Goal: Task Accomplishment & Management: Manage account settings

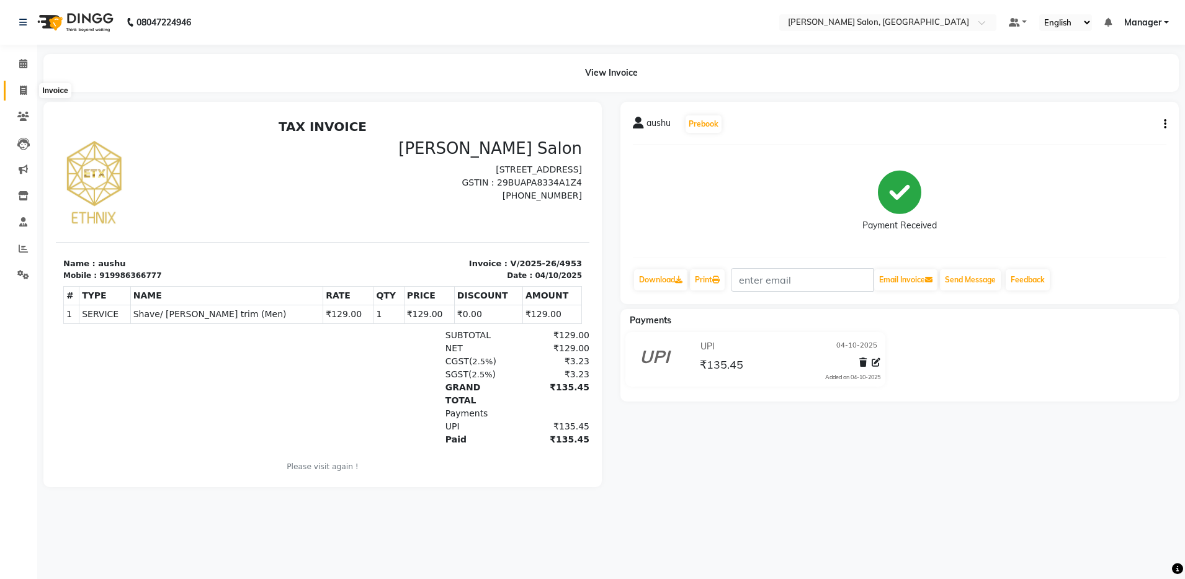
drag, startPoint x: 0, startPoint y: 0, endPoint x: 20, endPoint y: 89, distance: 91.5
click at [20, 89] on icon at bounding box center [23, 90] width 7 height 9
select select "service"
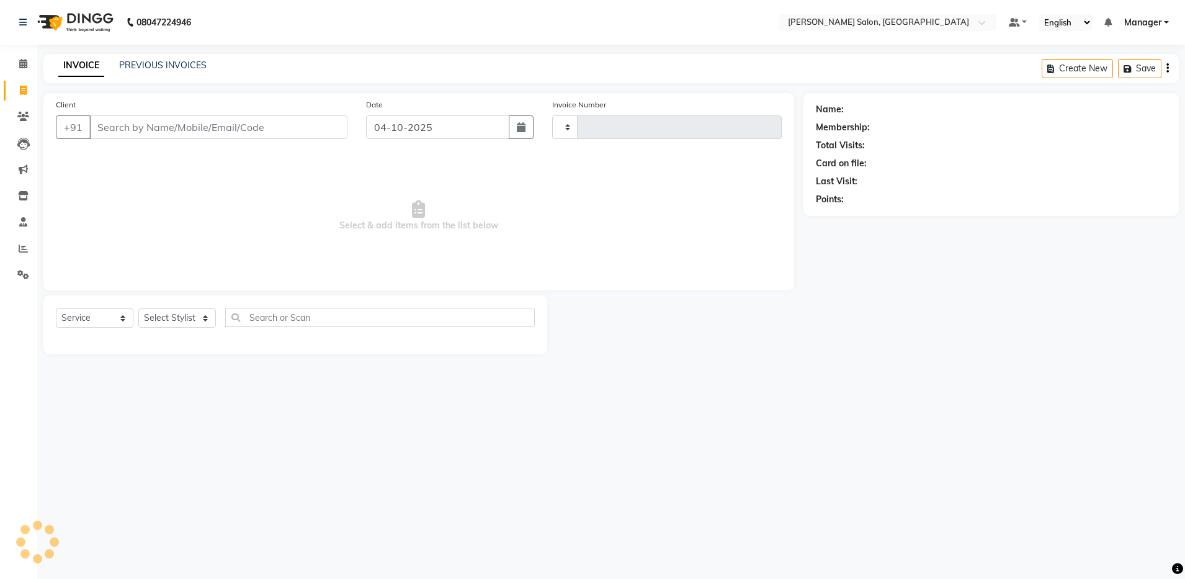
type input "4955"
select select "4781"
click at [156, 321] on select "Select Stylist" at bounding box center [177, 317] width 78 height 19
click at [120, 126] on input "Client" at bounding box center [218, 127] width 258 height 24
click at [136, 123] on input "Client" at bounding box center [218, 127] width 258 height 24
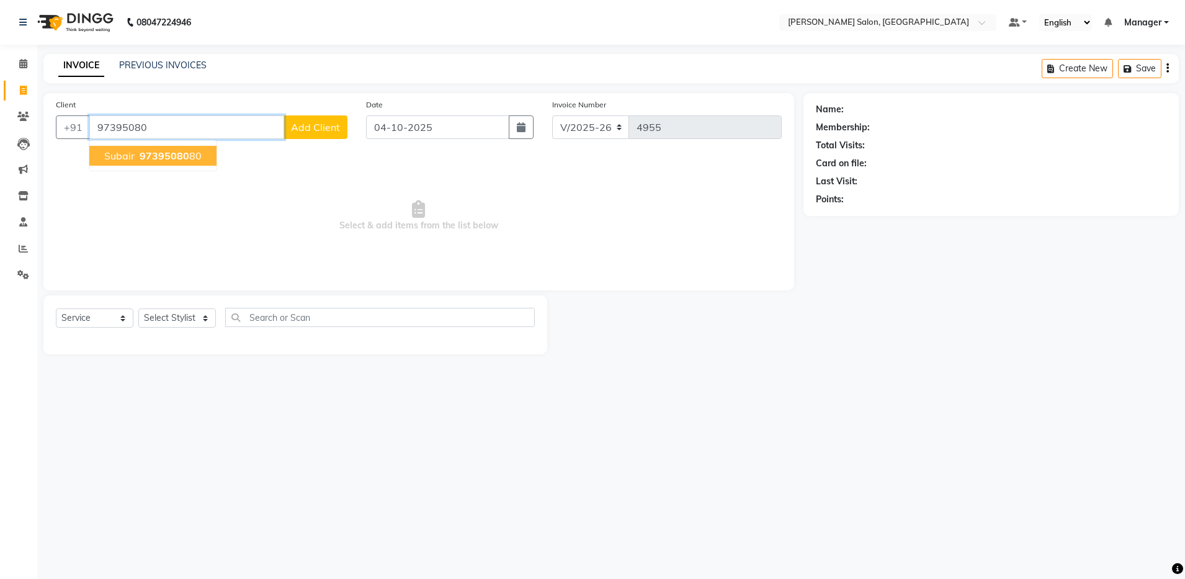
click at [137, 159] on ngb-highlight "97395080 80" at bounding box center [169, 155] width 65 height 12
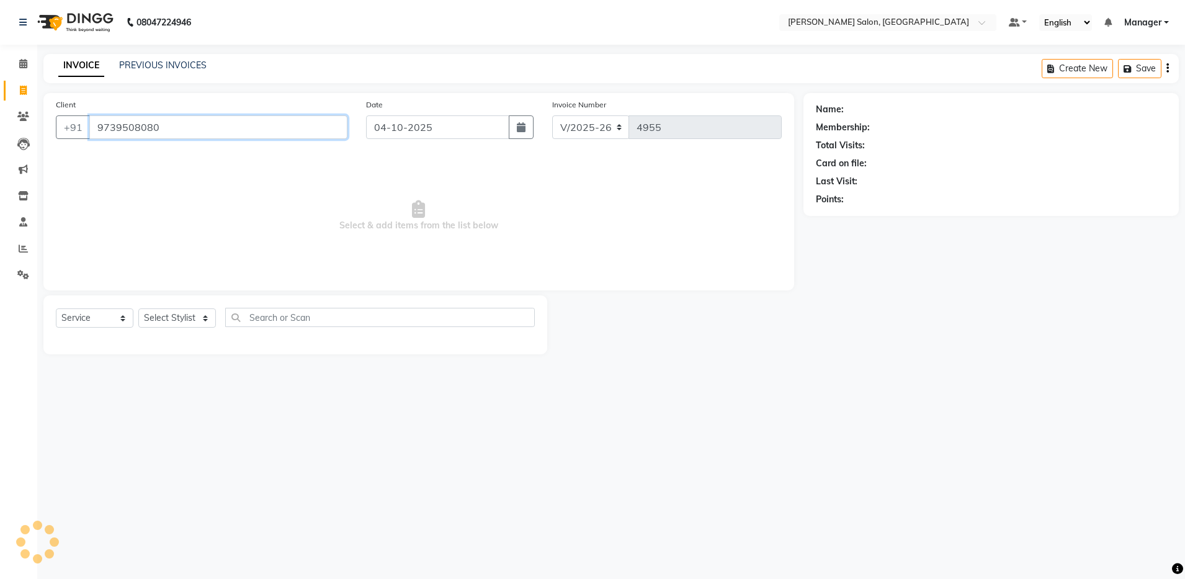
type input "9739508080"
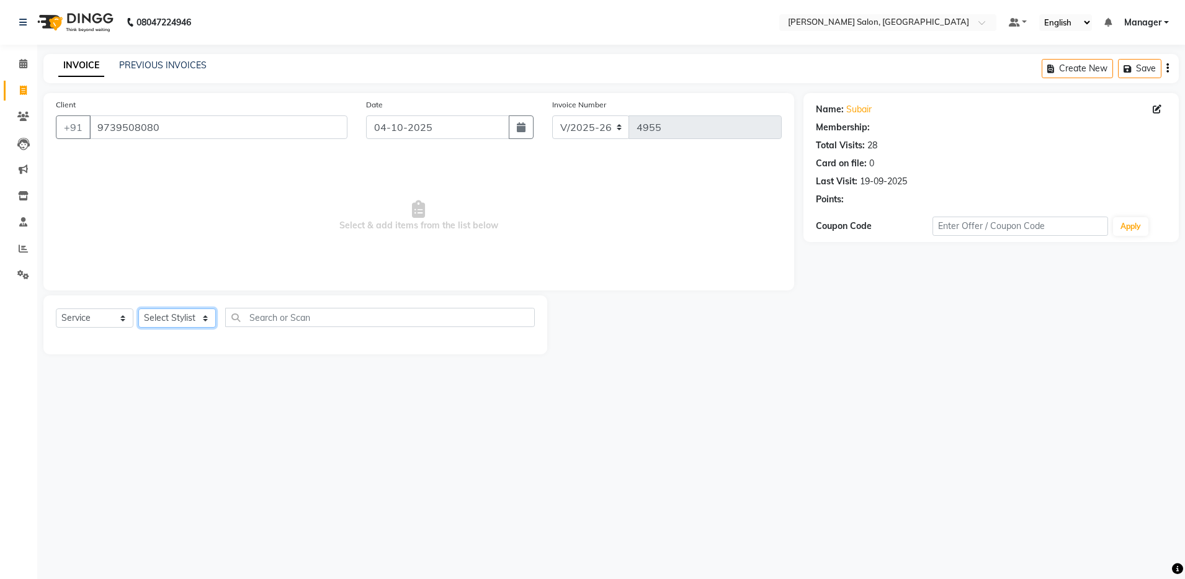
click at [158, 318] on select "Select Stylist [PERSON_NAME] [PERSON_NAME] [PERSON_NAME] [PERSON_NAME] Manager …" at bounding box center [177, 317] width 78 height 19
select select "28897"
click at [138, 308] on select "Select Stylist [PERSON_NAME] [PERSON_NAME] [PERSON_NAME] [PERSON_NAME] Manager …" at bounding box center [177, 317] width 78 height 19
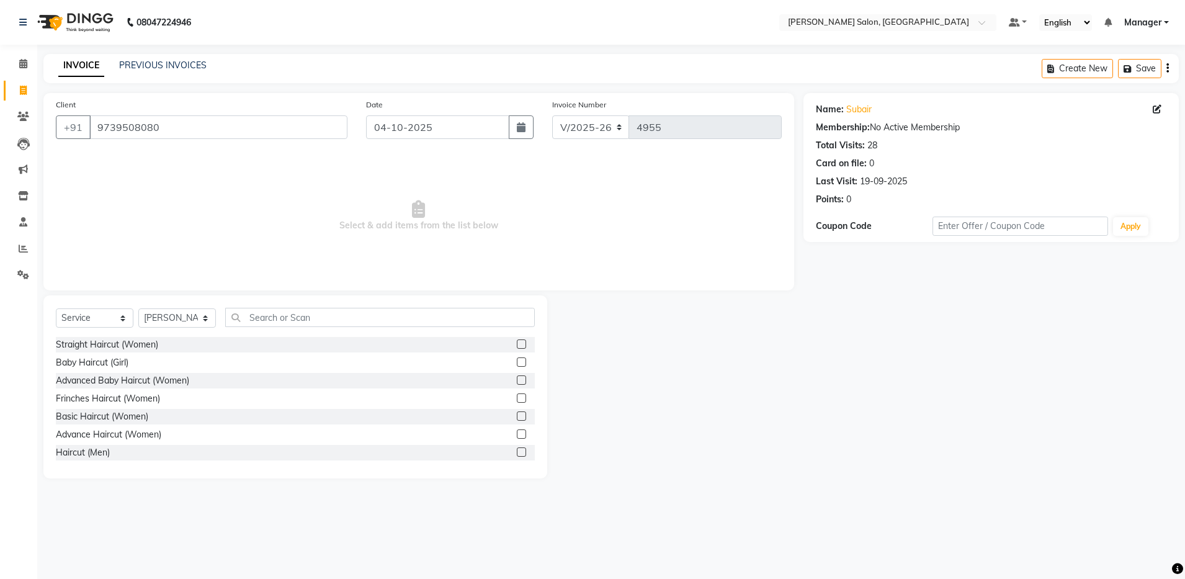
click at [517, 452] on label at bounding box center [521, 451] width 9 height 9
click at [517, 452] on input "checkbox" at bounding box center [521, 452] width 8 height 8
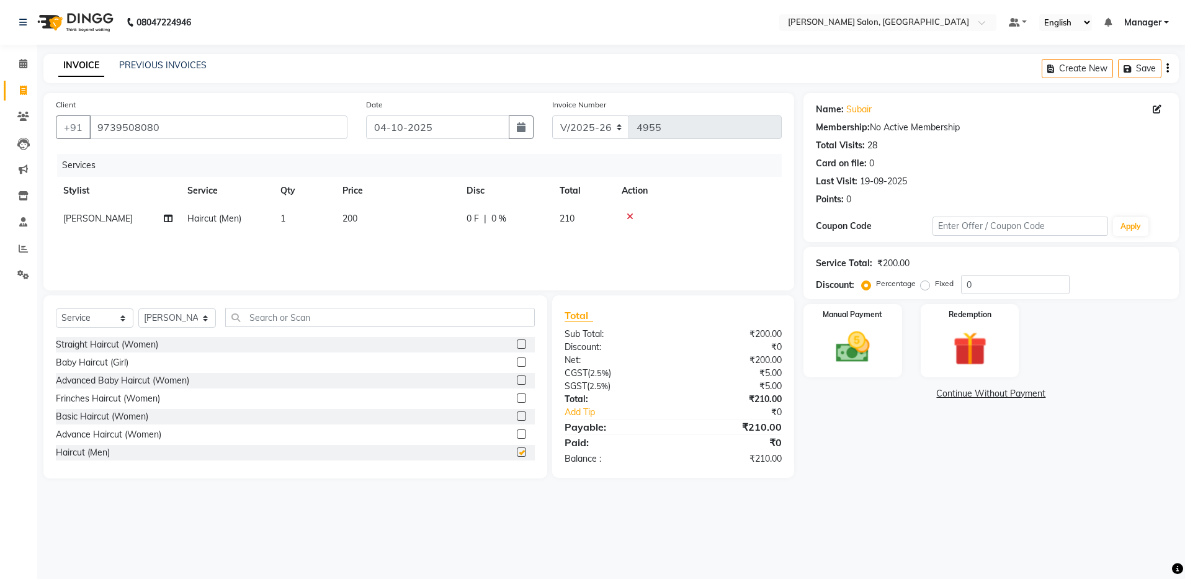
checkbox input "false"
click at [258, 316] on input "text" at bounding box center [379, 317] width 309 height 19
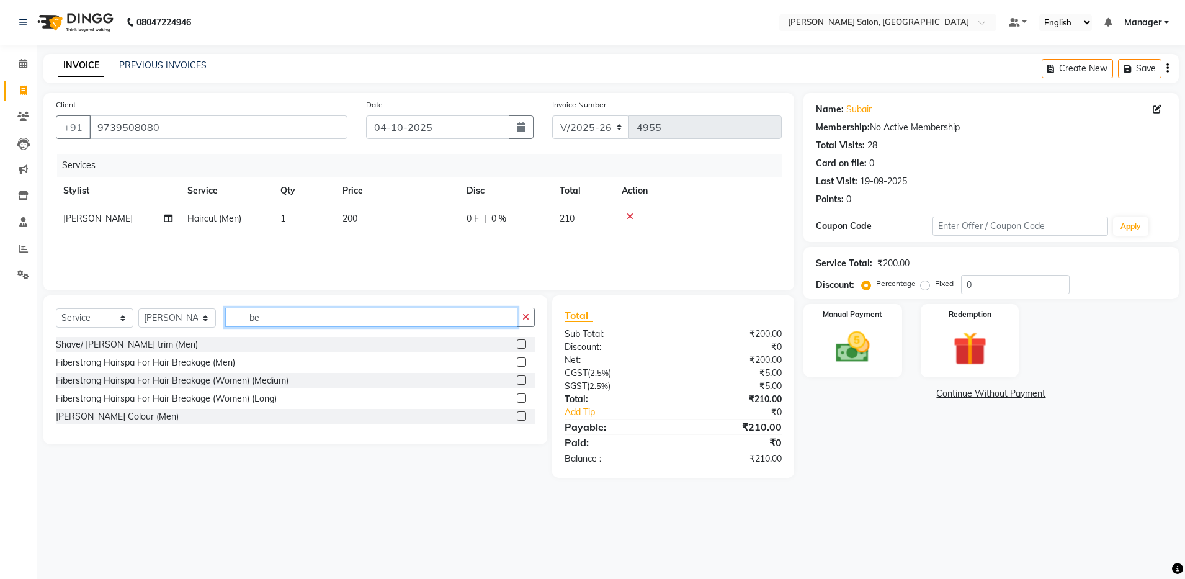
type input "be"
click at [522, 342] on label at bounding box center [521, 343] width 9 height 9
click at [522, 342] on input "checkbox" at bounding box center [521, 345] width 8 height 8
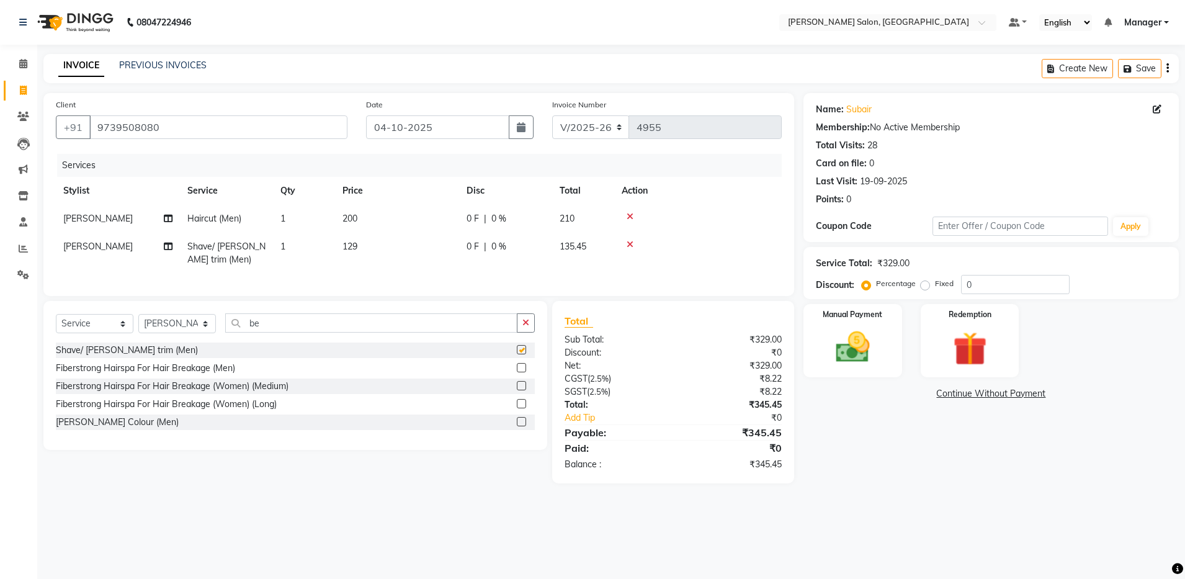
checkbox input "false"
click at [275, 328] on input "be" at bounding box center [371, 322] width 292 height 19
type input "b"
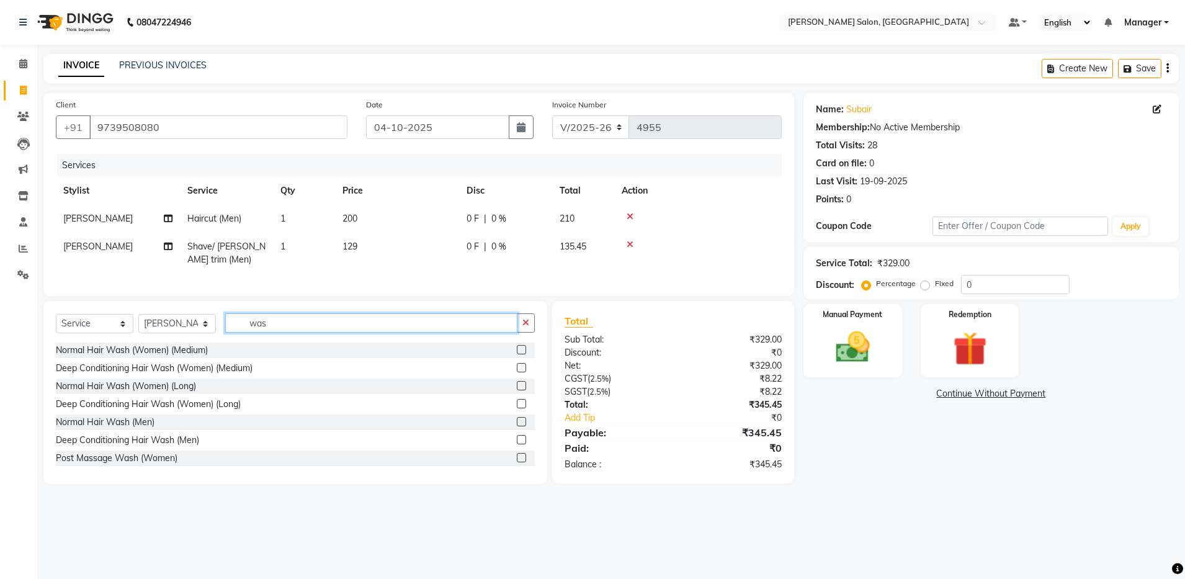
type input "was"
click at [517, 426] on label at bounding box center [521, 421] width 9 height 9
click at [517, 426] on input "checkbox" at bounding box center [521, 422] width 8 height 8
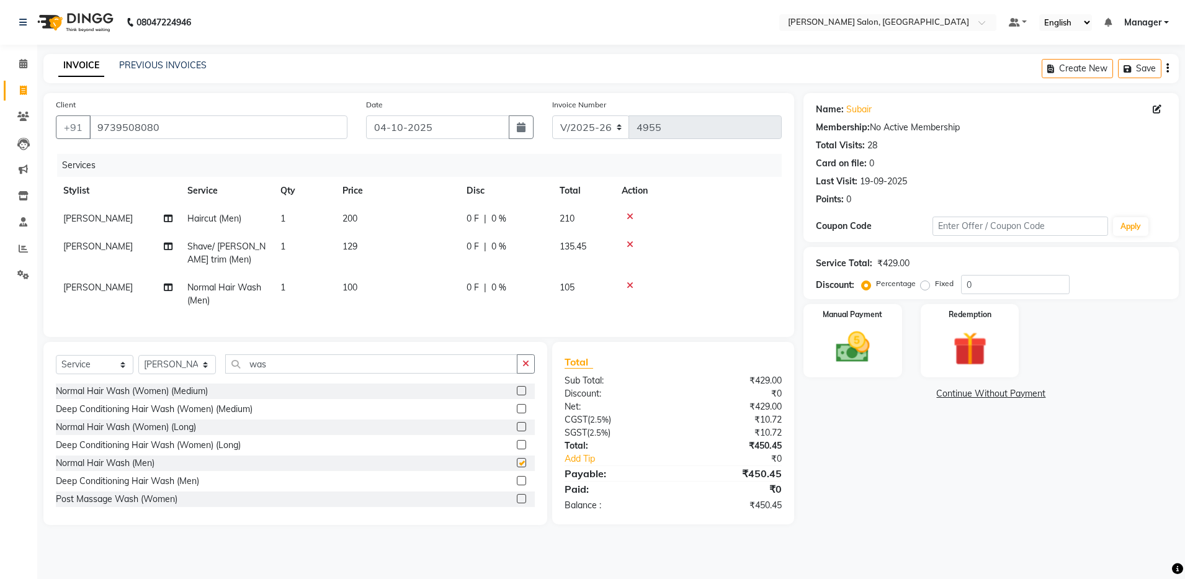
checkbox input "false"
click at [839, 340] on img at bounding box center [853, 347] width 58 height 41
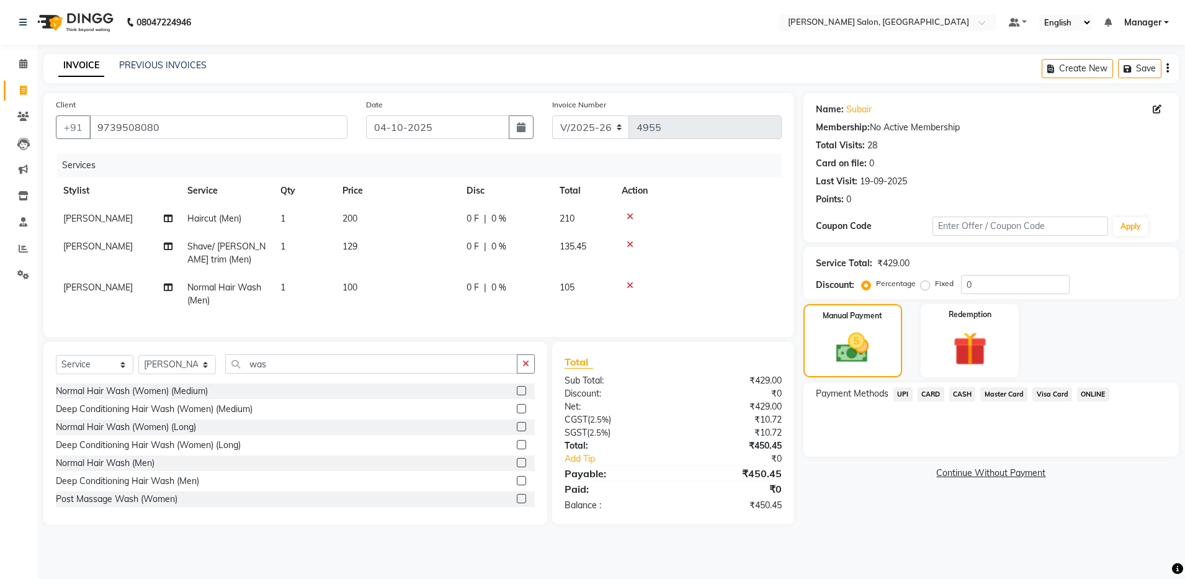
click at [960, 397] on span "CASH" at bounding box center [962, 394] width 27 height 14
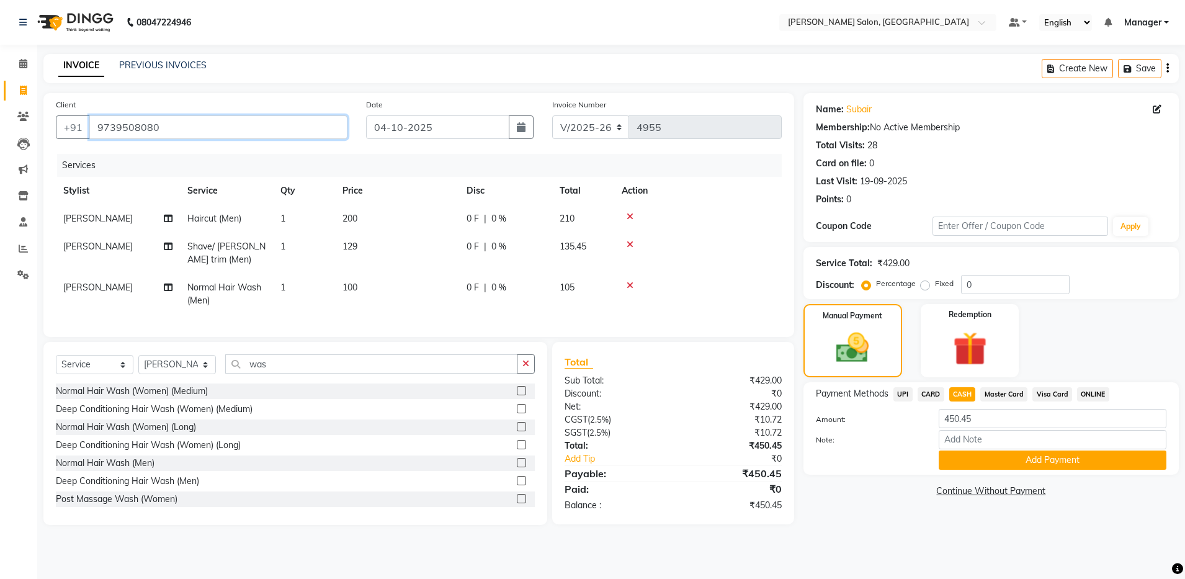
click at [125, 125] on input "9739508080" at bounding box center [218, 127] width 258 height 24
click at [946, 465] on button "Add Payment" at bounding box center [1052, 459] width 228 height 19
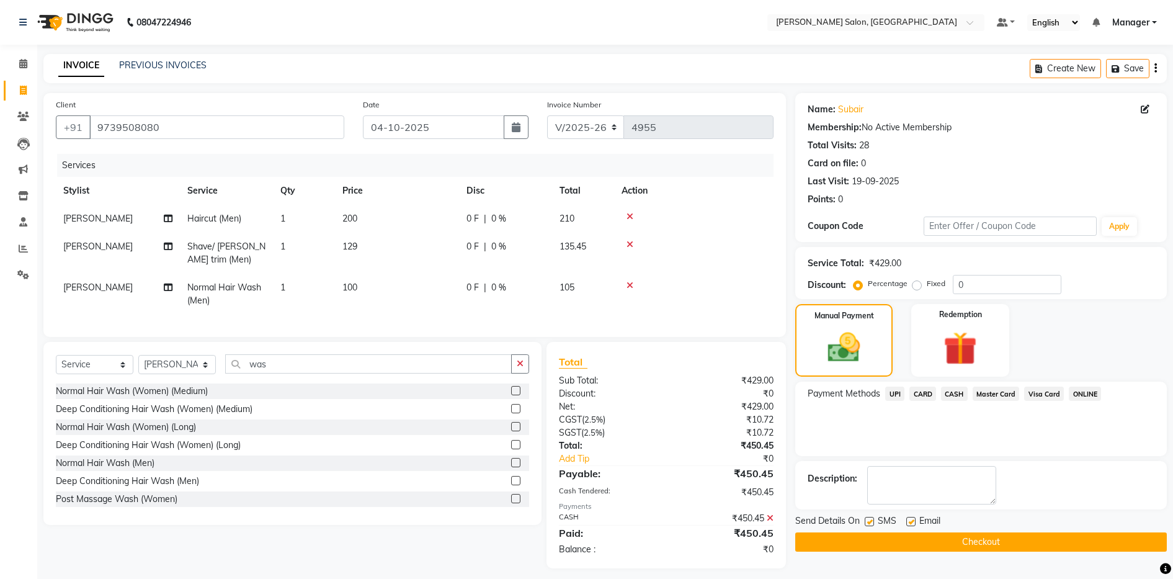
click at [769, 522] on icon at bounding box center [770, 518] width 7 height 9
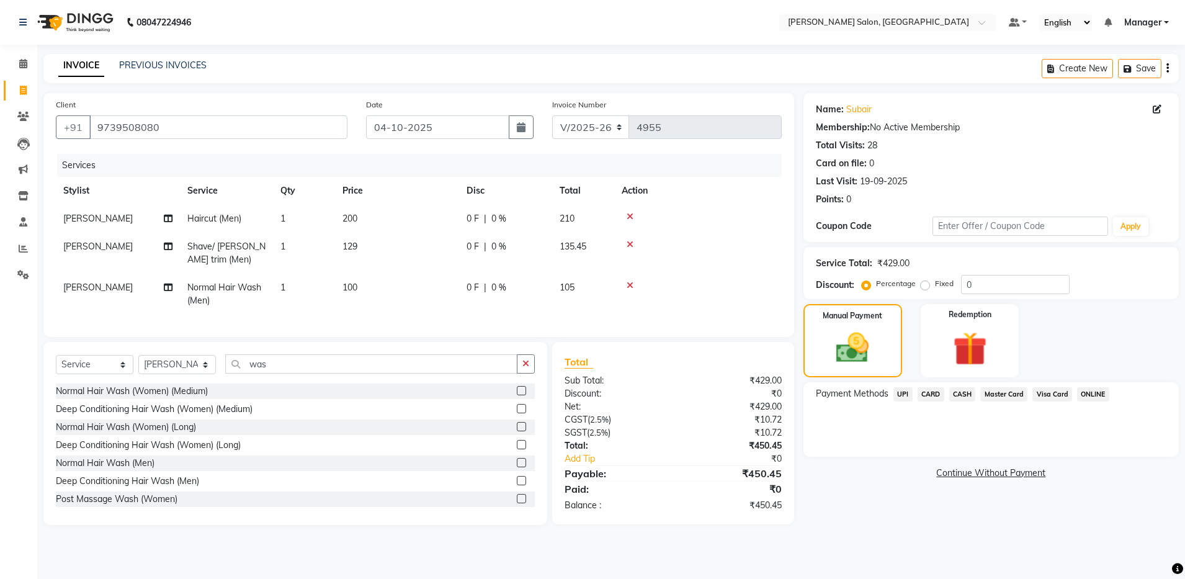
click at [1167, 68] on icon "button" at bounding box center [1167, 68] width 2 height 1
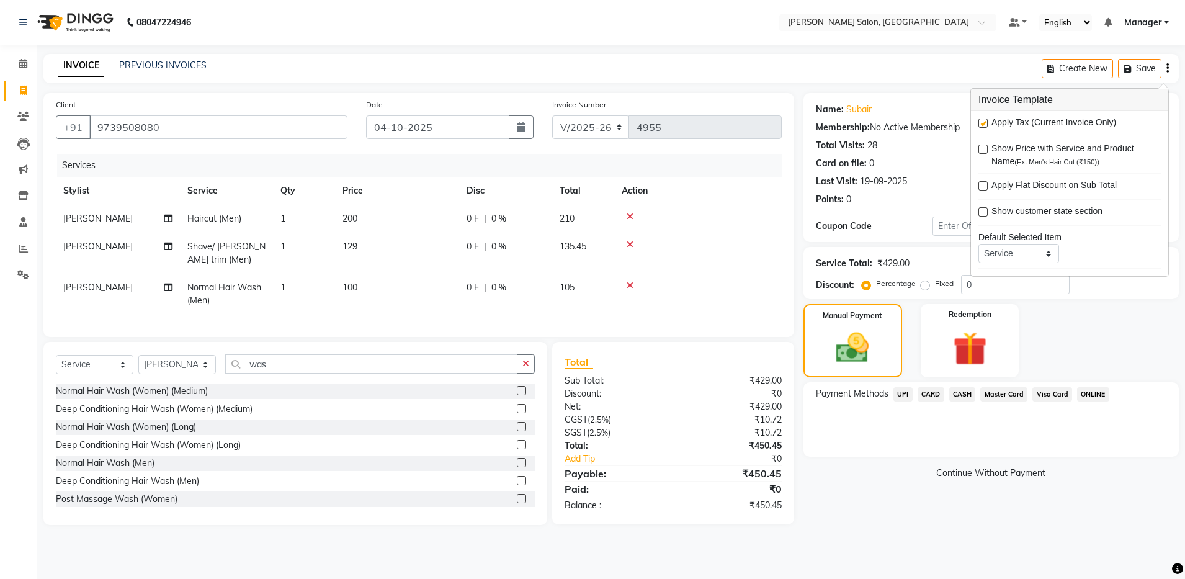
click at [984, 122] on label at bounding box center [982, 122] width 9 height 9
click at [984, 122] on input "checkbox" at bounding box center [982, 124] width 8 height 8
checkbox input "false"
click at [964, 391] on span "CASH" at bounding box center [962, 394] width 27 height 14
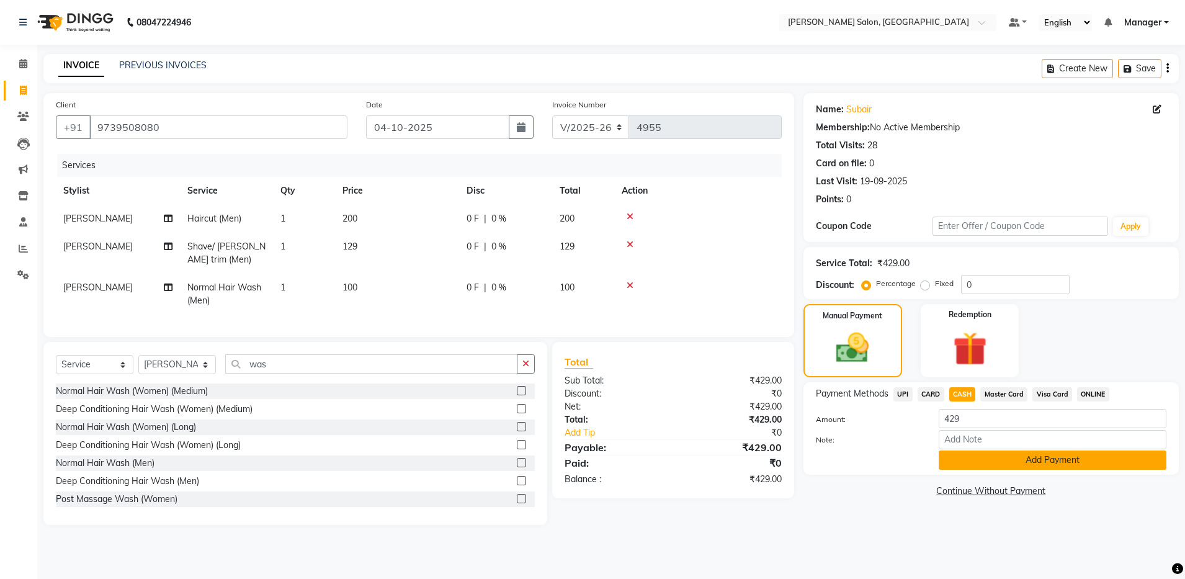
click at [968, 463] on button "Add Payment" at bounding box center [1052, 459] width 228 height 19
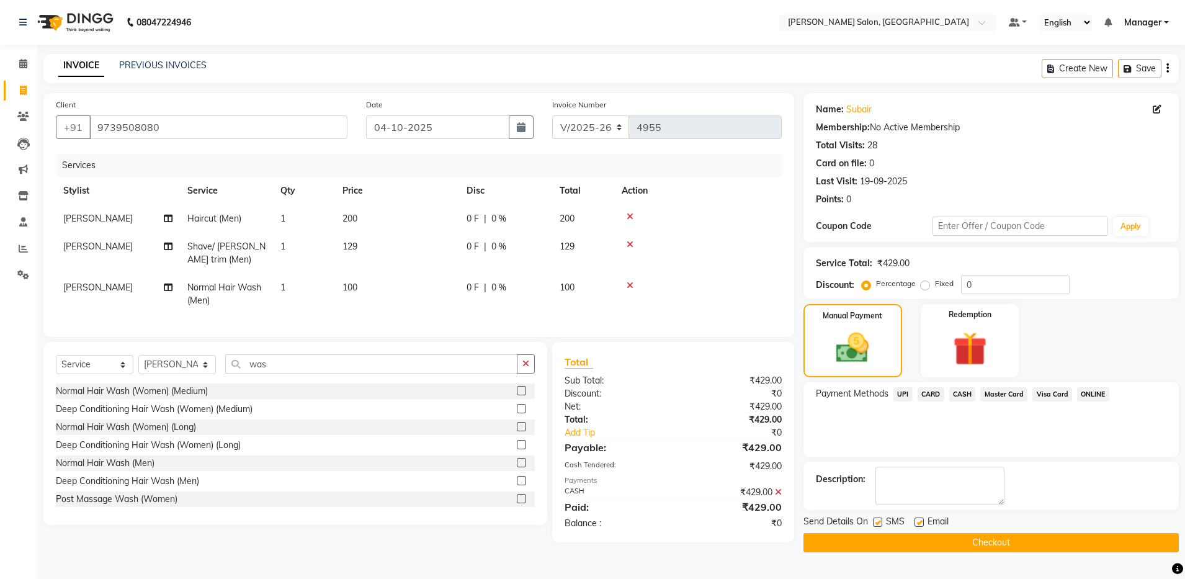
click at [919, 520] on label at bounding box center [918, 521] width 9 height 9
click at [919, 520] on input "checkbox" at bounding box center [918, 523] width 8 height 8
checkbox input "false"
click at [907, 545] on button "Checkout" at bounding box center [990, 542] width 375 height 19
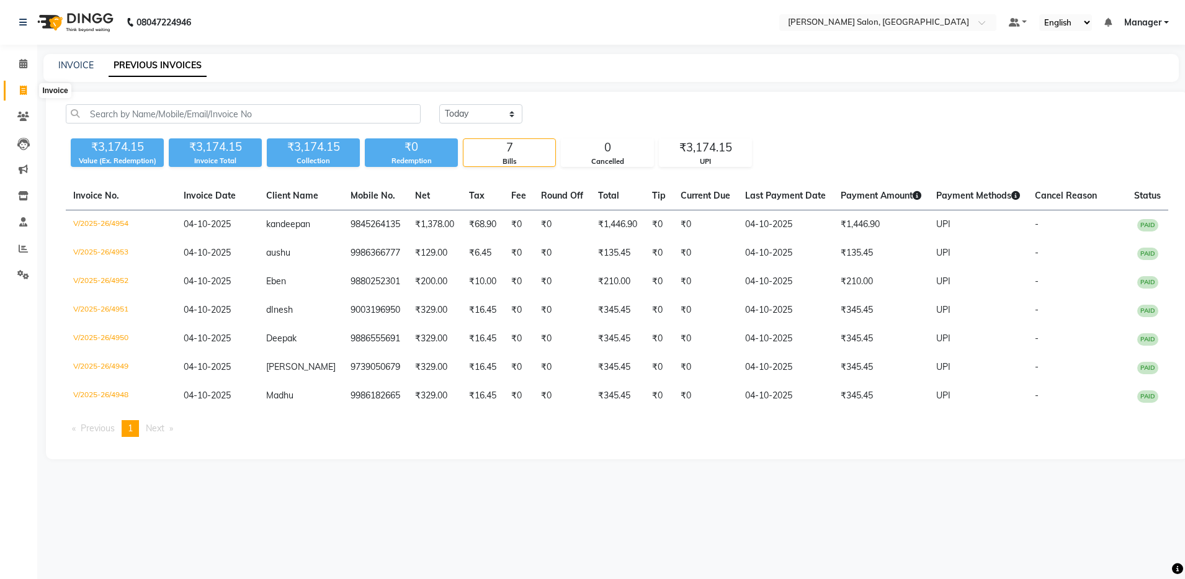
click at [22, 94] on span at bounding box center [23, 91] width 22 height 14
select select "service"
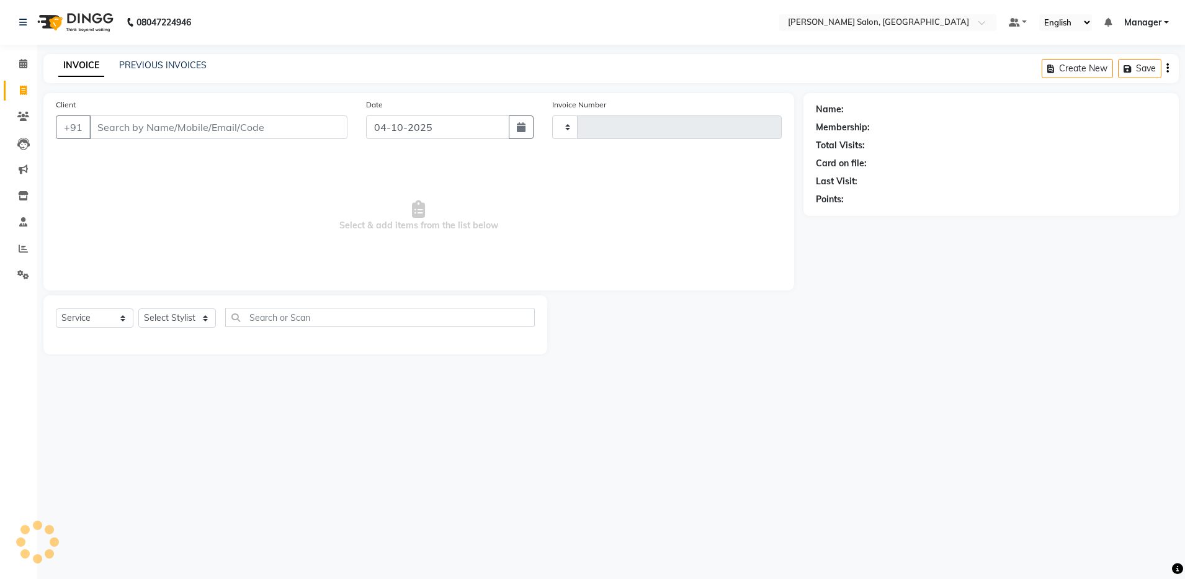
type input "4956"
select select "4781"
click at [203, 321] on select "Select Stylist" at bounding box center [177, 317] width 78 height 19
select select "83077"
click at [138, 308] on select "Select Stylist Abhishek Aisha Barbhuiya Arjun Viswanathan dolma Faeem Khan Gour…" at bounding box center [177, 317] width 78 height 19
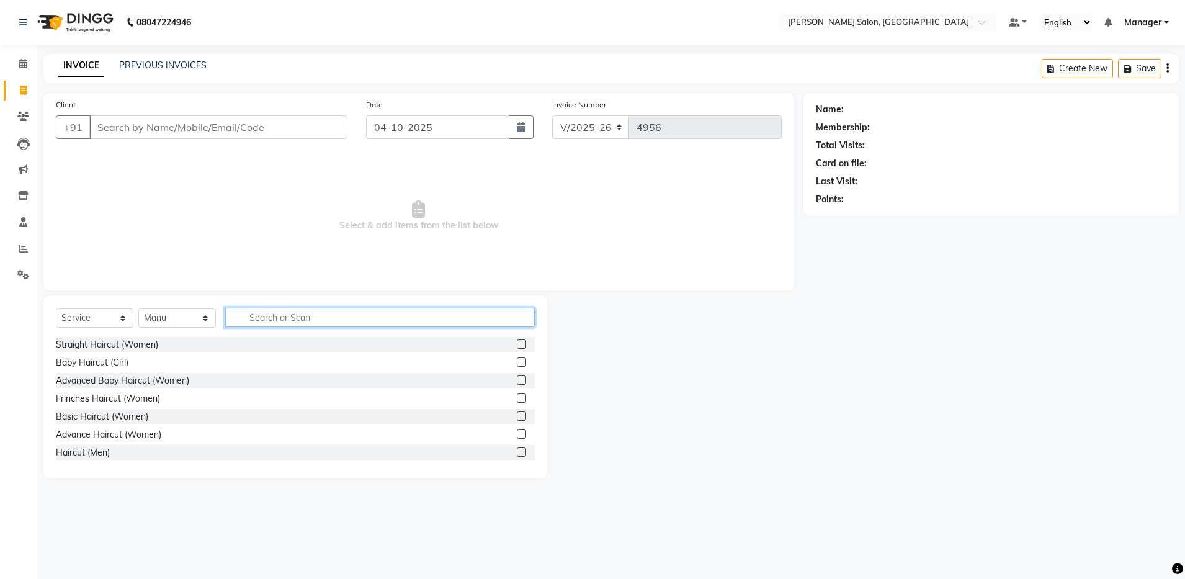
click at [321, 316] on input "text" at bounding box center [379, 317] width 309 height 19
type input "haircut"
click at [517, 436] on label at bounding box center [521, 433] width 9 height 9
click at [517, 436] on input "checkbox" at bounding box center [521, 434] width 8 height 8
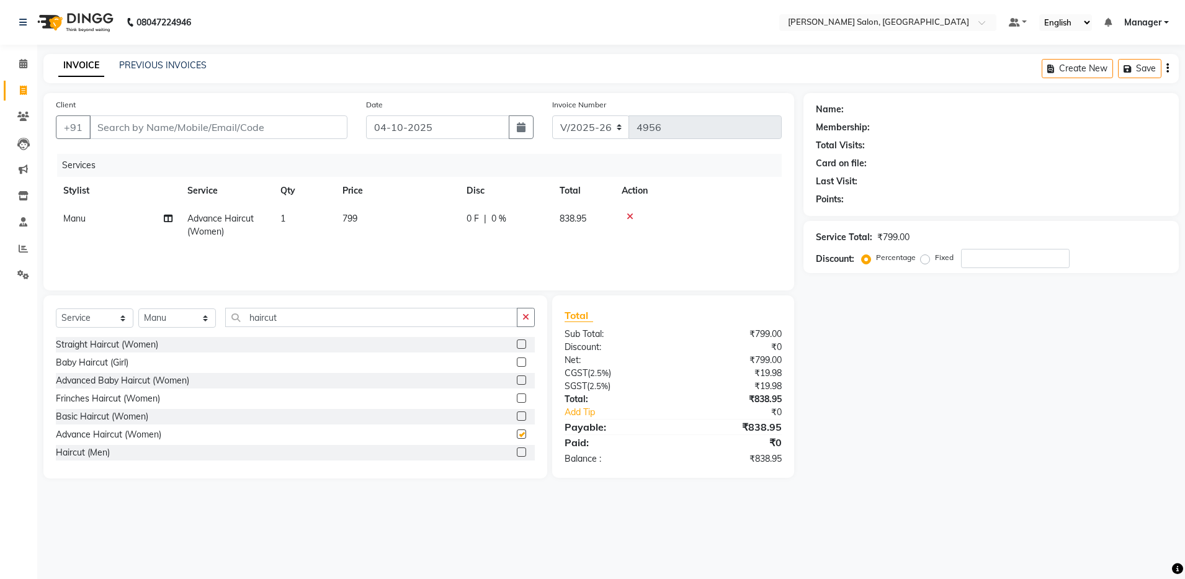
checkbox input "false"
click at [225, 128] on input "Client" at bounding box center [218, 127] width 258 height 24
type input "9"
type input "0"
click at [149, 155] on span "9113527" at bounding box center [162, 155] width 43 height 12
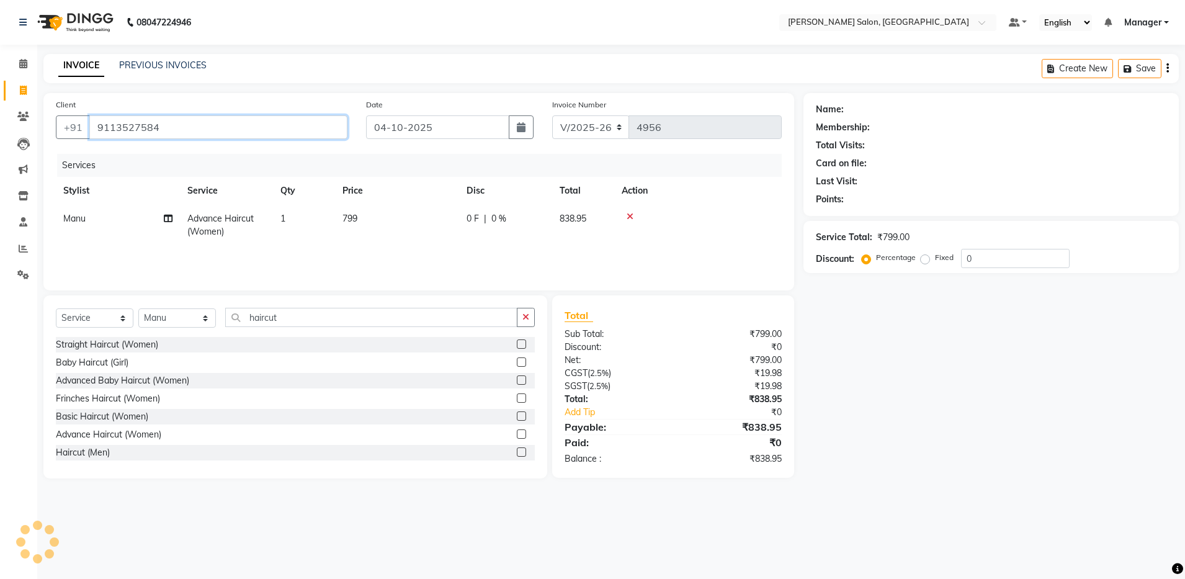
type input "9113527584"
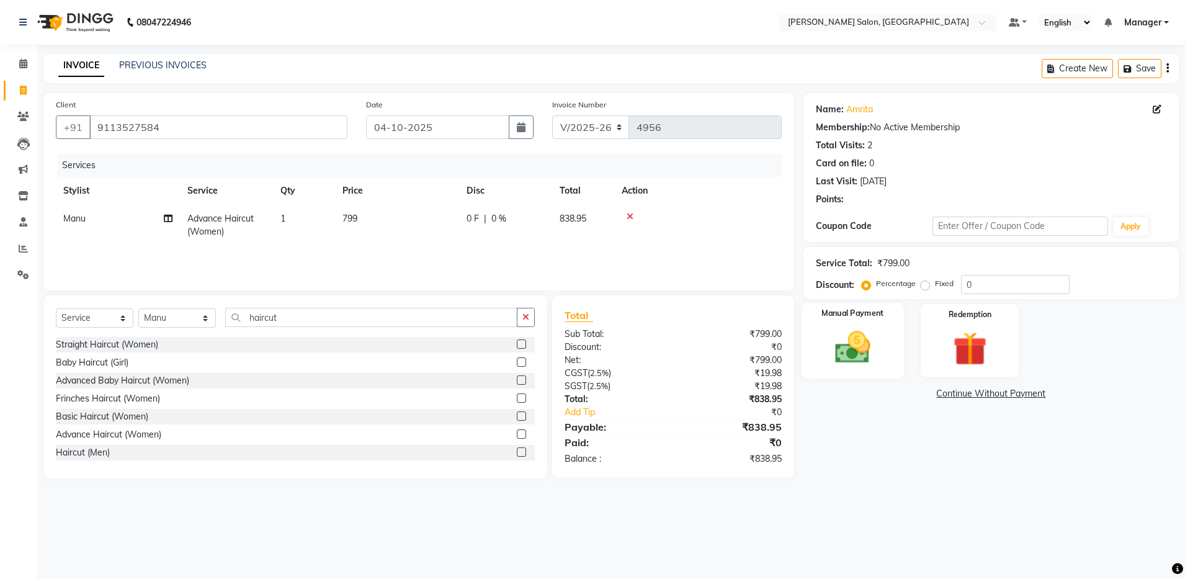
click at [848, 354] on img at bounding box center [853, 347] width 58 height 41
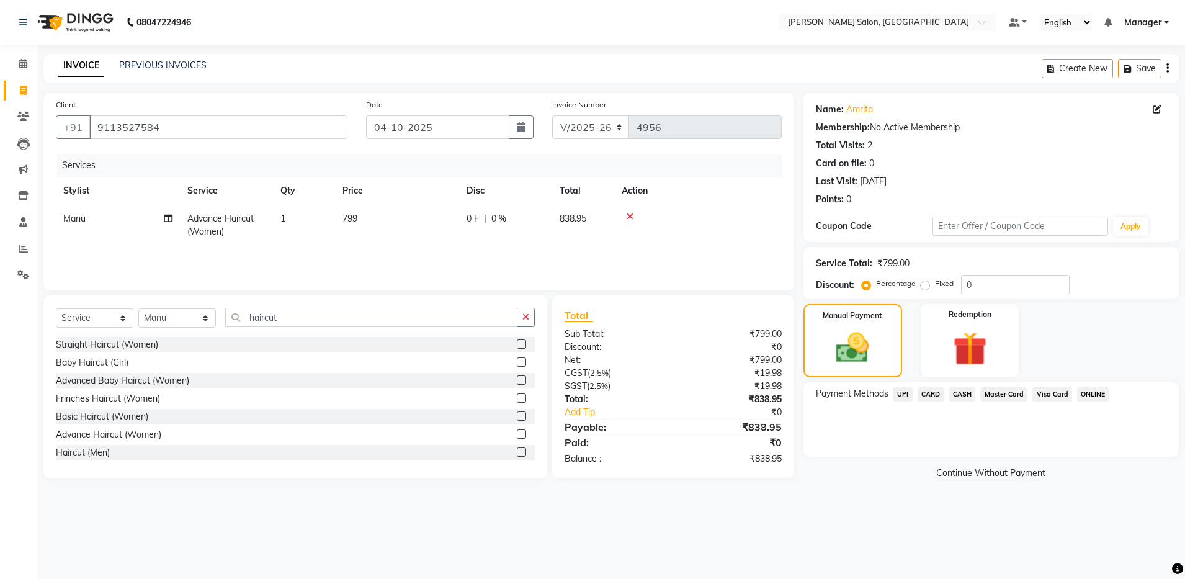
click at [908, 393] on span "UPI" at bounding box center [902, 394] width 19 height 14
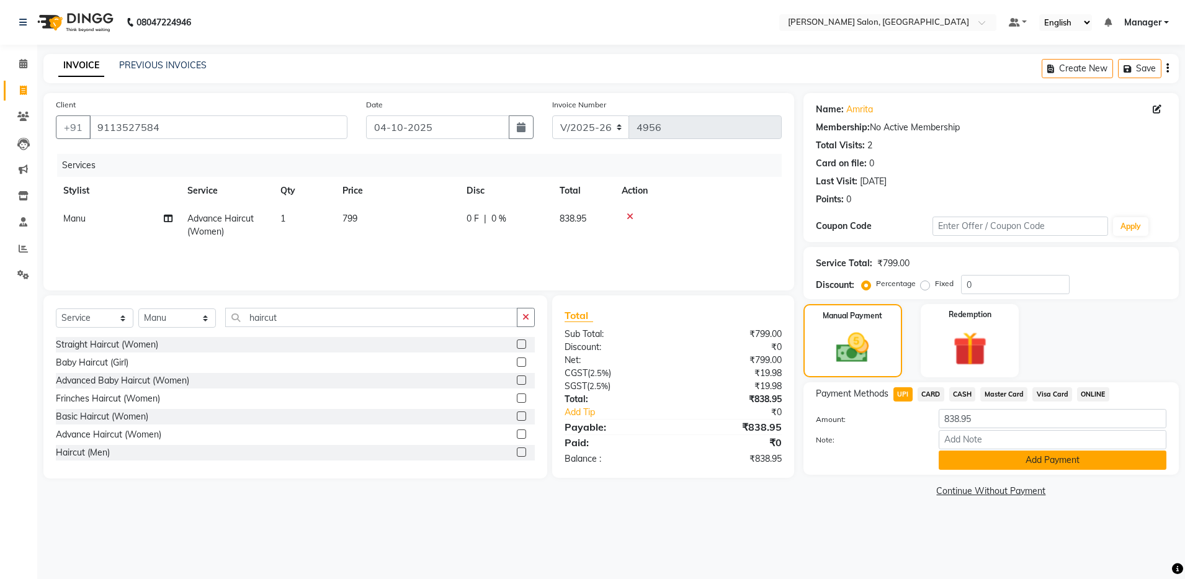
click at [998, 465] on button "Add Payment" at bounding box center [1052, 459] width 228 height 19
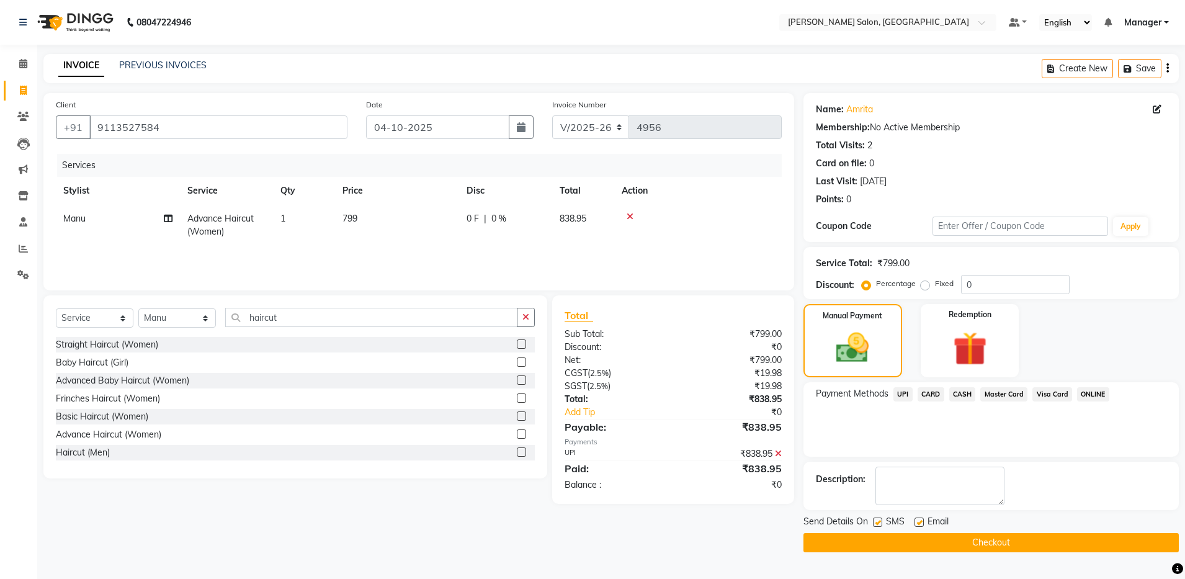
click at [920, 519] on label at bounding box center [918, 521] width 9 height 9
click at [920, 519] on input "checkbox" at bounding box center [918, 523] width 8 height 8
checkbox input "false"
click at [919, 548] on button "Checkout" at bounding box center [990, 542] width 375 height 19
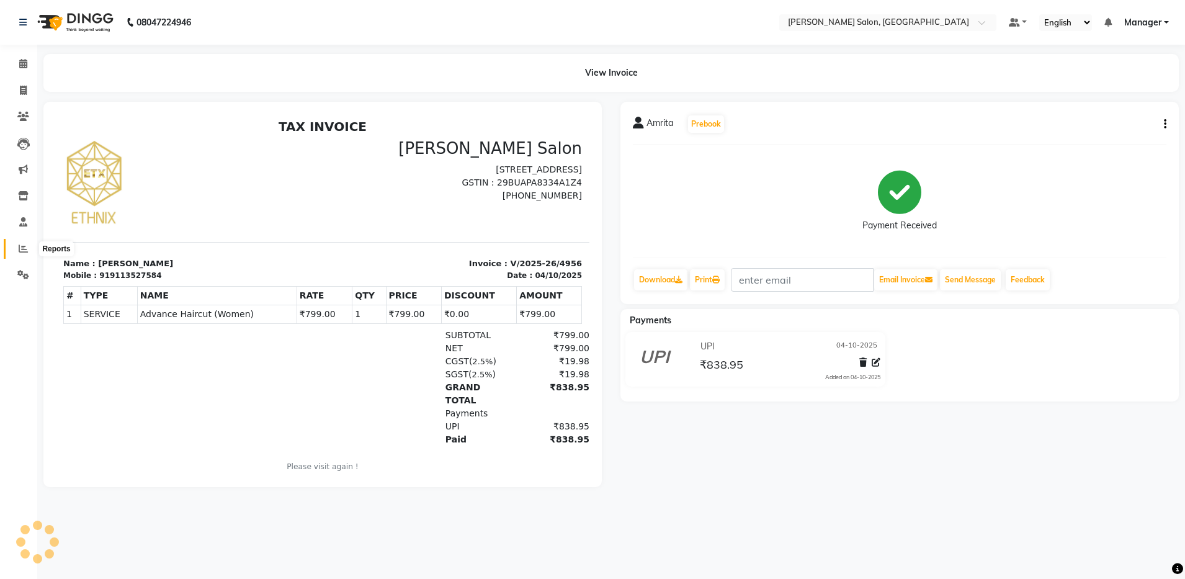
click at [19, 249] on icon at bounding box center [23, 248] width 9 height 9
select select "service"
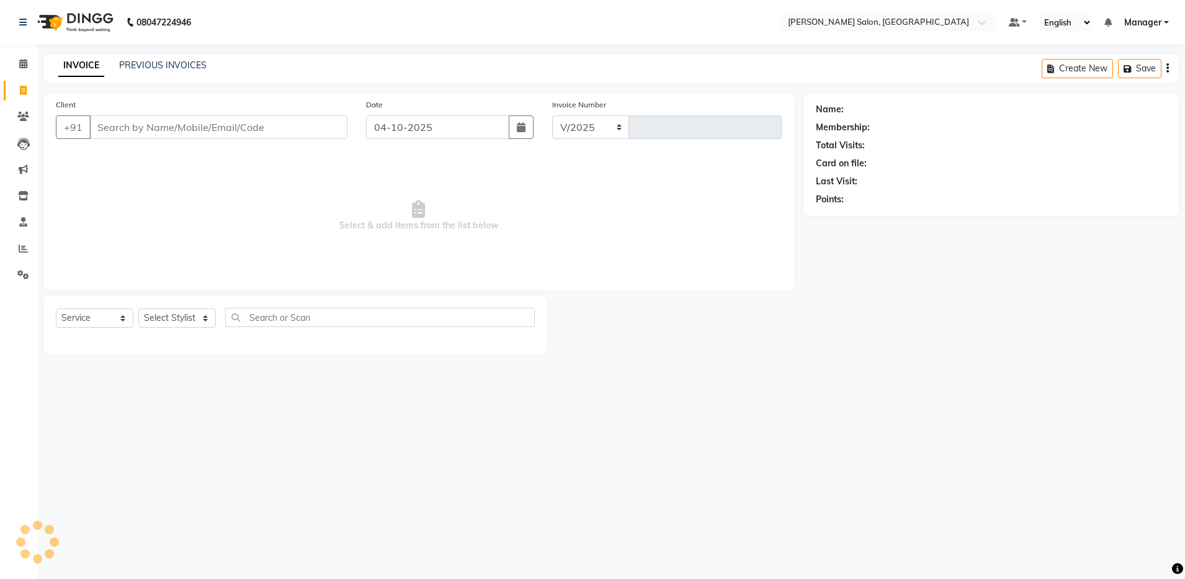
select select "4781"
type input "4957"
click at [169, 316] on select "Select Stylist" at bounding box center [177, 317] width 78 height 19
select select "71461"
click at [138, 308] on select "Select Stylist Abhishek Aisha Barbhuiya Arjun Viswanathan dolma Faeem Khan Gour…" at bounding box center [177, 317] width 78 height 19
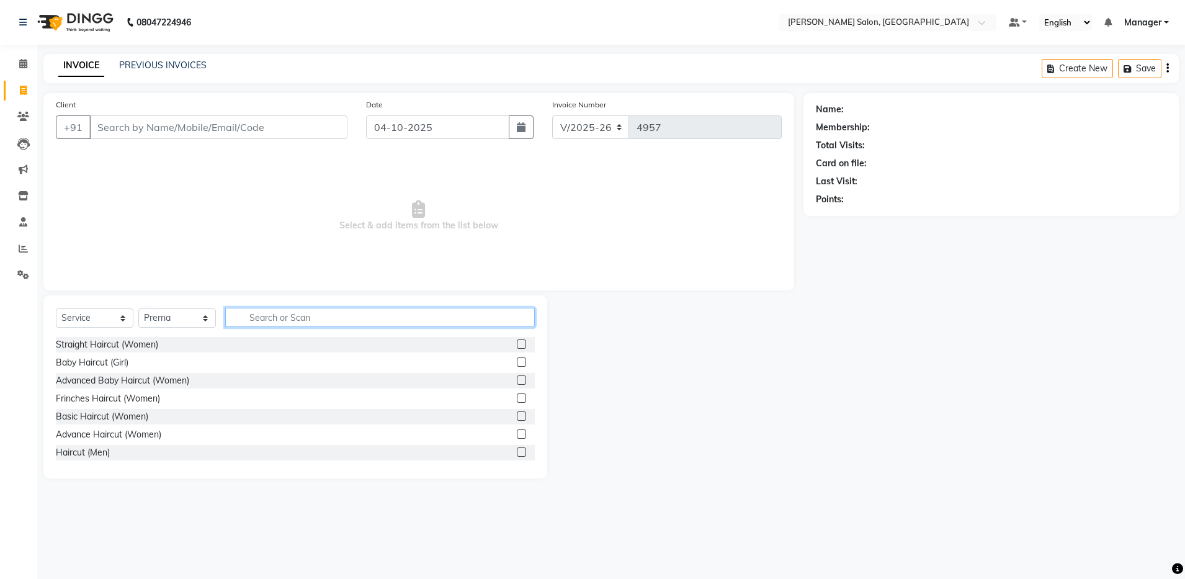
click at [309, 321] on input "text" at bounding box center [379, 317] width 309 height 19
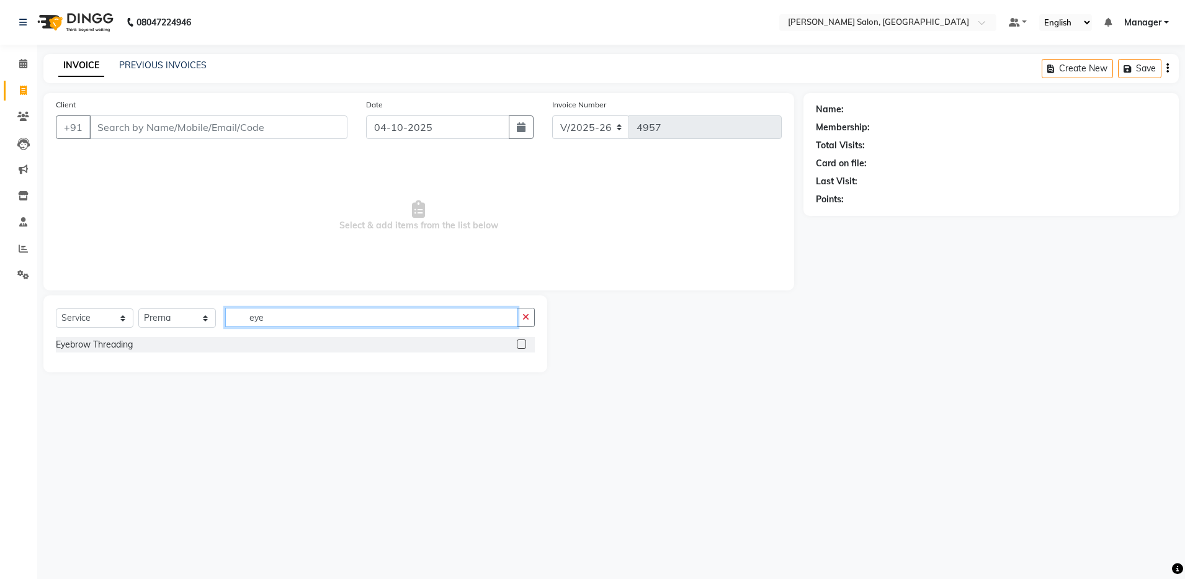
type input "eye"
click at [521, 342] on label at bounding box center [521, 343] width 9 height 9
click at [521, 342] on input "checkbox" at bounding box center [521, 345] width 8 height 8
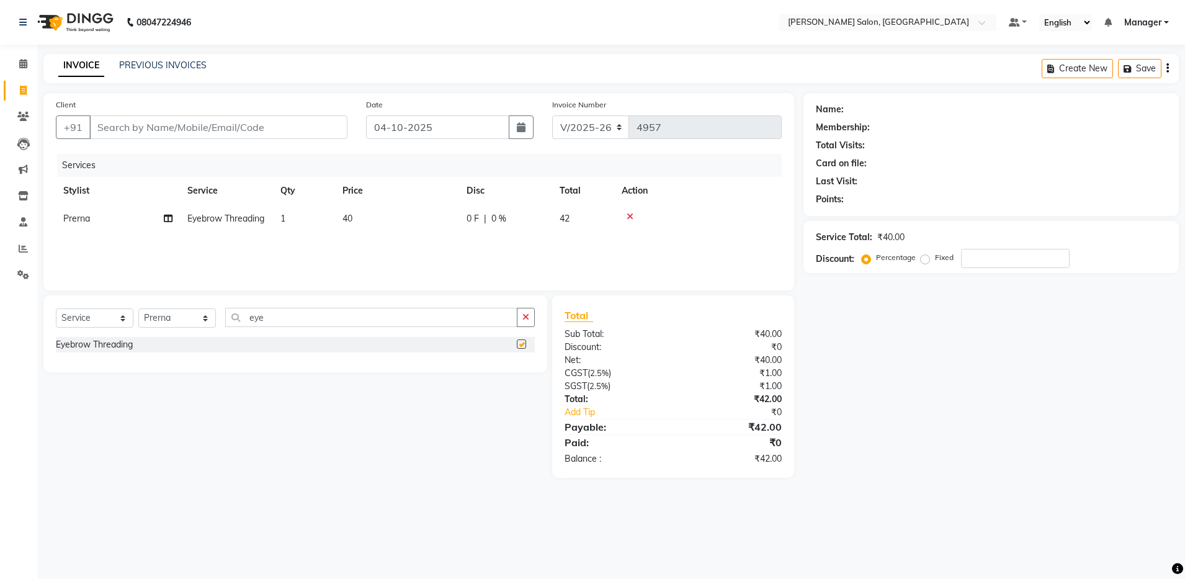
checkbox input "false"
click at [211, 128] on input "Client" at bounding box center [218, 127] width 258 height 24
type input "7"
type input "0"
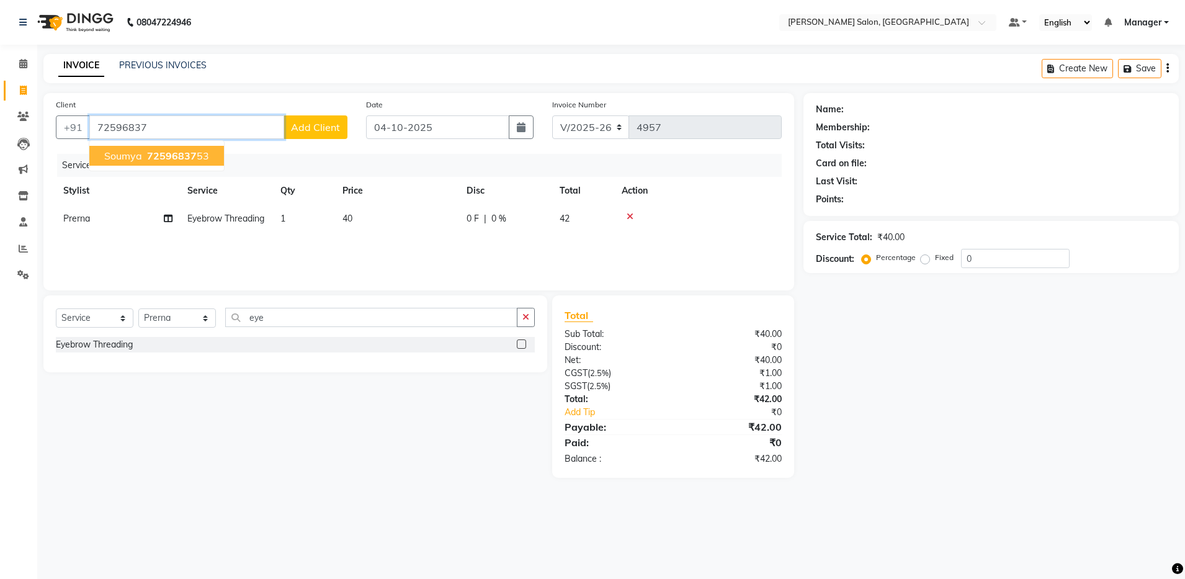
click at [191, 157] on span "72596837" at bounding box center [172, 155] width 50 height 12
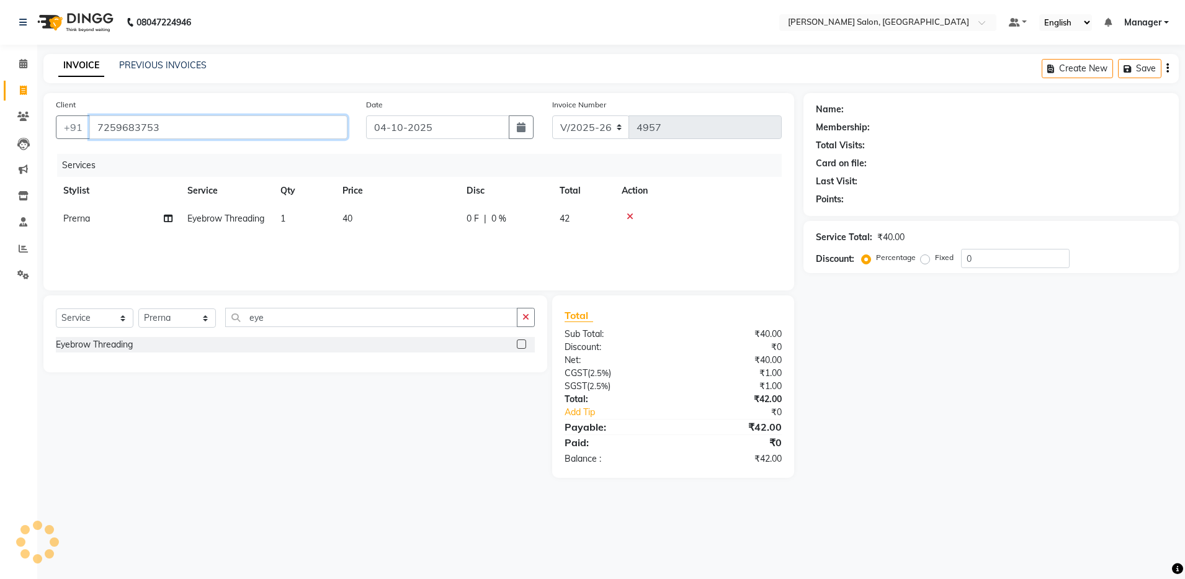
type input "7259683753"
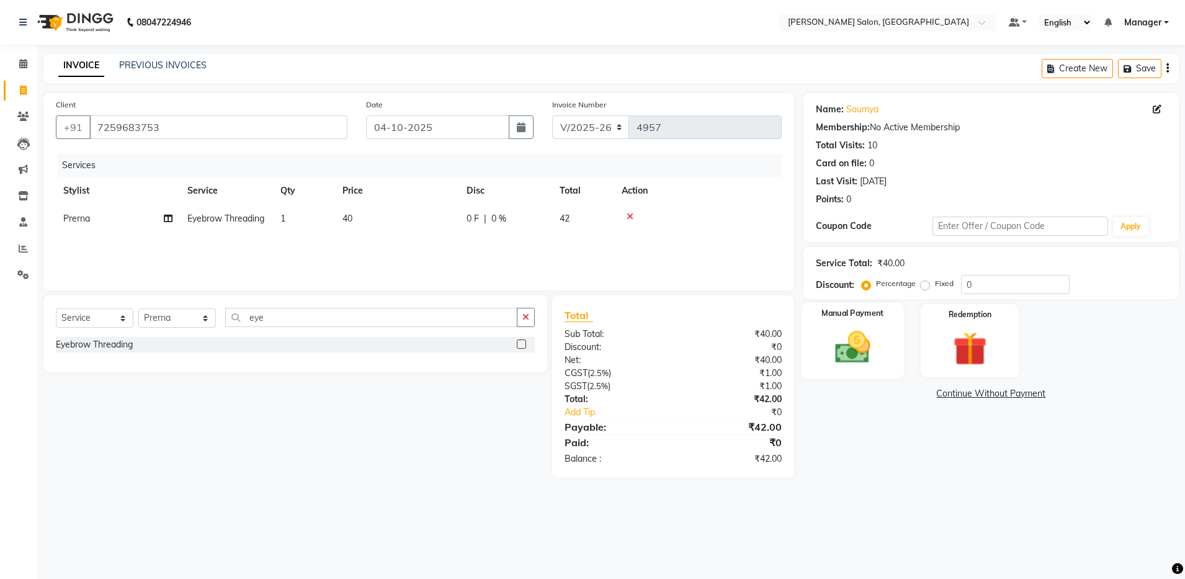
click at [852, 338] on img at bounding box center [853, 347] width 58 height 41
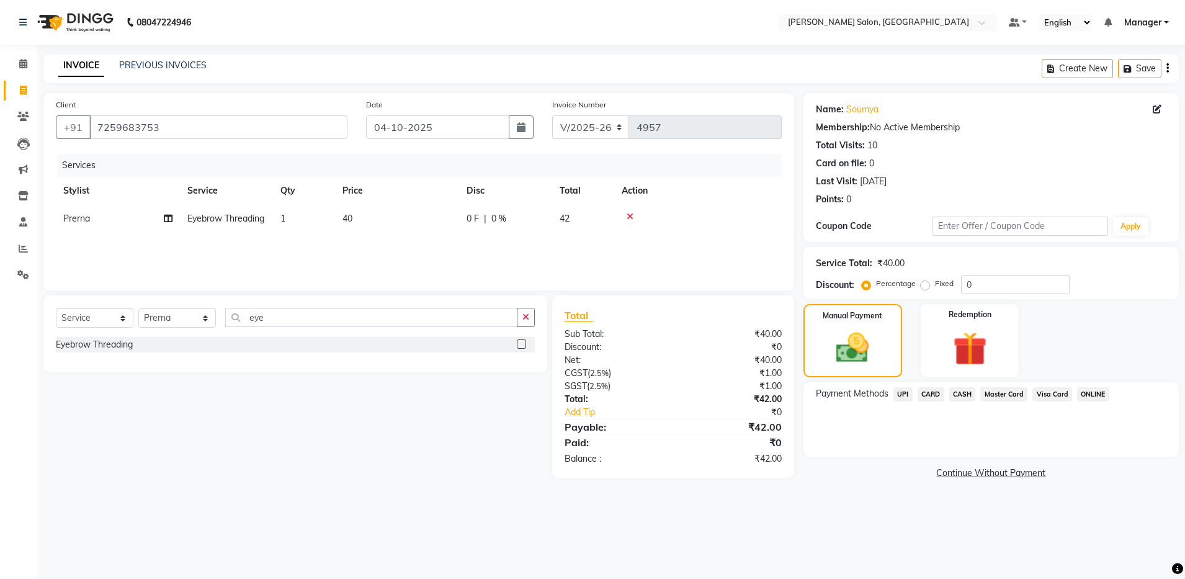
click at [901, 394] on span "UPI" at bounding box center [902, 394] width 19 height 14
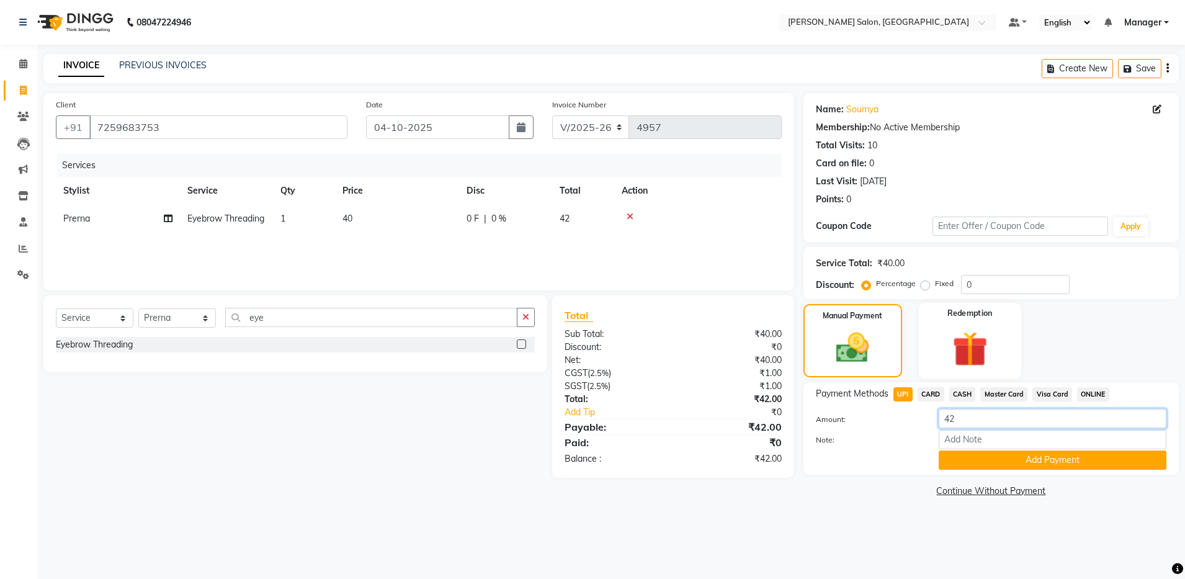
drag, startPoint x: 976, startPoint y: 424, endPoint x: 1015, endPoint y: 353, distance: 80.8
click at [1015, 353] on div "Name: Soumya Membership: No Active Membership Total Visits: 10 Card on file: 0 …" at bounding box center [995, 296] width 385 height 407
click at [1166, 68] on icon "button" at bounding box center [1167, 68] width 2 height 1
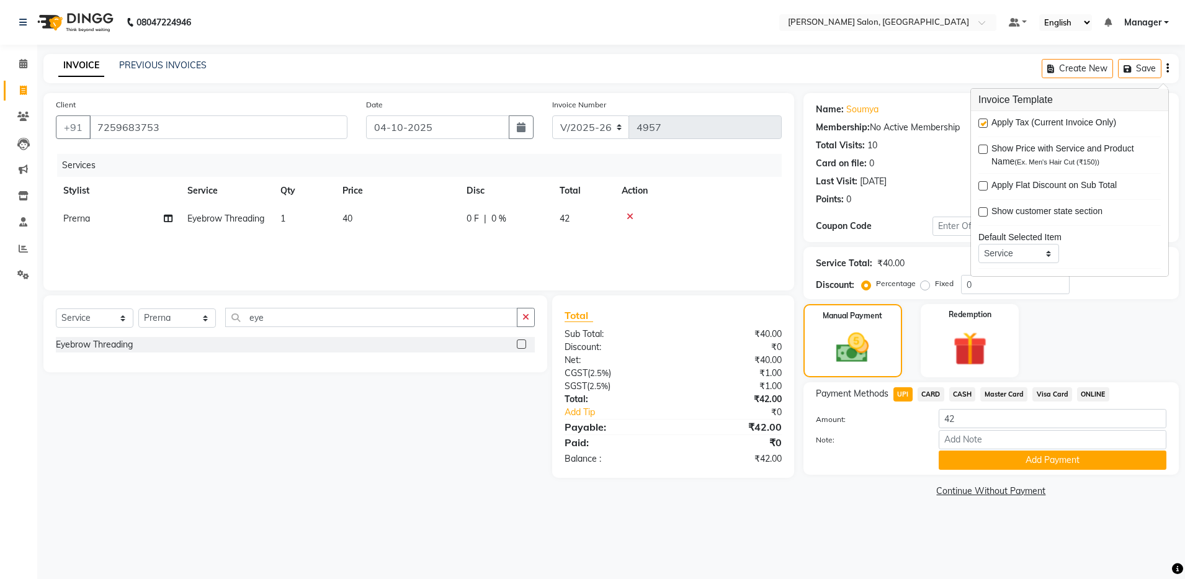
click at [984, 120] on label at bounding box center [982, 122] width 9 height 9
click at [984, 120] on input "checkbox" at bounding box center [982, 124] width 8 height 8
checkbox input "false"
click at [956, 390] on span "CASH" at bounding box center [962, 394] width 27 height 14
type input "40"
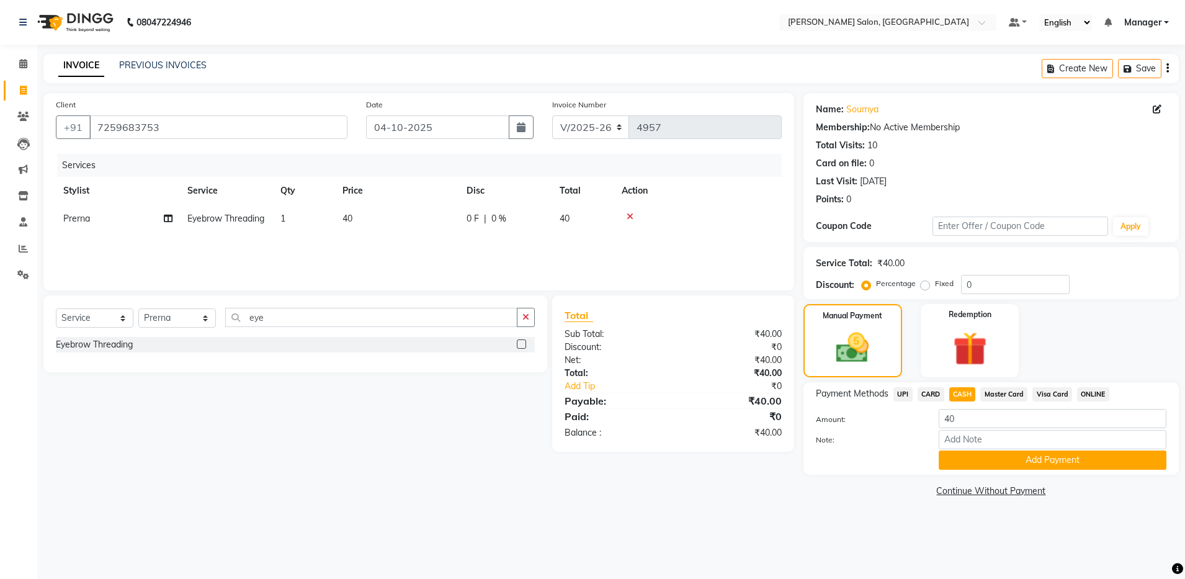
click at [956, 390] on span "CASH" at bounding box center [962, 394] width 27 height 14
click at [986, 463] on button "Add Payment" at bounding box center [1052, 459] width 228 height 19
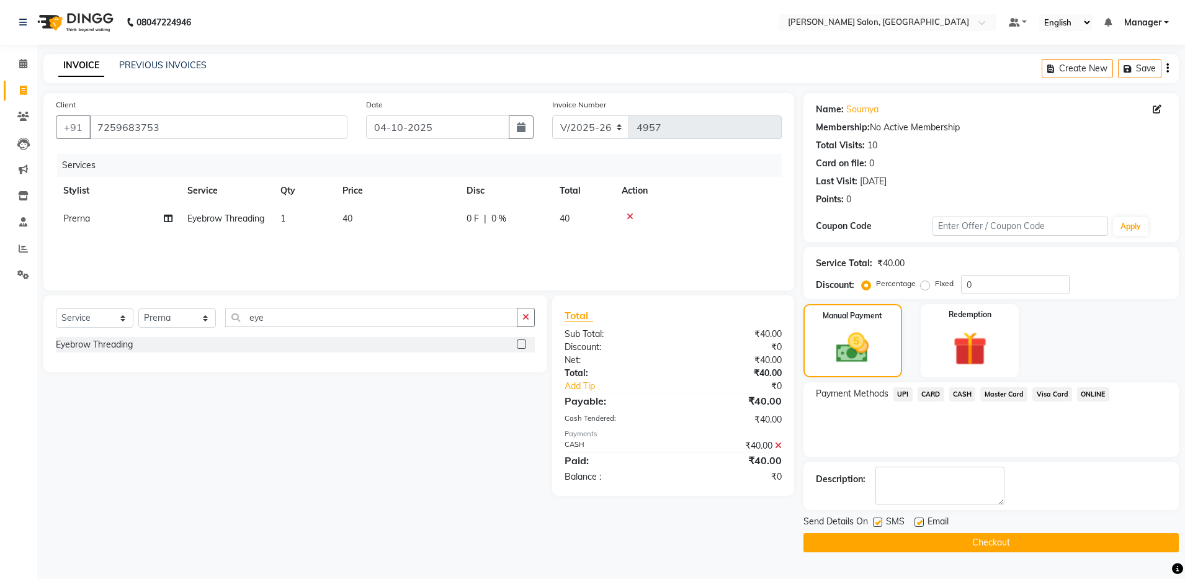
click at [940, 540] on button "Checkout" at bounding box center [990, 542] width 375 height 19
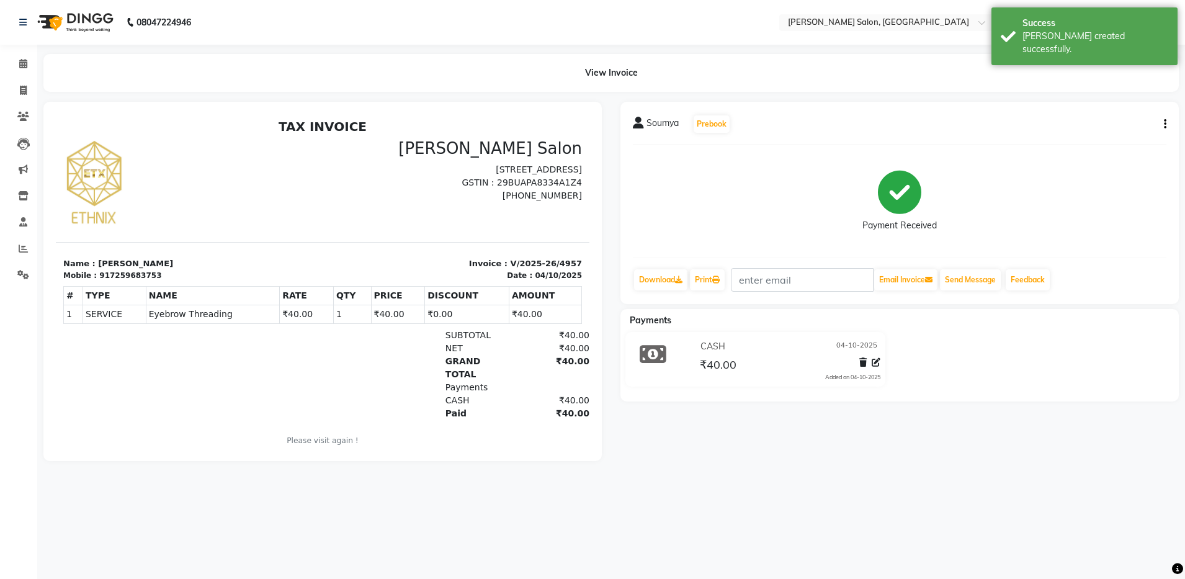
select select "service"
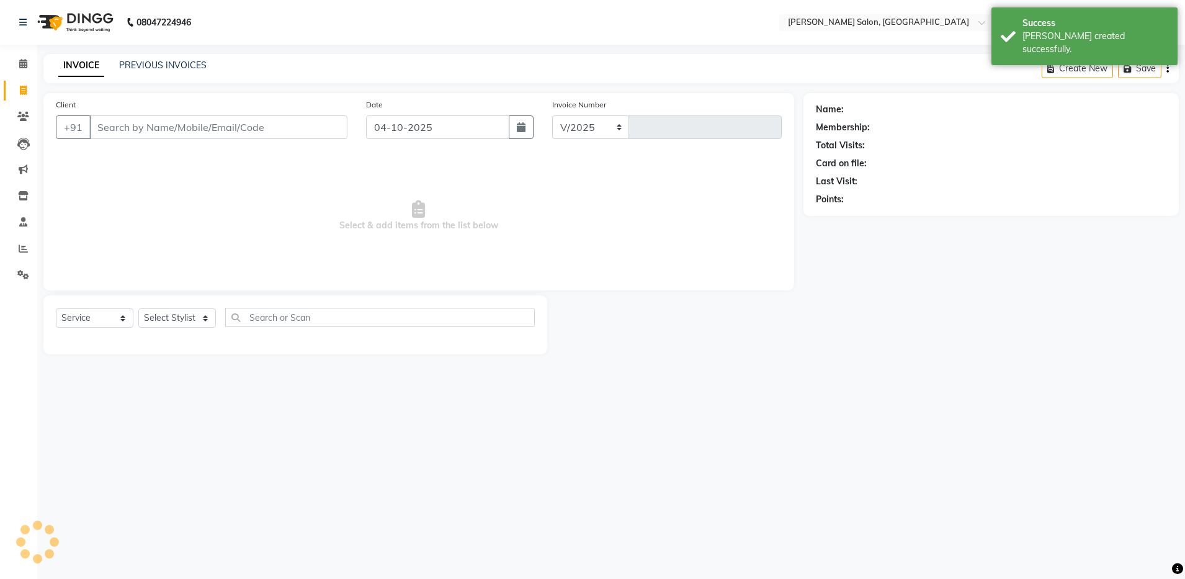
select select "4781"
type input "4958"
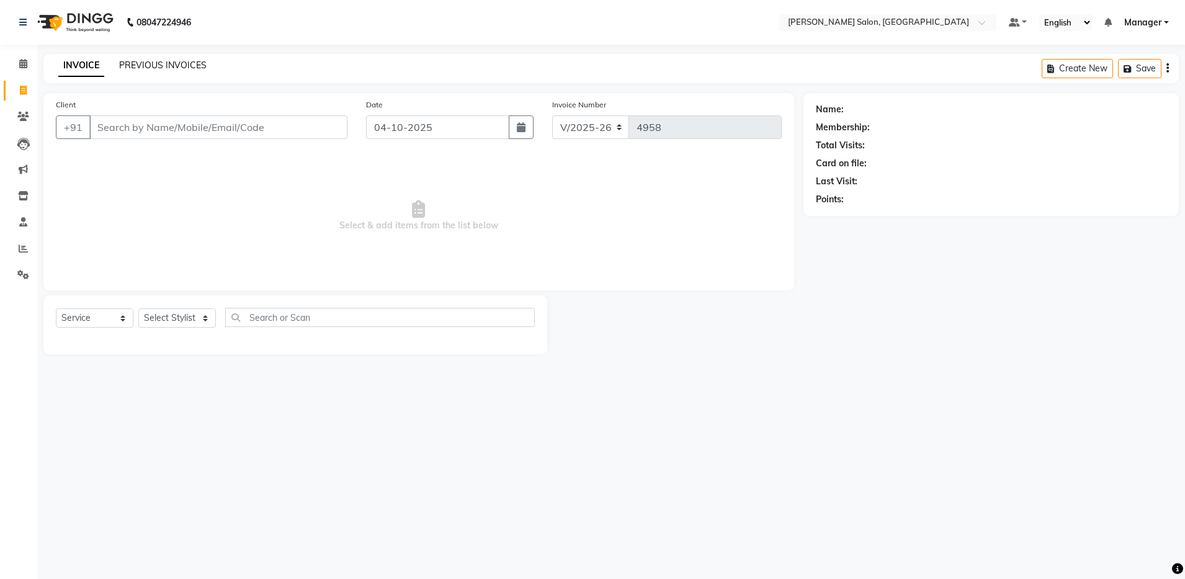
click at [159, 63] on link "PREVIOUS INVOICES" at bounding box center [162, 65] width 87 height 11
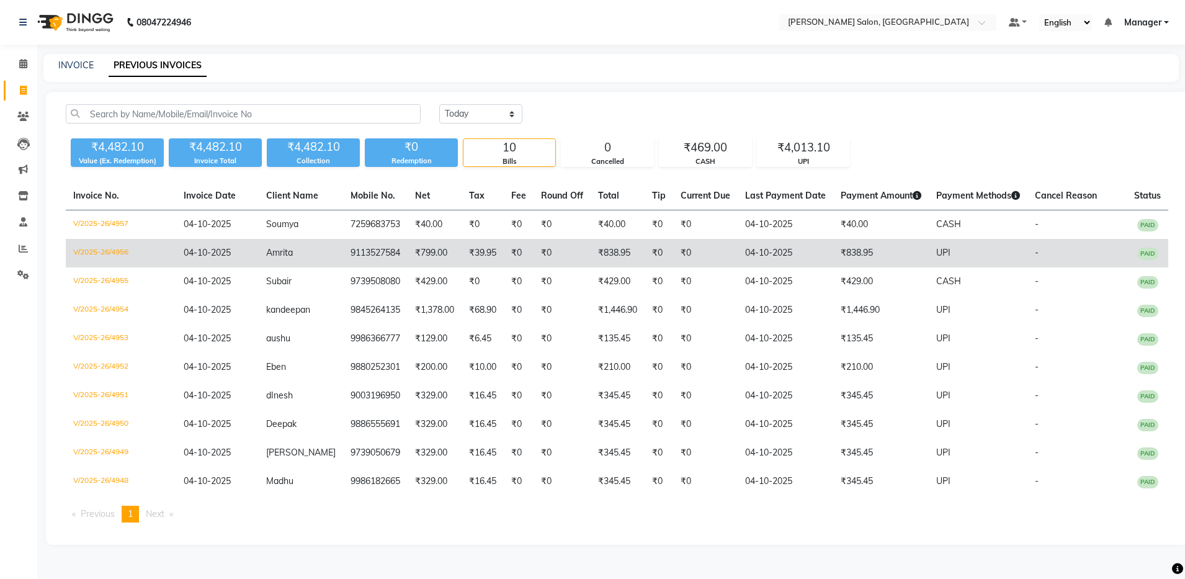
click at [607, 247] on td "₹838.95" at bounding box center [617, 253] width 54 height 29
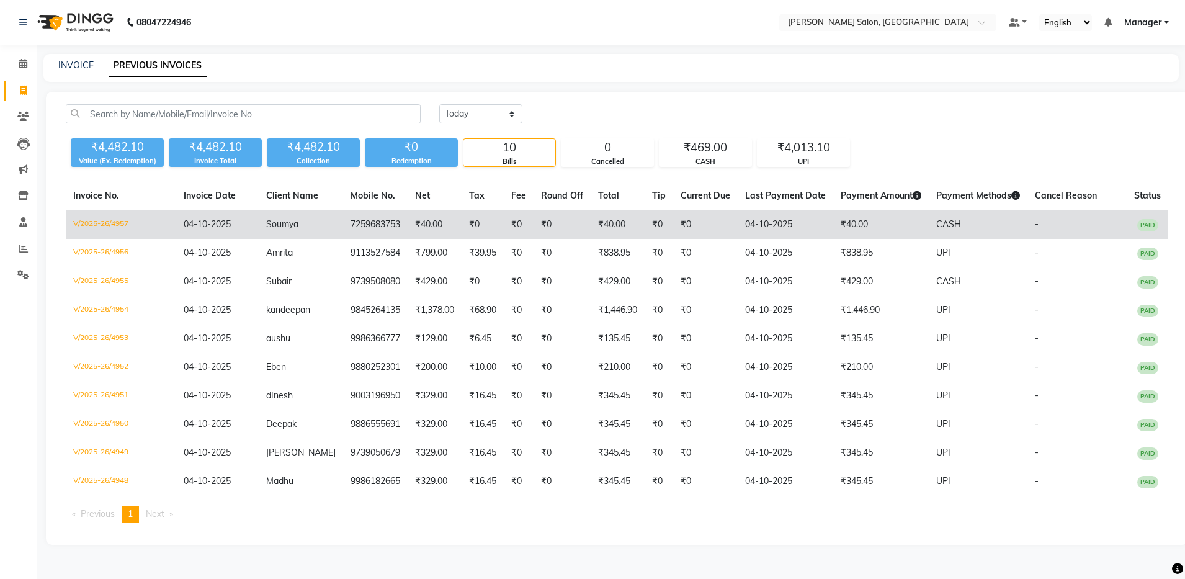
click at [343, 223] on td "7259683753" at bounding box center [375, 224] width 65 height 29
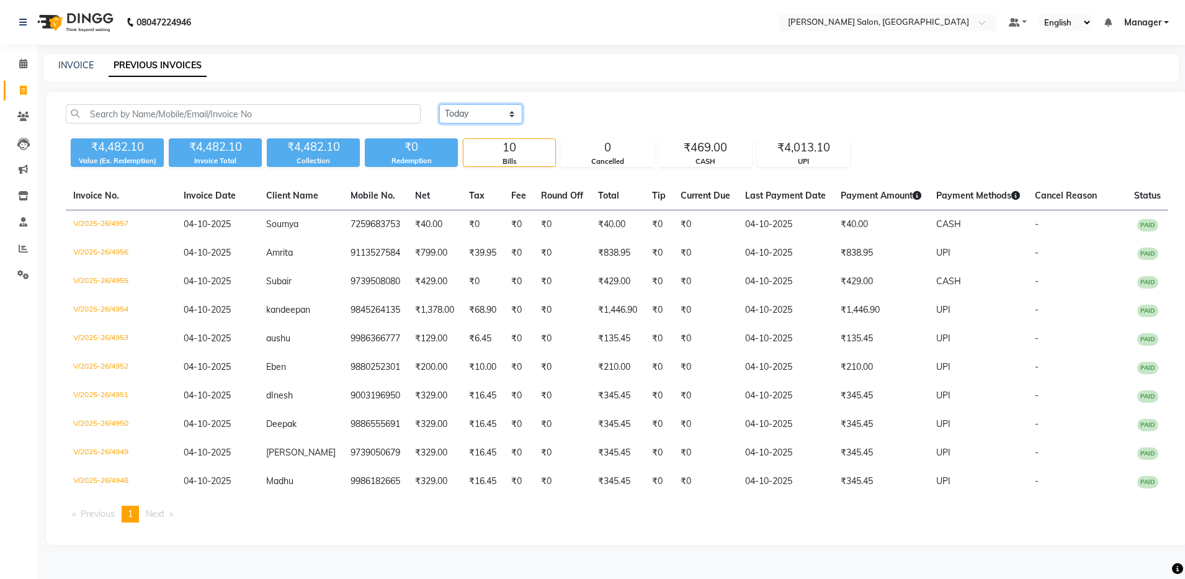
click at [501, 107] on select "Today Yesterday Custom Range" at bounding box center [480, 113] width 83 height 19
select select "range"
click at [439, 104] on select "Today Yesterday Custom Range" at bounding box center [480, 113] width 83 height 19
click at [587, 117] on input "04-10-2025" at bounding box center [581, 113] width 87 height 17
select select "10"
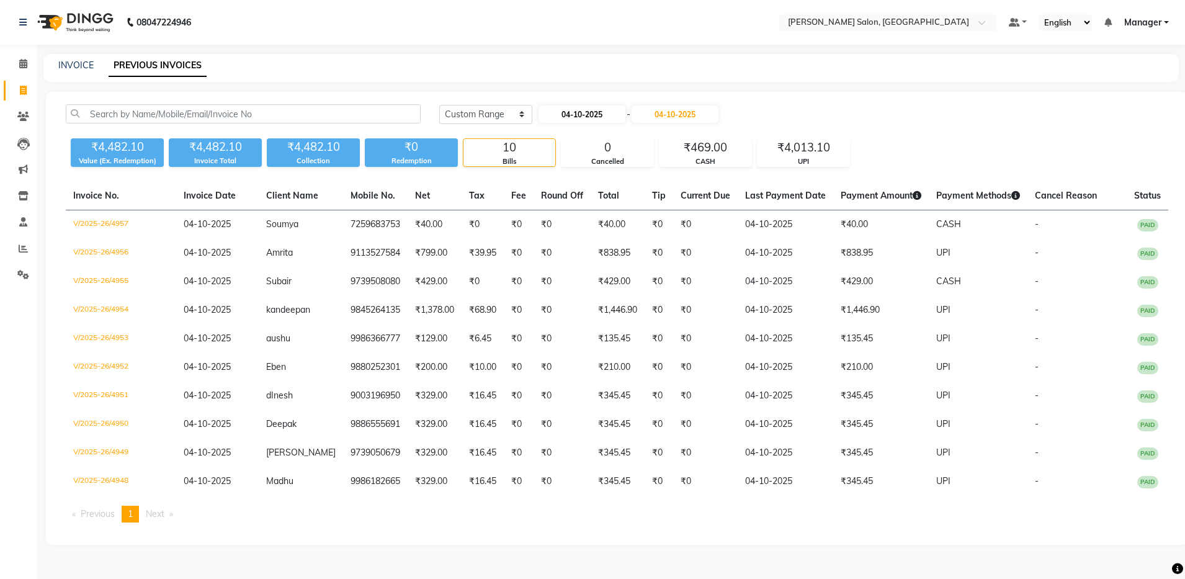
select select "2025"
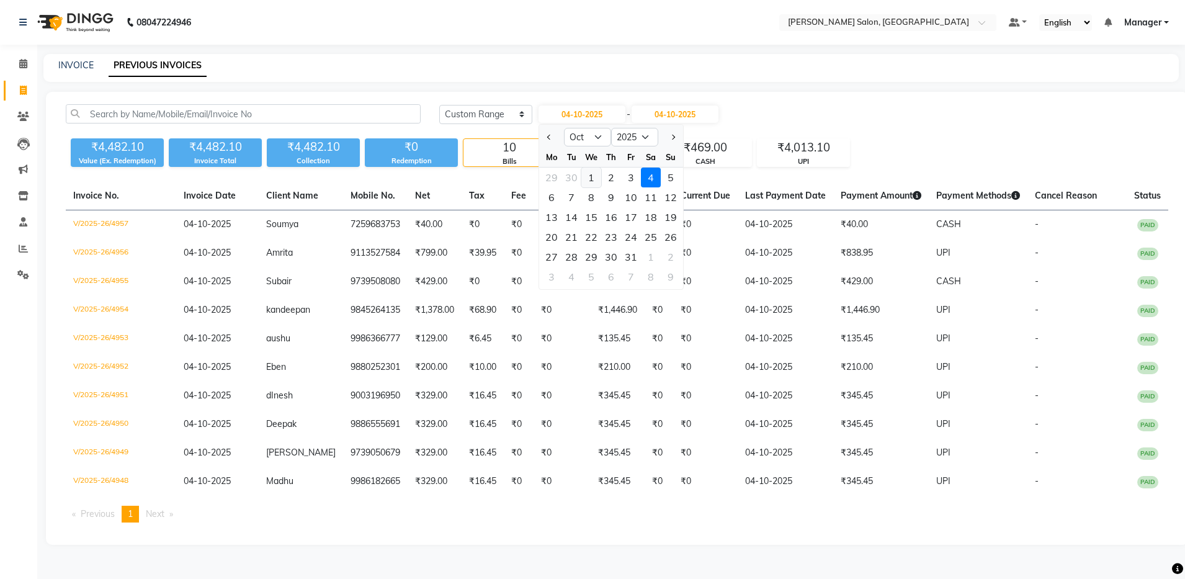
click at [590, 176] on div "1" at bounding box center [591, 177] width 20 height 20
type input "01-10-2025"
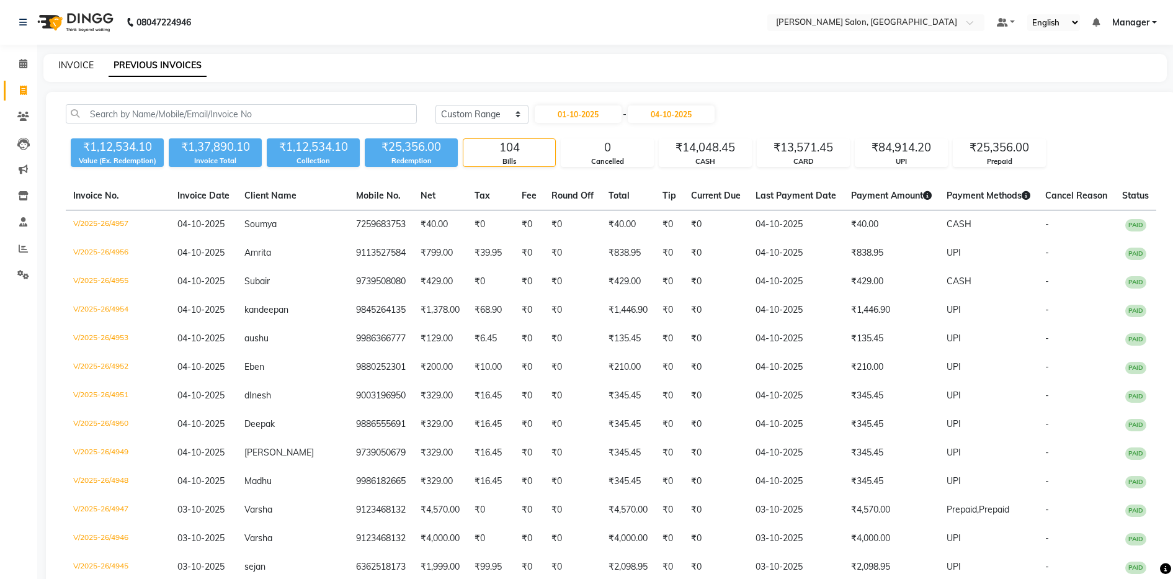
click at [81, 63] on link "INVOICE" at bounding box center [75, 65] width 35 height 11
select select "service"
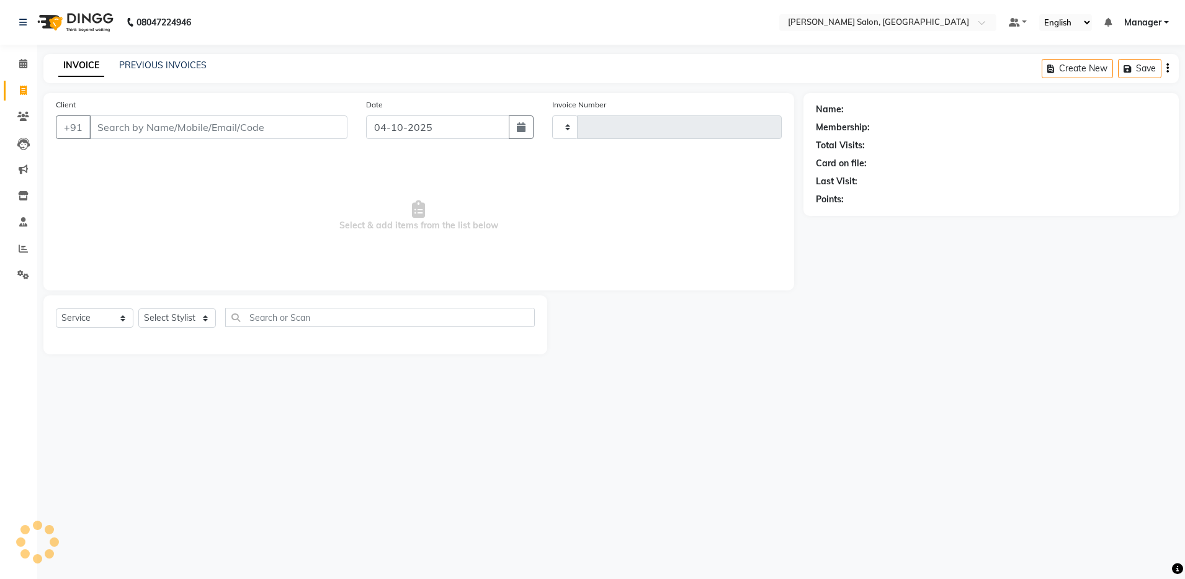
type input "4958"
select select "4781"
click at [169, 131] on input "Client" at bounding box center [218, 127] width 258 height 24
type input "9"
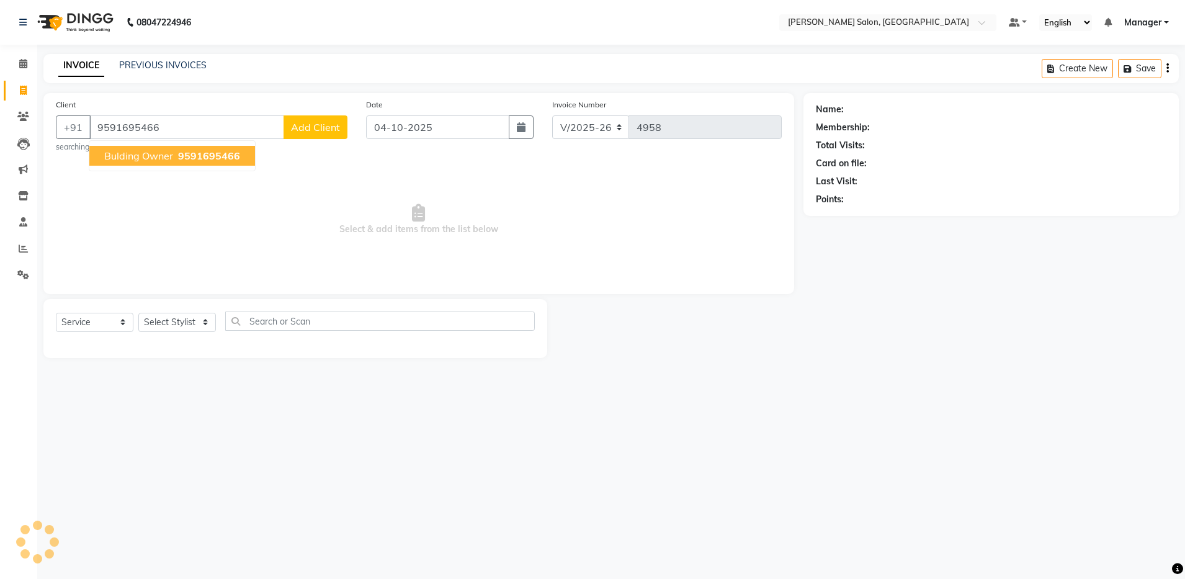
type input "9591695466"
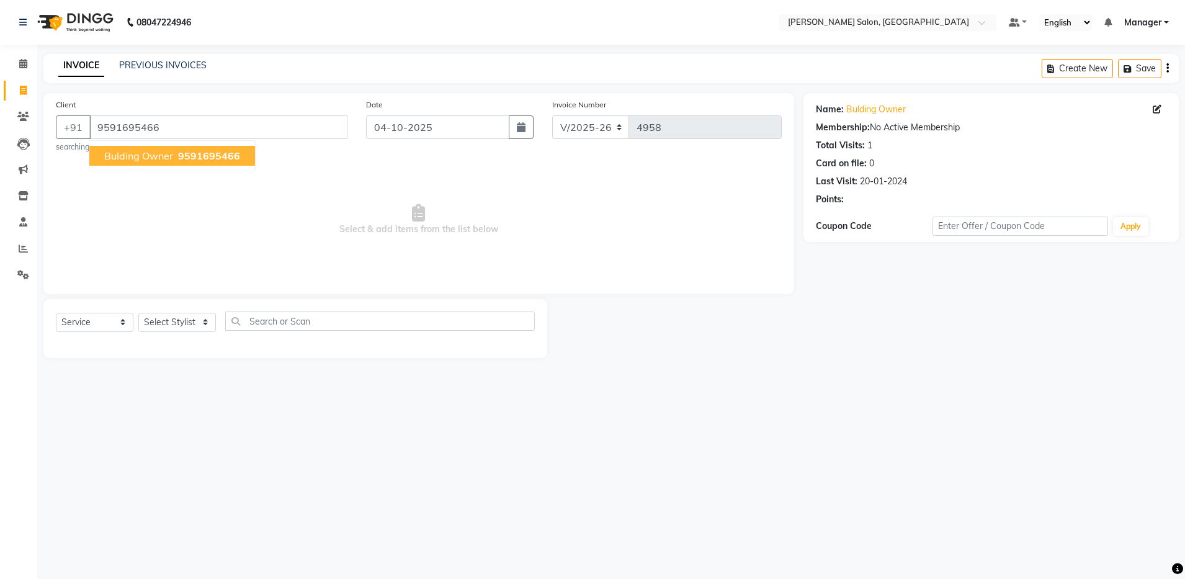
click at [207, 159] on span "9591695466" at bounding box center [209, 155] width 62 height 12
click at [189, 324] on select "Select Stylist Abhishek Aisha Barbhuiya Arjun Viswanathan dolma Faeem Khan Gour…" at bounding box center [177, 322] width 78 height 19
select select "28901"
click at [138, 313] on select "Select Stylist Abhishek Aisha Barbhuiya Arjun Viswanathan dolma Faeem Khan Gour…" at bounding box center [177, 322] width 78 height 19
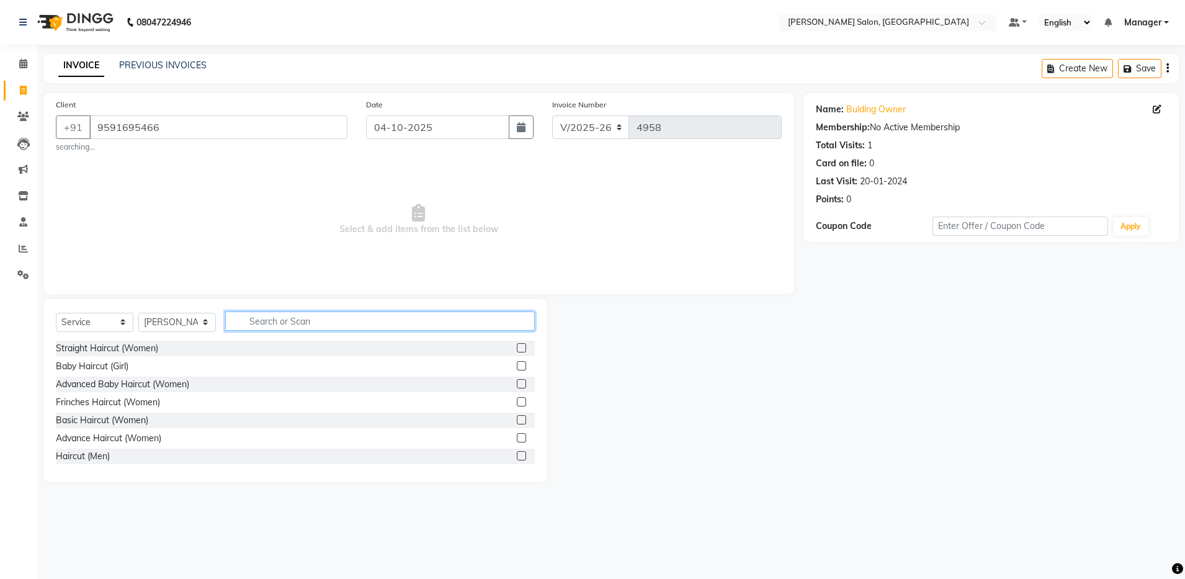
click at [294, 318] on input "text" at bounding box center [379, 320] width 309 height 19
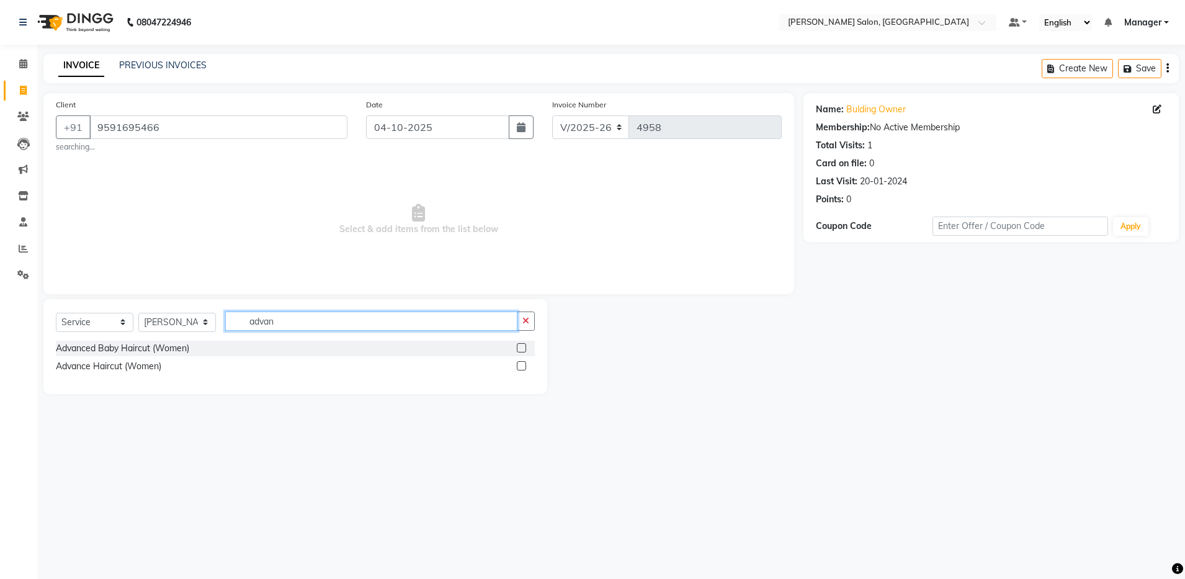
type input "advan"
click at [522, 365] on label at bounding box center [521, 365] width 9 height 9
click at [522, 365] on input "checkbox" at bounding box center [521, 366] width 8 height 8
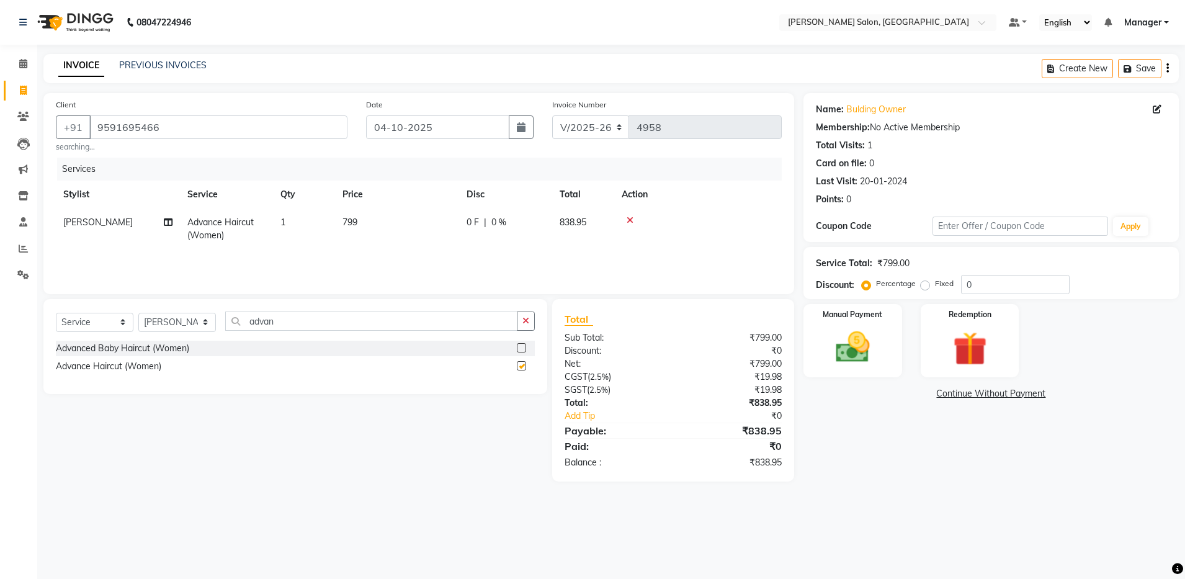
checkbox input "false"
click at [1006, 287] on input "0" at bounding box center [1015, 284] width 109 height 19
type input "0"
type input "10"
click at [897, 436] on div "Name: Bulding Owner Membership: No Active Membership Total Visits: 1 Card on fi…" at bounding box center [995, 287] width 385 height 388
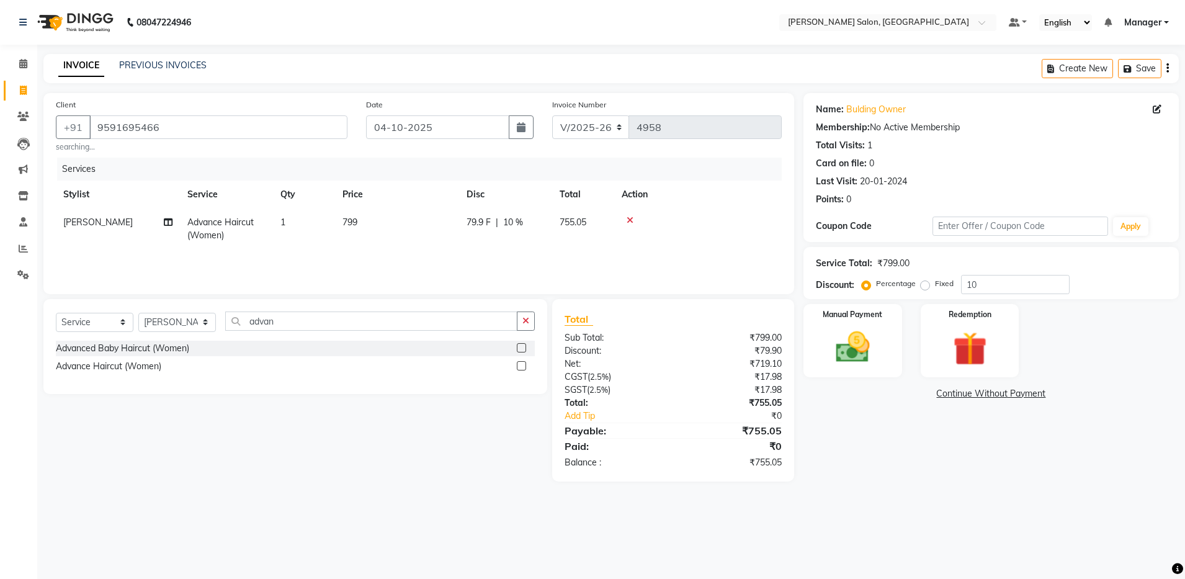
click at [1165, 65] on div "Create New Save" at bounding box center [1109, 68] width 137 height 29
click at [1167, 69] on icon "button" at bounding box center [1167, 68] width 2 height 1
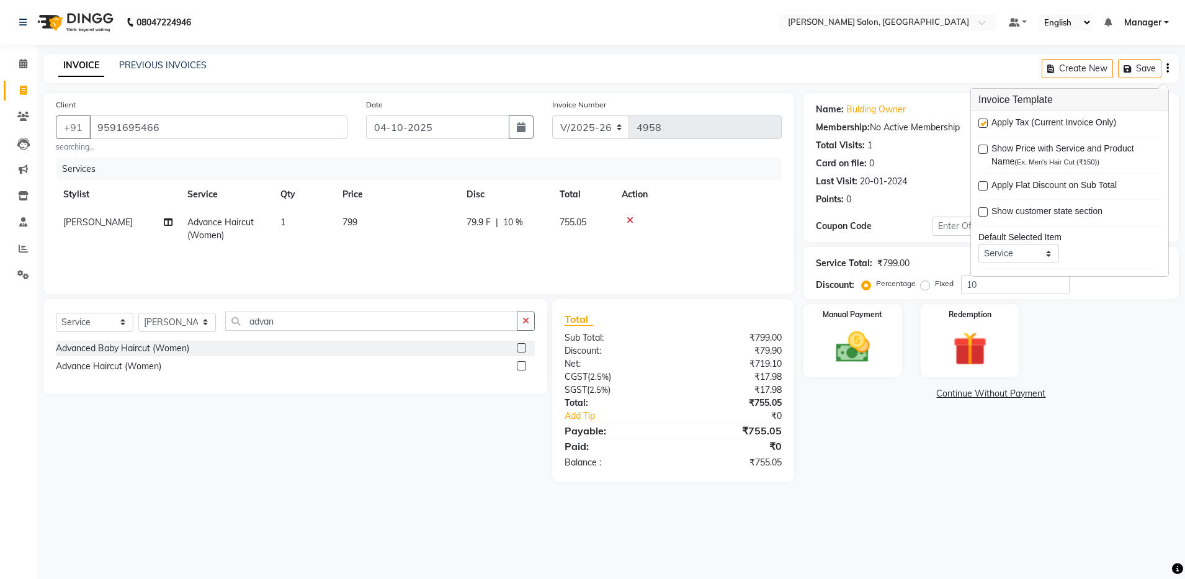
click at [980, 125] on label at bounding box center [982, 122] width 9 height 9
click at [980, 125] on input "checkbox" at bounding box center [982, 124] width 8 height 8
checkbox input "false"
click at [1116, 331] on div "Manual Payment Redemption" at bounding box center [991, 340] width 394 height 73
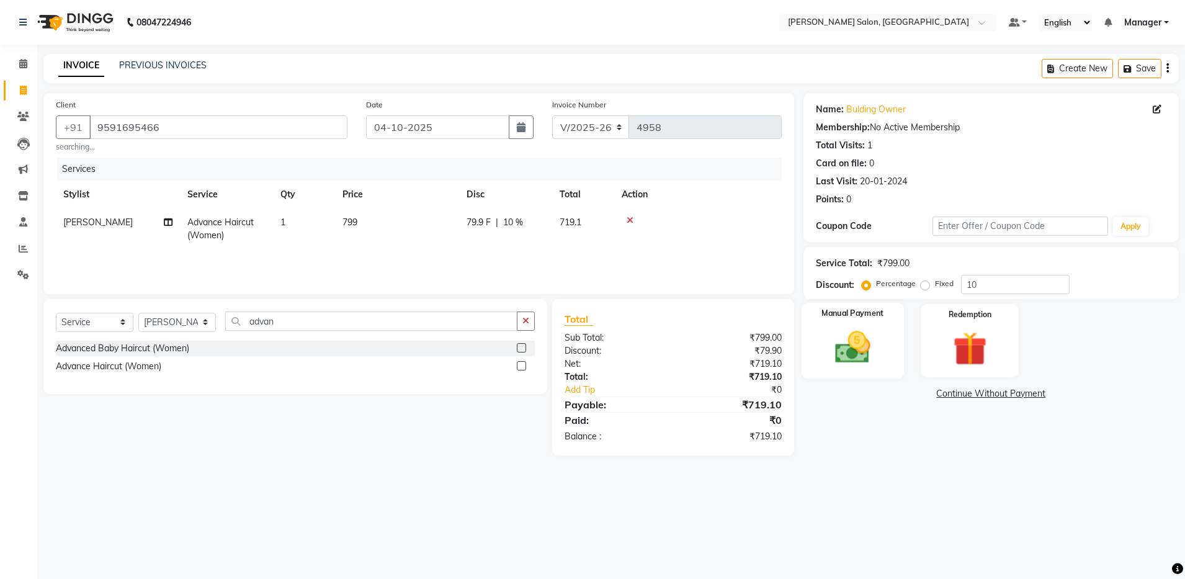
click at [855, 345] on img at bounding box center [853, 347] width 58 height 41
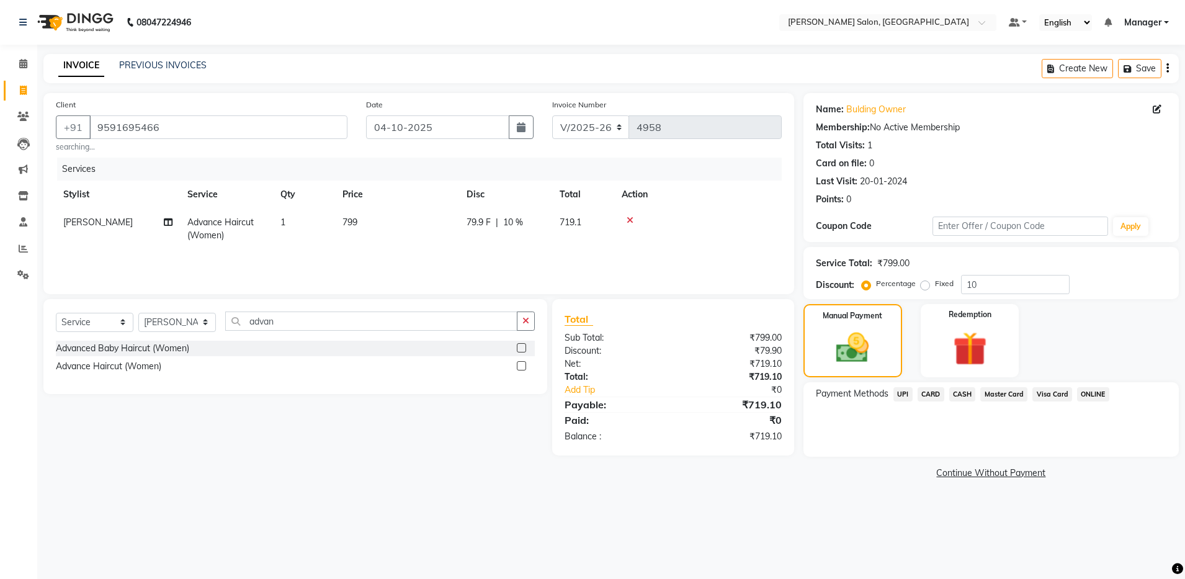
click at [901, 393] on span "UPI" at bounding box center [902, 394] width 19 height 14
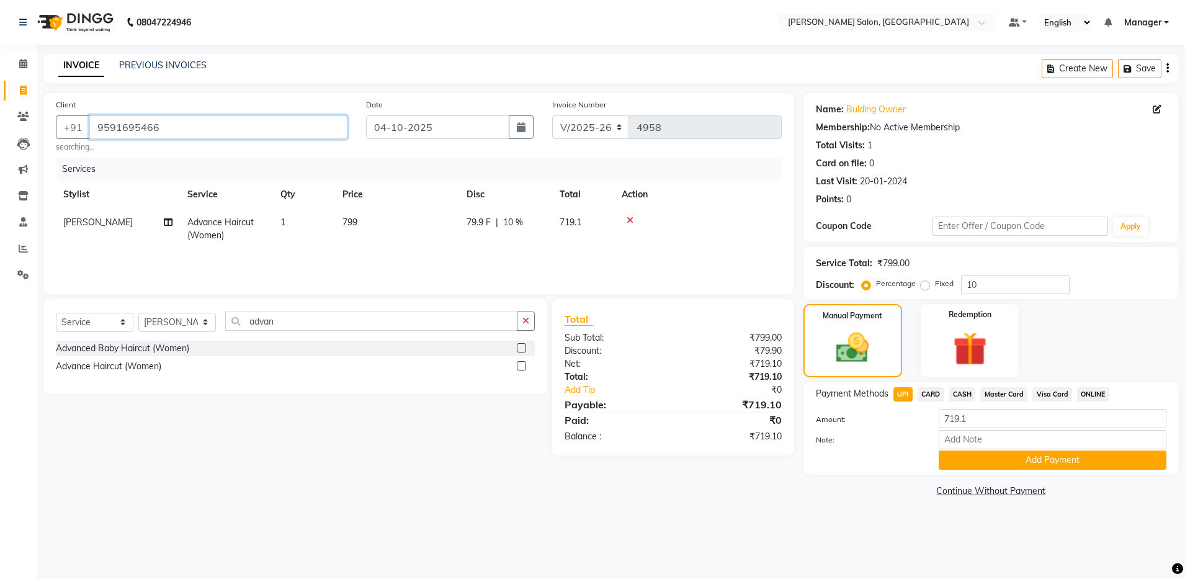
click at [125, 127] on input "9591695466" at bounding box center [218, 127] width 258 height 24
click at [1067, 458] on button "Add Payment" at bounding box center [1052, 459] width 228 height 19
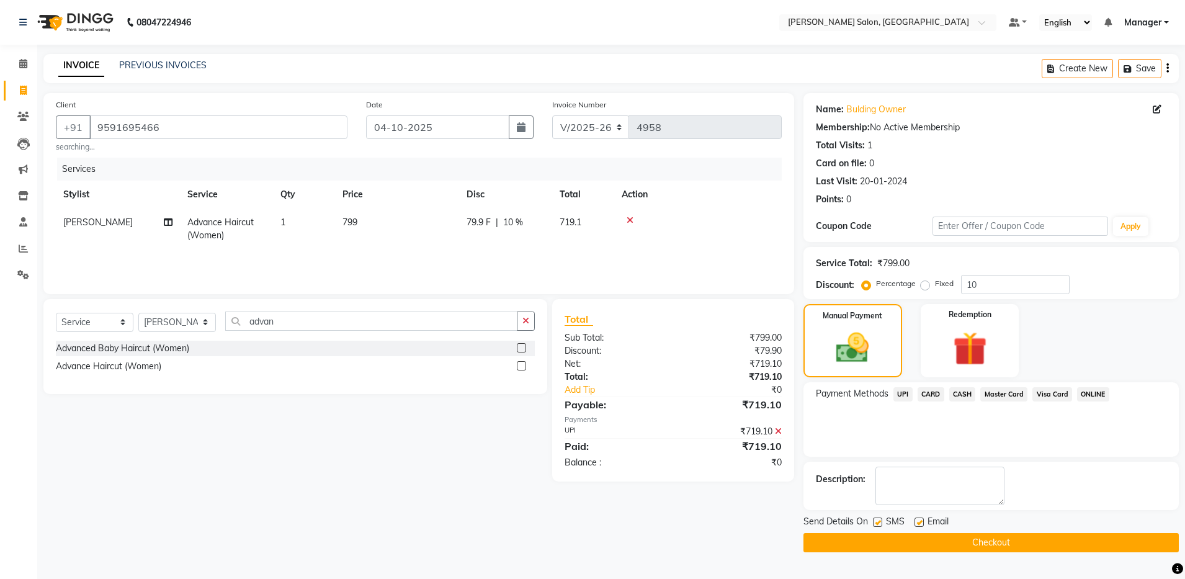
click at [902, 391] on span "UPI" at bounding box center [902, 394] width 19 height 14
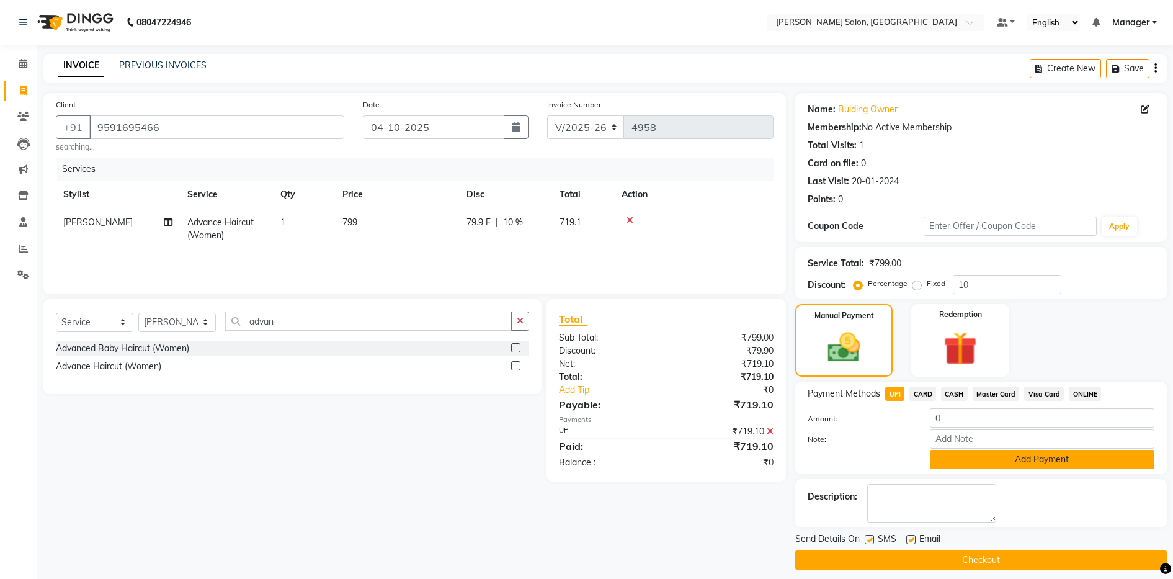
click at [1039, 462] on button "Add Payment" at bounding box center [1042, 459] width 225 height 19
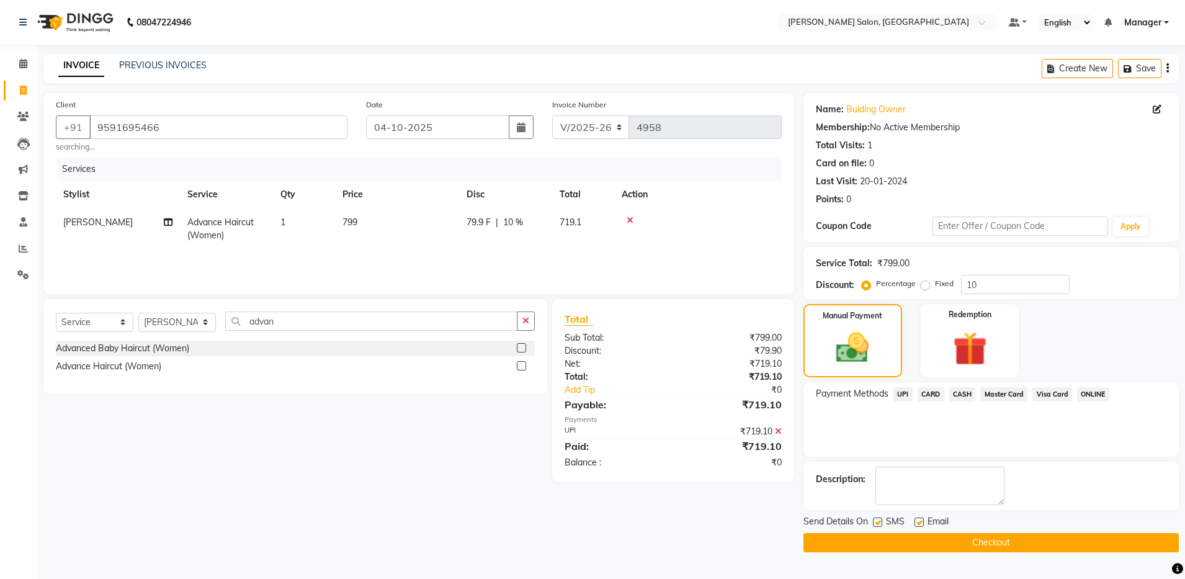
click at [1002, 542] on button "Checkout" at bounding box center [990, 542] width 375 height 19
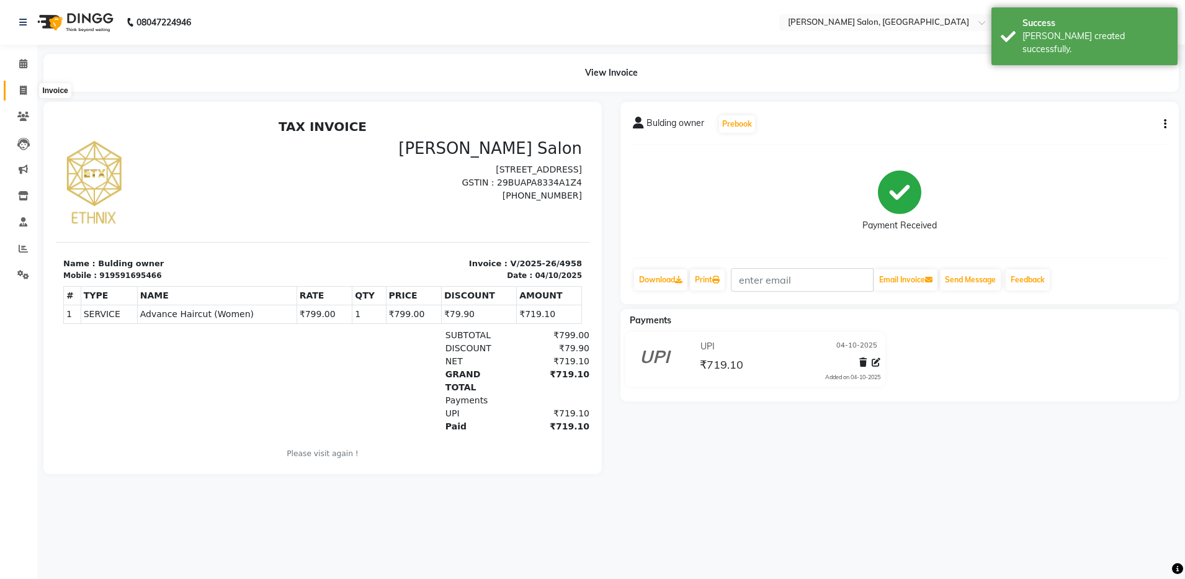
click at [20, 86] on icon at bounding box center [23, 90] width 7 height 9
select select "service"
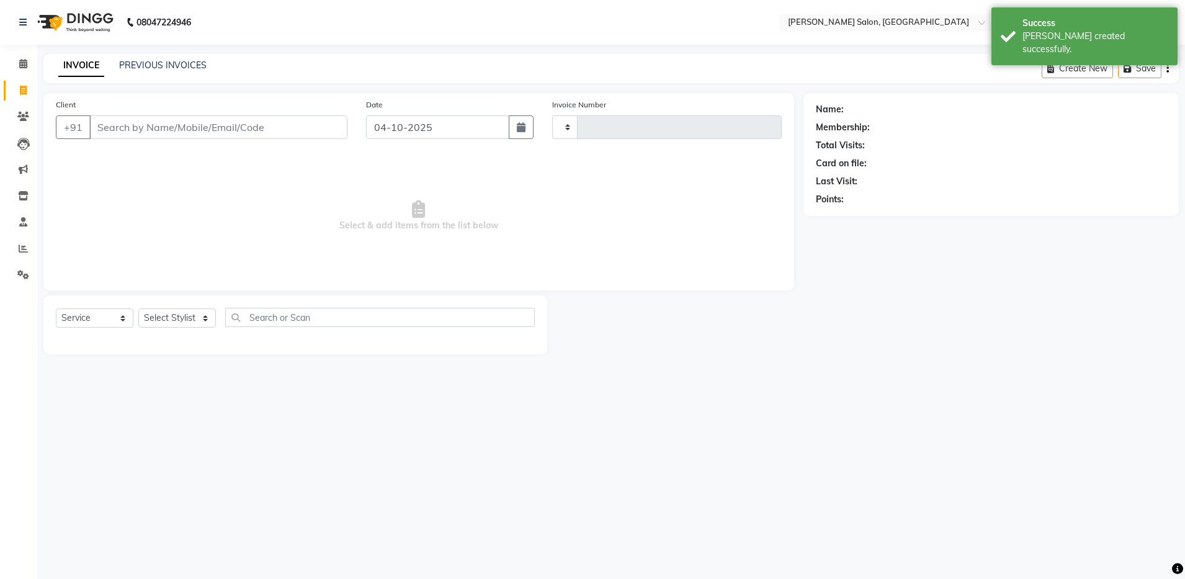
type input "4959"
select select "4781"
click at [171, 65] on link "PREVIOUS INVOICES" at bounding box center [162, 65] width 87 height 11
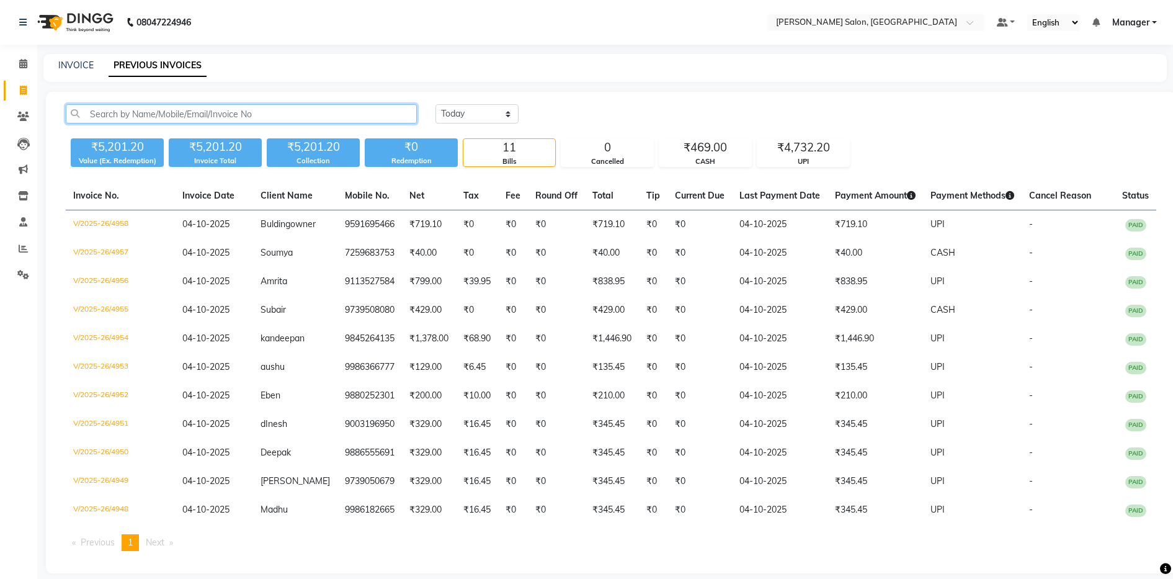
click at [192, 114] on input "text" at bounding box center [241, 113] width 351 height 19
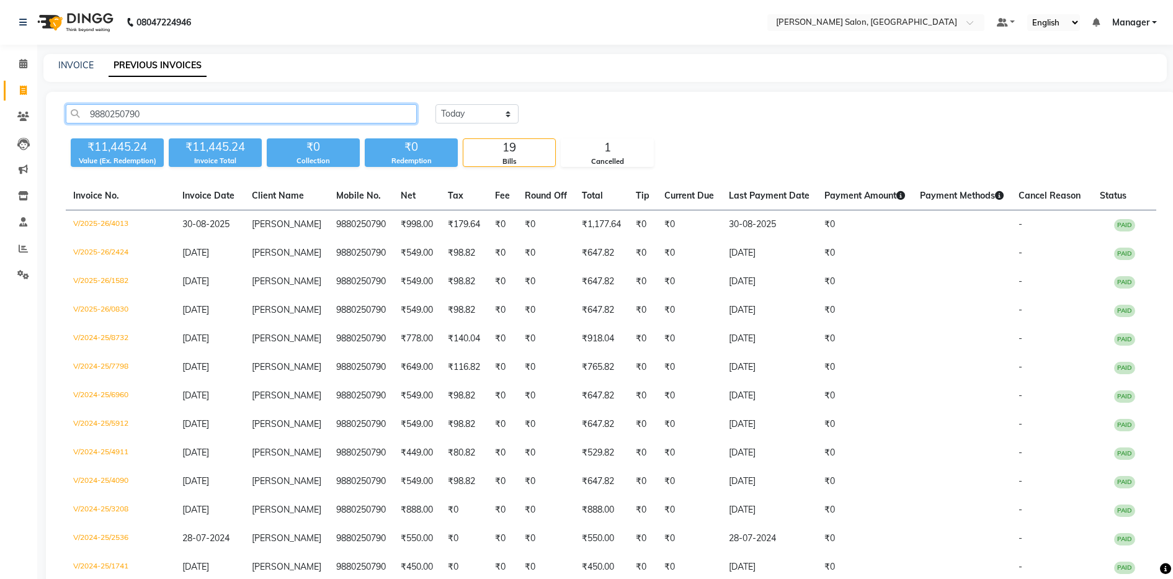
click at [123, 112] on input "9880250790" at bounding box center [241, 113] width 351 height 19
type input "9880250790"
click at [81, 63] on link "INVOICE" at bounding box center [75, 65] width 35 height 11
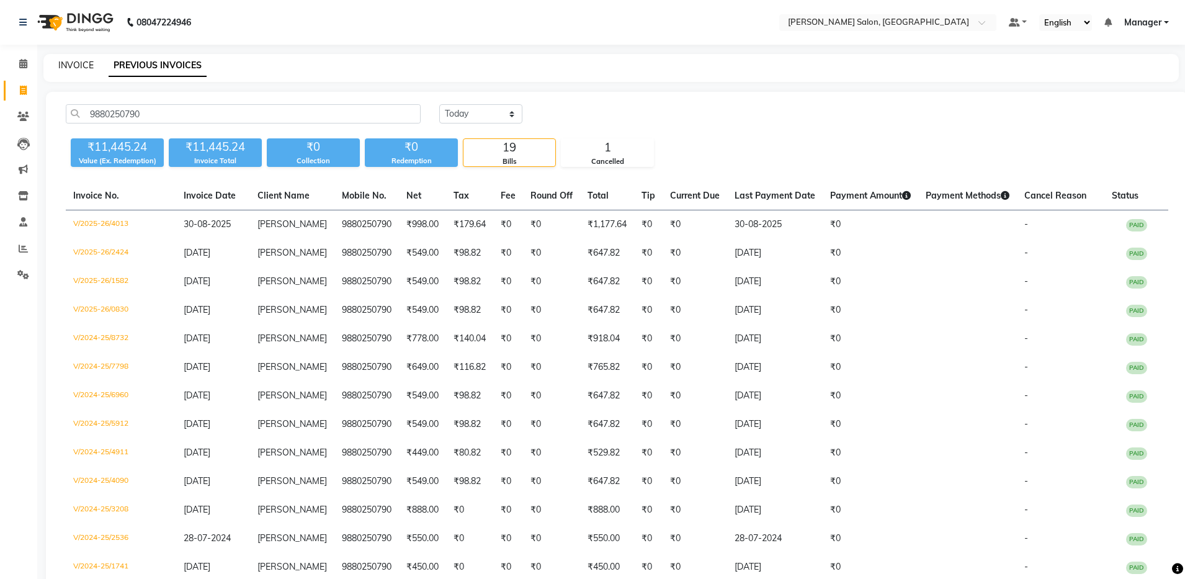
select select "service"
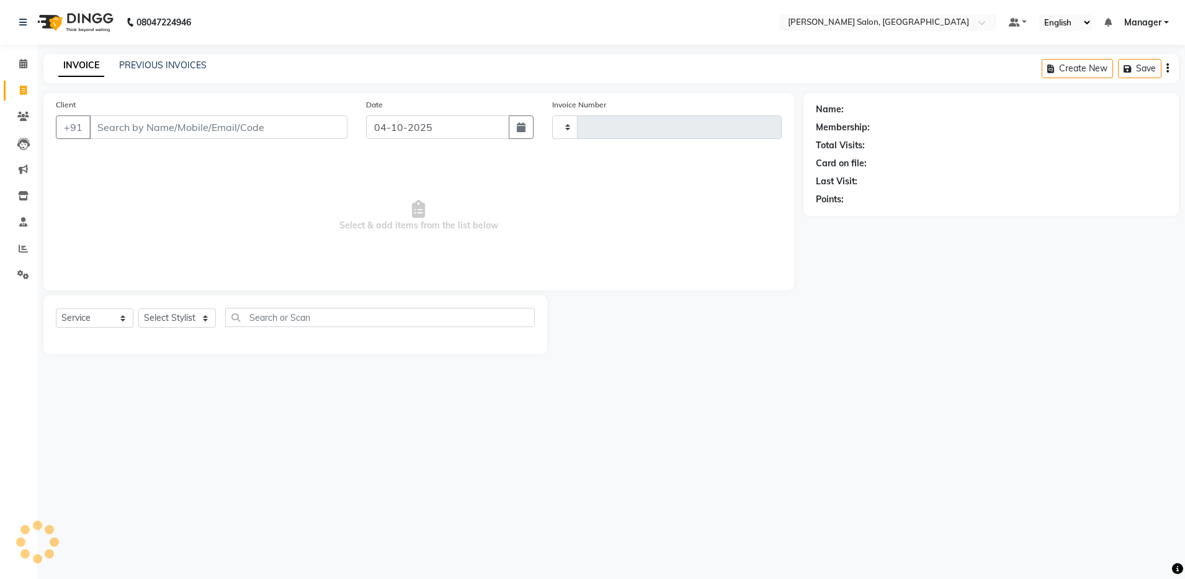
click at [208, 114] on div "Client +91" at bounding box center [202, 123] width 310 height 51
select select "4781"
type input "4959"
click at [207, 120] on input "Client" at bounding box center [218, 127] width 258 height 24
paste input "9880250790"
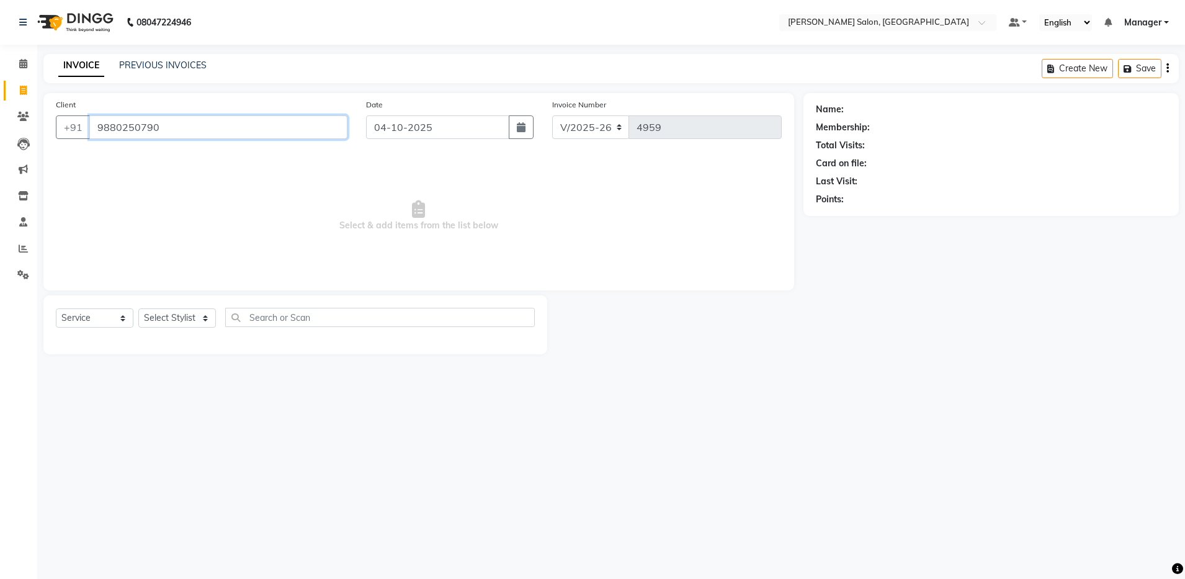
type input "9880250790"
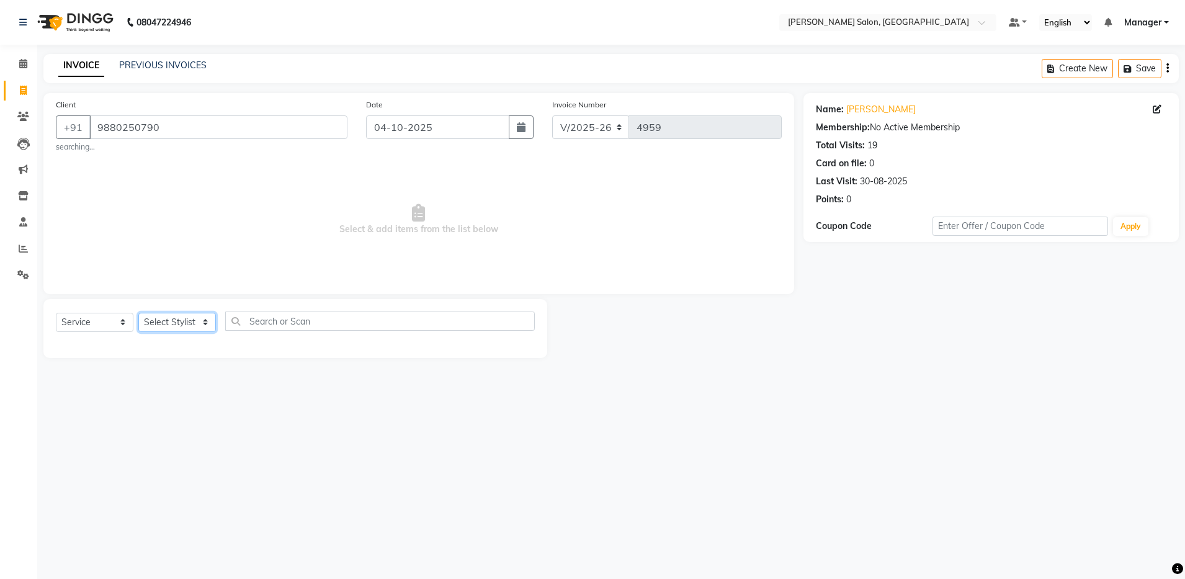
click at [170, 328] on select "Select Stylist Abhishek Aisha Barbhuiya Arjun Viswanathan dolma Faeem Khan Gour…" at bounding box center [177, 322] width 78 height 19
select select "71461"
click at [138, 313] on select "Select Stylist Abhishek Aisha Barbhuiya Arjun Viswanathan dolma Faeem Khan Gour…" at bounding box center [177, 322] width 78 height 19
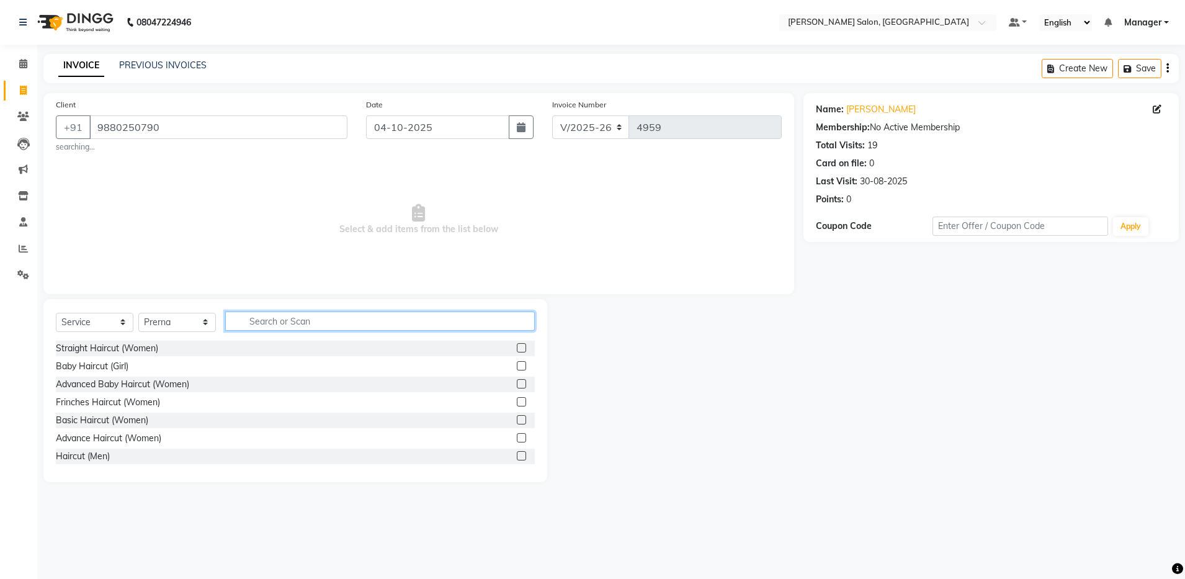
click at [287, 322] on input "text" at bounding box center [379, 320] width 309 height 19
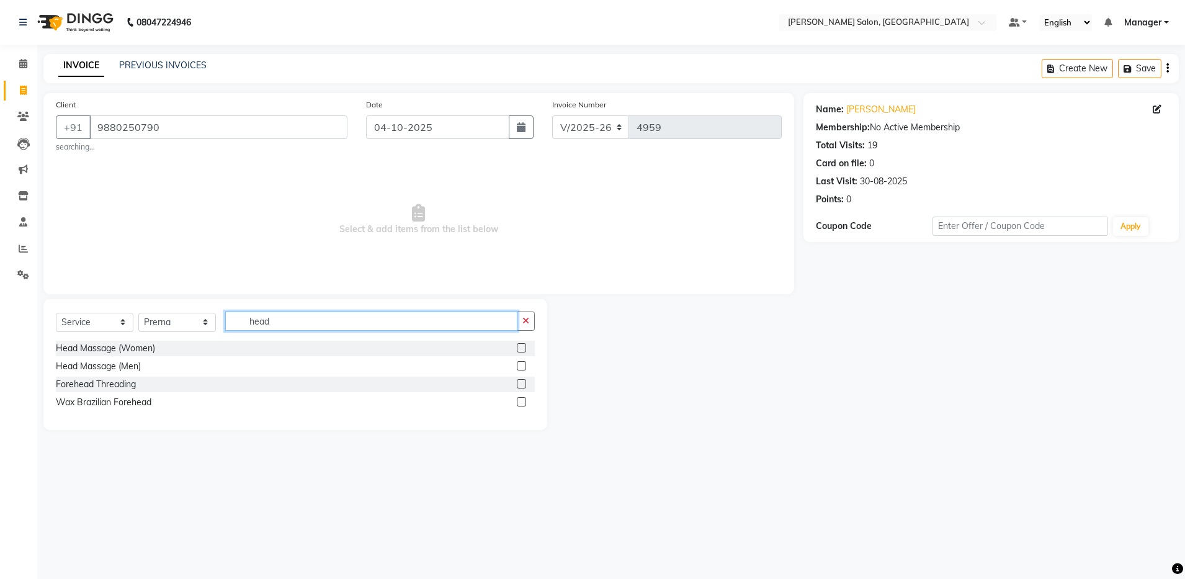
type input "head"
drag, startPoint x: 519, startPoint y: 365, endPoint x: 440, endPoint y: 347, distance: 80.8
click at [520, 365] on label at bounding box center [521, 365] width 9 height 9
click at [520, 365] on input "checkbox" at bounding box center [521, 366] width 8 height 8
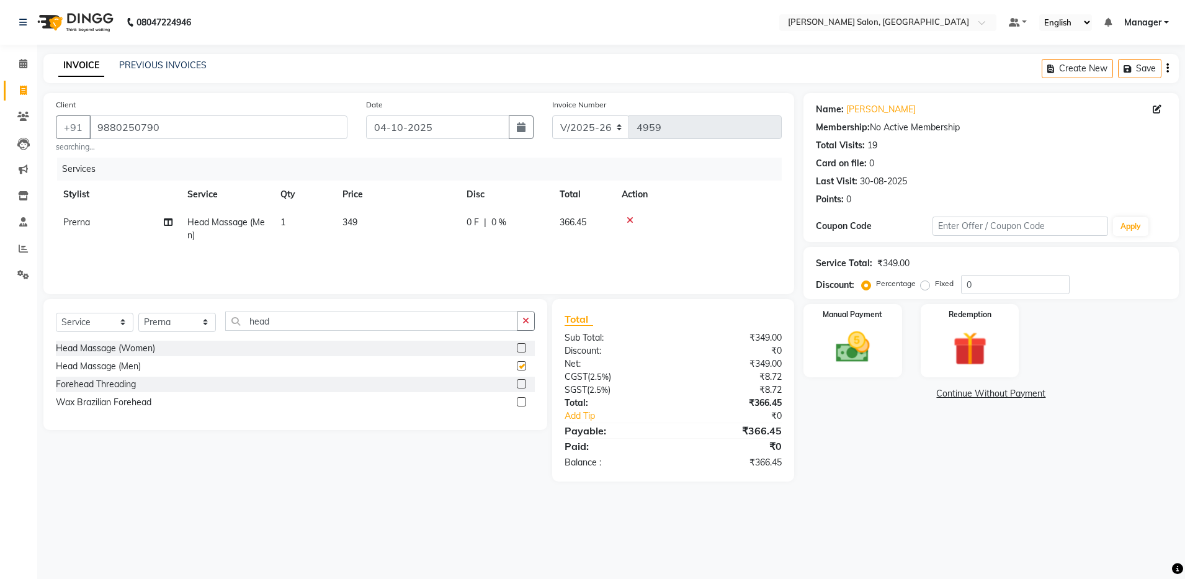
checkbox input "false"
click at [314, 324] on input "head" at bounding box center [371, 320] width 292 height 19
type input "h"
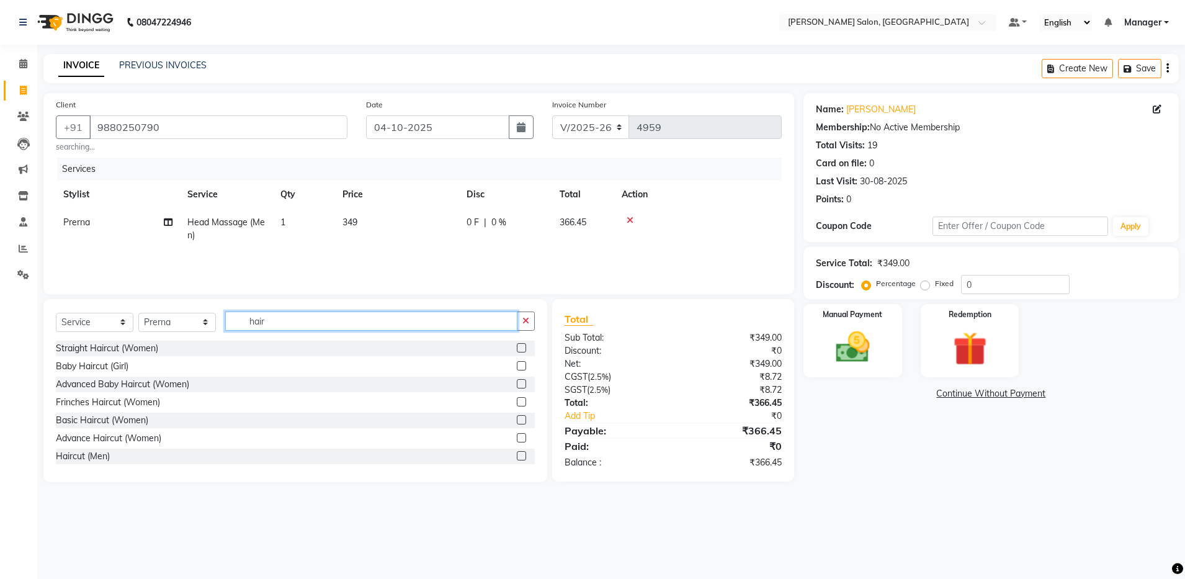
type input "hair"
click at [182, 326] on select "Select Stylist Abhishek Aisha Barbhuiya Arjun Viswanathan dolma Faeem Khan Gour…" at bounding box center [177, 322] width 78 height 19
select select "28897"
click at [138, 313] on select "Select Stylist Abhishek Aisha Barbhuiya Arjun Viswanathan dolma Faeem Khan Gour…" at bounding box center [177, 322] width 78 height 19
click at [271, 323] on input "hair" at bounding box center [371, 320] width 292 height 19
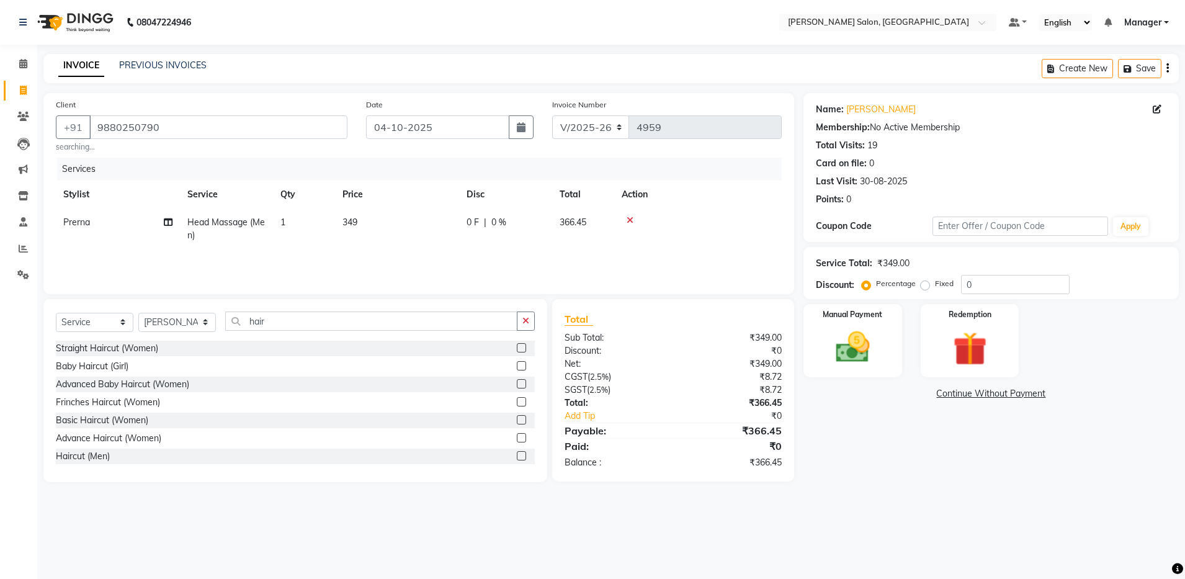
click at [517, 452] on label at bounding box center [521, 455] width 9 height 9
click at [517, 452] on input "checkbox" at bounding box center [521, 456] width 8 height 8
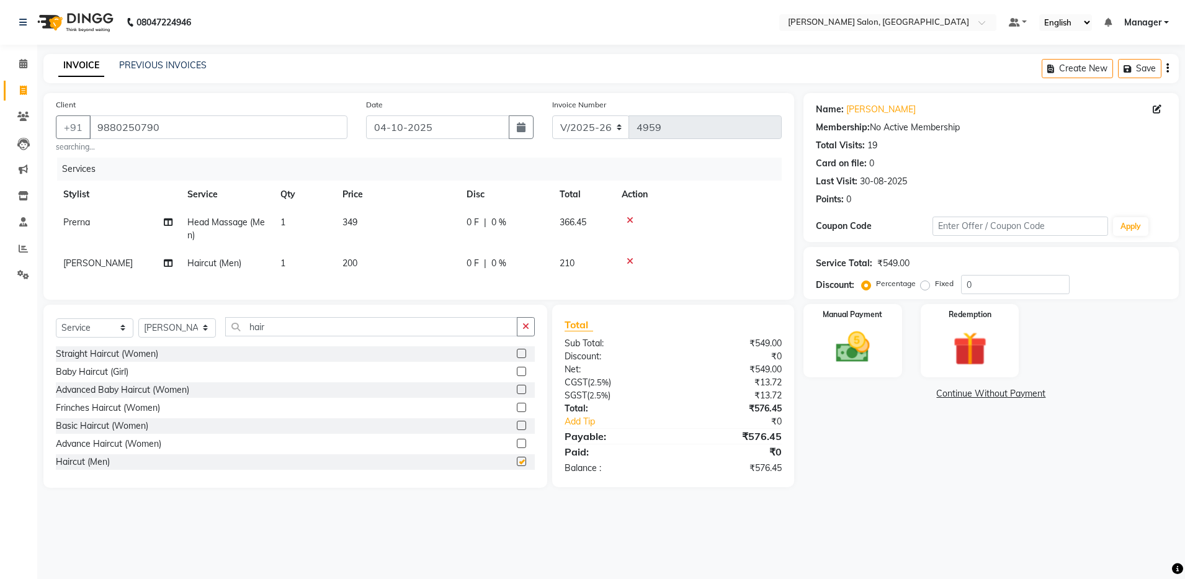
checkbox input "false"
click at [840, 349] on img at bounding box center [853, 347] width 58 height 41
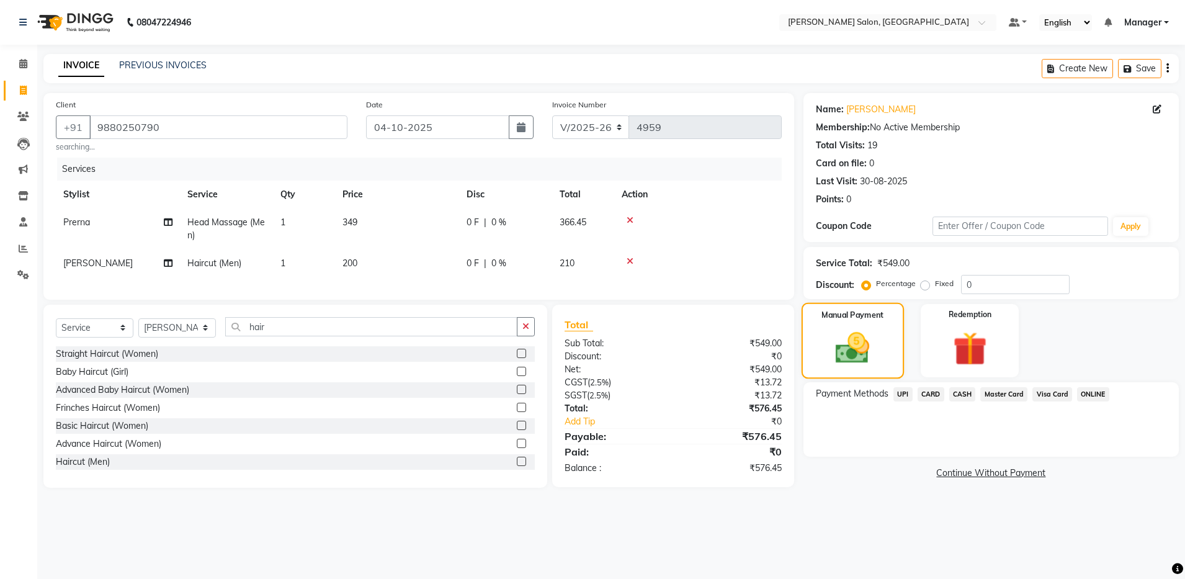
click at [832, 349] on img at bounding box center [852, 347] width 55 height 39
click at [903, 394] on span "UPI" at bounding box center [902, 394] width 19 height 14
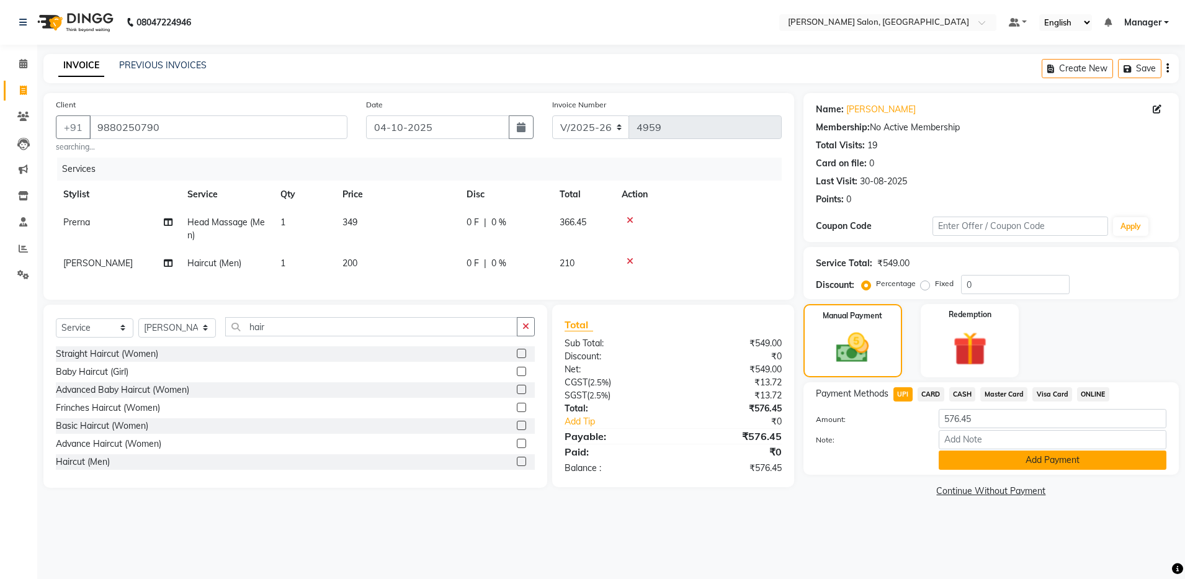
click at [1031, 458] on button "Add Payment" at bounding box center [1052, 459] width 228 height 19
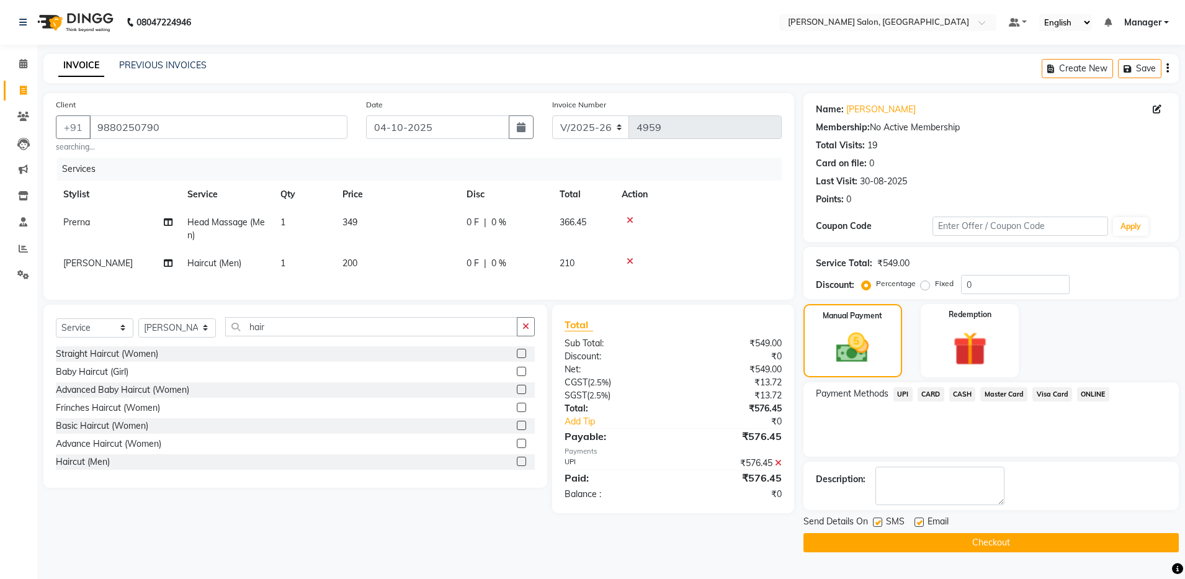
click at [984, 543] on button "Checkout" at bounding box center [990, 542] width 375 height 19
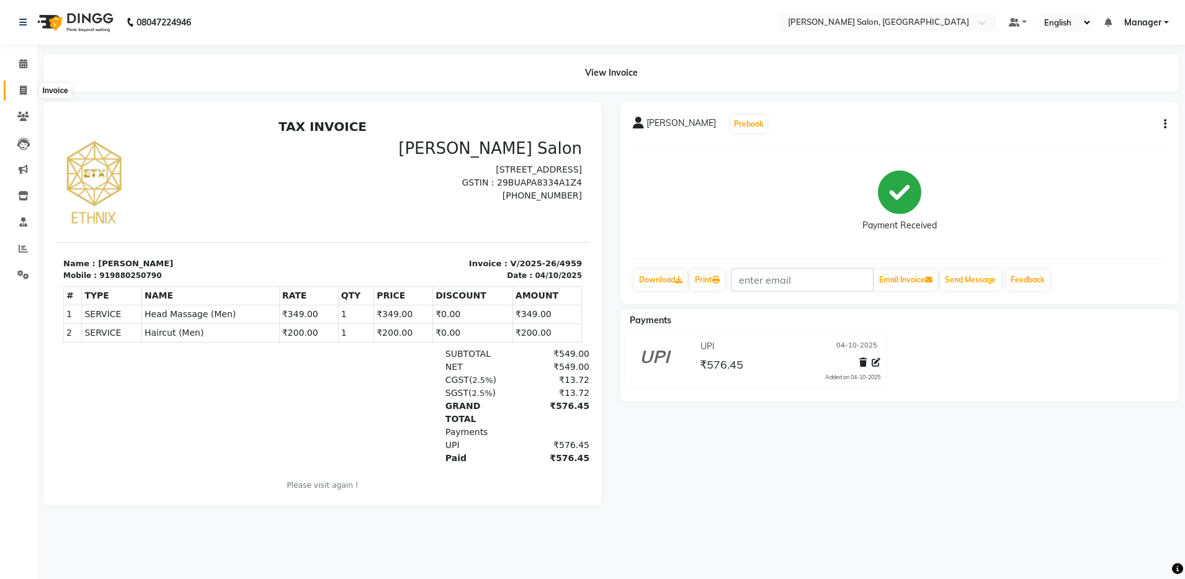
click at [24, 91] on icon at bounding box center [23, 90] width 7 height 9
select select "service"
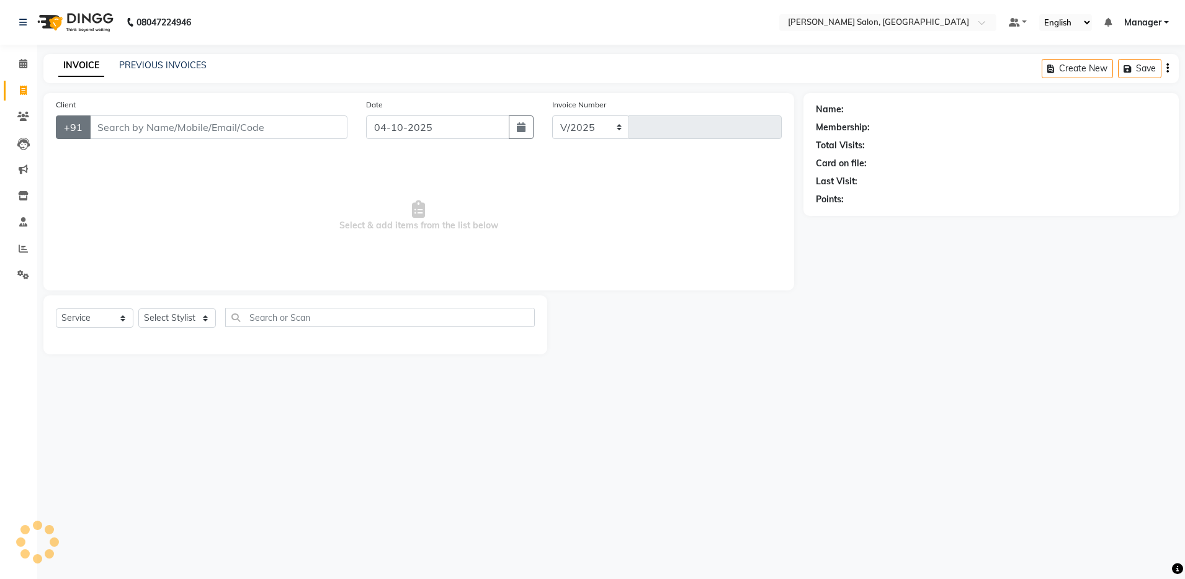
select select "4781"
type input "4960"
click at [145, 61] on link "PREVIOUS INVOICES" at bounding box center [162, 65] width 87 height 11
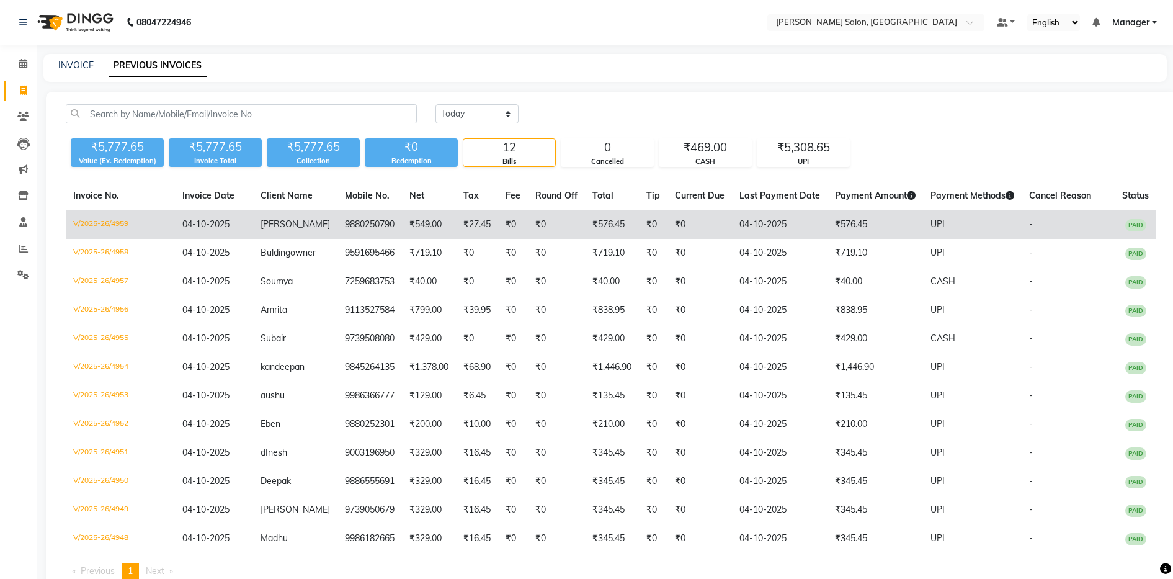
click at [194, 231] on td "04-10-2025" at bounding box center [214, 224] width 78 height 29
click at [195, 224] on span "04-10-2025" at bounding box center [205, 223] width 47 height 11
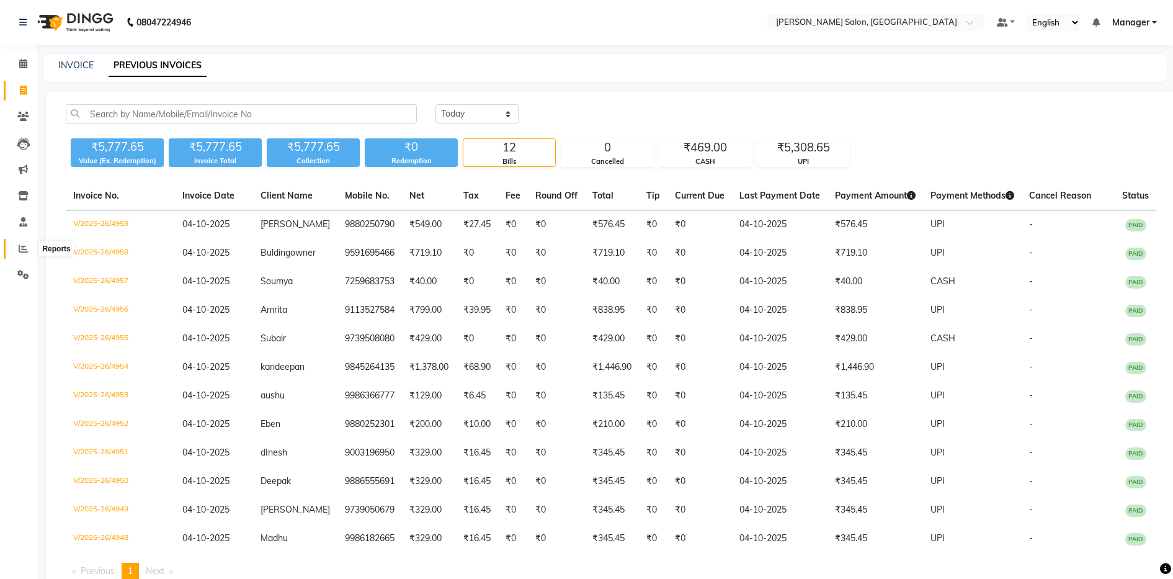
click at [19, 246] on icon at bounding box center [23, 248] width 9 height 9
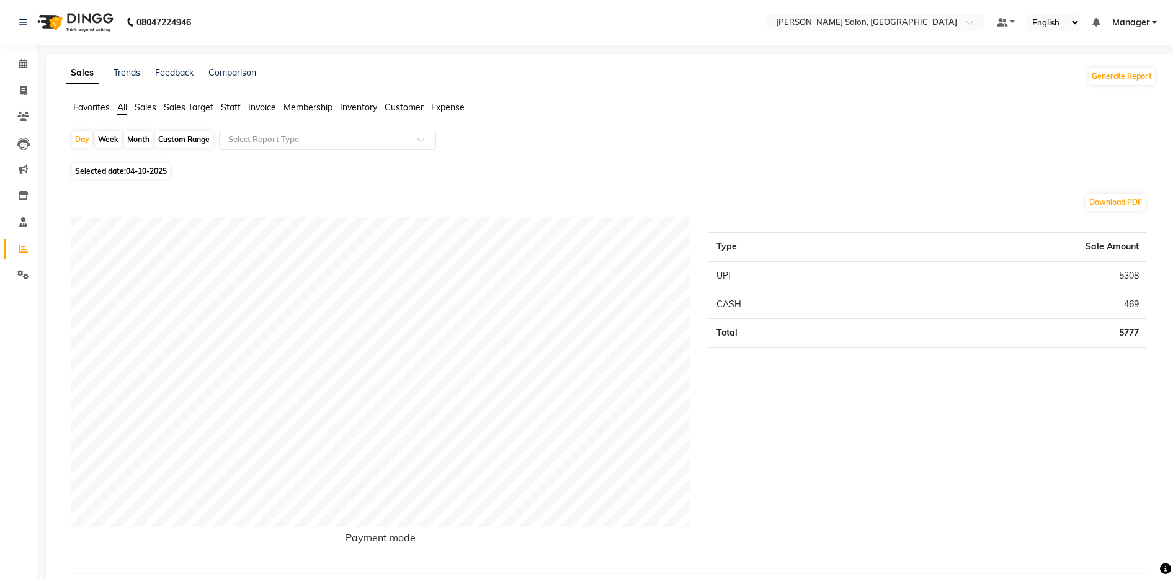
click at [450, 104] on span "Expense" at bounding box center [447, 107] width 33 height 11
click at [19, 268] on span at bounding box center [23, 275] width 22 height 14
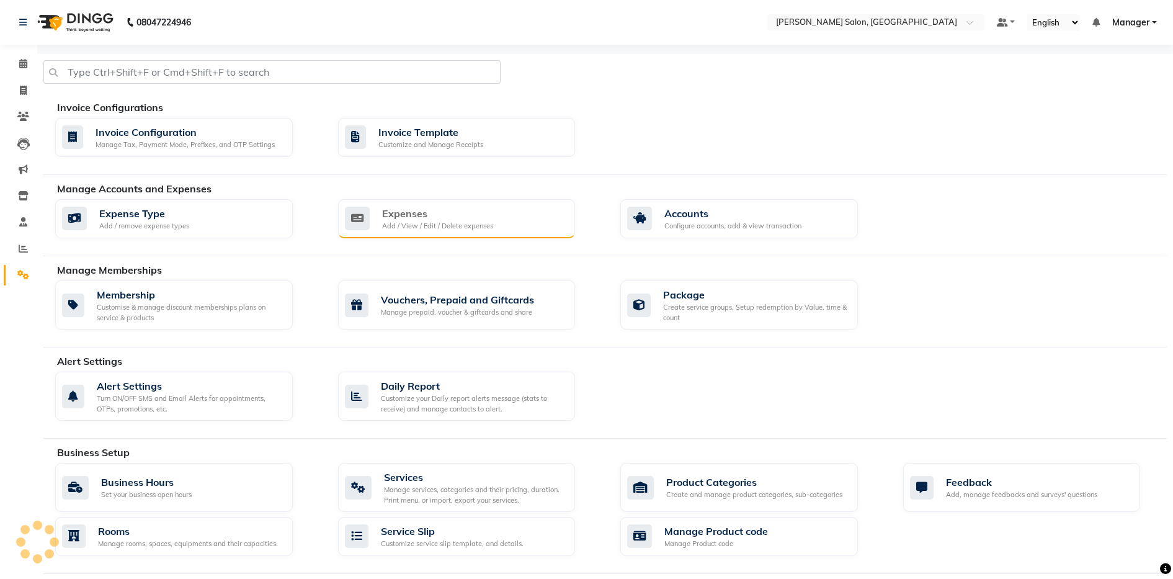
click at [470, 221] on div "Add / View / Edit / Delete expenses" at bounding box center [437, 226] width 111 height 11
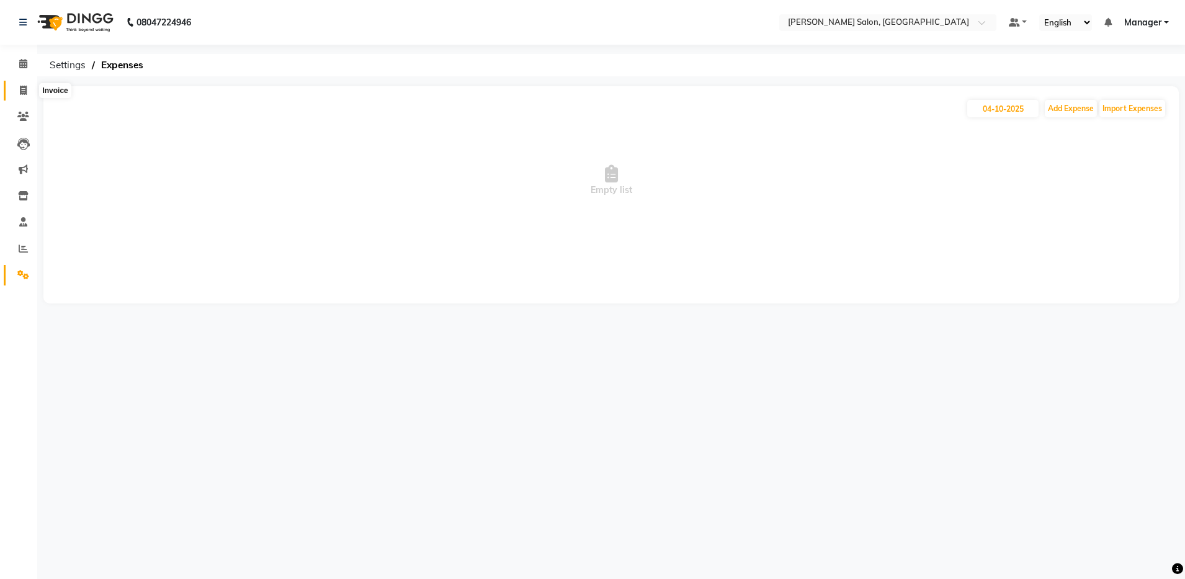
click at [24, 89] on icon at bounding box center [23, 90] width 7 height 9
select select "service"
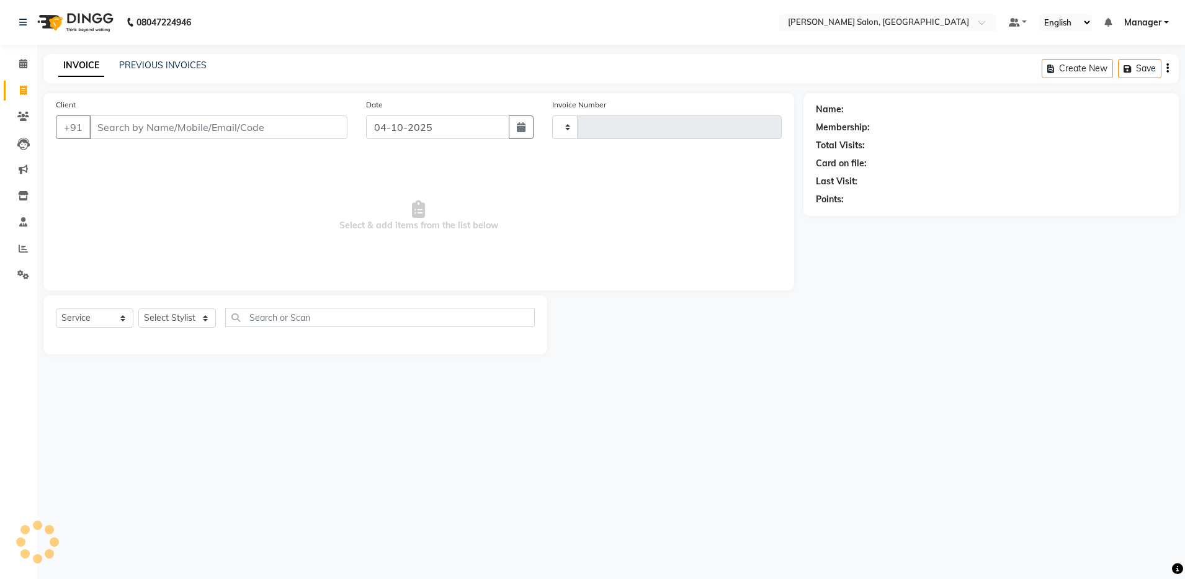
type input "4960"
select select "4781"
click at [158, 59] on div "PREVIOUS INVOICES" at bounding box center [162, 65] width 87 height 13
click at [166, 72] on div "INVOICE PREVIOUS INVOICES" at bounding box center [132, 66] width 178 height 14
click at [165, 64] on link "PREVIOUS INVOICES" at bounding box center [162, 65] width 87 height 11
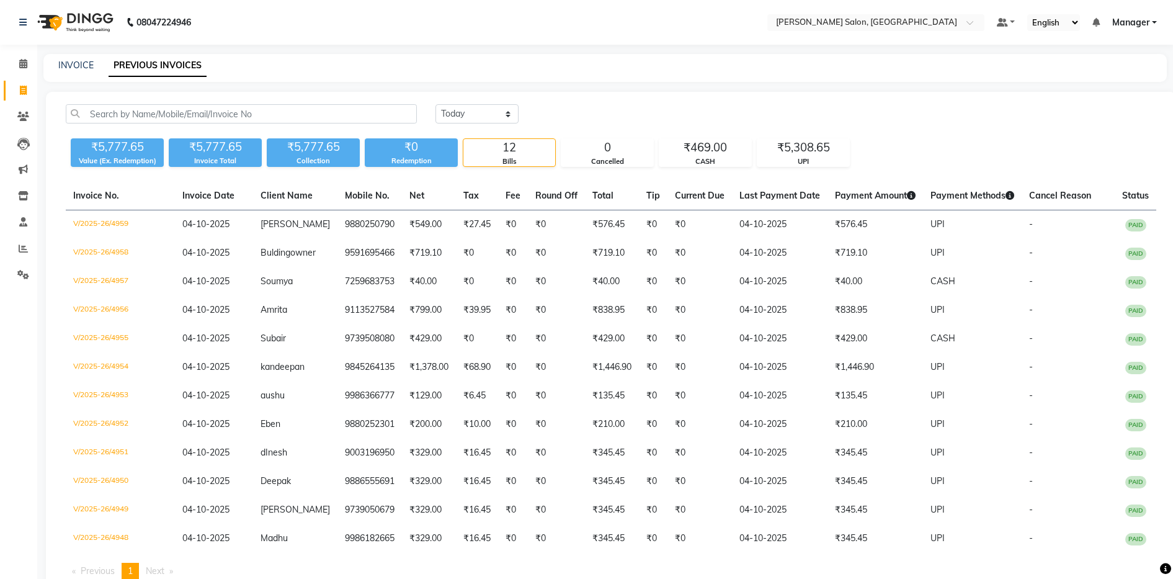
drag, startPoint x: 641, startPoint y: 87, endPoint x: 465, endPoint y: 4, distance: 195.1
click at [639, 87] on main "INVOICE PREVIOUS INVOICES Today Yesterday Custom Range ₹5,777.65 Value (Ex. Red…" at bounding box center [605, 337] width 1136 height 566
click at [726, 102] on div "Today Yesterday Custom Range ₹5,777.65 Value (Ex. Redemption) ₹5,777.65 Invoice…" at bounding box center [611, 347] width 1130 height 510
drag, startPoint x: 22, startPoint y: 63, endPoint x: 22, endPoint y: 69, distance: 6.8
click at [22, 63] on icon at bounding box center [23, 63] width 8 height 9
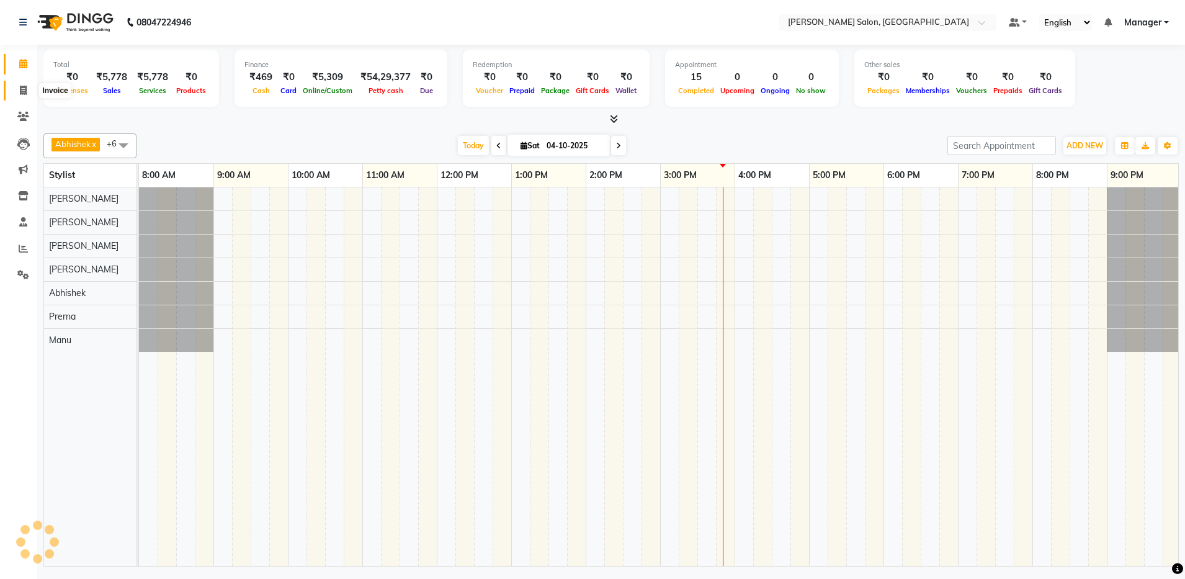
click at [23, 87] on icon at bounding box center [23, 90] width 7 height 9
select select "service"
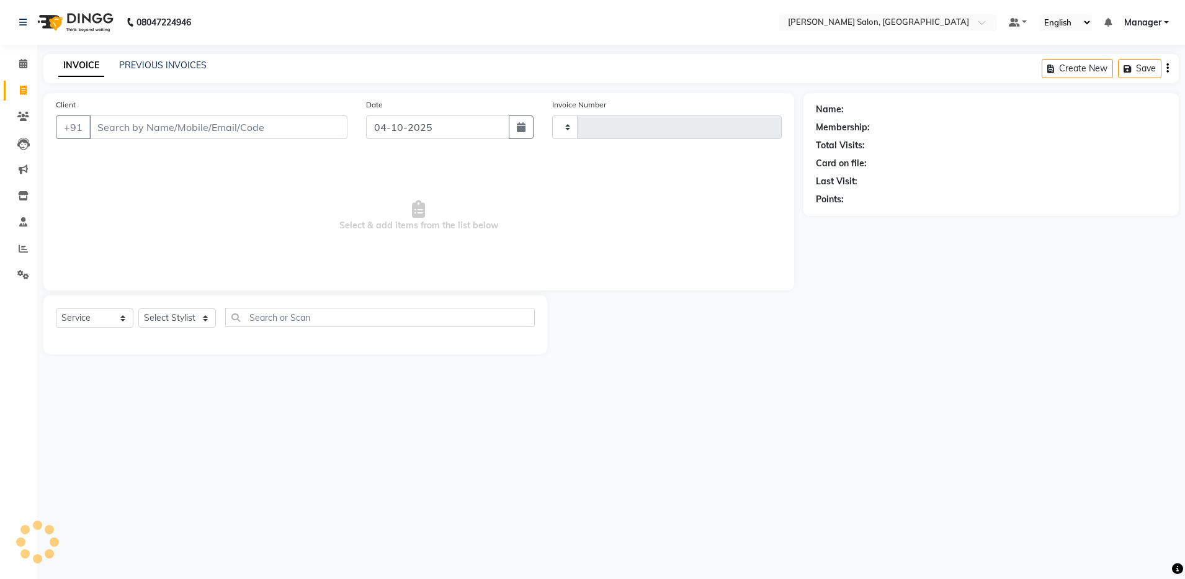
type input "4960"
select select "4781"
click at [162, 313] on select "Select Stylist" at bounding box center [177, 317] width 78 height 19
click at [77, 316] on select "Select Service Product Membership Package Voucher Prepaid Gift Card" at bounding box center [95, 317] width 78 height 19
click at [162, 317] on select "Select Stylist Abhishek Aisha Barbhuiya Arjun Viswanathan dolma Faeem Khan Gour…" at bounding box center [177, 317] width 78 height 19
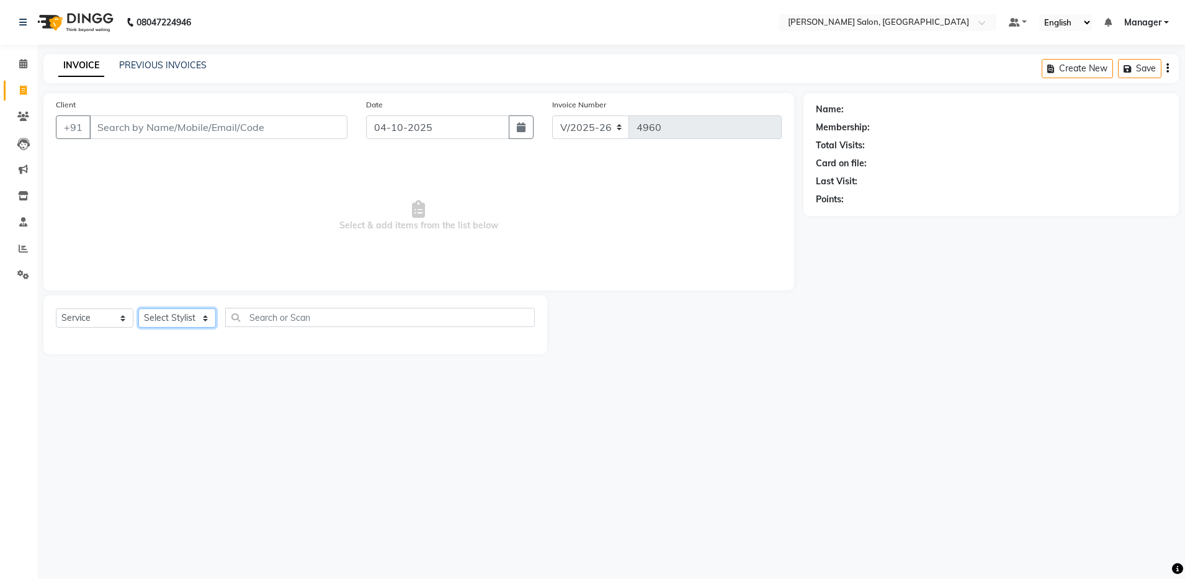
select select "71461"
click at [138, 308] on select "Select Stylist Abhishek Aisha Barbhuiya Arjun Viswanathan dolma Faeem Khan Gour…" at bounding box center [177, 317] width 78 height 19
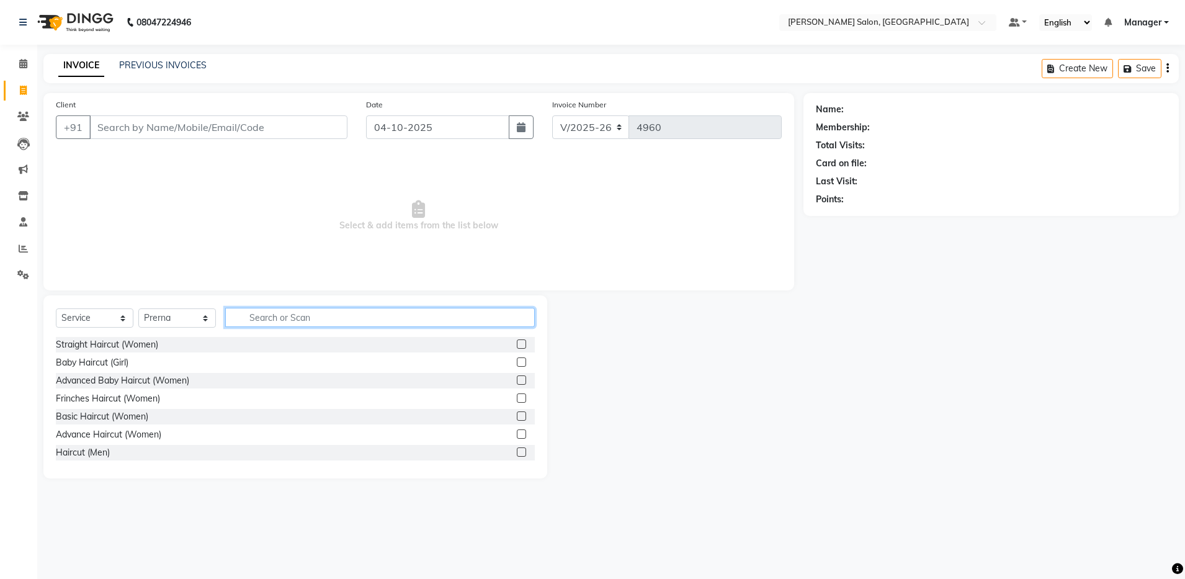
click at [264, 315] on input "text" at bounding box center [379, 317] width 309 height 19
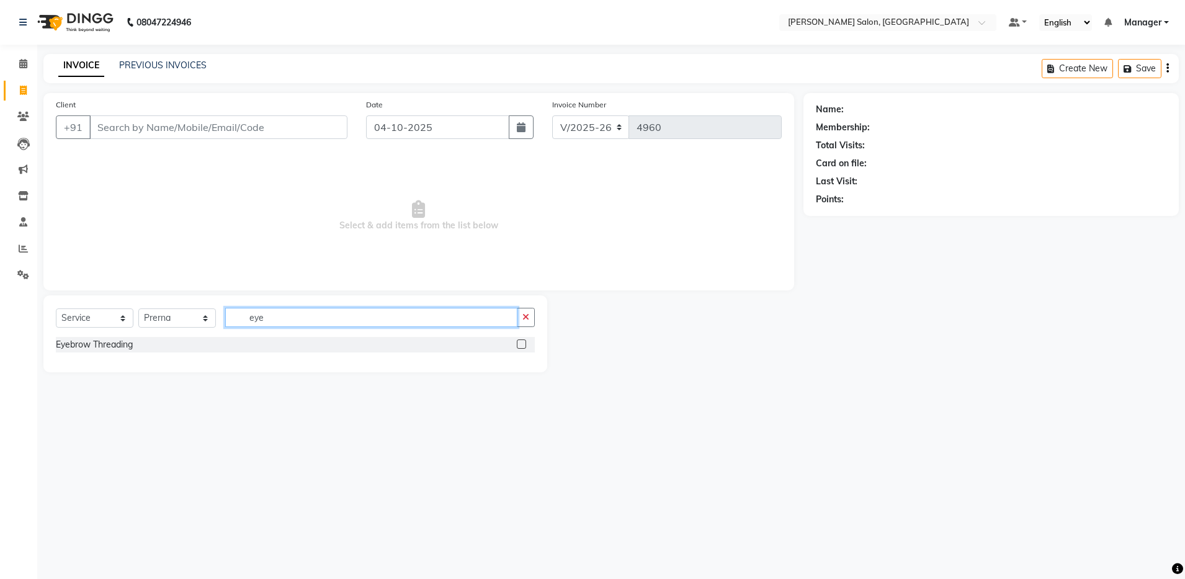
type input "eye"
click at [523, 343] on label at bounding box center [521, 343] width 9 height 9
click at [523, 343] on input "checkbox" at bounding box center [521, 345] width 8 height 8
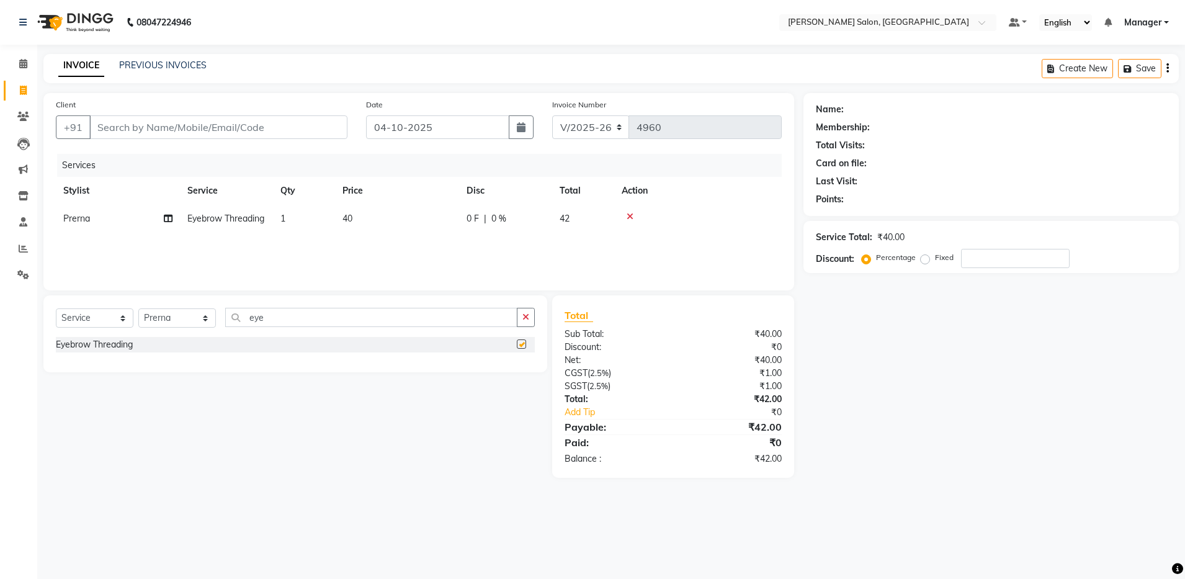
checkbox input "false"
click at [269, 319] on input "eye" at bounding box center [371, 317] width 292 height 19
type input "e"
type input "upp"
click at [523, 344] on label at bounding box center [521, 343] width 9 height 9
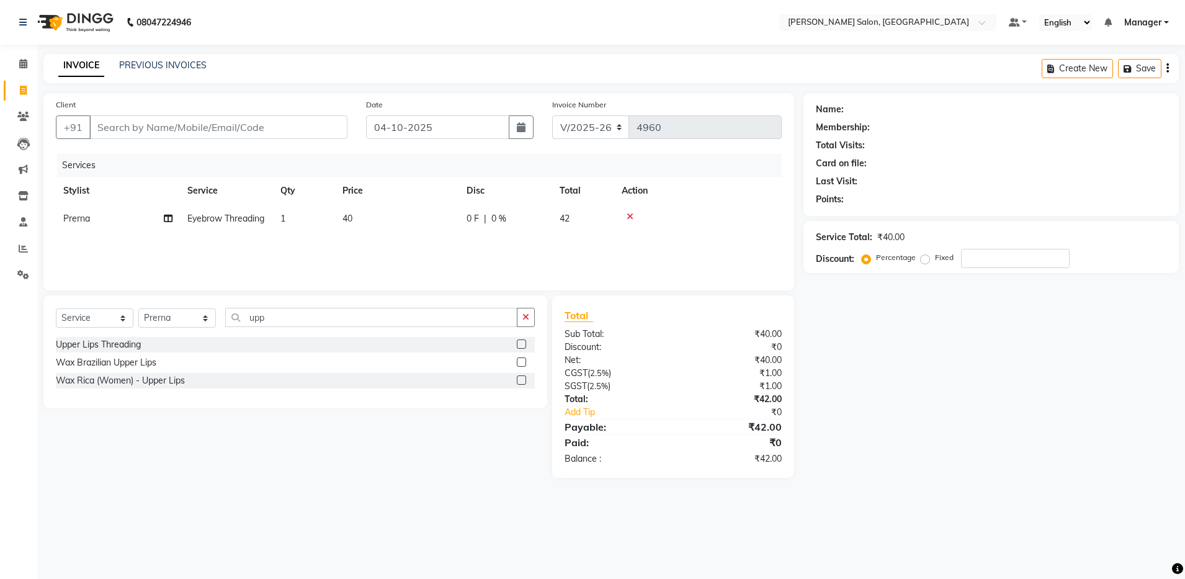
click at [523, 344] on input "checkbox" at bounding box center [521, 345] width 8 height 8
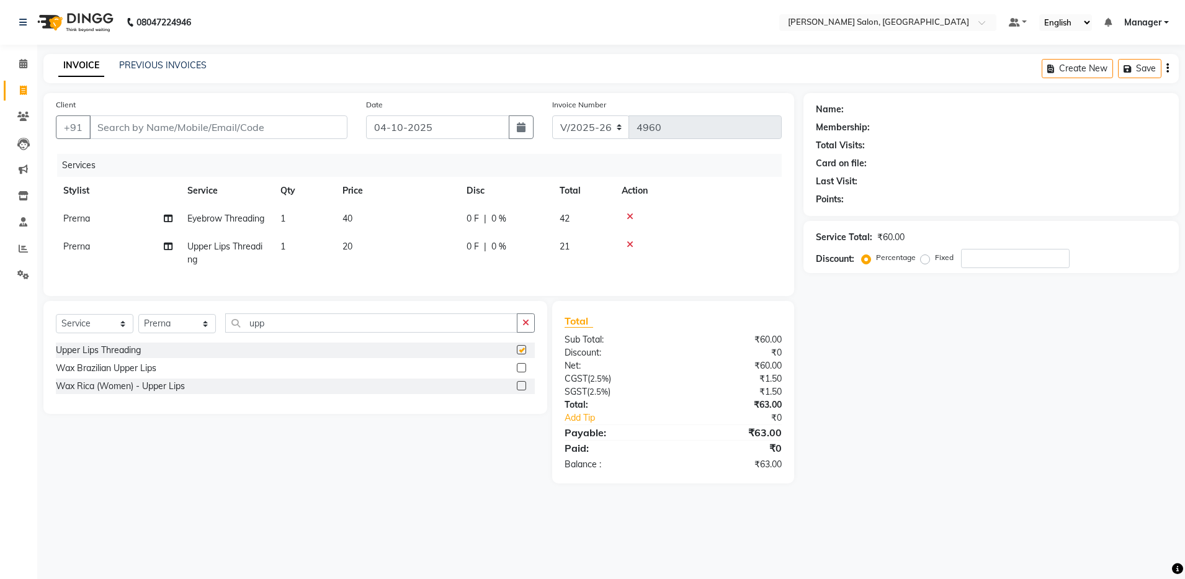
checkbox input "false"
click at [143, 63] on link "PREVIOUS INVOICES" at bounding box center [162, 65] width 87 height 11
click at [141, 66] on link "PREVIOUS INVOICES" at bounding box center [162, 65] width 87 height 11
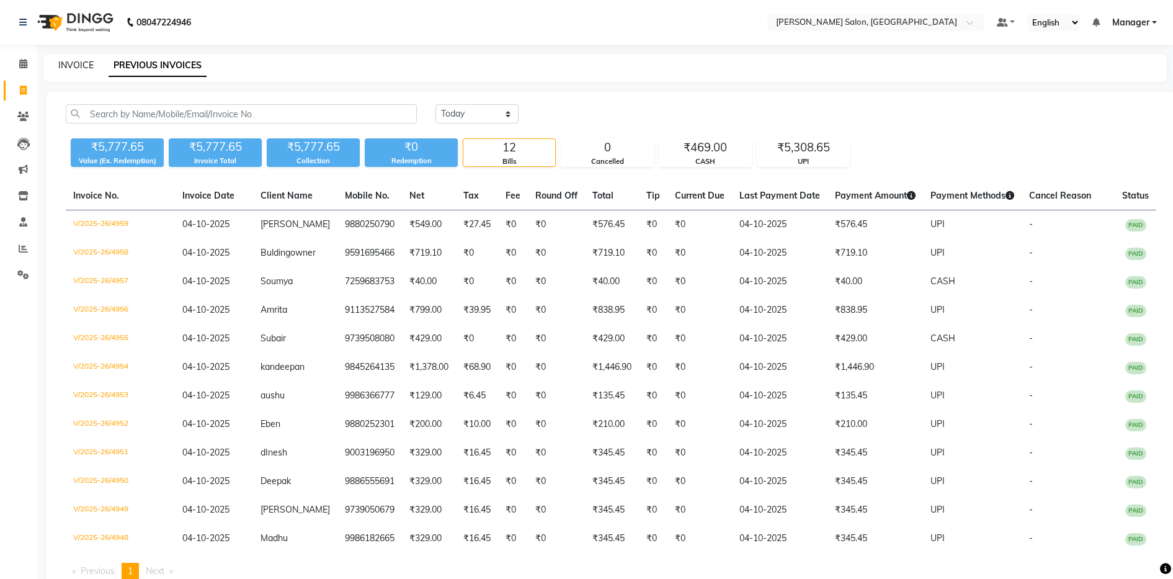
click at [76, 68] on link "INVOICE" at bounding box center [75, 65] width 35 height 11
select select "service"
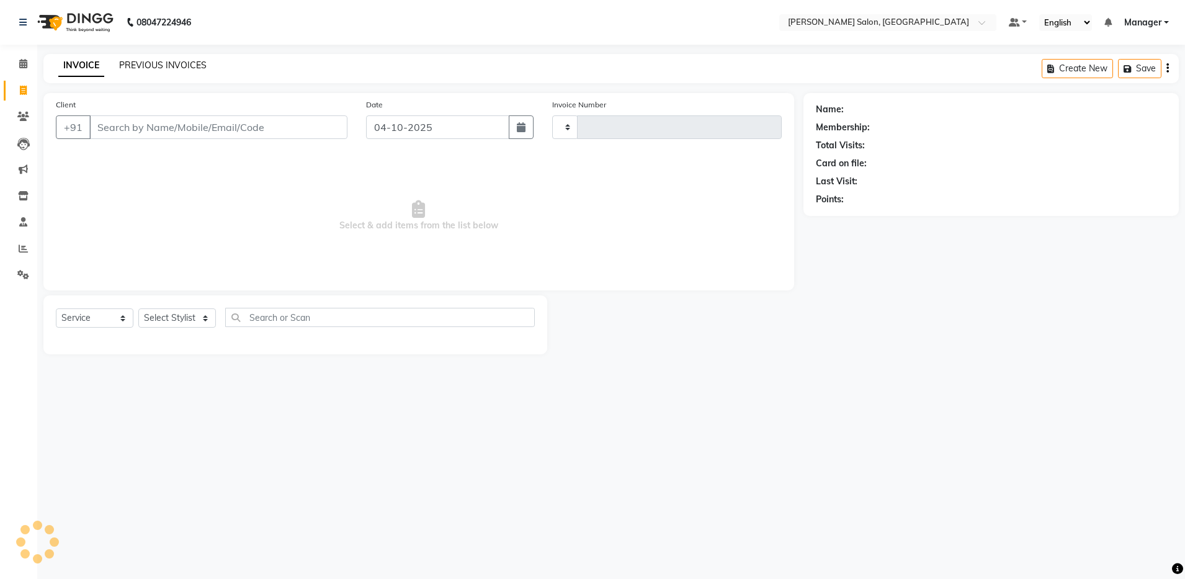
click at [166, 66] on link "PREVIOUS INVOICES" at bounding box center [162, 65] width 87 height 11
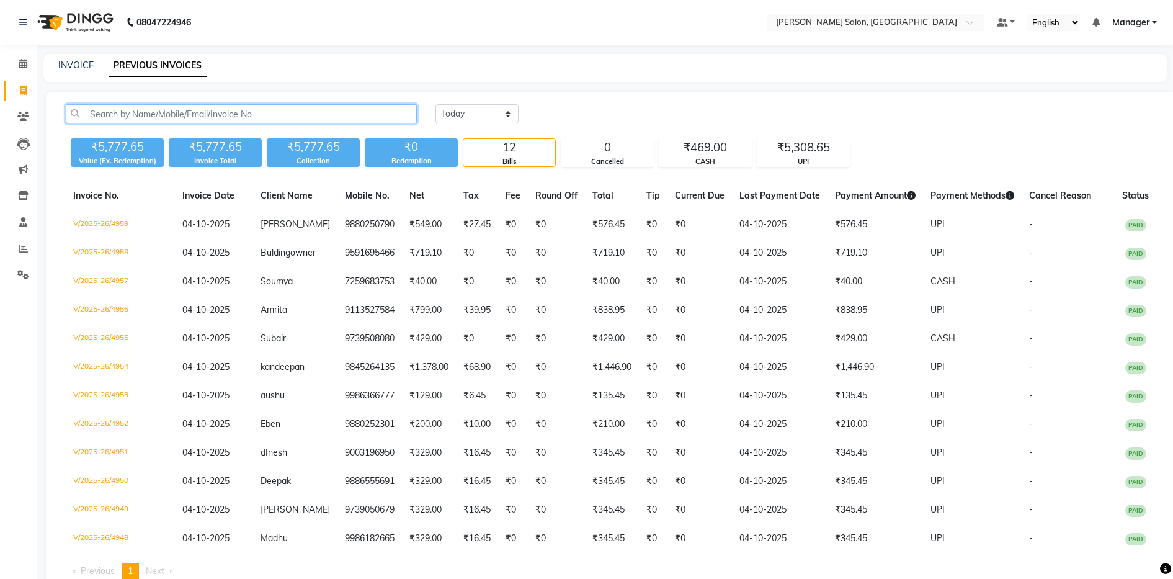
click at [178, 114] on input "text" at bounding box center [241, 113] width 351 height 19
click at [166, 115] on input "text" at bounding box center [241, 113] width 351 height 19
click at [63, 56] on div "INVOICE PREVIOUS INVOICES" at bounding box center [604, 68] width 1123 height 28
click at [76, 65] on link "INVOICE" at bounding box center [75, 65] width 35 height 11
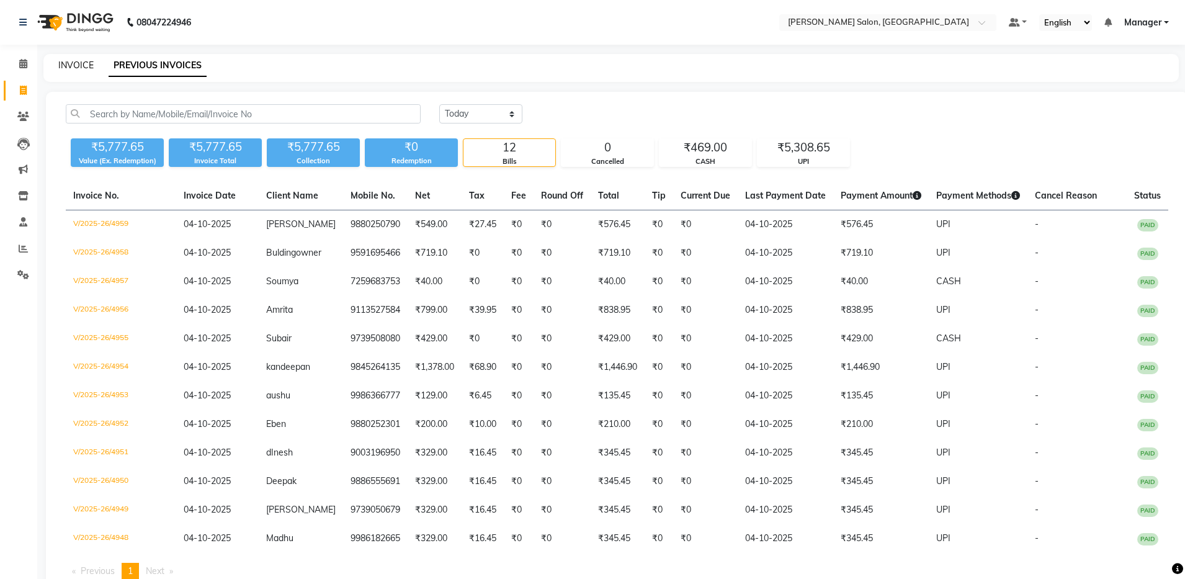
select select "service"
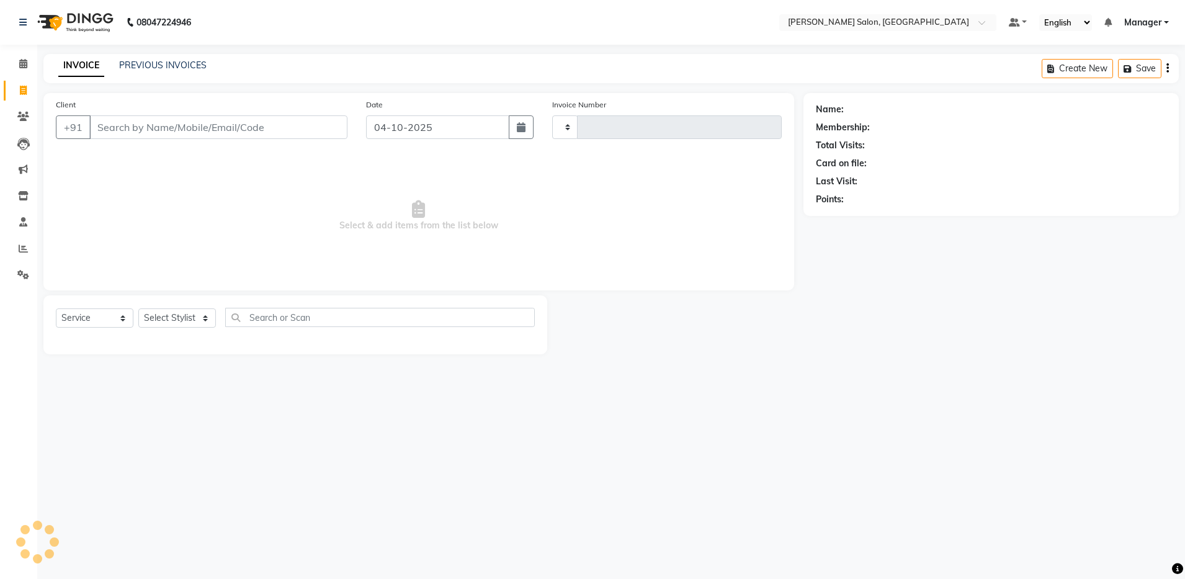
type input "4960"
select select "4781"
click at [151, 128] on input "Client" at bounding box center [218, 127] width 258 height 24
type input "7411321106"
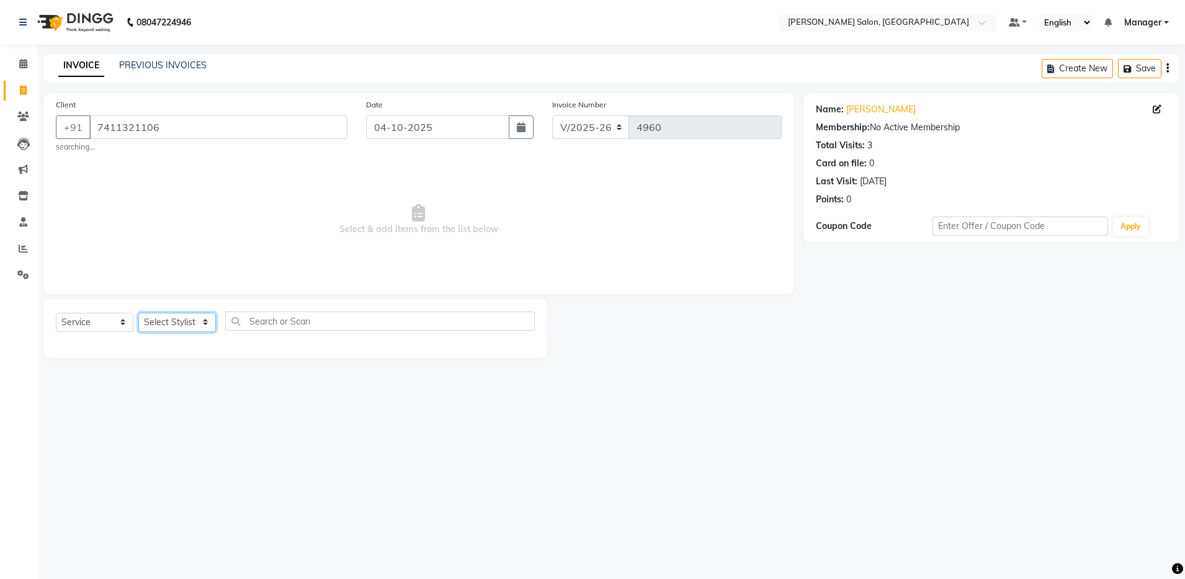
click at [196, 319] on select "Select Stylist Abhishek Aisha Barbhuiya Arjun Viswanathan dolma Faeem Khan Gour…" at bounding box center [177, 322] width 78 height 19
select select "28897"
click at [138, 313] on select "Select Stylist Abhishek Aisha Barbhuiya Arjun Viswanathan dolma Faeem Khan Gour…" at bounding box center [177, 322] width 78 height 19
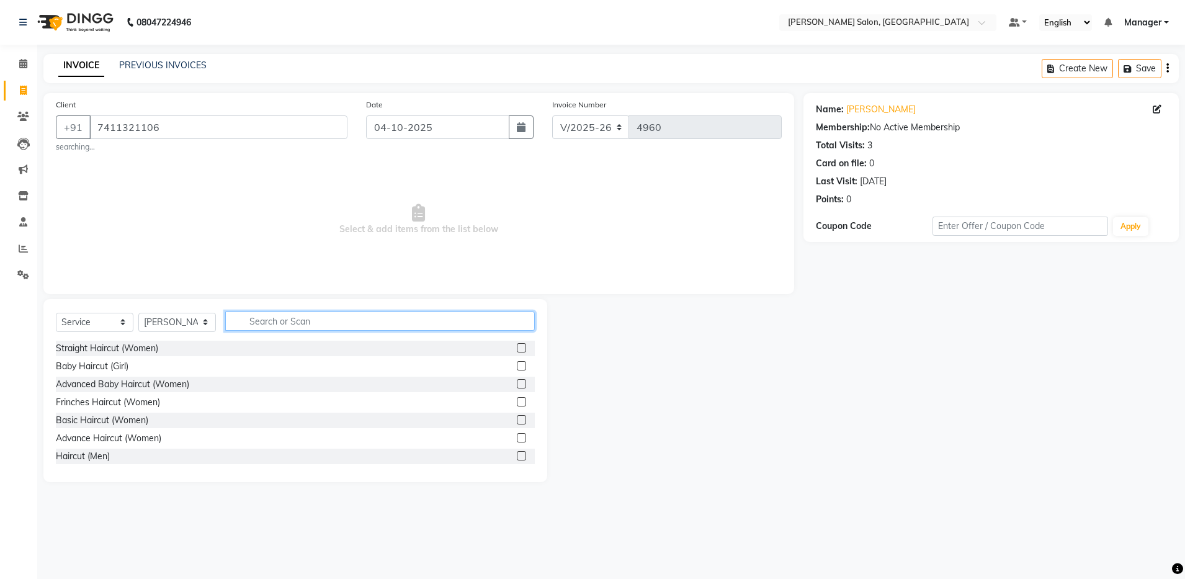
drag, startPoint x: 293, startPoint y: 322, endPoint x: 293, endPoint y: 309, distance: 12.4
click at [293, 311] on input "text" at bounding box center [379, 320] width 309 height 19
type input "wash"
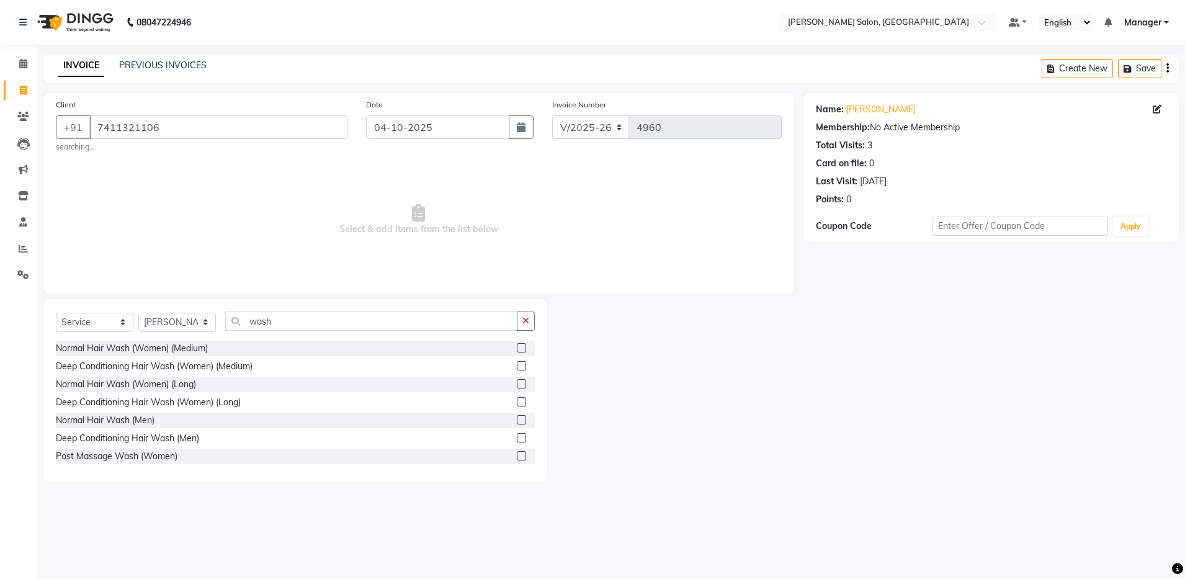
click at [517, 420] on label at bounding box center [521, 419] width 9 height 9
click at [517, 420] on input "checkbox" at bounding box center [521, 420] width 8 height 8
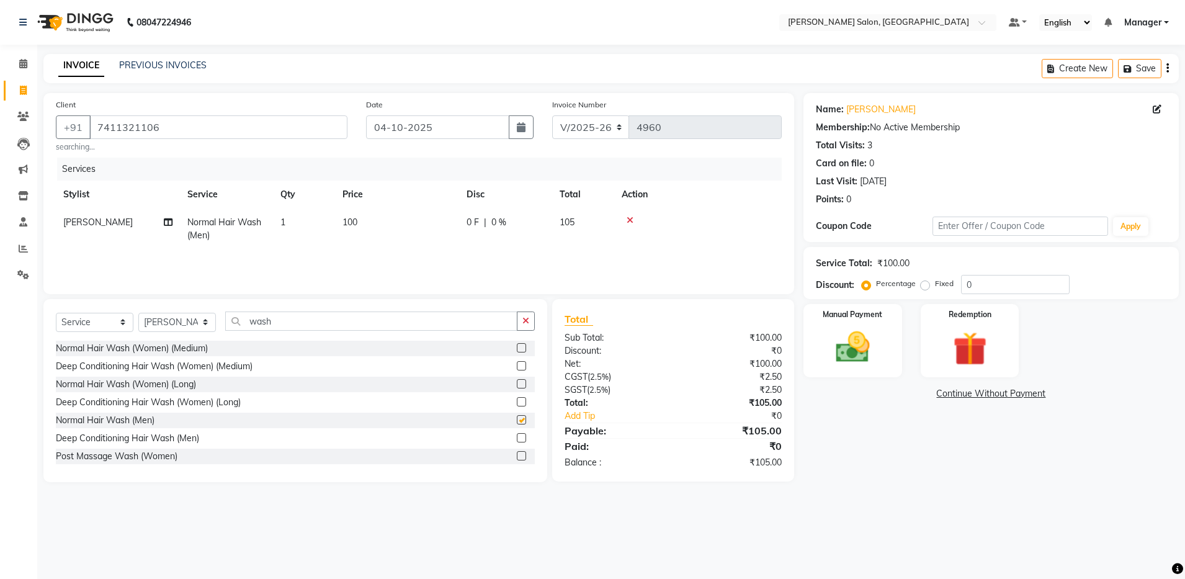
checkbox input "false"
click at [350, 324] on input "wash" at bounding box center [371, 320] width 292 height 19
type input "w"
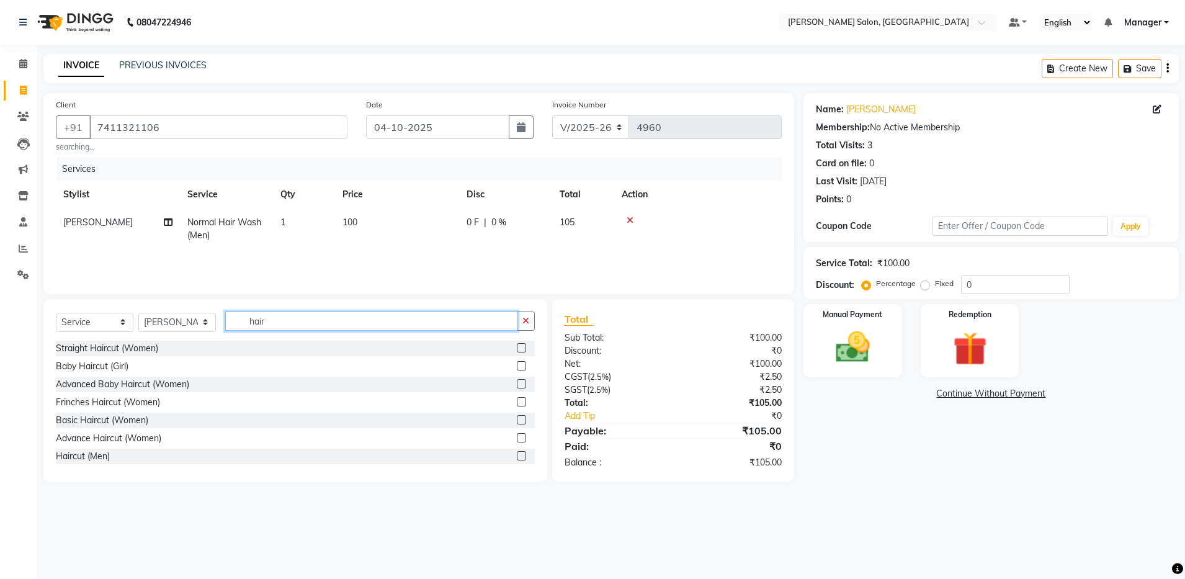
type input "hair"
click at [517, 456] on label at bounding box center [521, 455] width 9 height 9
click at [517, 456] on input "checkbox" at bounding box center [521, 456] width 8 height 8
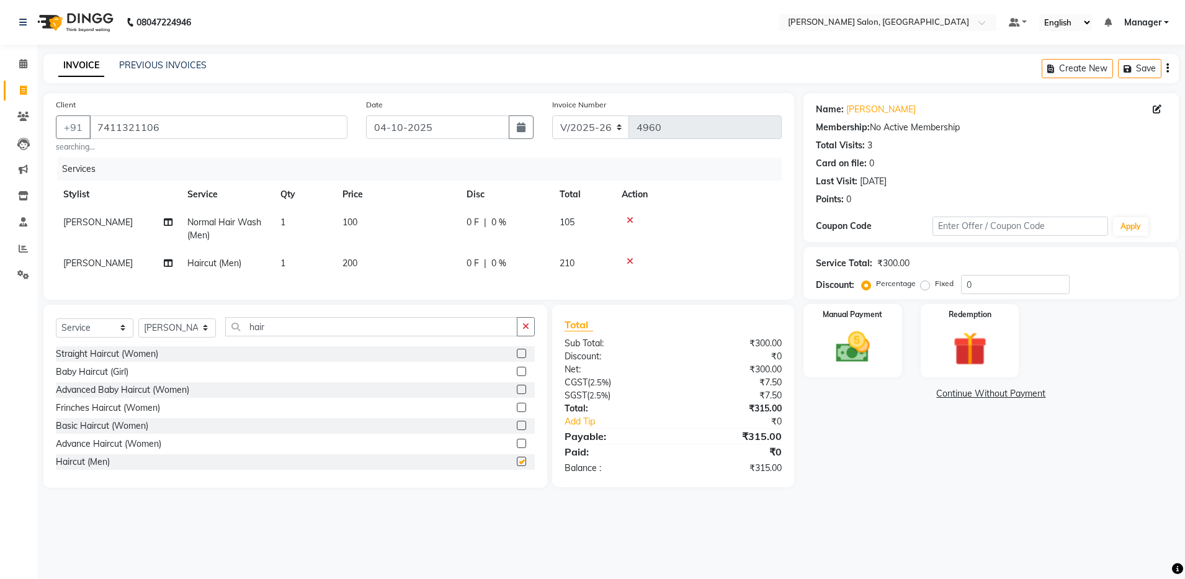
checkbox input "false"
click at [340, 336] on input "hair" at bounding box center [371, 326] width 292 height 19
type input "h"
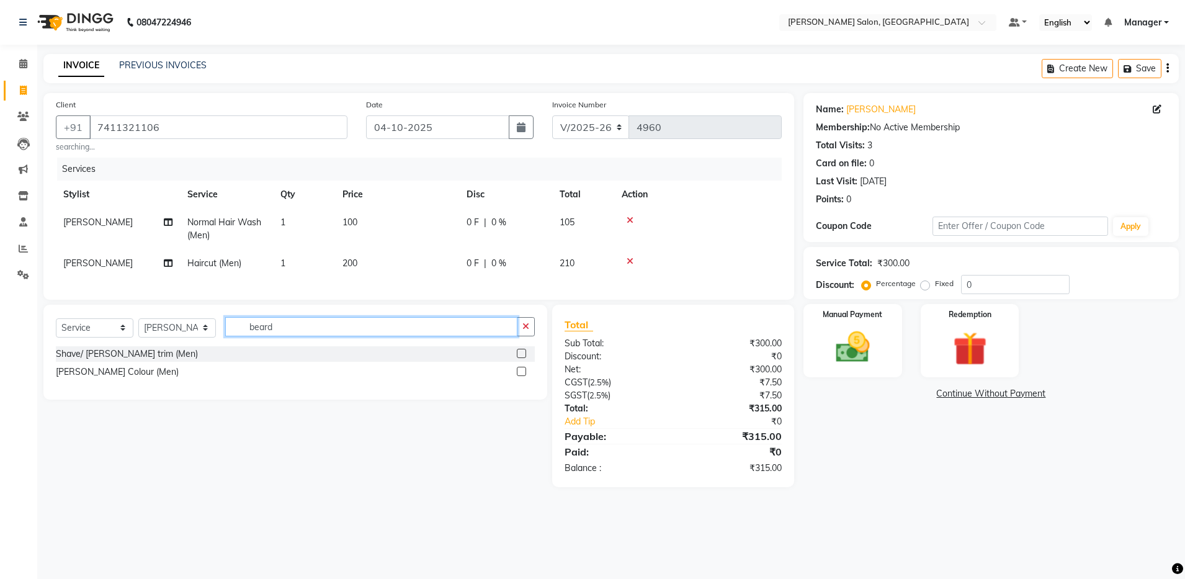
type input "beard"
click at [517, 358] on label at bounding box center [521, 353] width 9 height 9
click at [517, 358] on input "checkbox" at bounding box center [521, 354] width 8 height 8
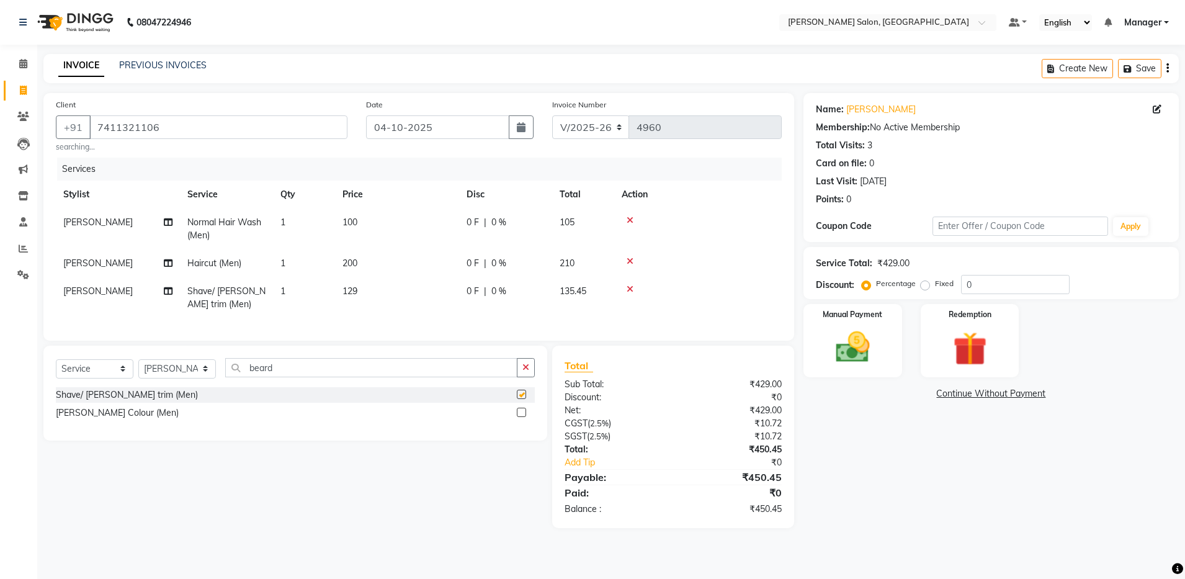
checkbox input "false"
click at [117, 132] on input "7411321106" at bounding box center [218, 127] width 258 height 24
click at [167, 66] on link "PREVIOUS INVOICES" at bounding box center [162, 65] width 87 height 11
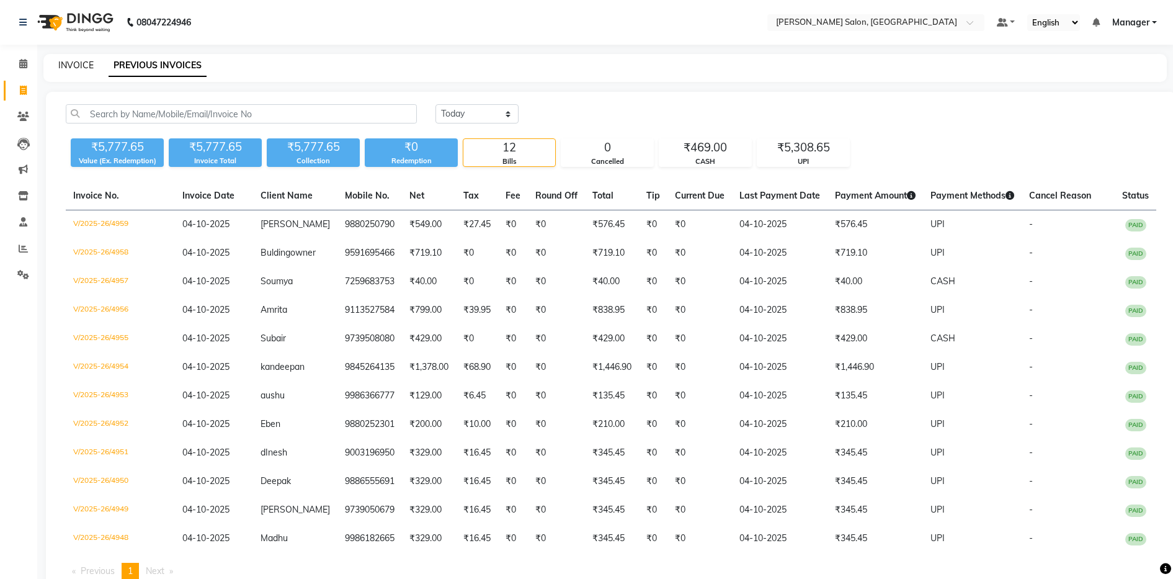
click at [63, 66] on link "INVOICE" at bounding box center [75, 65] width 35 height 11
select select "service"
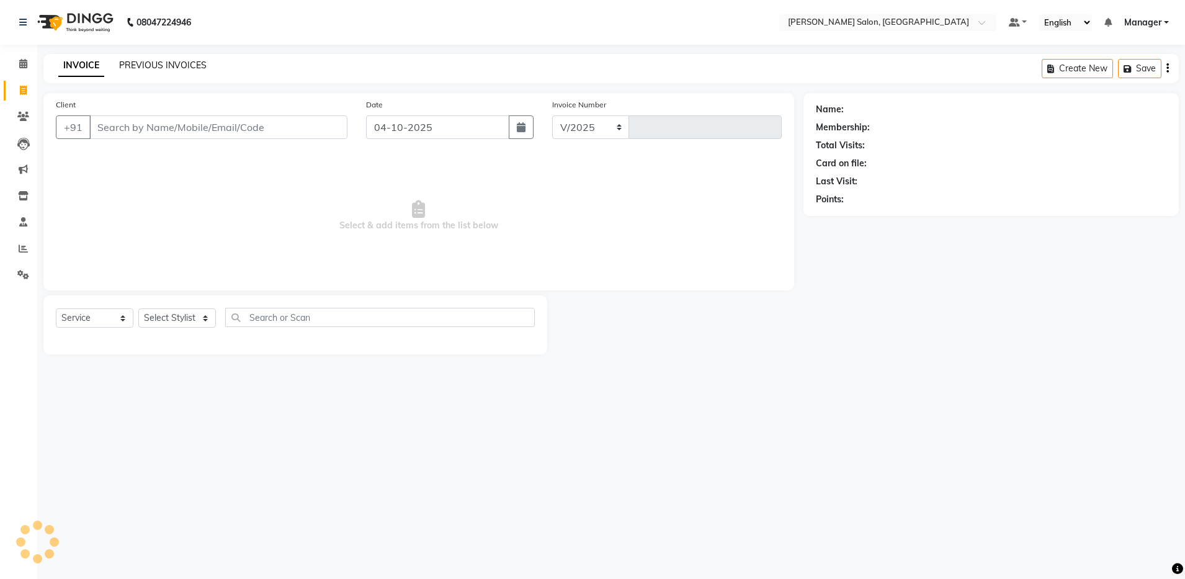
select select "4781"
type input "4960"
click at [179, 65] on link "PREVIOUS INVOICES" at bounding box center [162, 65] width 87 height 11
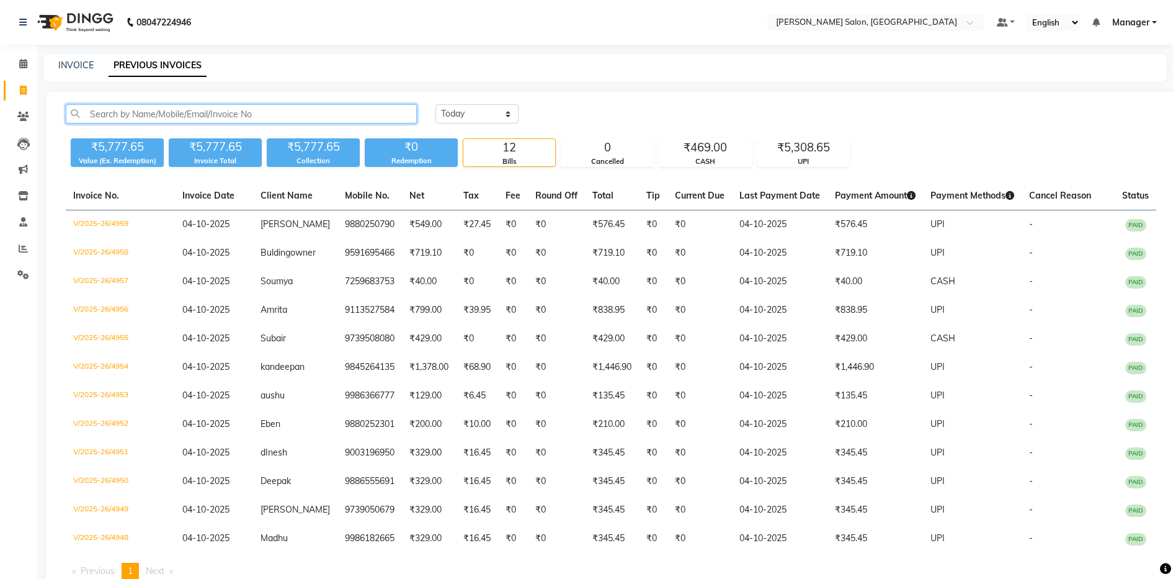
click at [135, 120] on input "text" at bounding box center [241, 113] width 351 height 19
click at [81, 58] on div "INVOICE PREVIOUS INVOICES" at bounding box center [604, 68] width 1123 height 28
click at [80, 60] on link "INVOICE" at bounding box center [75, 65] width 35 height 11
select select "service"
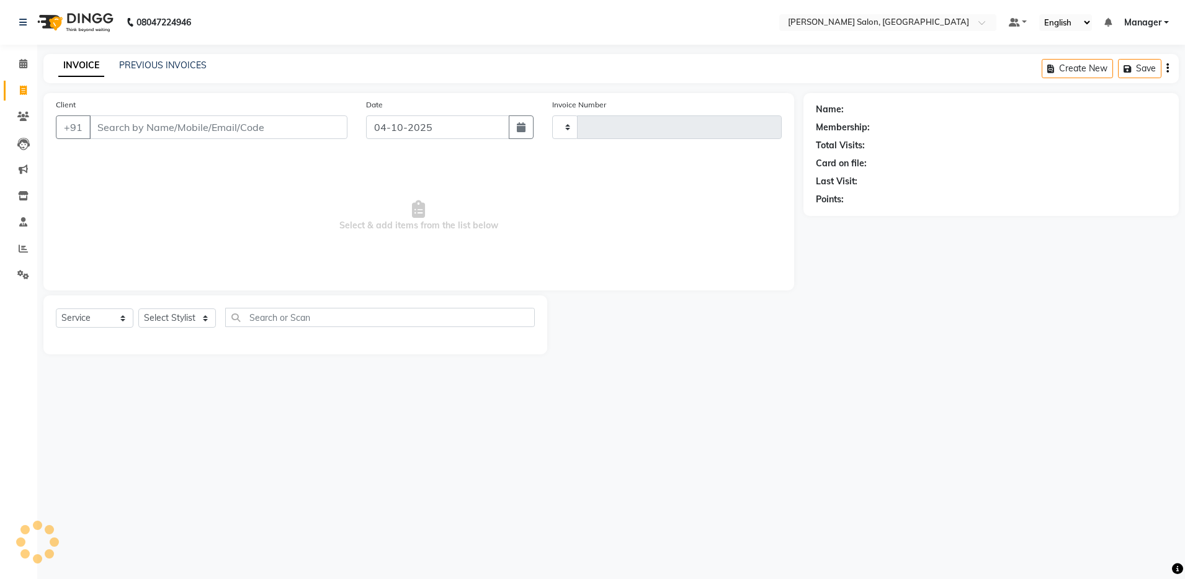
type input "4960"
select select "4781"
click at [193, 134] on input "Client" at bounding box center [218, 127] width 258 height 24
type input "7411321106"
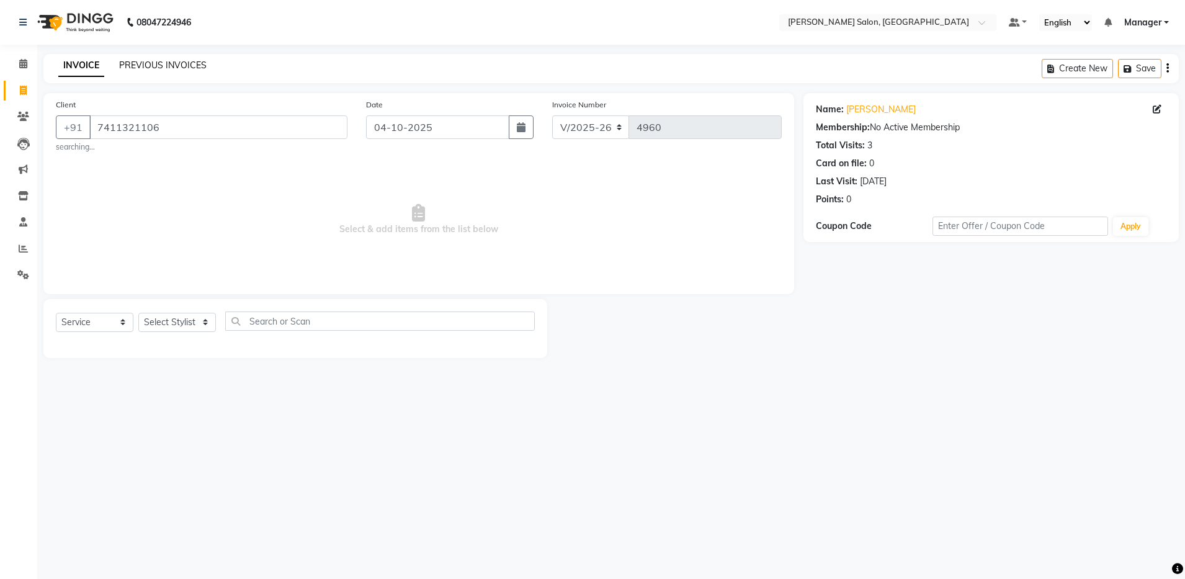
click at [187, 60] on link "PREVIOUS INVOICES" at bounding box center [162, 65] width 87 height 11
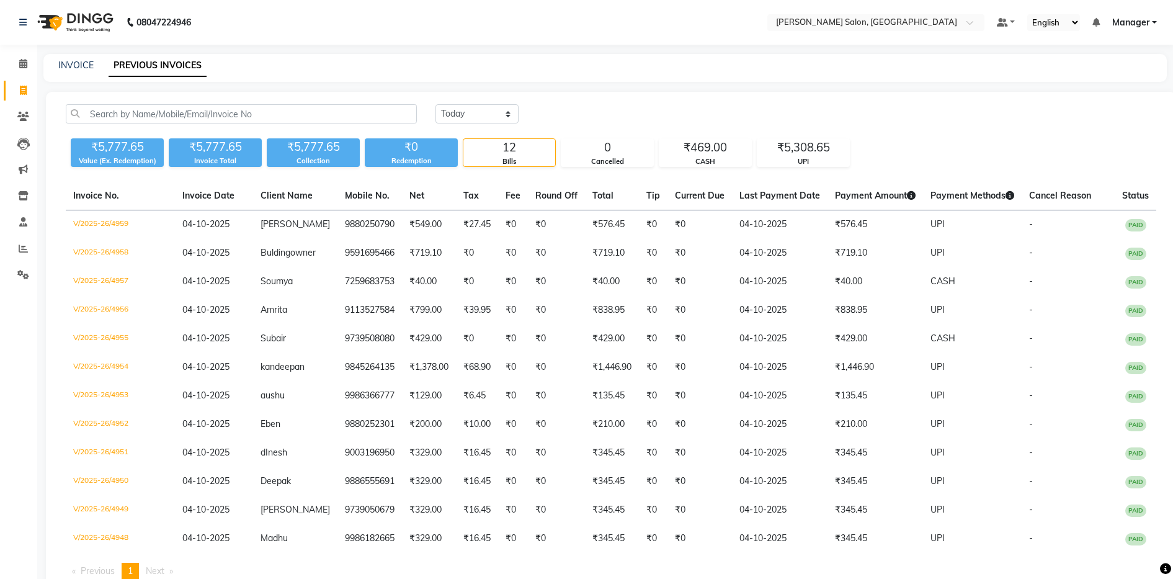
click at [78, 57] on div "INVOICE PREVIOUS INVOICES" at bounding box center [604, 68] width 1123 height 28
click at [88, 72] on div "INVOICE PREVIOUS INVOICES" at bounding box center [604, 68] width 1123 height 28
click at [86, 64] on link "INVOICE" at bounding box center [75, 65] width 35 height 11
select select "service"
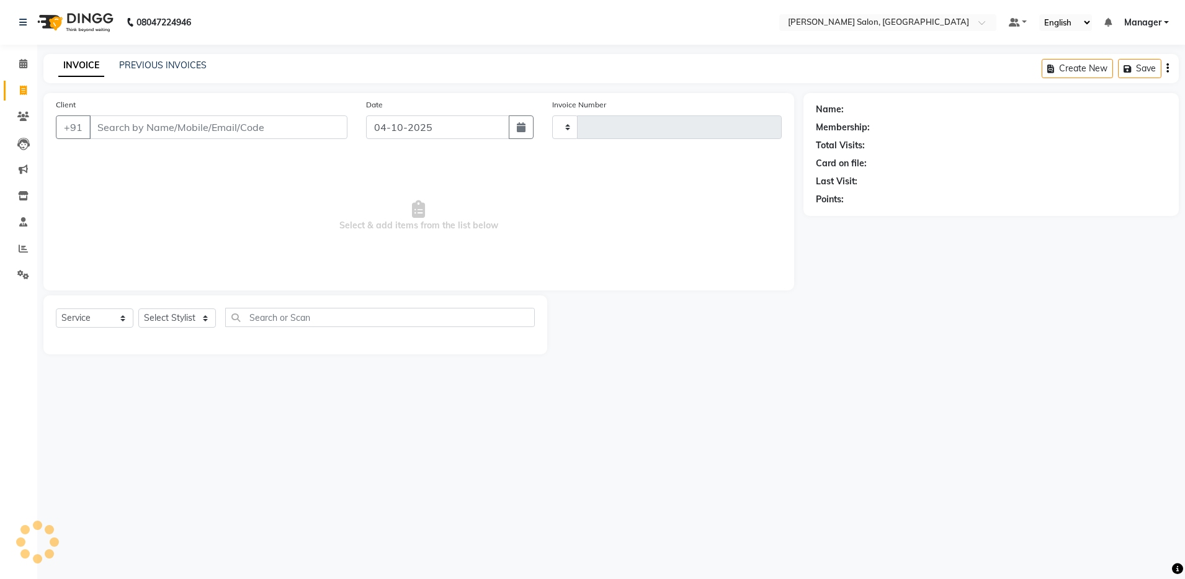
type input "4960"
select select "4781"
click at [263, 128] on input "Client" at bounding box center [218, 127] width 258 height 24
drag, startPoint x: 262, startPoint y: 131, endPoint x: 432, endPoint y: 191, distance: 180.9
click at [287, 151] on div "Client +91 7411321106 searching..." at bounding box center [202, 125] width 310 height 55
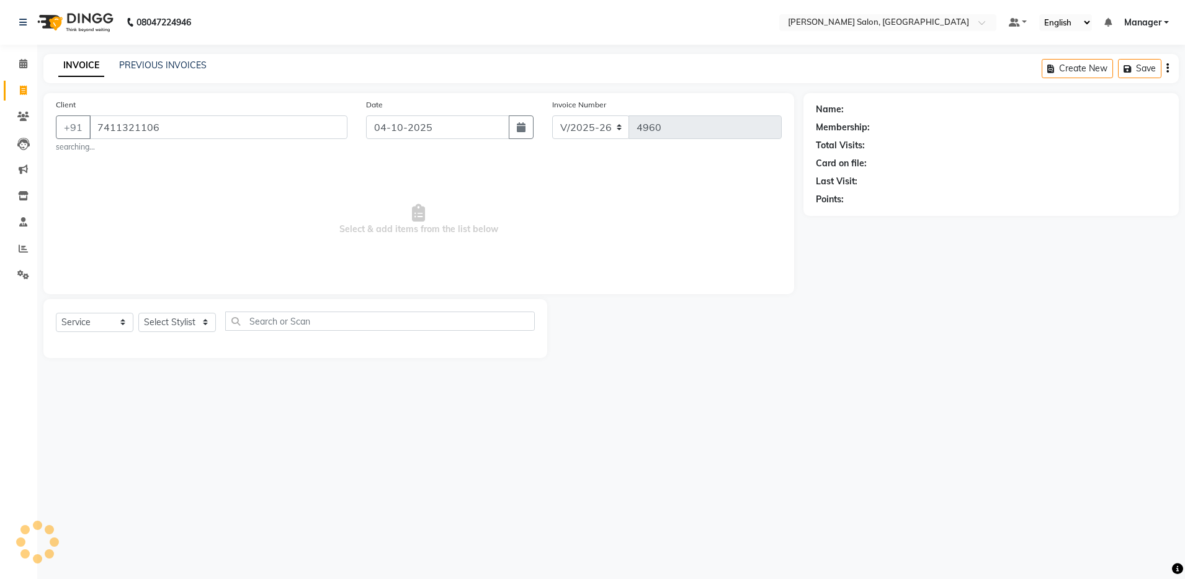
type input "7411321106"
click at [200, 322] on select "Select Stylist Abhishek Aisha Barbhuiya Arjun Viswanathan dolma Faeem Khan Gour…" at bounding box center [177, 322] width 78 height 19
select select "28897"
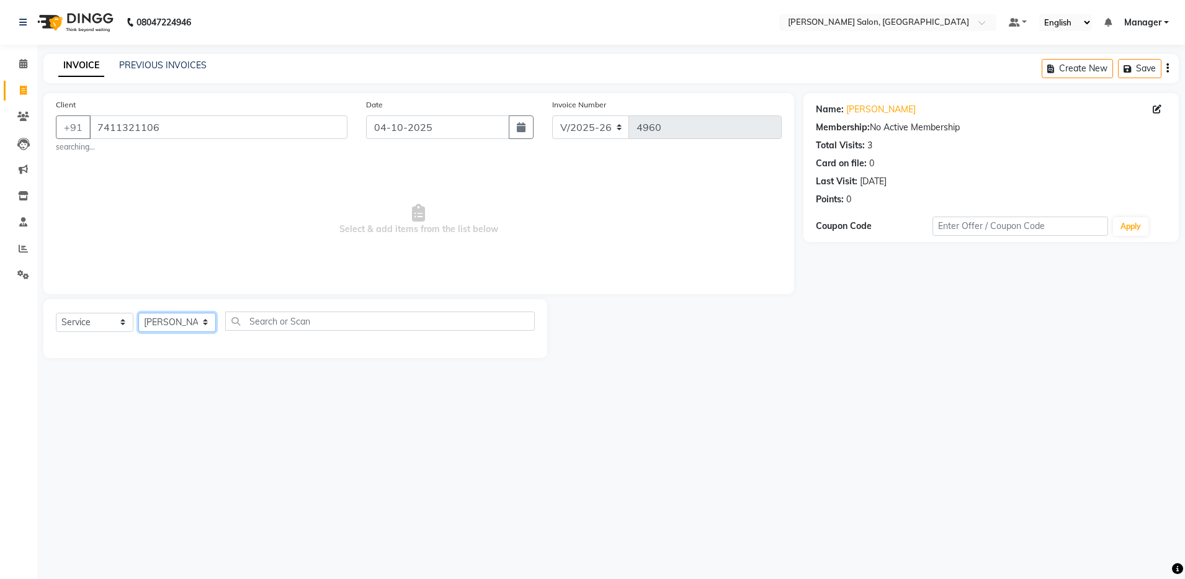
click at [138, 313] on select "Select Stylist Abhishek Aisha Barbhuiya Arjun Viswanathan dolma Faeem Khan Gour…" at bounding box center [177, 322] width 78 height 19
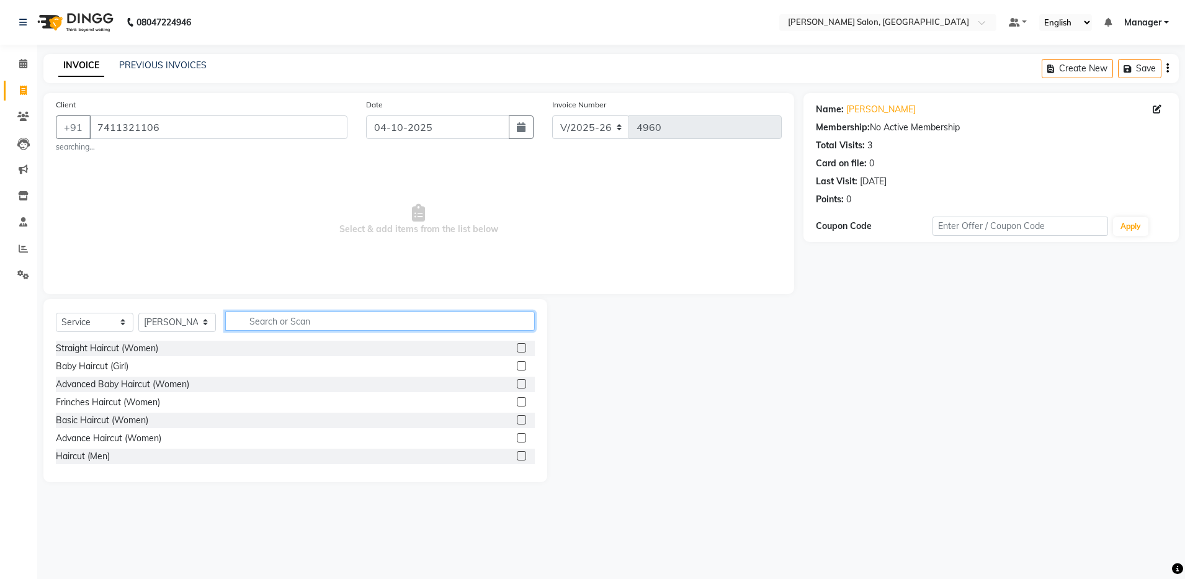
click at [325, 323] on input "text" at bounding box center [379, 320] width 309 height 19
click at [517, 455] on label at bounding box center [521, 455] width 9 height 9
click at [517, 455] on input "checkbox" at bounding box center [521, 456] width 8 height 8
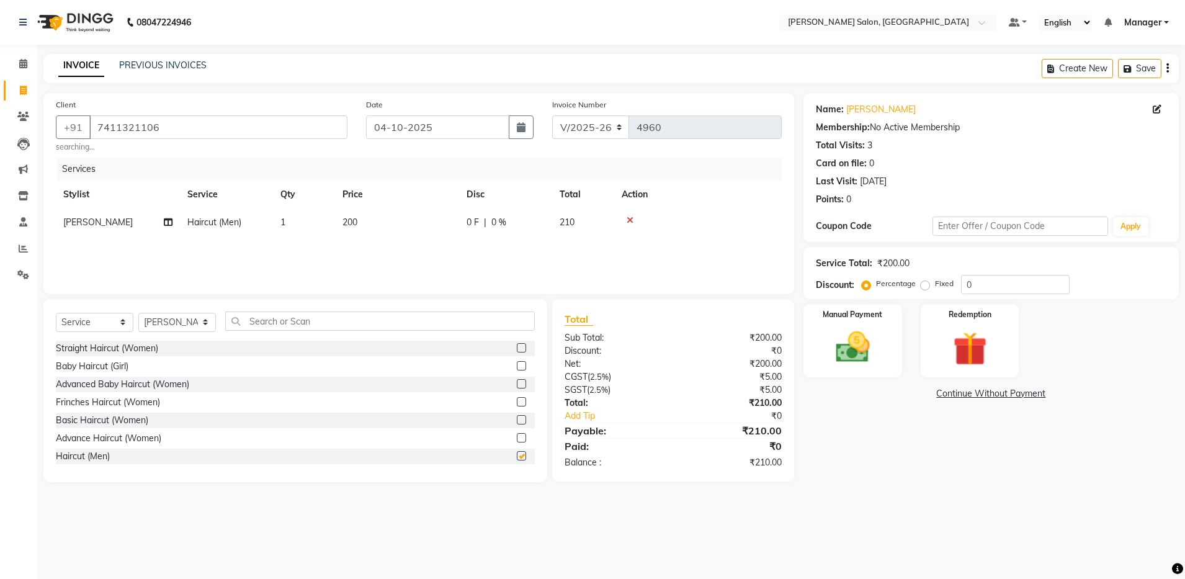
checkbox input "false"
click at [293, 319] on input "text" at bounding box center [379, 320] width 309 height 19
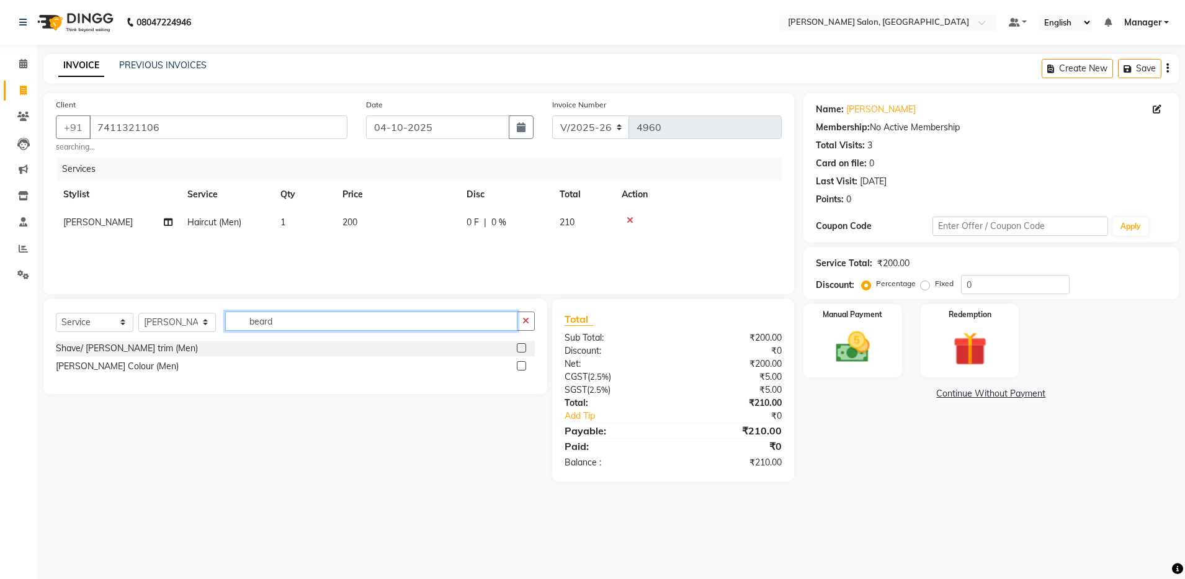
type input "beard"
click at [520, 344] on label at bounding box center [521, 347] width 9 height 9
click at [520, 344] on input "checkbox" at bounding box center [521, 348] width 8 height 8
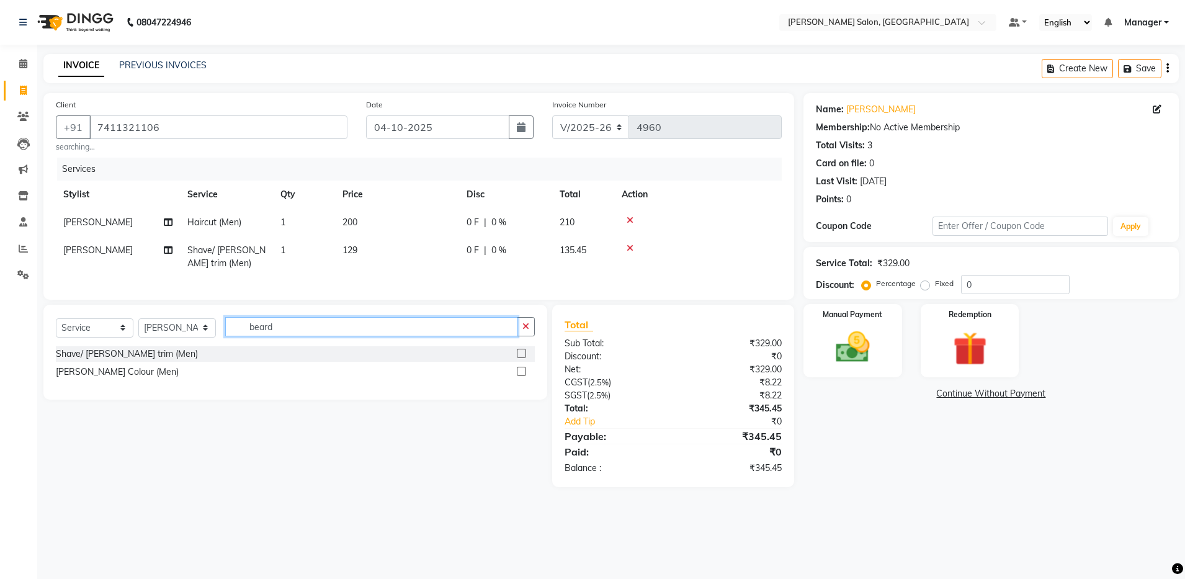
checkbox input "false"
click at [304, 336] on input "beard" at bounding box center [371, 326] width 292 height 19
type input "b"
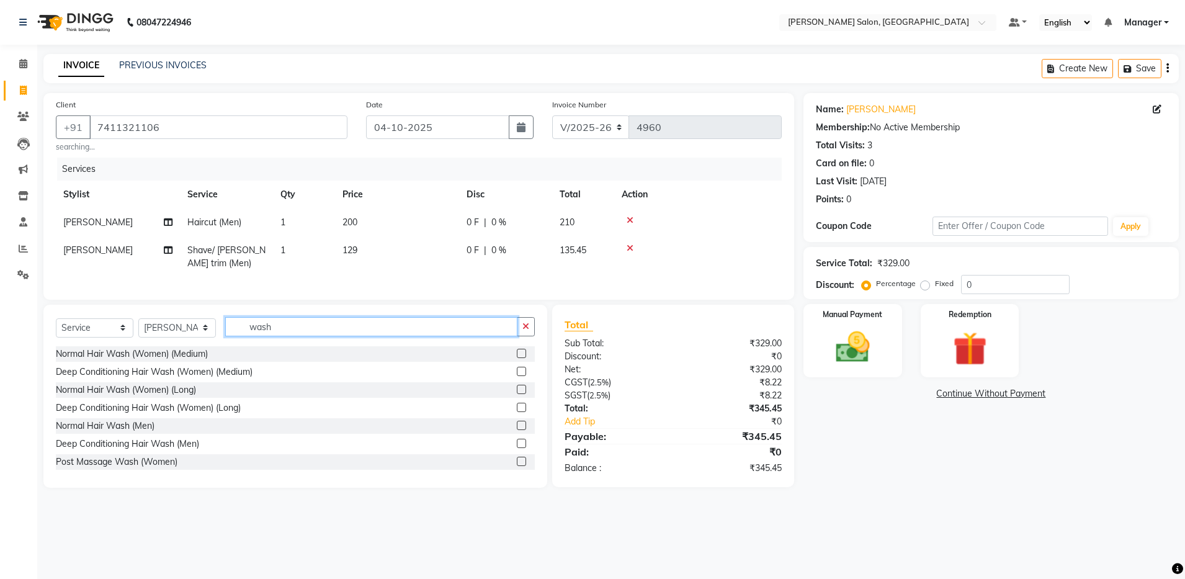
type input "wash"
click at [517, 466] on label at bounding box center [521, 460] width 9 height 9
click at [517, 466] on input "checkbox" at bounding box center [521, 462] width 8 height 8
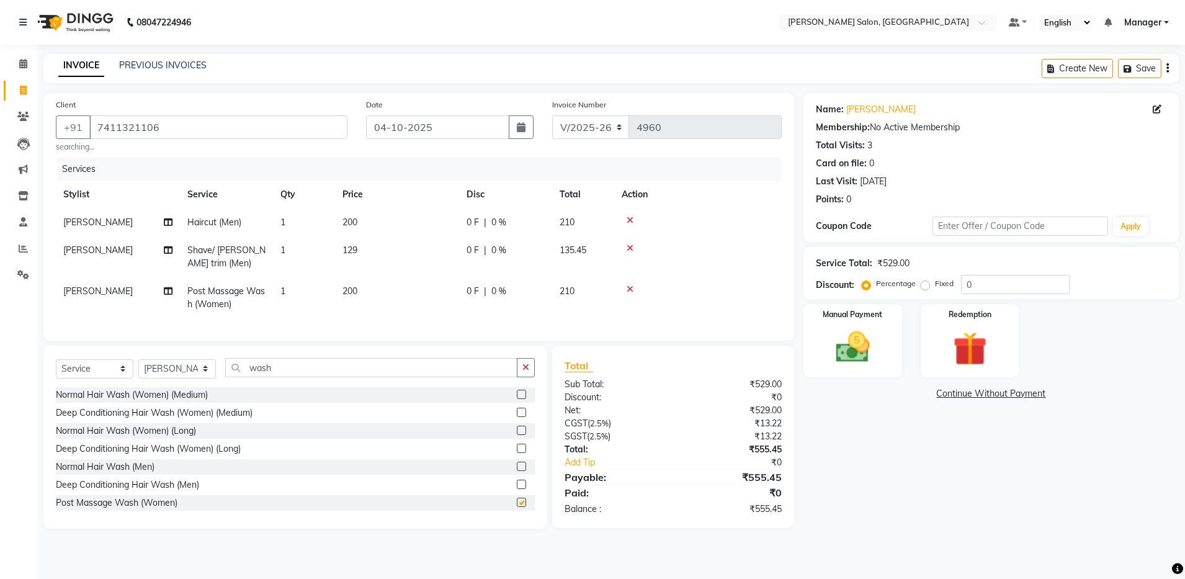
checkbox input "false"
click at [629, 285] on icon at bounding box center [629, 289] width 7 height 9
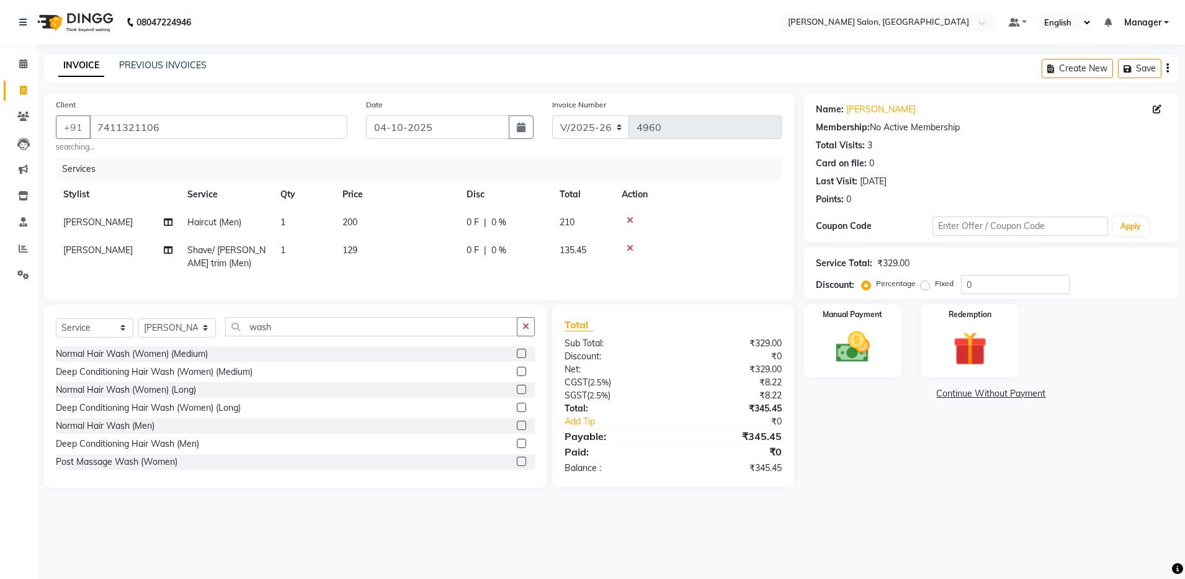
click at [517, 430] on label at bounding box center [521, 425] width 9 height 9
click at [517, 430] on input "checkbox" at bounding box center [521, 426] width 8 height 8
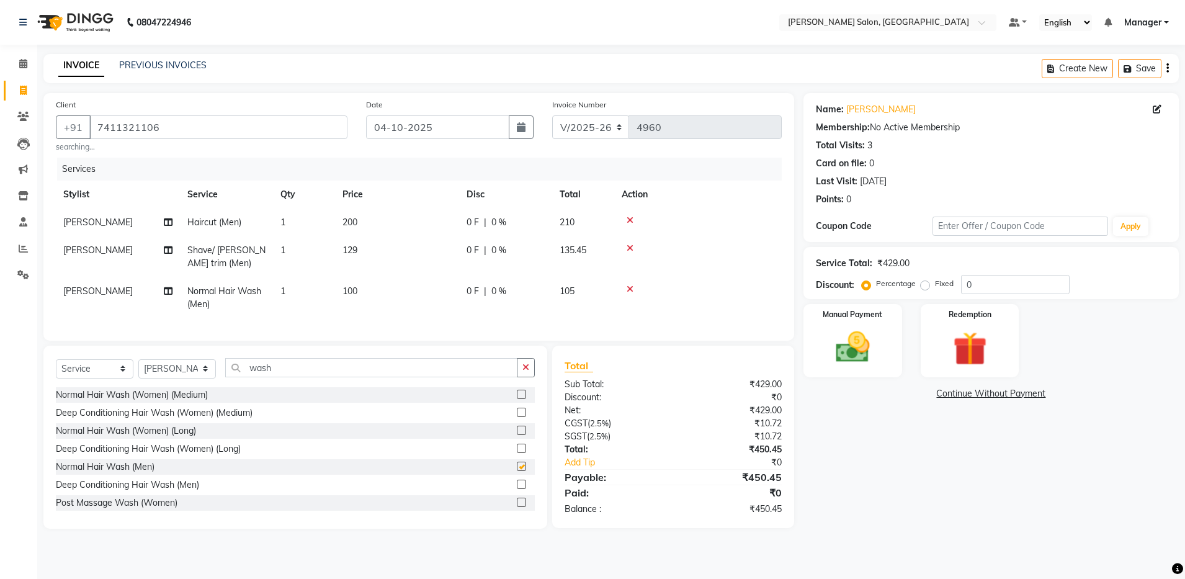
checkbox input "false"
click at [860, 346] on img at bounding box center [853, 347] width 58 height 41
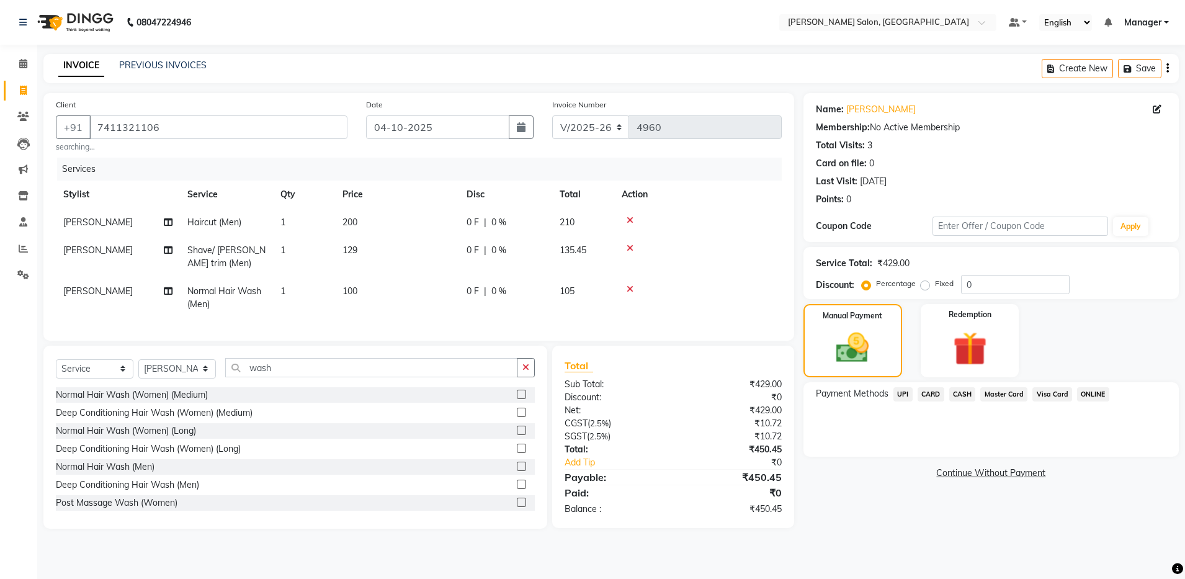
click at [901, 391] on span "UPI" at bounding box center [902, 394] width 19 height 14
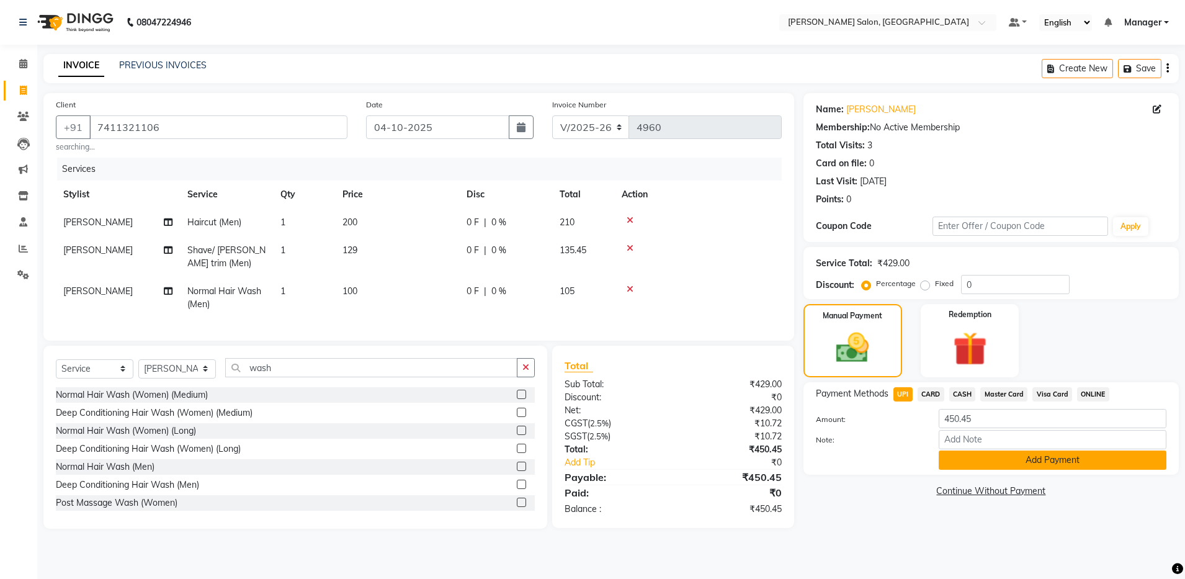
click at [1015, 455] on button "Add Payment" at bounding box center [1052, 459] width 228 height 19
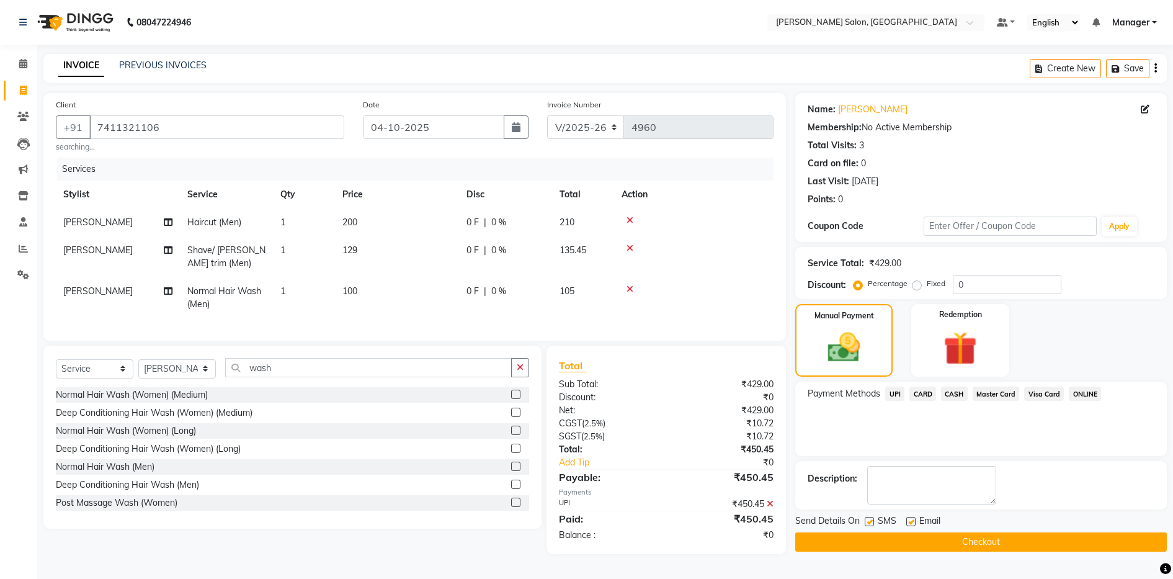
click at [965, 540] on button "Checkout" at bounding box center [981, 541] width 372 height 19
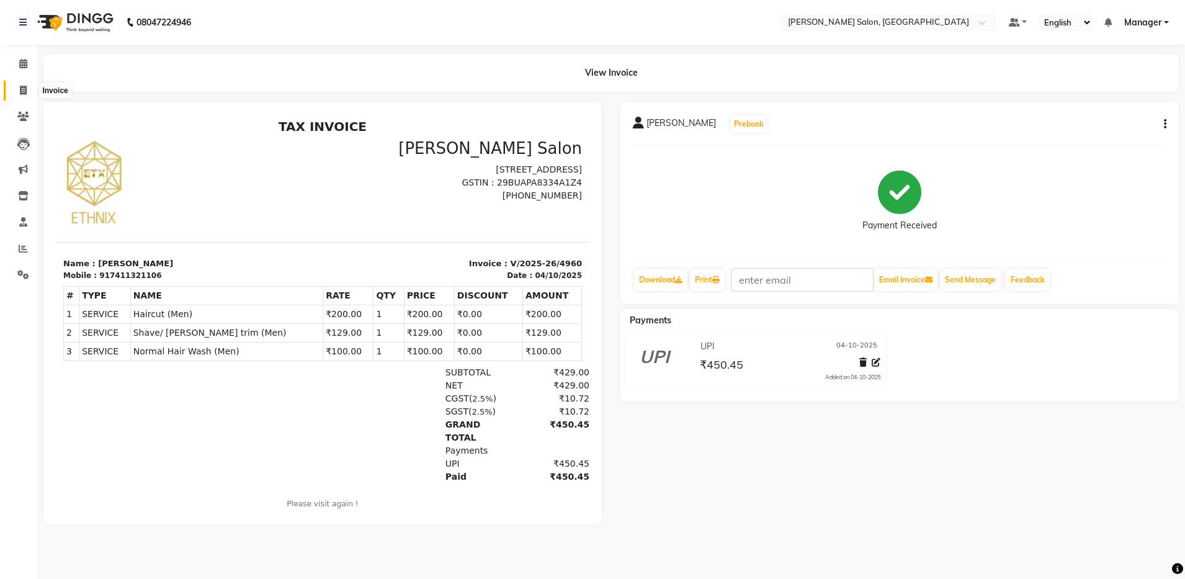
drag, startPoint x: 24, startPoint y: 87, endPoint x: 53, endPoint y: 91, distance: 29.3
click at [24, 87] on icon at bounding box center [23, 90] width 7 height 9
select select "service"
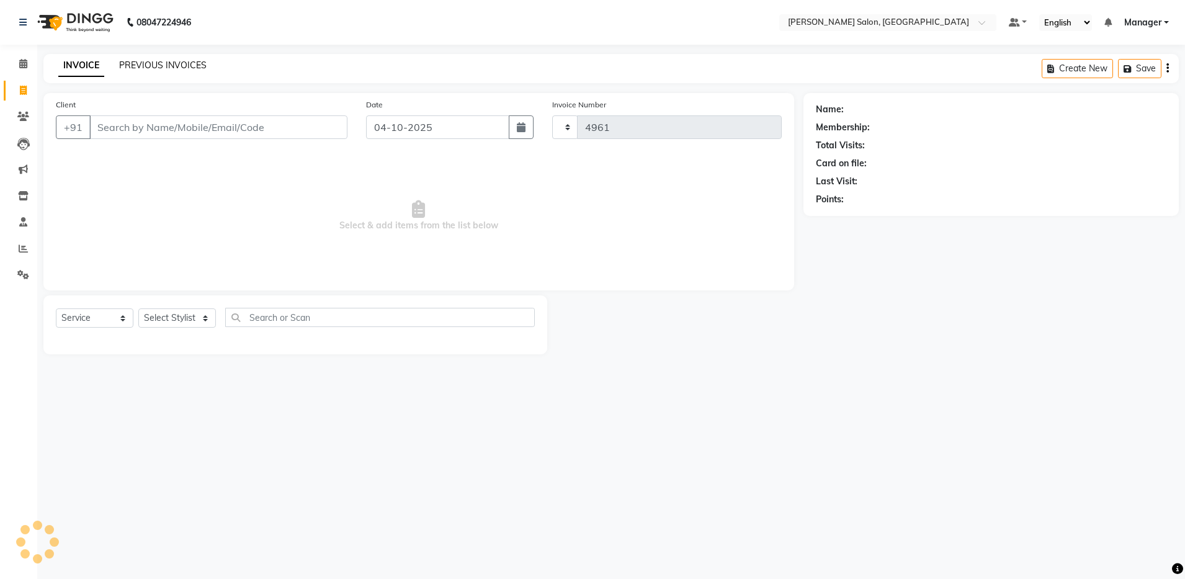
click at [133, 60] on link "PREVIOUS INVOICES" at bounding box center [162, 65] width 87 height 11
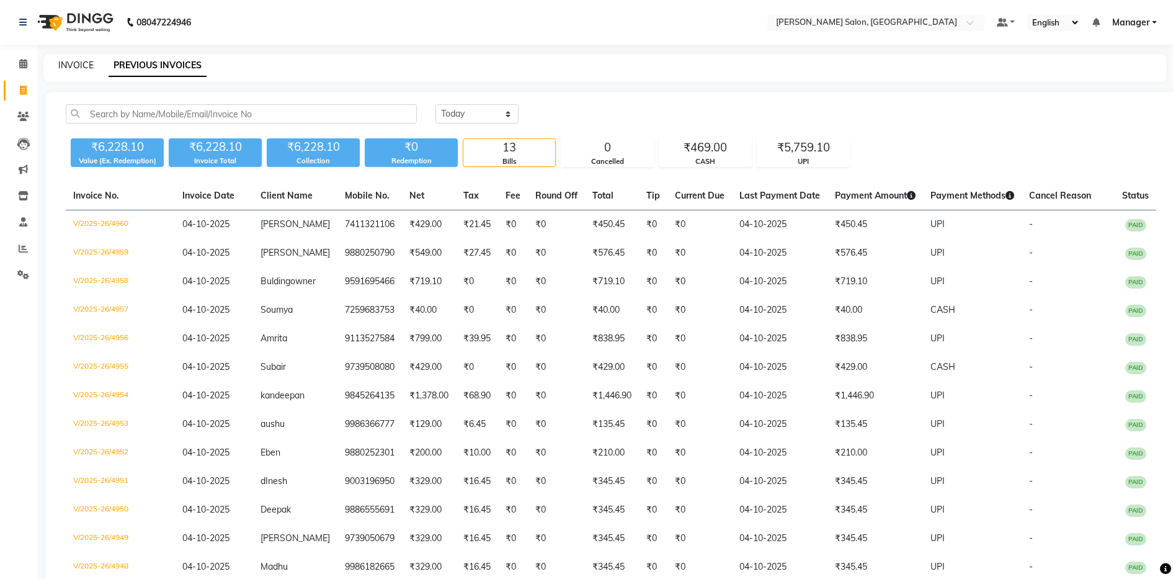
click at [71, 62] on link "INVOICE" at bounding box center [75, 65] width 35 height 11
select select "service"
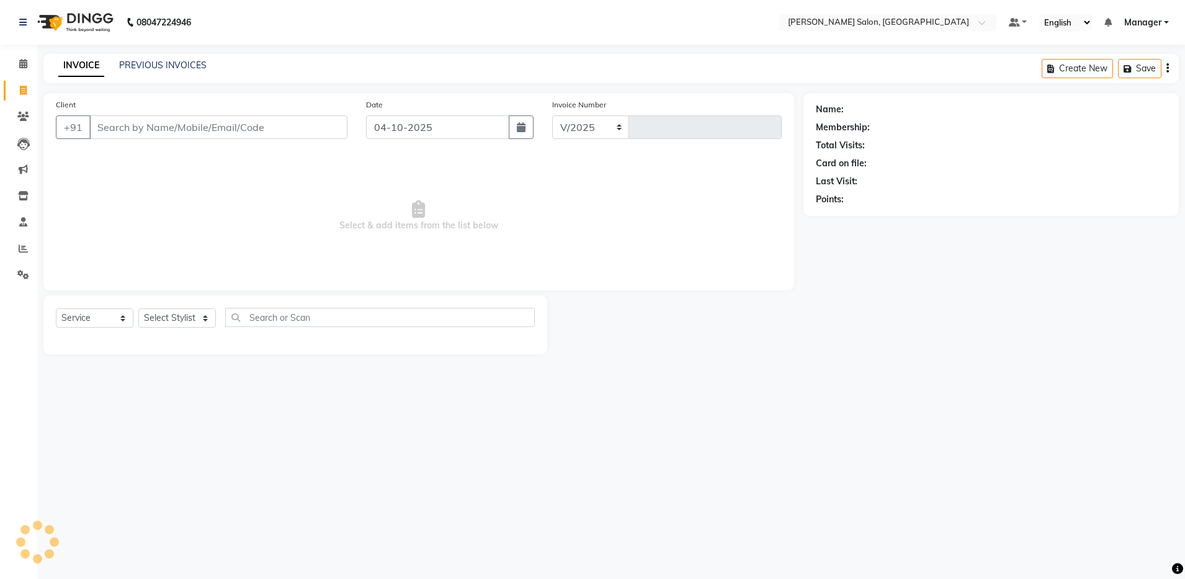
select select "4781"
type input "4961"
click at [303, 135] on input "Client" at bounding box center [218, 127] width 258 height 24
click at [116, 130] on input "8872222006" at bounding box center [186, 127] width 195 height 24
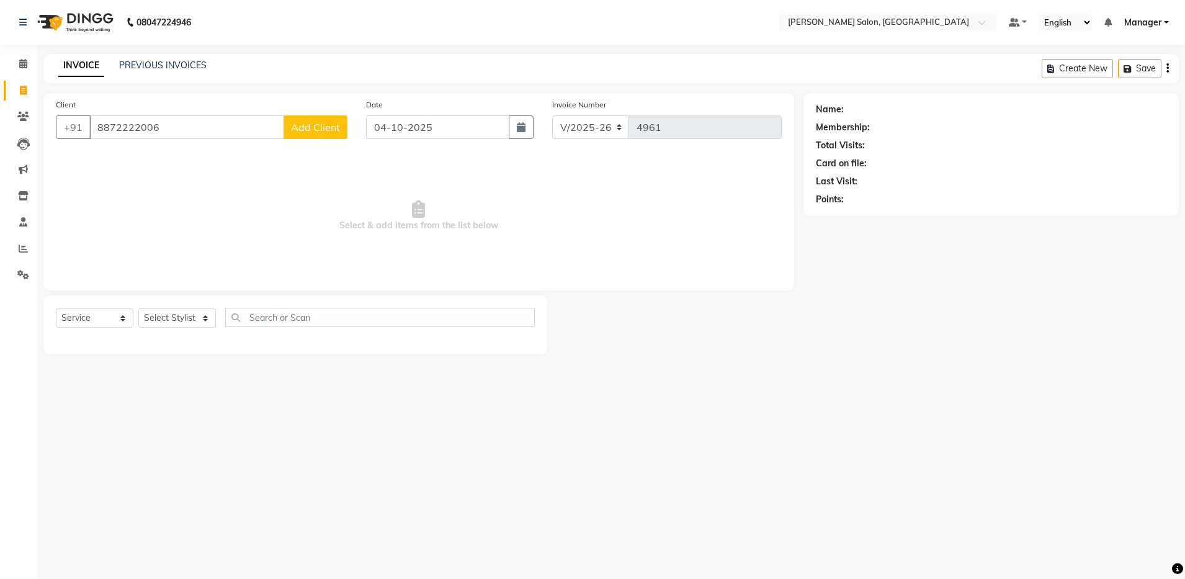
click at [116, 130] on input "8872222006" at bounding box center [186, 127] width 195 height 24
click at [214, 134] on input "8872222006" at bounding box center [186, 127] width 195 height 24
type input "8872222006"
click at [136, 128] on input "8872222006" at bounding box center [186, 127] width 195 height 24
click at [136, 129] on input "8872222006" at bounding box center [186, 127] width 195 height 24
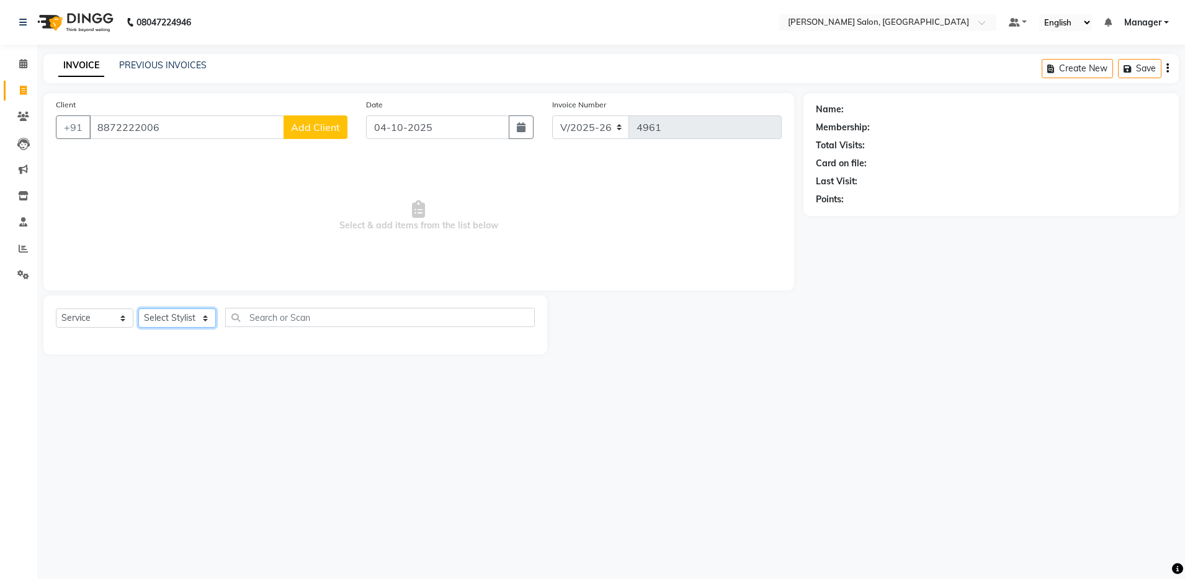
click at [153, 318] on select "Select Stylist Abhishek Aisha Barbhuiya Arjun Viswanathan dolma Faeem Khan Gour…" at bounding box center [177, 317] width 78 height 19
select select "69605"
click at [138, 308] on select "Select Stylist Abhishek Aisha Barbhuiya Arjun Viswanathan dolma Faeem Khan Gour…" at bounding box center [177, 317] width 78 height 19
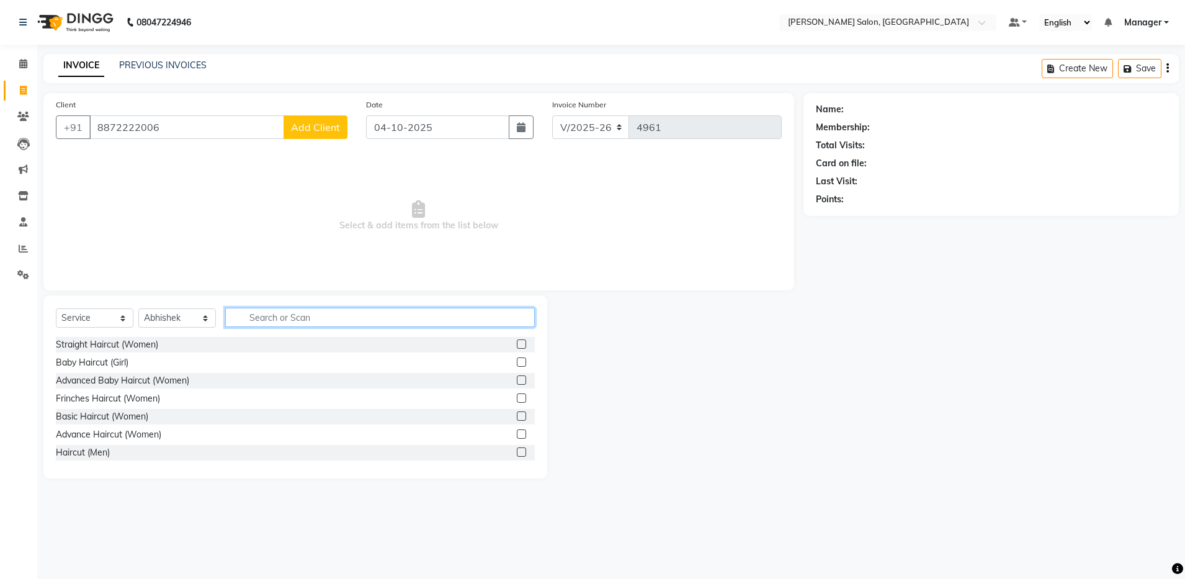
click at [367, 319] on input "text" at bounding box center [379, 317] width 309 height 19
type input "hair"
click at [517, 449] on label at bounding box center [521, 451] width 9 height 9
click at [517, 449] on input "checkbox" at bounding box center [521, 452] width 8 height 8
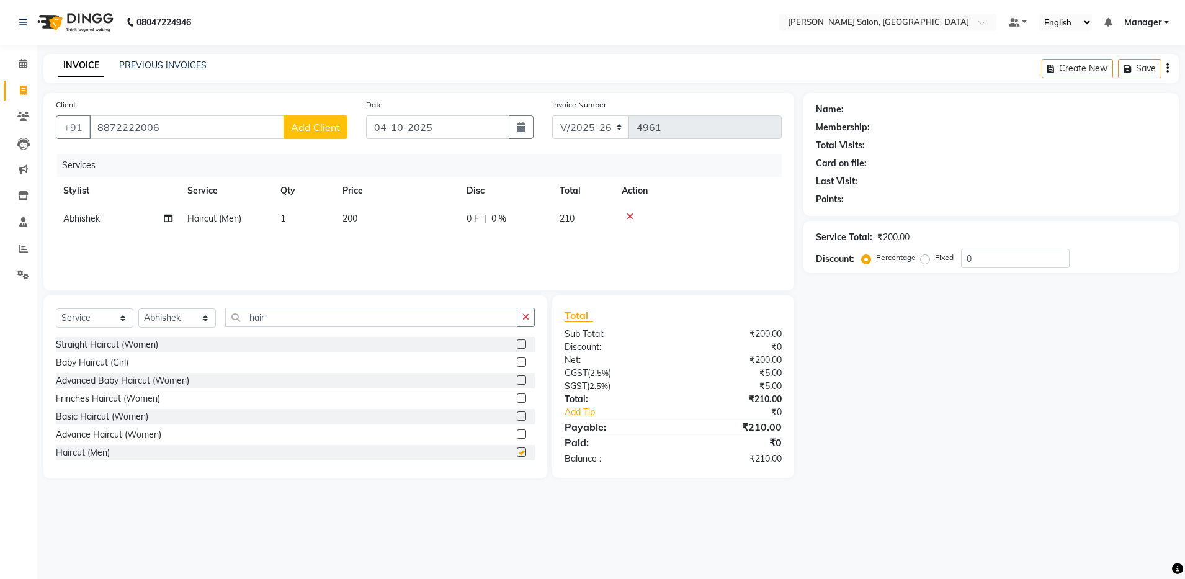
checkbox input "false"
click at [296, 314] on input "hair" at bounding box center [371, 317] width 292 height 19
type input "h"
type input "wash"
click at [517, 418] on label at bounding box center [521, 415] width 9 height 9
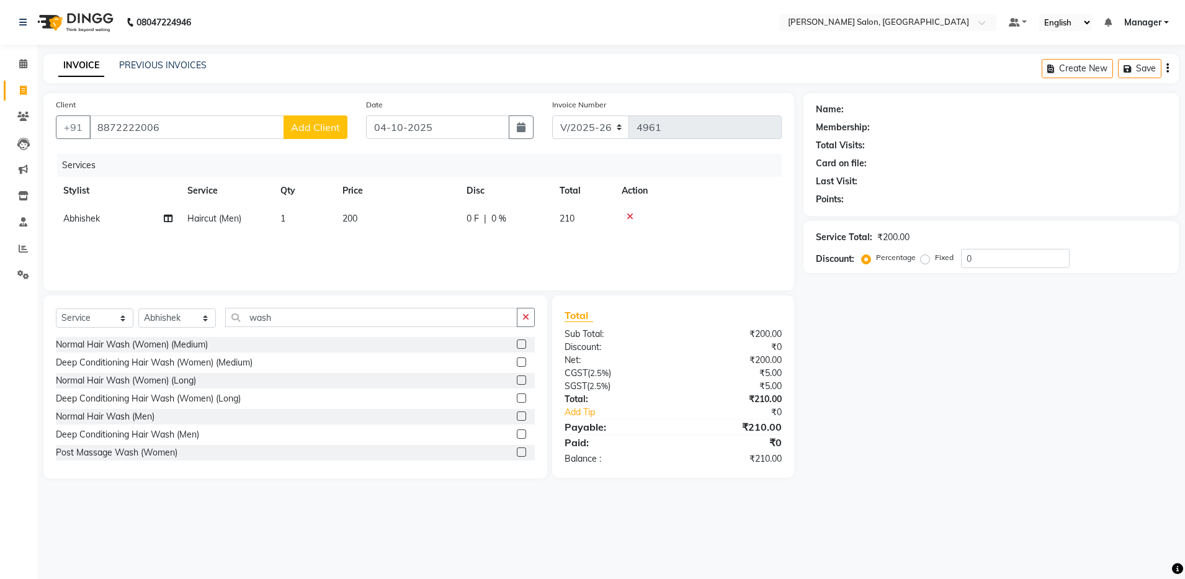
click at [517, 418] on input "checkbox" at bounding box center [521, 416] width 8 height 8
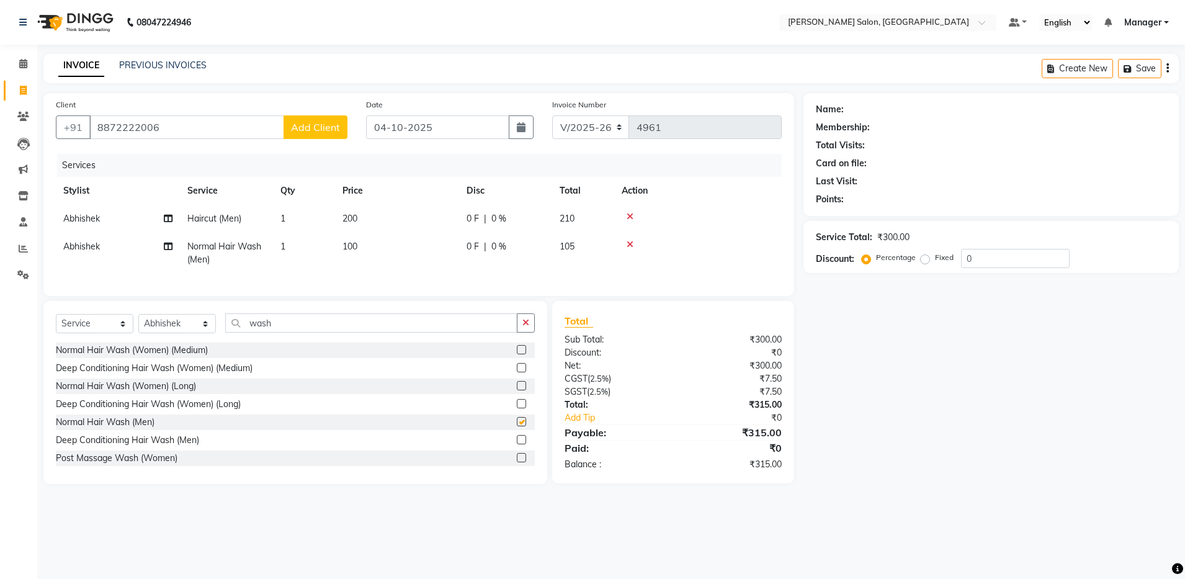
checkbox input "false"
click at [289, 332] on input "wash" at bounding box center [371, 322] width 292 height 19
type input "w"
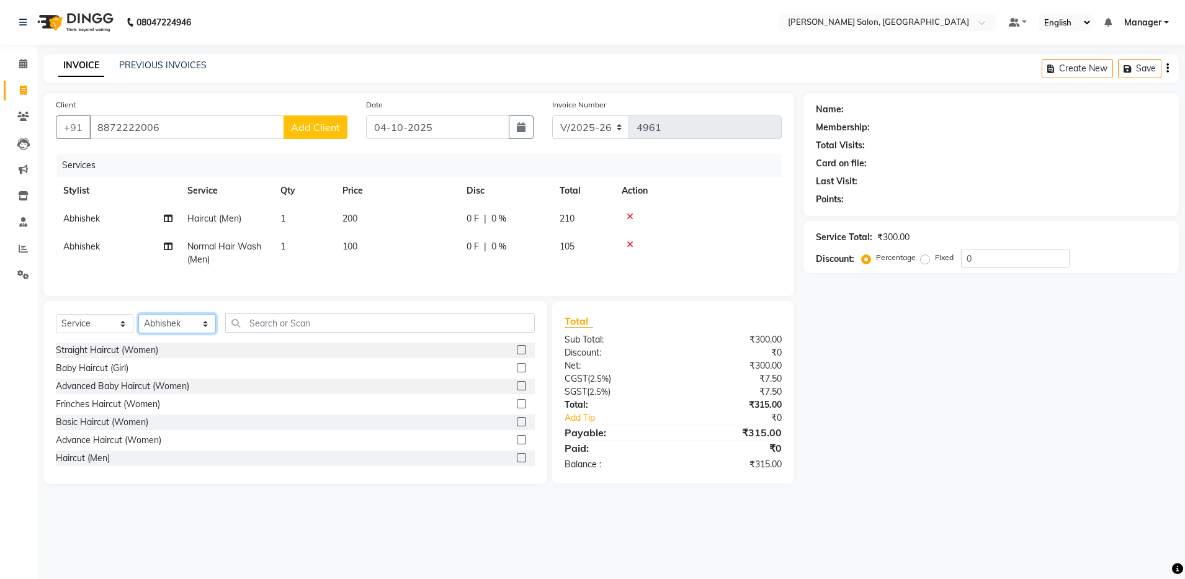
drag, startPoint x: 161, startPoint y: 331, endPoint x: 167, endPoint y: 341, distance: 11.7
click at [161, 331] on select "Select Stylist Abhishek Aisha Barbhuiya Arjun Viswanathan dolma Faeem Khan Gour…" at bounding box center [177, 323] width 78 height 19
select select "71461"
click at [138, 326] on select "Select Stylist Abhishek Aisha Barbhuiya Arjun Viswanathan dolma Faeem Khan Gour…" at bounding box center [177, 323] width 78 height 19
click at [285, 332] on input "text" at bounding box center [379, 322] width 309 height 19
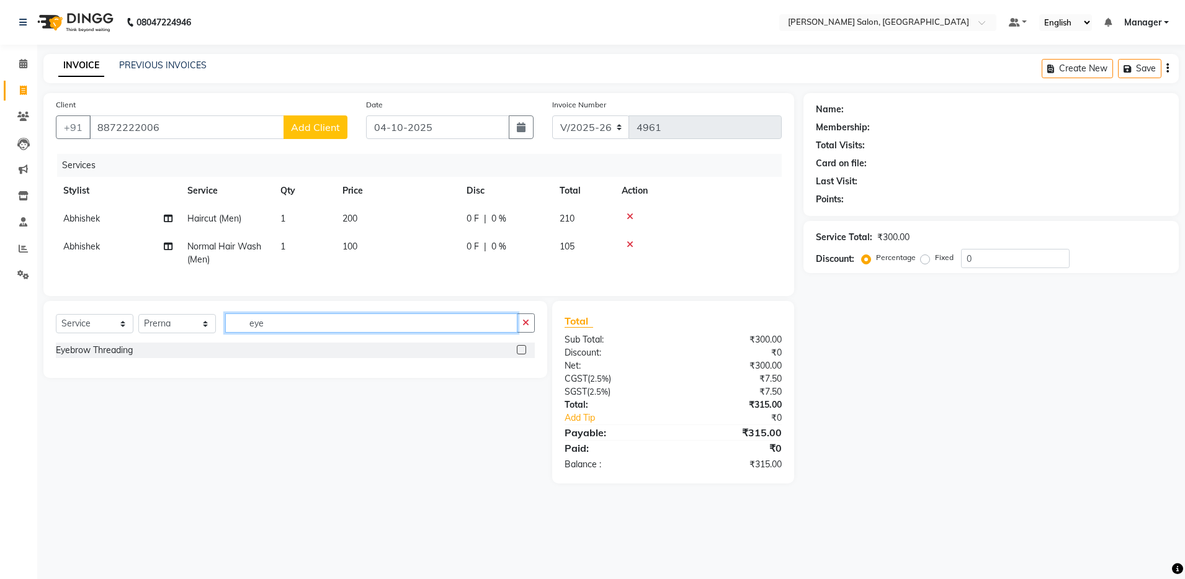
type input "eye"
click at [522, 354] on label at bounding box center [521, 349] width 9 height 9
click at [522, 354] on input "checkbox" at bounding box center [521, 350] width 8 height 8
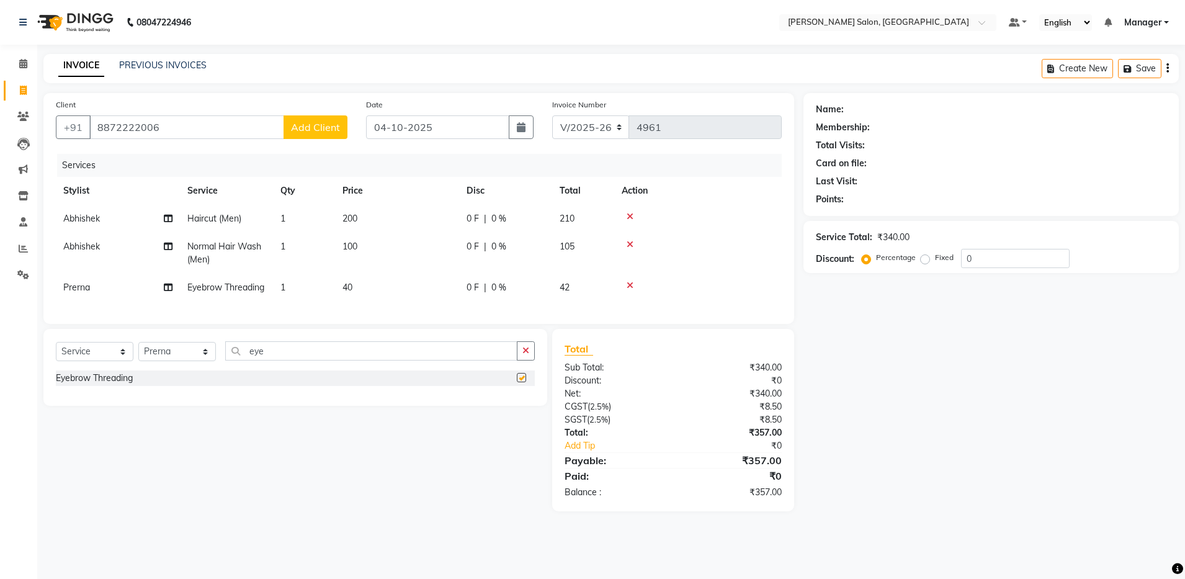
checkbox input "false"
click at [344, 360] on input "eye" at bounding box center [371, 350] width 292 height 19
type input "e"
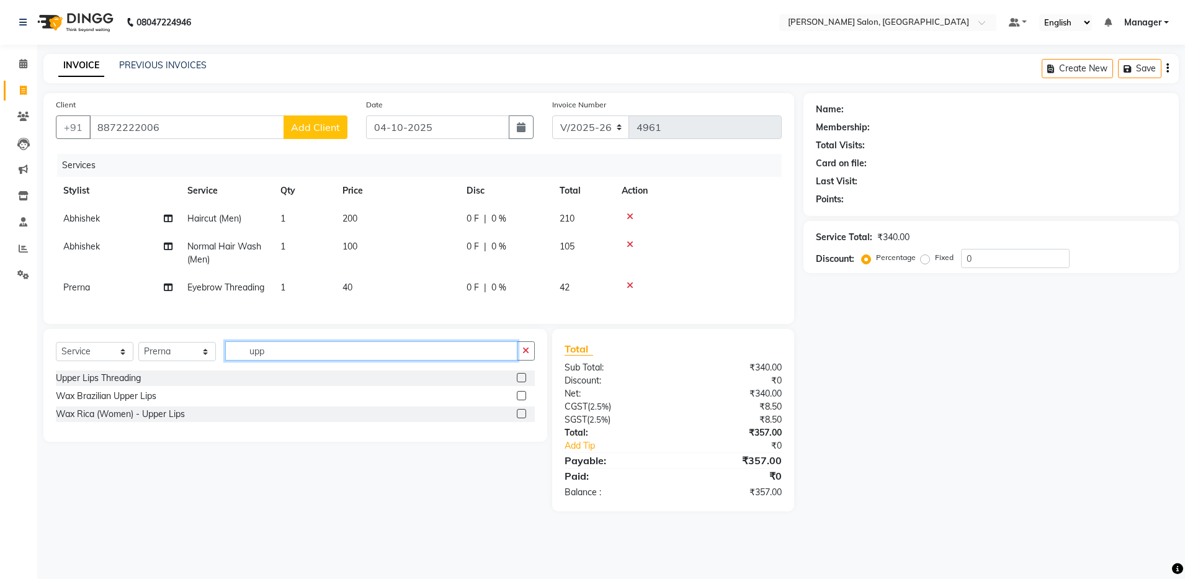
type input "upp"
click at [520, 382] on label at bounding box center [521, 377] width 9 height 9
click at [520, 382] on input "checkbox" at bounding box center [521, 378] width 8 height 8
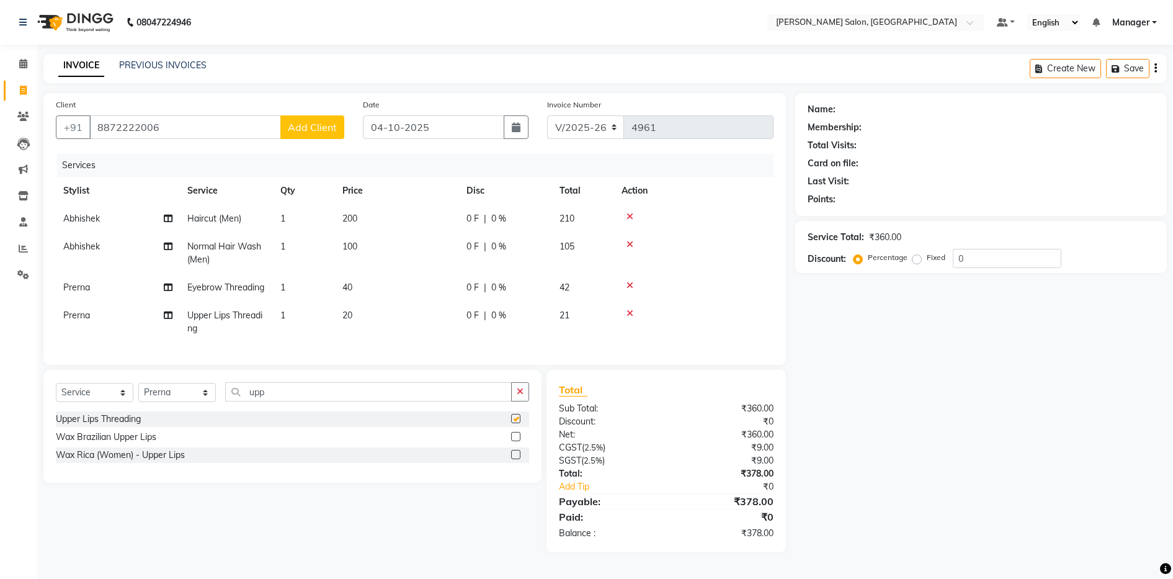
checkbox input "false"
click at [327, 121] on span "Add Client" at bounding box center [312, 127] width 49 height 12
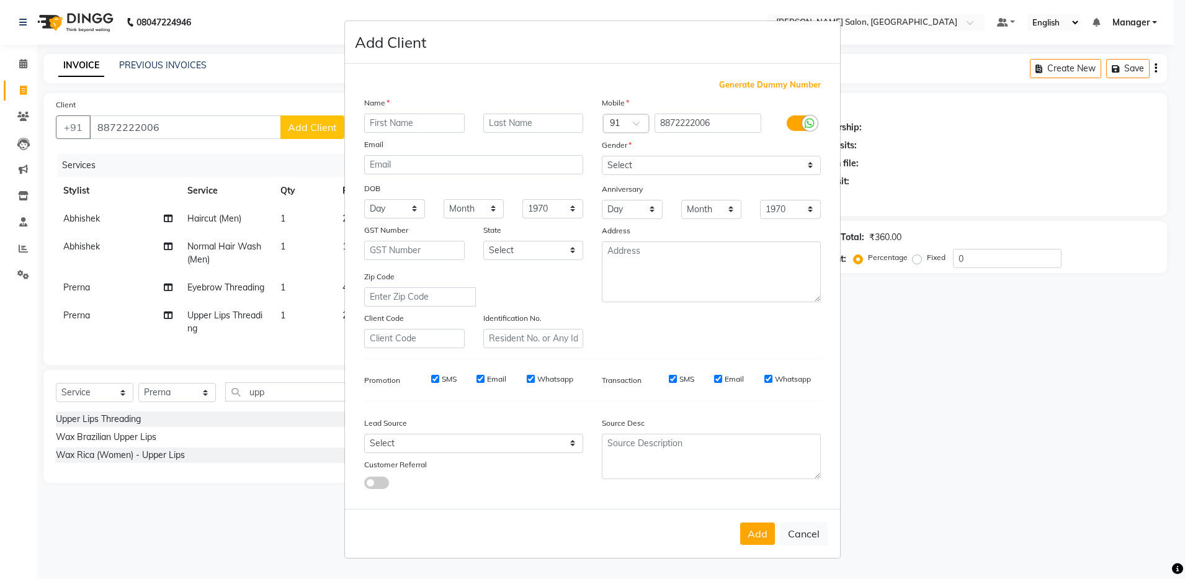
click at [430, 125] on input "text" at bounding box center [414, 123] width 100 height 19
type input "h"
type input "Harsh"
click at [680, 163] on select "Select Male Female Other Prefer Not To Say" at bounding box center [711, 165] width 219 height 19
select select "male"
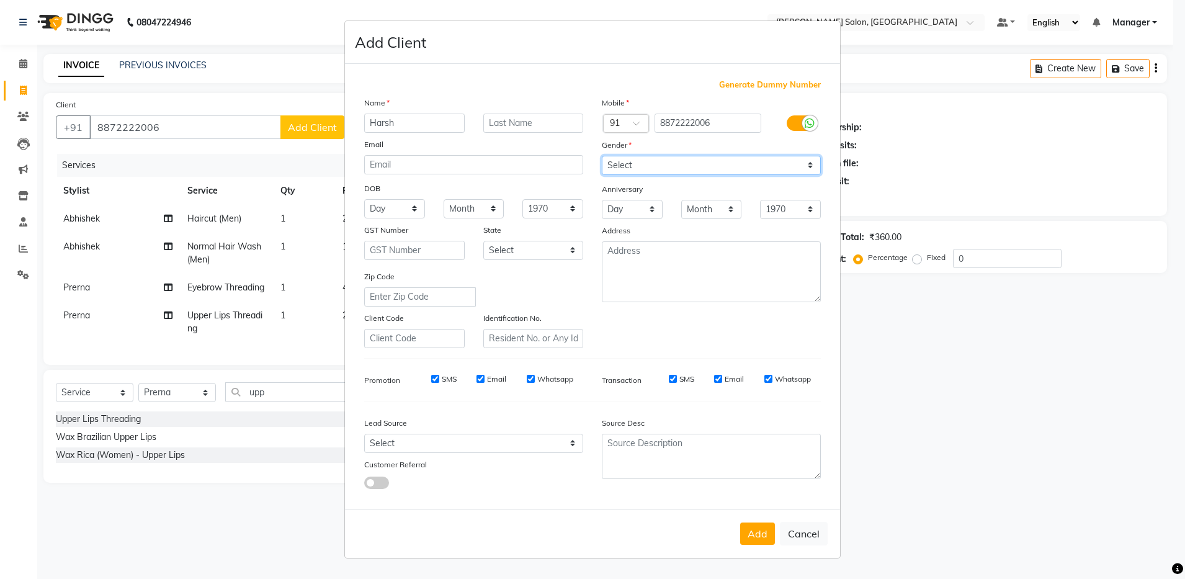
click at [602, 156] on select "Select Male Female Other Prefer Not To Say" at bounding box center [711, 165] width 219 height 19
click at [757, 531] on button "Add" at bounding box center [757, 533] width 35 height 22
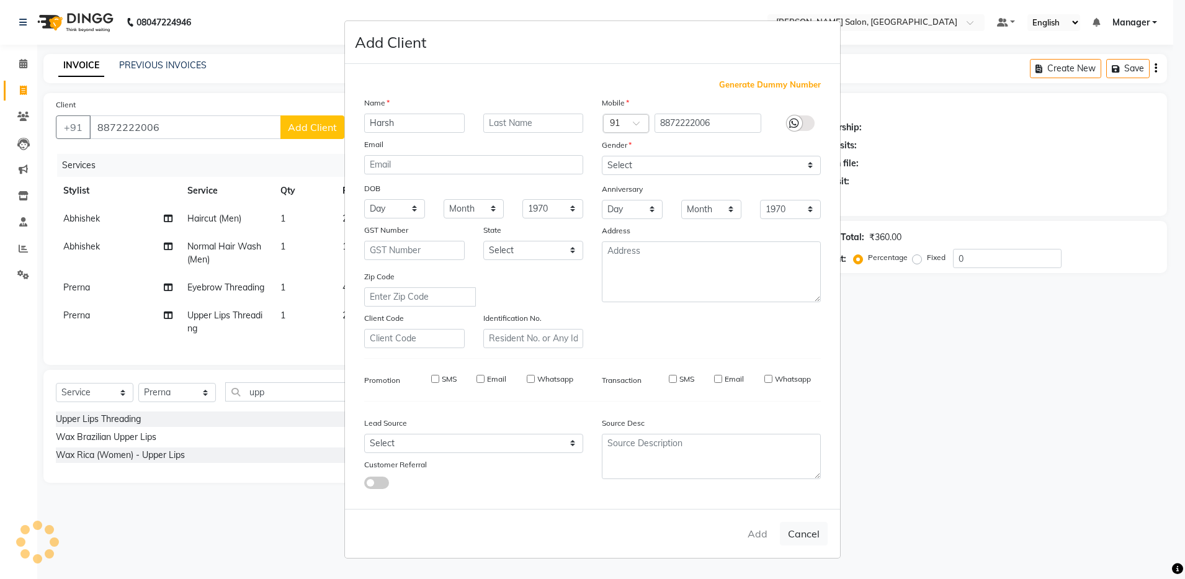
select select
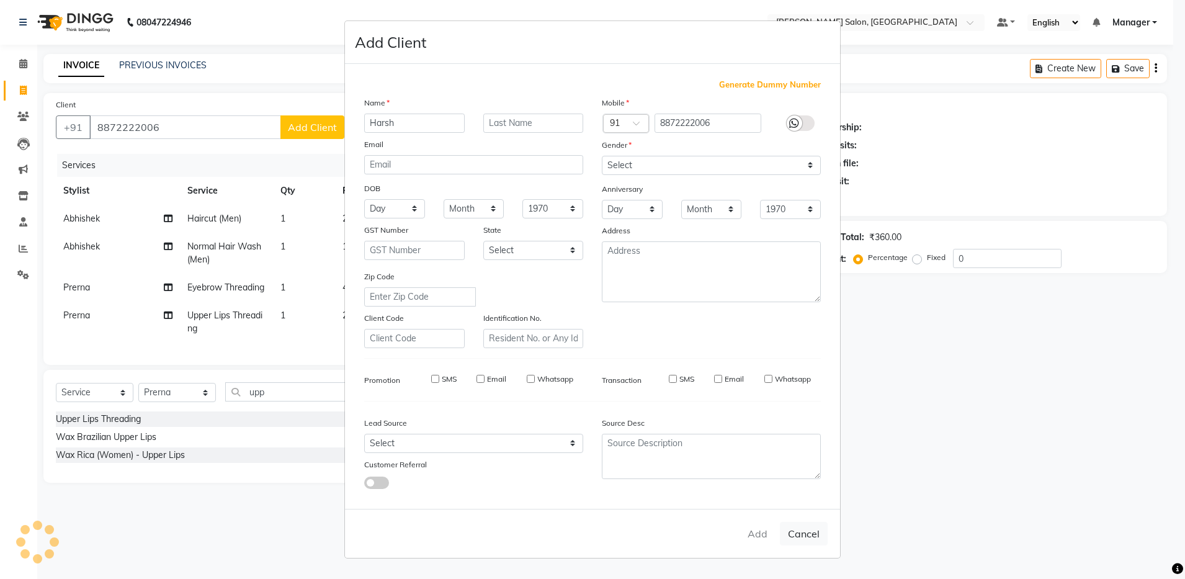
select select
checkbox input "false"
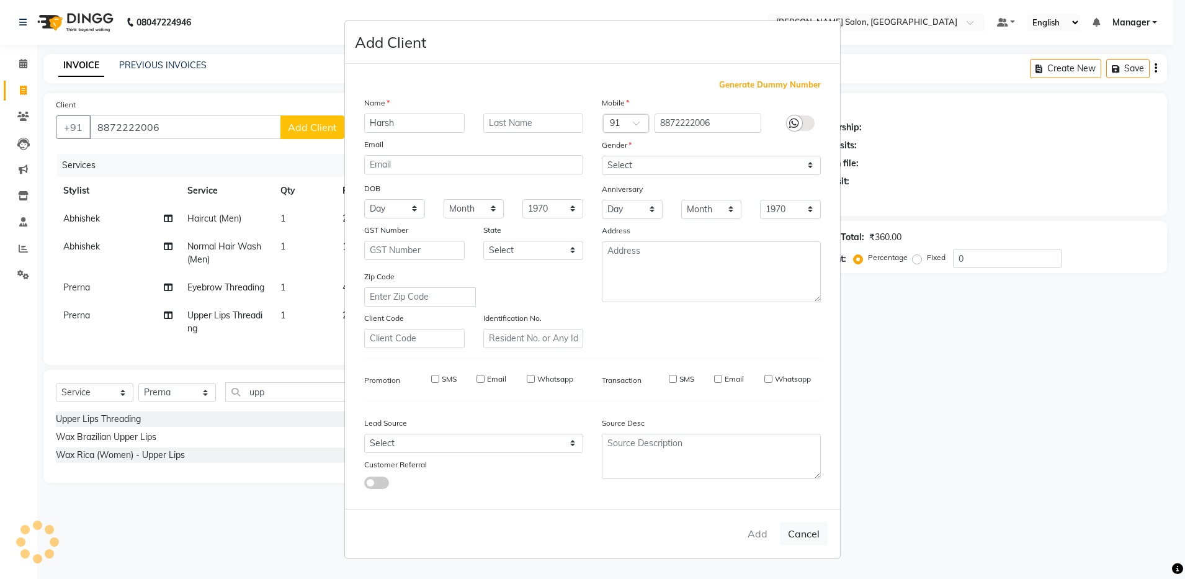
checkbox input "false"
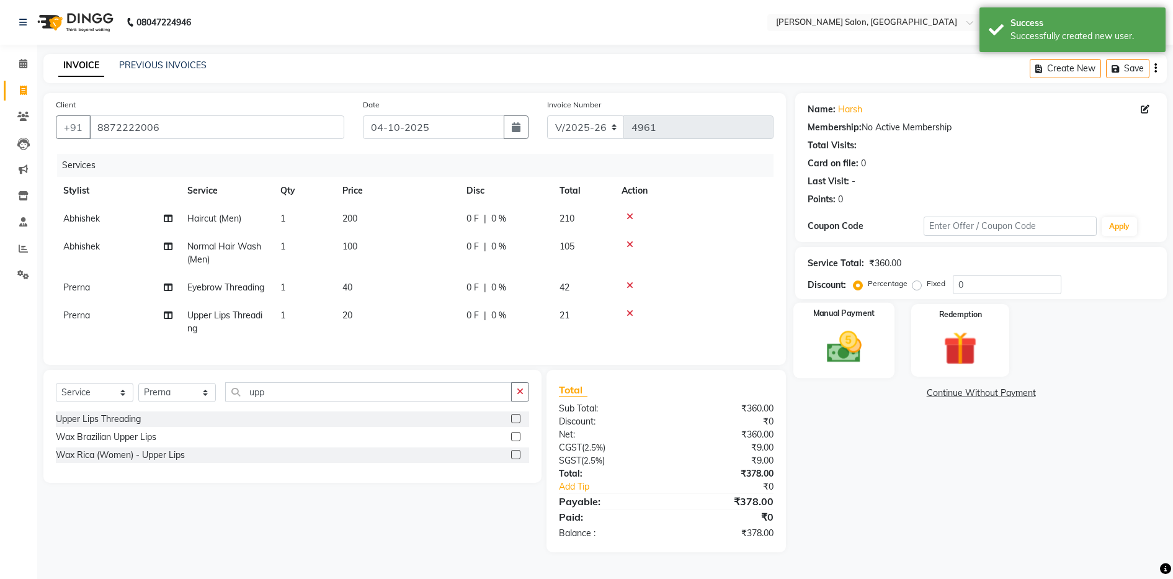
click at [857, 327] on img at bounding box center [844, 347] width 56 height 40
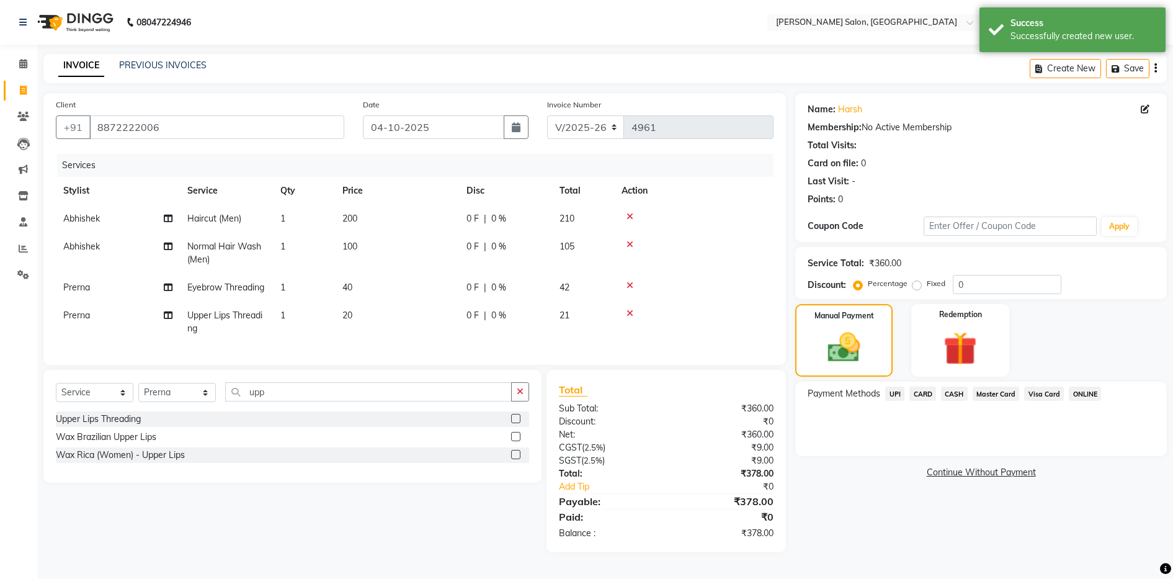
click at [895, 386] on span "UPI" at bounding box center [894, 393] width 19 height 14
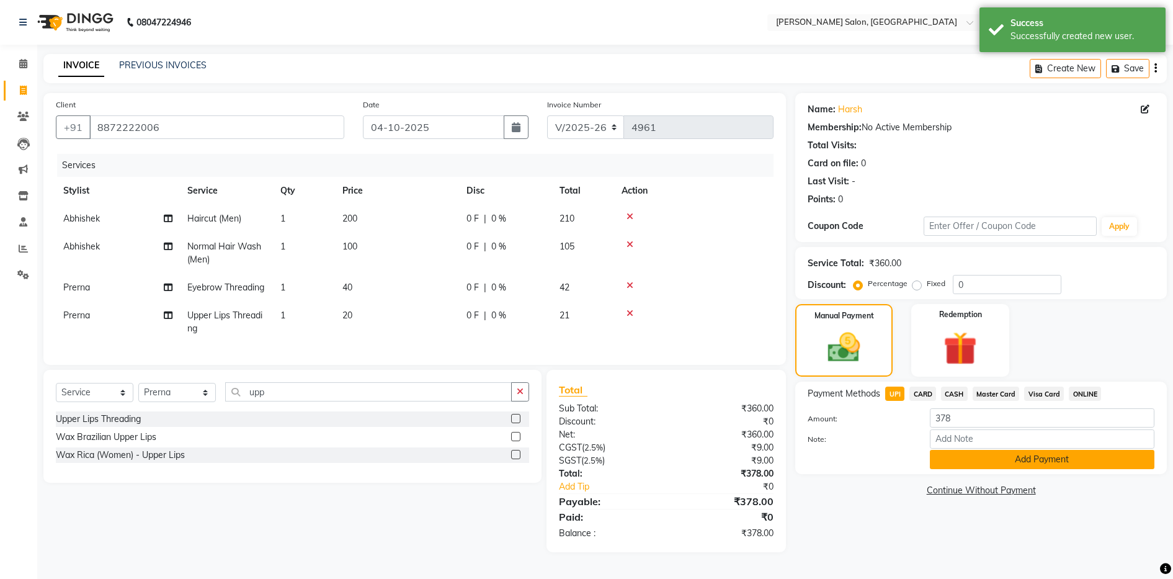
click at [1028, 450] on button "Add Payment" at bounding box center [1042, 459] width 225 height 19
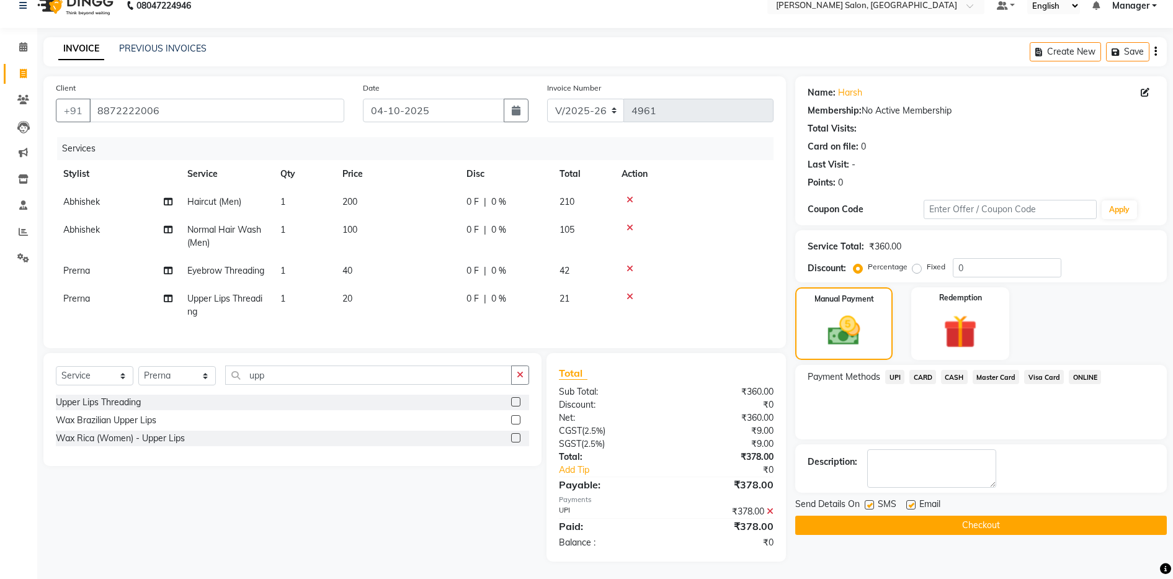
click at [966, 522] on button "Checkout" at bounding box center [981, 524] width 372 height 19
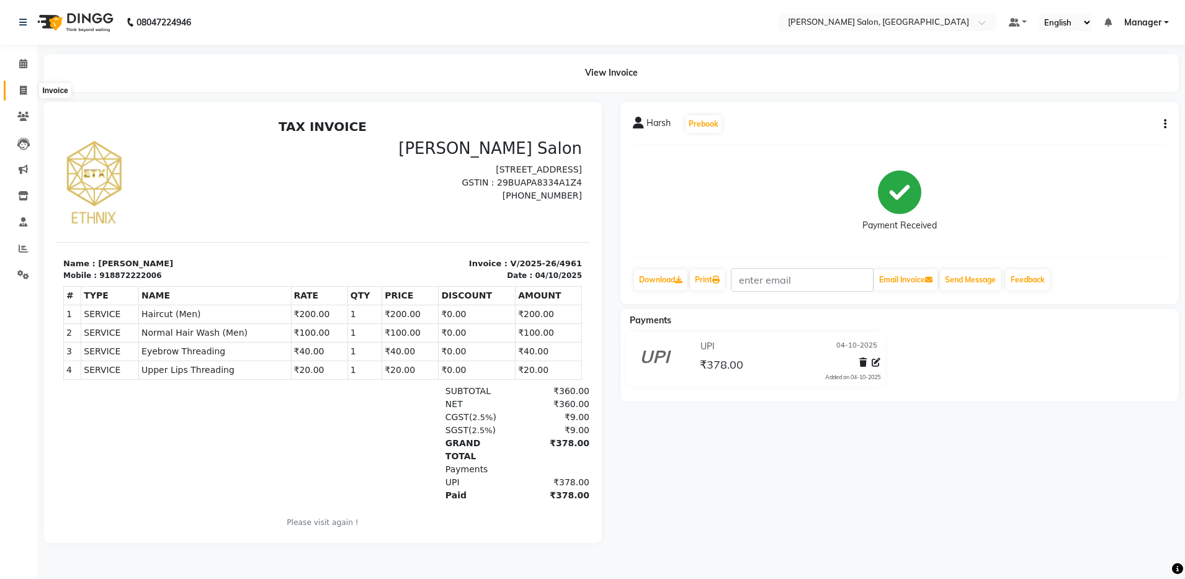
click at [24, 89] on icon at bounding box center [23, 90] width 7 height 9
select select "service"
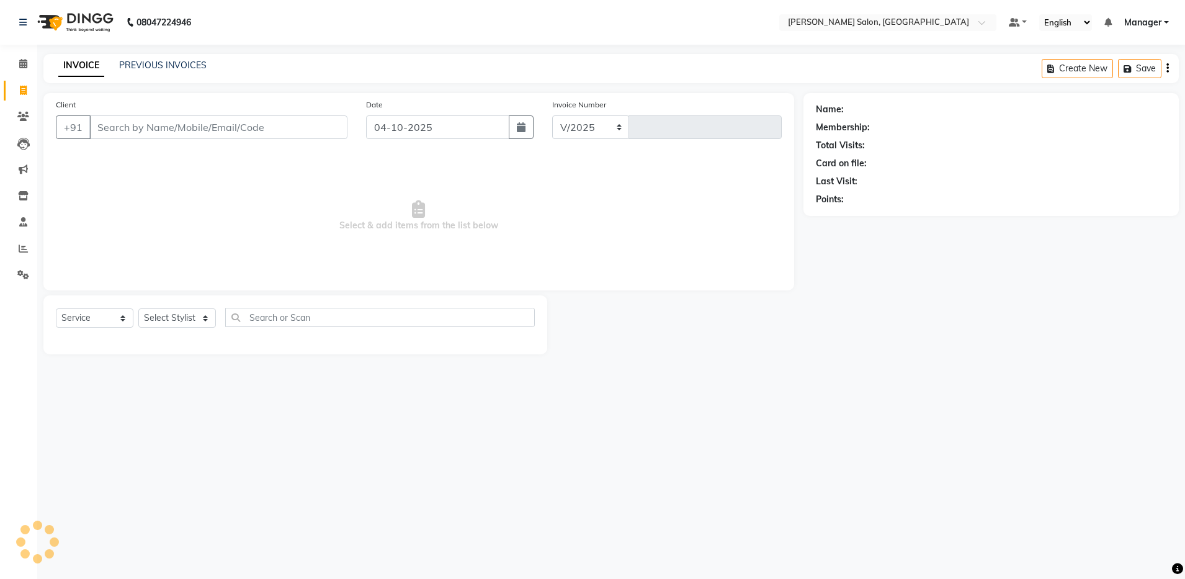
select select "4781"
type input "4962"
click at [165, 63] on link "PREVIOUS INVOICES" at bounding box center [162, 65] width 87 height 11
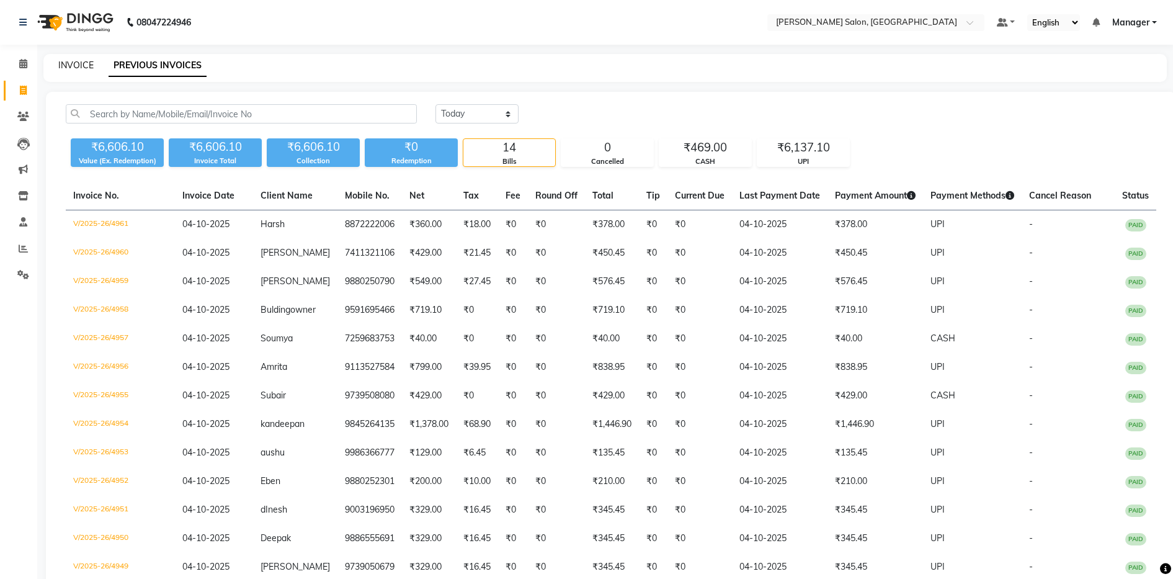
click at [79, 66] on link "INVOICE" at bounding box center [75, 65] width 35 height 11
select select "service"
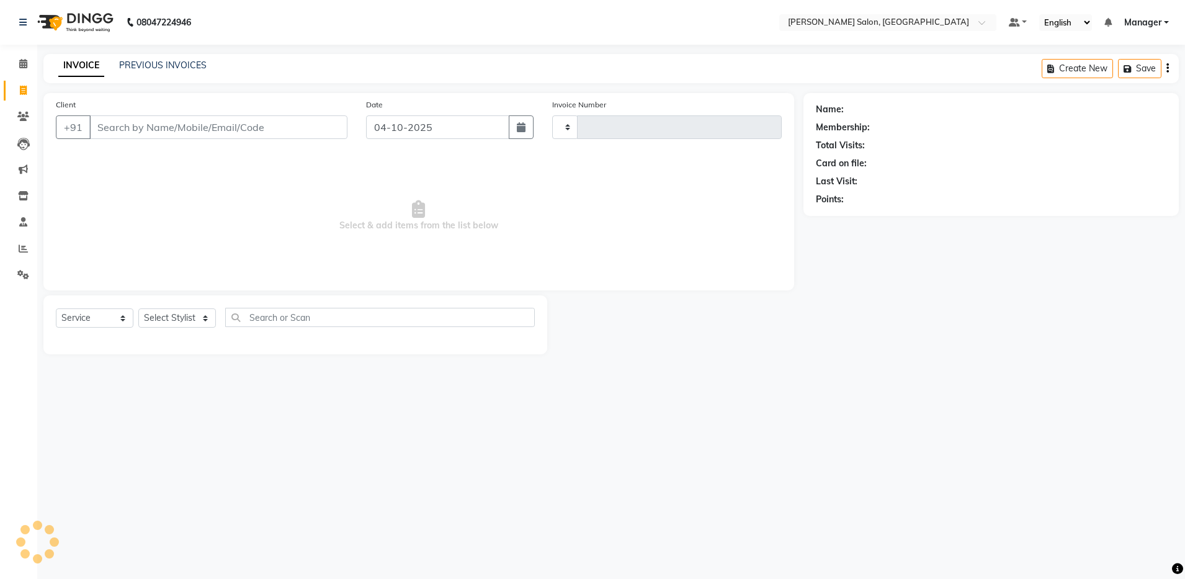
type input "4962"
select select "4781"
click at [159, 316] on select "Select Stylist Abhishek Aisha Barbhuiya Arjun Viswanathan dolma Faeem Khan Gour…" at bounding box center [177, 317] width 78 height 19
select select "83077"
click at [138, 308] on select "Select Stylist Abhishek Aisha Barbhuiya Arjun Viswanathan dolma Faeem Khan Gour…" at bounding box center [177, 317] width 78 height 19
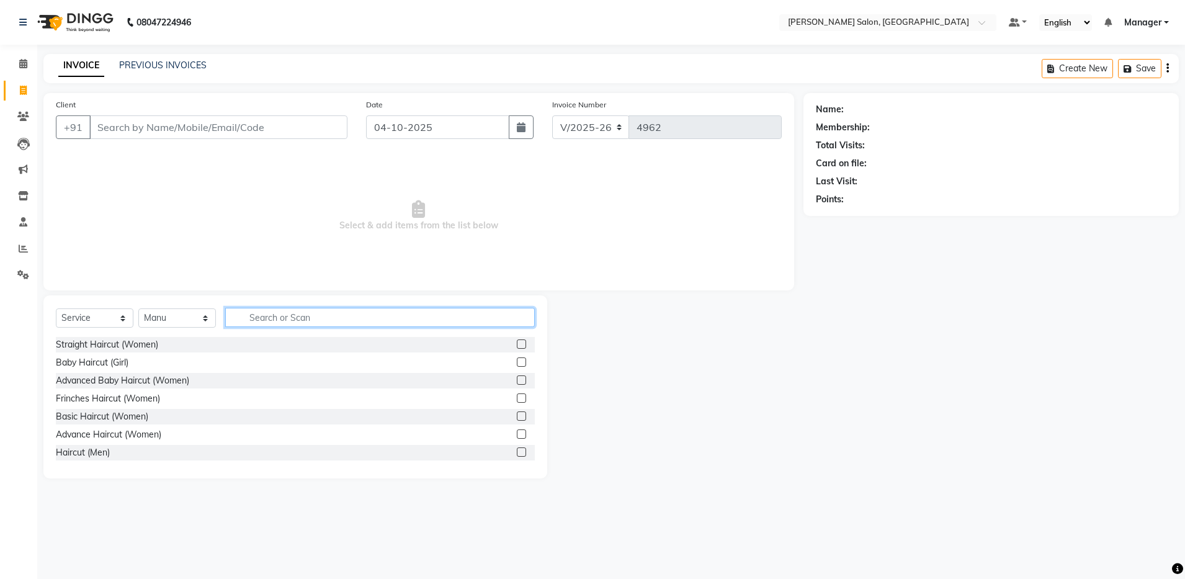
click at [269, 315] on input "text" at bounding box center [379, 317] width 309 height 19
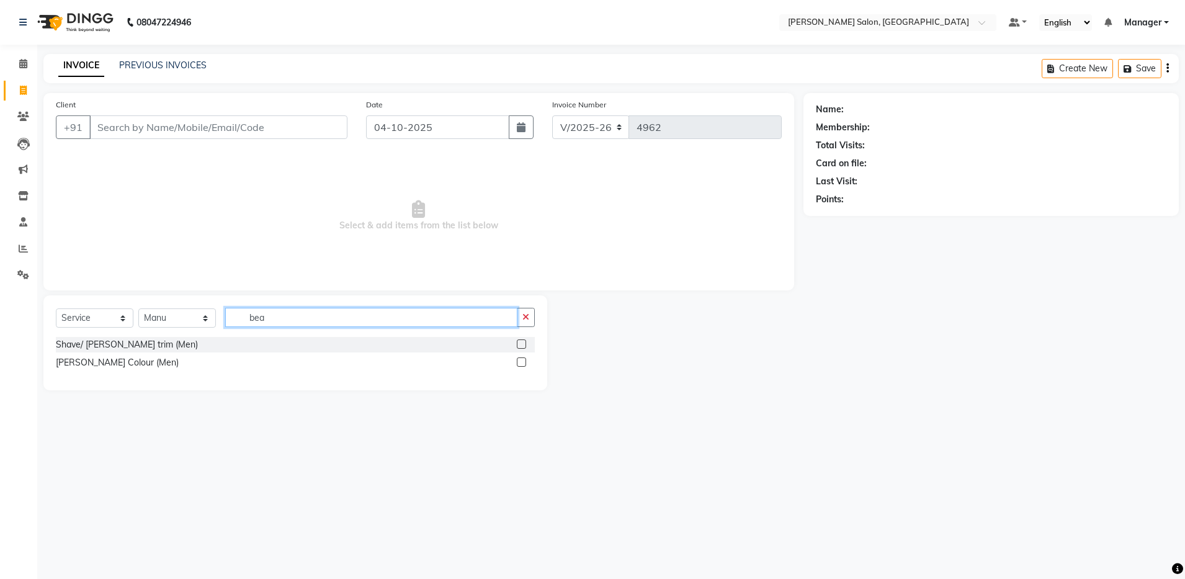
type input "bea"
click at [520, 344] on label at bounding box center [521, 343] width 9 height 9
click at [520, 344] on input "checkbox" at bounding box center [521, 345] width 8 height 8
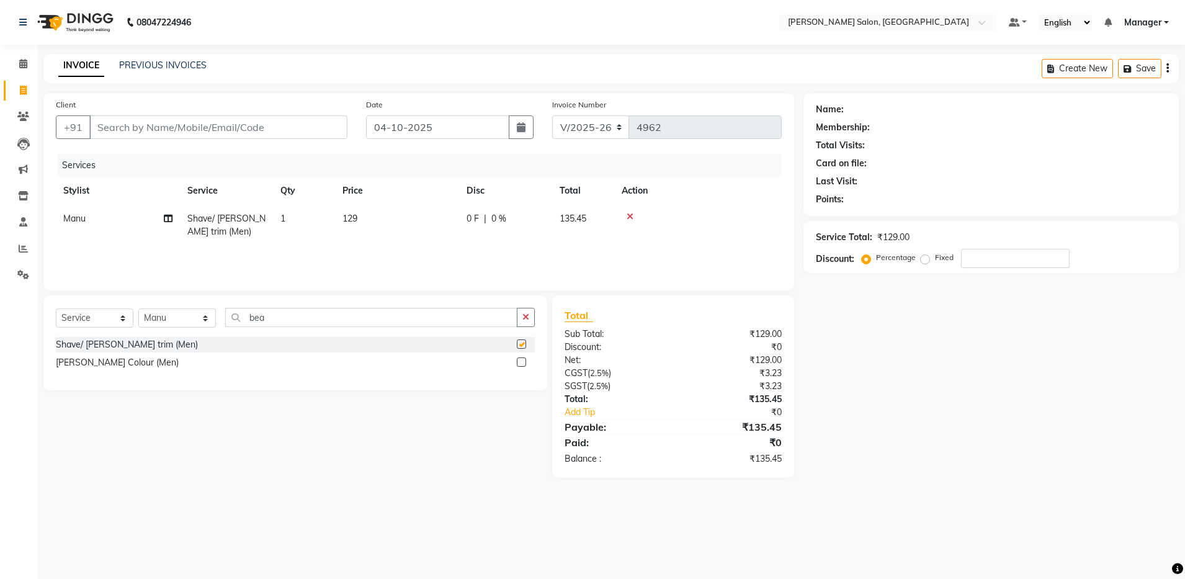
checkbox input "false"
click at [122, 127] on input "Client" at bounding box center [218, 127] width 258 height 24
type input "9"
type input "0"
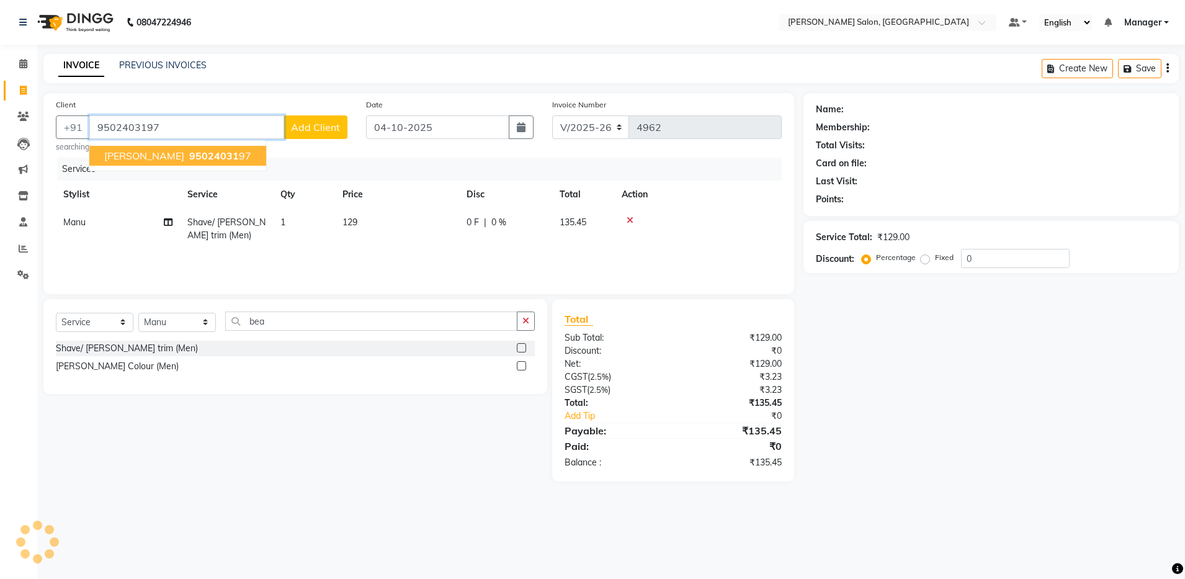
type input "9502403197"
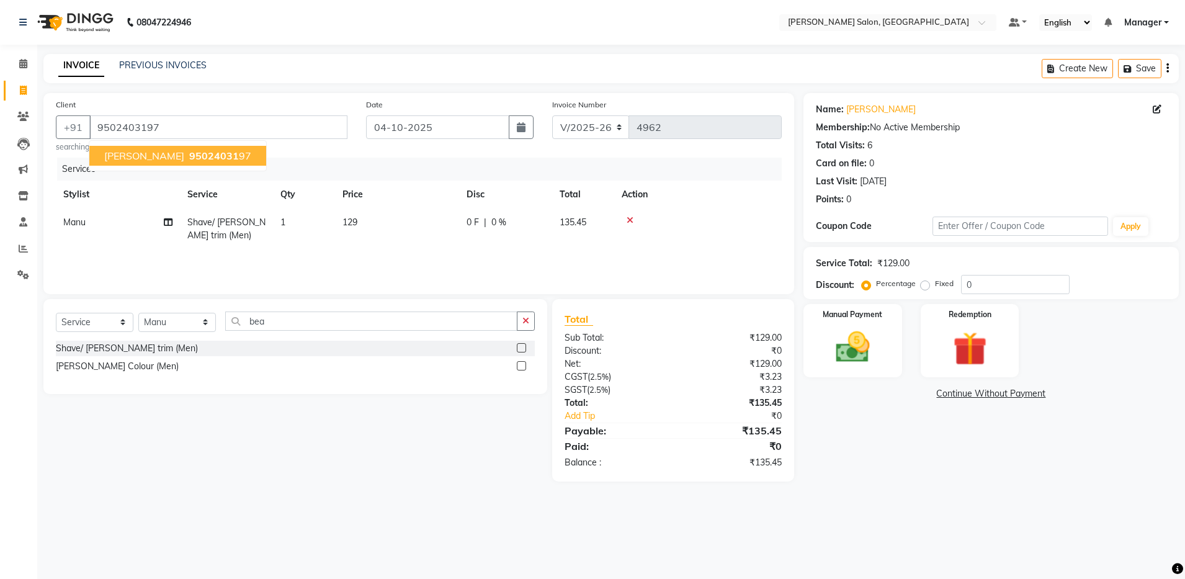
click at [189, 151] on span "95024031" at bounding box center [214, 155] width 50 height 12
click at [861, 337] on img at bounding box center [853, 347] width 58 height 41
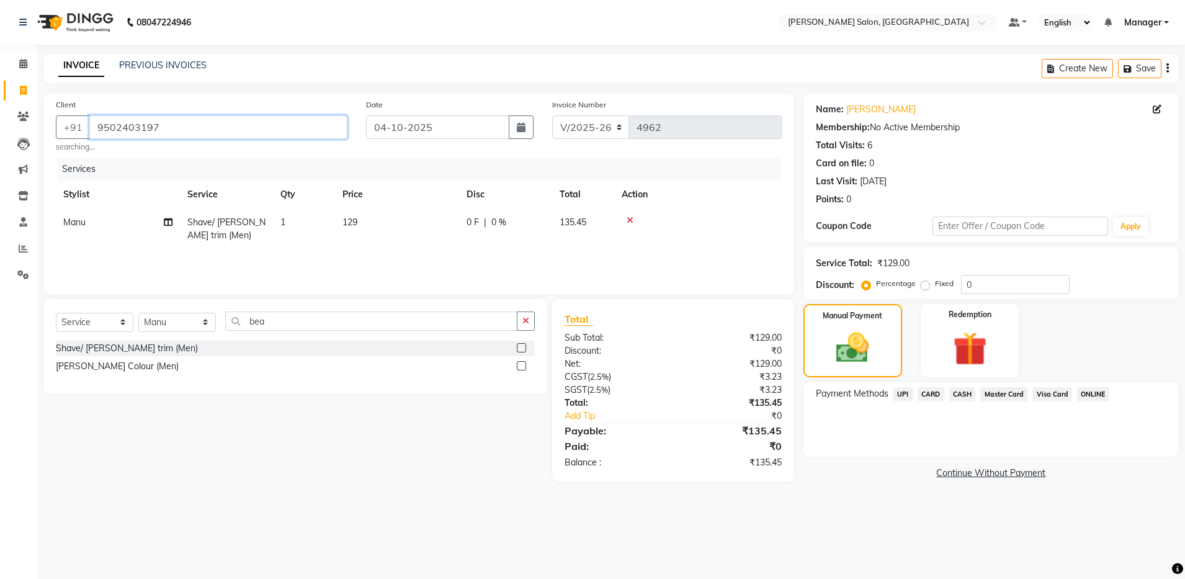
click at [97, 125] on input "9502403197" at bounding box center [218, 127] width 258 height 24
drag, startPoint x: 921, startPoint y: 403, endPoint x: 902, endPoint y: 396, distance: 20.0
click at [902, 396] on div "Payment Methods UPI CARD CASH Master Card Visa Card ONLINE" at bounding box center [991, 395] width 350 height 17
click at [902, 395] on span "UPI" at bounding box center [902, 394] width 19 height 14
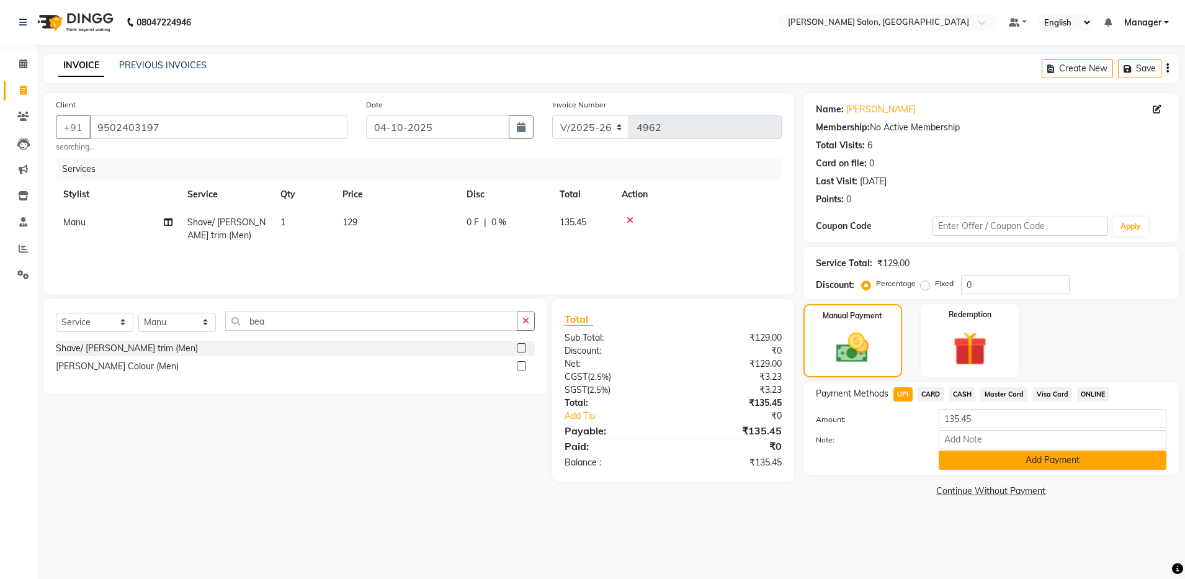
click at [998, 462] on button "Add Payment" at bounding box center [1052, 459] width 228 height 19
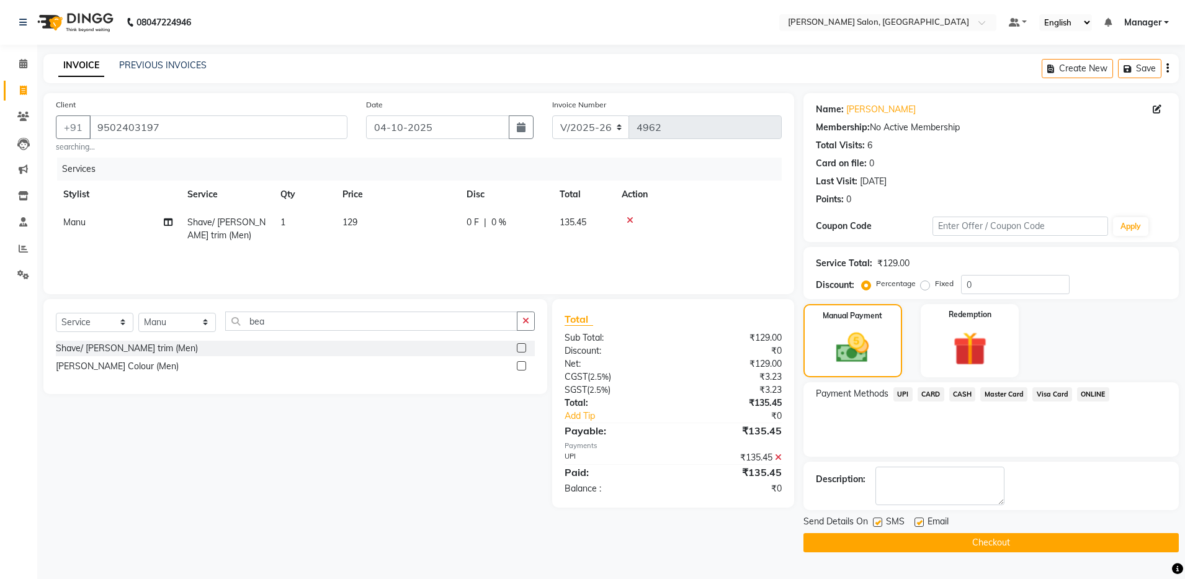
click at [920, 519] on label at bounding box center [918, 521] width 9 height 9
click at [920, 519] on input "checkbox" at bounding box center [918, 523] width 8 height 8
checkbox input "false"
click at [917, 539] on button "Checkout" at bounding box center [990, 542] width 375 height 19
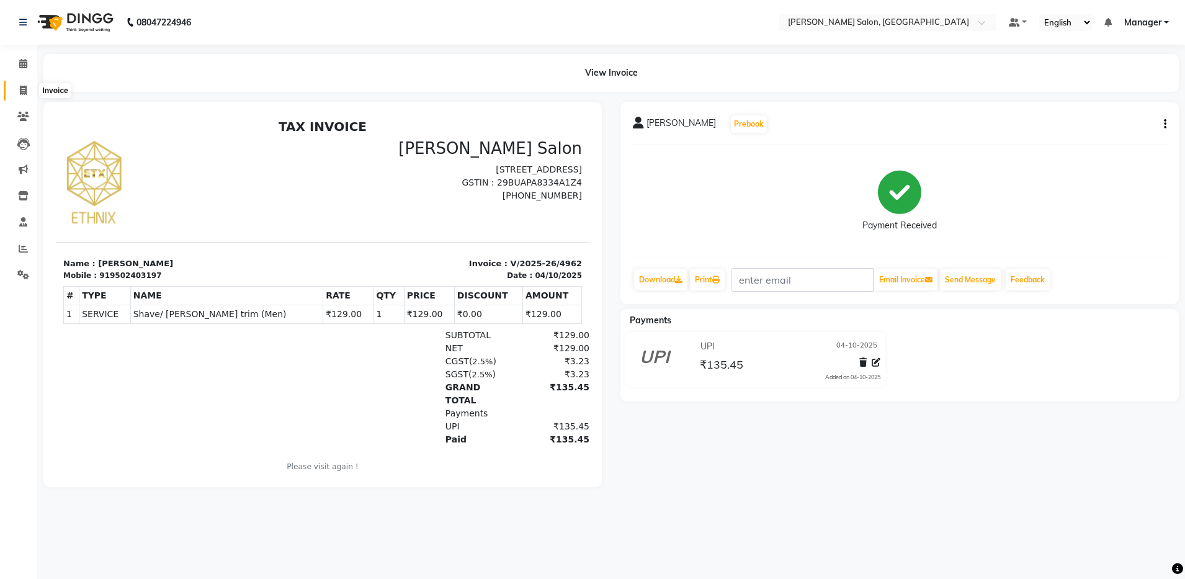
click at [20, 91] on icon at bounding box center [23, 90] width 7 height 9
select select "service"
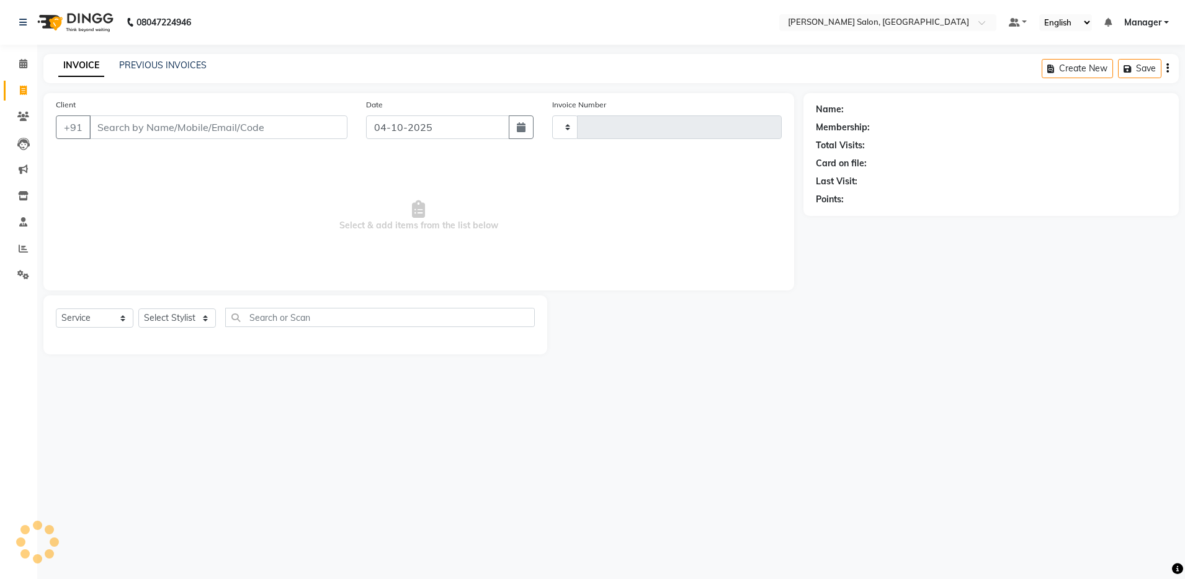
type input "4963"
select select "4781"
click at [105, 124] on input "Client" at bounding box center [218, 127] width 258 height 24
type input "9717905254"
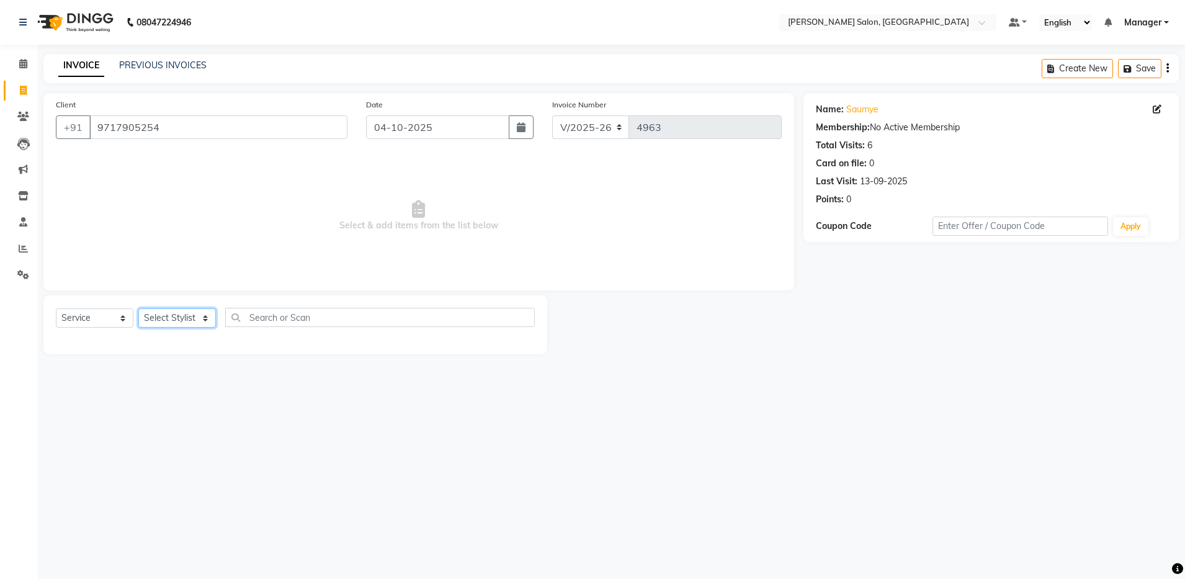
click at [176, 315] on select "Select Stylist Abhishek Aisha Barbhuiya Arjun Viswanathan dolma Faeem Khan Gour…" at bounding box center [177, 317] width 78 height 19
select select "28901"
click at [138, 308] on select "Select Stylist Abhishek Aisha Barbhuiya Arjun Viswanathan dolma Faeem Khan Gour…" at bounding box center [177, 317] width 78 height 19
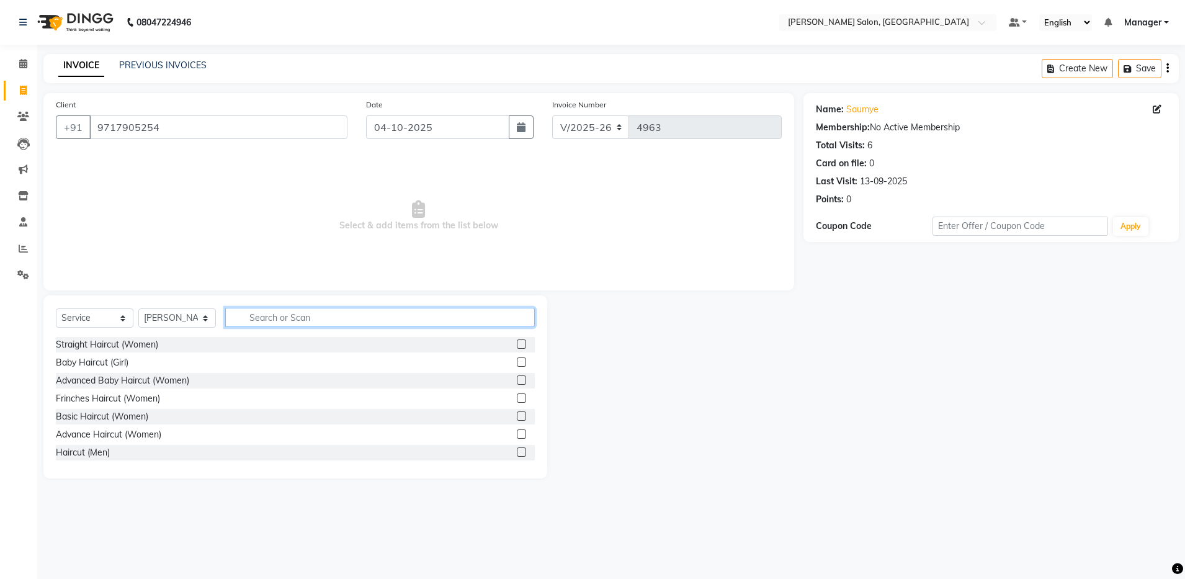
click at [281, 313] on input "text" at bounding box center [379, 317] width 309 height 19
type input "side"
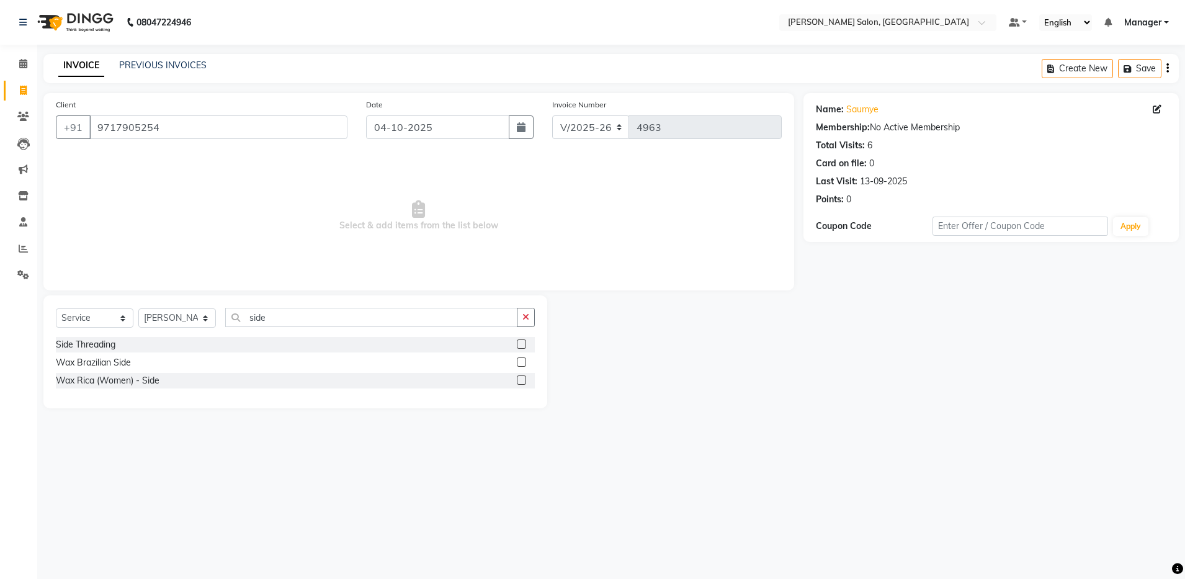
click at [521, 341] on label at bounding box center [521, 343] width 9 height 9
click at [521, 341] on input "checkbox" at bounding box center [521, 345] width 8 height 8
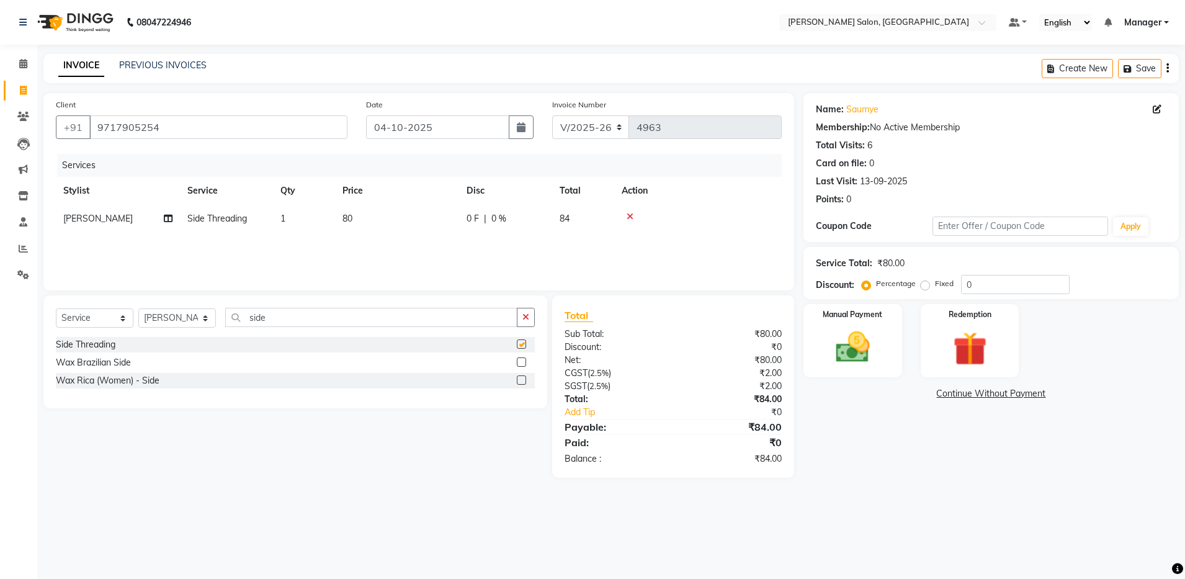
checkbox input "false"
click at [876, 363] on img at bounding box center [853, 347] width 58 height 41
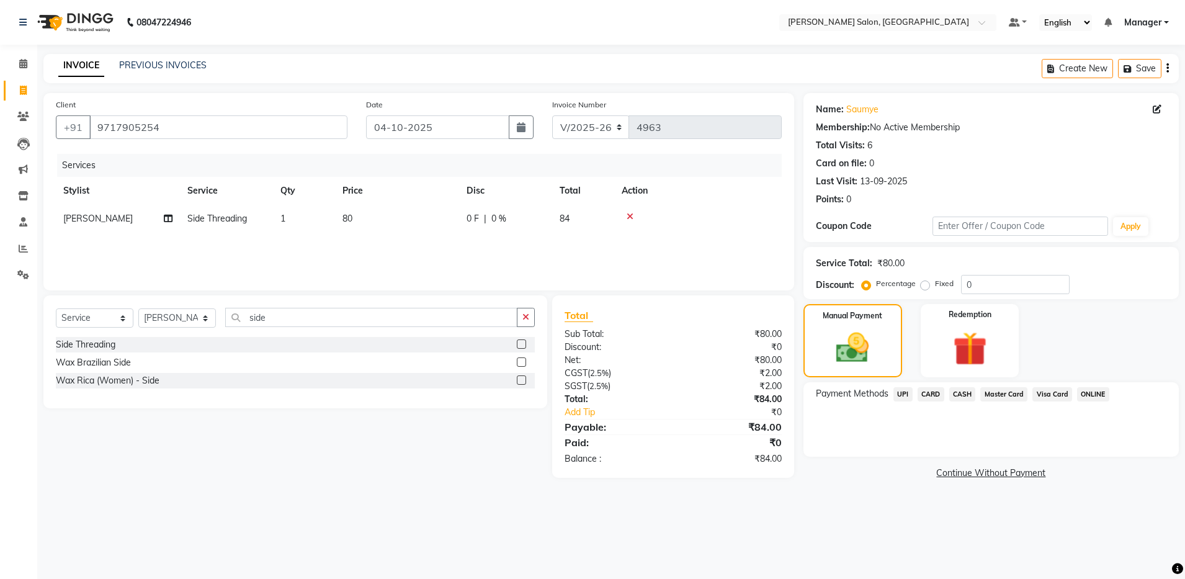
click at [904, 393] on span "UPI" at bounding box center [902, 394] width 19 height 14
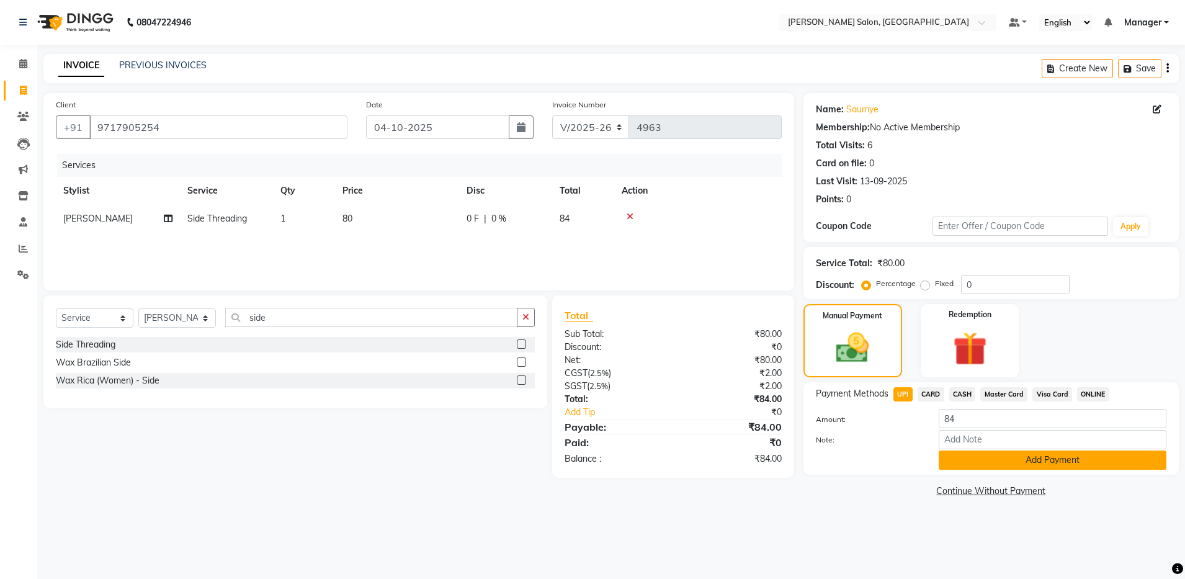
click at [952, 460] on button "Add Payment" at bounding box center [1052, 459] width 228 height 19
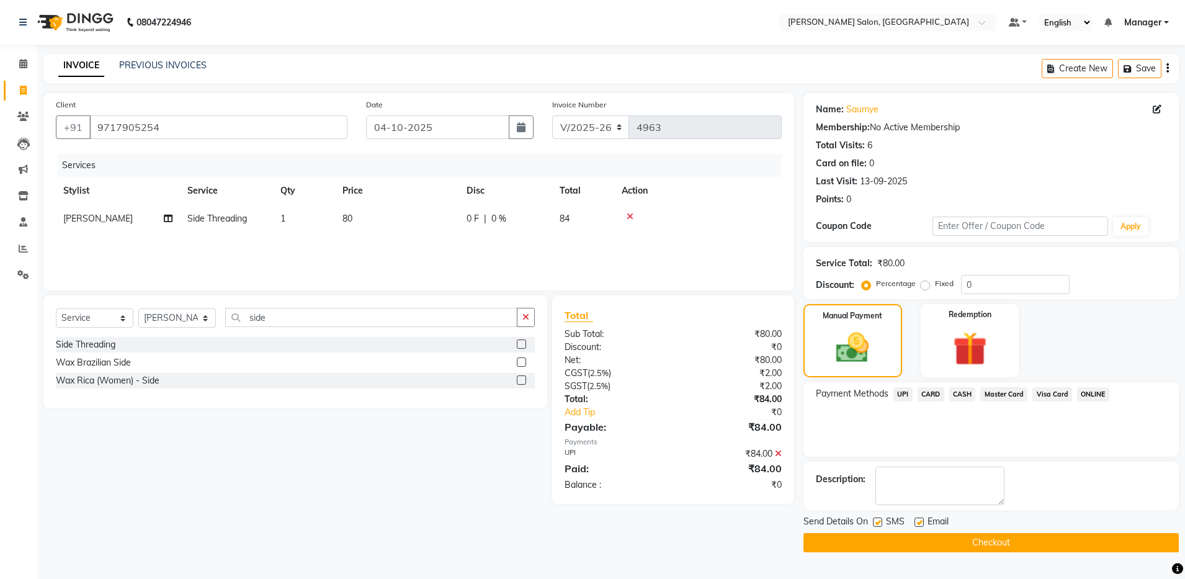
click at [918, 518] on label at bounding box center [918, 521] width 9 height 9
click at [918, 519] on input "checkbox" at bounding box center [918, 523] width 8 height 8
checkbox input "false"
click at [915, 540] on button "Checkout" at bounding box center [990, 542] width 375 height 19
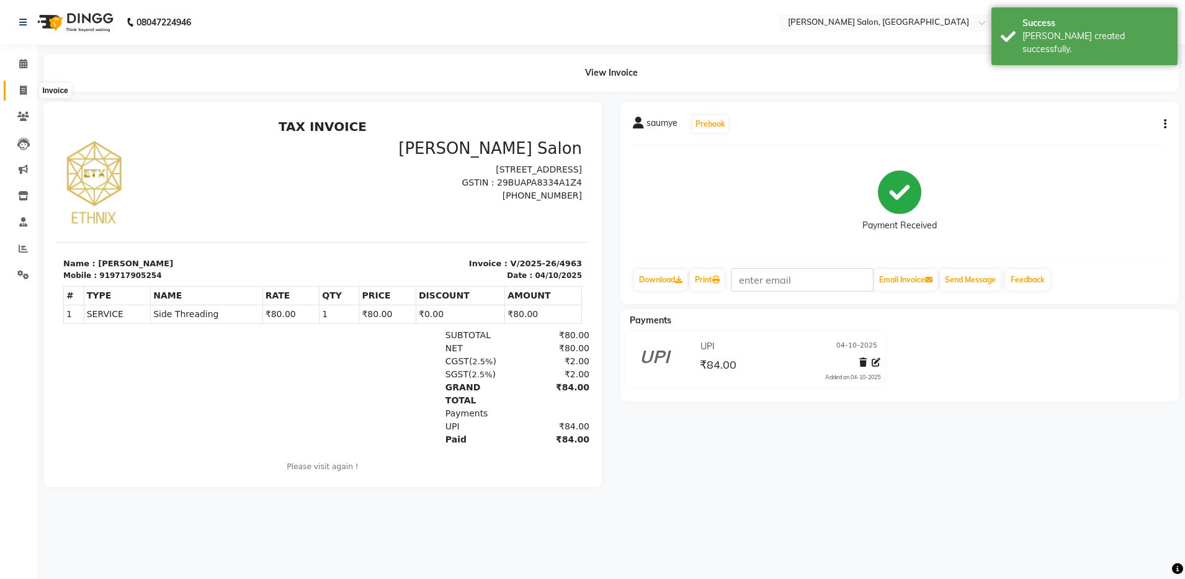
click at [24, 92] on icon at bounding box center [23, 90] width 7 height 9
select select "service"
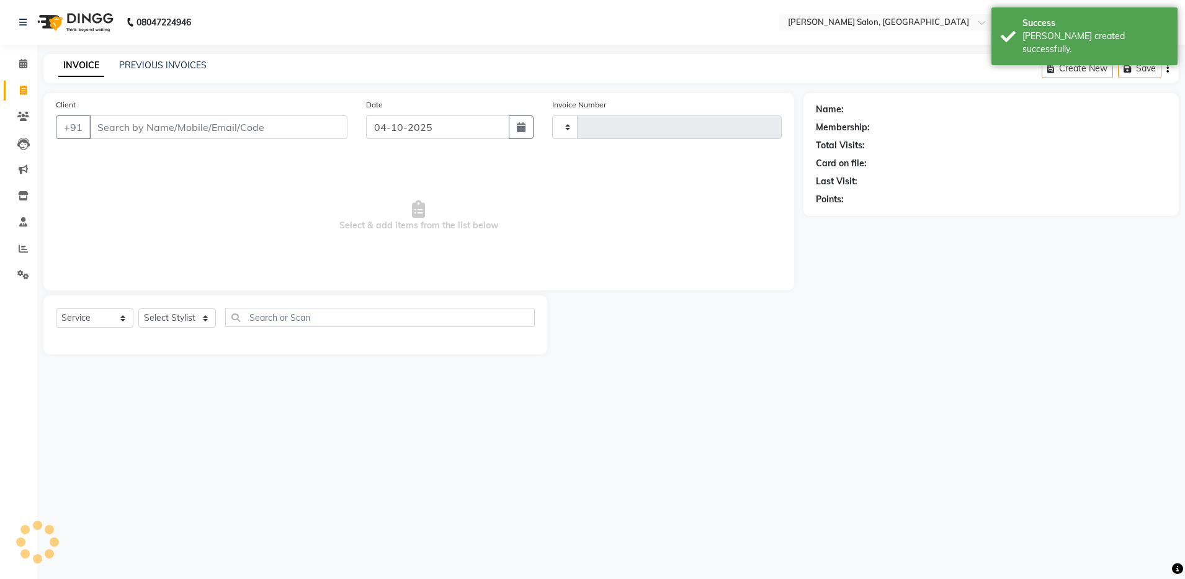
type input "4964"
select select "4781"
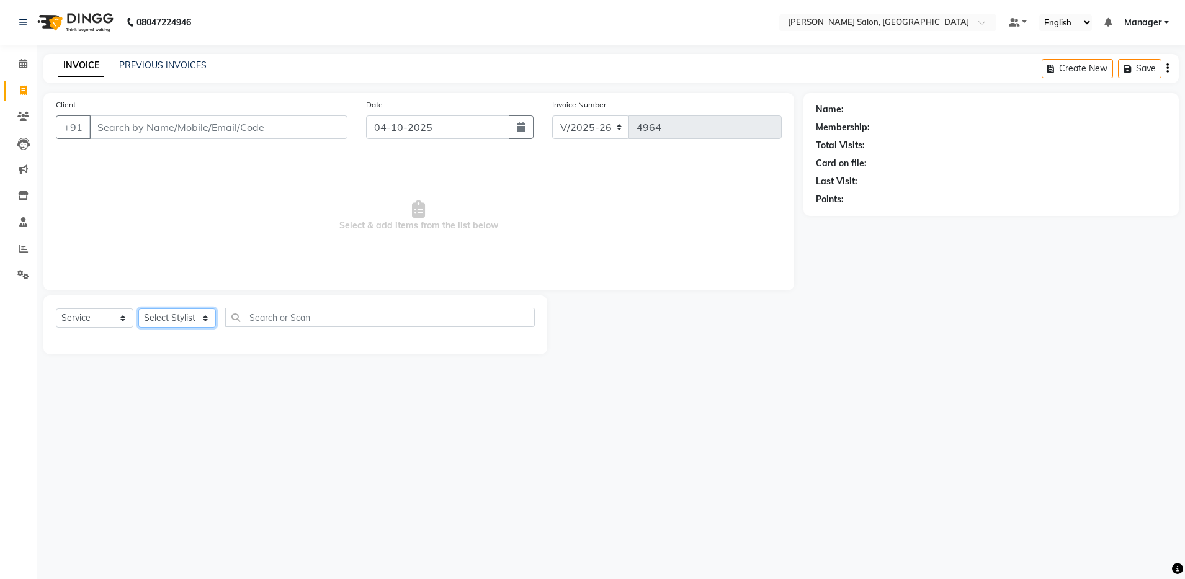
click at [208, 321] on select "Select Stylist Abhishek Aisha Barbhuiya Arjun Viswanathan dolma Faeem Khan Gour…" at bounding box center [177, 317] width 78 height 19
select select "93626"
click at [138, 308] on select "Select Stylist Abhishek Aisha Barbhuiya Arjun Viswanathan dolma Faeem Khan Gour…" at bounding box center [177, 317] width 78 height 19
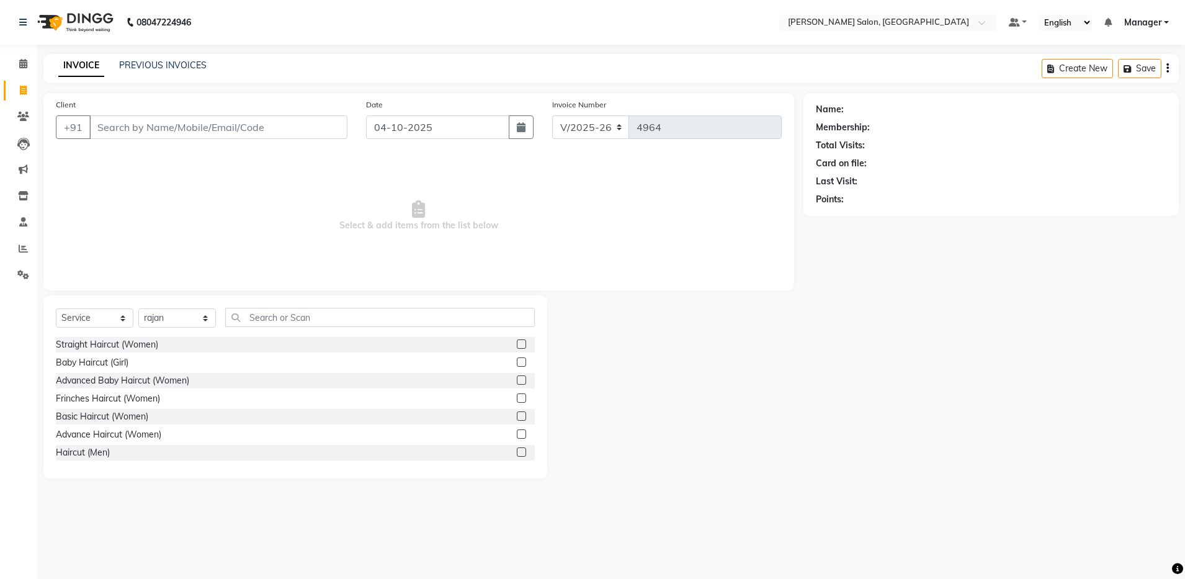
click at [517, 449] on label at bounding box center [521, 451] width 9 height 9
click at [517, 449] on input "checkbox" at bounding box center [521, 452] width 8 height 8
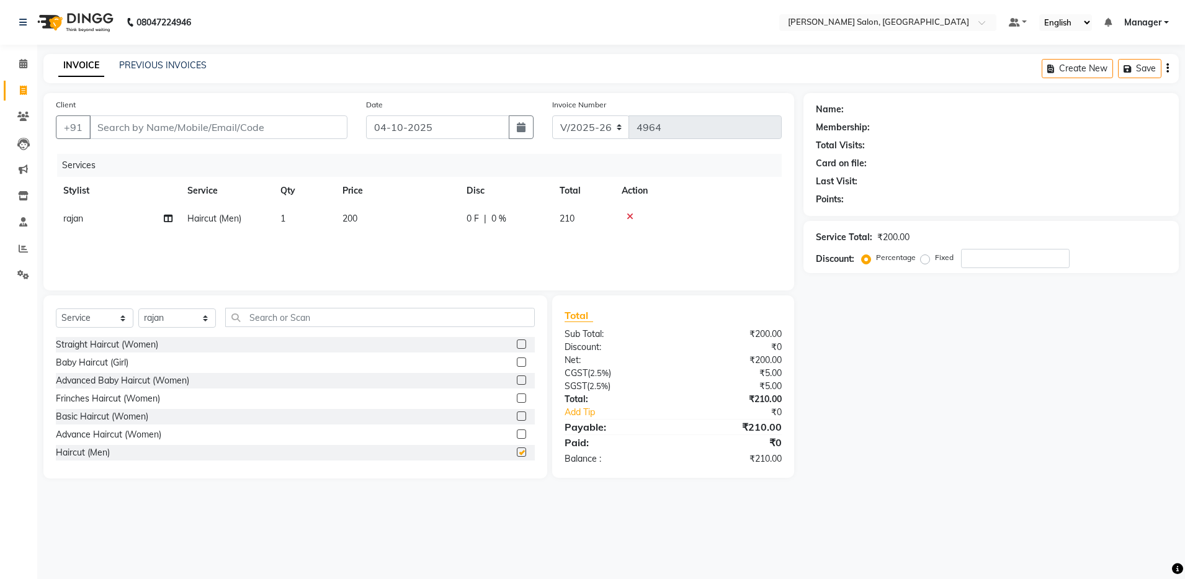
checkbox input "false"
click at [318, 321] on input "text" at bounding box center [379, 317] width 309 height 19
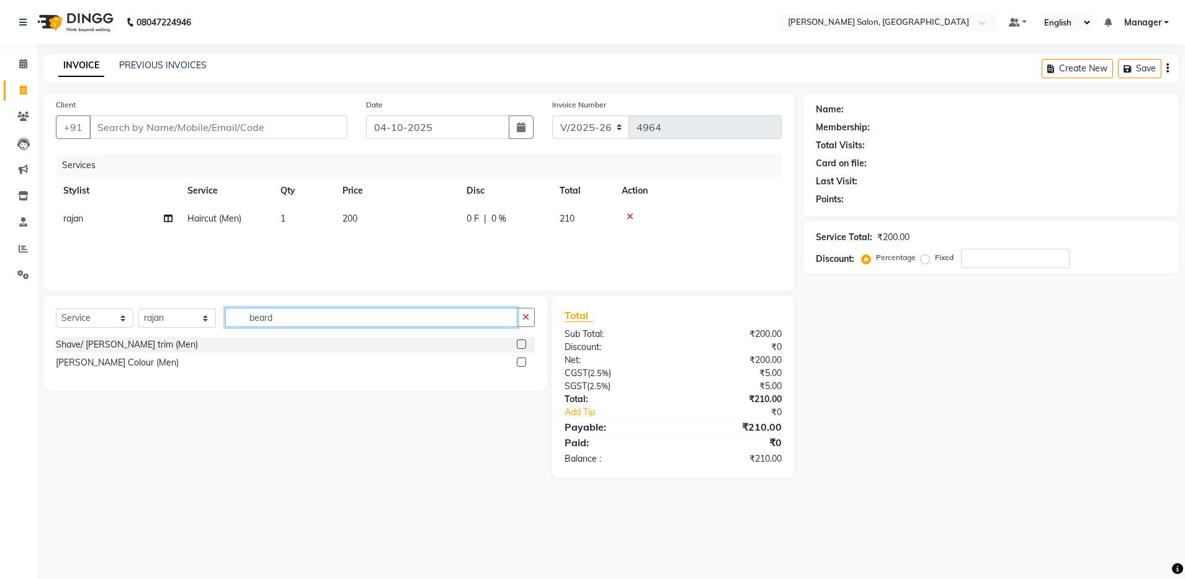
type input "beard"
click at [521, 347] on label at bounding box center [521, 343] width 9 height 9
click at [521, 347] on input "checkbox" at bounding box center [521, 345] width 8 height 8
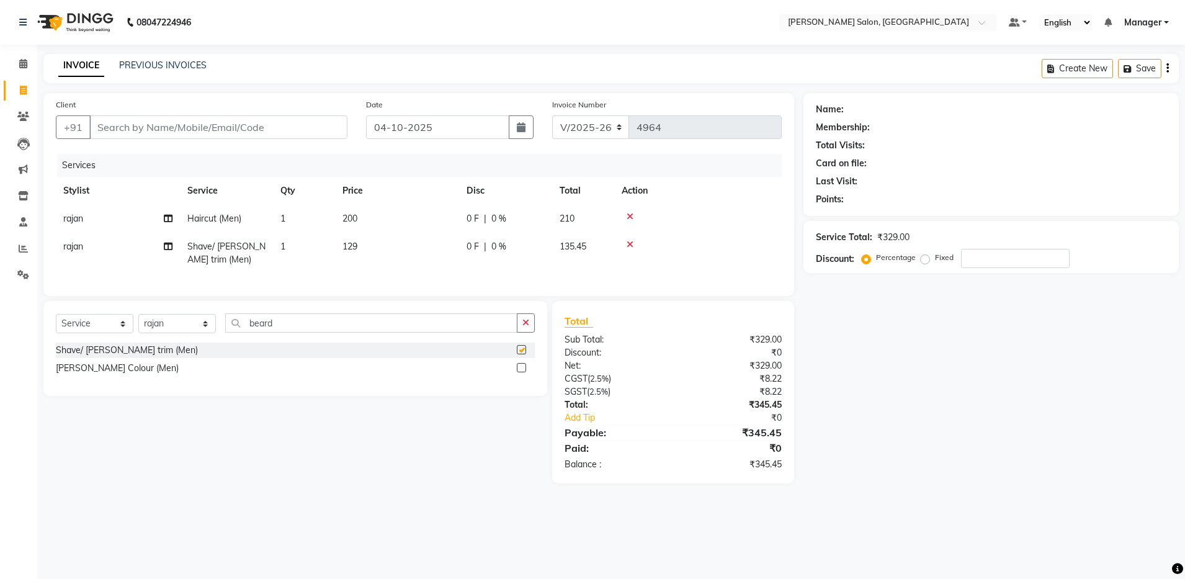
checkbox input "false"
click at [178, 333] on select "Select Stylist Abhishek Aisha Barbhuiya Arjun Viswanathan dolma Faeem Khan Gour…" at bounding box center [177, 323] width 78 height 19
select select "28900"
click at [138, 326] on select "Select Stylist Abhishek Aisha Barbhuiya Arjun Viswanathan dolma Faeem Khan Gour…" at bounding box center [177, 323] width 78 height 19
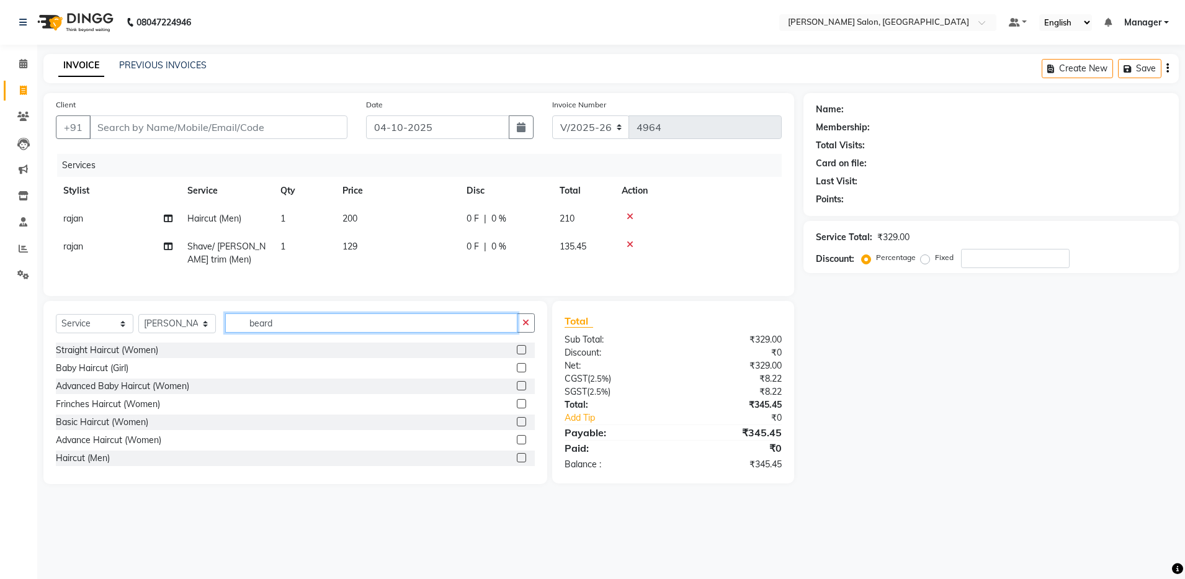
click at [301, 332] on input "beard" at bounding box center [371, 322] width 292 height 19
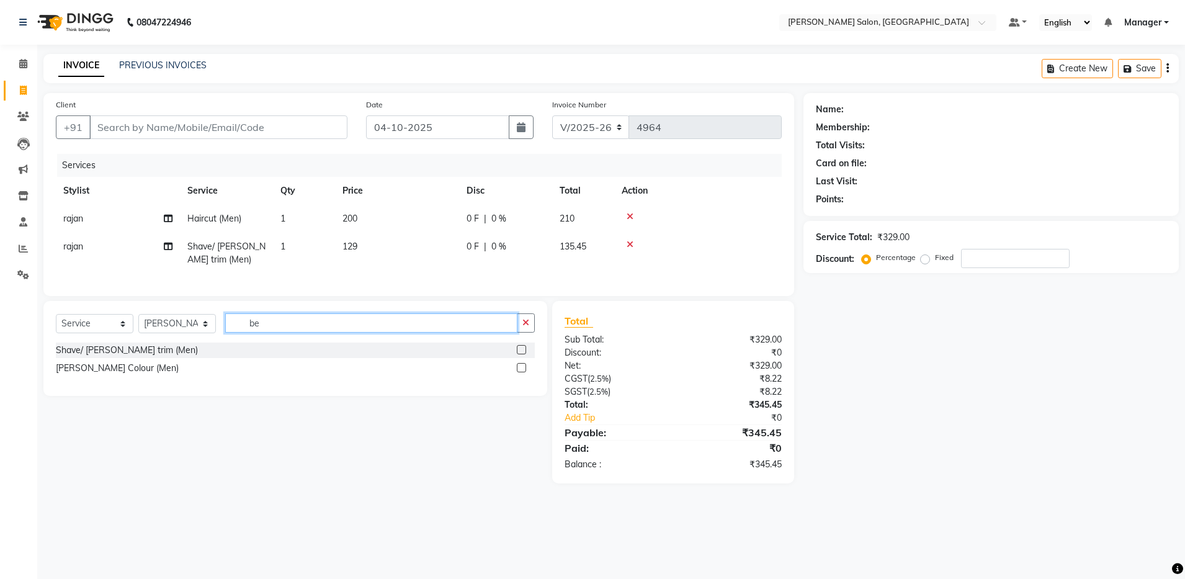
type input "b"
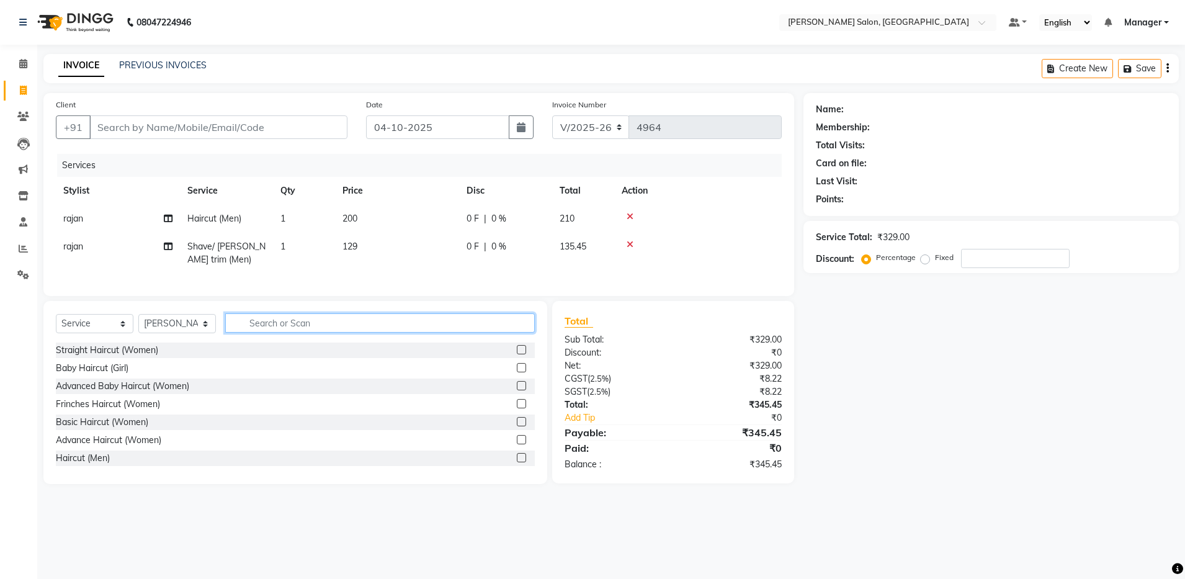
type input "0"
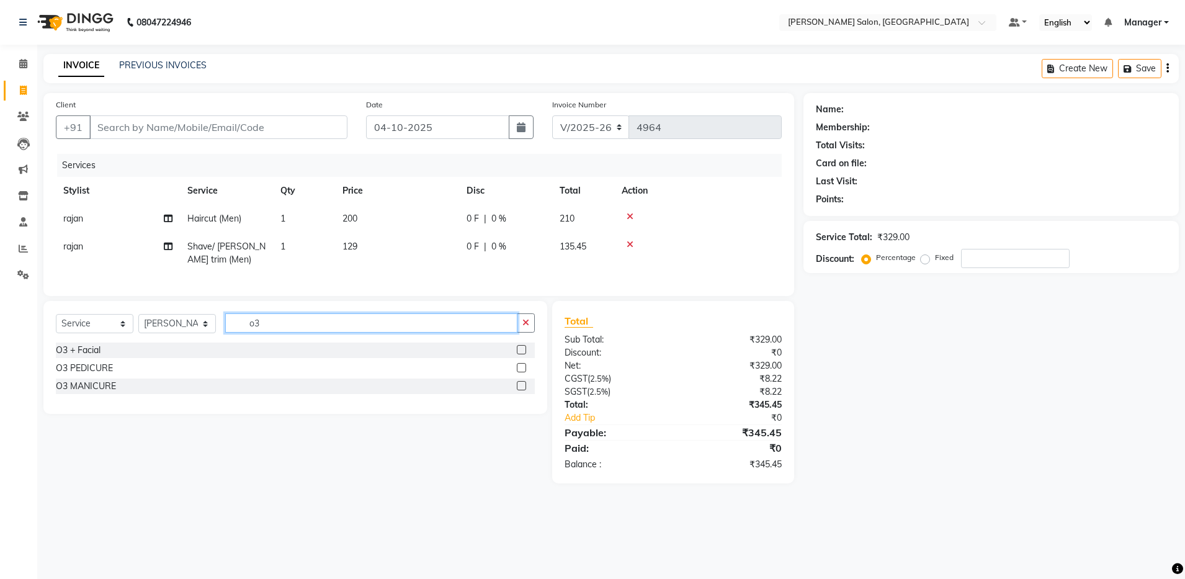
type input "o3"
click at [522, 354] on label at bounding box center [521, 349] width 9 height 9
click at [522, 354] on input "checkbox" at bounding box center [521, 350] width 8 height 8
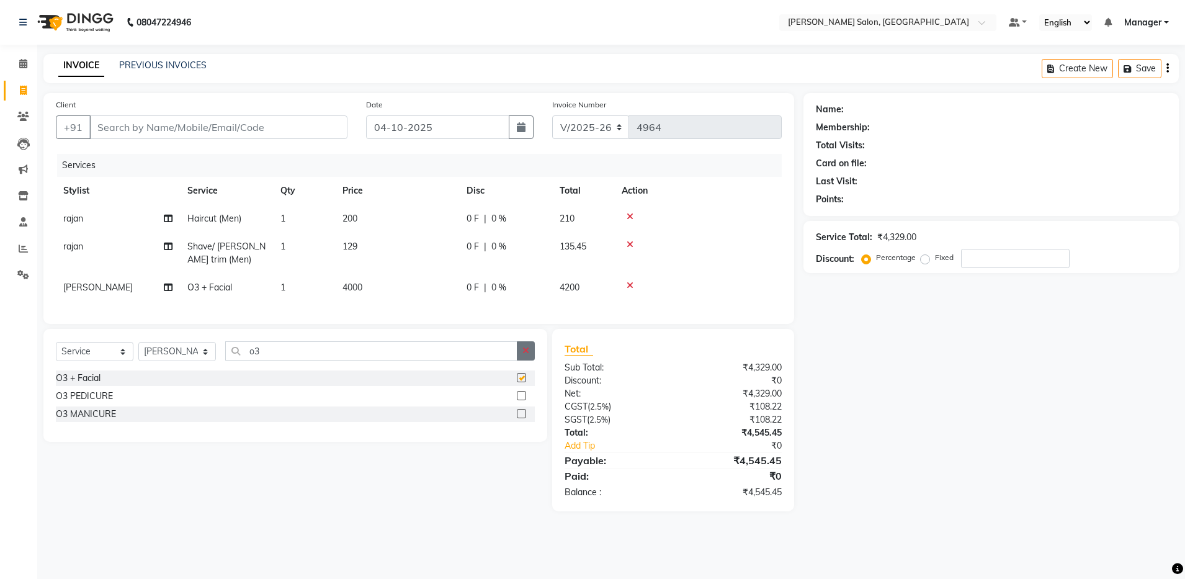
checkbox input "false"
click at [388, 360] on input "o3" at bounding box center [371, 350] width 292 height 19
type input "o"
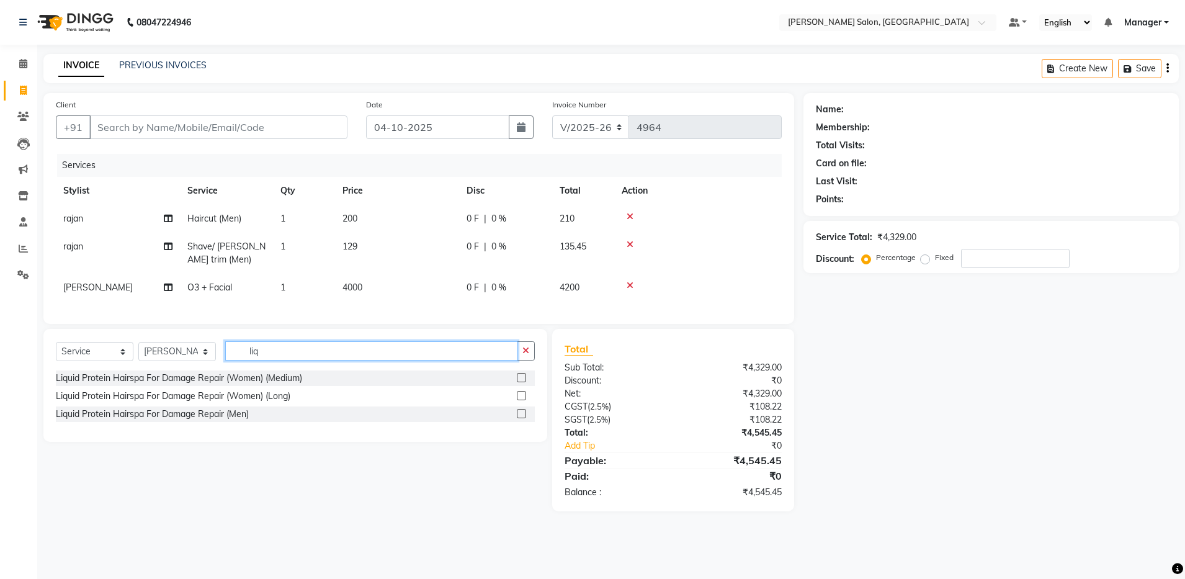
type input "liq"
click at [521, 418] on label at bounding box center [521, 413] width 9 height 9
click at [521, 418] on input "checkbox" at bounding box center [521, 414] width 8 height 8
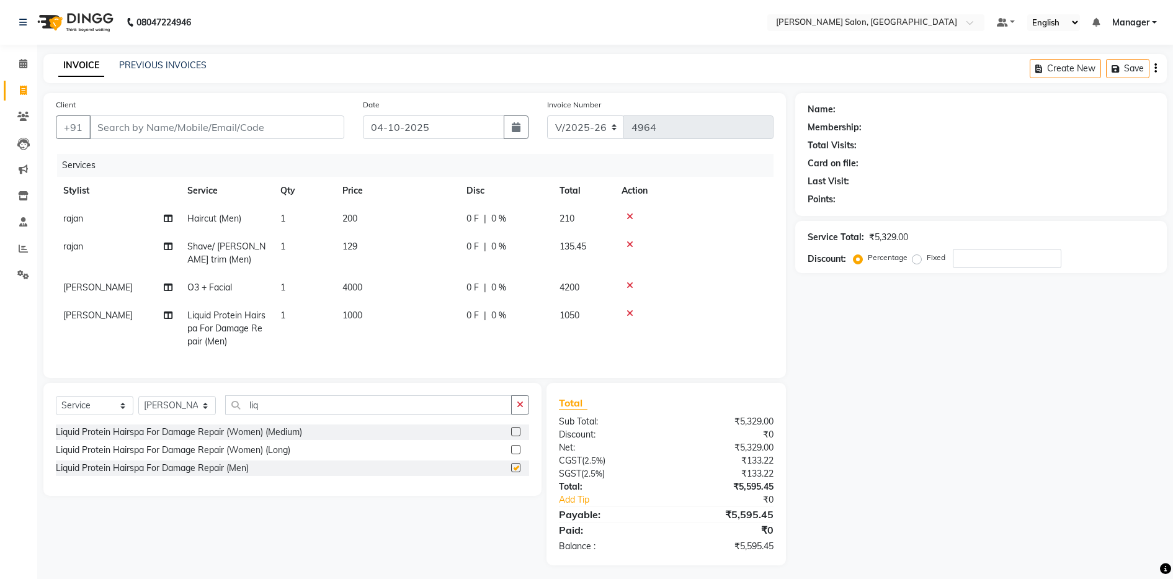
checkbox input "false"
click at [398, 414] on input "liq" at bounding box center [368, 404] width 287 height 19
type input "l"
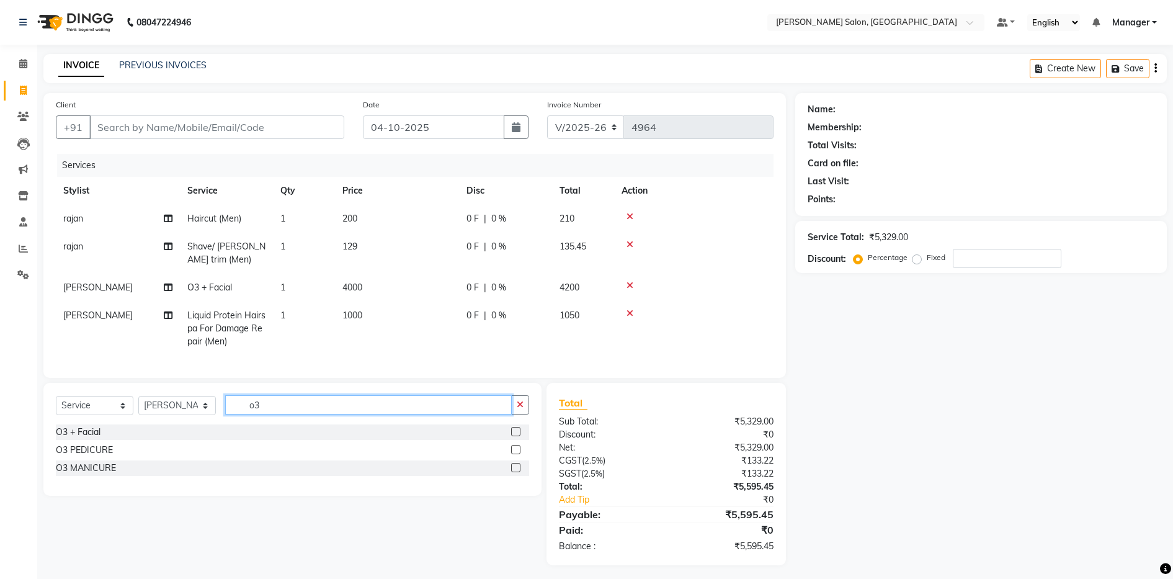
type input "o3"
click at [513, 454] on label at bounding box center [515, 449] width 9 height 9
click at [513, 454] on input "checkbox" at bounding box center [515, 450] width 8 height 8
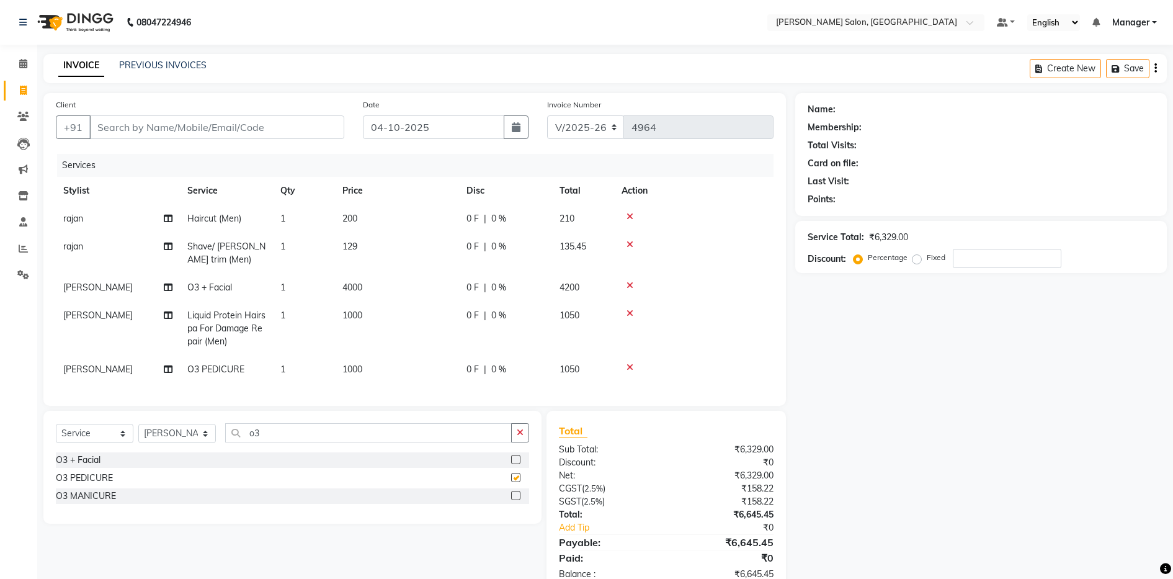
checkbox input "false"
click at [358, 442] on input "o3" at bounding box center [368, 432] width 287 height 19
type input "o"
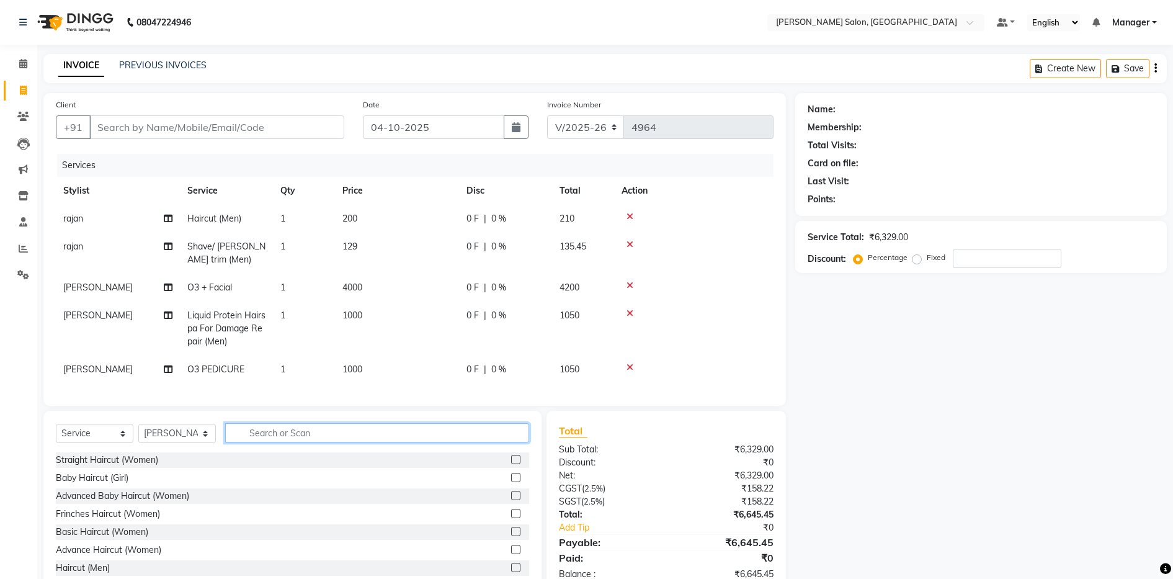
type input "h"
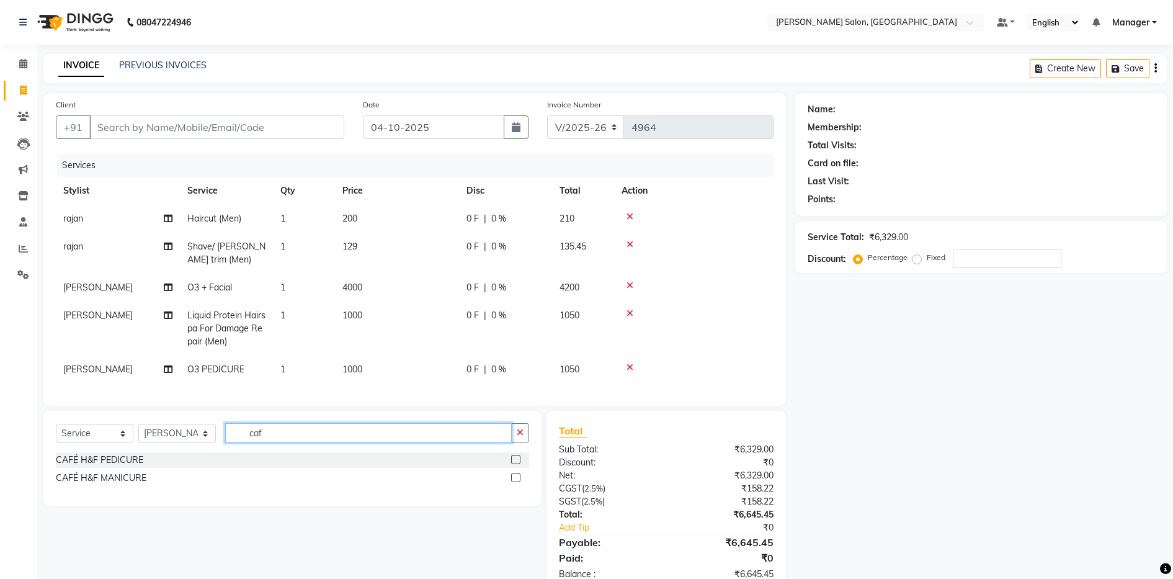
type input "caf"
click at [516, 482] on label at bounding box center [515, 477] width 9 height 9
click at [516, 482] on input "checkbox" at bounding box center [515, 478] width 8 height 8
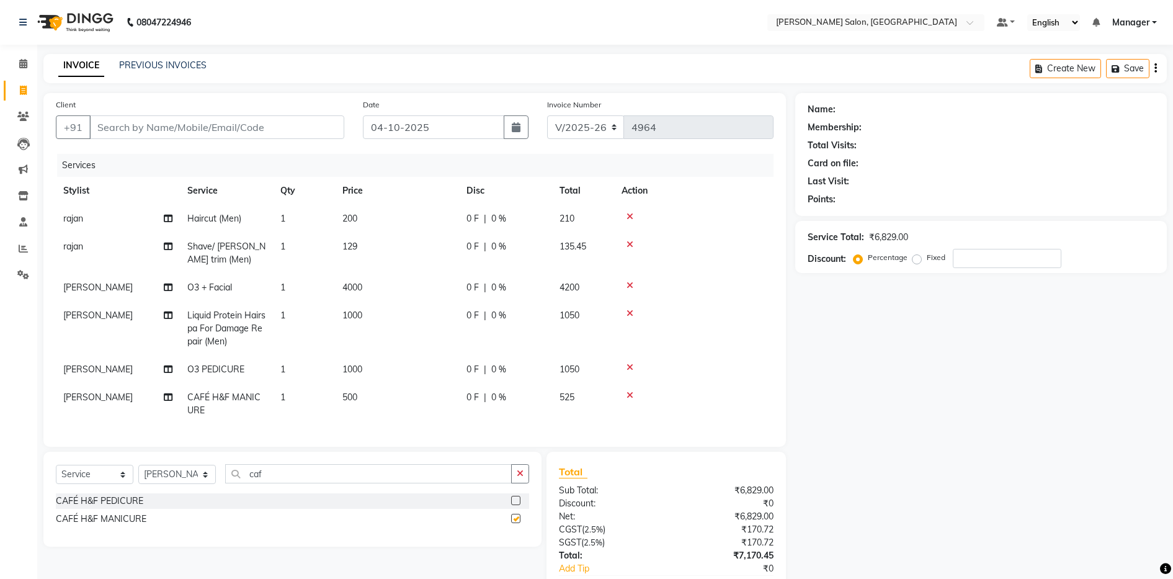
checkbox input "false"
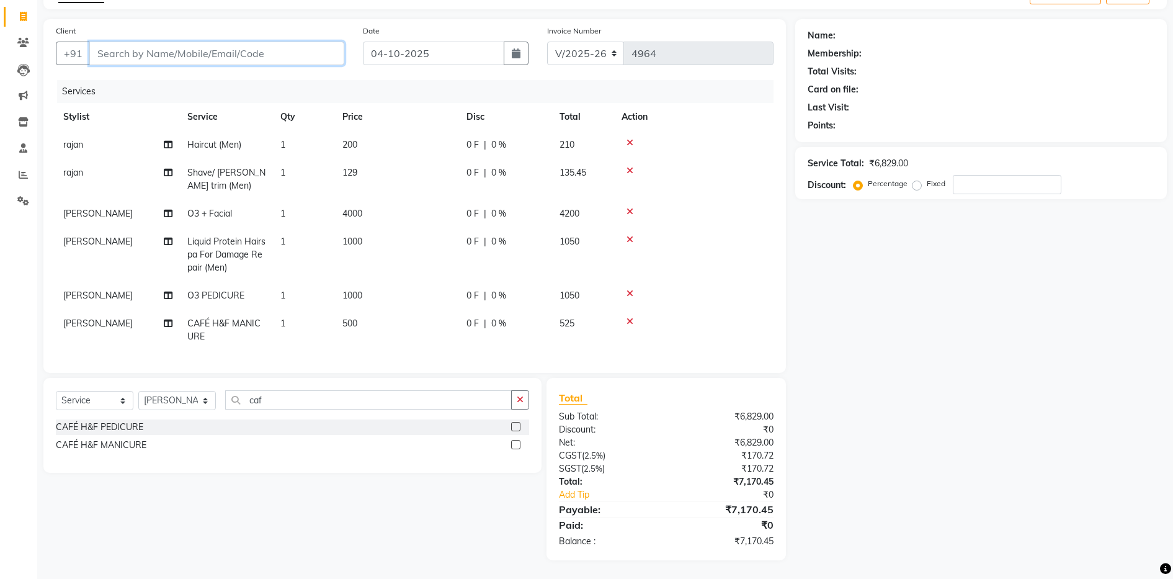
click at [256, 43] on input "Client" at bounding box center [216, 54] width 255 height 24
type input "8"
type input "0"
type input "8427044928"
click at [298, 47] on span "Add Client" at bounding box center [312, 53] width 49 height 12
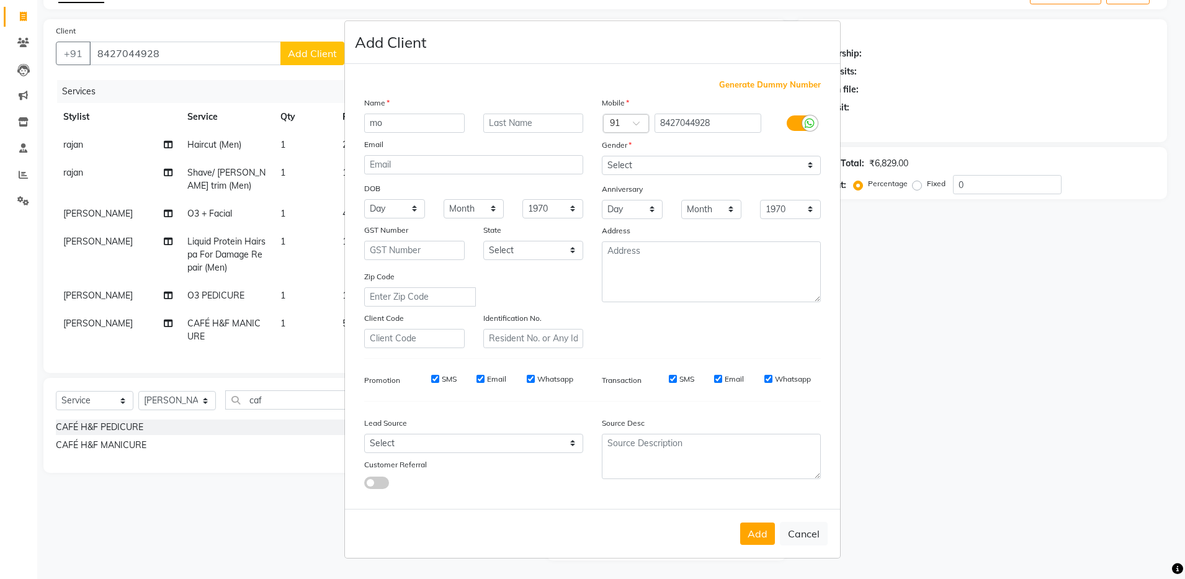
type input "m"
type input "Mohit"
click at [652, 167] on select "Select Male Female Other Prefer Not To Say" at bounding box center [711, 165] width 219 height 19
select select "male"
click at [602, 156] on select "Select Male Female Other Prefer Not To Say" at bounding box center [711, 165] width 219 height 19
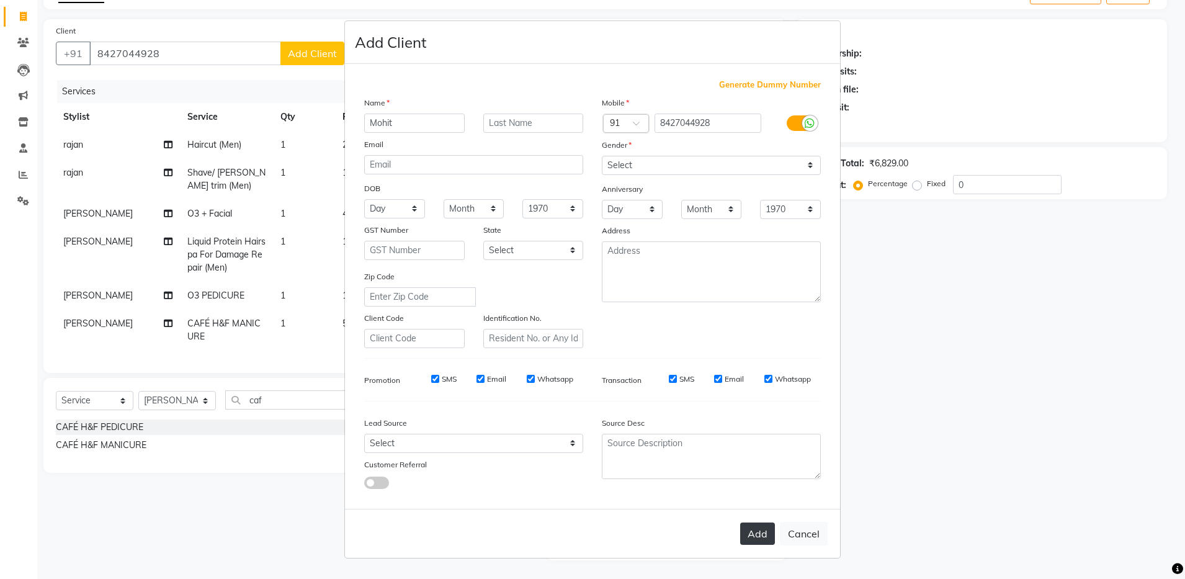
click at [752, 537] on button "Add" at bounding box center [757, 533] width 35 height 22
select select
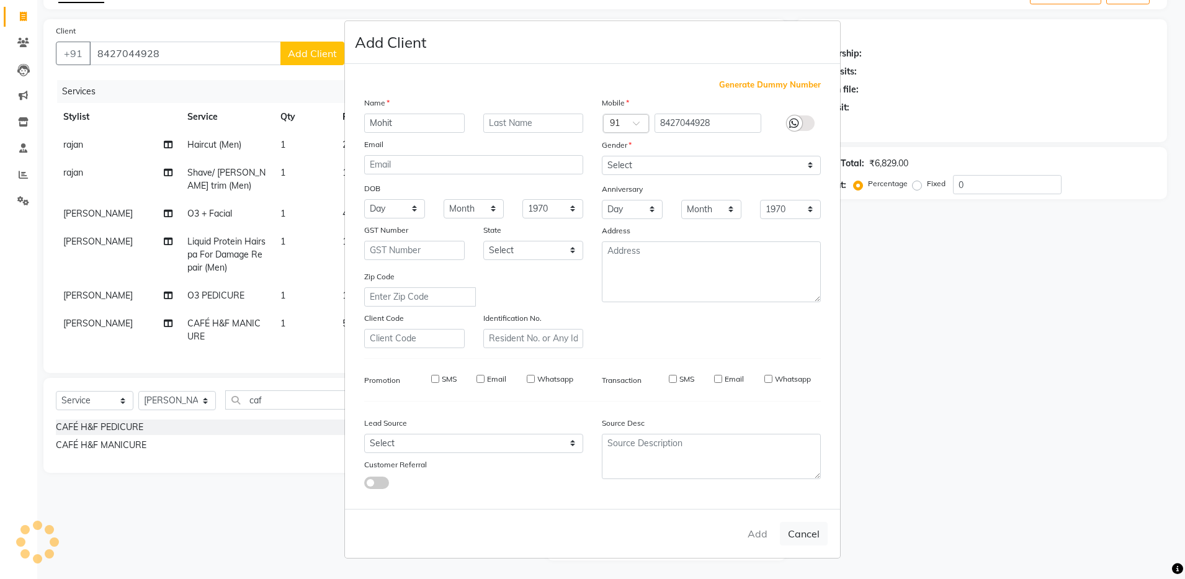
select select
checkbox input "false"
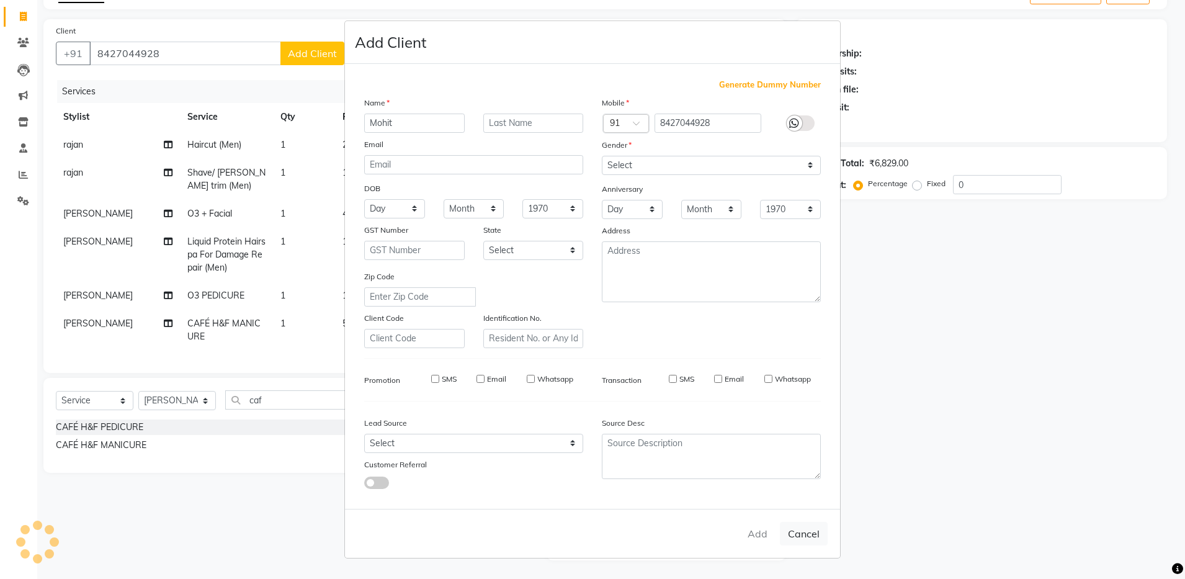
checkbox input "false"
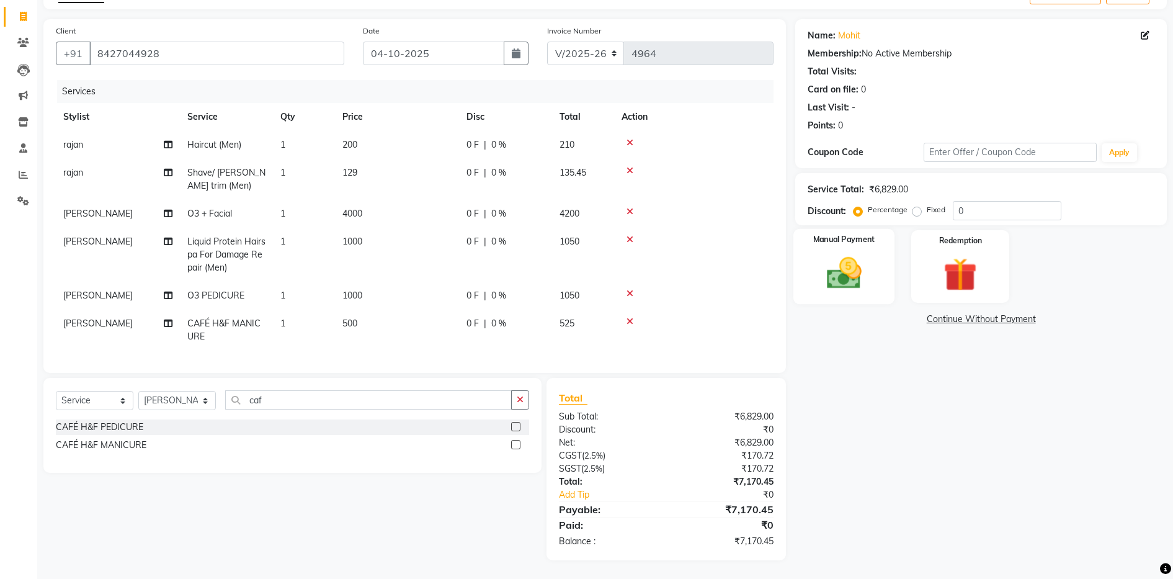
click at [855, 253] on img at bounding box center [844, 273] width 56 height 40
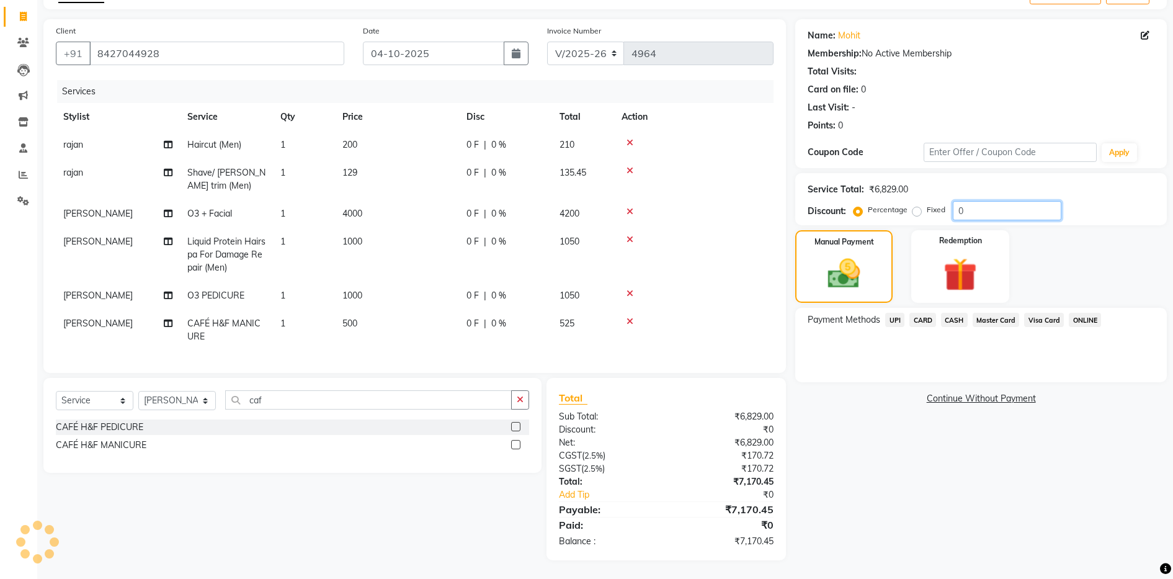
click at [991, 201] on input "0" at bounding box center [1007, 210] width 109 height 19
type input "1"
click at [955, 313] on span "CASH" at bounding box center [954, 320] width 27 height 14
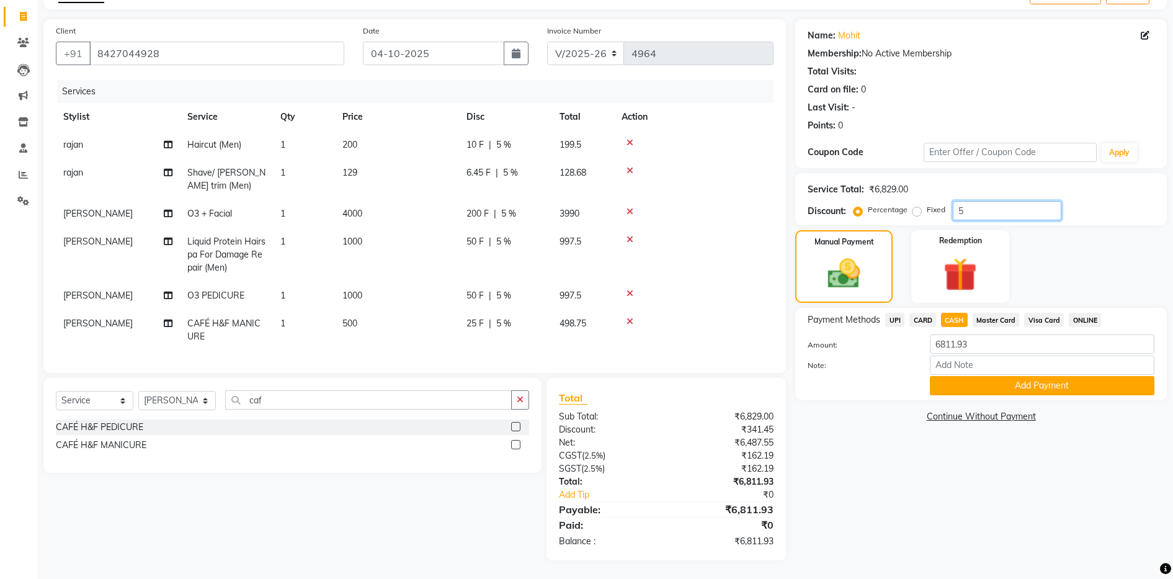
click at [972, 201] on input "5" at bounding box center [1007, 210] width 109 height 19
click at [927, 204] on label "Fixed" at bounding box center [936, 209] width 19 height 11
click at [915, 205] on input "Fixed" at bounding box center [919, 209] width 9 height 9
click at [973, 201] on input "number" at bounding box center [1007, 210] width 109 height 19
click at [1024, 376] on button "Add Payment" at bounding box center [1042, 385] width 225 height 19
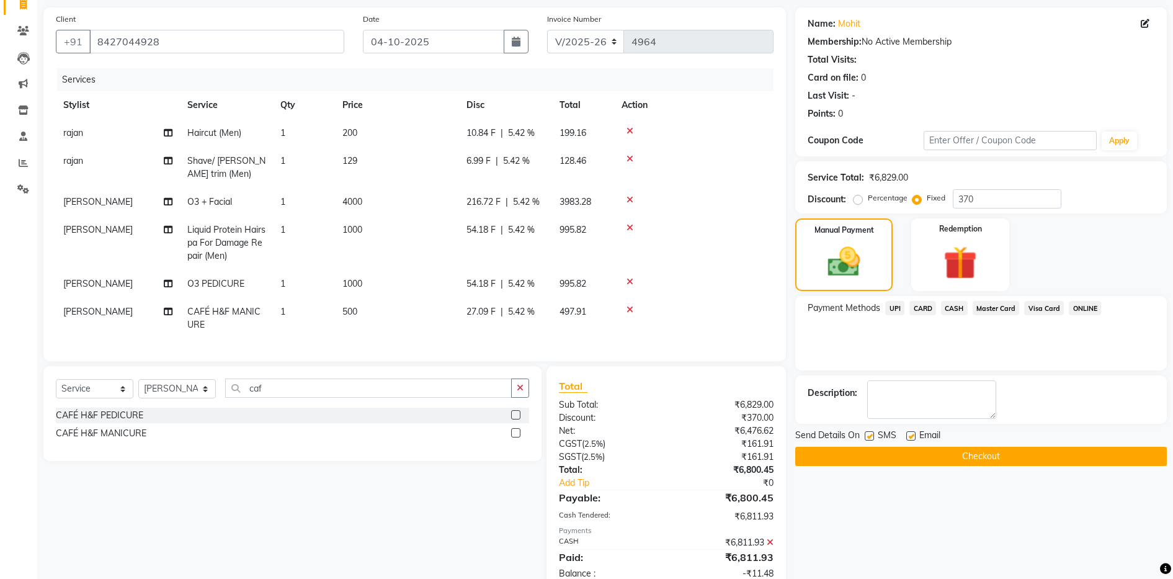
click at [973, 457] on button "Checkout" at bounding box center [981, 456] width 372 height 19
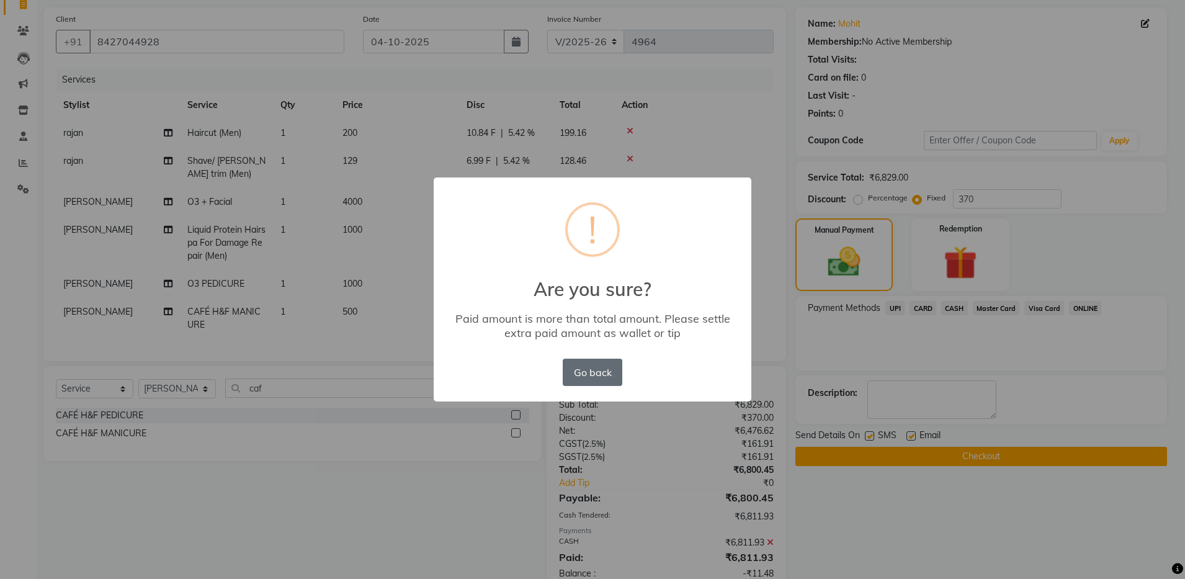
click at [601, 377] on button "Go back" at bounding box center [593, 371] width 60 height 27
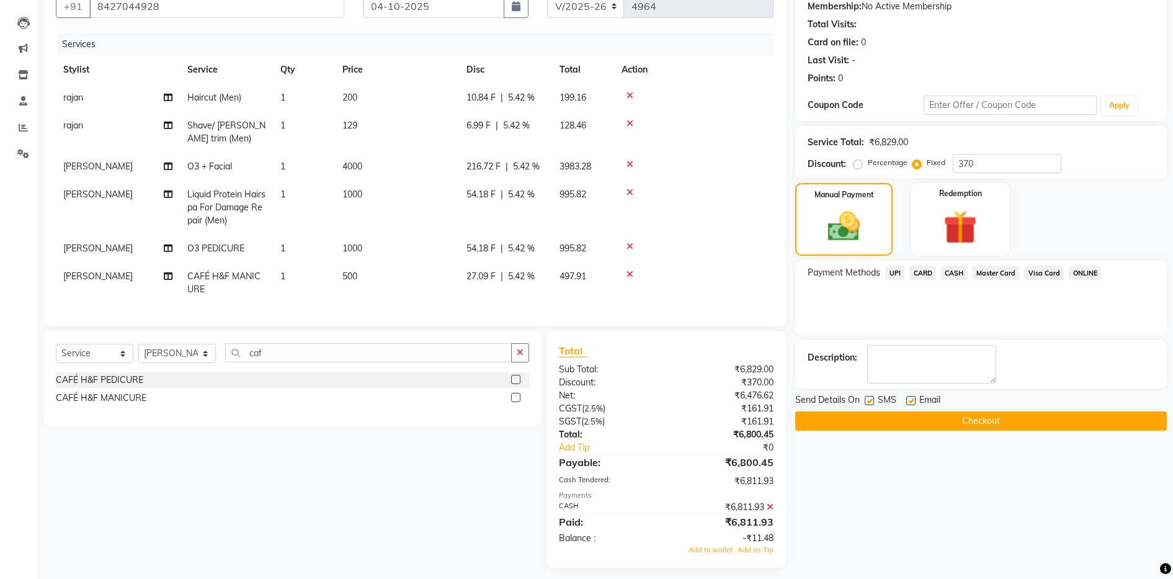
scroll to position [140, 0]
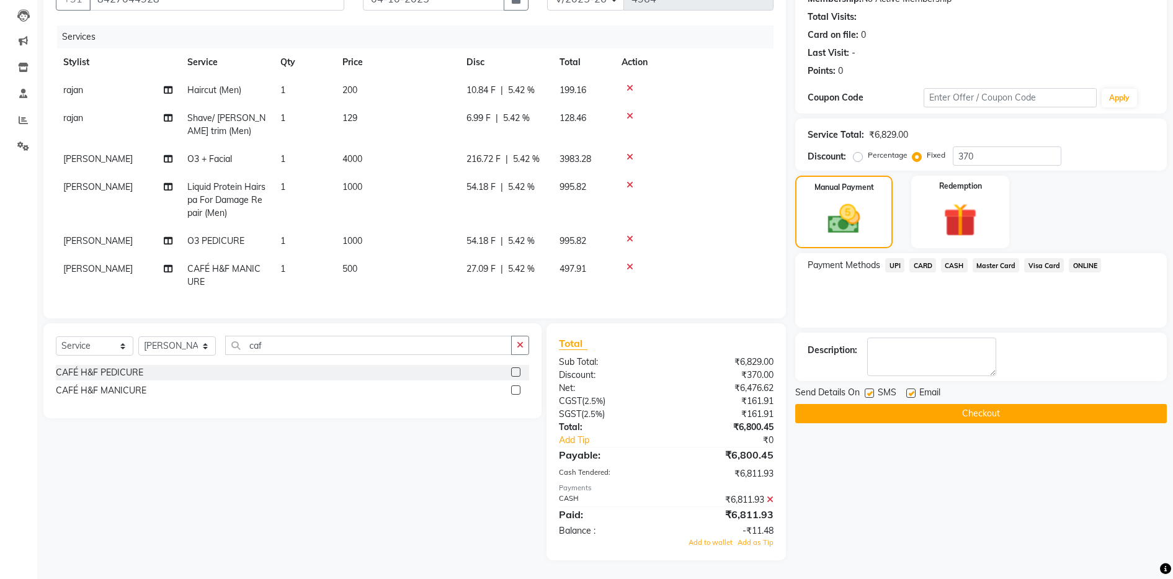
click at [767, 499] on icon at bounding box center [770, 499] width 7 height 9
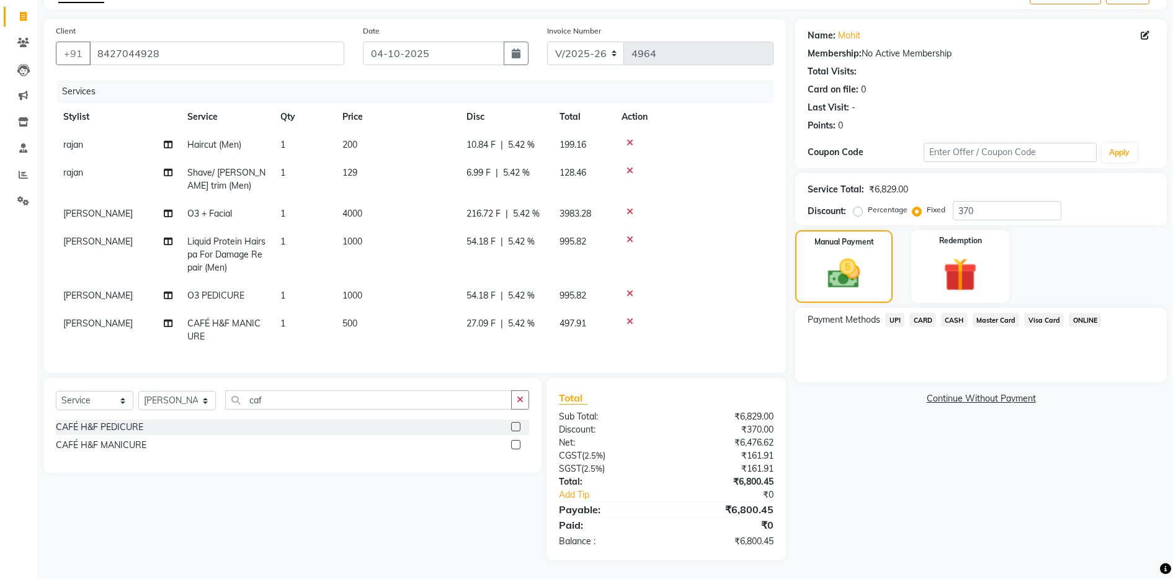
click at [950, 313] on span "CASH" at bounding box center [954, 320] width 27 height 14
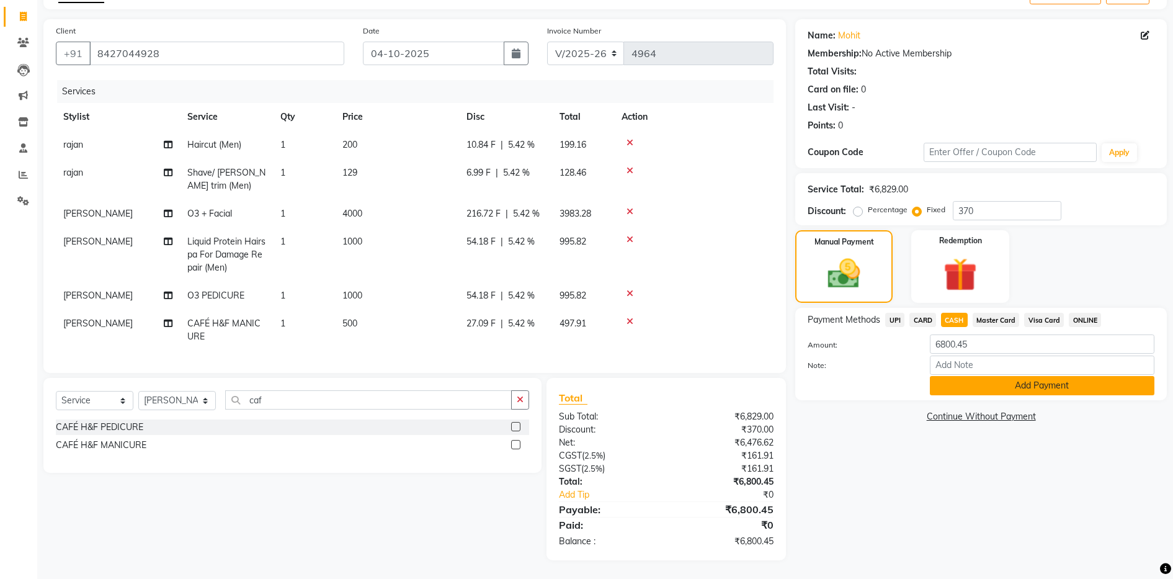
click at [998, 376] on button "Add Payment" at bounding box center [1042, 385] width 225 height 19
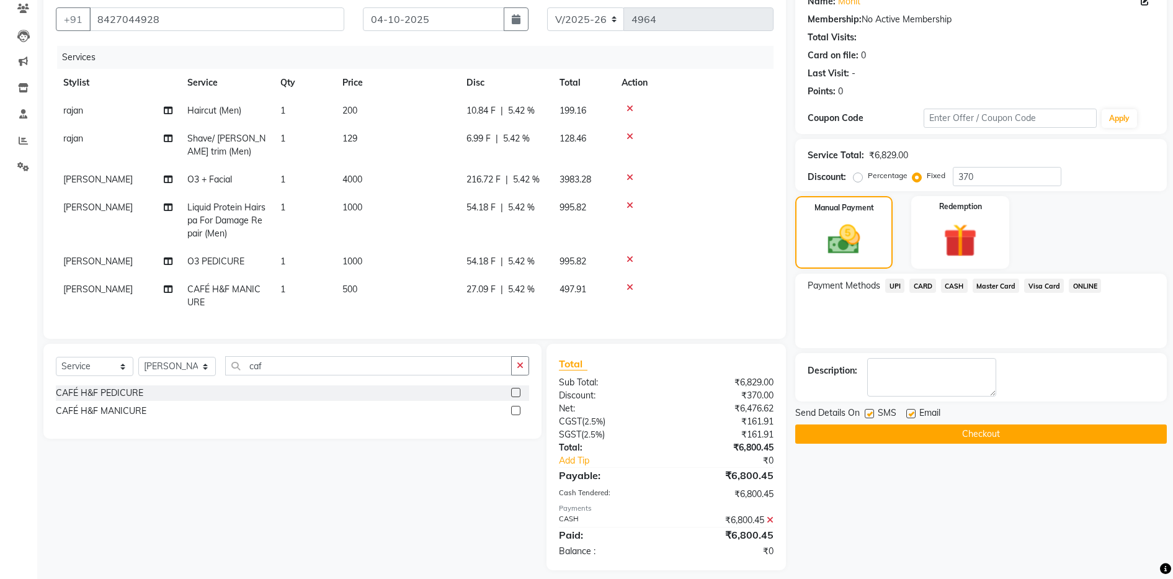
scroll to position [130, 0]
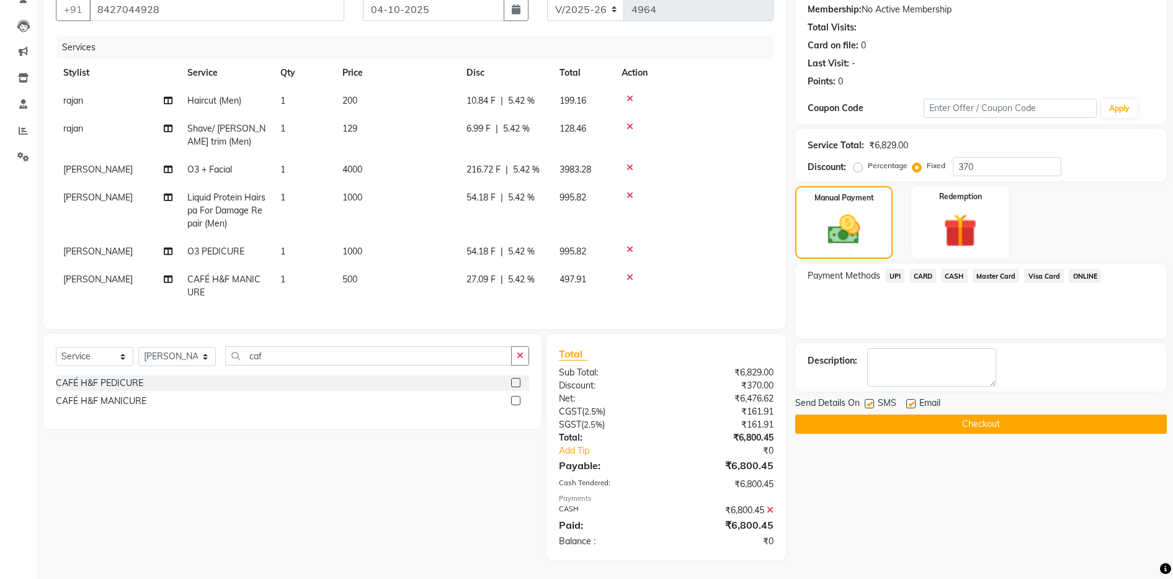
click at [770, 508] on icon at bounding box center [770, 509] width 7 height 9
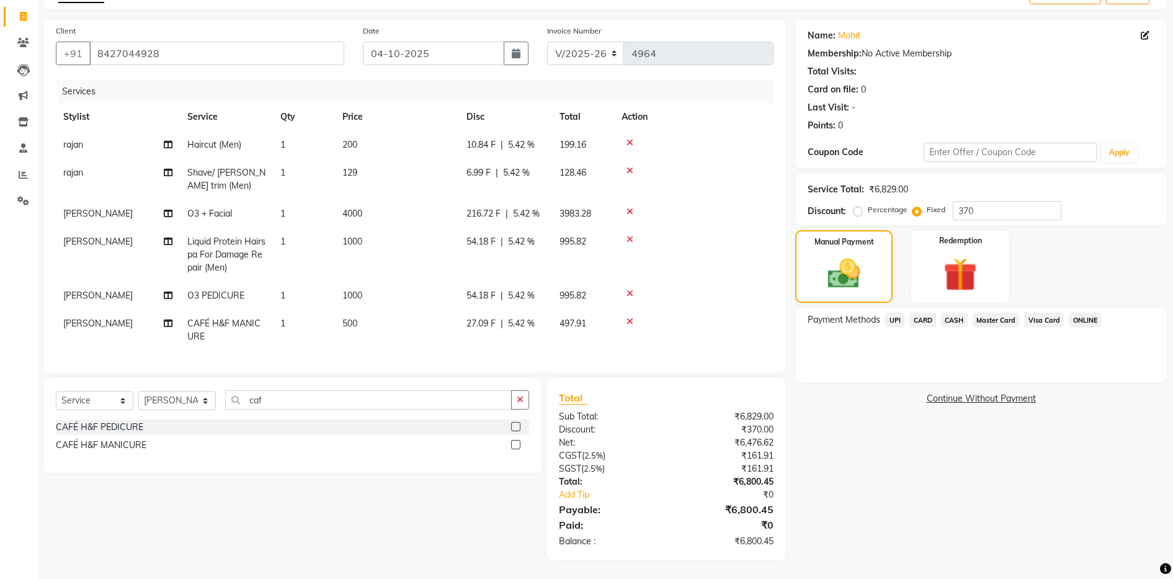
scroll to position [86, 0]
click at [983, 201] on input "370" at bounding box center [1007, 210] width 109 height 19
click at [955, 313] on span "CASH" at bounding box center [954, 320] width 27 height 14
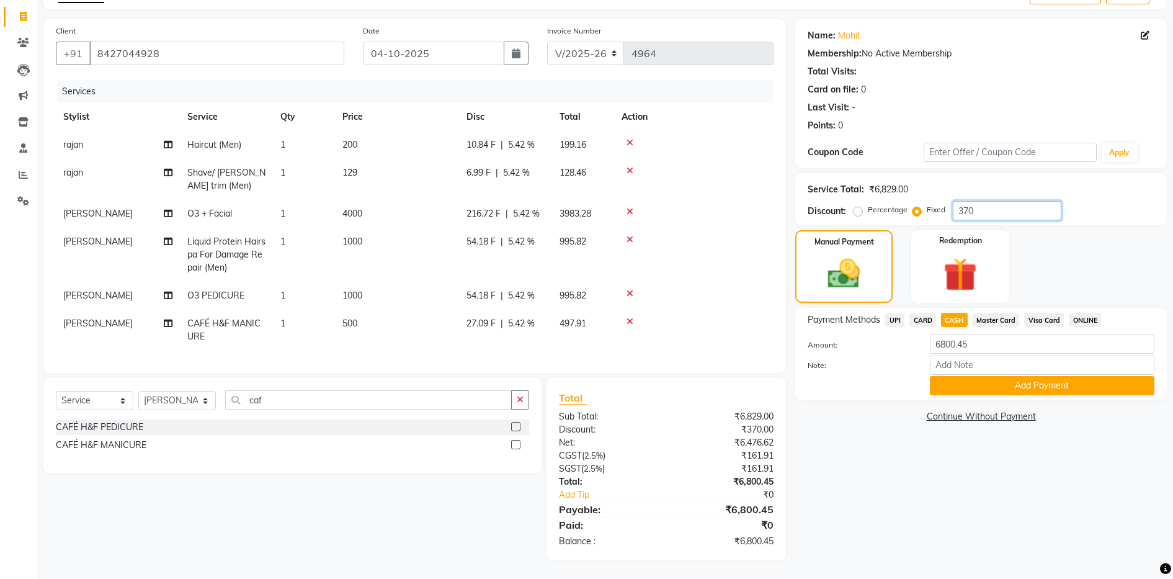
click at [992, 201] on input "370" at bounding box center [1007, 210] width 109 height 19
click at [874, 484] on div "Name: Mohit Membership: No Active Membership Total Visits: Card on file: 0 Last…" at bounding box center [985, 289] width 381 height 541
click at [995, 203] on input "370.45" at bounding box center [1007, 210] width 109 height 19
click at [991, 201] on input "number" at bounding box center [1007, 210] width 109 height 19
click at [855, 504] on div "Name: Mohit Membership: No Active Membership Total Visits: Card on file: 0 Last…" at bounding box center [985, 289] width 381 height 541
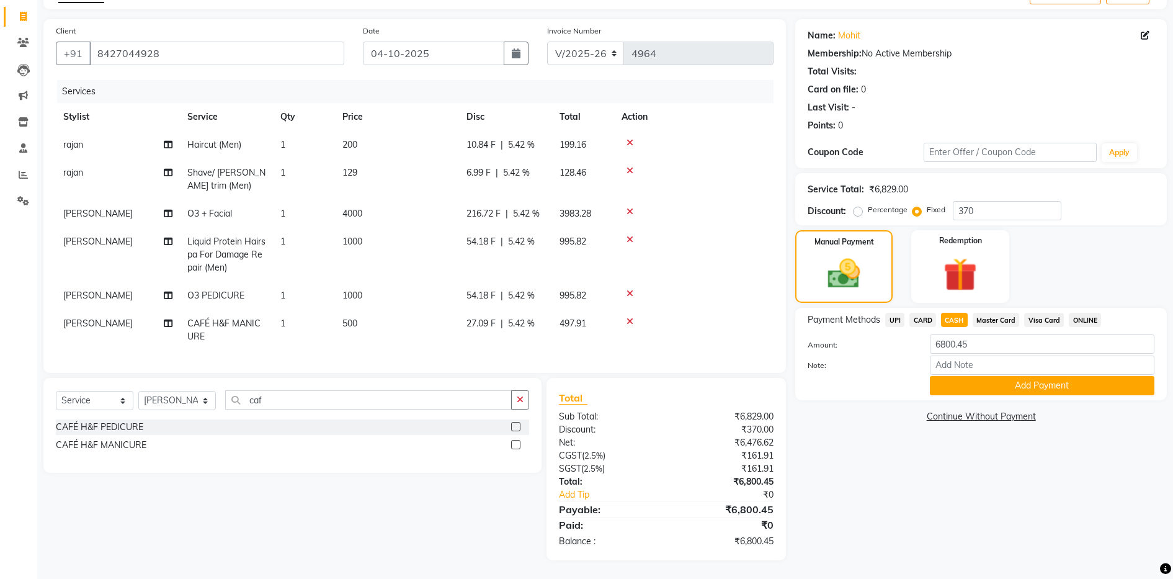
click at [961, 313] on span "CASH" at bounding box center [954, 320] width 27 height 14
click at [1028, 376] on button "Add Payment" at bounding box center [1042, 385] width 225 height 19
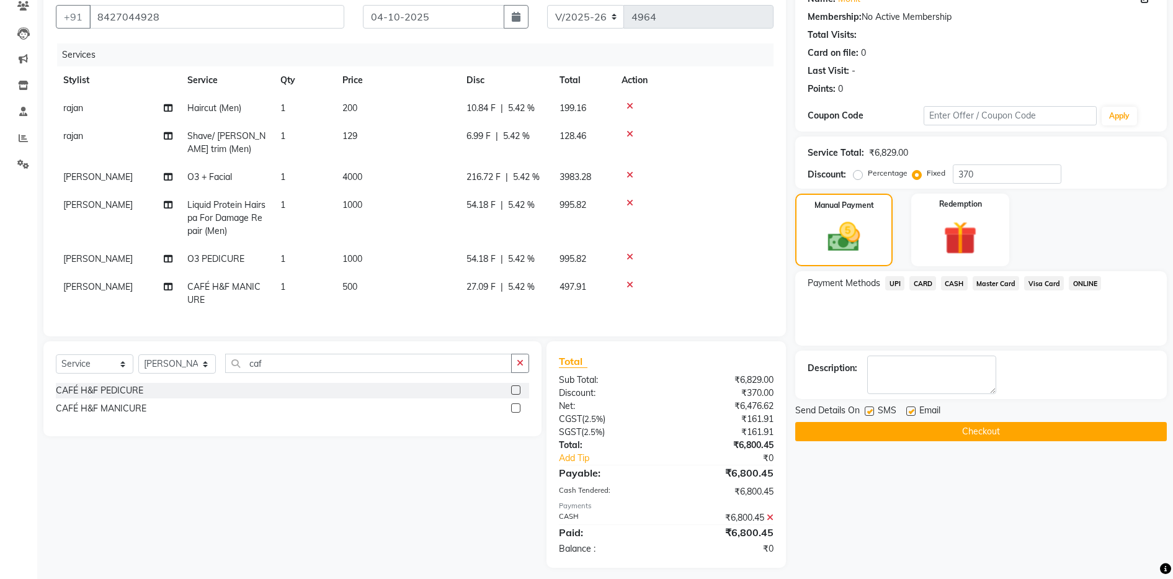
scroll to position [130, 0]
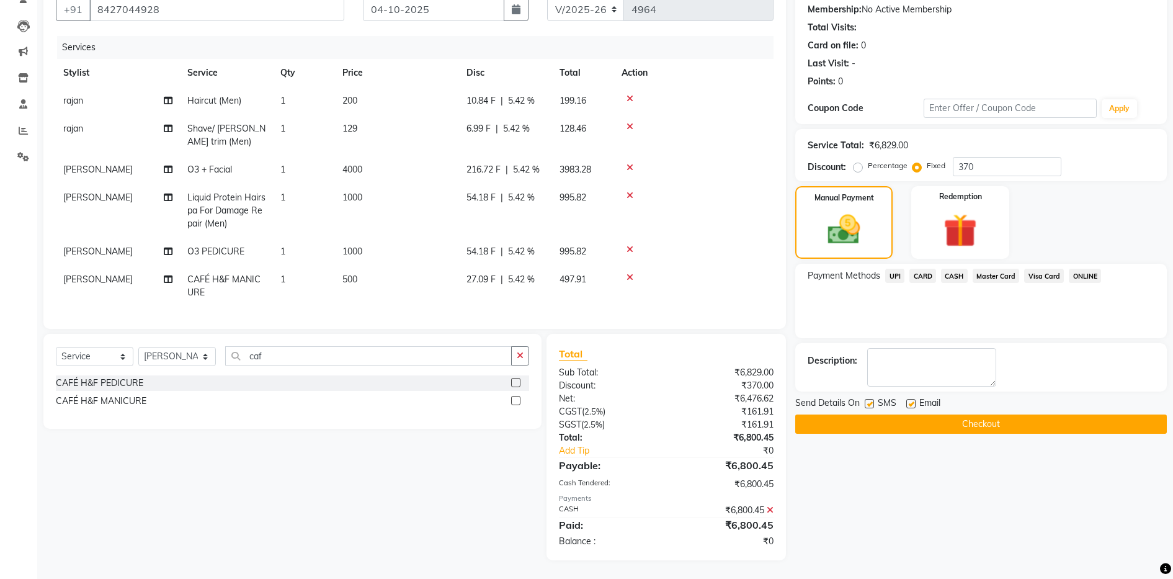
click at [768, 509] on icon at bounding box center [770, 509] width 7 height 9
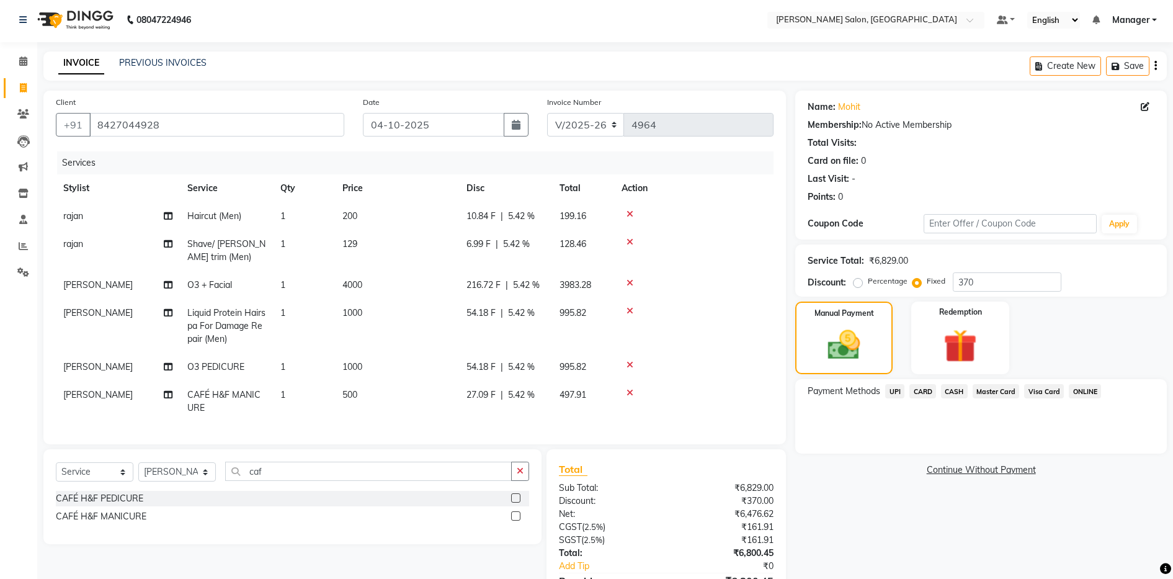
scroll to position [0, 0]
click at [1155, 68] on icon "button" at bounding box center [1155, 68] width 2 height 1
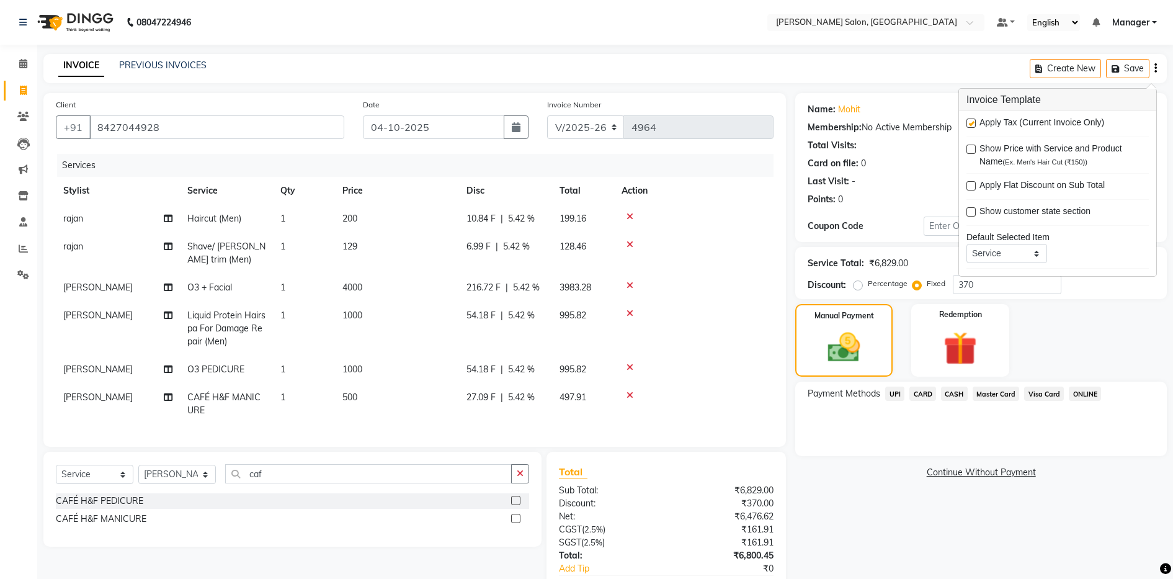
click at [973, 120] on label at bounding box center [970, 122] width 9 height 9
click at [973, 120] on input "checkbox" at bounding box center [970, 124] width 8 height 8
click at [967, 120] on label at bounding box center [970, 122] width 9 height 9
click at [967, 120] on input "checkbox" at bounding box center [970, 124] width 8 height 8
click at [991, 283] on input "370" at bounding box center [1007, 284] width 109 height 19
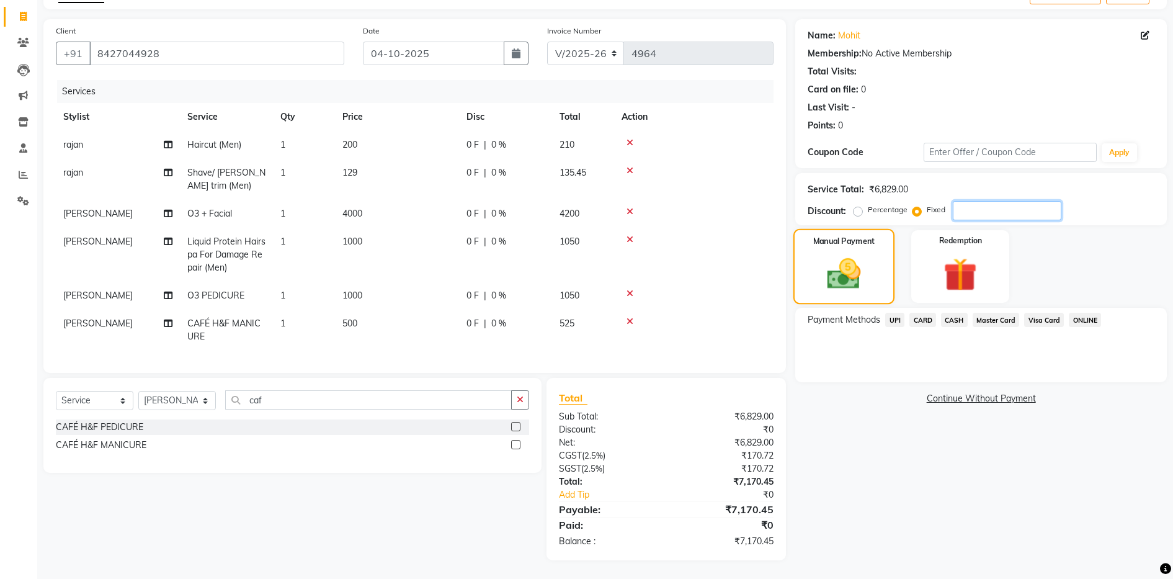
scroll to position [86, 0]
click at [975, 201] on input "number" at bounding box center [1007, 210] width 109 height 19
click at [958, 313] on span "CASH" at bounding box center [954, 320] width 27 height 14
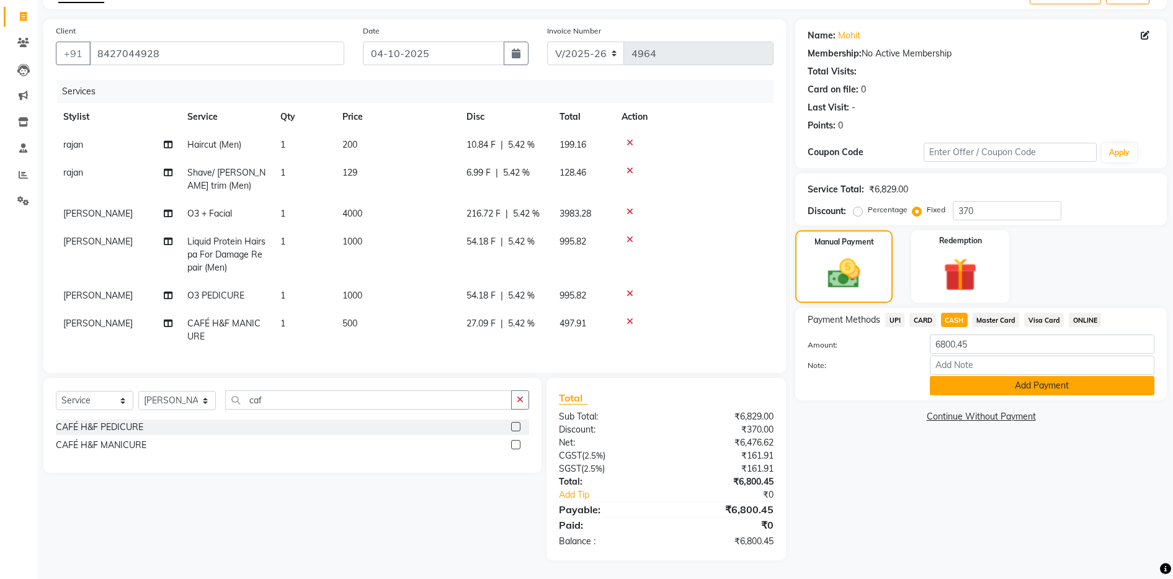
click at [977, 376] on button "Add Payment" at bounding box center [1042, 385] width 225 height 19
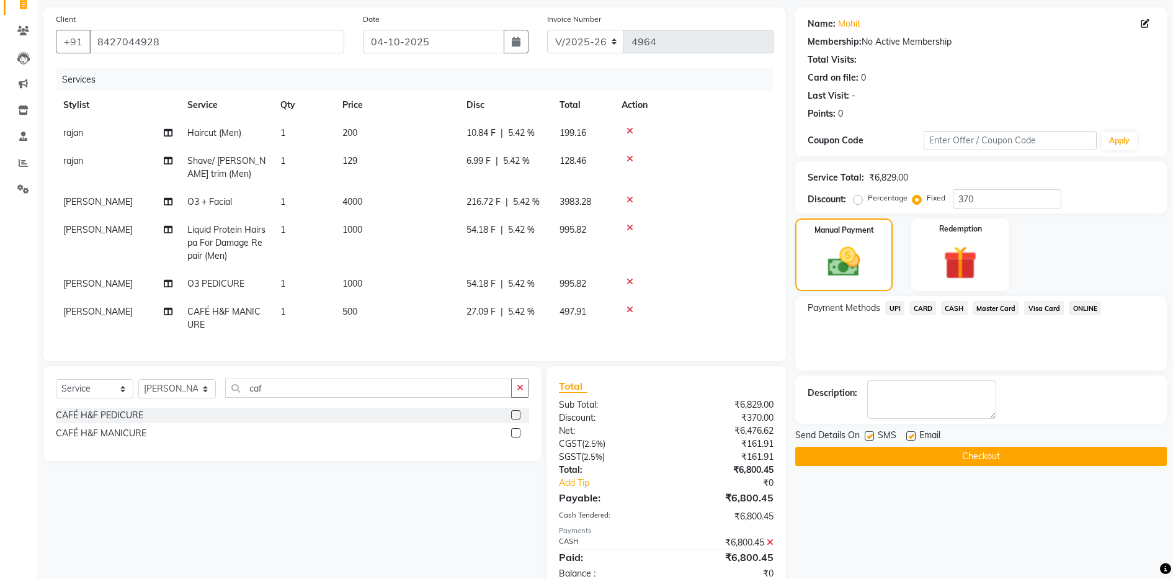
scroll to position [130, 0]
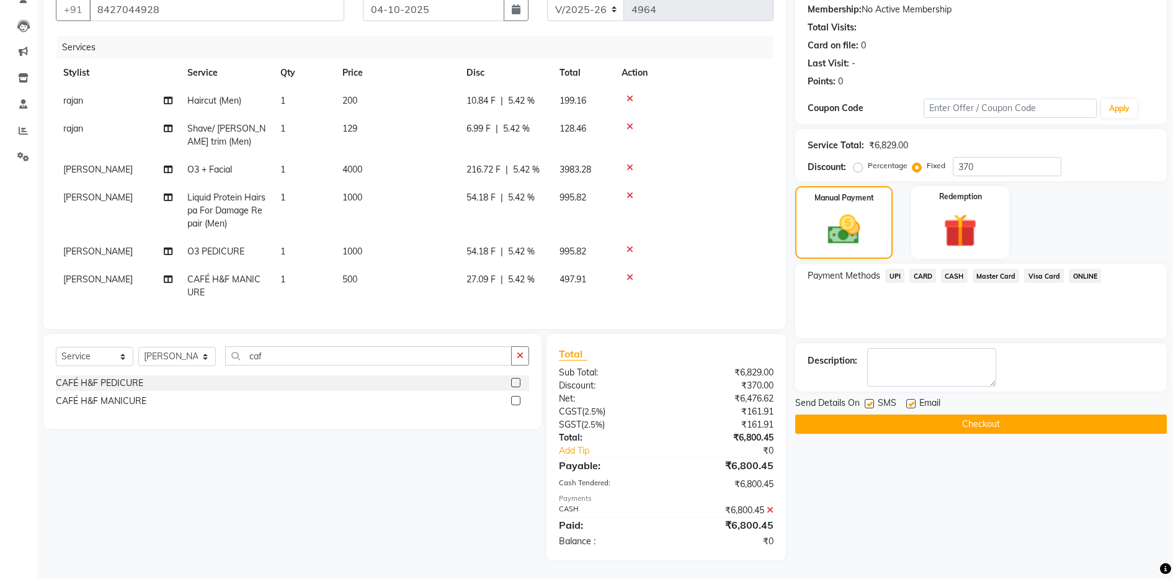
click at [868, 399] on label at bounding box center [869, 403] width 9 height 9
click at [868, 400] on input "checkbox" at bounding box center [869, 404] width 8 height 8
click at [914, 399] on label at bounding box center [910, 403] width 9 height 9
click at [914, 400] on input "checkbox" at bounding box center [910, 404] width 8 height 8
click at [935, 414] on button "Checkout" at bounding box center [981, 423] width 372 height 19
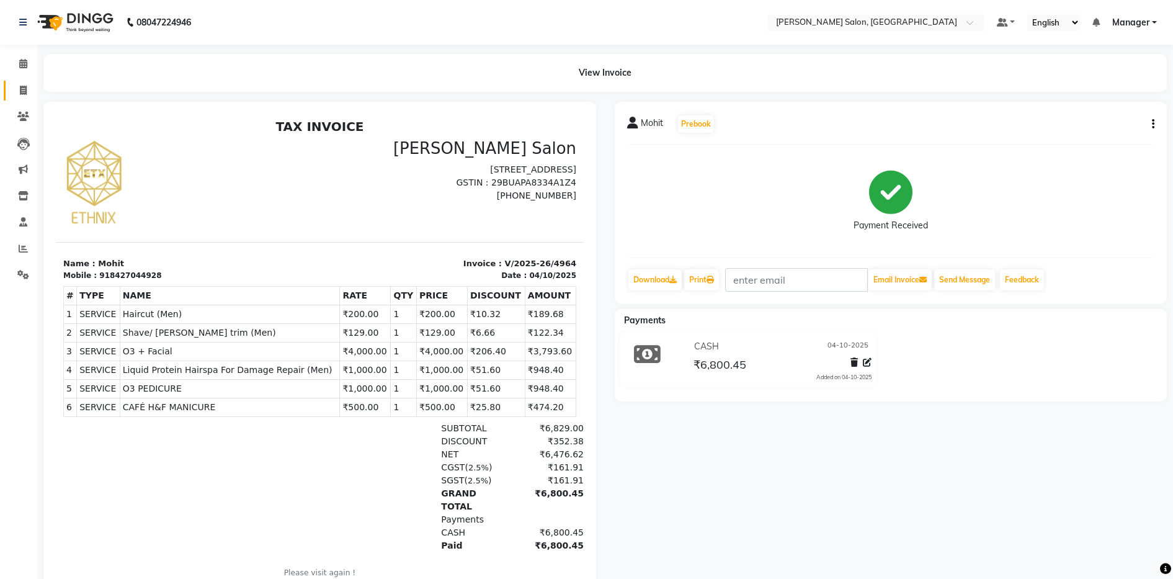
click at [16, 82] on link "Invoice" at bounding box center [19, 91] width 30 height 20
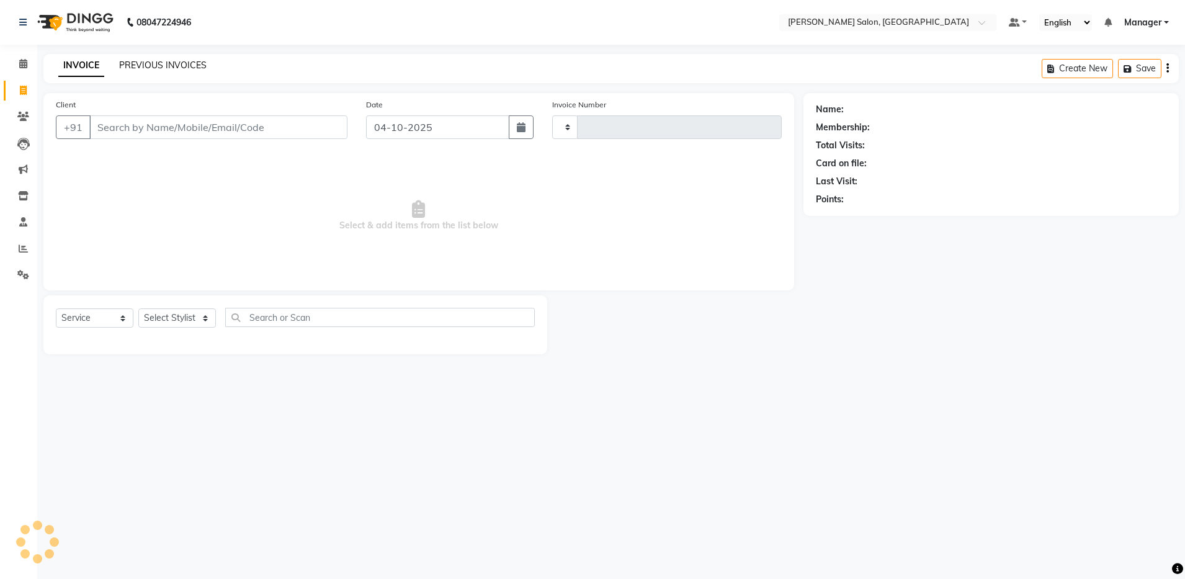
click at [146, 60] on link "PREVIOUS INVOICES" at bounding box center [162, 65] width 87 height 11
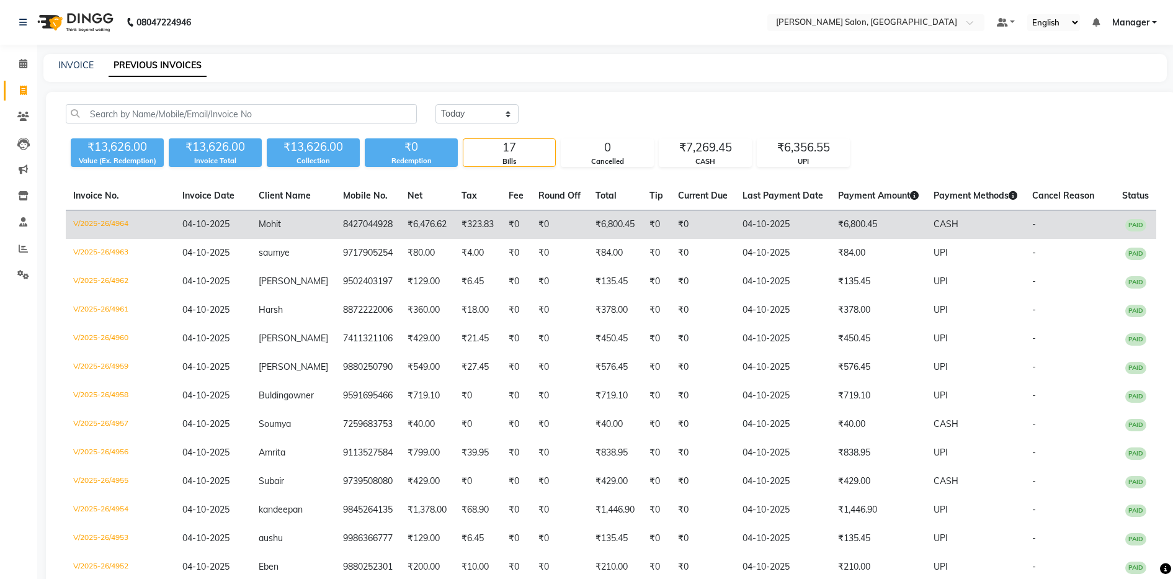
click at [274, 225] on span "Mohit" at bounding box center [270, 223] width 22 height 11
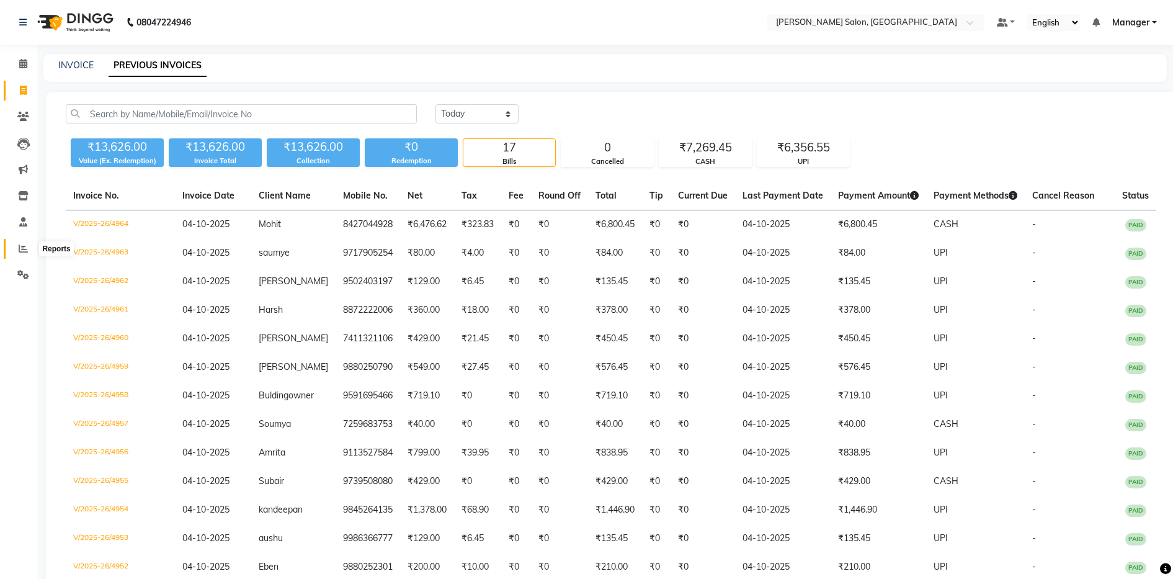
click at [25, 244] on icon at bounding box center [23, 248] width 9 height 9
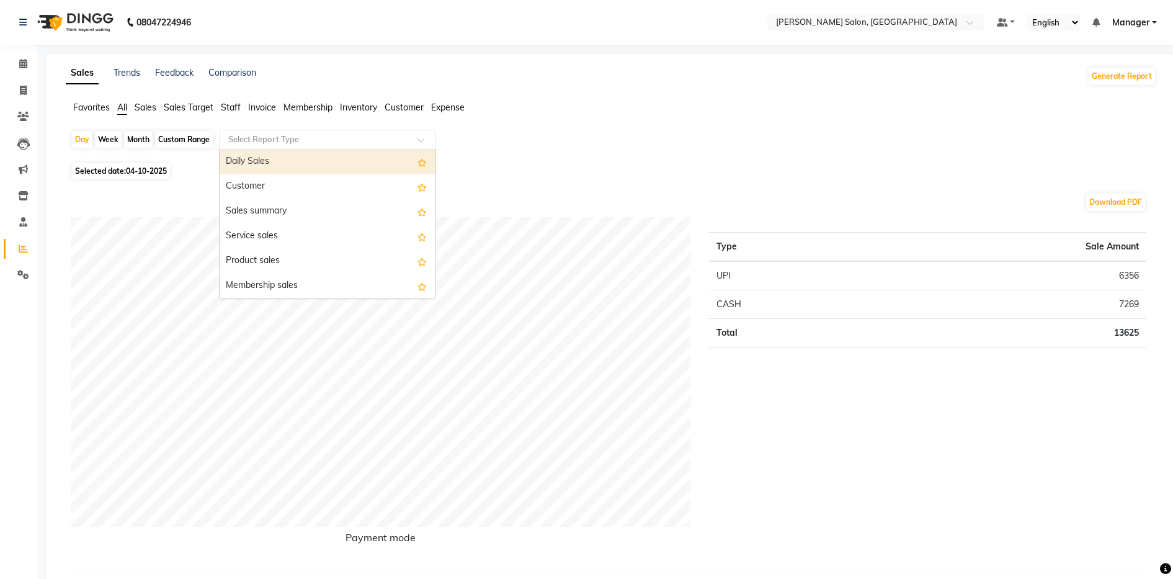
click at [257, 138] on input "text" at bounding box center [315, 139] width 179 height 12
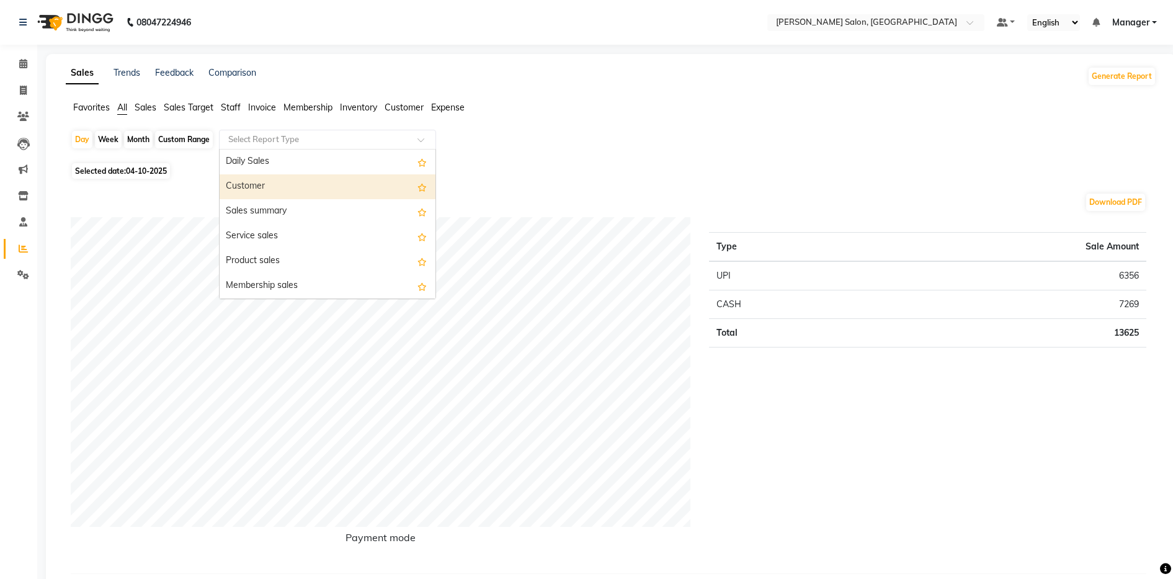
click at [231, 108] on span "Staff" at bounding box center [231, 107] width 20 height 11
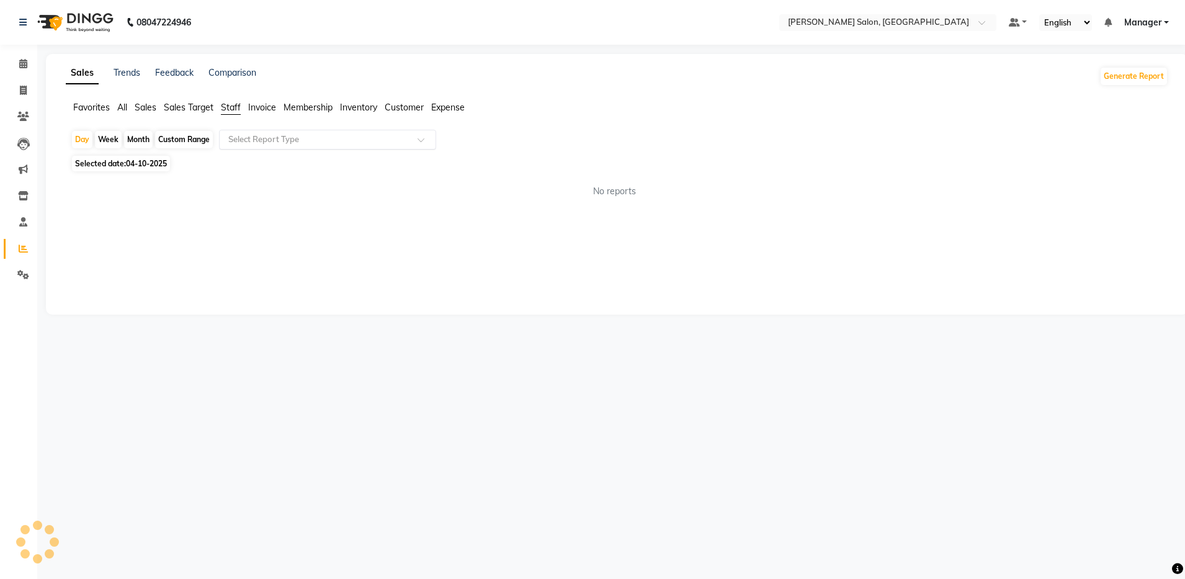
click at [275, 145] on input "text" at bounding box center [315, 139] width 179 height 12
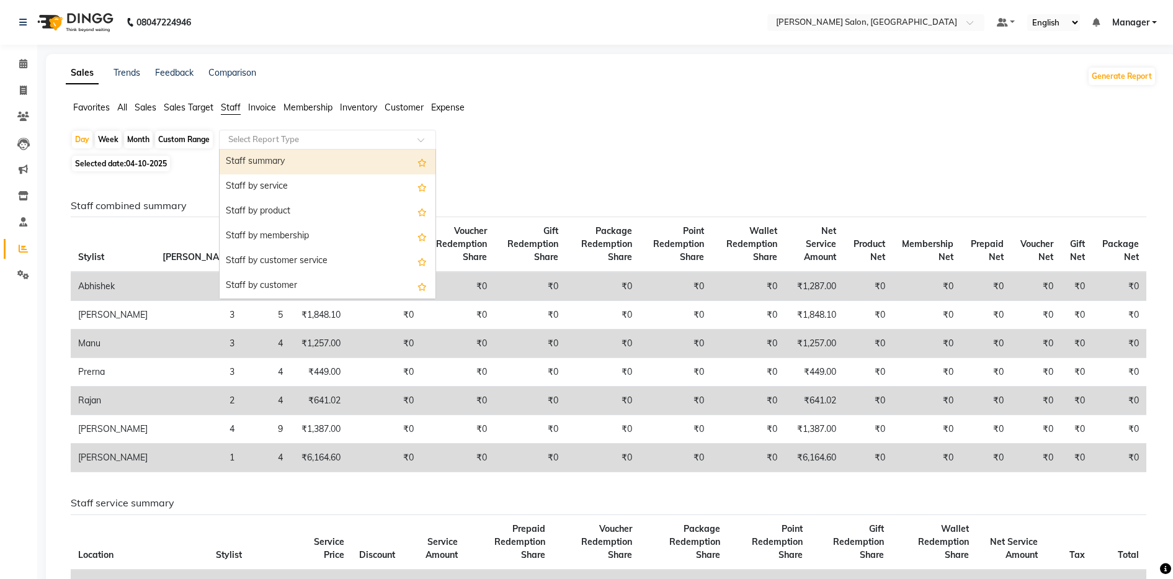
click at [269, 155] on div "Staff summary" at bounding box center [328, 161] width 216 height 25
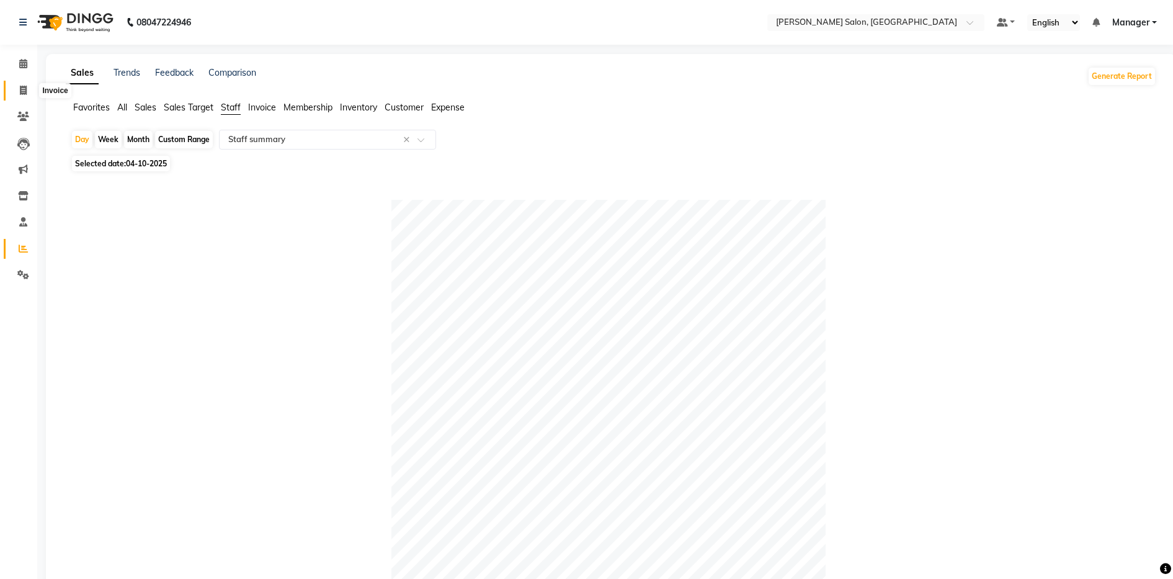
click at [20, 87] on icon at bounding box center [23, 90] width 7 height 9
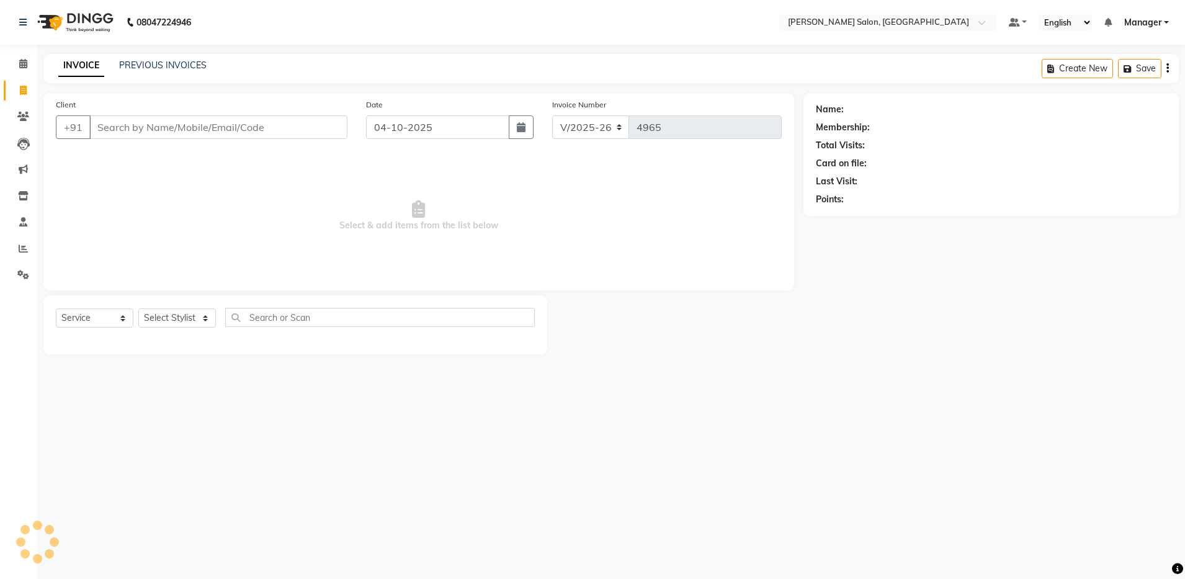
click at [131, 123] on input "Client" at bounding box center [218, 127] width 258 height 24
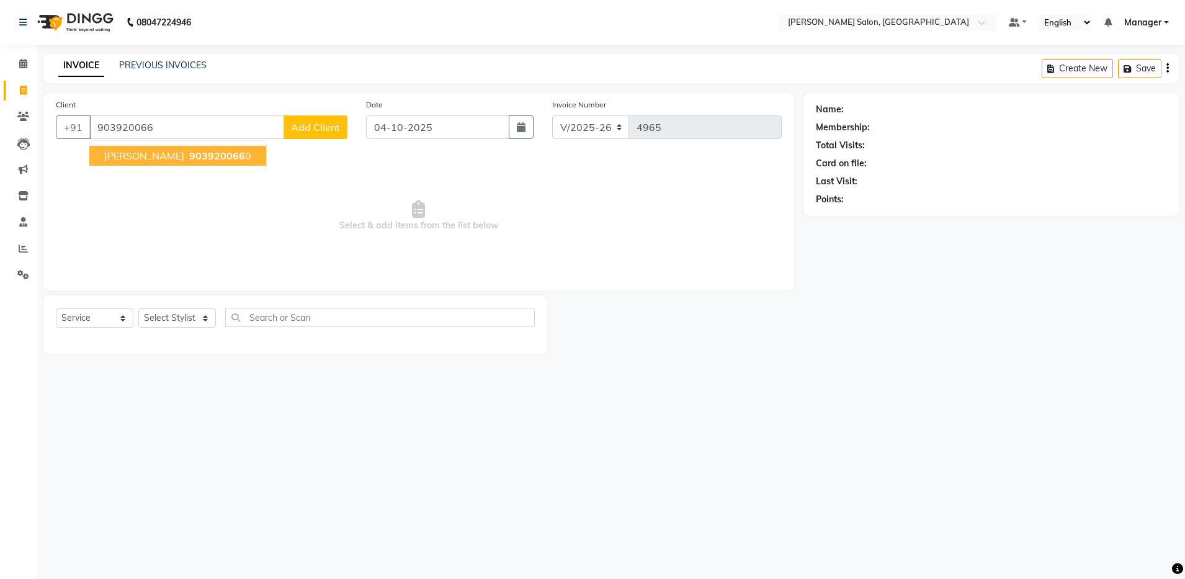
click at [130, 154] on span "Ajitha" at bounding box center [144, 155] width 80 height 12
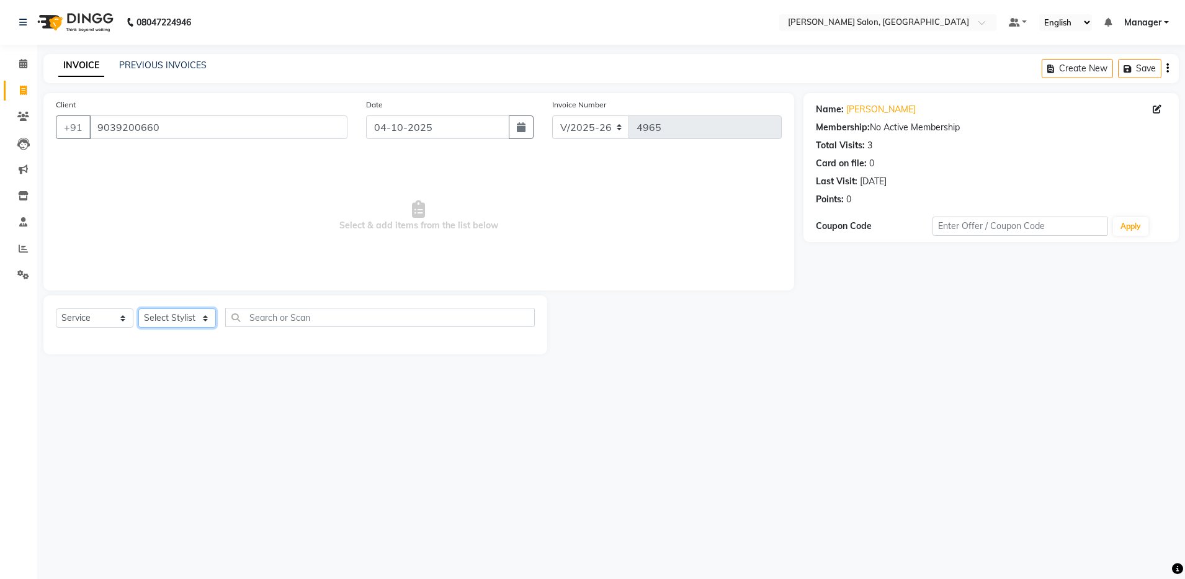
click at [185, 314] on select "Select Stylist Abhishek Aisha Barbhuiya Arjun Viswanathan dolma Faeem Khan Gour…" at bounding box center [177, 317] width 78 height 19
click at [138, 308] on select "Select Stylist Abhishek Aisha Barbhuiya Arjun Viswanathan dolma Faeem Khan Gour…" at bounding box center [177, 317] width 78 height 19
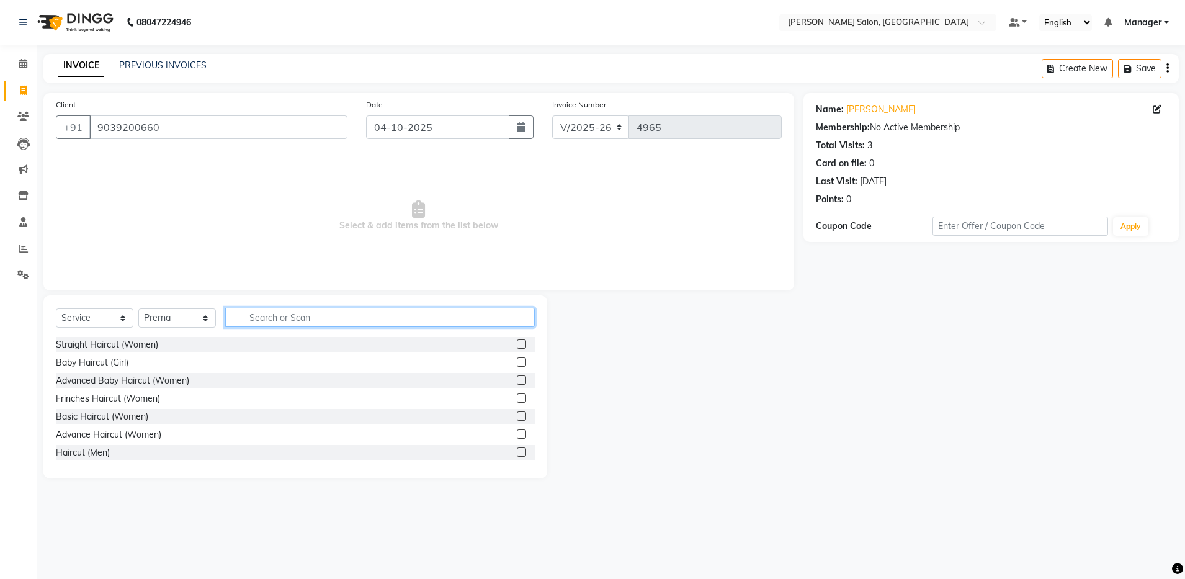
click at [311, 318] on input "text" at bounding box center [379, 317] width 309 height 19
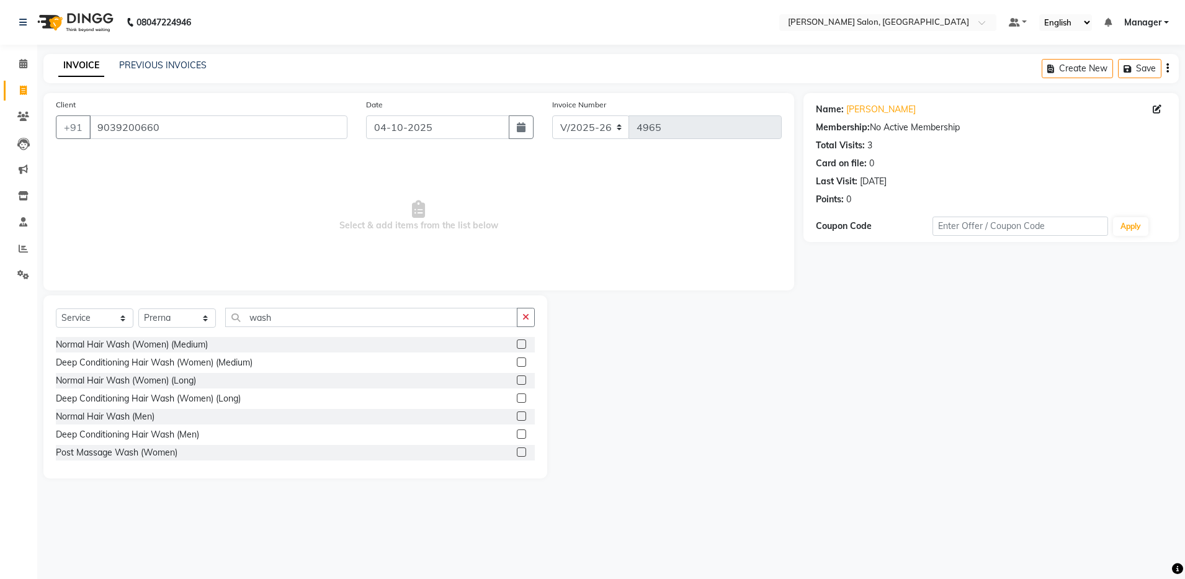
click at [517, 344] on label at bounding box center [521, 343] width 9 height 9
click at [517, 344] on input "checkbox" at bounding box center [521, 345] width 8 height 8
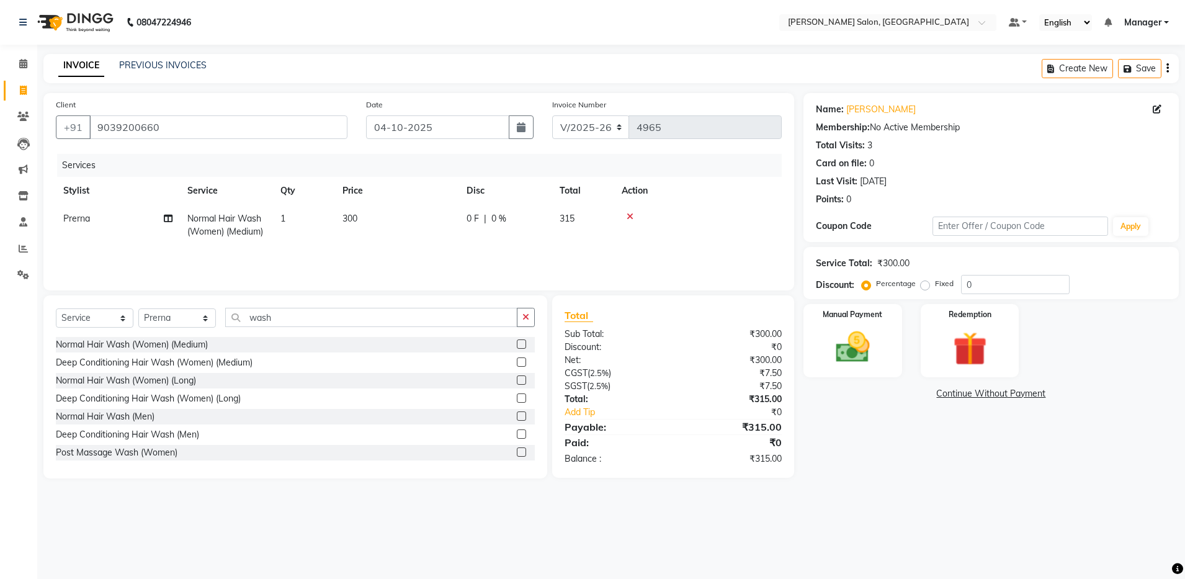
click at [1169, 64] on div "Create New Save" at bounding box center [1109, 68] width 137 height 29
click at [1167, 68] on icon "button" at bounding box center [1167, 68] width 2 height 1
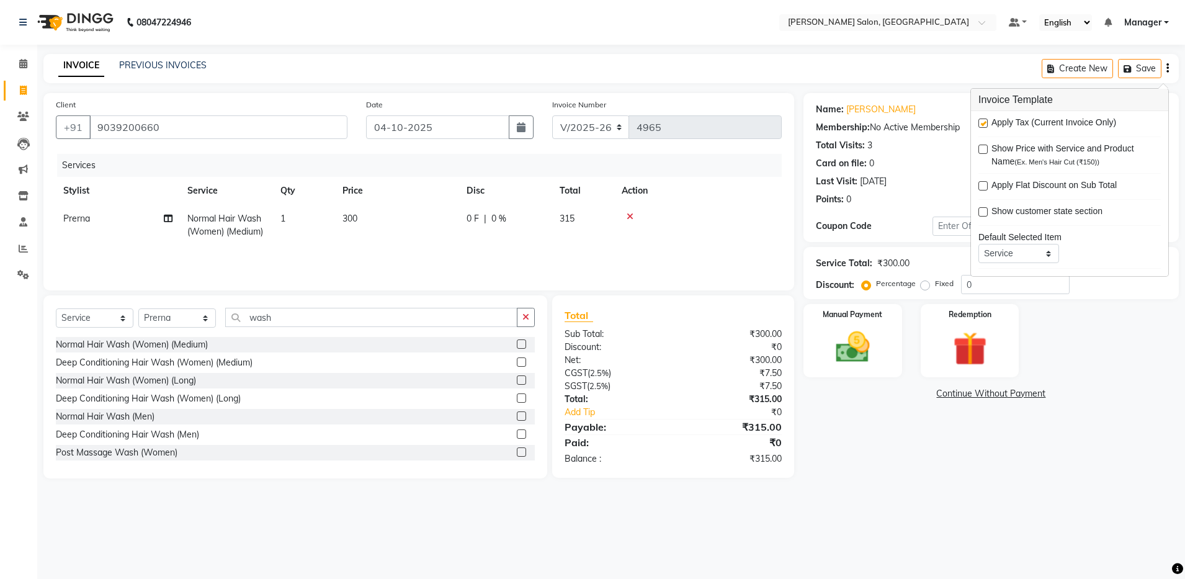
click at [981, 123] on label at bounding box center [982, 122] width 9 height 9
click at [981, 123] on input "checkbox" at bounding box center [982, 124] width 8 height 8
click at [854, 342] on img at bounding box center [853, 347] width 58 height 41
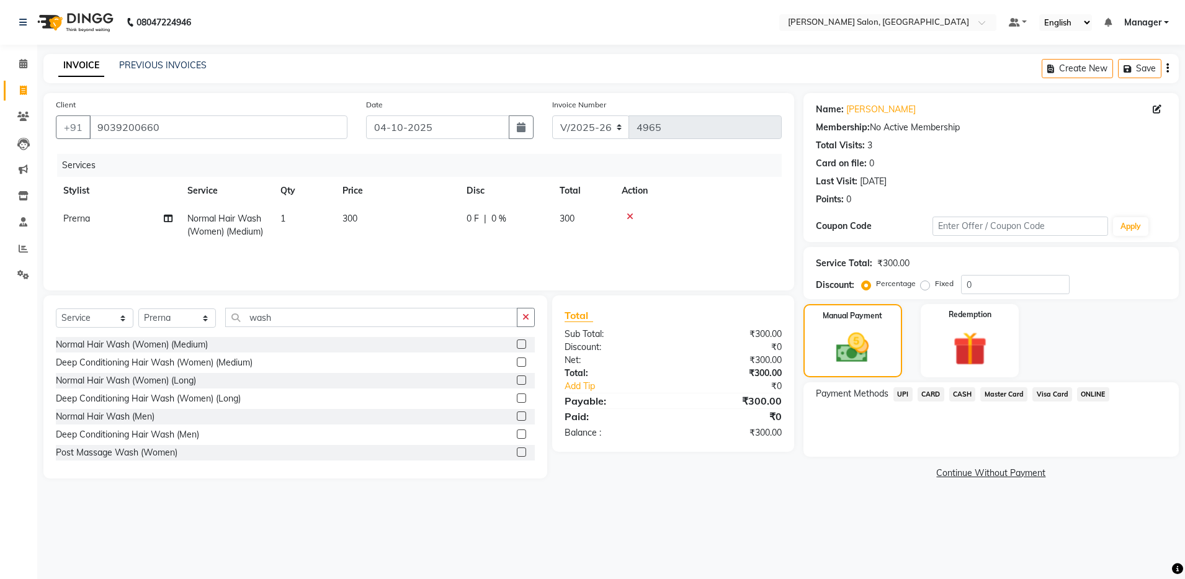
click at [963, 391] on span "CASH" at bounding box center [962, 394] width 27 height 14
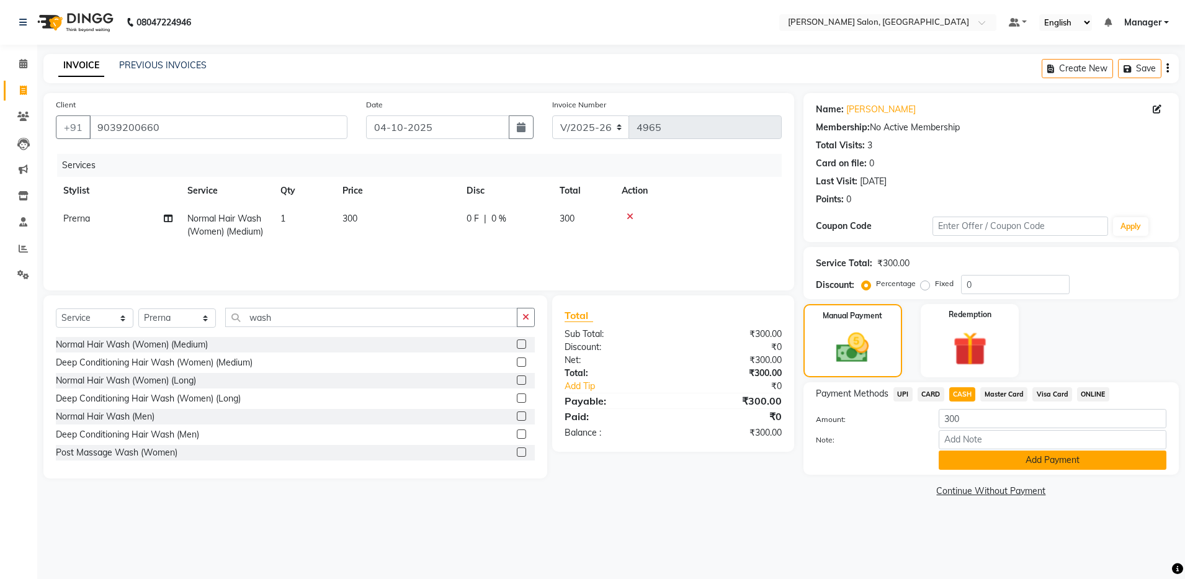
click at [1012, 463] on button "Add Payment" at bounding box center [1052, 459] width 228 height 19
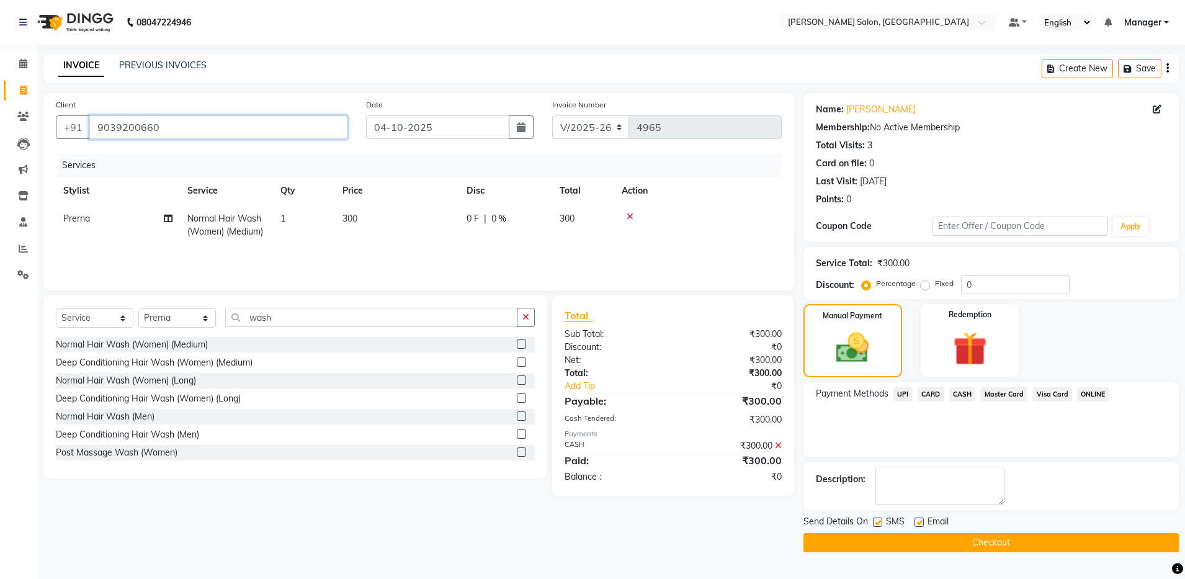
click at [105, 125] on input "9039200660" at bounding box center [218, 127] width 258 height 24
click at [109, 125] on input "9039200660" at bounding box center [218, 127] width 258 height 24
click at [115, 125] on input "9039200660" at bounding box center [218, 127] width 258 height 24
click at [1019, 540] on button "Checkout" at bounding box center [990, 542] width 375 height 19
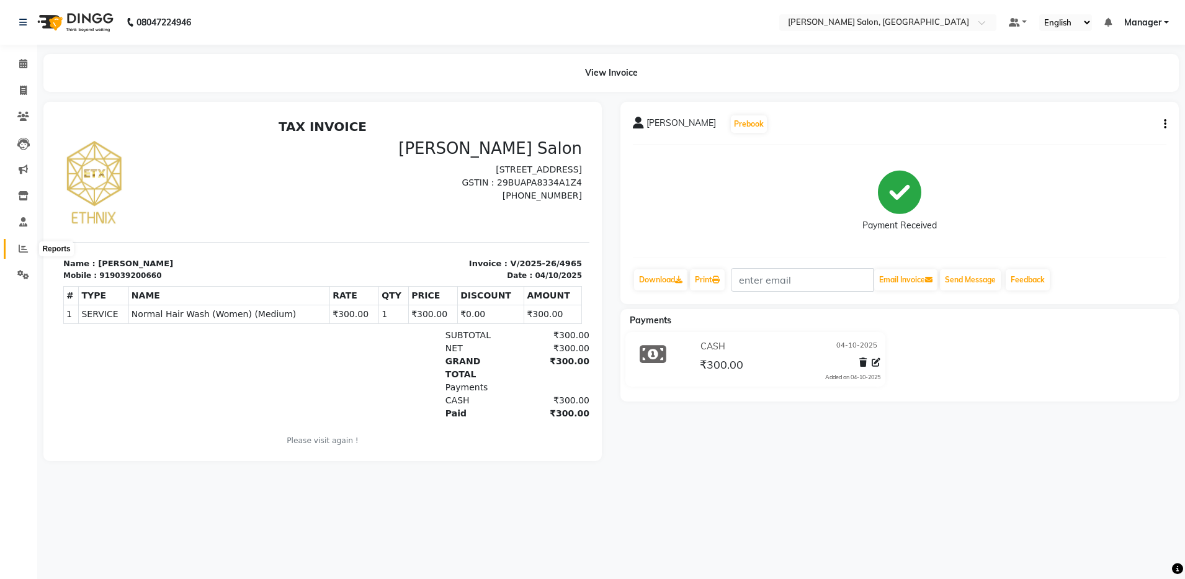
click at [24, 243] on link "Reports" at bounding box center [19, 249] width 30 height 20
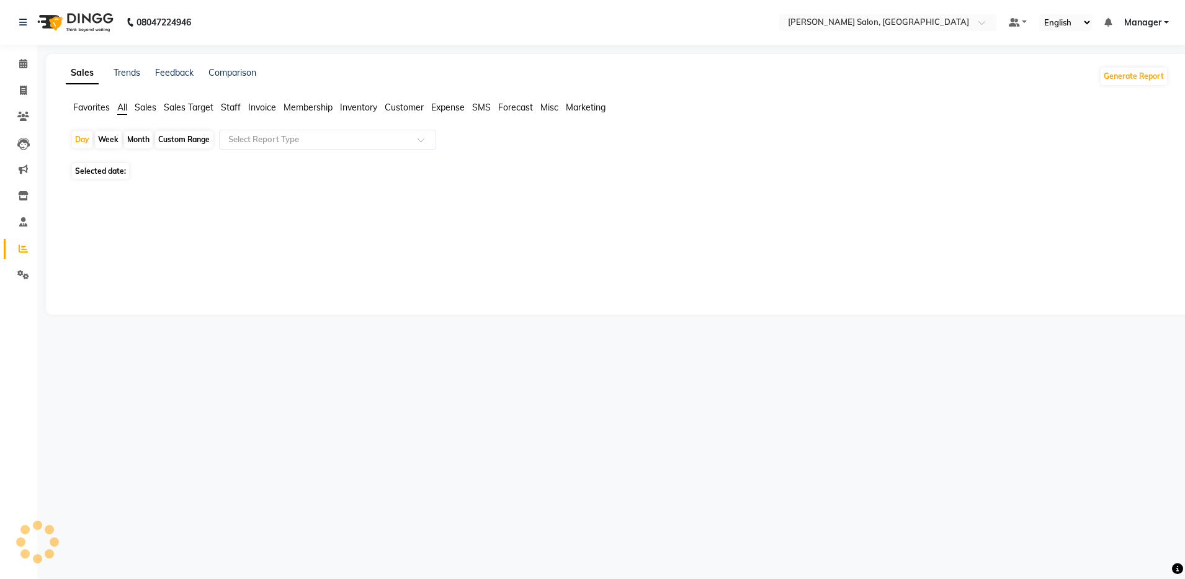
click at [232, 102] on span "Staff" at bounding box center [231, 107] width 20 height 11
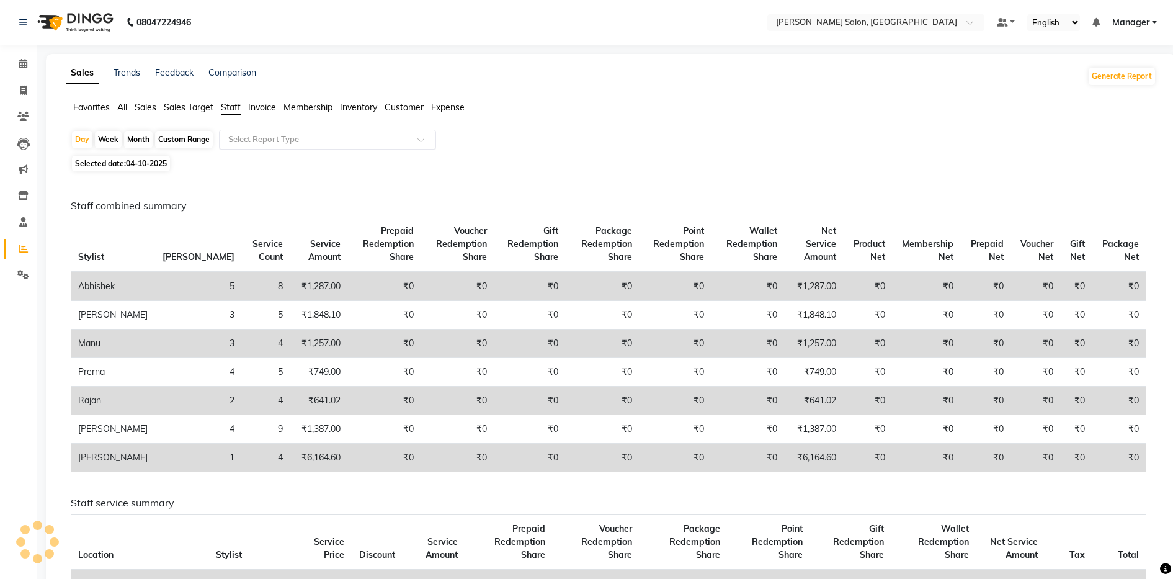
click at [332, 140] on input "text" at bounding box center [315, 139] width 179 height 12
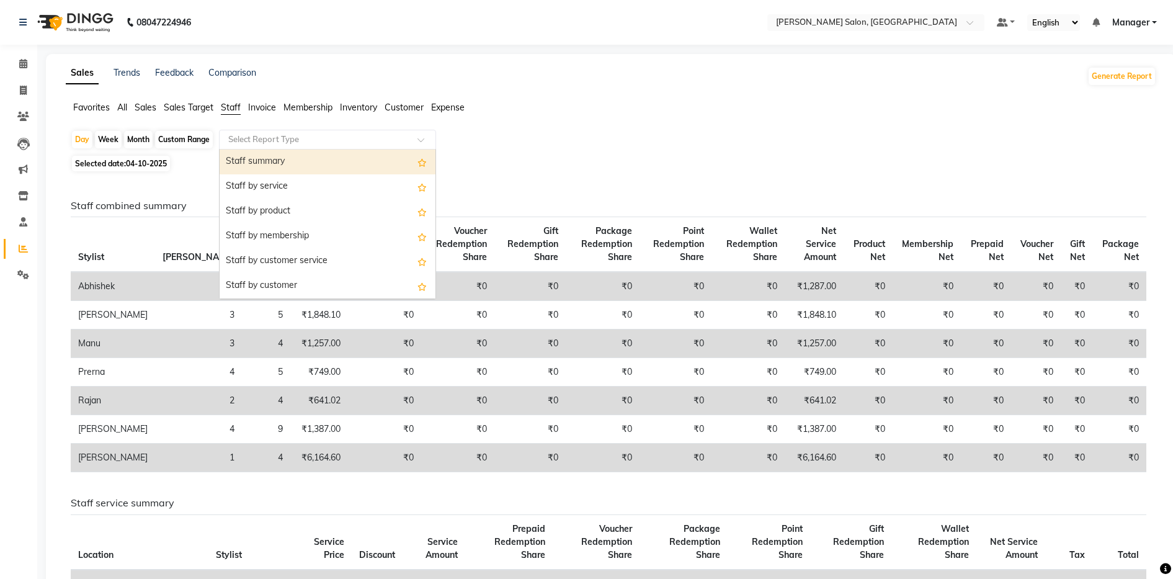
click at [317, 161] on div "Staff summary" at bounding box center [328, 161] width 216 height 25
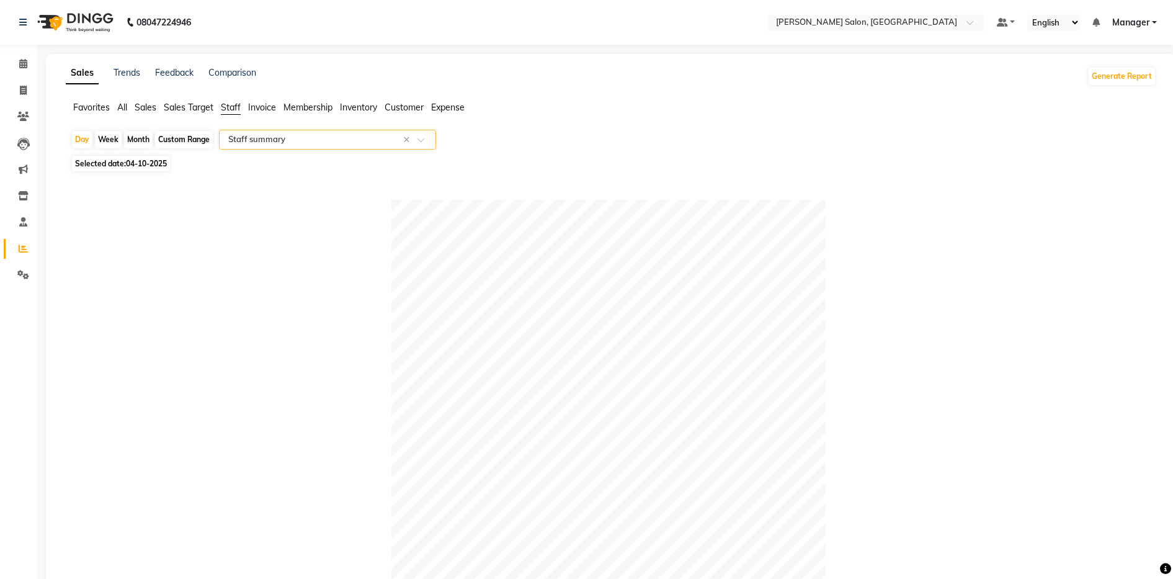
click at [182, 136] on div "Custom Range" at bounding box center [184, 139] width 58 height 17
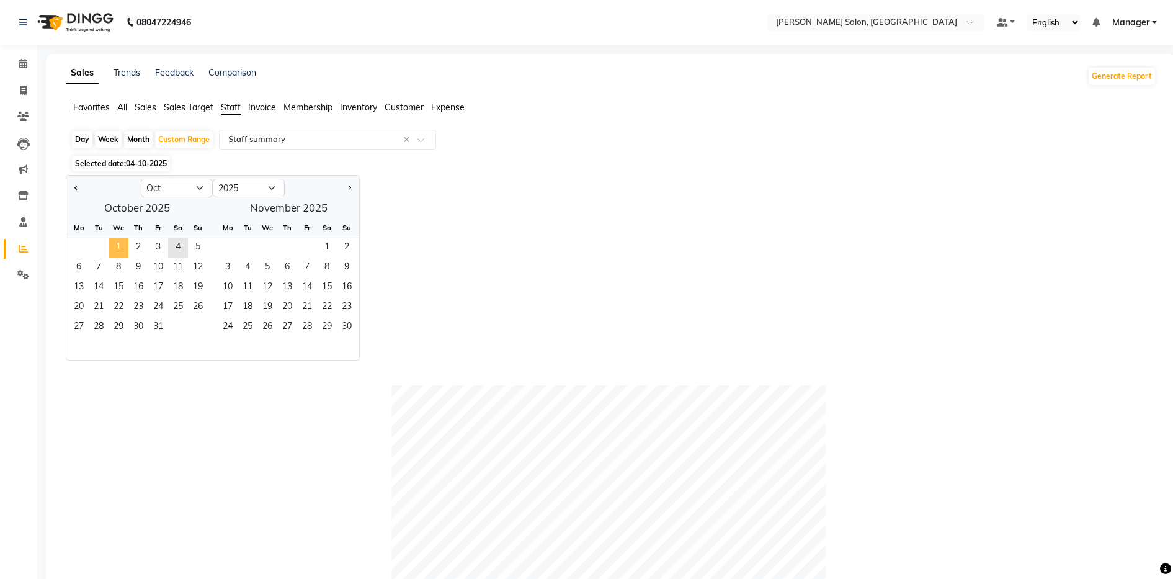
click at [113, 247] on span "1" at bounding box center [119, 248] width 20 height 20
click at [181, 246] on span "4" at bounding box center [178, 248] width 20 height 20
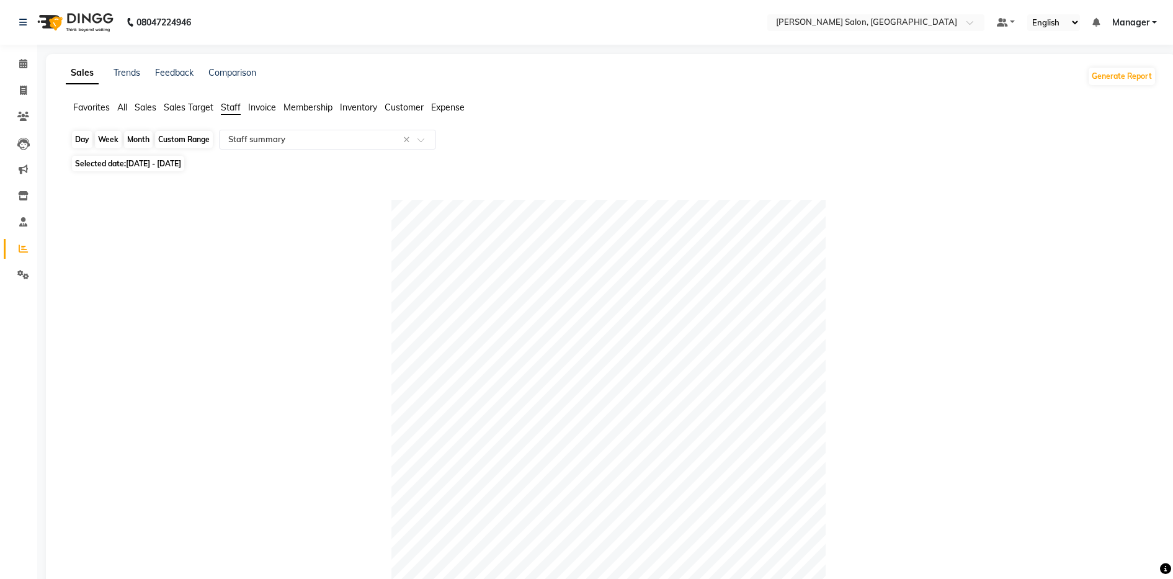
click at [185, 138] on div "Custom Range" at bounding box center [184, 139] width 58 height 17
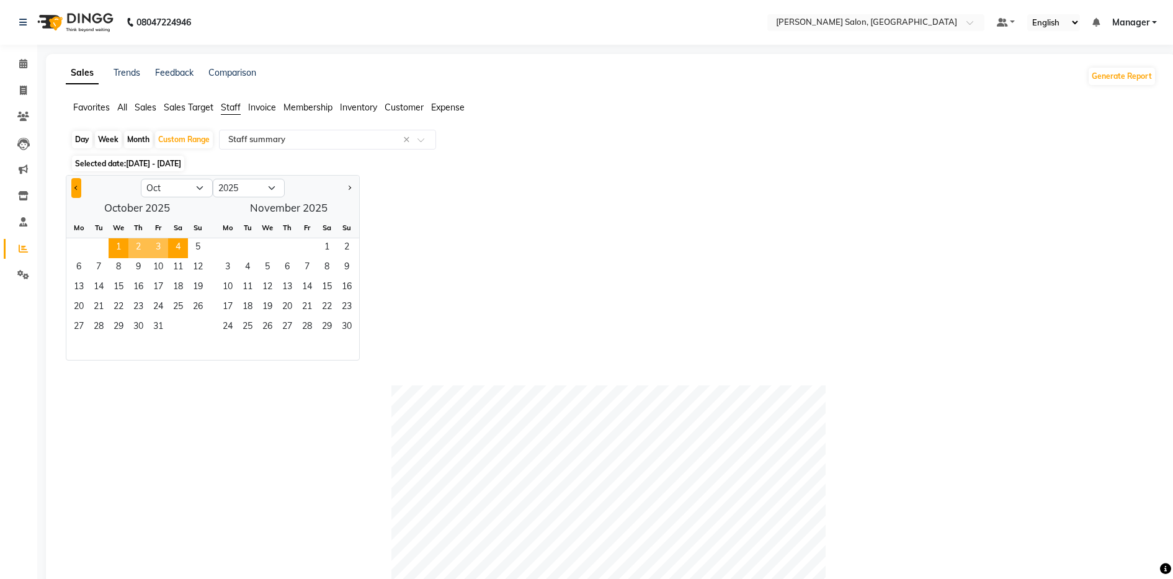
click at [74, 189] on button "Previous month" at bounding box center [76, 188] width 10 height 20
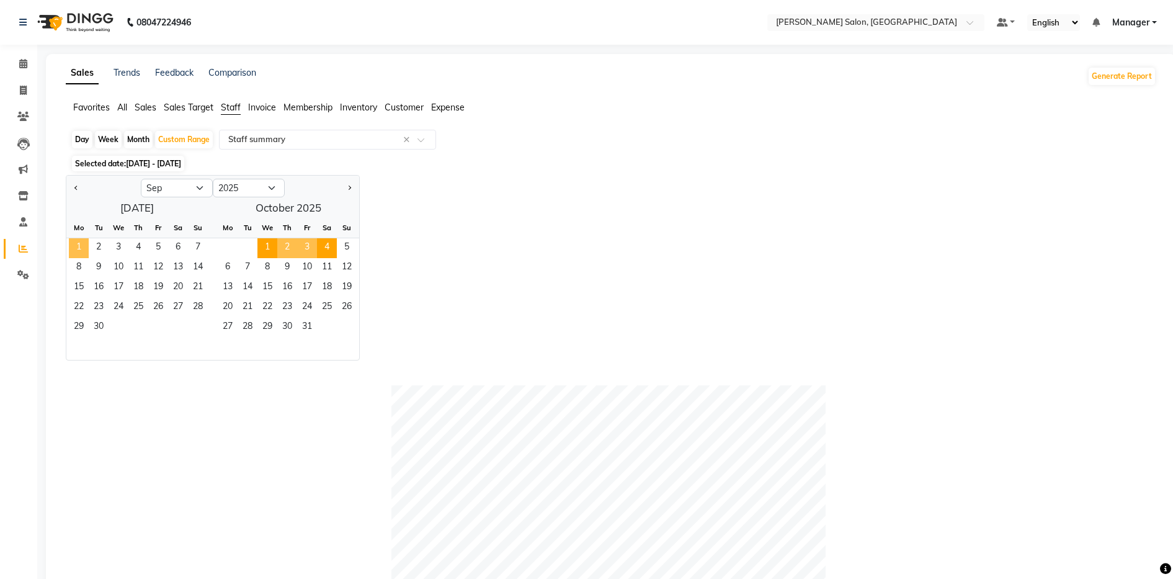
click at [79, 239] on span "1" at bounding box center [79, 248] width 20 height 20
click at [96, 318] on span "30" at bounding box center [99, 328] width 20 height 20
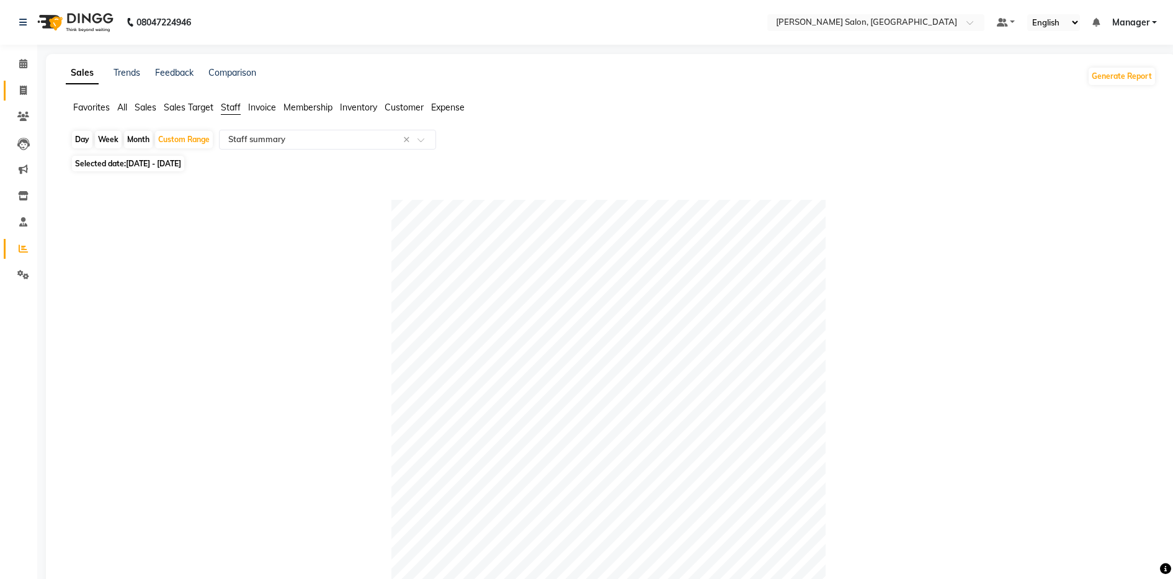
click at [25, 82] on link "Invoice" at bounding box center [19, 91] width 30 height 20
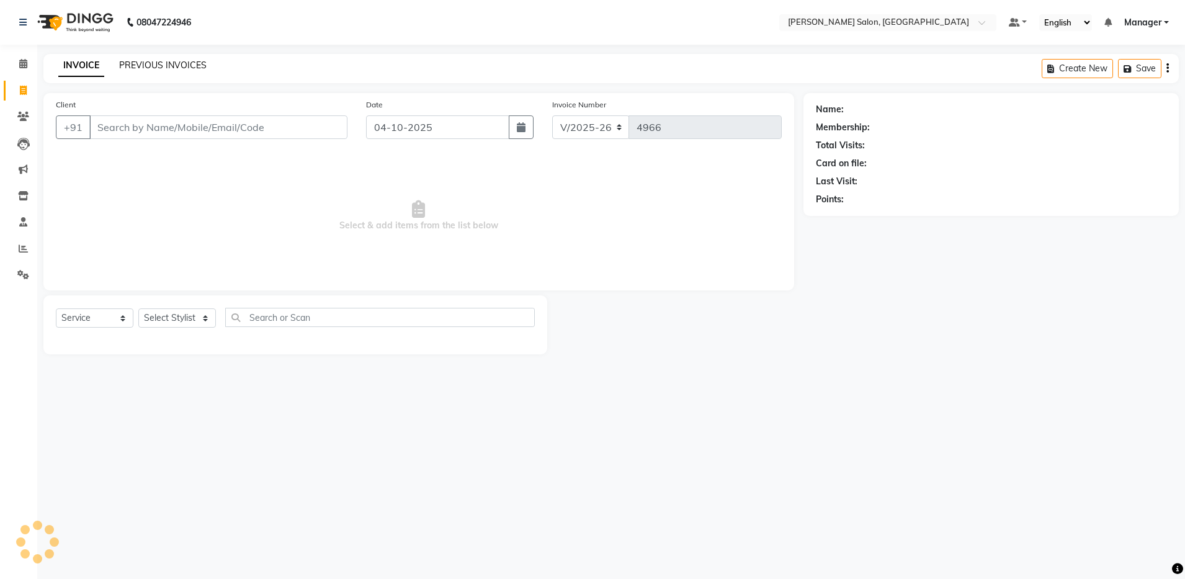
click at [151, 63] on link "PREVIOUS INVOICES" at bounding box center [162, 65] width 87 height 11
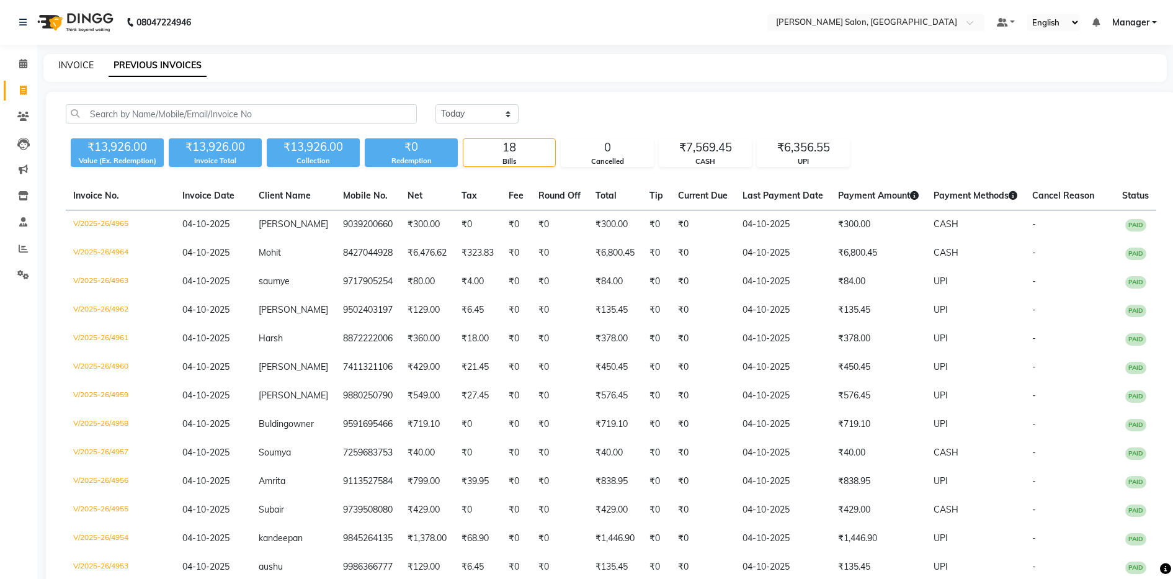
click at [86, 67] on link "INVOICE" at bounding box center [75, 65] width 35 height 11
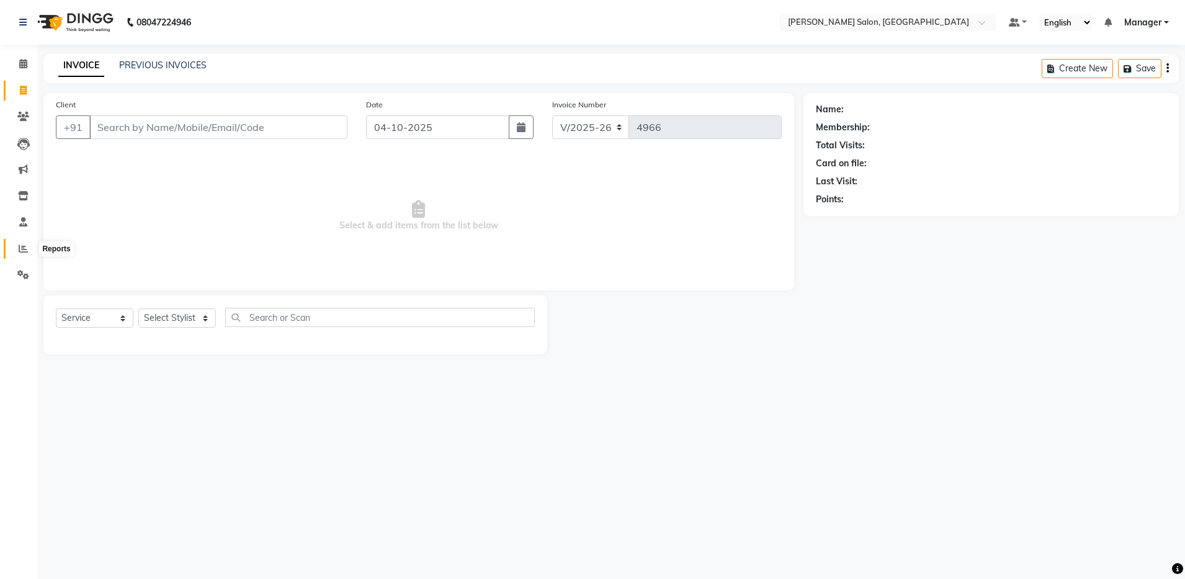
click at [25, 246] on icon at bounding box center [23, 248] width 9 height 9
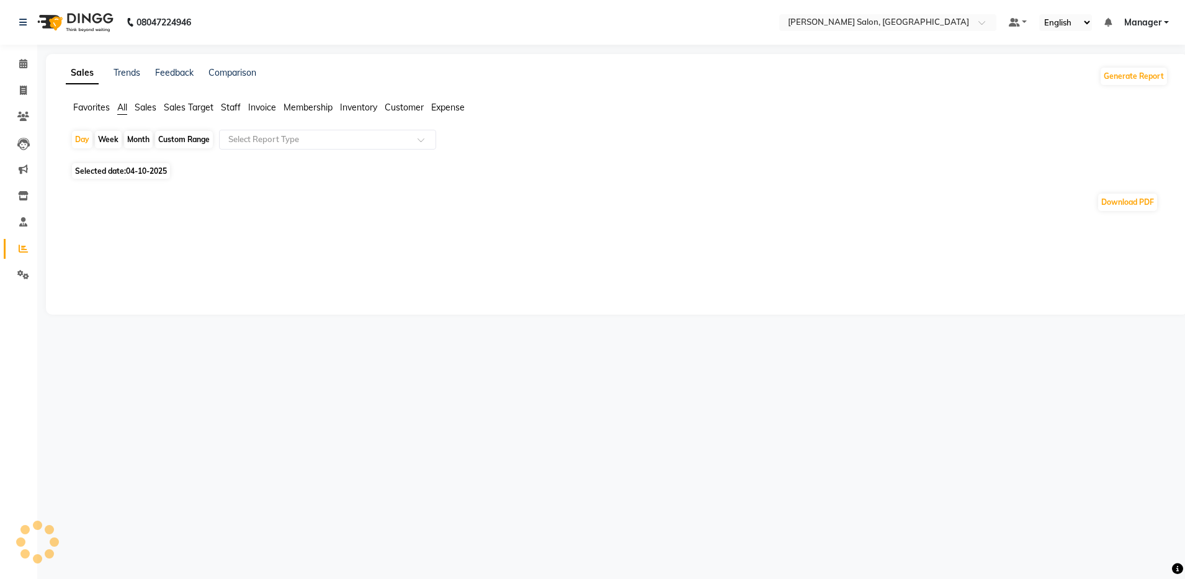
click at [438, 103] on span "Expense" at bounding box center [447, 107] width 33 height 11
click at [22, 270] on icon at bounding box center [23, 274] width 12 height 9
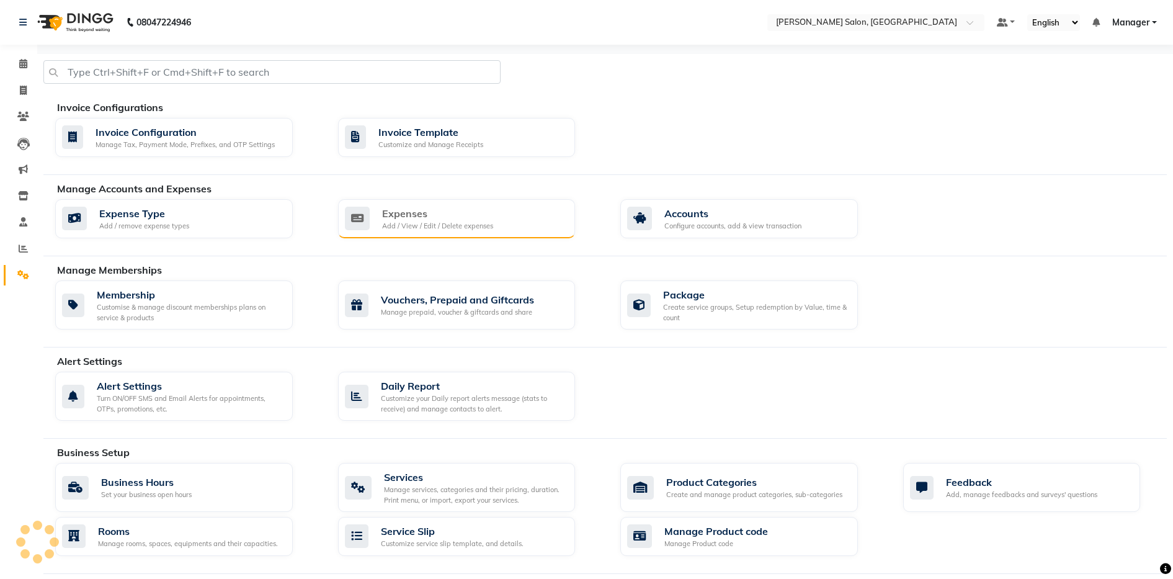
click at [438, 218] on div "Expenses" at bounding box center [437, 213] width 111 height 15
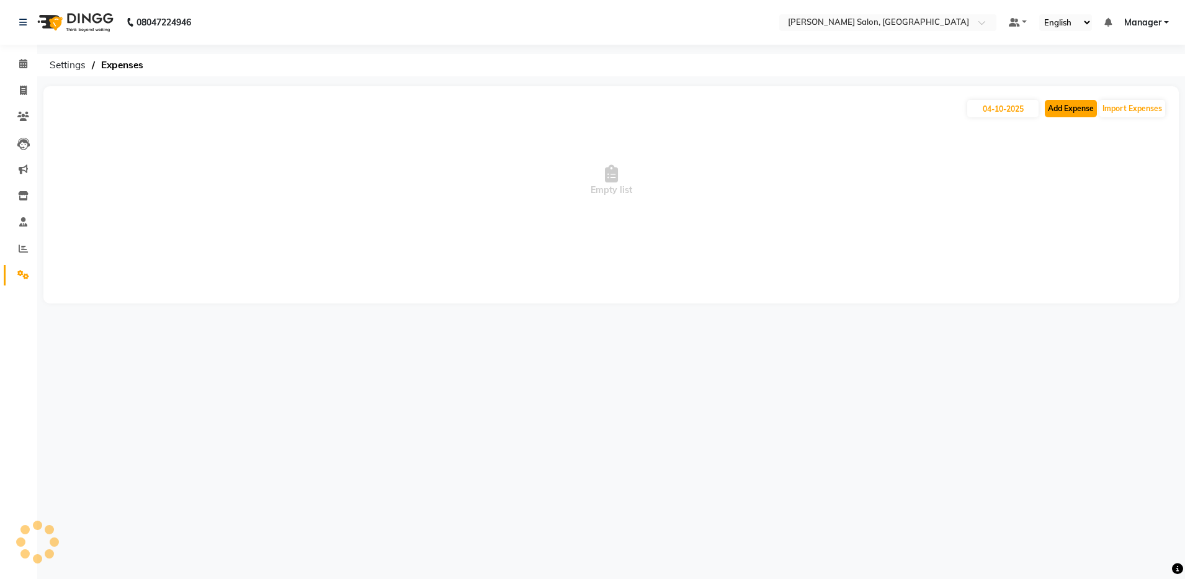
click at [1085, 101] on button "Add Expense" at bounding box center [1070, 108] width 52 height 17
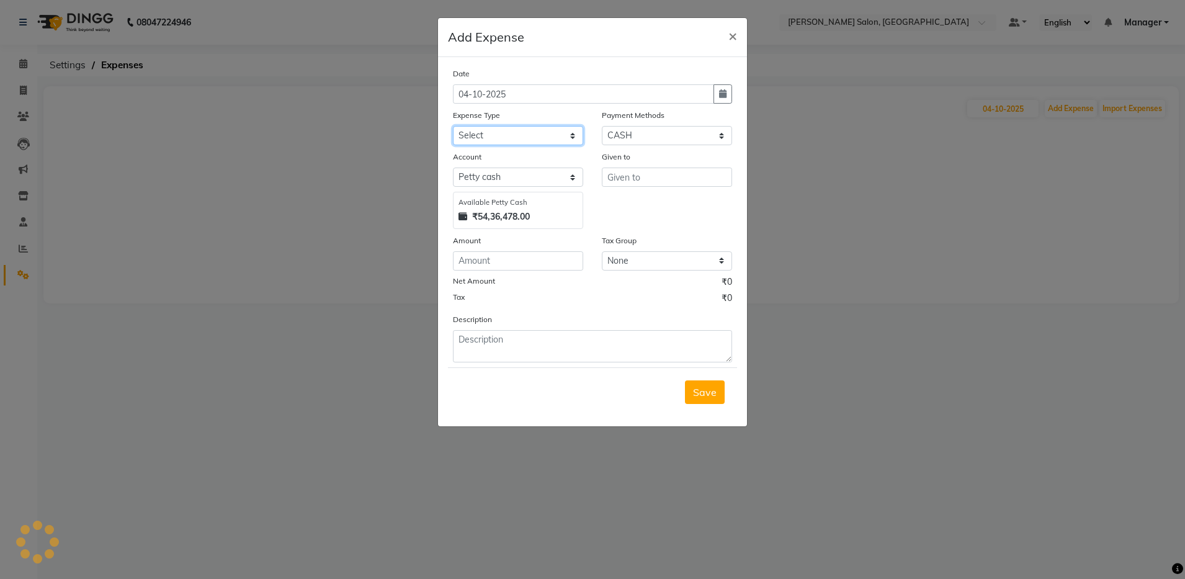
click at [502, 136] on select "Select Advance Salary Client Snacks Equipment Estate food Fuel Govt fee Incenti…" at bounding box center [518, 135] width 130 height 19
click at [453, 126] on select "Select Advance Salary Client Snacks Equipment Estate food Fuel Govt fee Incenti…" at bounding box center [518, 135] width 130 height 19
click at [666, 181] on input "text" at bounding box center [667, 176] width 130 height 19
click at [633, 172] on input "100" at bounding box center [667, 176] width 130 height 19
click at [545, 262] on input "number" at bounding box center [518, 260] width 130 height 19
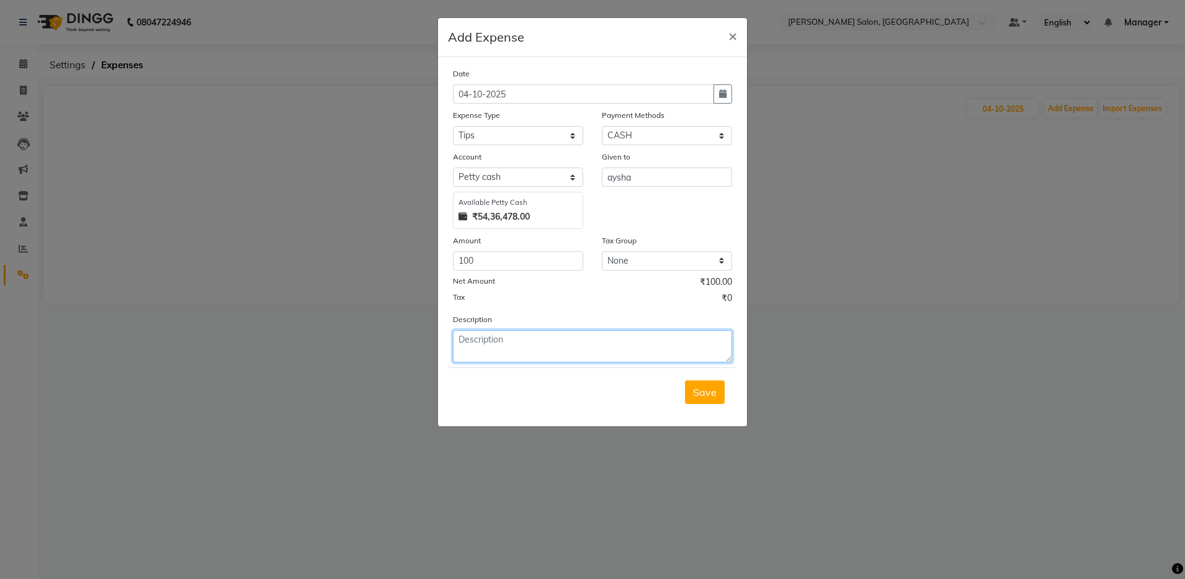
click at [534, 346] on textarea at bounding box center [592, 346] width 279 height 32
click at [703, 396] on span "Save" at bounding box center [705, 392] width 24 height 12
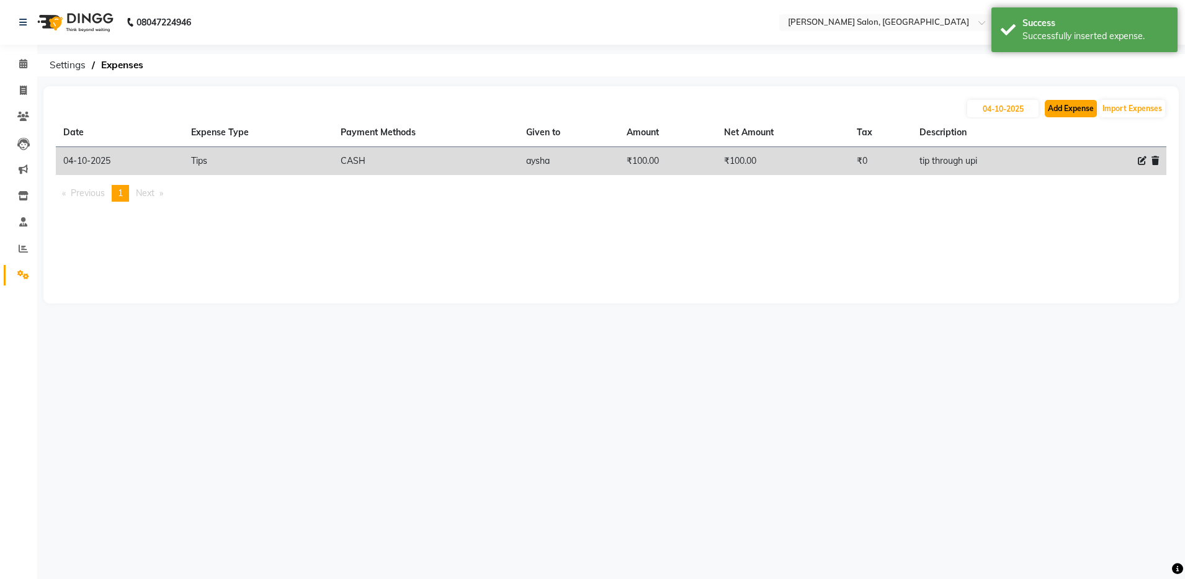
click at [1087, 109] on button "Add Expense" at bounding box center [1070, 108] width 52 height 17
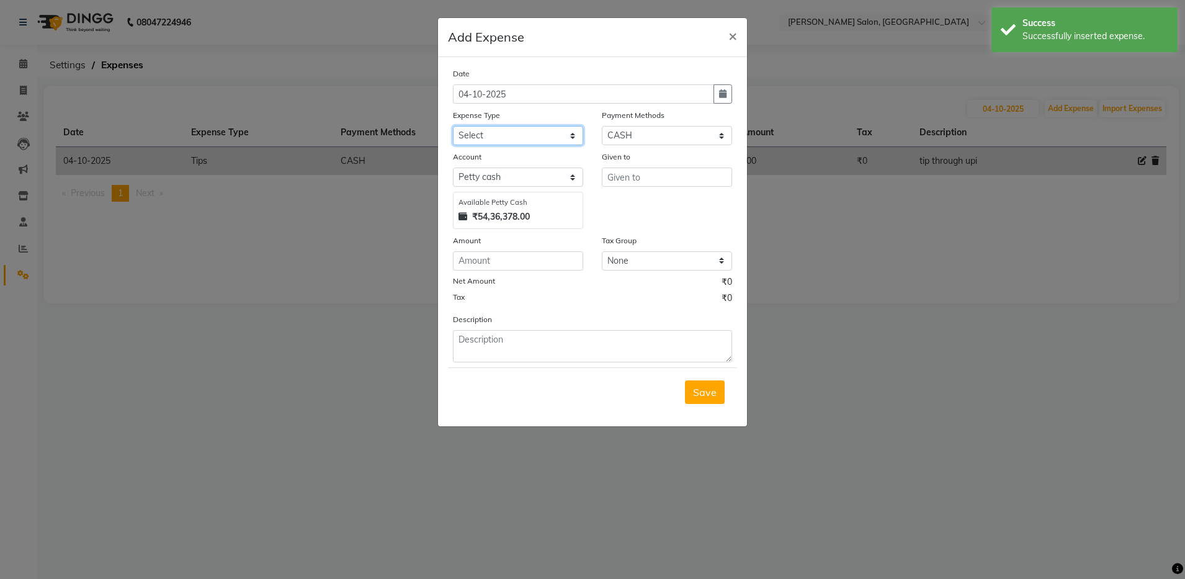
click at [533, 138] on select "Select Advance Salary Client Snacks Equipment Estate food Fuel Govt fee Incenti…" at bounding box center [518, 135] width 130 height 19
click at [453, 126] on select "Select Advance Salary Client Snacks Equipment Estate food Fuel Govt fee Incenti…" at bounding box center [518, 135] width 130 height 19
click at [653, 171] on input "text" at bounding box center [667, 176] width 130 height 19
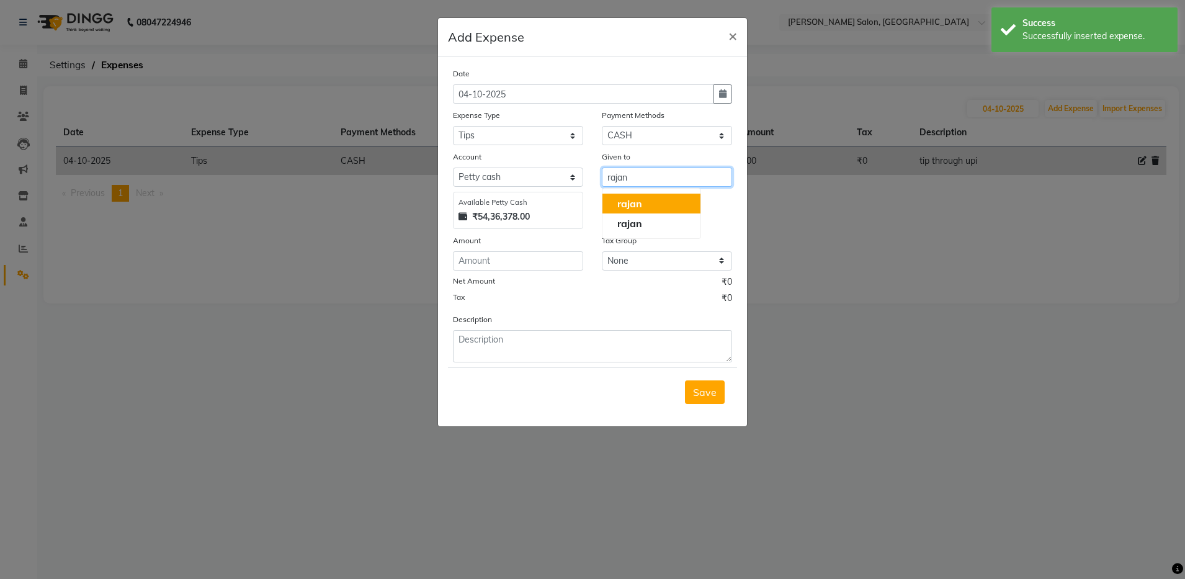
click at [638, 210] on button "rajan" at bounding box center [651, 204] width 98 height 20
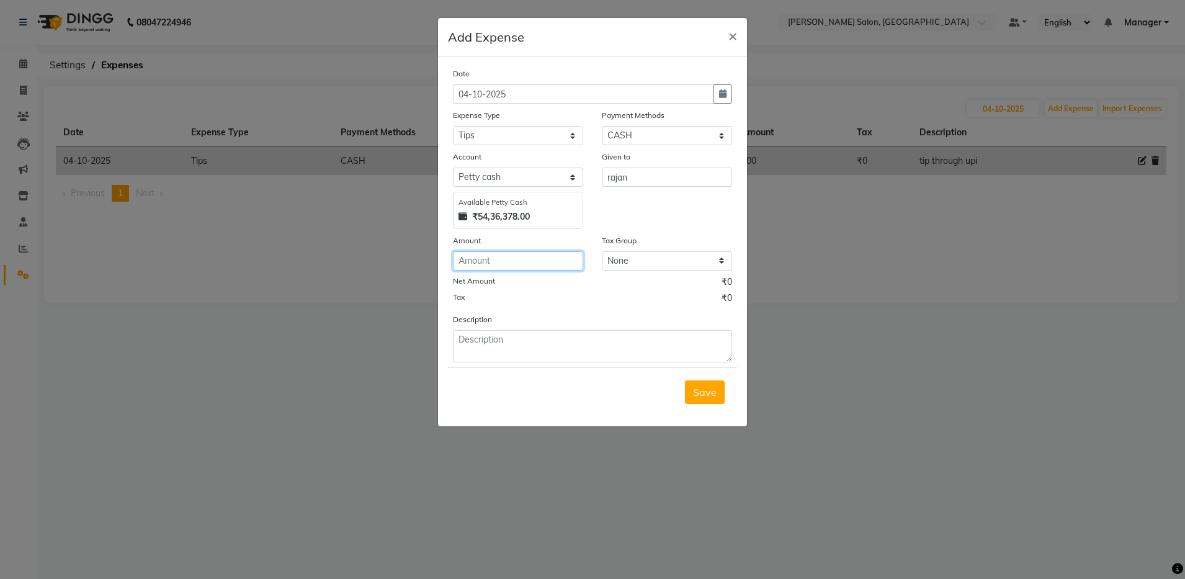
click at [507, 260] on input "number" at bounding box center [518, 260] width 130 height 19
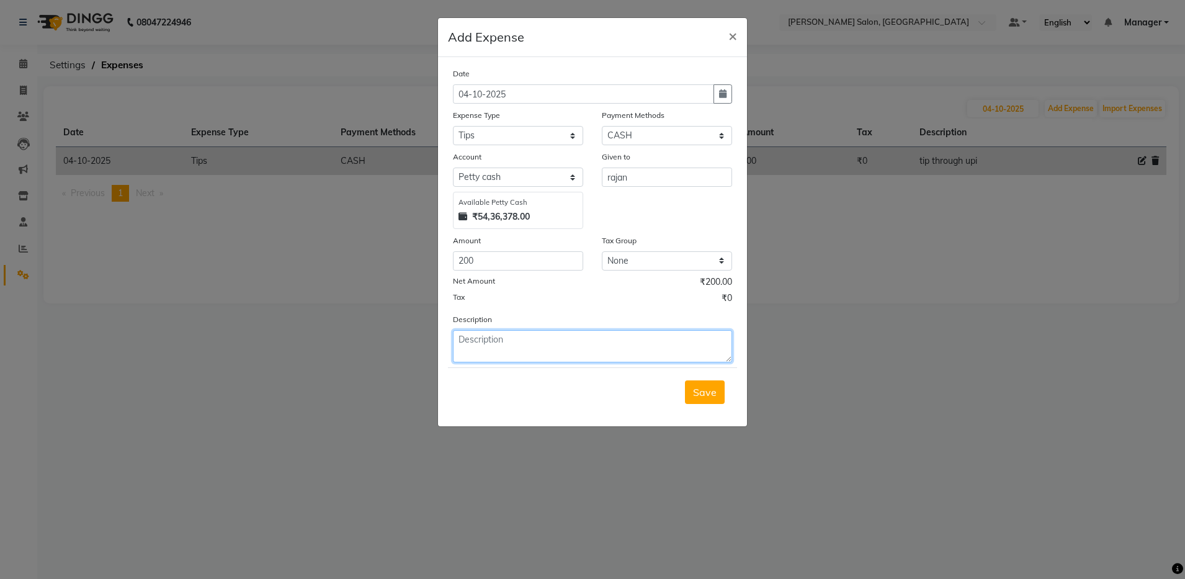
click at [571, 349] on textarea at bounding box center [592, 346] width 279 height 32
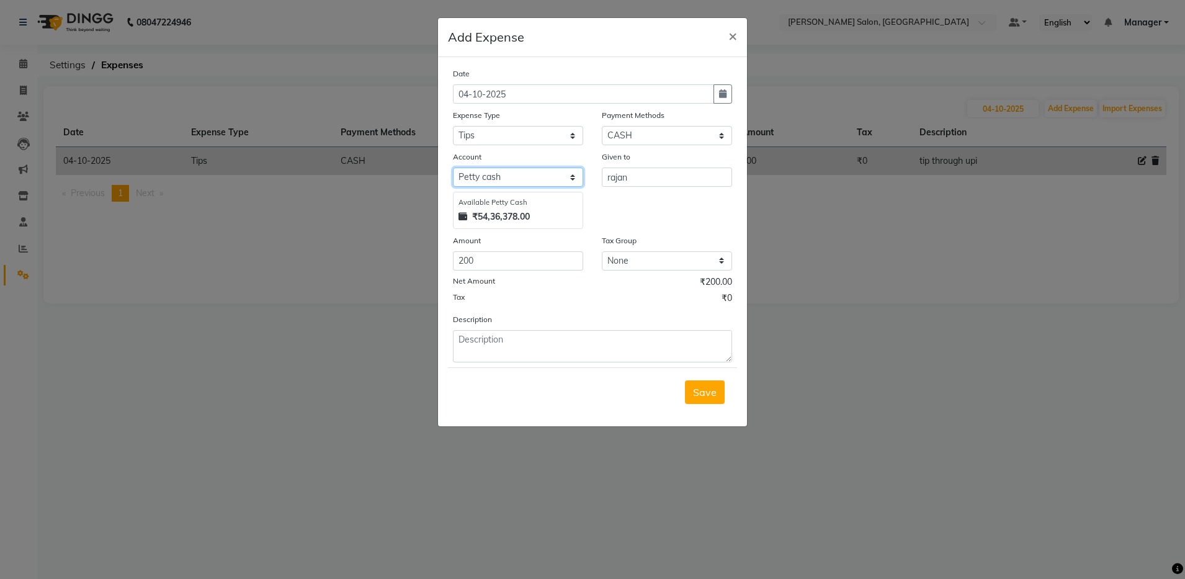
click at [569, 181] on select "Select Petty cash Default account" at bounding box center [518, 176] width 130 height 19
click at [563, 172] on select "Select Petty cash Default account" at bounding box center [518, 176] width 130 height 19
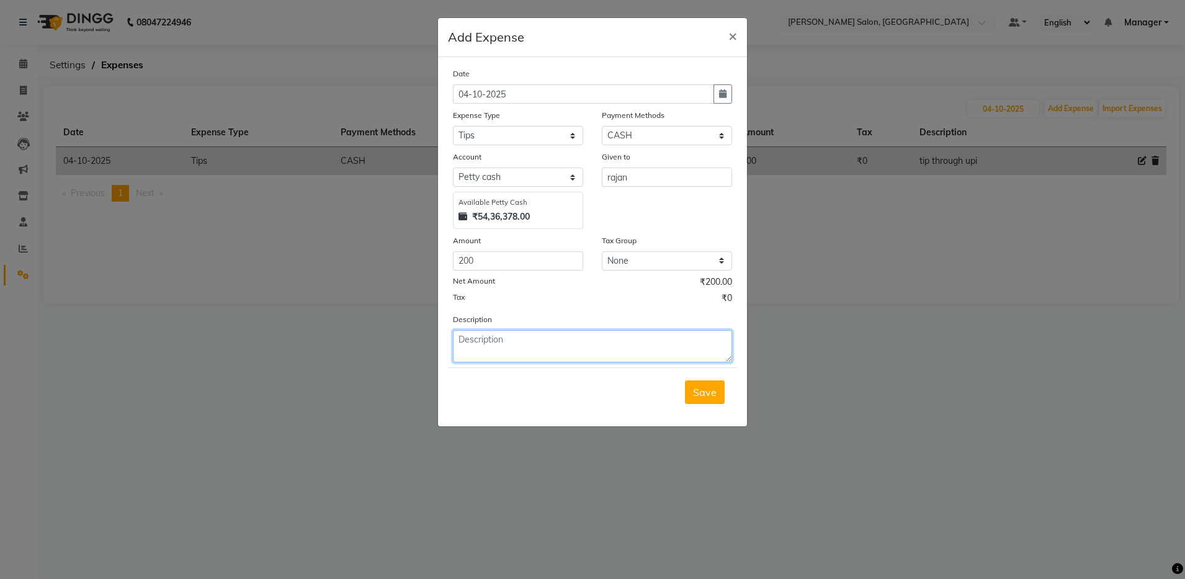
click at [527, 341] on textarea at bounding box center [592, 346] width 279 height 32
click at [706, 392] on span "Save" at bounding box center [705, 392] width 24 height 12
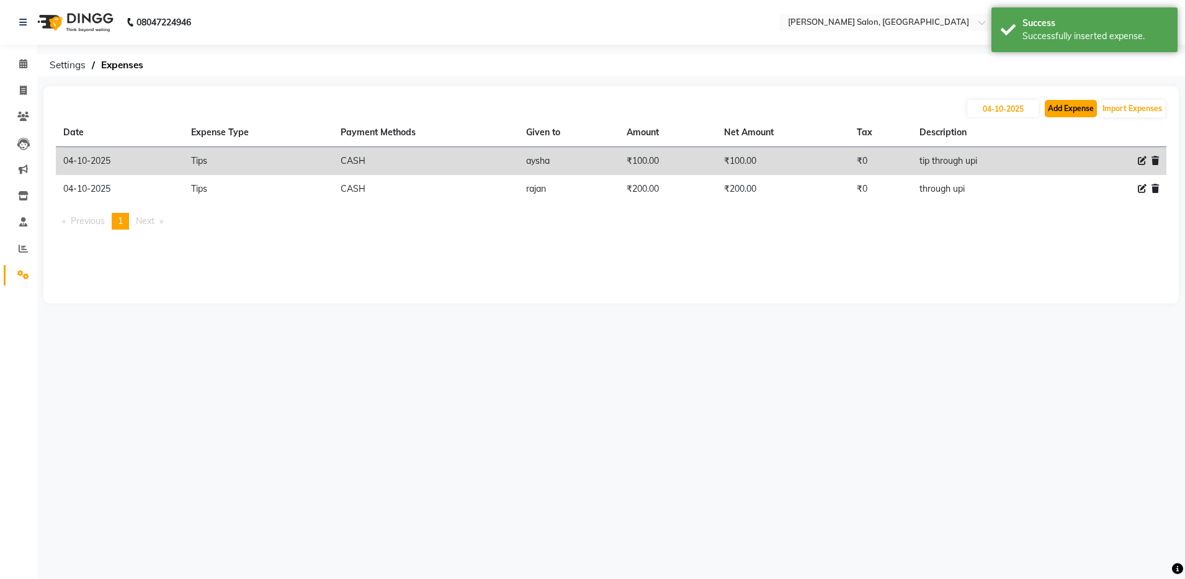
click at [1076, 105] on button "Add Expense" at bounding box center [1070, 108] width 52 height 17
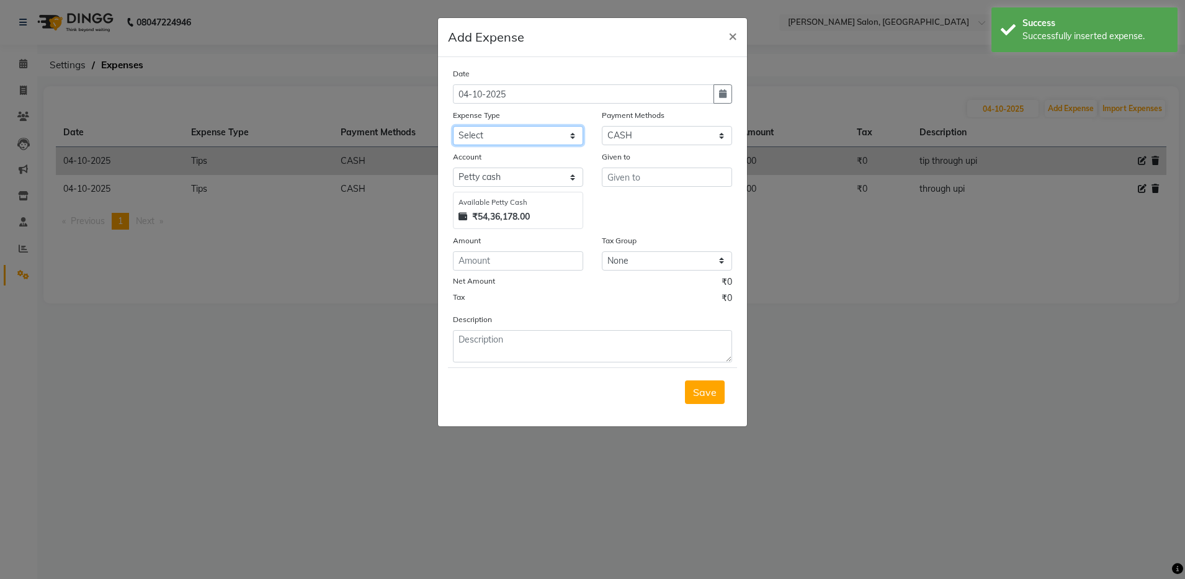
click at [508, 135] on select "Select Advance Salary Client Snacks Equipment Estate food Fuel Govt fee Incenti…" at bounding box center [518, 135] width 130 height 19
click at [453, 126] on select "Select Advance Salary Client Snacks Equipment Estate food Fuel Govt fee Incenti…" at bounding box center [518, 135] width 130 height 19
click at [666, 182] on input "text" at bounding box center [667, 176] width 130 height 19
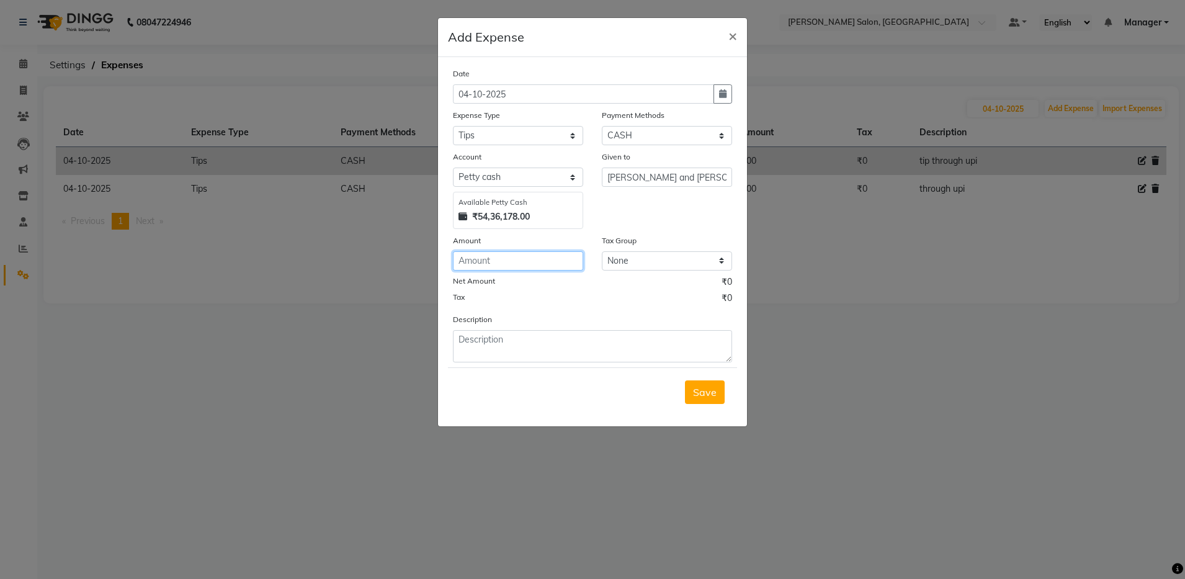
click at [510, 263] on input "number" at bounding box center [518, 260] width 130 height 19
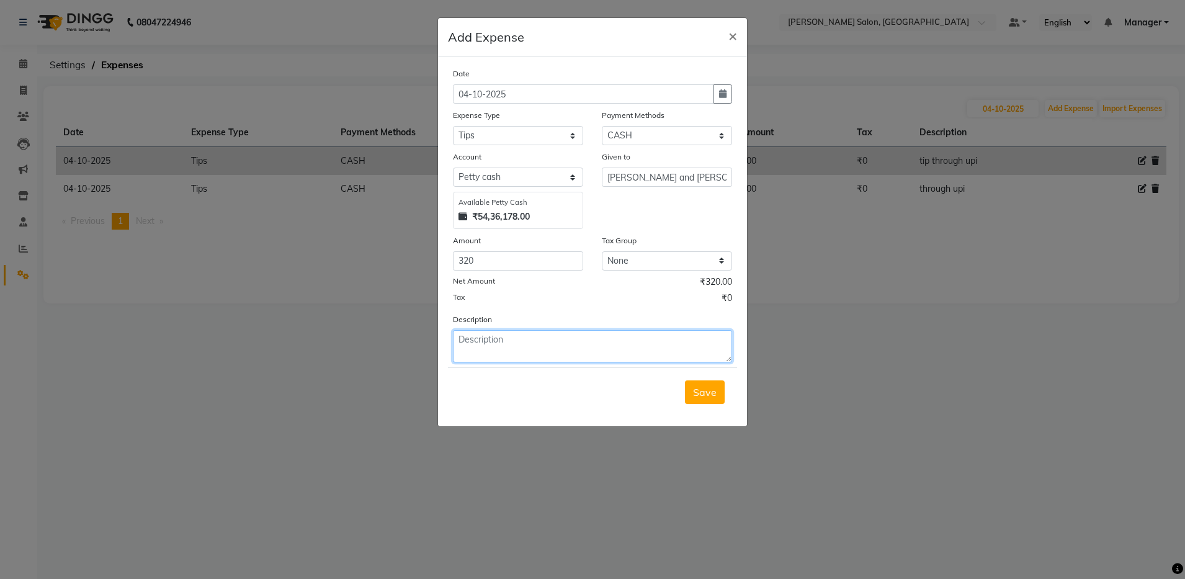
click at [505, 351] on textarea at bounding box center [592, 346] width 279 height 32
click at [706, 394] on span "Save" at bounding box center [705, 392] width 24 height 12
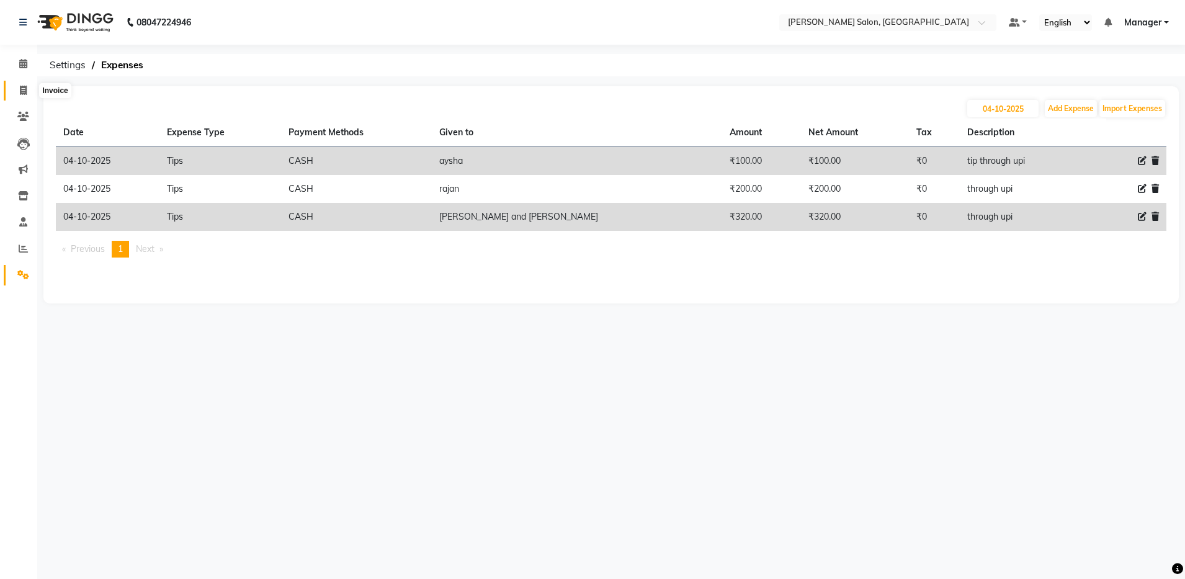
click at [19, 92] on span at bounding box center [23, 91] width 22 height 14
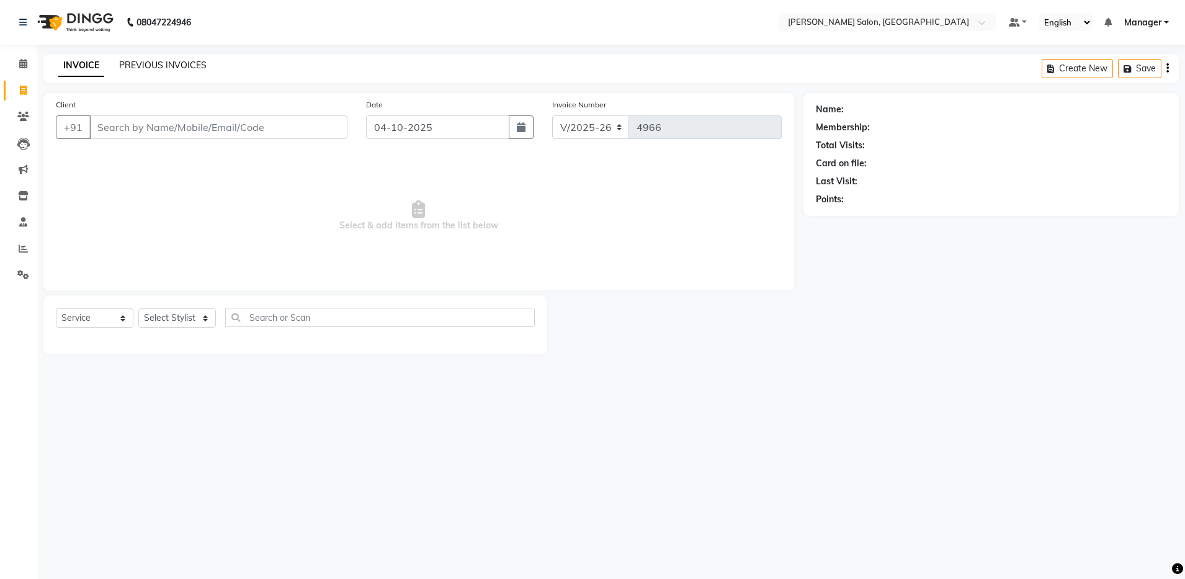
click at [185, 60] on link "PREVIOUS INVOICES" at bounding box center [162, 65] width 87 height 11
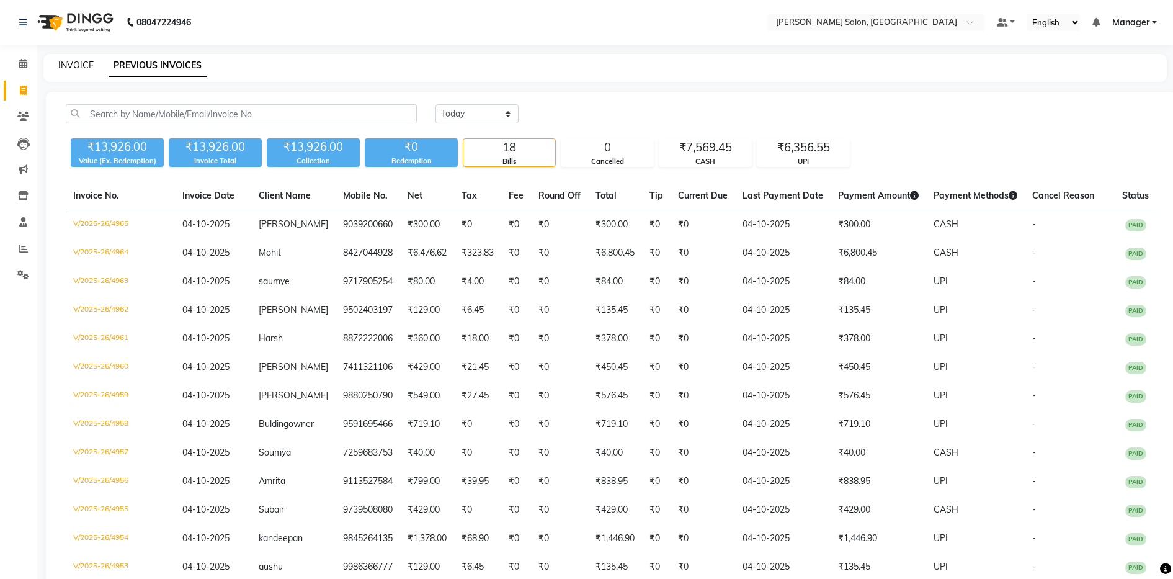
click at [67, 65] on link "INVOICE" at bounding box center [75, 65] width 35 height 11
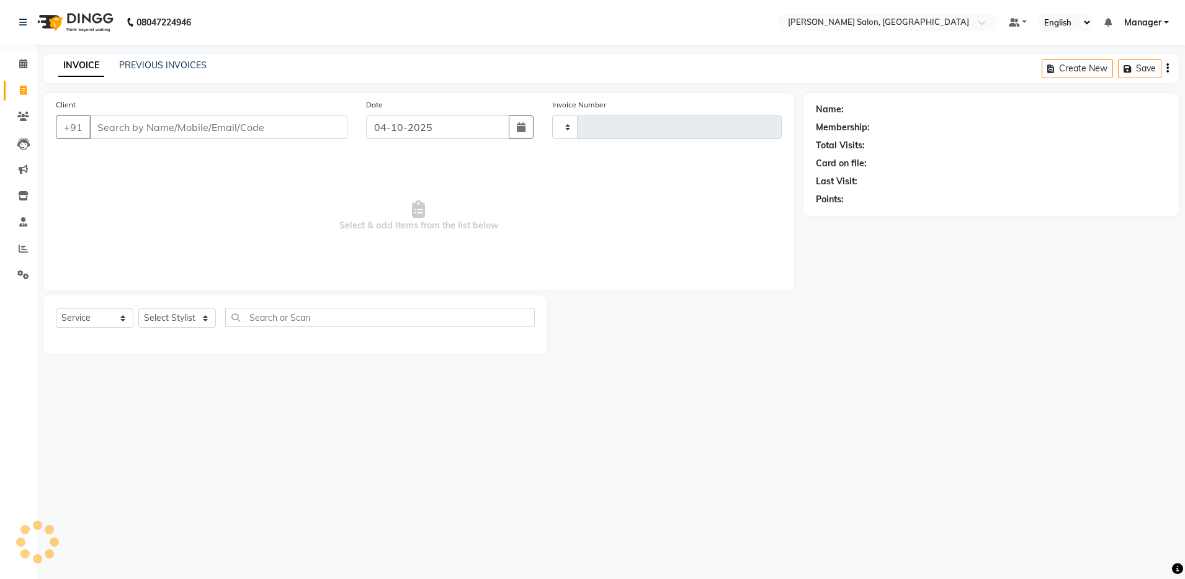
click at [149, 127] on input "Client" at bounding box center [218, 127] width 258 height 24
click at [207, 313] on select "Select Stylist Abhishek Aisha Barbhuiya Arjun Viswanathan dolma Faeem Khan Gour…" at bounding box center [177, 317] width 78 height 19
click at [138, 308] on select "Select Stylist Abhishek Aisha Barbhuiya Arjun Viswanathan dolma Faeem Khan Gour…" at bounding box center [177, 317] width 78 height 19
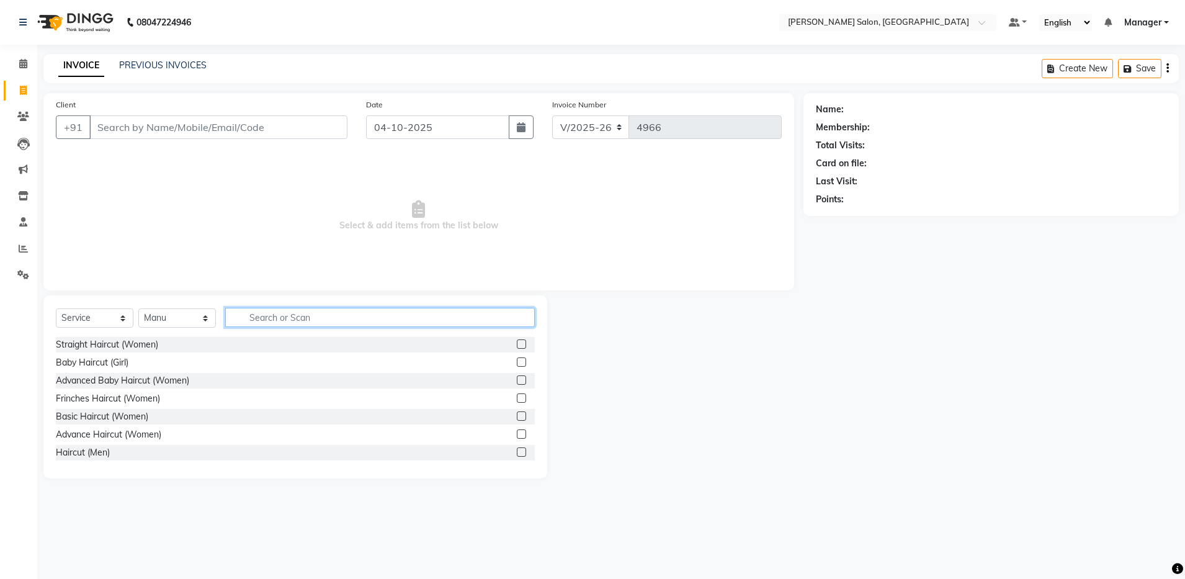
click at [317, 316] on input "text" at bounding box center [379, 317] width 309 height 19
click at [517, 448] on label at bounding box center [521, 451] width 9 height 9
click at [517, 448] on input "checkbox" at bounding box center [521, 452] width 8 height 8
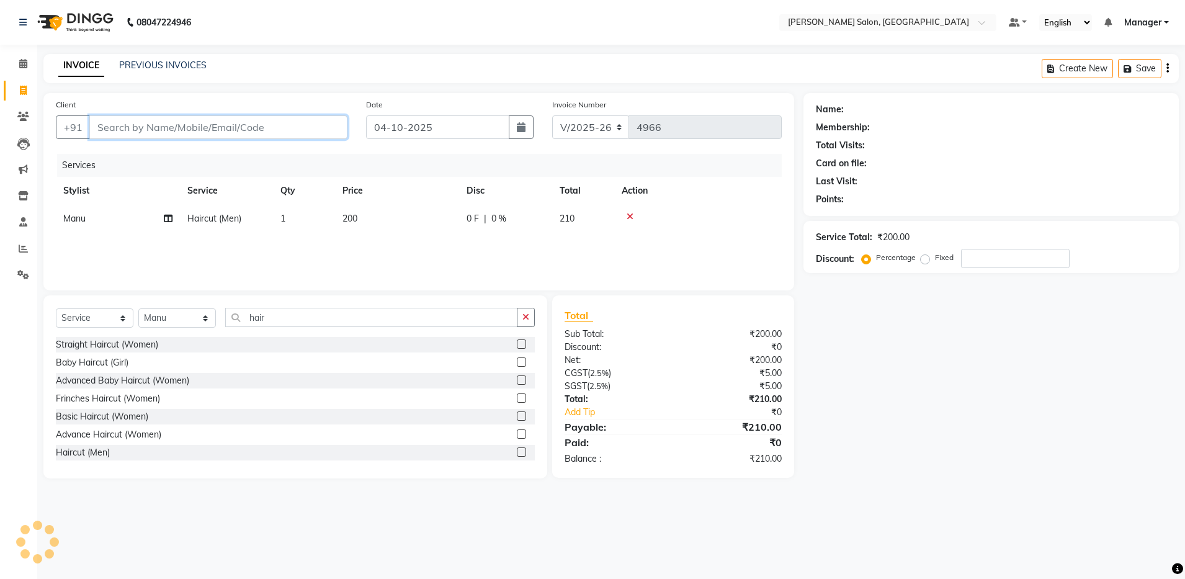
click at [281, 127] on input "Client" at bounding box center [218, 127] width 258 height 24
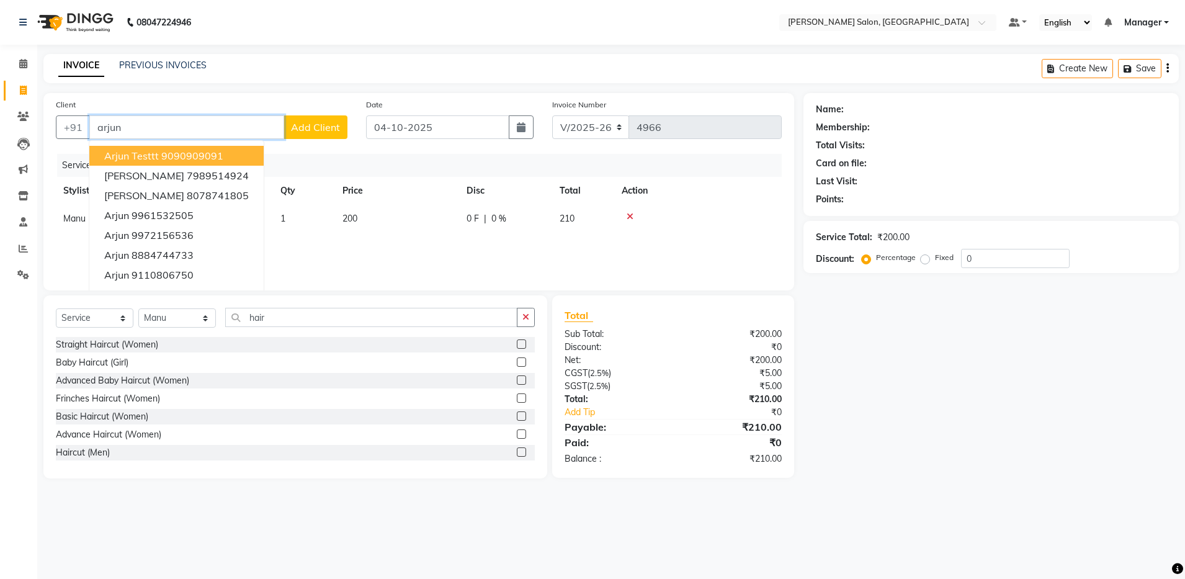
click at [195, 156] on ngb-highlight "9090909091" at bounding box center [192, 155] width 62 height 12
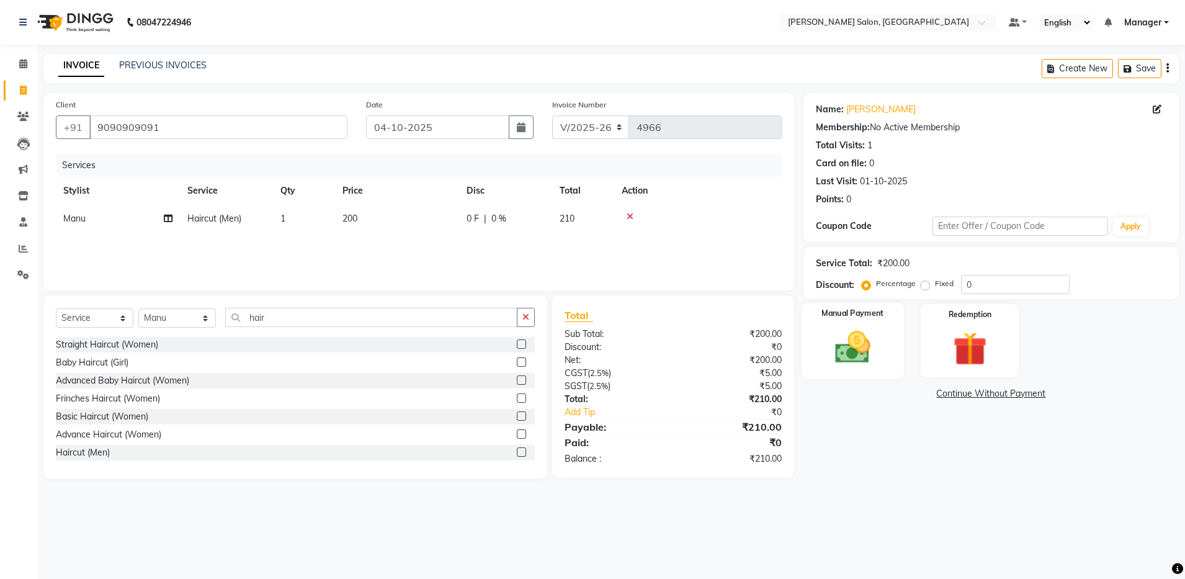
drag, startPoint x: 832, startPoint y: 342, endPoint x: 844, endPoint y: 336, distance: 13.3
click at [832, 342] on img at bounding box center [853, 347] width 58 height 41
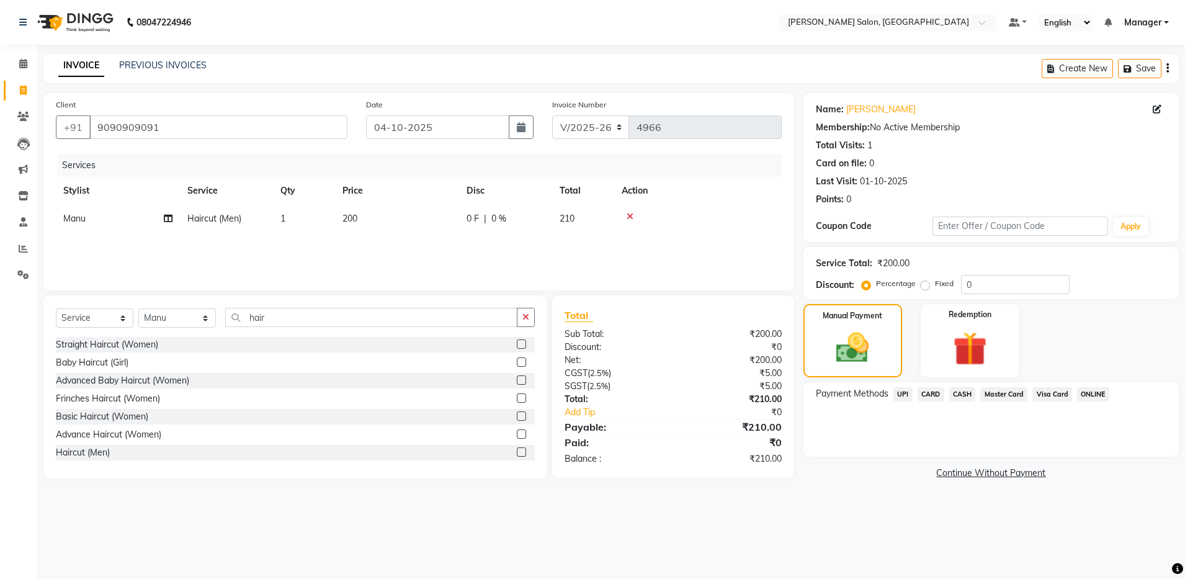
click at [897, 394] on span "UPI" at bounding box center [902, 394] width 19 height 14
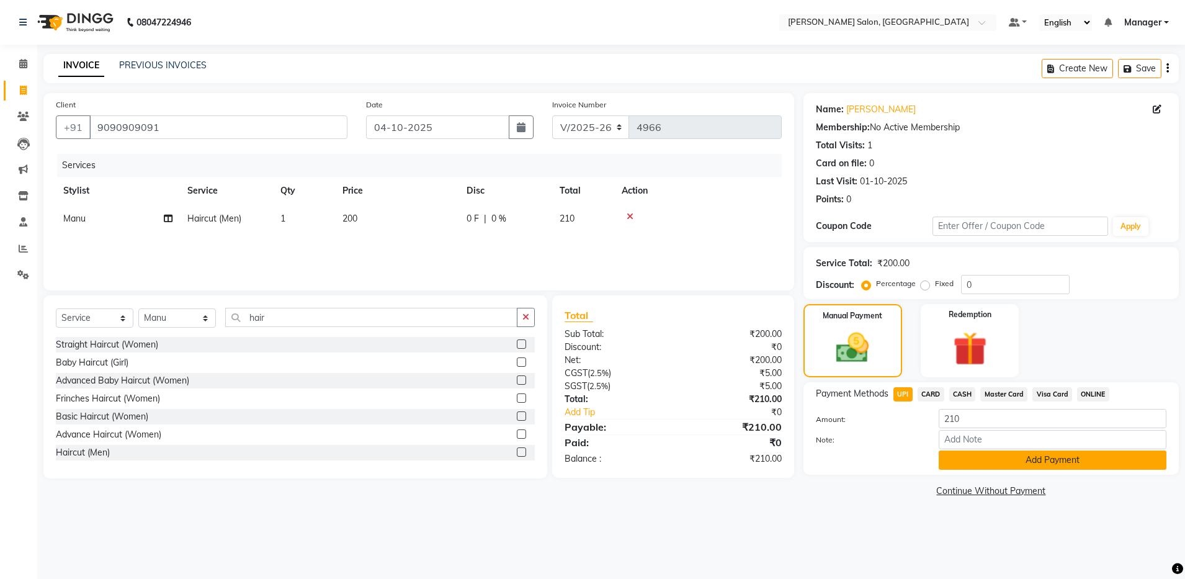
click at [1025, 462] on button "Add Payment" at bounding box center [1052, 459] width 228 height 19
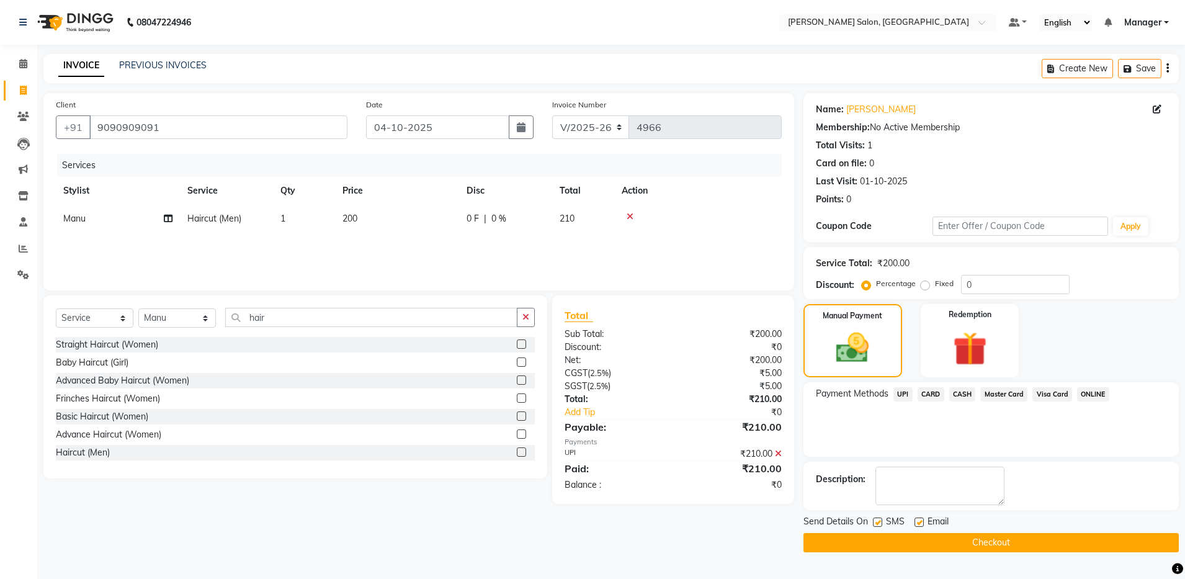
click at [878, 522] on label at bounding box center [877, 521] width 9 height 9
click at [878, 522] on input "checkbox" at bounding box center [877, 523] width 8 height 8
click at [919, 525] on label at bounding box center [918, 521] width 9 height 9
click at [919, 525] on input "checkbox" at bounding box center [918, 523] width 8 height 8
click at [948, 537] on button "Checkout" at bounding box center [990, 542] width 375 height 19
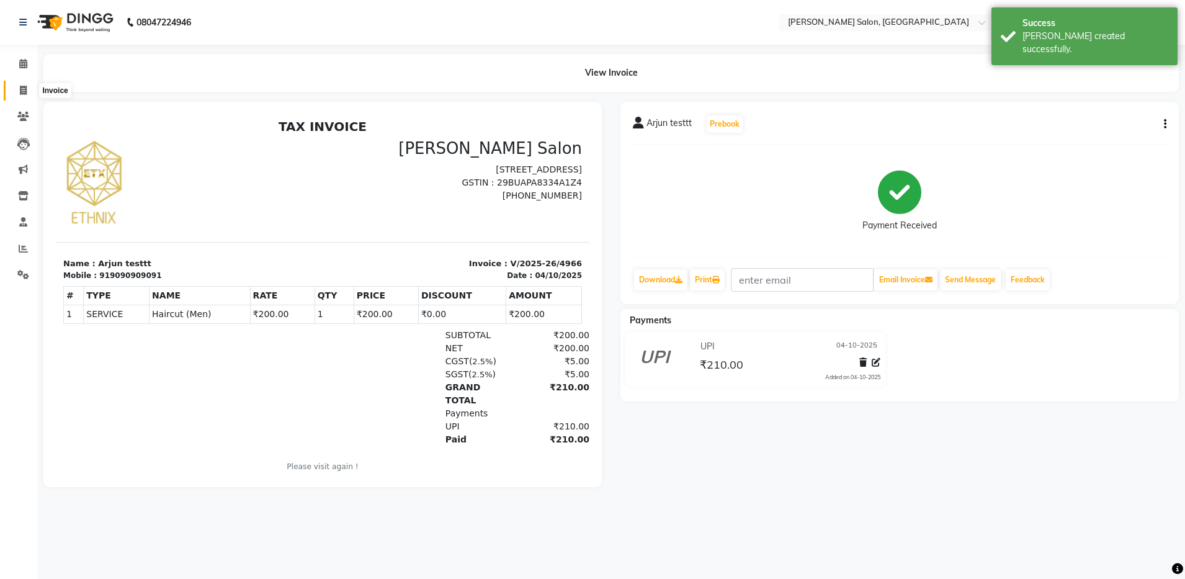
click at [18, 92] on span at bounding box center [23, 91] width 22 height 14
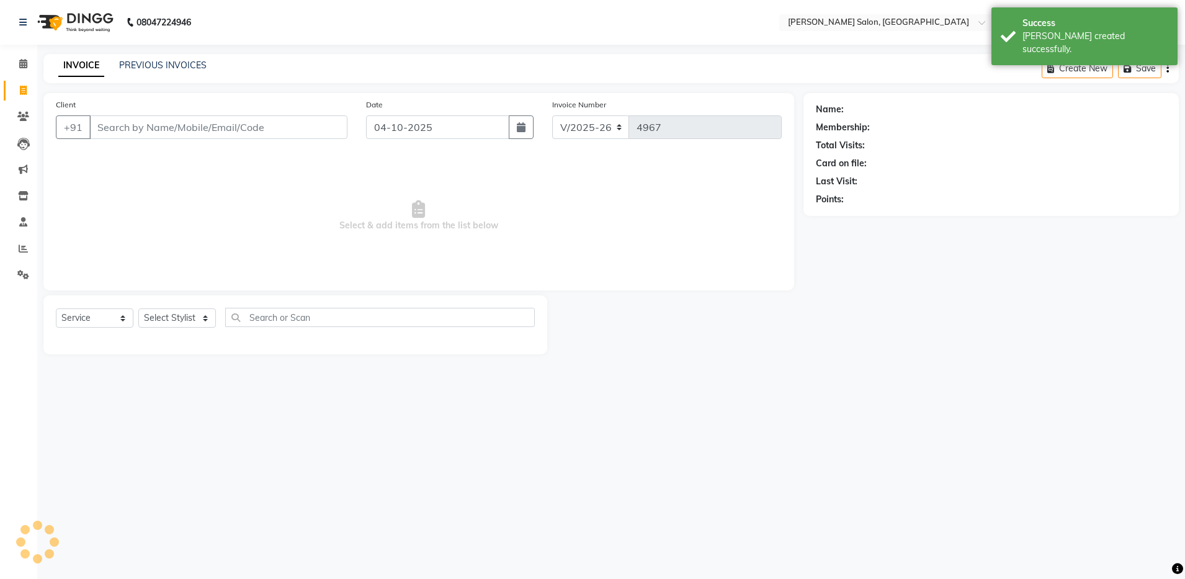
click at [159, 131] on input "Client" at bounding box center [218, 127] width 258 height 24
click at [158, 132] on input "Client" at bounding box center [218, 127] width 258 height 24
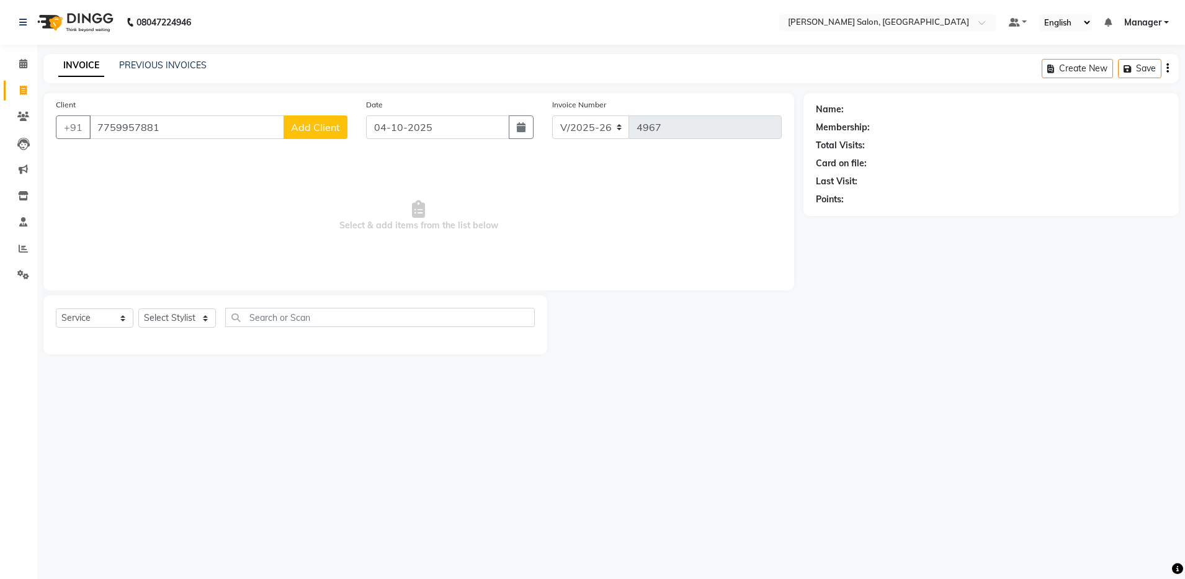
click at [115, 128] on input "7759957881" at bounding box center [186, 127] width 195 height 24
click at [134, 126] on input "77589957881" at bounding box center [186, 127] width 195 height 24
click at [191, 128] on input "7758957881" at bounding box center [186, 127] width 195 height 24
click at [323, 122] on span "Add Client" at bounding box center [315, 127] width 49 height 12
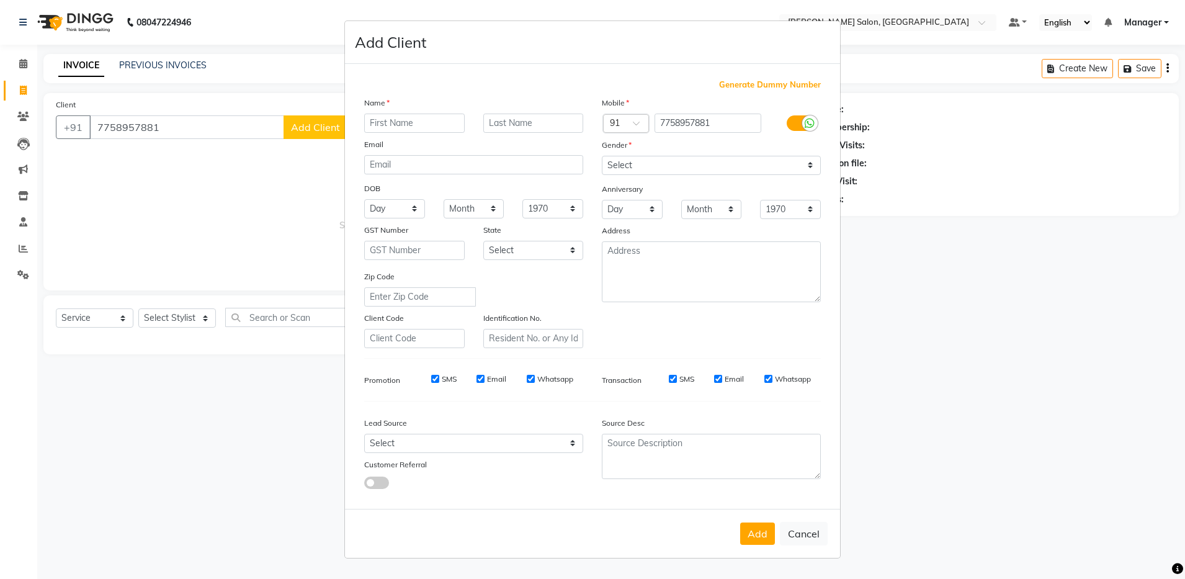
click at [388, 122] on input "text" at bounding box center [414, 123] width 100 height 19
click at [656, 164] on select "Select Male Female Other Prefer Not To Say" at bounding box center [711, 165] width 219 height 19
click at [602, 156] on select "Select Male Female Other Prefer Not To Say" at bounding box center [711, 165] width 219 height 19
click at [760, 531] on button "Add" at bounding box center [757, 533] width 35 height 22
click at [937, 434] on ngb-modal-window "Add Client Generate Dummy Number Name devdatt Email DOB Day 01 02 03 04 05 06 0…" at bounding box center [592, 289] width 1185 height 579
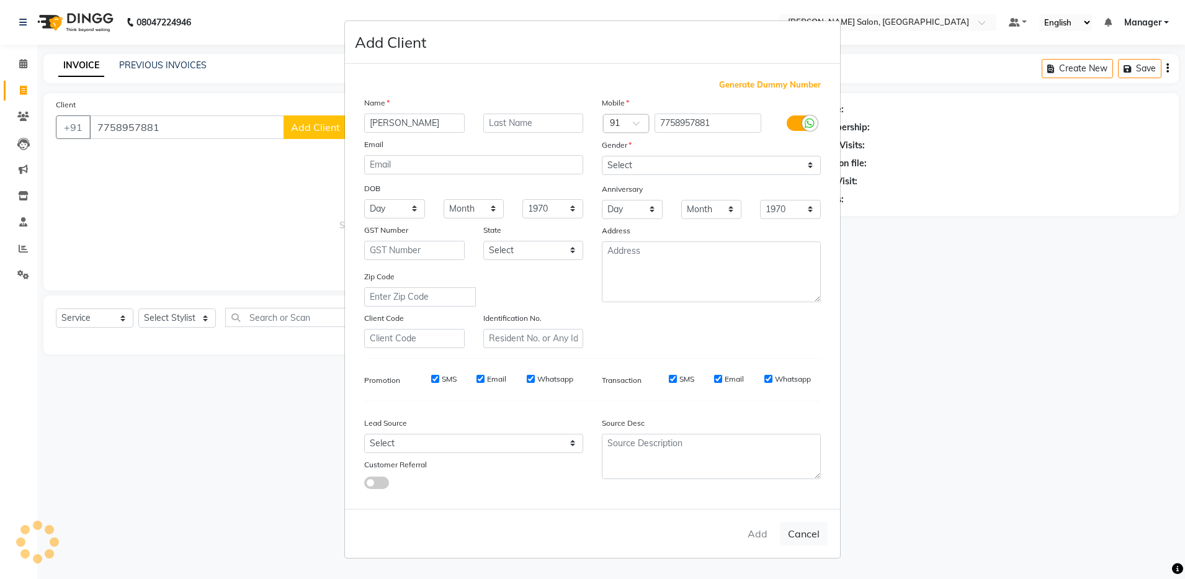
click at [755, 537] on div "Add Cancel" at bounding box center [592, 533] width 495 height 49
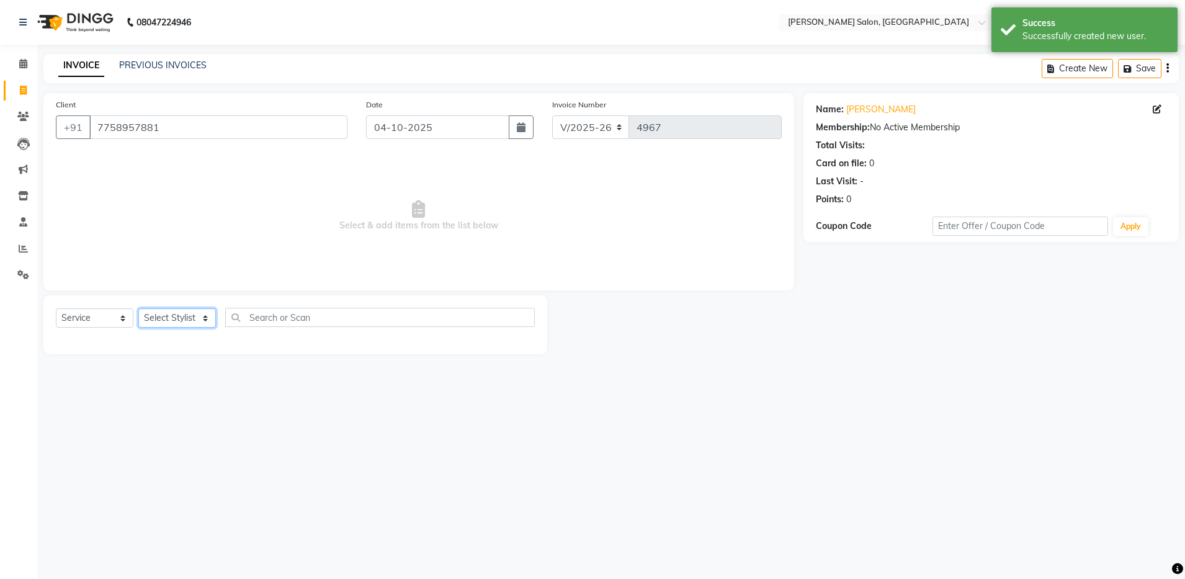
click at [172, 323] on select "Select Stylist Abhishek Aisha Barbhuiya Arjun Viswanathan dolma Faeem Khan Gour…" at bounding box center [177, 317] width 78 height 19
click at [138, 308] on select "Select Stylist Abhishek Aisha Barbhuiya Arjun Viswanathan dolma Faeem Khan Gour…" at bounding box center [177, 317] width 78 height 19
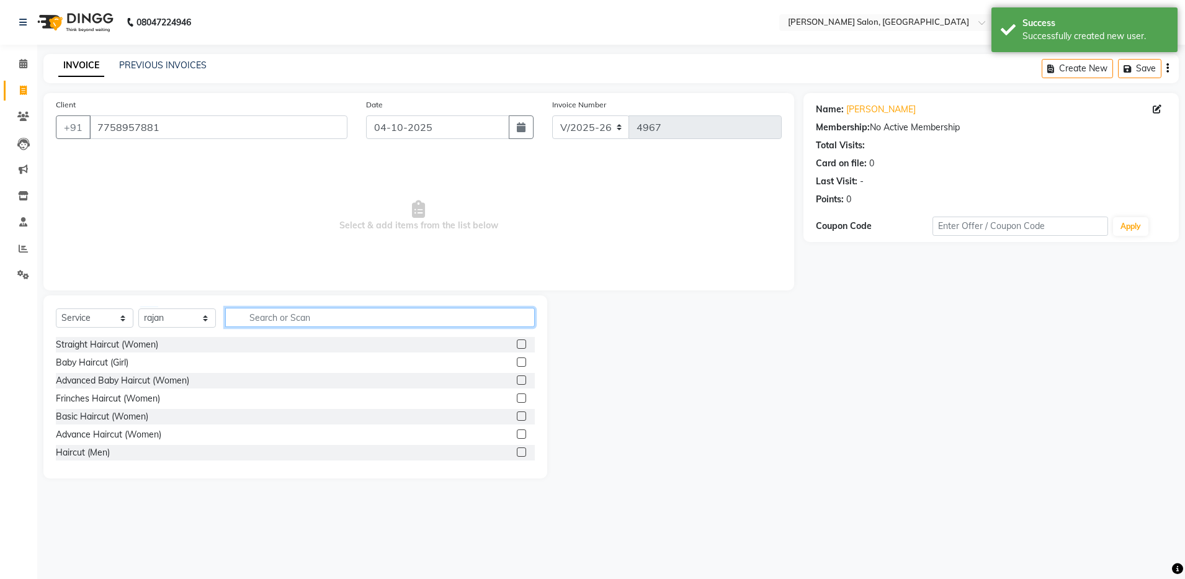
drag, startPoint x: 295, startPoint y: 321, endPoint x: 309, endPoint y: 300, distance: 25.5
click at [295, 318] on input "text" at bounding box center [379, 317] width 309 height 19
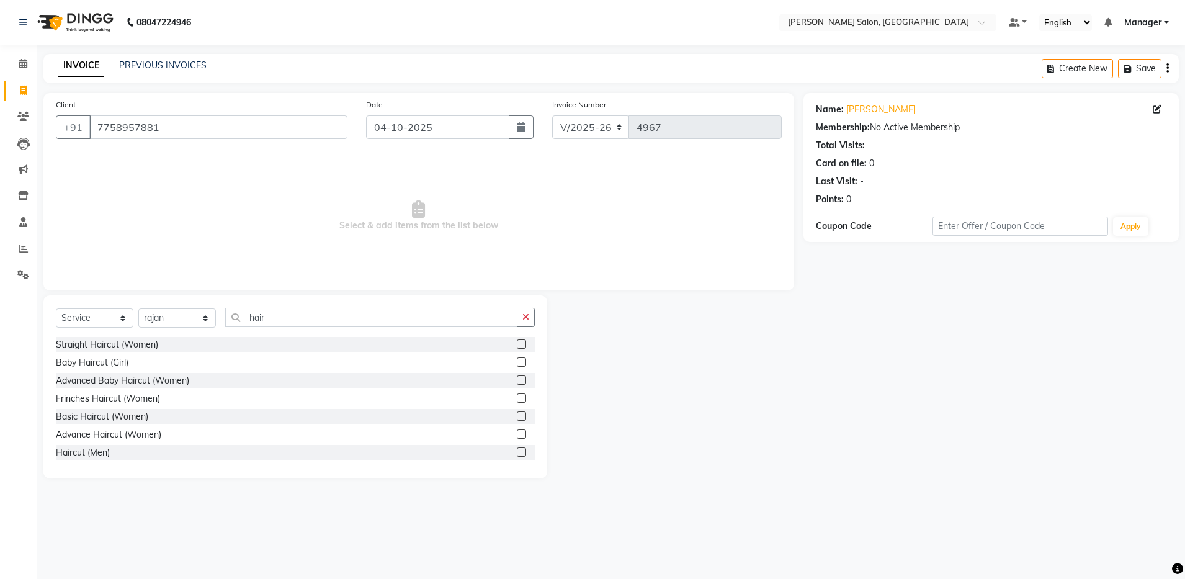
click at [517, 451] on label at bounding box center [521, 451] width 9 height 9
click at [517, 451] on input "checkbox" at bounding box center [521, 452] width 8 height 8
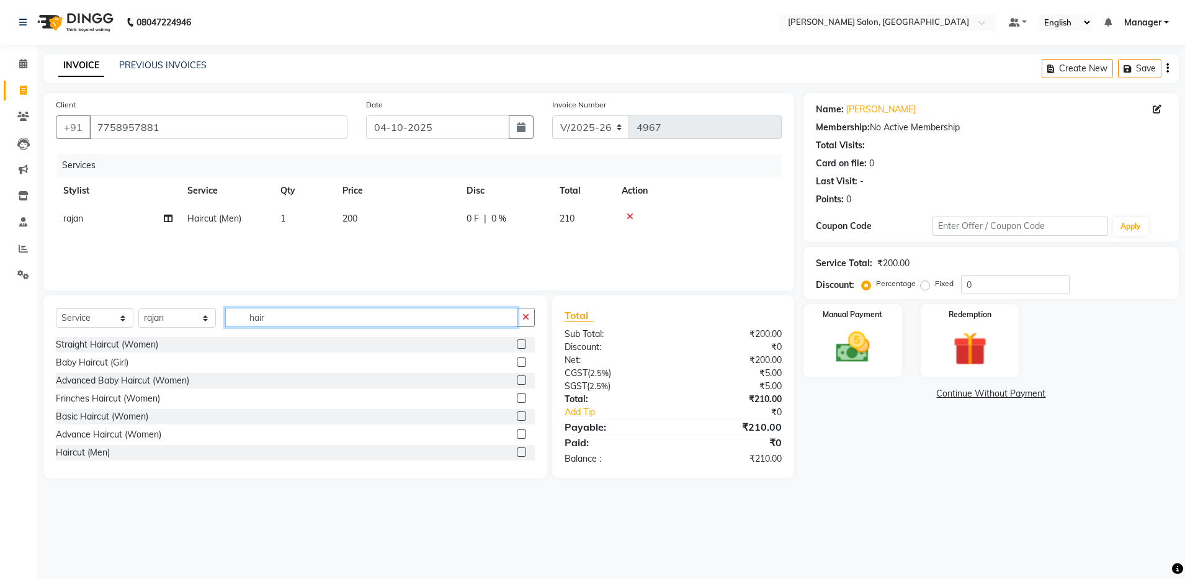
click at [292, 318] on input "hair" at bounding box center [371, 317] width 292 height 19
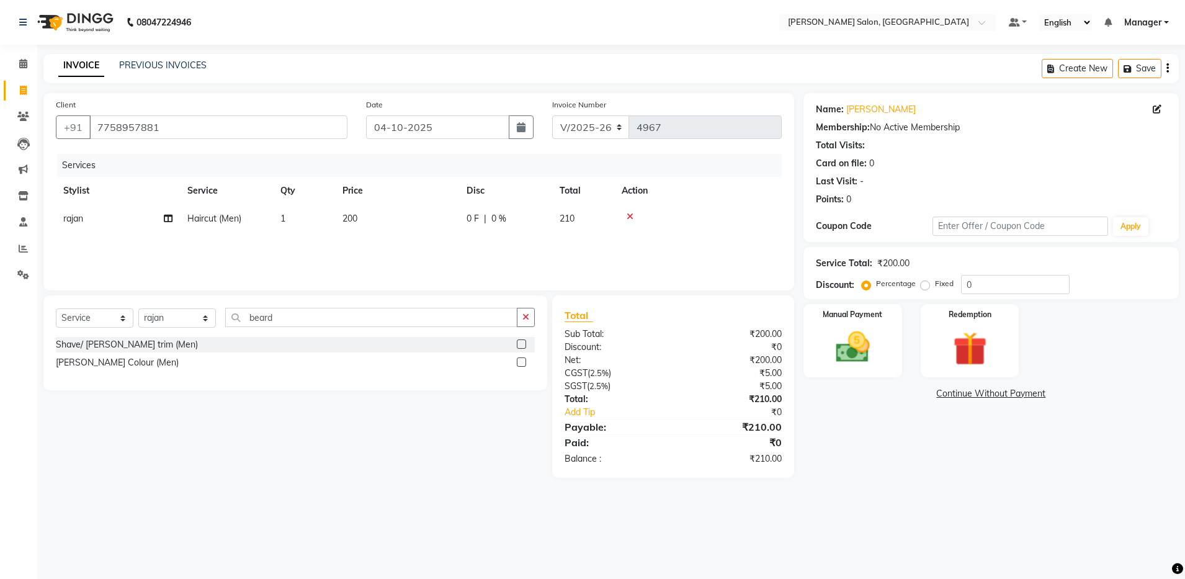
click at [521, 341] on label at bounding box center [521, 343] width 9 height 9
click at [521, 341] on input "checkbox" at bounding box center [521, 345] width 8 height 8
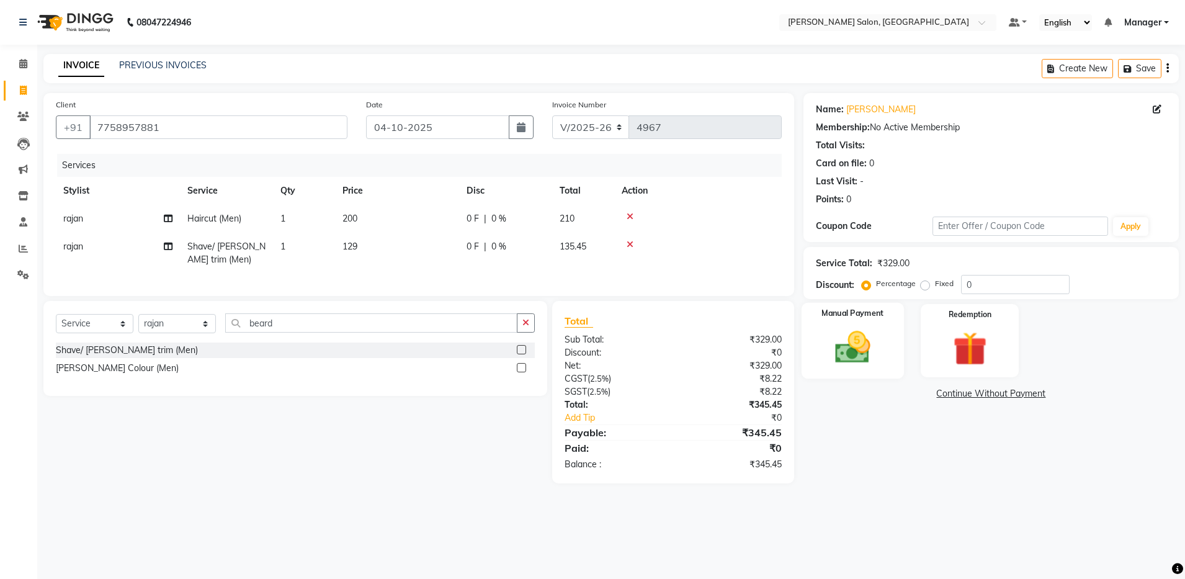
click at [882, 345] on div "Manual Payment" at bounding box center [852, 341] width 102 height 76
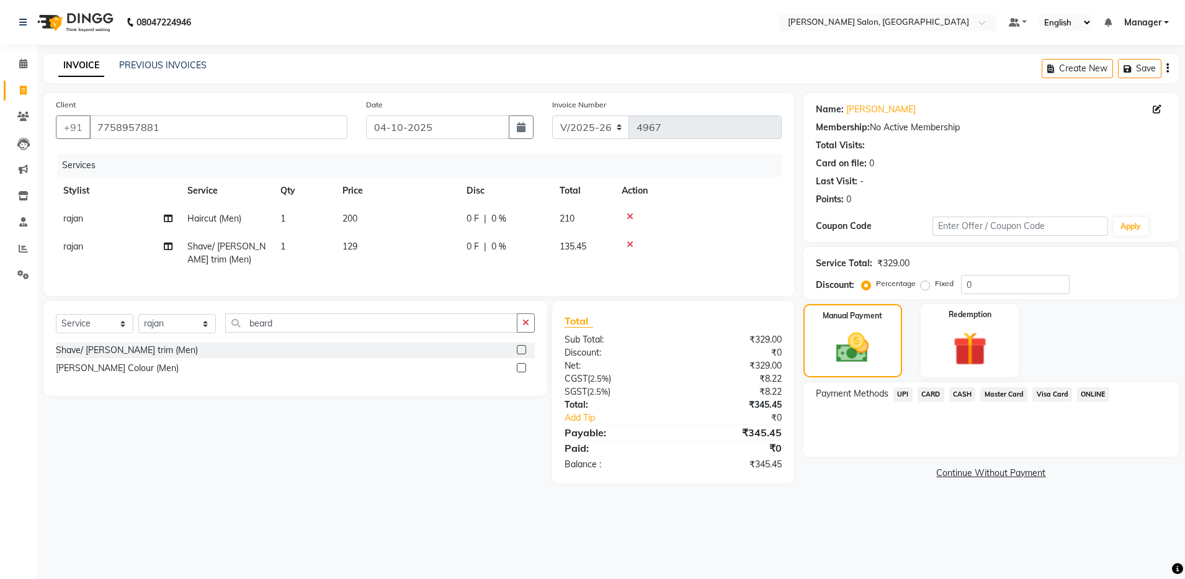
click at [908, 395] on span "UPI" at bounding box center [902, 394] width 19 height 14
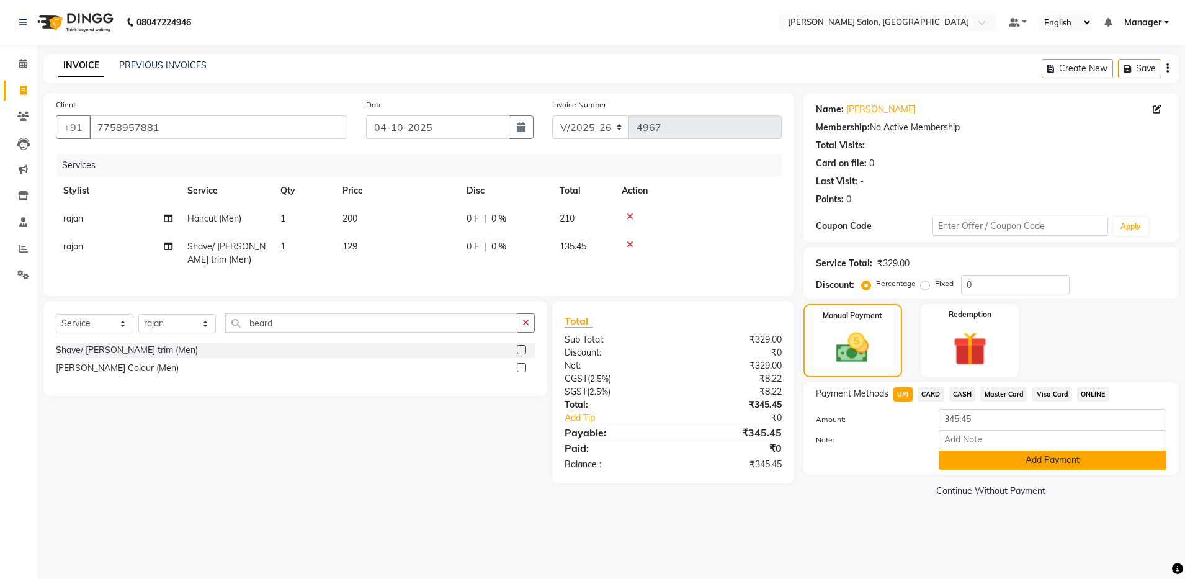
click at [1030, 459] on button "Add Payment" at bounding box center [1052, 459] width 228 height 19
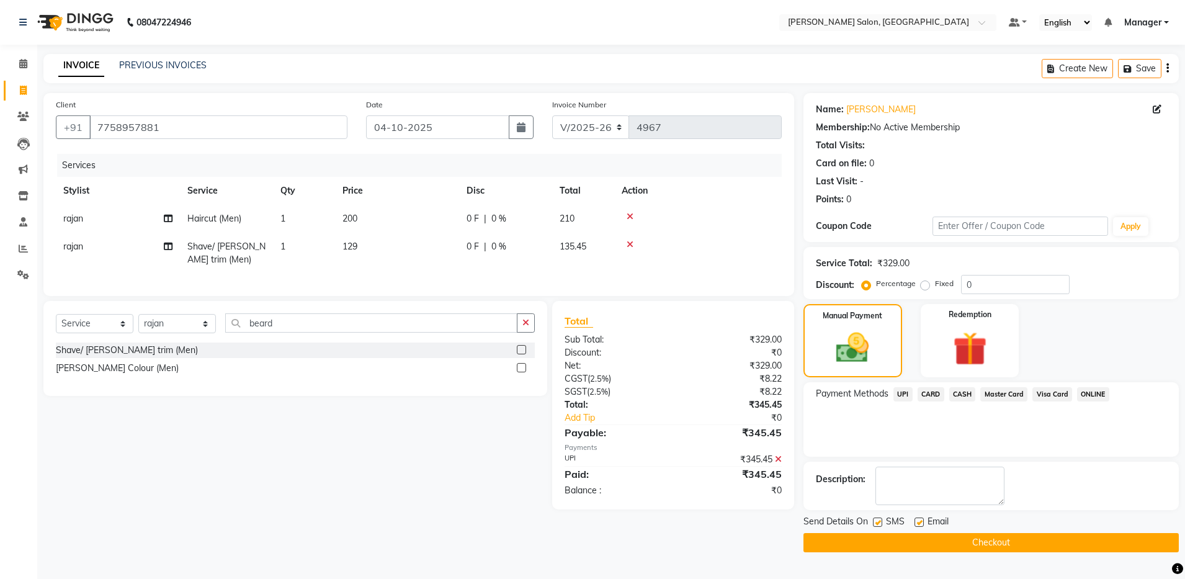
click at [981, 545] on button "Checkout" at bounding box center [990, 542] width 375 height 19
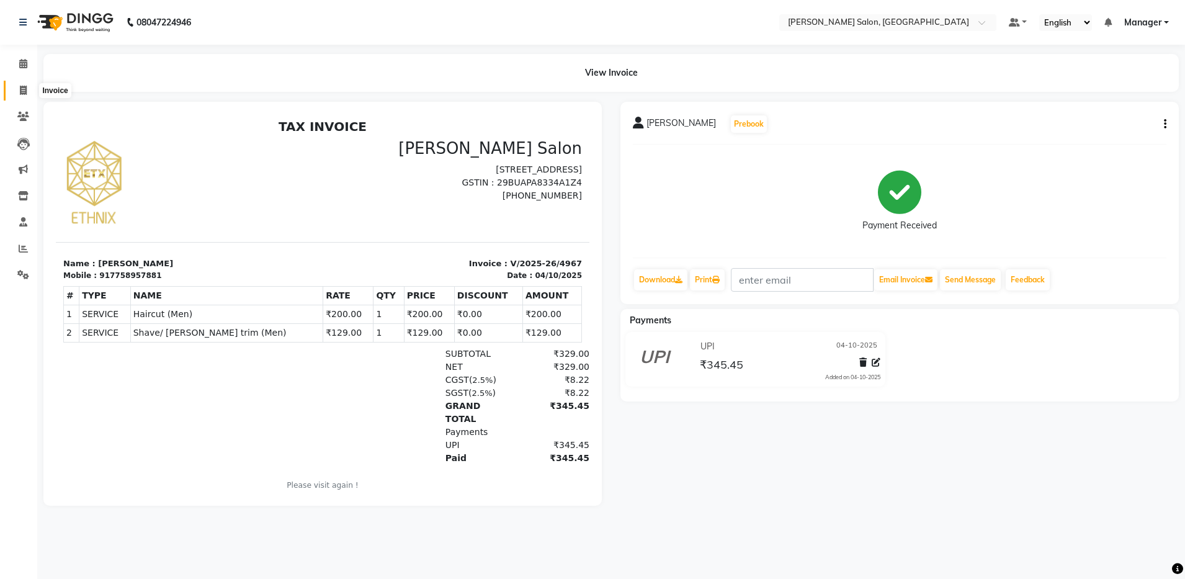
drag, startPoint x: 19, startPoint y: 86, endPoint x: 45, endPoint y: 96, distance: 27.1
click at [20, 86] on icon at bounding box center [23, 90] width 7 height 9
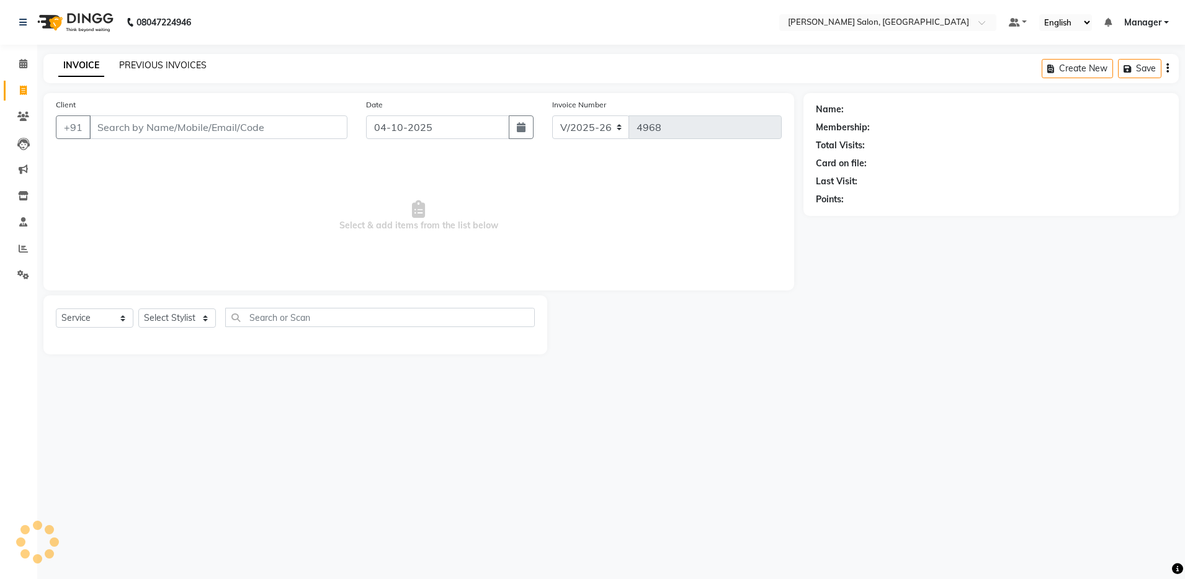
click at [185, 61] on link "PREVIOUS INVOICES" at bounding box center [162, 65] width 87 height 11
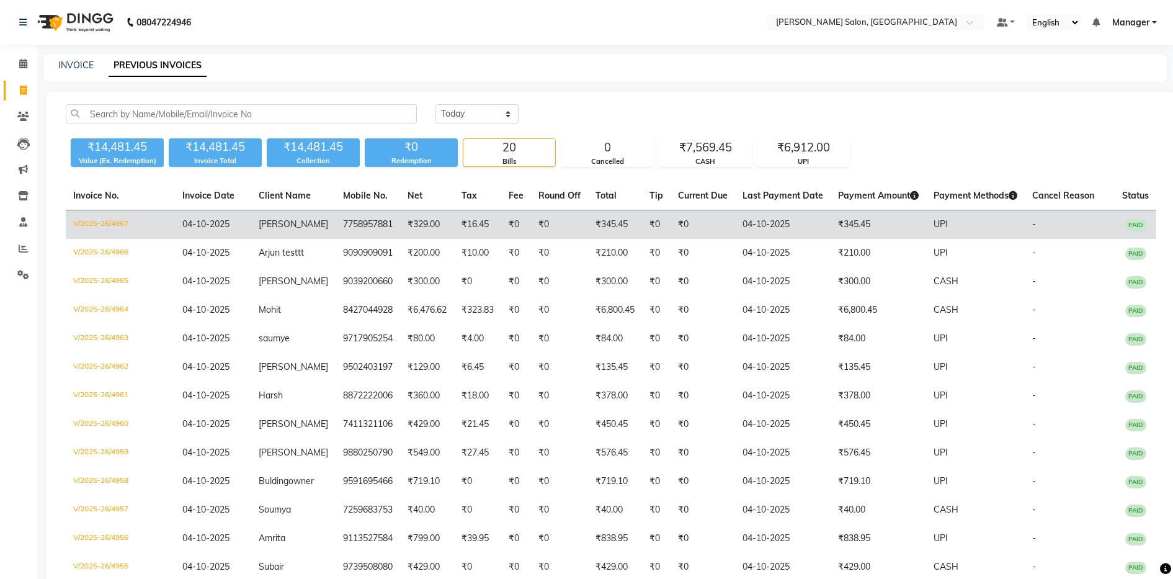
click at [836, 225] on td "₹345.45" at bounding box center [878, 224] width 96 height 29
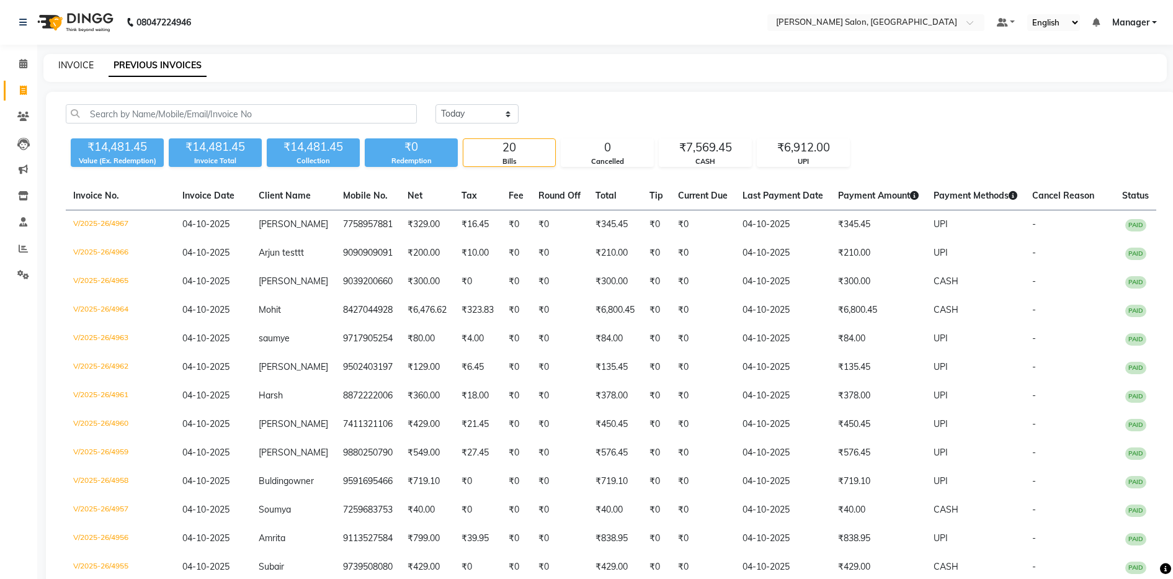
click at [70, 63] on link "INVOICE" at bounding box center [75, 65] width 35 height 11
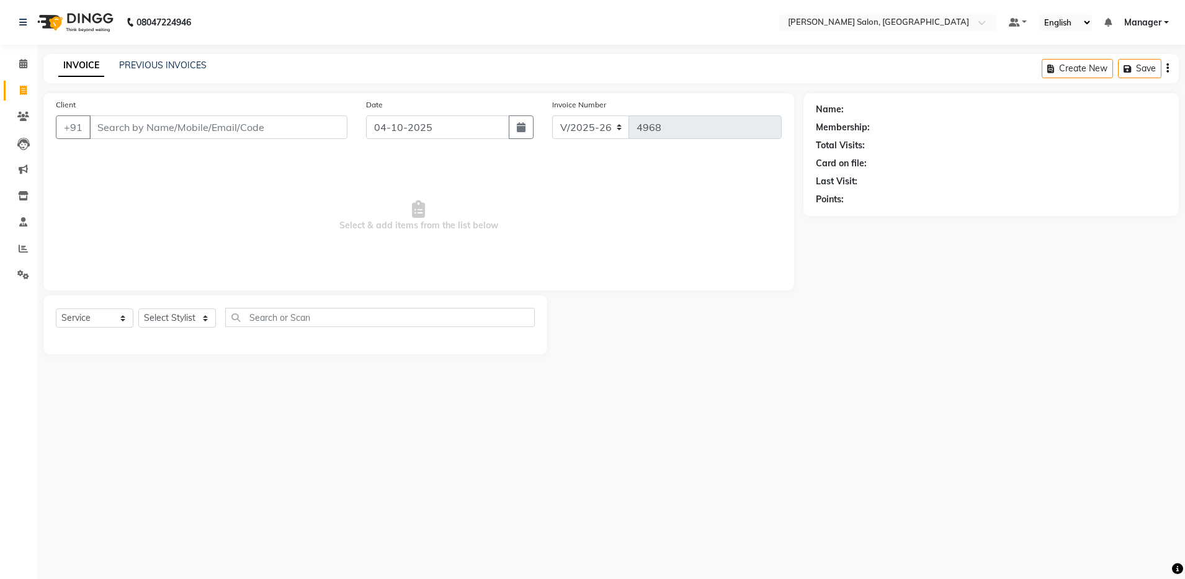
click at [129, 130] on input "Client" at bounding box center [218, 127] width 258 height 24
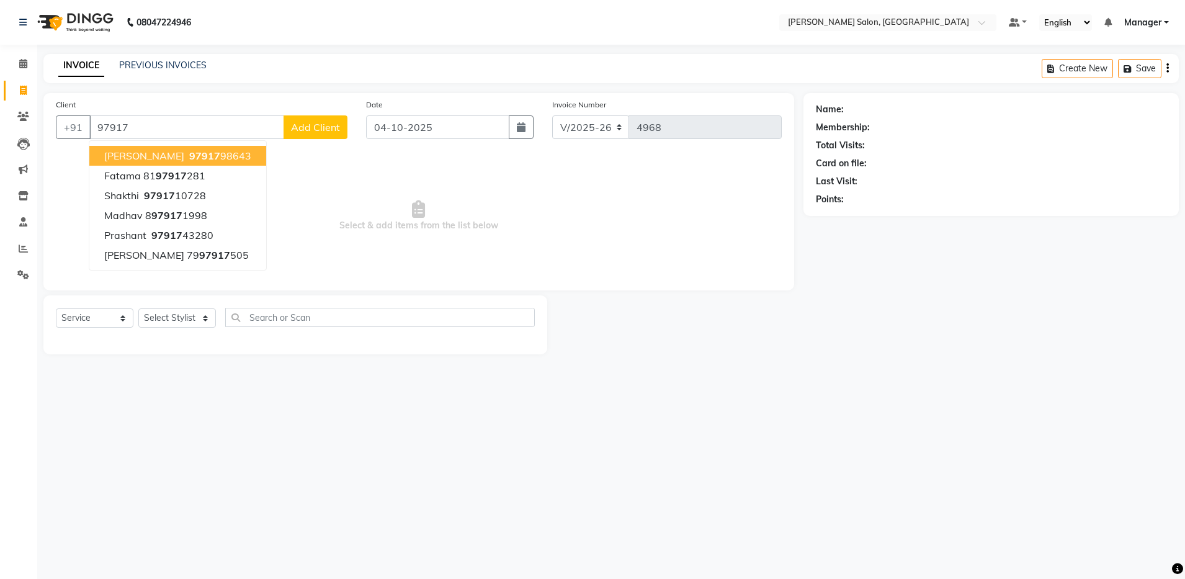
click at [129, 130] on input "97917" at bounding box center [186, 127] width 195 height 24
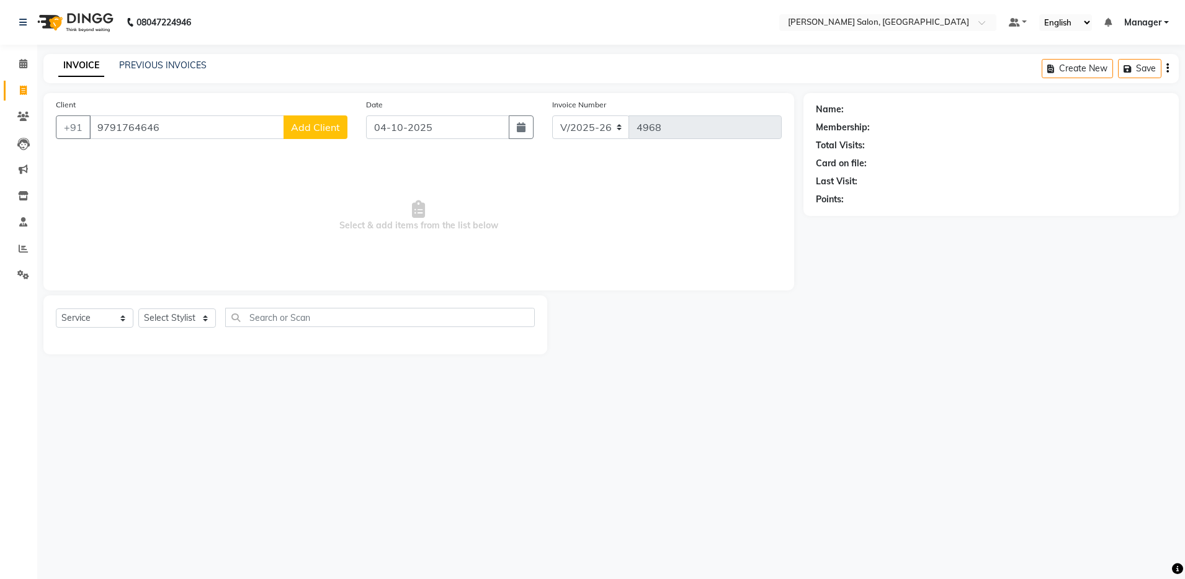
click at [132, 125] on input "9791764646" at bounding box center [186, 127] width 195 height 24
click at [314, 133] on span "Add Client" at bounding box center [315, 127] width 49 height 12
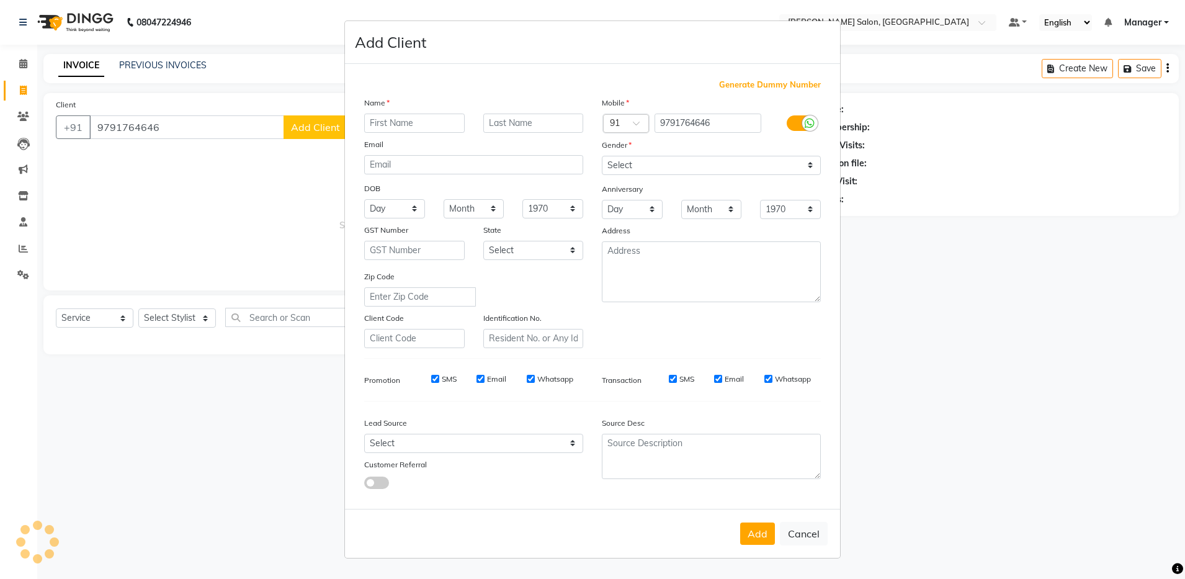
click at [414, 130] on input "text" at bounding box center [414, 123] width 100 height 19
click at [654, 165] on select "Select Male Female Other Prefer Not To Say" at bounding box center [711, 165] width 219 height 19
click at [602, 156] on select "Select Male Female Other Prefer Not To Say" at bounding box center [711, 165] width 219 height 19
click at [757, 532] on button "Add" at bounding box center [757, 533] width 35 height 22
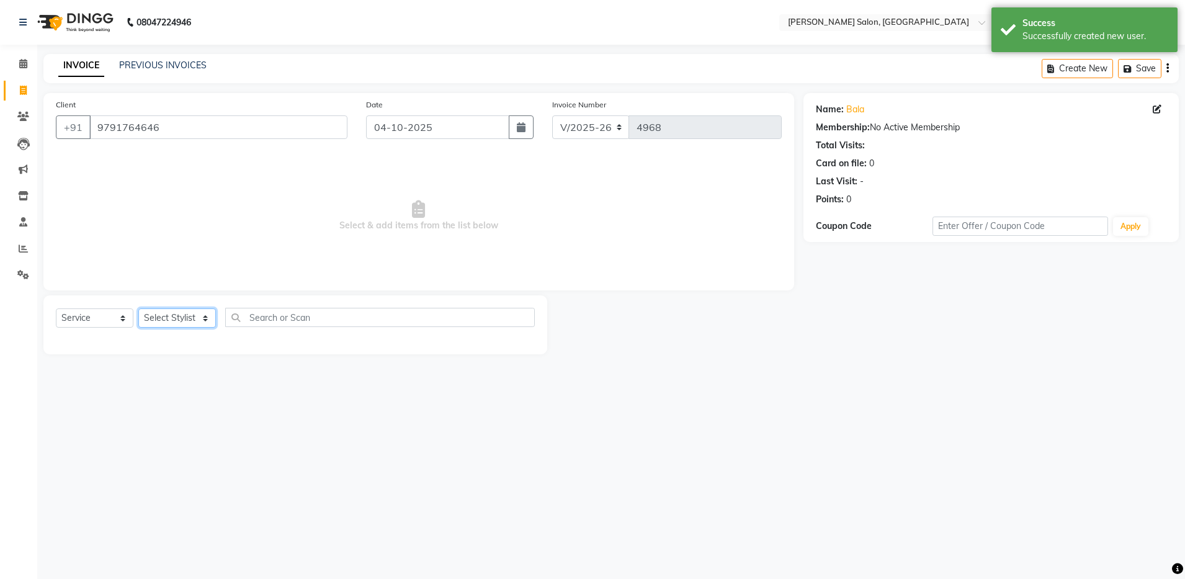
click at [202, 322] on select "Select Stylist Abhishek Aisha Barbhuiya Arjun Viswanathan dolma Faeem Khan Gour…" at bounding box center [177, 317] width 78 height 19
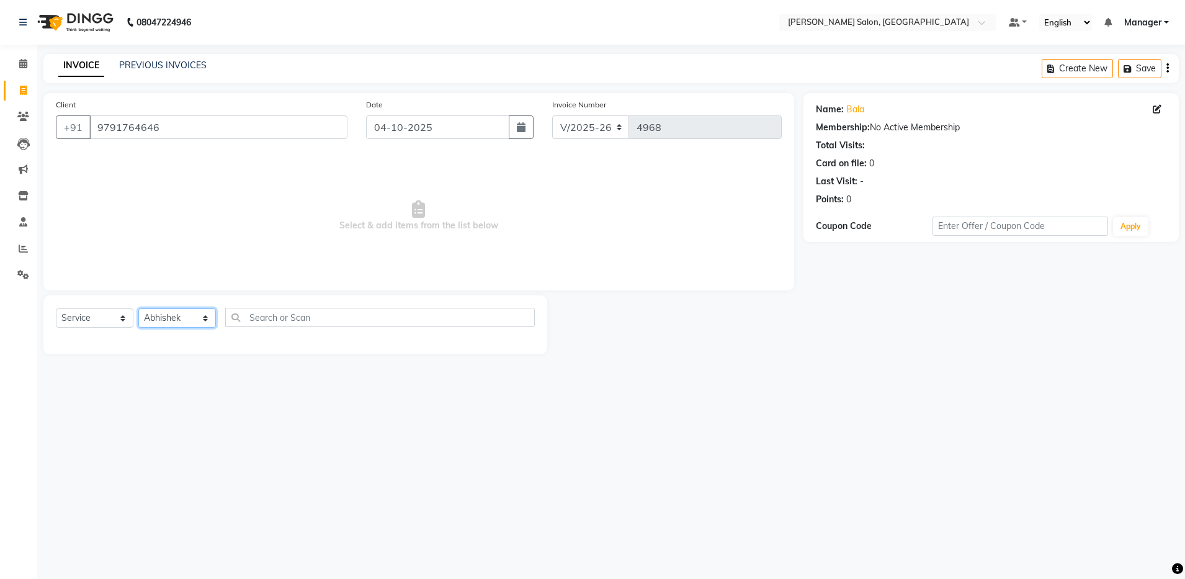
click at [138, 308] on select "Select Stylist Abhishek Aisha Barbhuiya Arjun Viswanathan dolma Faeem Khan Gour…" at bounding box center [177, 317] width 78 height 19
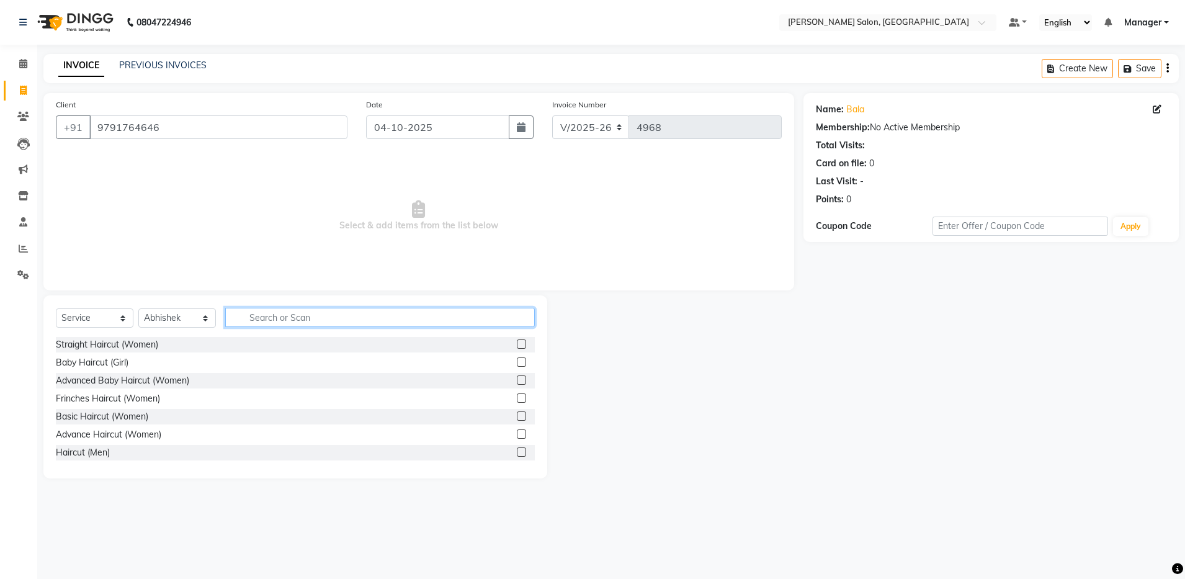
click at [265, 318] on input "text" at bounding box center [379, 317] width 309 height 19
click at [517, 450] on label at bounding box center [521, 451] width 9 height 9
click at [517, 450] on input "checkbox" at bounding box center [521, 452] width 8 height 8
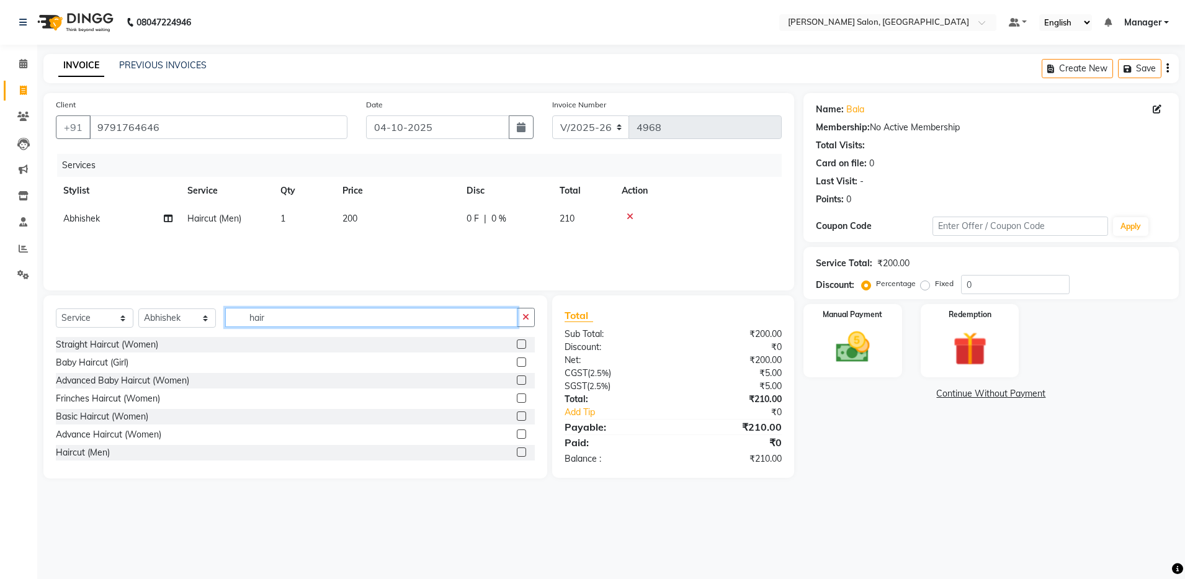
click at [291, 322] on input "hair" at bounding box center [371, 317] width 292 height 19
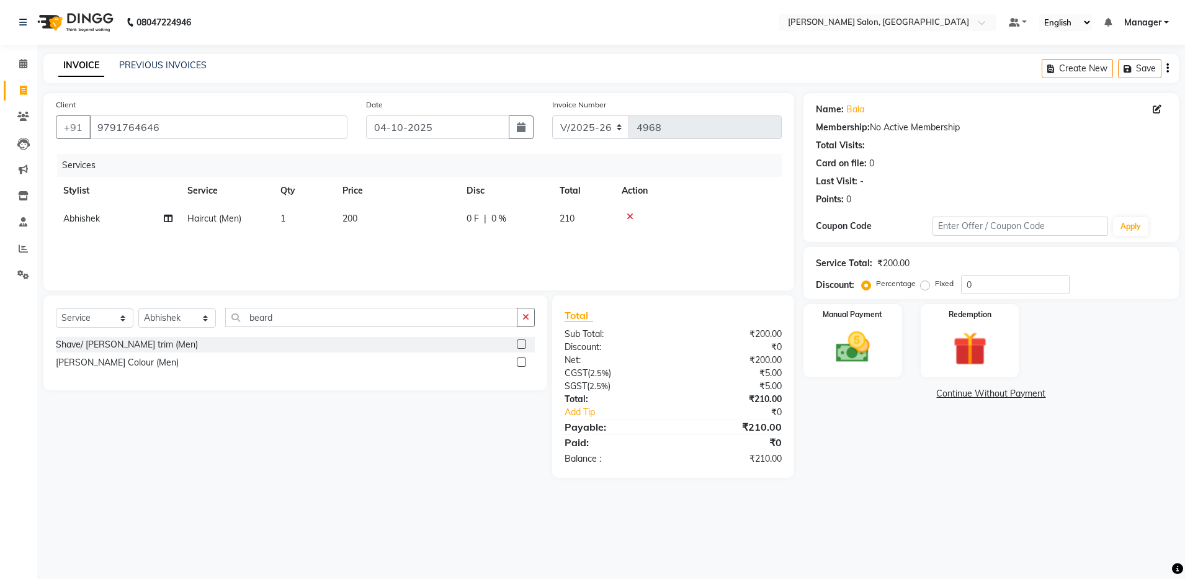
click at [523, 341] on label at bounding box center [521, 343] width 9 height 9
click at [523, 341] on input "checkbox" at bounding box center [521, 345] width 8 height 8
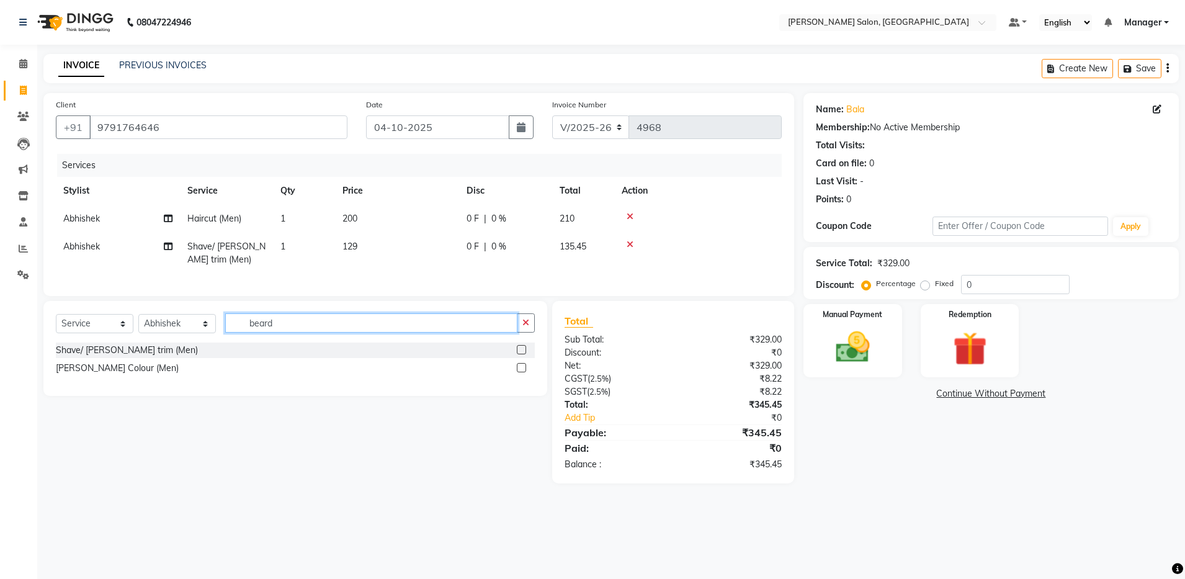
click at [287, 332] on input "beard" at bounding box center [371, 322] width 292 height 19
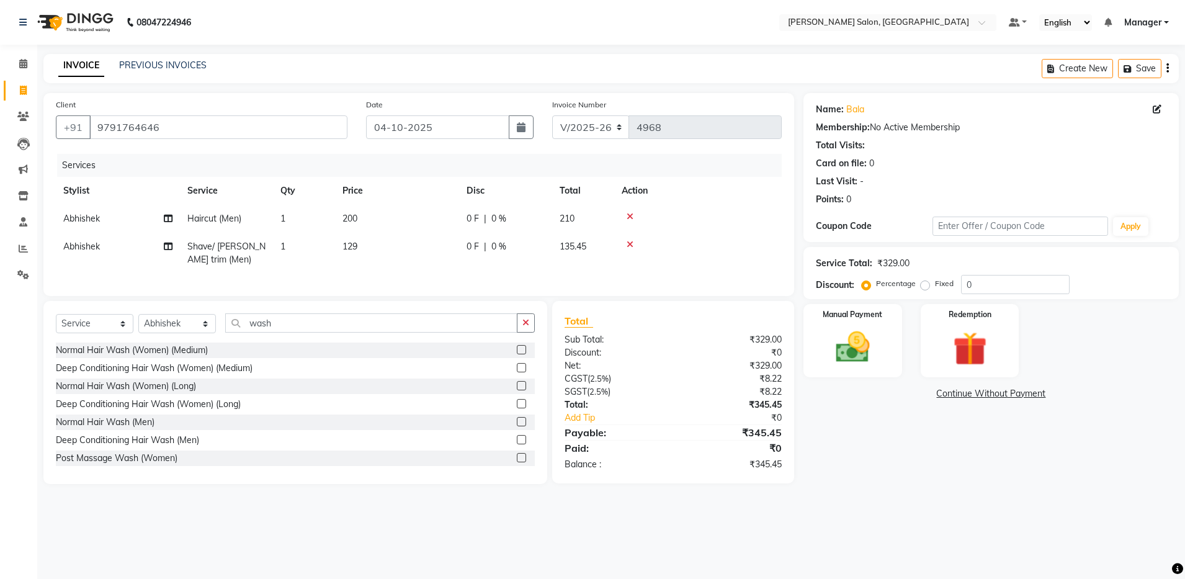
click at [517, 426] on label at bounding box center [521, 421] width 9 height 9
click at [517, 426] on input "checkbox" at bounding box center [521, 422] width 8 height 8
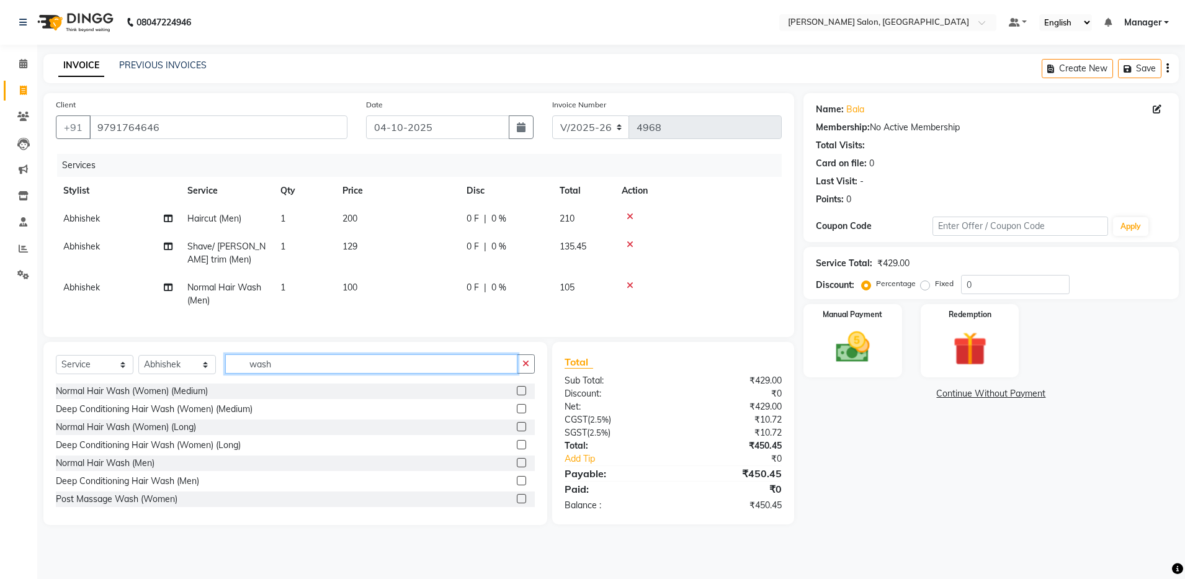
click at [334, 373] on input "wash" at bounding box center [371, 363] width 292 height 19
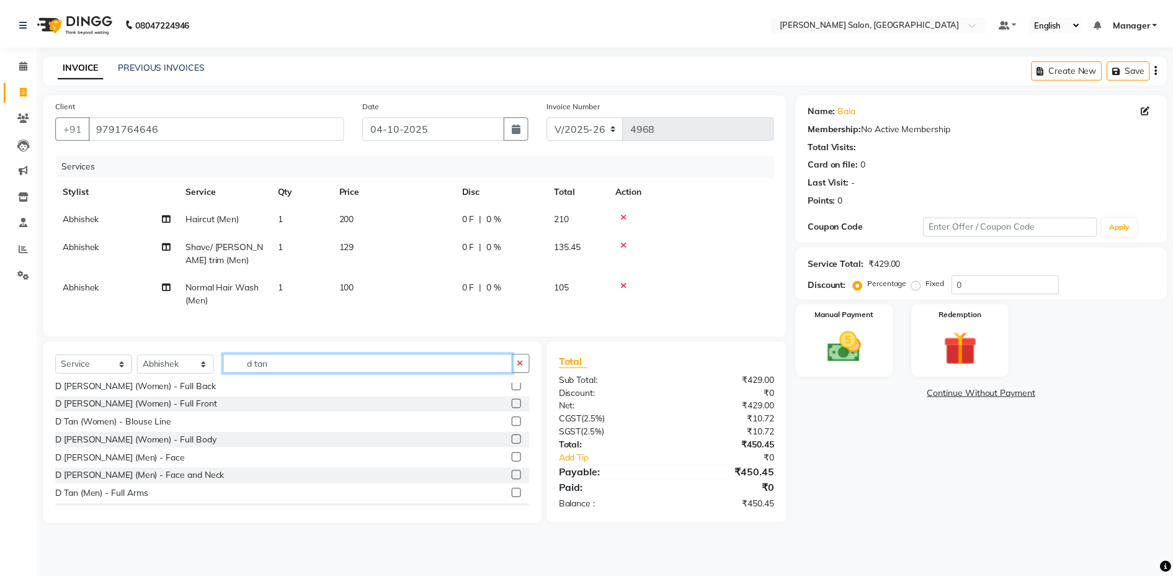
scroll to position [163, 0]
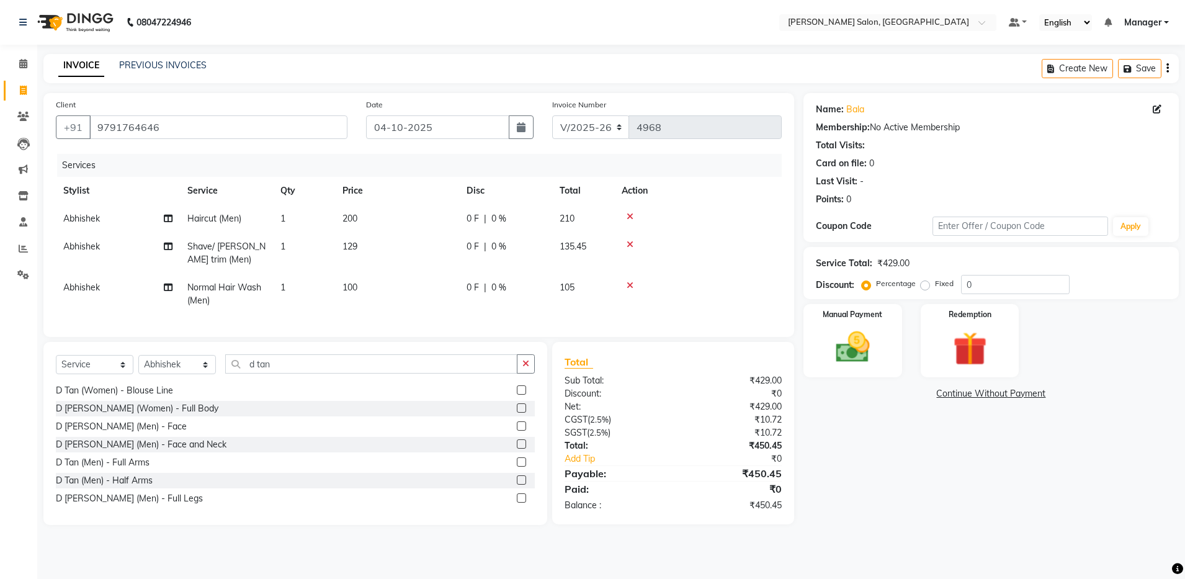
click at [517, 448] on label at bounding box center [521, 443] width 9 height 9
click at [517, 448] on input "checkbox" at bounding box center [521, 444] width 8 height 8
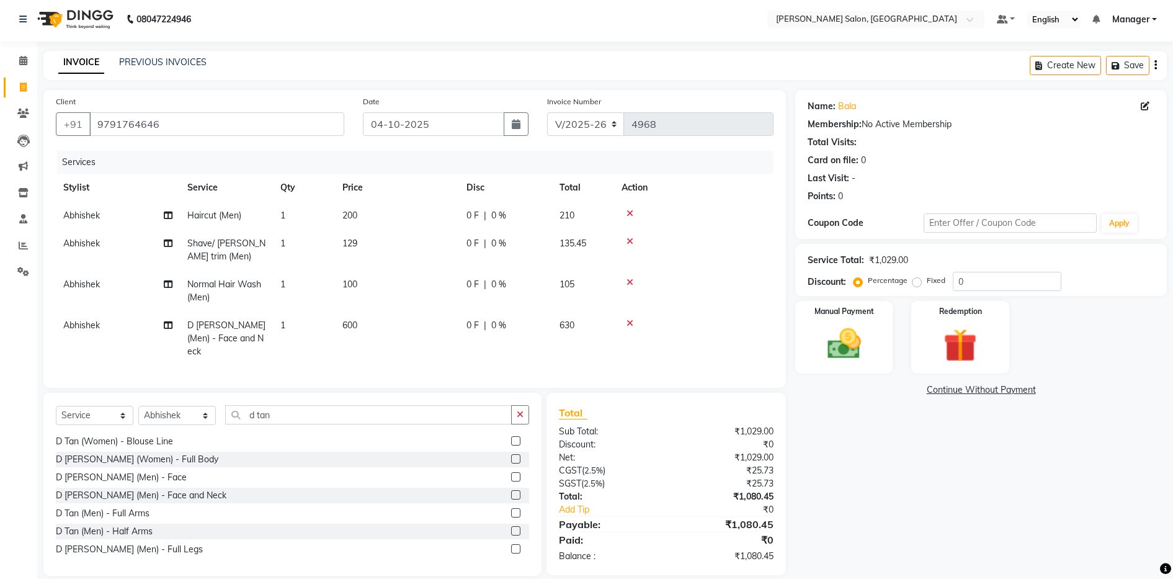
scroll to position [0, 0]
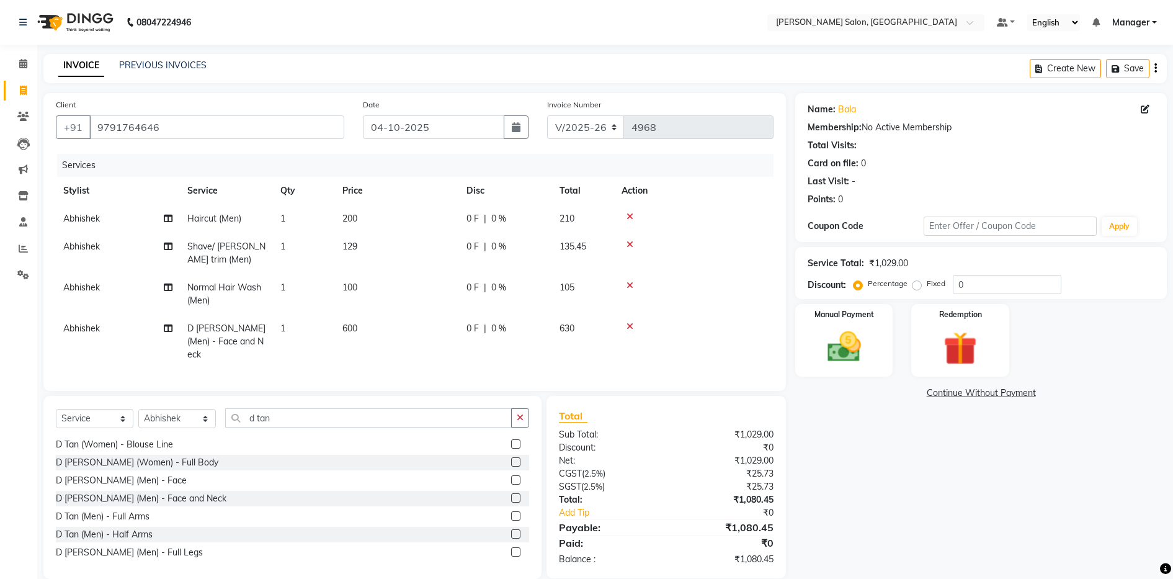
click at [74, 329] on span "Abhishek" at bounding box center [81, 328] width 37 height 11
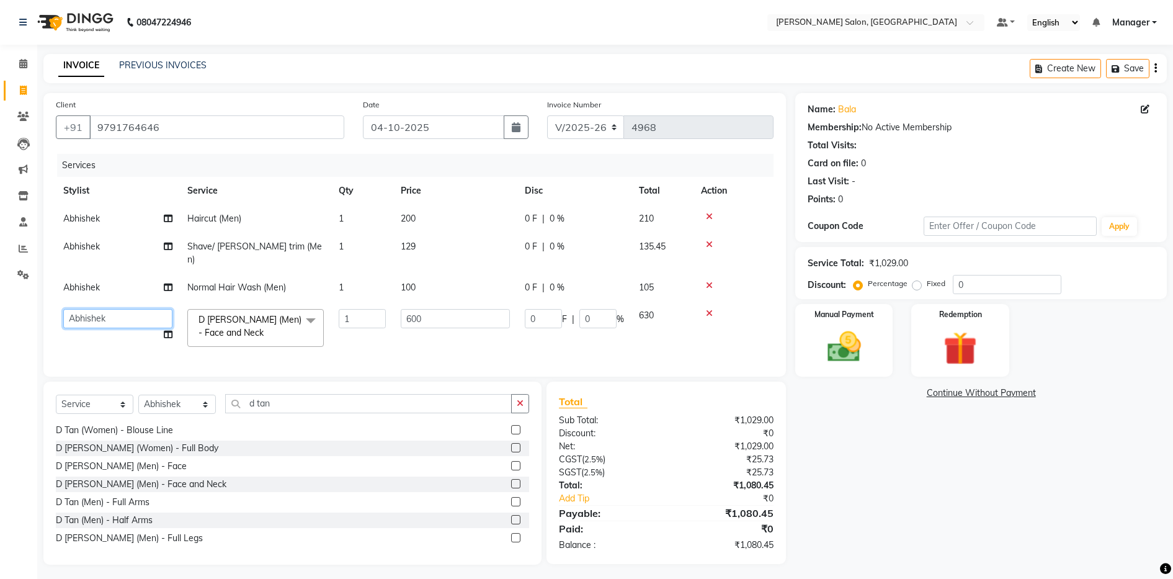
click at [127, 309] on select "Abhishek Aisha Barbhuiya Arjun Viswanathan dolma Faeem Khan Gourav JAMES KARAN …" at bounding box center [117, 318] width 109 height 19
click at [818, 476] on div "Name: Bala Membership: No Active Membership Total Visits: Card on file: 0 Last …" at bounding box center [985, 328] width 381 height 471
click at [135, 127] on input "9791764646" at bounding box center [216, 127] width 255 height 24
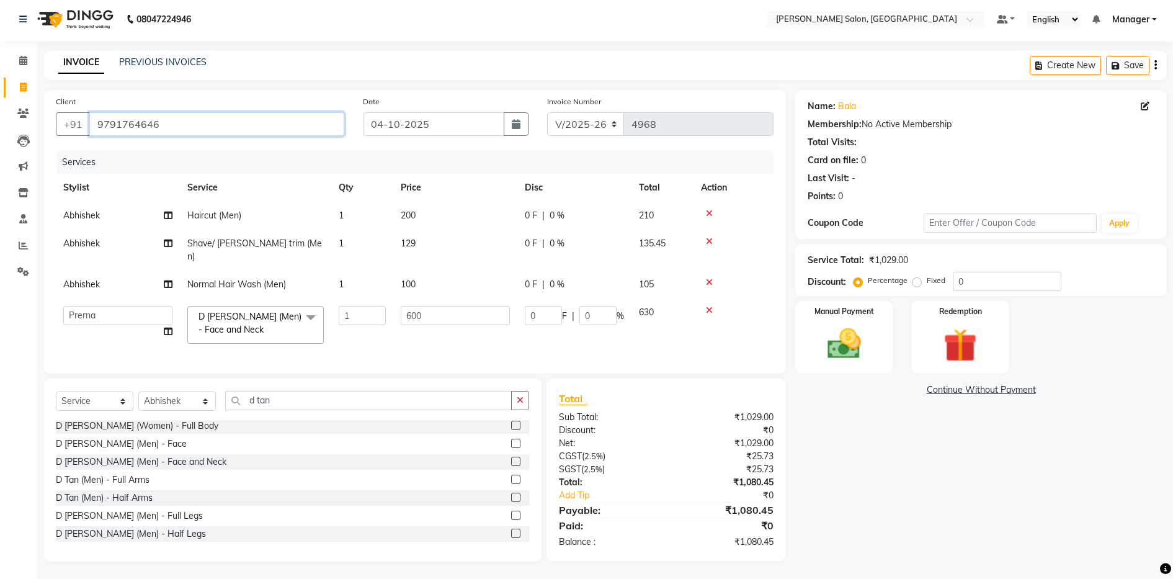
scroll to position [200, 0]
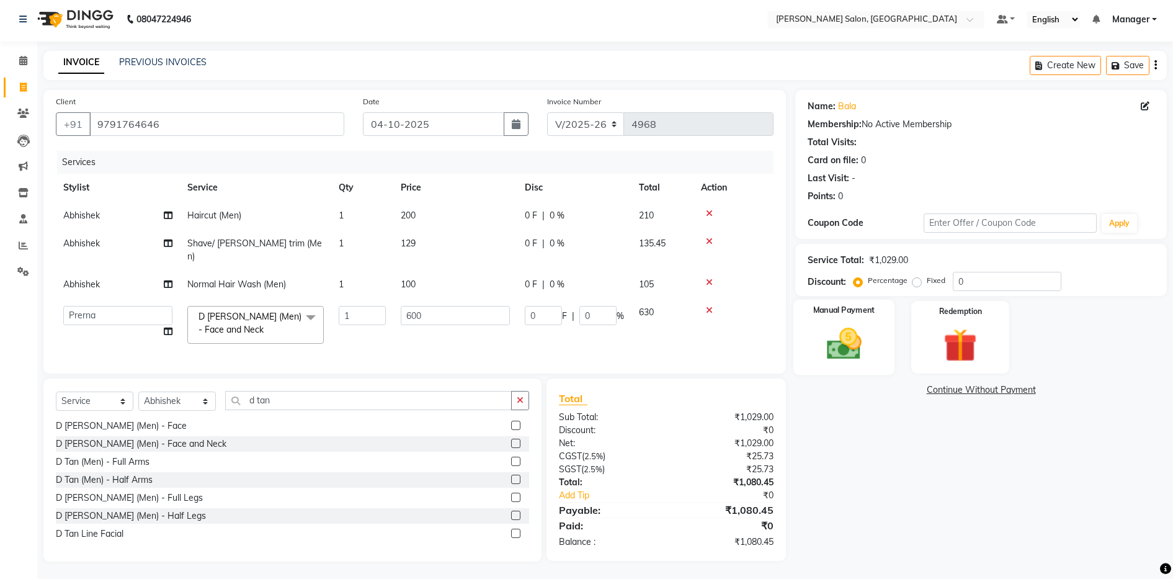
click at [830, 334] on img at bounding box center [844, 344] width 56 height 40
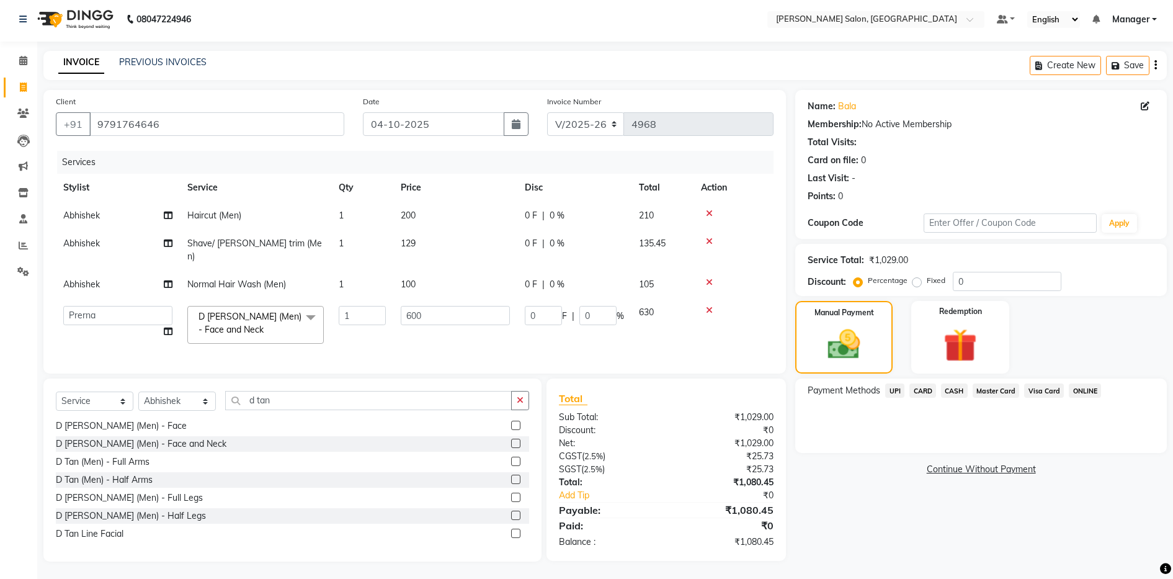
click at [894, 394] on span "UPI" at bounding box center [894, 390] width 19 height 14
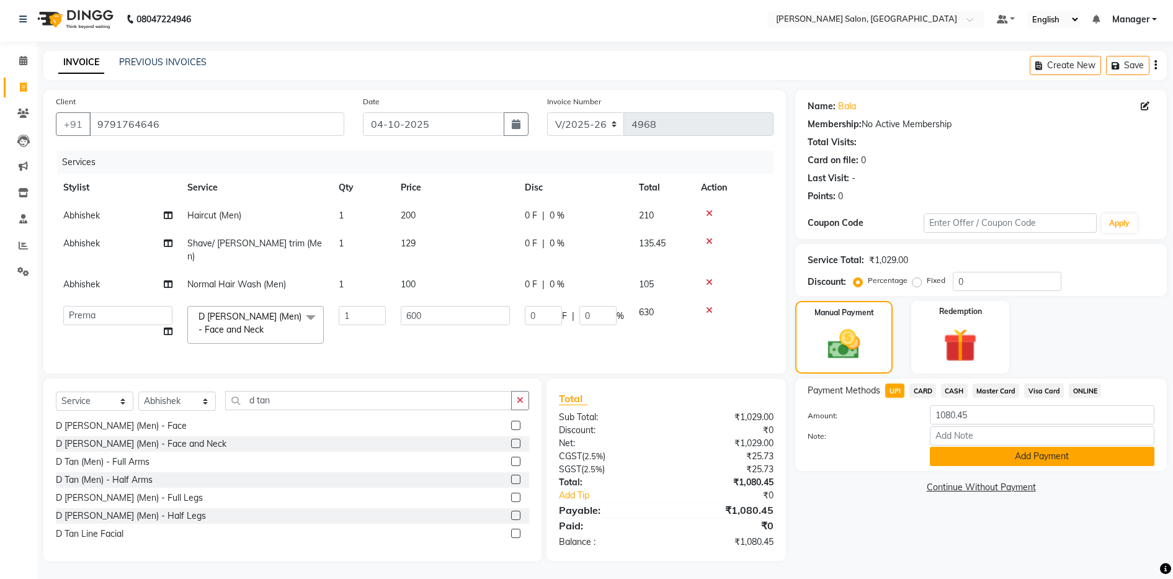
click at [987, 458] on button "Add Payment" at bounding box center [1042, 456] width 225 height 19
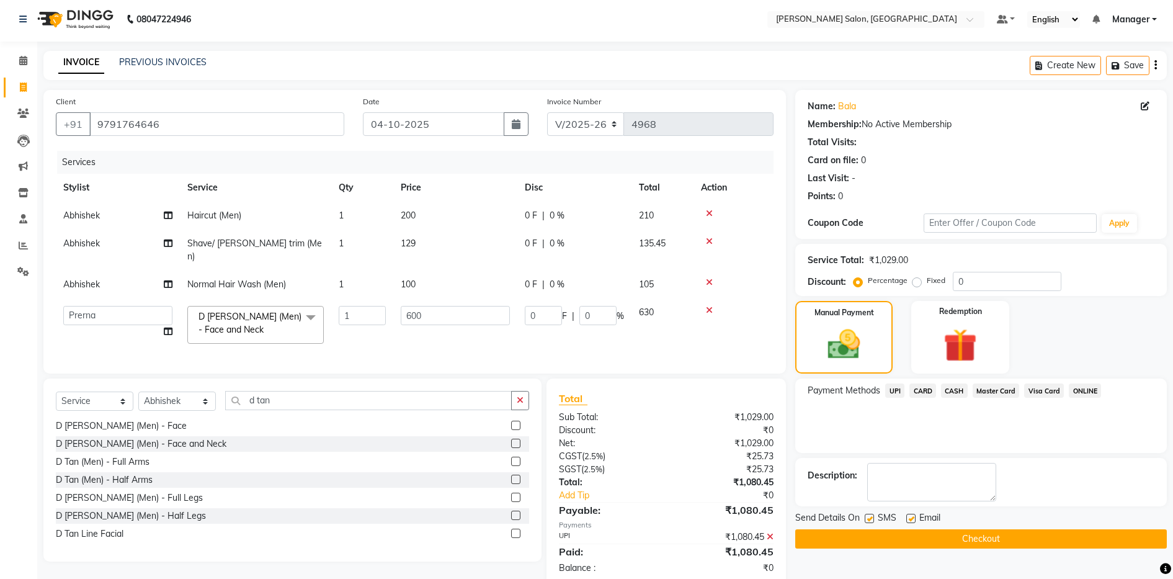
scroll to position [29, 0]
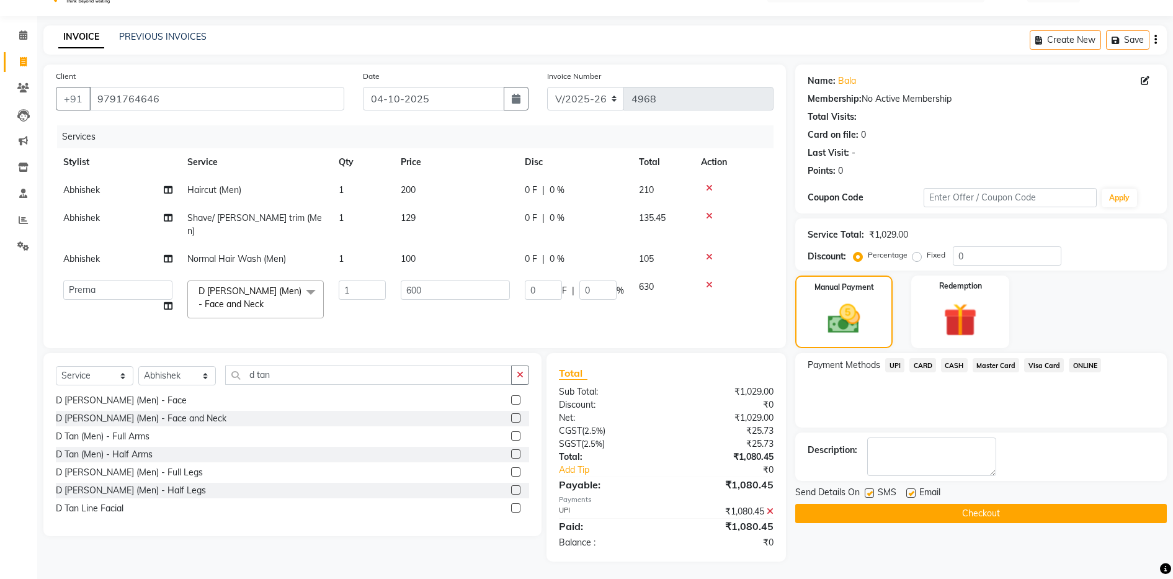
click at [914, 490] on label at bounding box center [910, 492] width 9 height 9
click at [914, 490] on input "checkbox" at bounding box center [910, 493] width 8 height 8
click at [994, 510] on button "Checkout" at bounding box center [981, 513] width 372 height 19
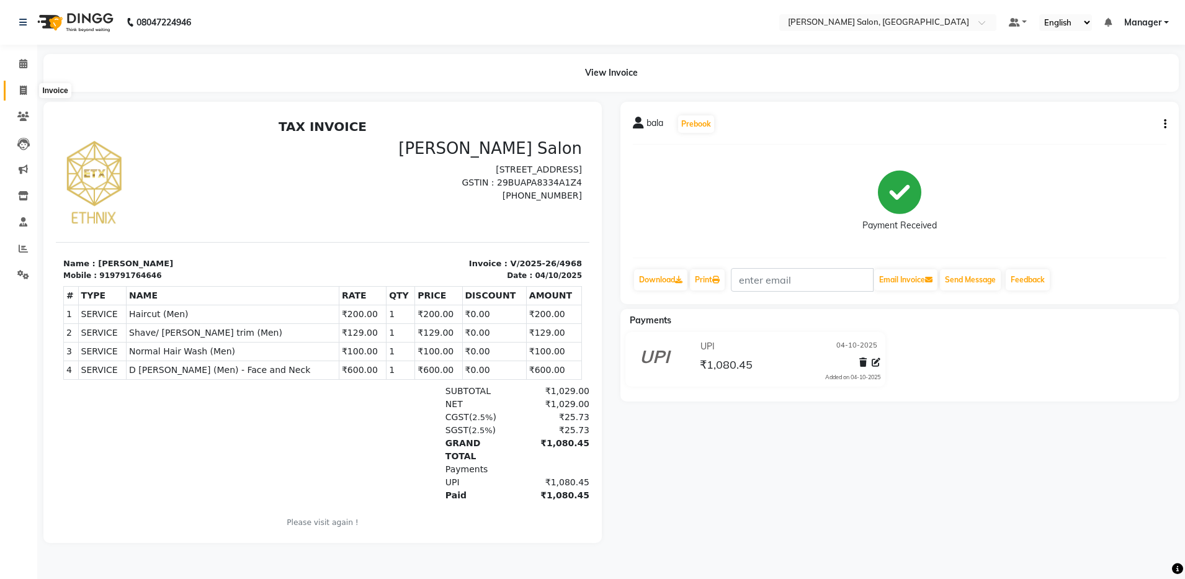
click at [19, 85] on span at bounding box center [23, 91] width 22 height 14
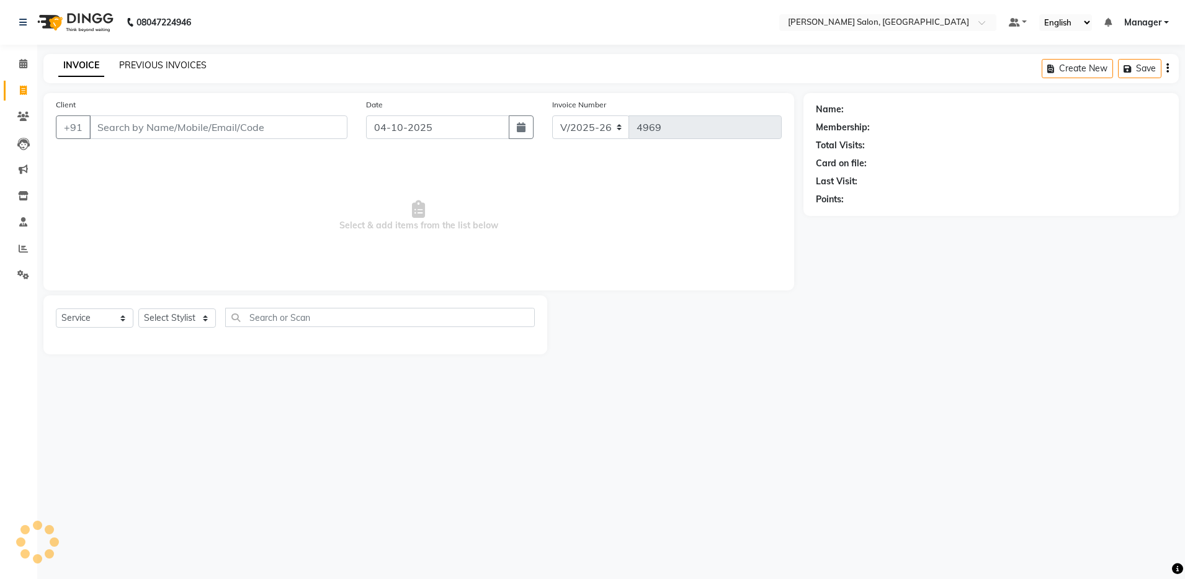
click at [141, 63] on link "PREVIOUS INVOICES" at bounding box center [162, 65] width 87 height 11
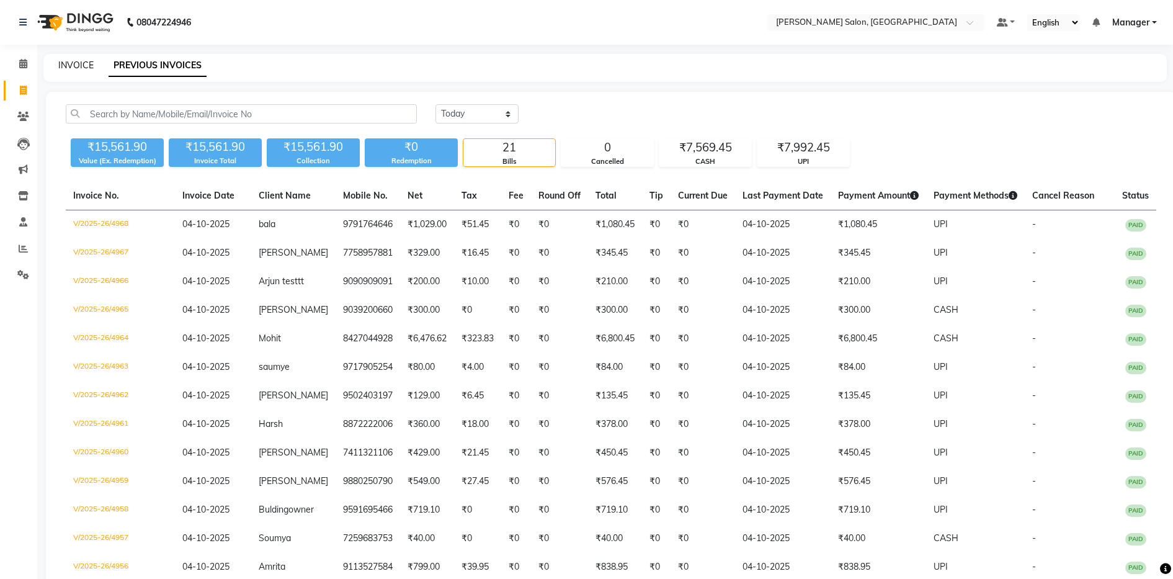
click at [76, 60] on link "INVOICE" at bounding box center [75, 65] width 35 height 11
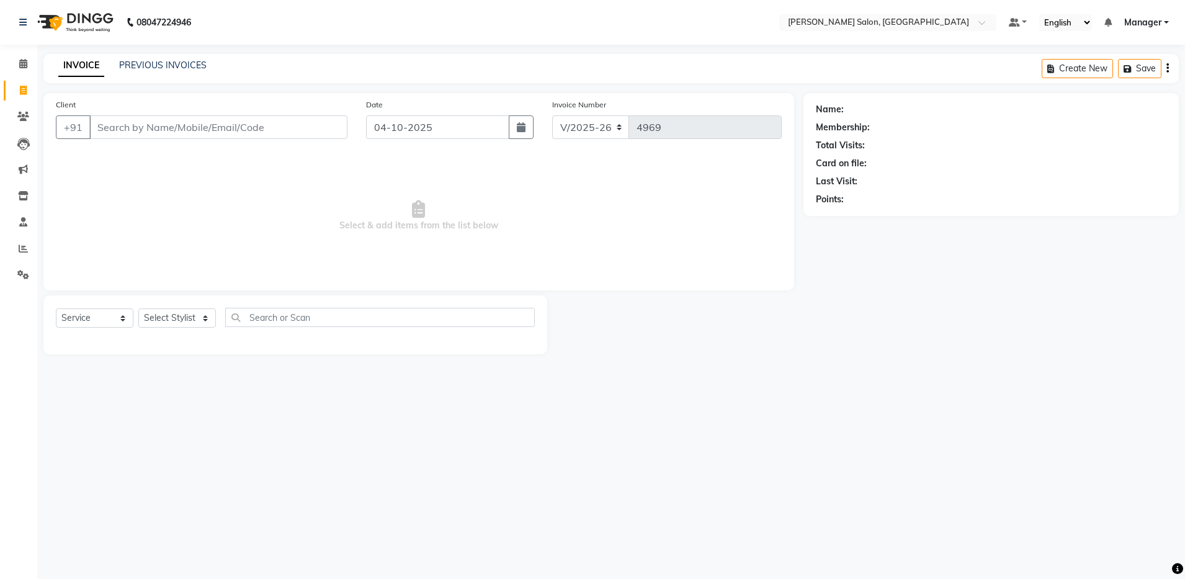
click at [195, 122] on input "Client" at bounding box center [218, 127] width 258 height 24
click at [230, 125] on input "Client" at bounding box center [218, 127] width 258 height 24
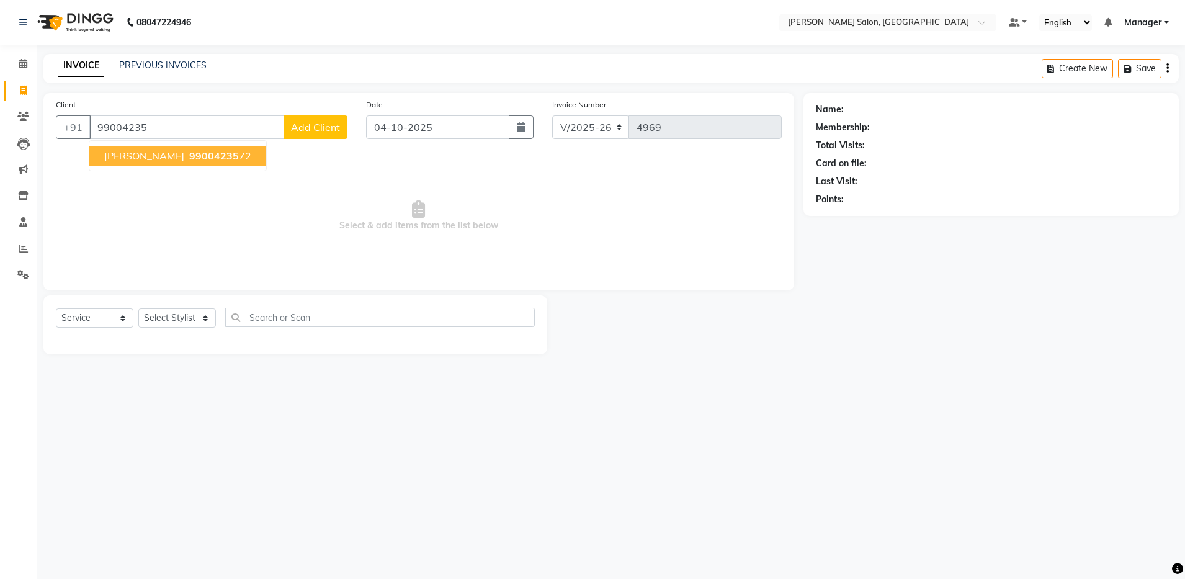
click at [194, 158] on ngb-highlight "99004235 72" at bounding box center [219, 155] width 65 height 12
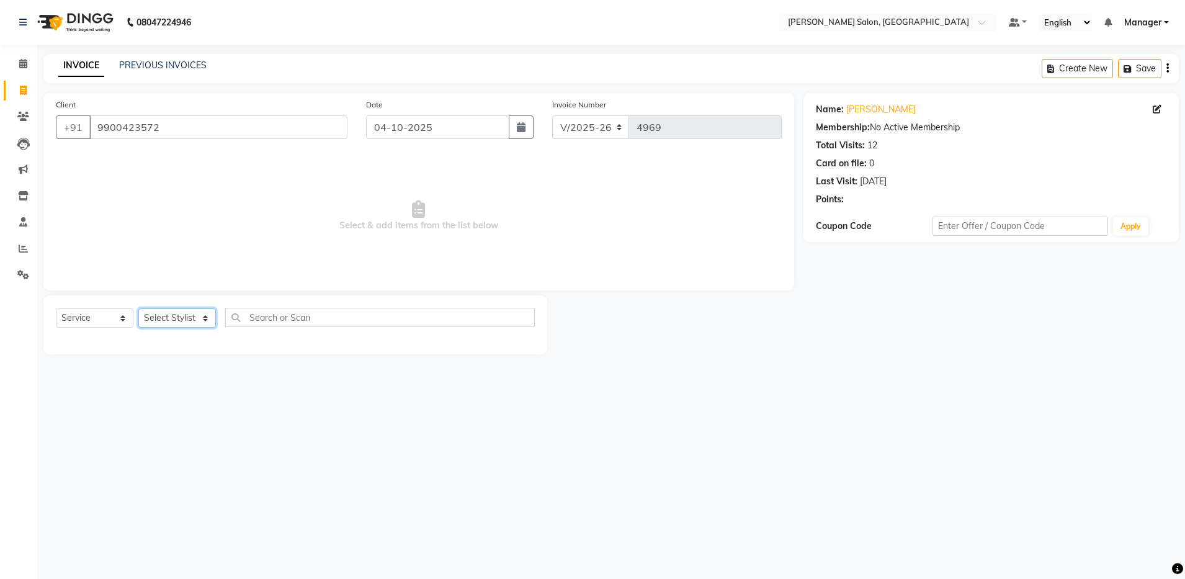
click at [208, 318] on select "Select Stylist Abhishek Aisha Barbhuiya Arjun Viswanathan dolma Faeem Khan Gour…" at bounding box center [177, 317] width 78 height 19
click at [138, 308] on select "Select Stylist Abhishek Aisha Barbhuiya Arjun Viswanathan dolma Faeem Khan Gour…" at bounding box center [177, 317] width 78 height 19
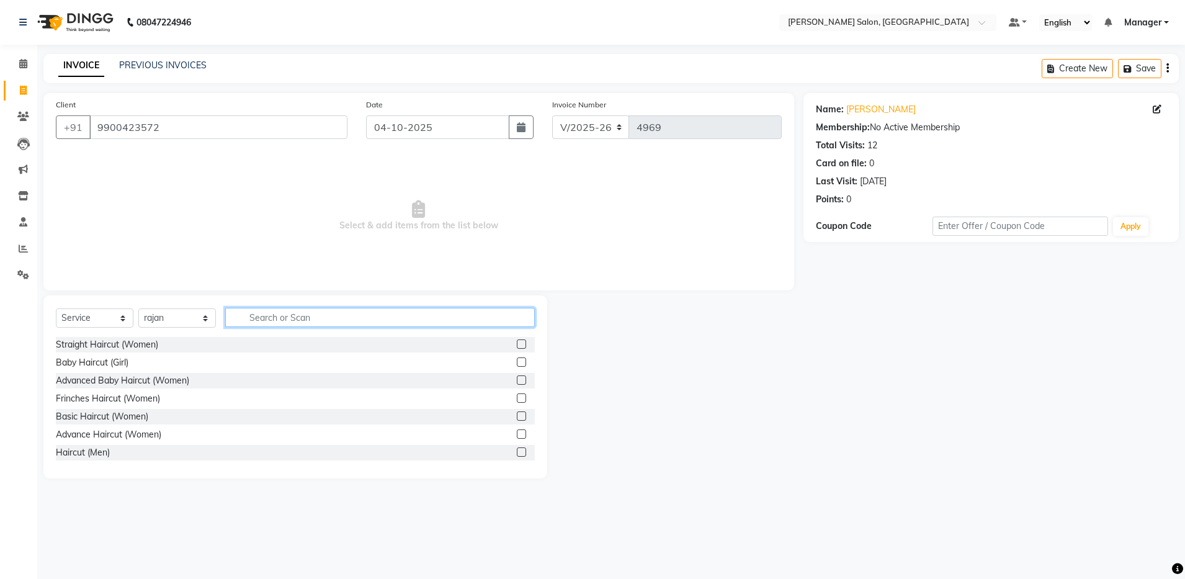
click at [329, 317] on input "text" at bounding box center [379, 317] width 309 height 19
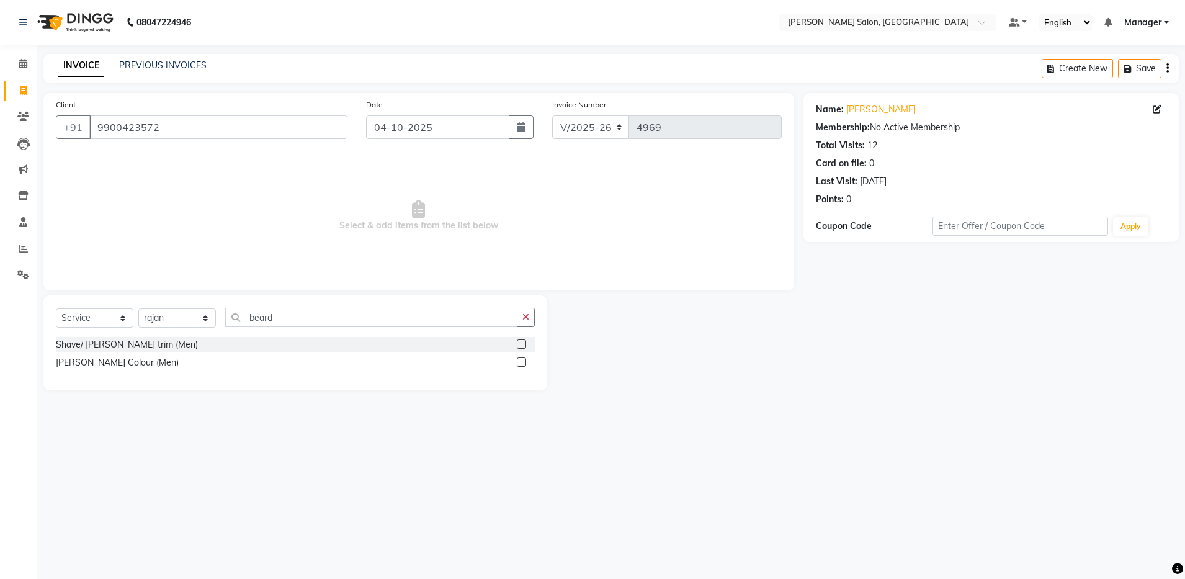
click at [522, 340] on label at bounding box center [521, 343] width 9 height 9
click at [522, 341] on input "checkbox" at bounding box center [521, 345] width 8 height 8
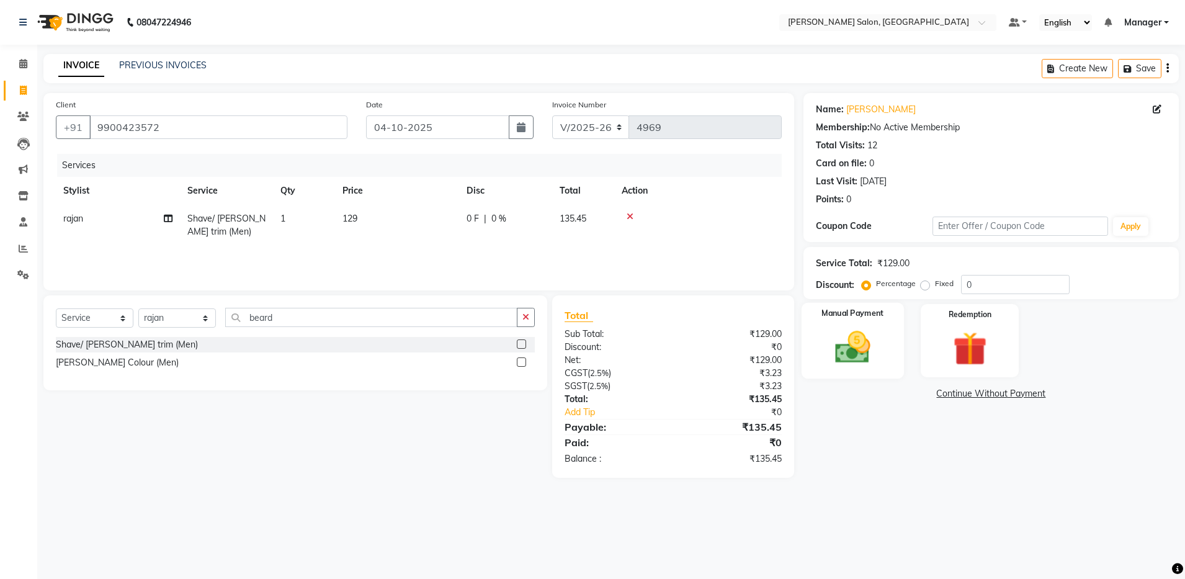
click at [862, 337] on img at bounding box center [853, 347] width 58 height 41
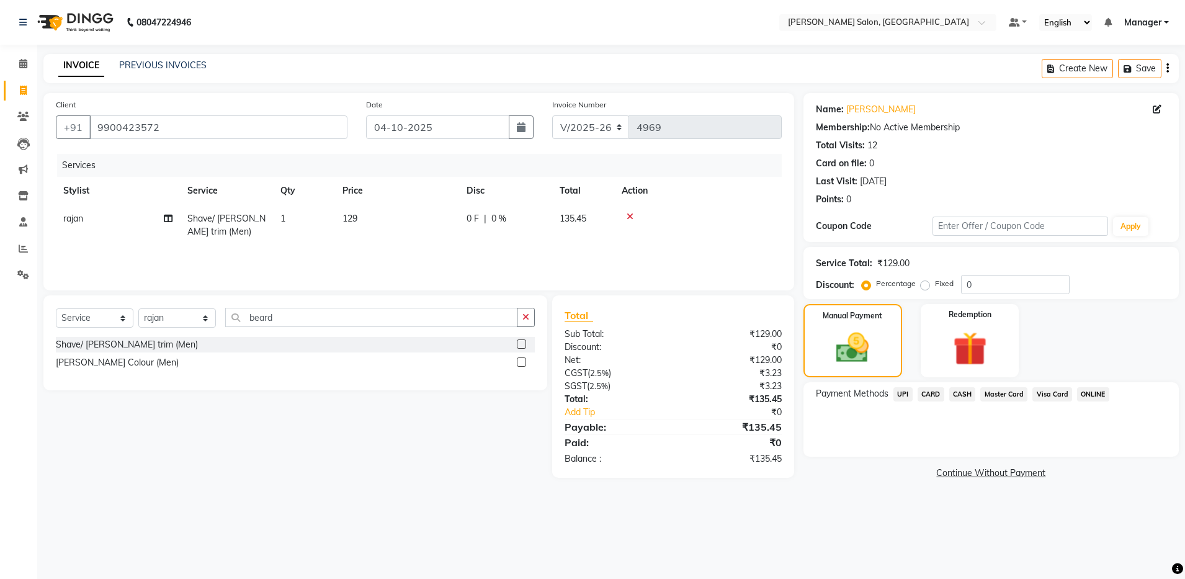
click at [907, 391] on span "UPI" at bounding box center [902, 394] width 19 height 14
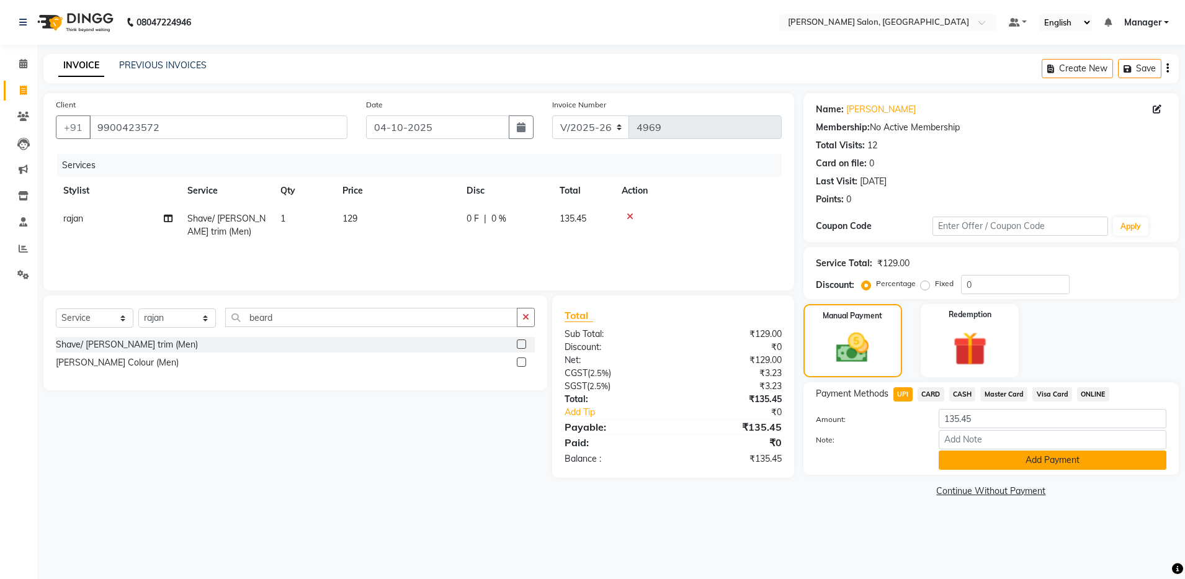
click at [1046, 463] on button "Add Payment" at bounding box center [1052, 459] width 228 height 19
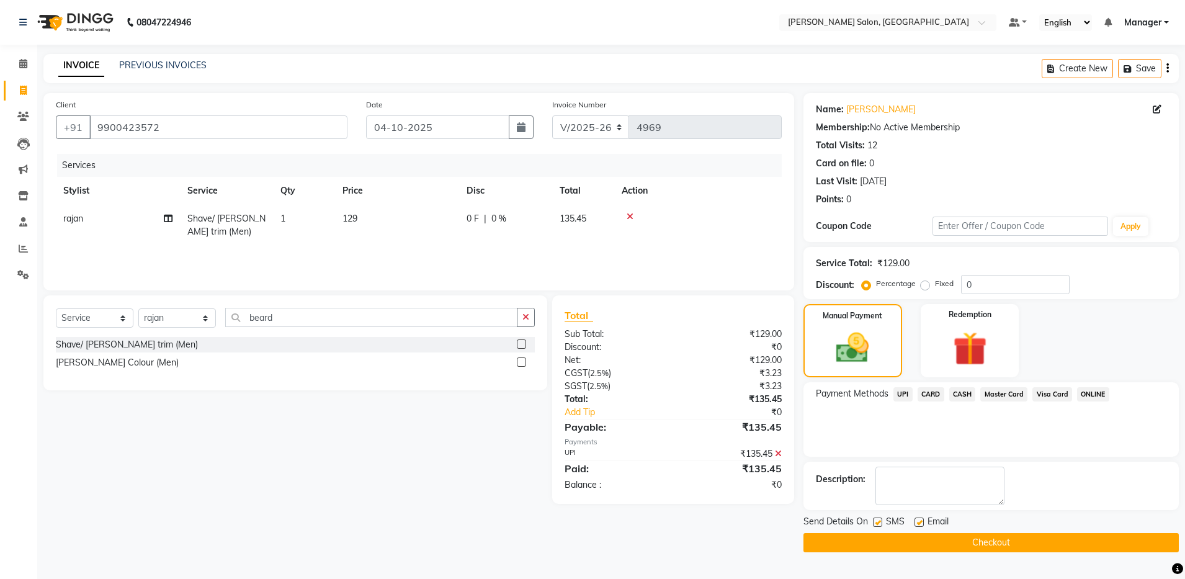
click at [914, 523] on label at bounding box center [918, 521] width 9 height 9
click at [914, 523] on input "checkbox" at bounding box center [918, 523] width 8 height 8
click at [876, 521] on label at bounding box center [877, 521] width 9 height 9
click at [876, 521] on input "checkbox" at bounding box center [877, 523] width 8 height 8
click at [954, 537] on button "Checkout" at bounding box center [990, 542] width 375 height 19
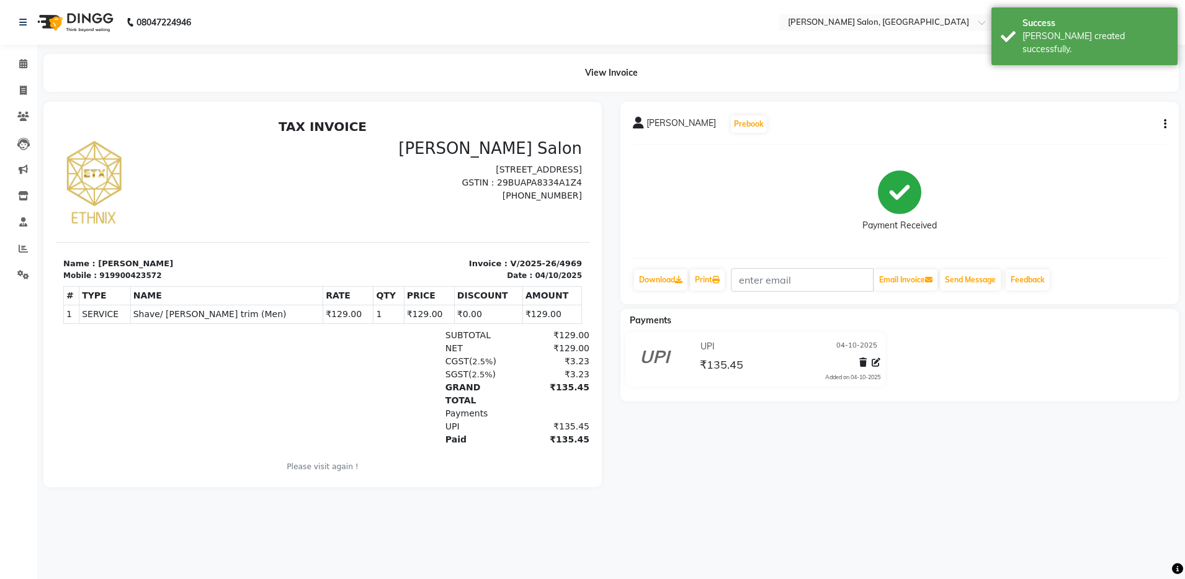
click at [130, 277] on div "919900423572" at bounding box center [130, 275] width 62 height 11
copy div "919900423572"
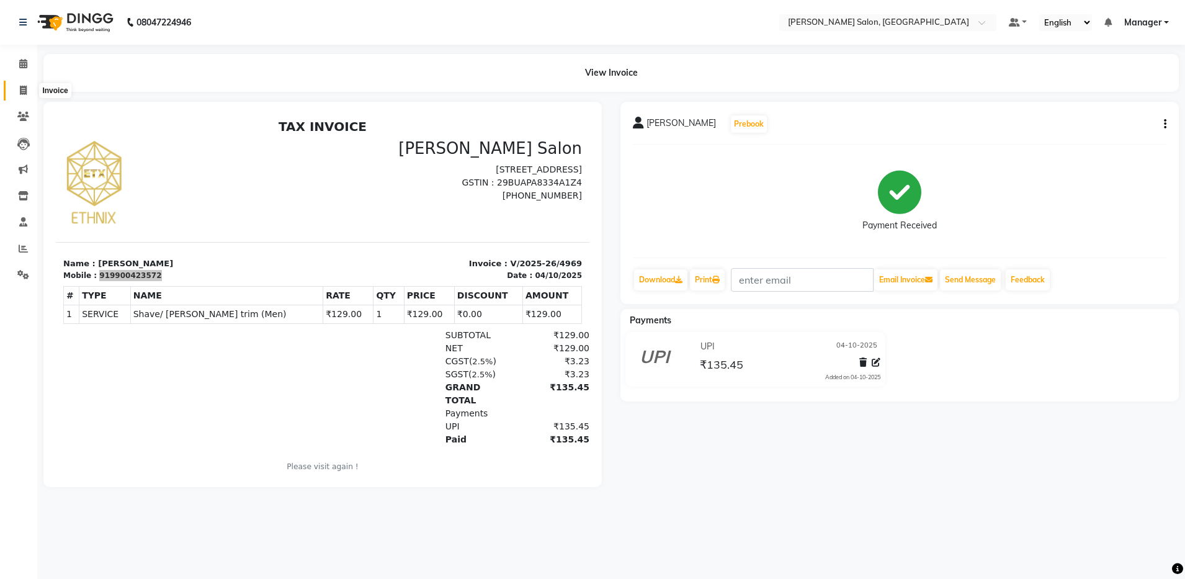
click at [29, 92] on span at bounding box center [23, 91] width 22 height 14
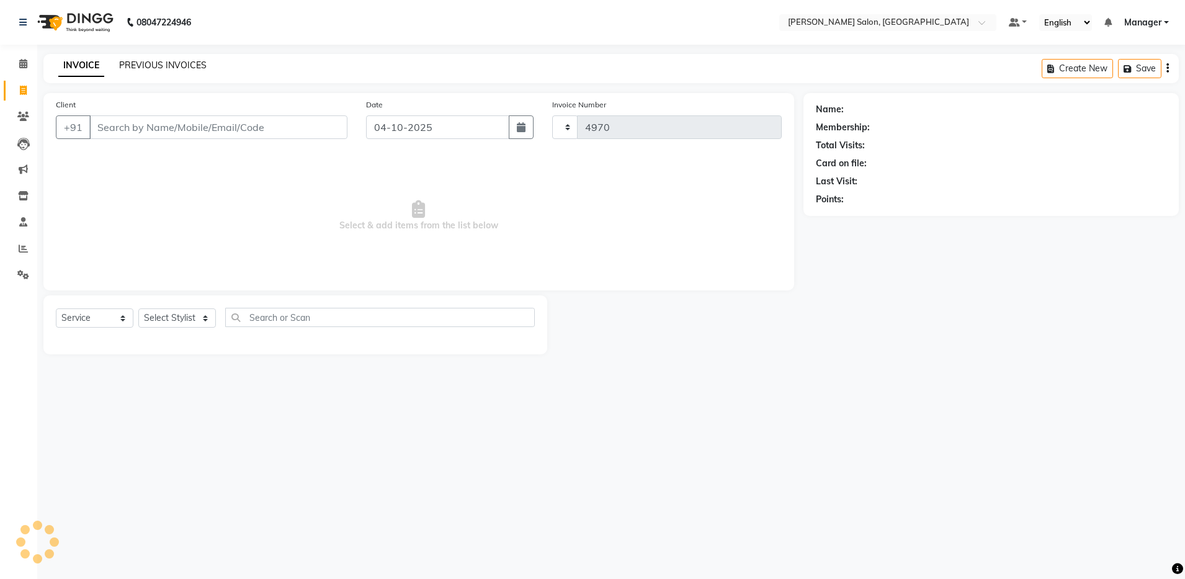
click at [136, 67] on link "PREVIOUS INVOICES" at bounding box center [162, 65] width 87 height 11
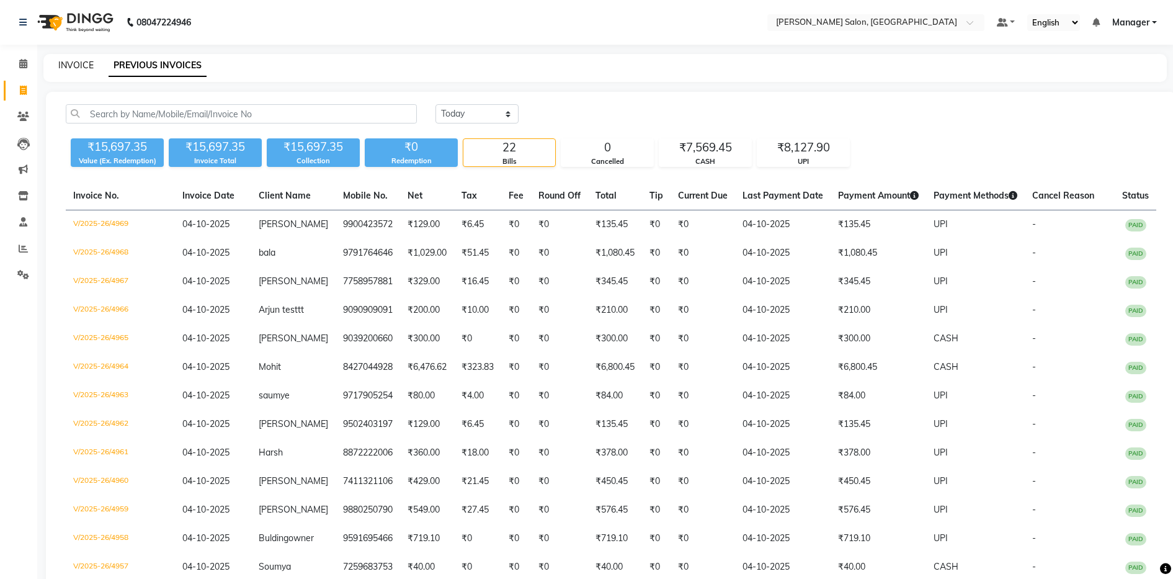
click at [89, 66] on link "INVOICE" at bounding box center [75, 65] width 35 height 11
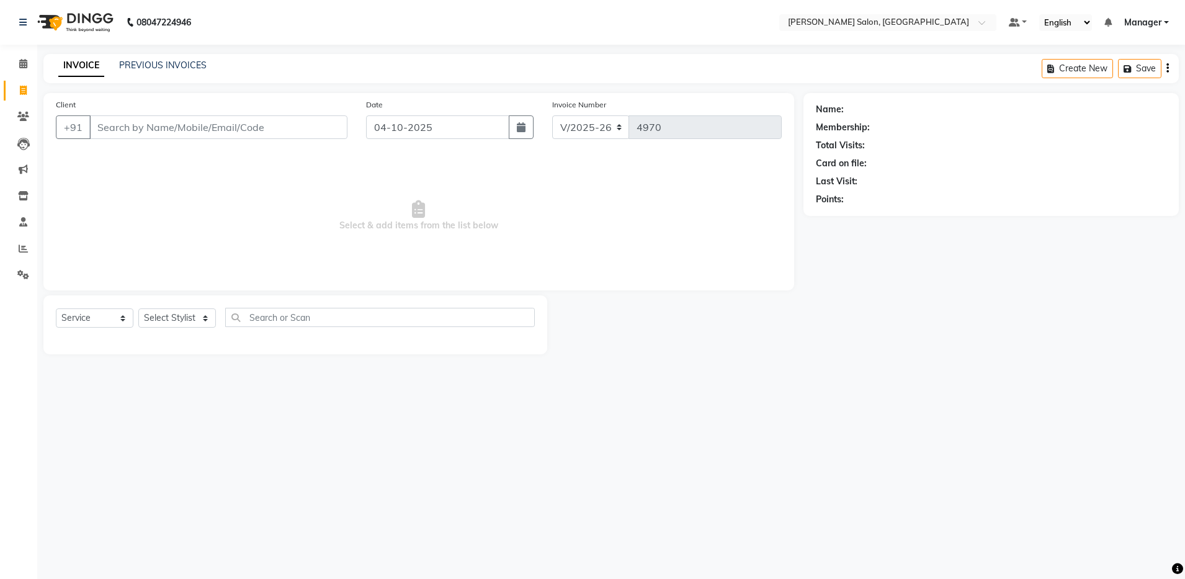
click at [231, 123] on input "Client" at bounding box center [218, 127] width 258 height 24
click at [332, 123] on span "Add Client" at bounding box center [315, 127] width 49 height 12
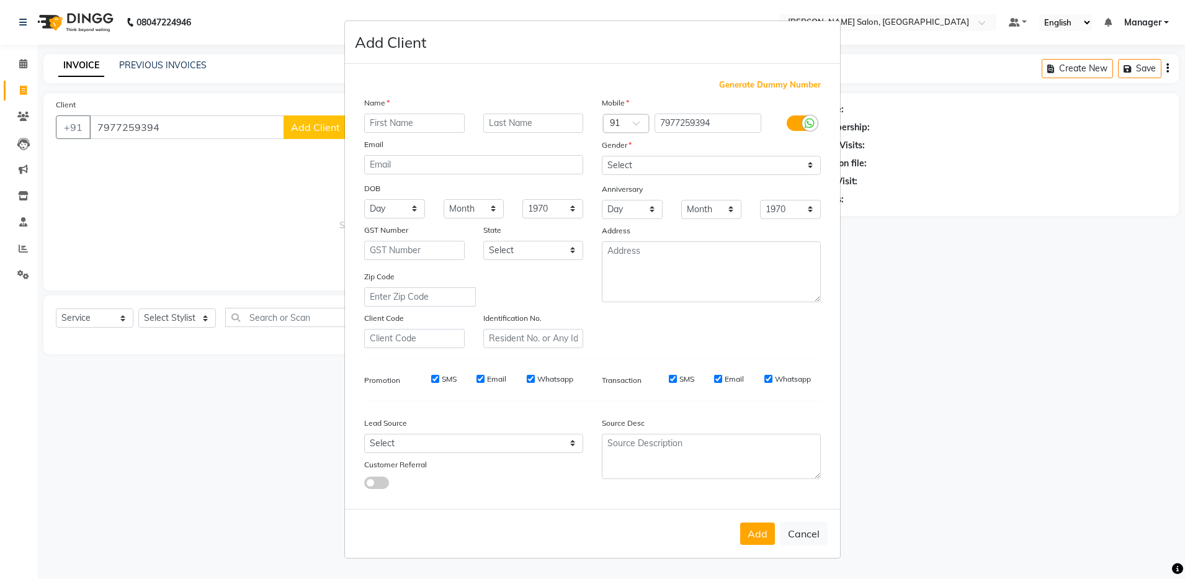
click at [434, 124] on input "text" at bounding box center [414, 123] width 100 height 19
click at [636, 165] on select "Select Male Female Other Prefer Not To Say" at bounding box center [711, 165] width 219 height 19
click at [602, 156] on select "Select Male Female Other Prefer Not To Say" at bounding box center [711, 165] width 219 height 19
click at [682, 161] on select "Select Male Female Other Prefer Not To Say" at bounding box center [711, 165] width 219 height 19
click at [602, 156] on select "Select Male Female Other Prefer Not To Say" at bounding box center [711, 165] width 219 height 19
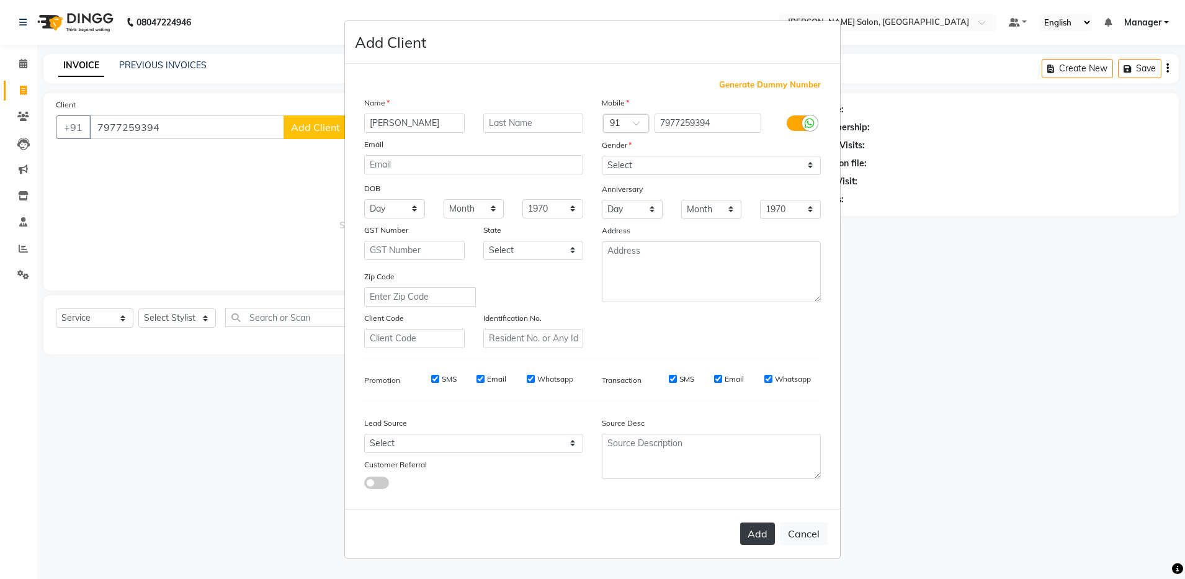
click at [761, 532] on button "Add" at bounding box center [757, 533] width 35 height 22
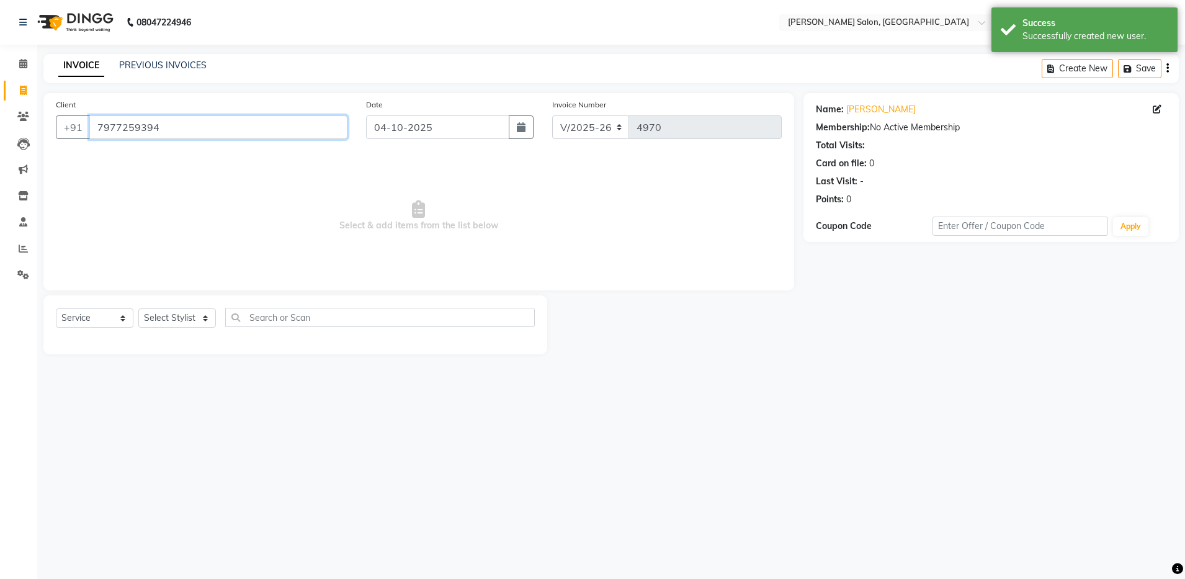
click at [127, 123] on input "7977259394" at bounding box center [218, 127] width 258 height 24
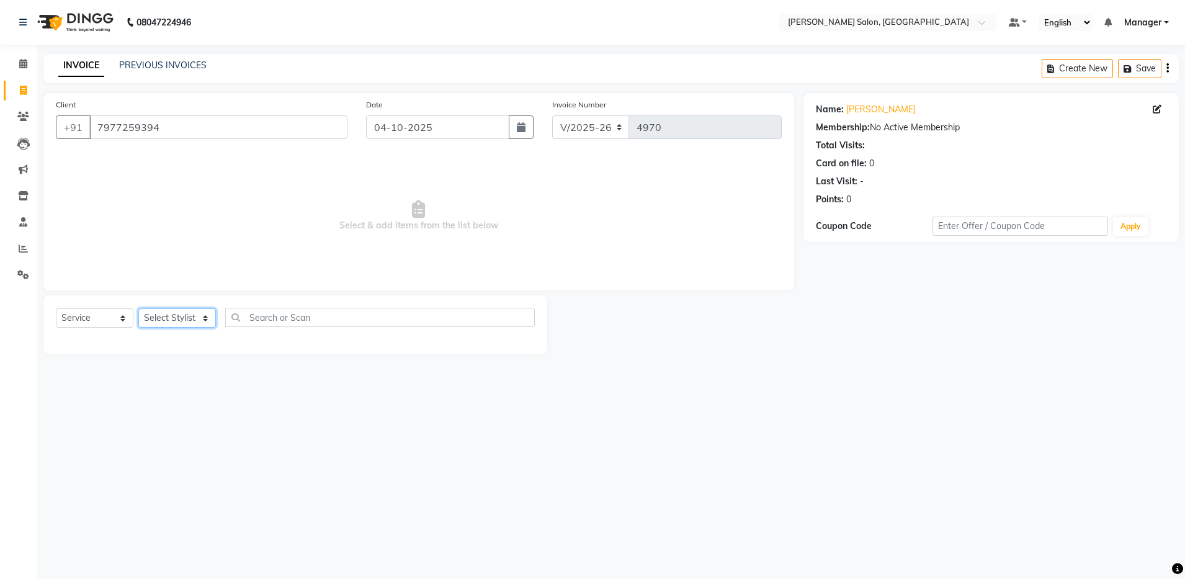
click at [198, 321] on select "Select Stylist Abhishek Aisha Barbhuiya Arjun Viswanathan dolma Faeem Khan Gour…" at bounding box center [177, 317] width 78 height 19
click at [138, 308] on select "Select Stylist Abhishek Aisha Barbhuiya Arjun Viswanathan dolma Faeem Khan Gour…" at bounding box center [177, 317] width 78 height 19
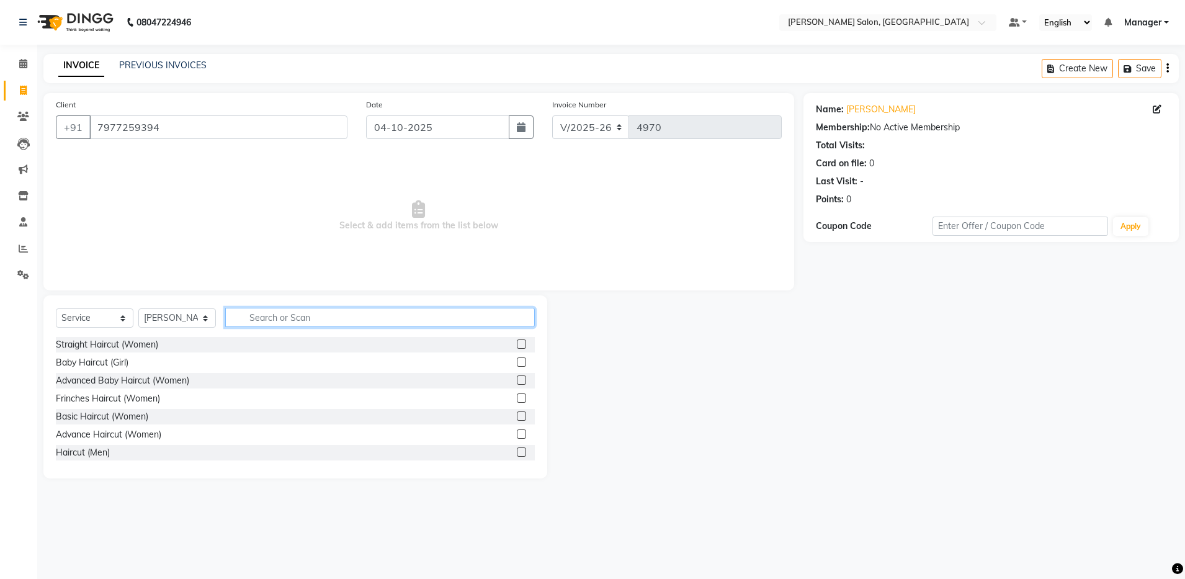
drag, startPoint x: 311, startPoint y: 321, endPoint x: 319, endPoint y: 300, distance: 22.8
click at [313, 303] on div "Select Service Product Membership Package Voucher Prepaid Gift Card Select Styl…" at bounding box center [295, 386] width 504 height 183
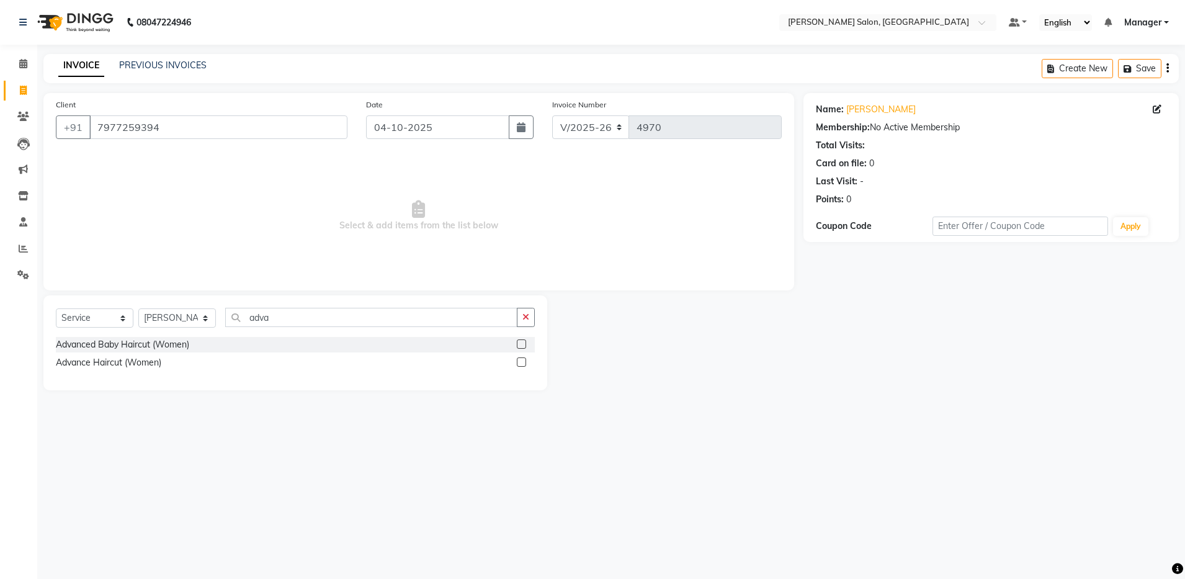
click at [522, 363] on label at bounding box center [521, 361] width 9 height 9
click at [522, 363] on input "checkbox" at bounding box center [521, 362] width 8 height 8
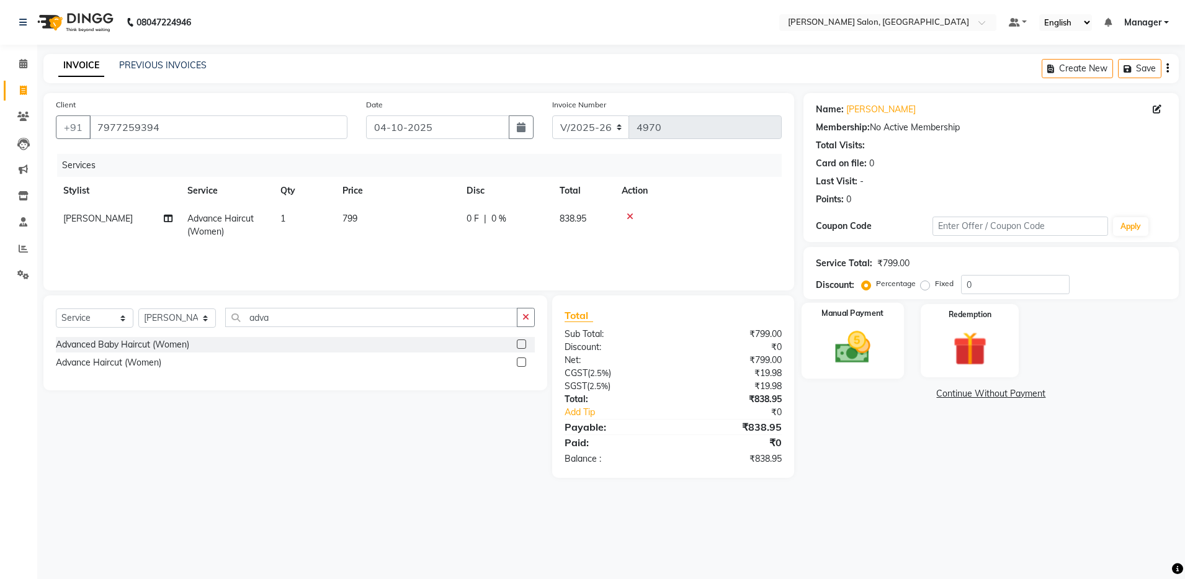
click at [878, 332] on img at bounding box center [853, 347] width 58 height 41
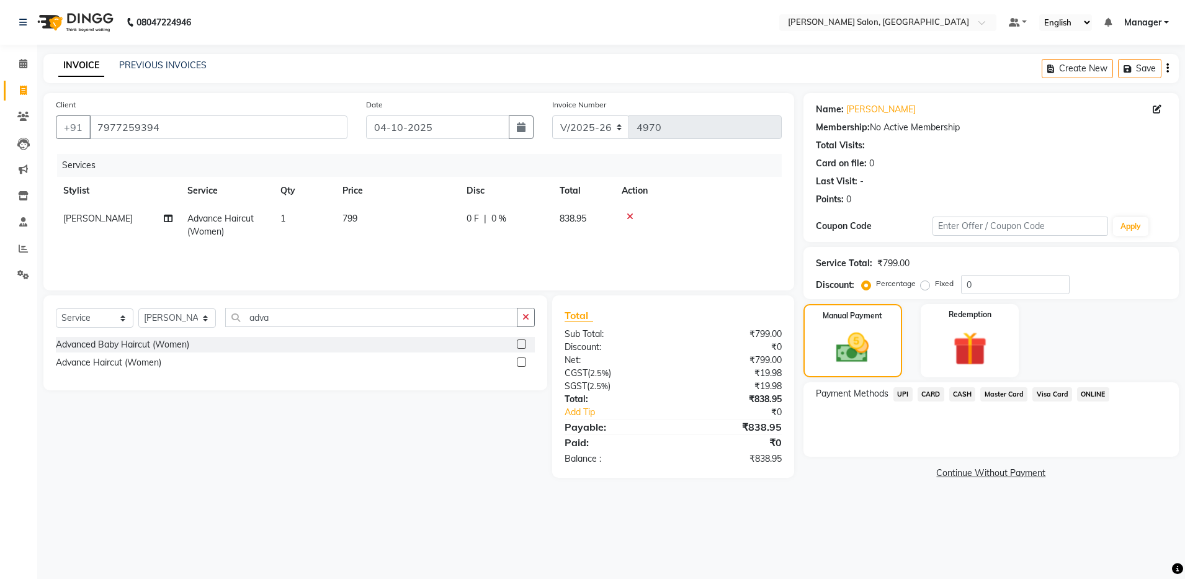
click at [901, 391] on span "UPI" at bounding box center [902, 394] width 19 height 14
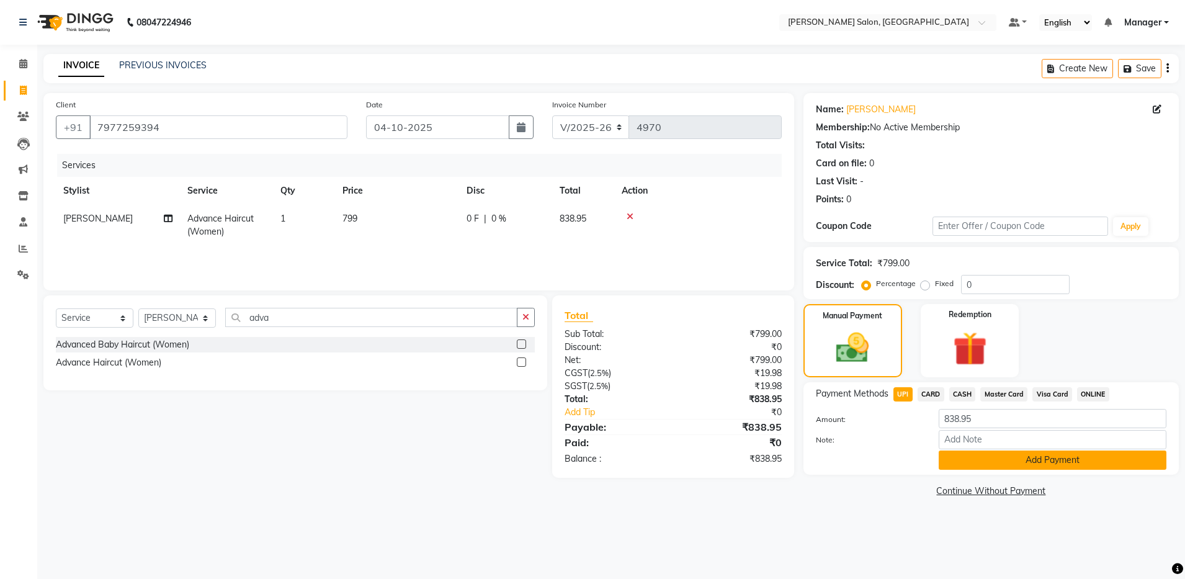
click at [1034, 461] on button "Add Payment" at bounding box center [1052, 459] width 228 height 19
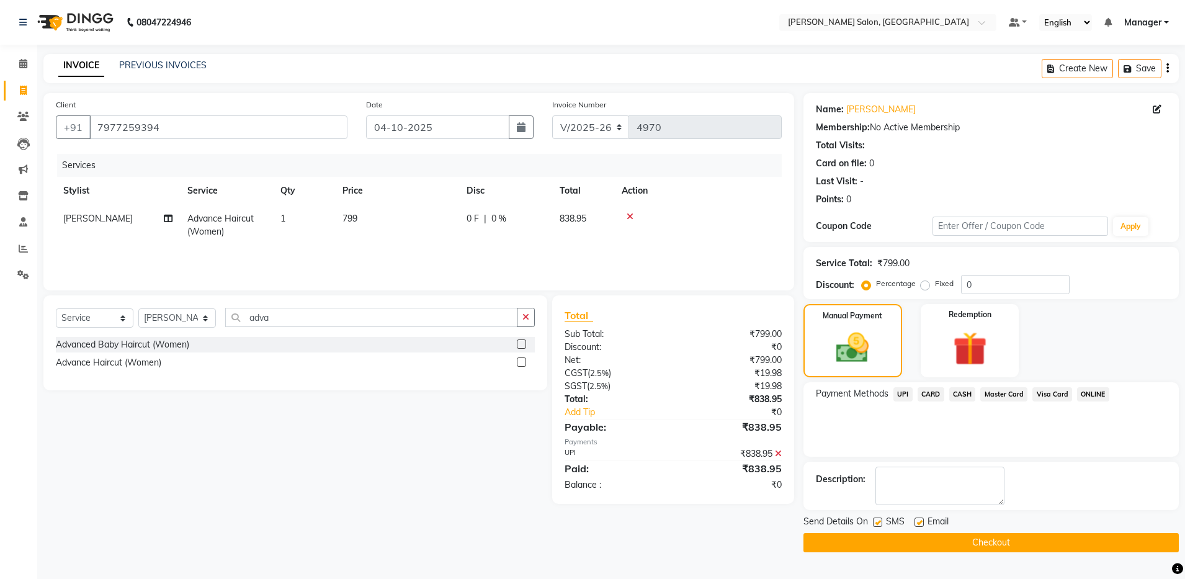
click at [1015, 537] on button "Checkout" at bounding box center [990, 542] width 375 height 19
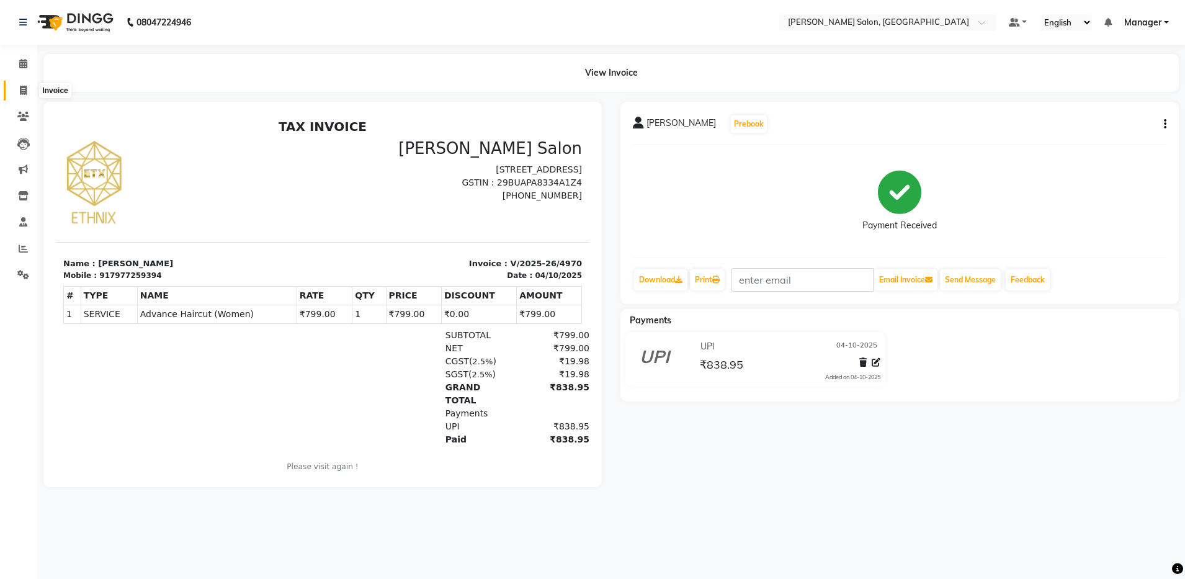
click at [24, 87] on icon at bounding box center [23, 90] width 7 height 9
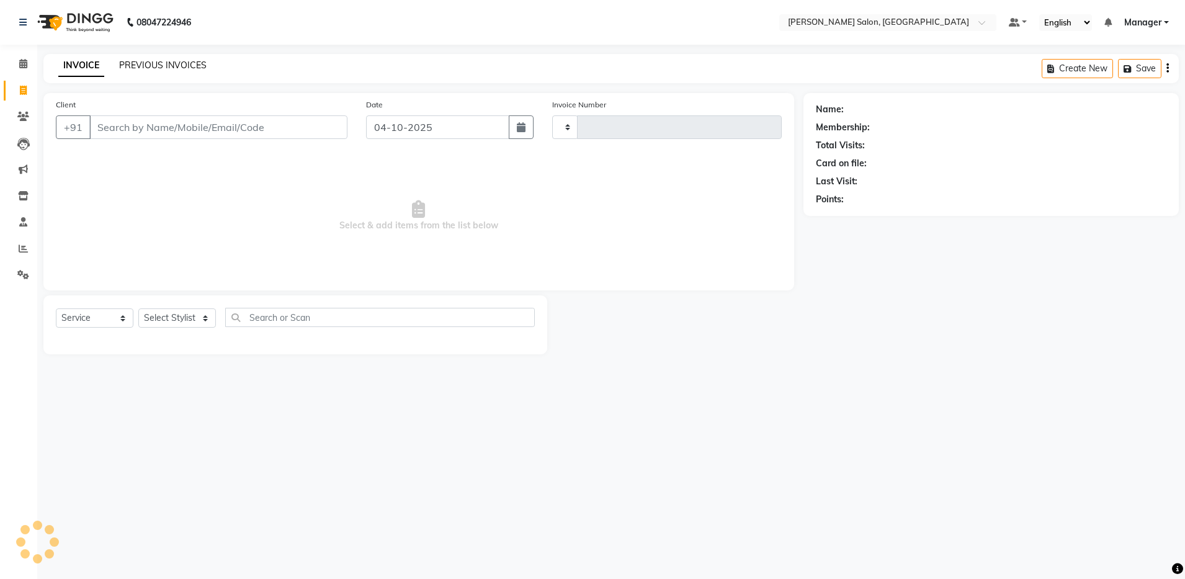
click at [142, 61] on link "PREVIOUS INVOICES" at bounding box center [162, 65] width 87 height 11
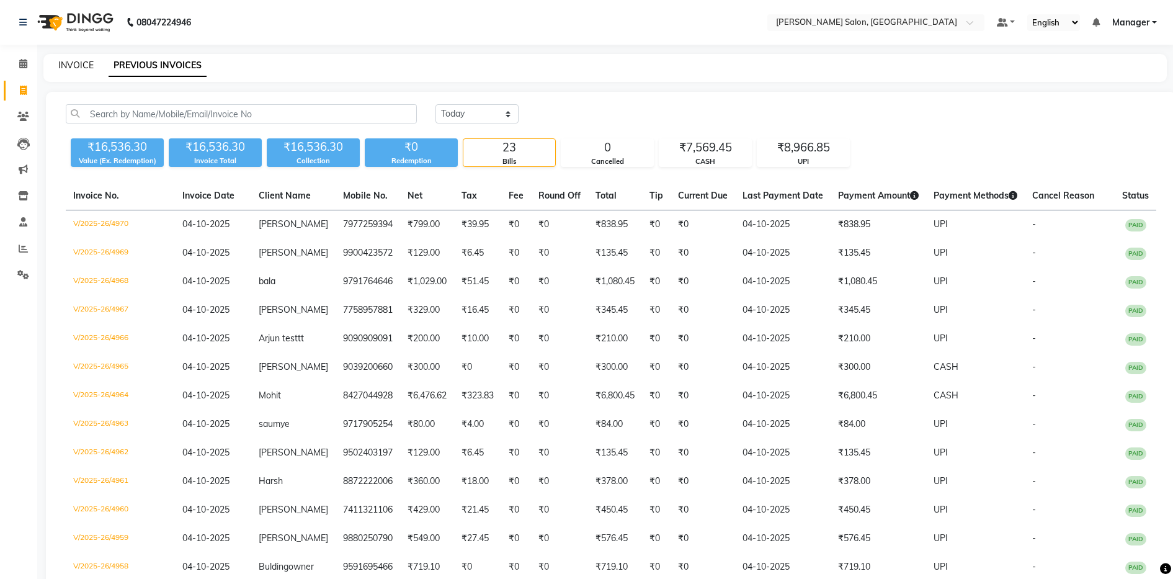
click at [81, 67] on link "INVOICE" at bounding box center [75, 65] width 35 height 11
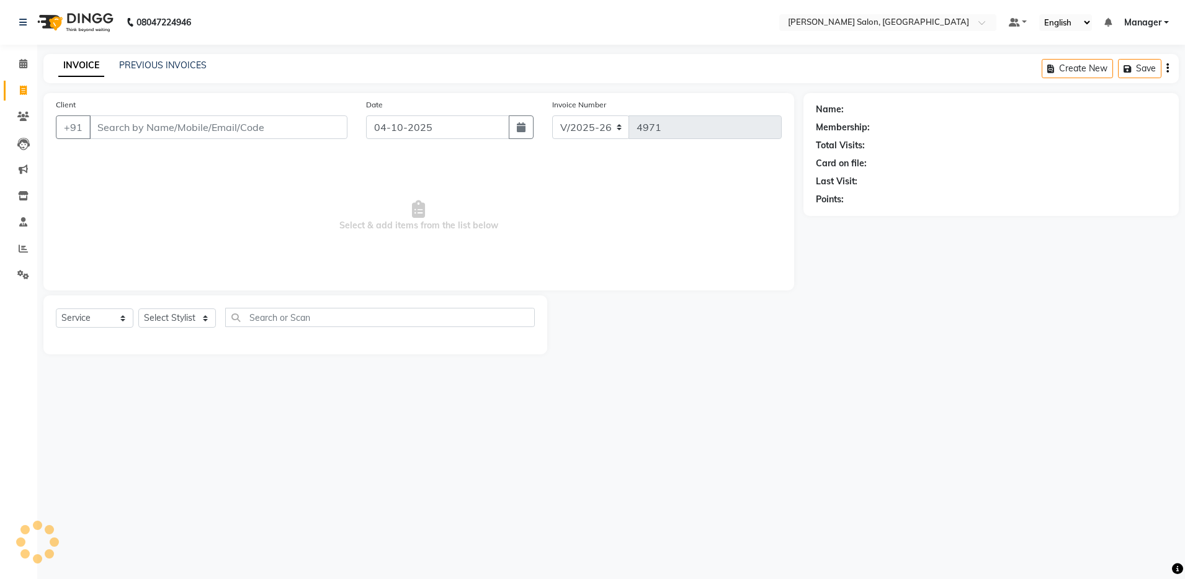
click at [164, 133] on input "Client" at bounding box center [218, 127] width 258 height 24
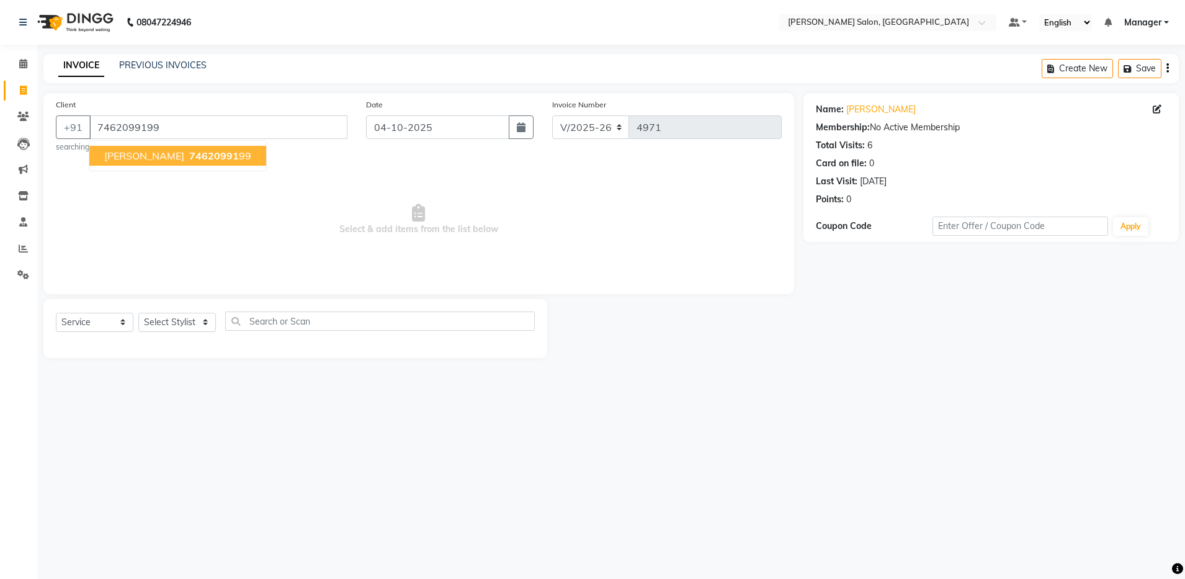
click at [194, 159] on span "74620991" at bounding box center [214, 155] width 50 height 12
click at [207, 323] on select "Select Stylist Abhishek Aisha Barbhuiya Arjun Viswanathan dolma Faeem Khan Gour…" at bounding box center [177, 322] width 78 height 19
click at [138, 313] on select "Select Stylist Abhishek Aisha Barbhuiya Arjun Viswanathan dolma Faeem Khan Gour…" at bounding box center [177, 322] width 78 height 19
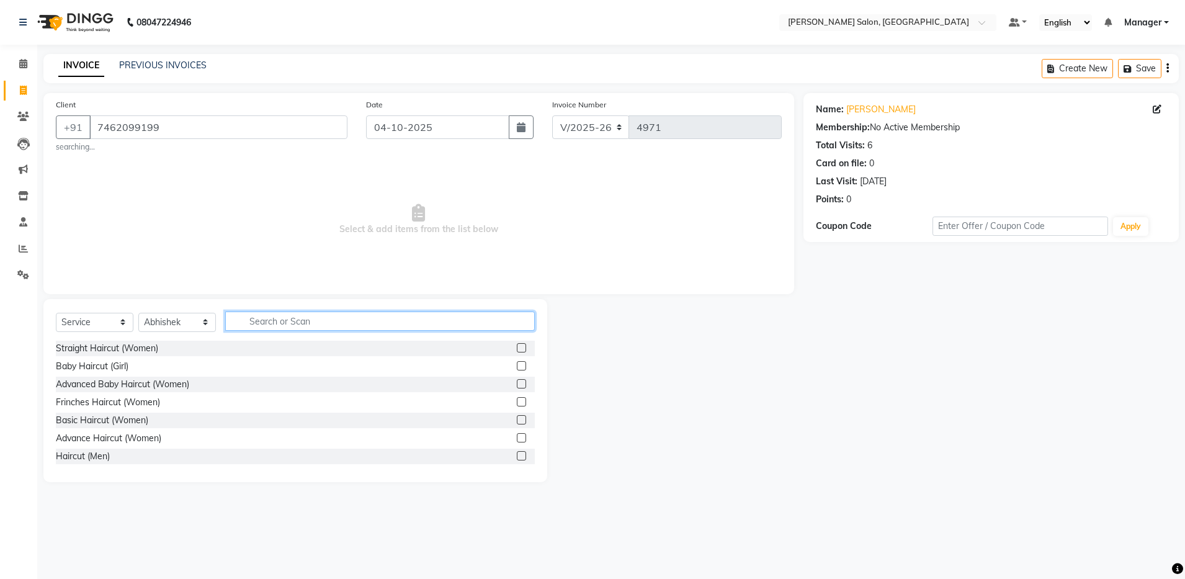
click at [277, 318] on input "text" at bounding box center [379, 320] width 309 height 19
click at [517, 454] on label at bounding box center [521, 455] width 9 height 9
click at [517, 454] on input "checkbox" at bounding box center [521, 456] width 8 height 8
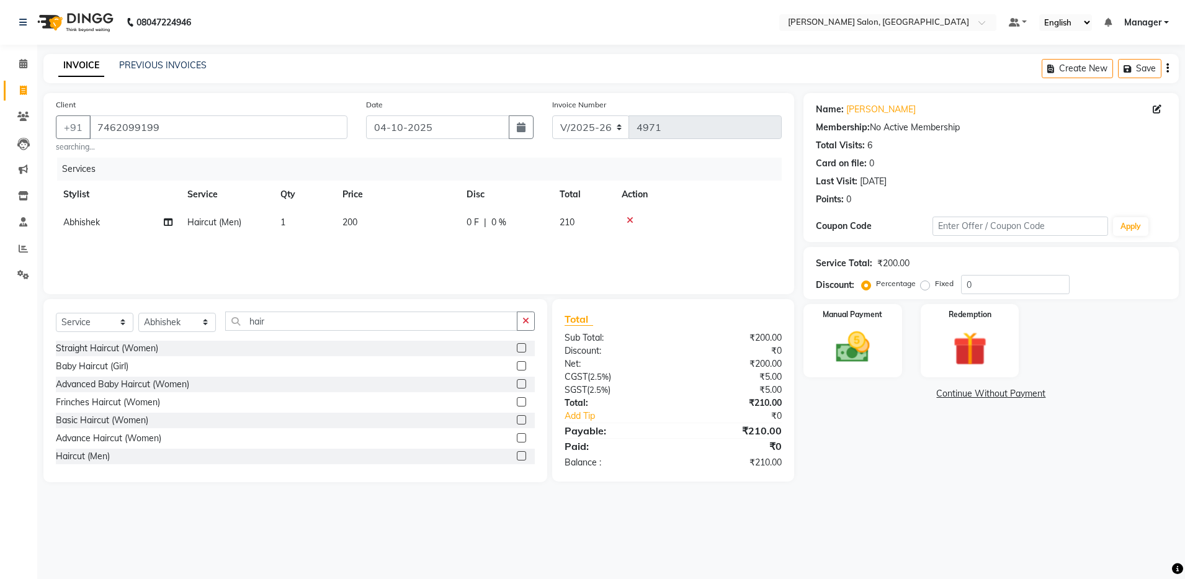
drag, startPoint x: 522, startPoint y: 325, endPoint x: 420, endPoint y: 312, distance: 103.2
click at [521, 324] on button "button" at bounding box center [526, 320] width 18 height 19
click at [390, 324] on input "text" at bounding box center [379, 320] width 309 height 19
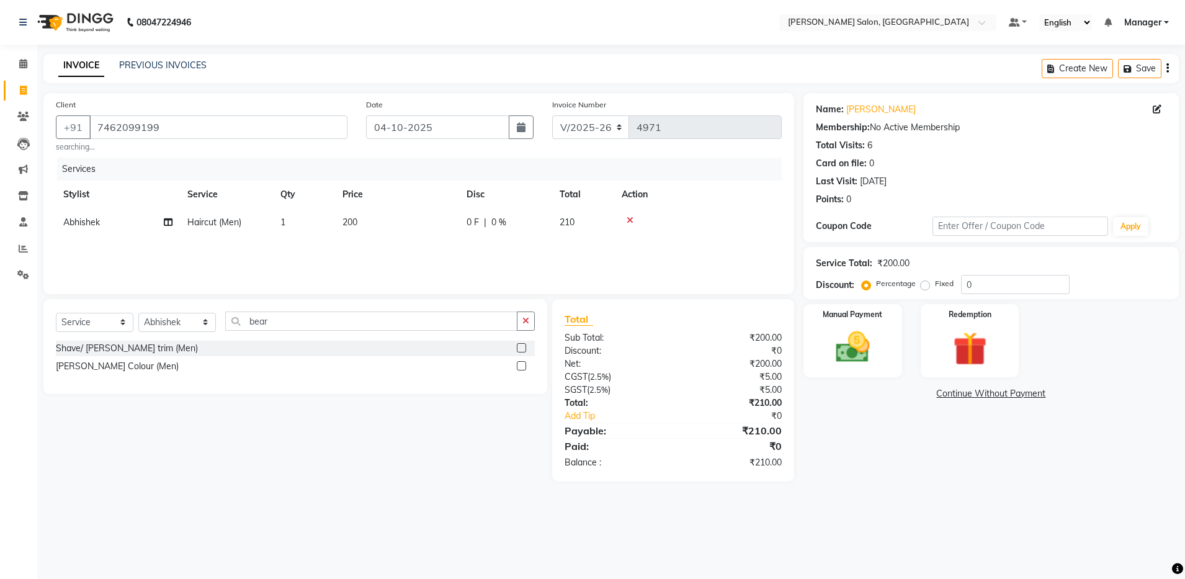
click at [519, 350] on label at bounding box center [521, 347] width 9 height 9
click at [519, 350] on input "checkbox" at bounding box center [521, 348] width 8 height 8
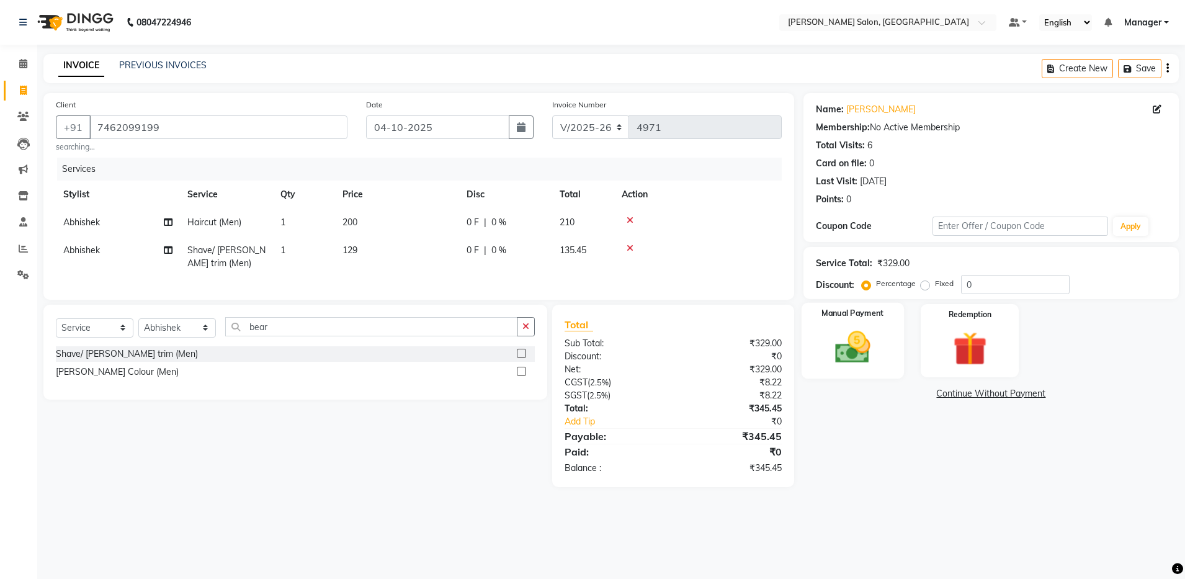
click at [837, 321] on div "Manual Payment" at bounding box center [852, 341] width 102 height 76
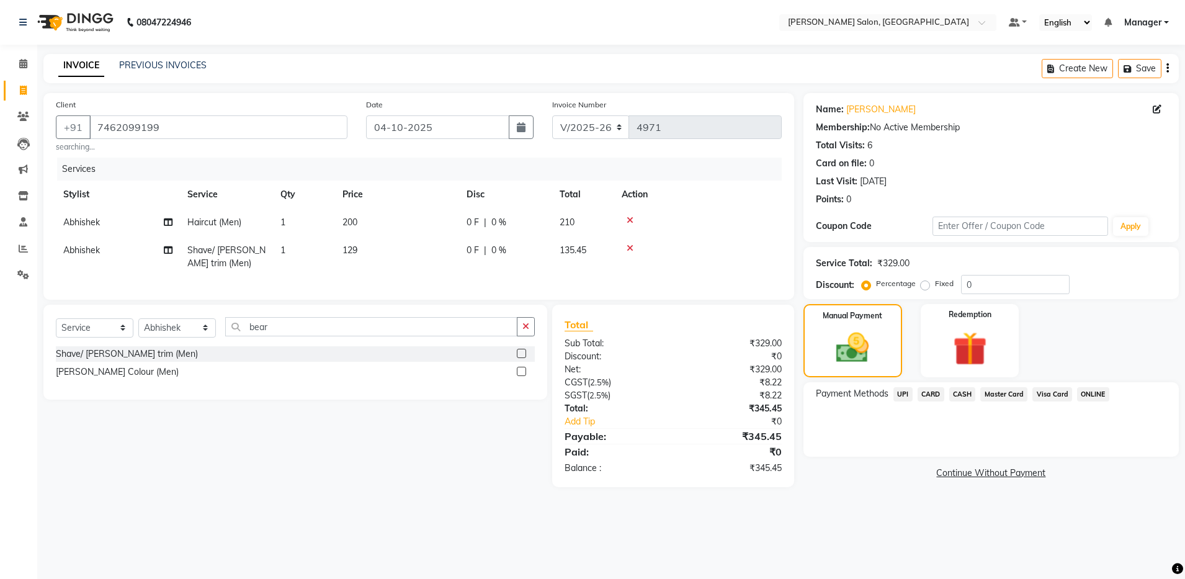
click at [900, 392] on span "UPI" at bounding box center [902, 394] width 19 height 14
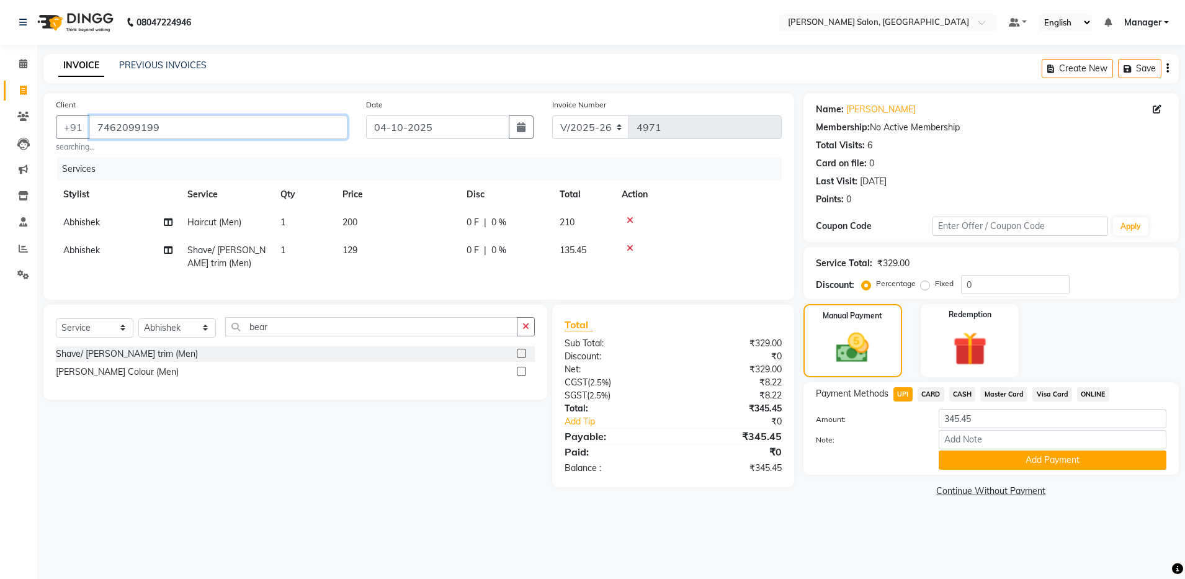
click at [114, 128] on input "7462099199" at bounding box center [218, 127] width 258 height 24
click at [1013, 461] on button "Add Payment" at bounding box center [1052, 459] width 228 height 19
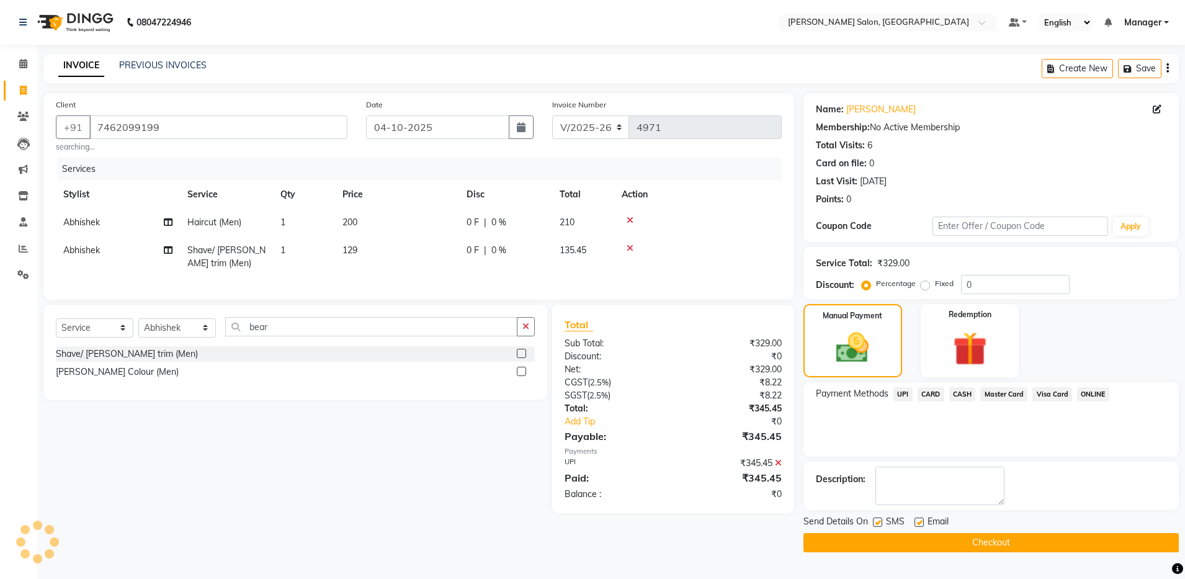
click at [958, 543] on button "Checkout" at bounding box center [990, 542] width 375 height 19
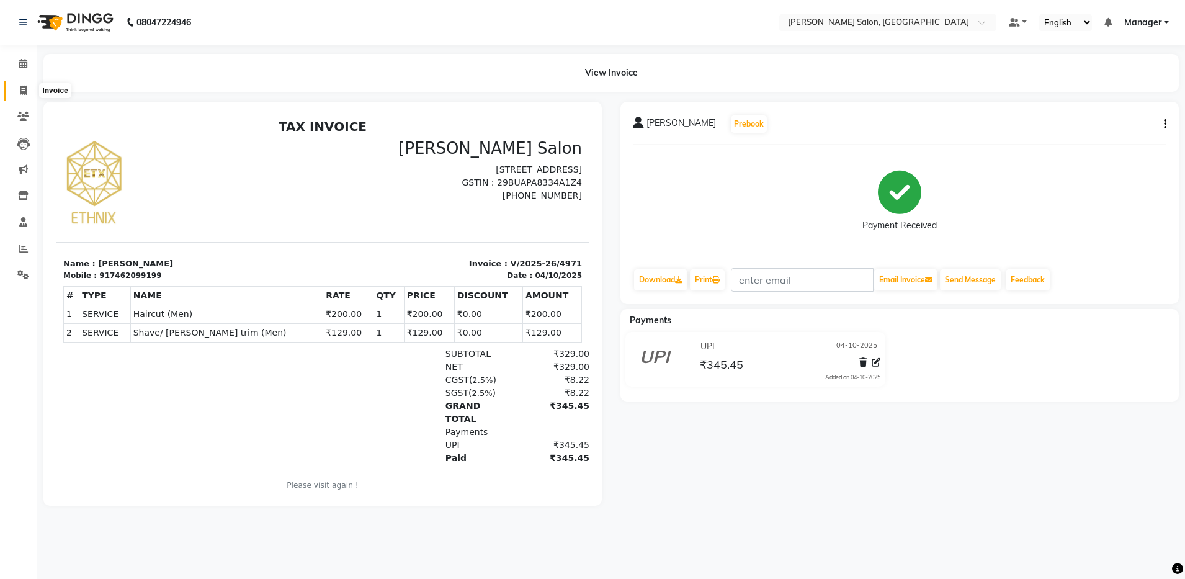
click at [19, 88] on span at bounding box center [23, 91] width 22 height 14
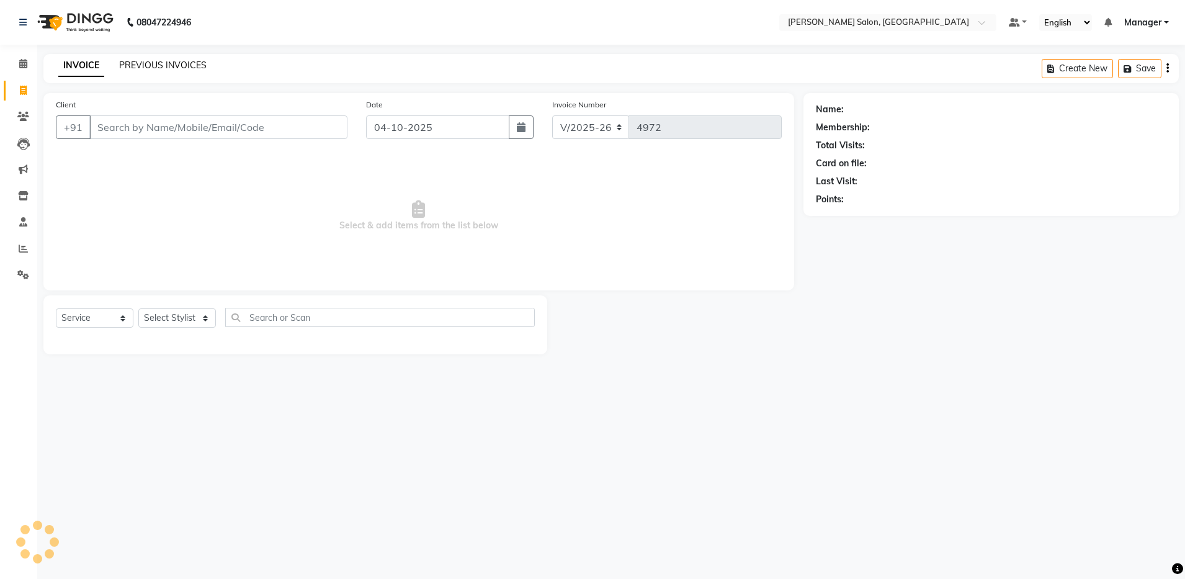
click at [177, 69] on link "PREVIOUS INVOICES" at bounding box center [162, 65] width 87 height 11
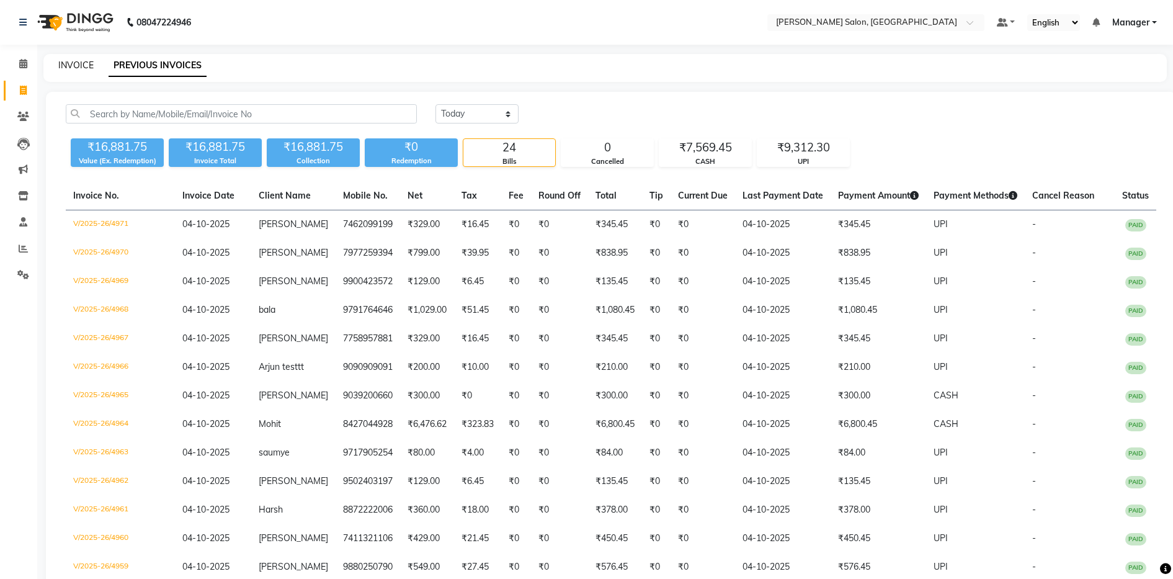
click at [75, 63] on link "INVOICE" at bounding box center [75, 65] width 35 height 11
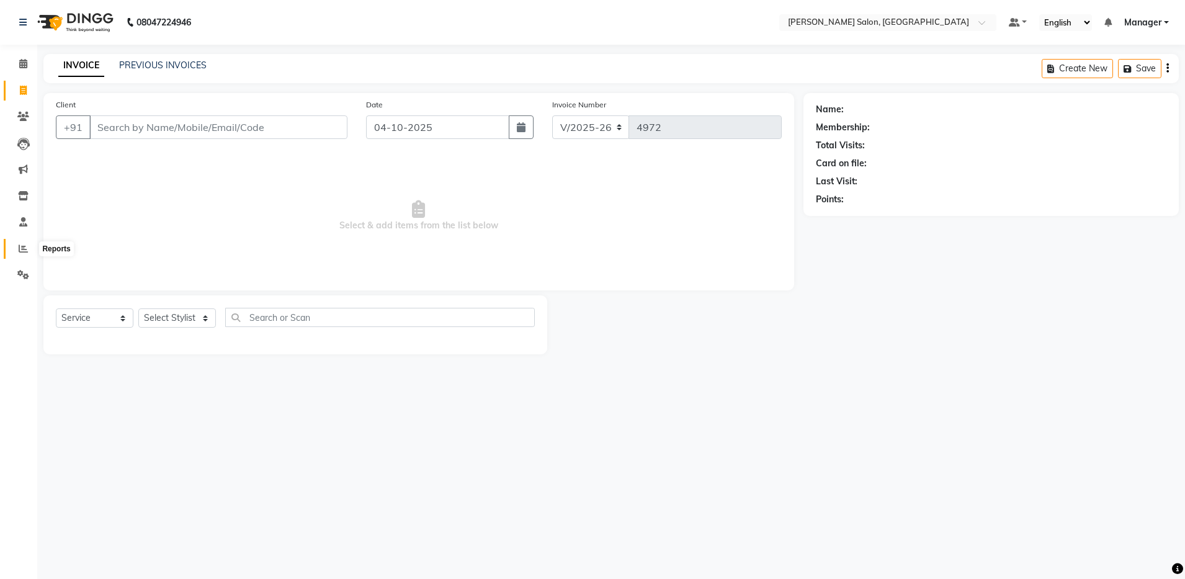
click at [24, 244] on icon at bounding box center [23, 248] width 9 height 9
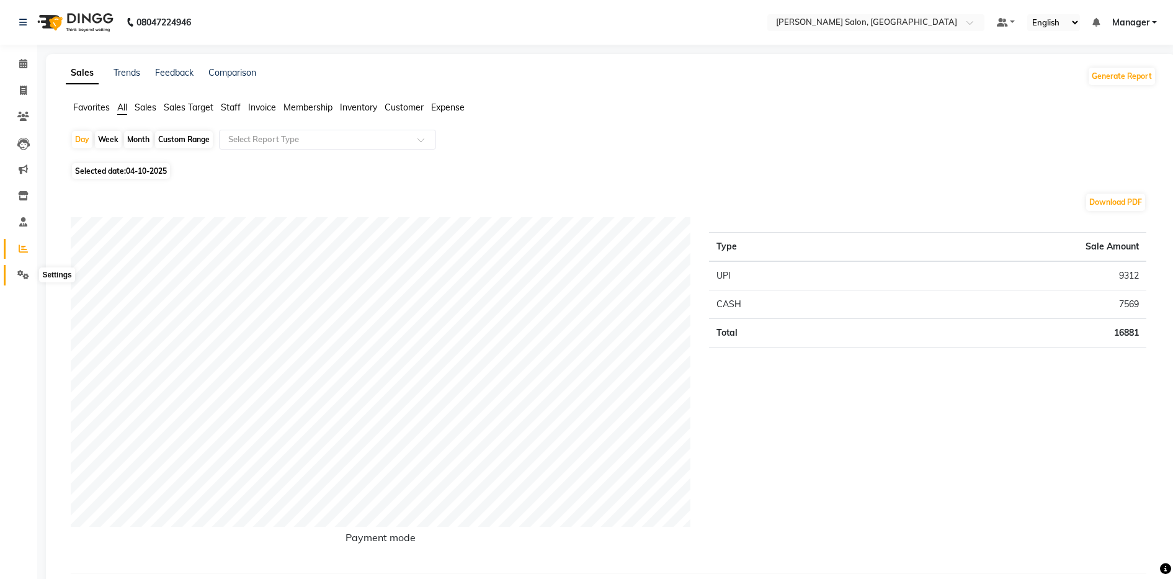
click at [17, 269] on span at bounding box center [23, 275] width 22 height 14
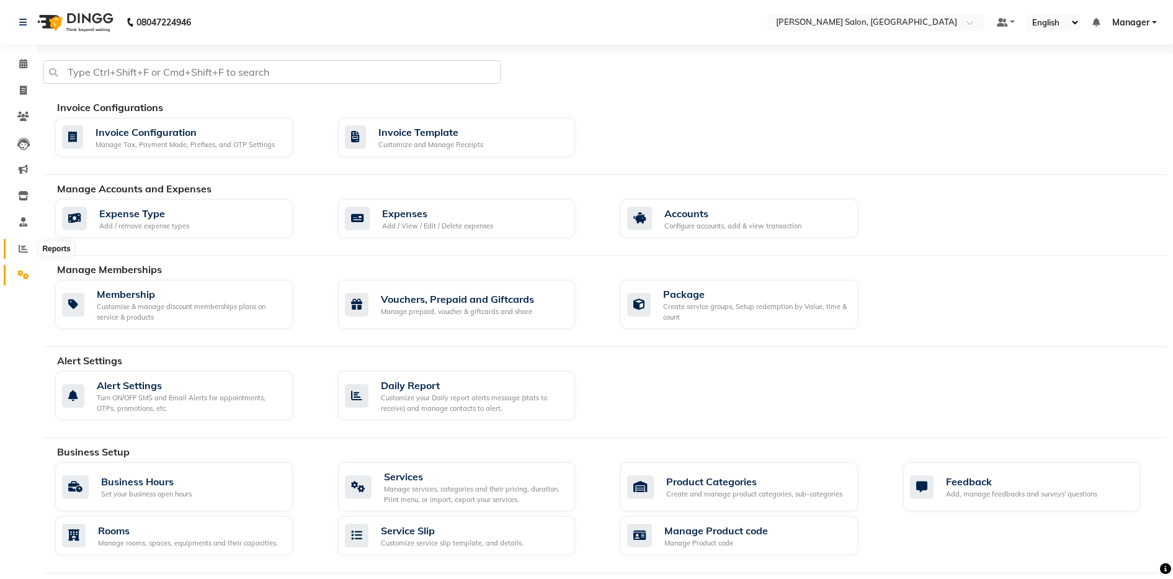
click at [25, 244] on icon at bounding box center [23, 248] width 9 height 9
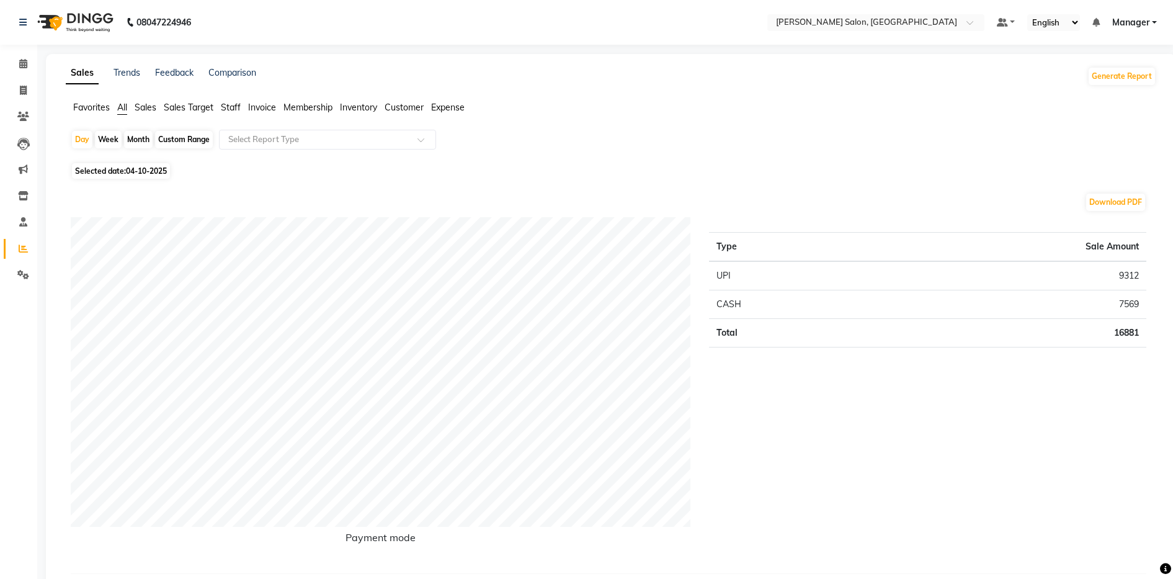
click at [451, 104] on span "Expense" at bounding box center [447, 107] width 33 height 11
click at [316, 147] on div "Select Report Type" at bounding box center [327, 140] width 217 height 20
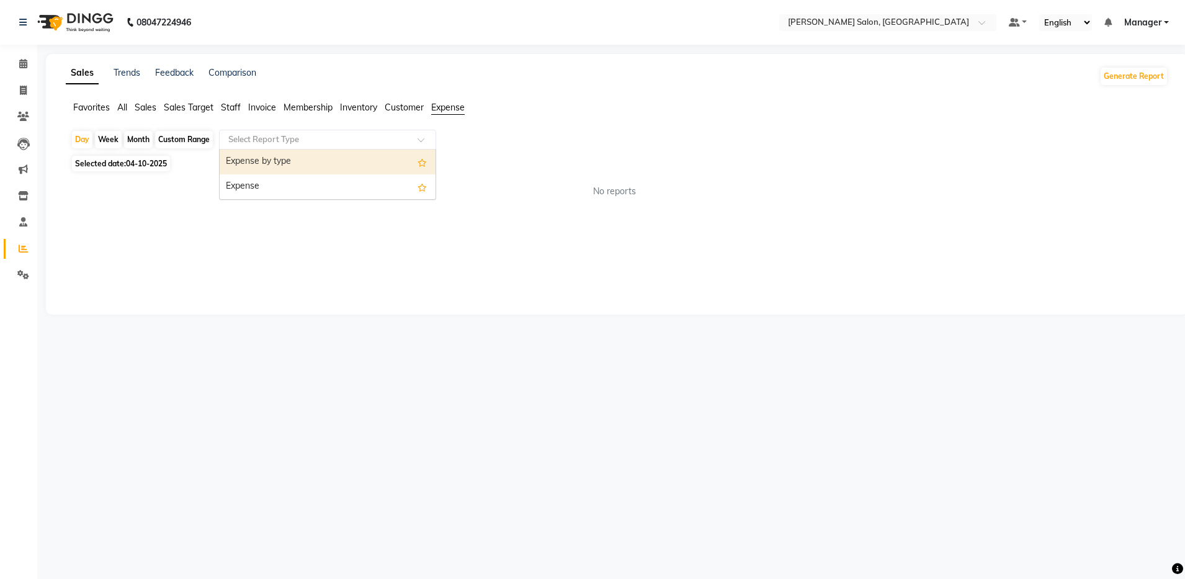
click at [195, 140] on div "Custom Range" at bounding box center [184, 139] width 58 height 17
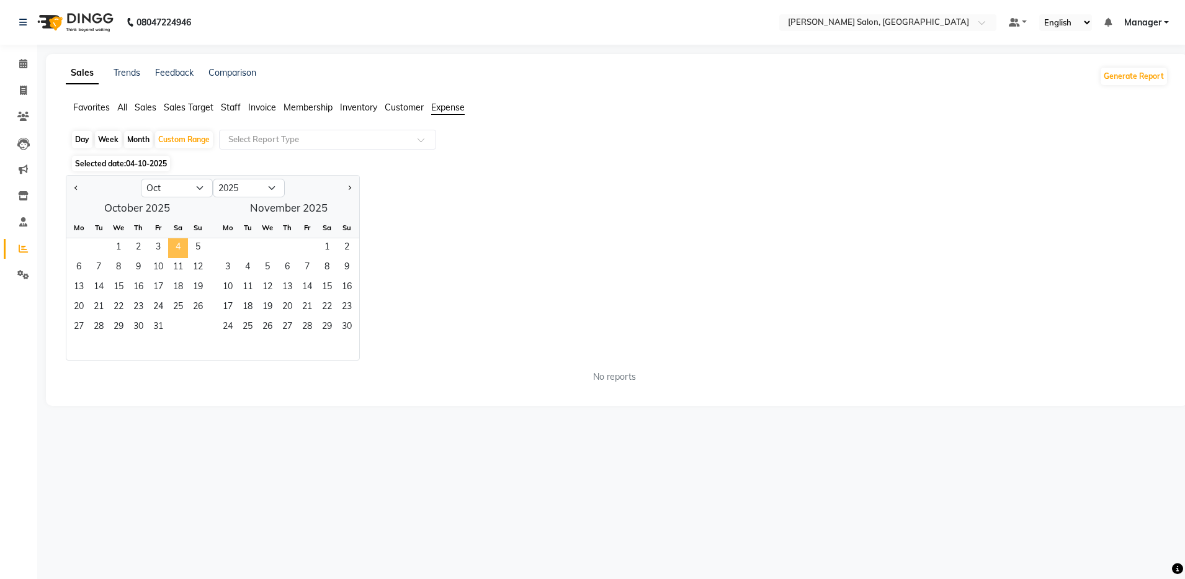
click at [179, 246] on span "4" at bounding box center [178, 248] width 20 height 20
click at [114, 249] on span "1" at bounding box center [119, 248] width 20 height 20
click at [175, 242] on span "4" at bounding box center [178, 248] width 20 height 20
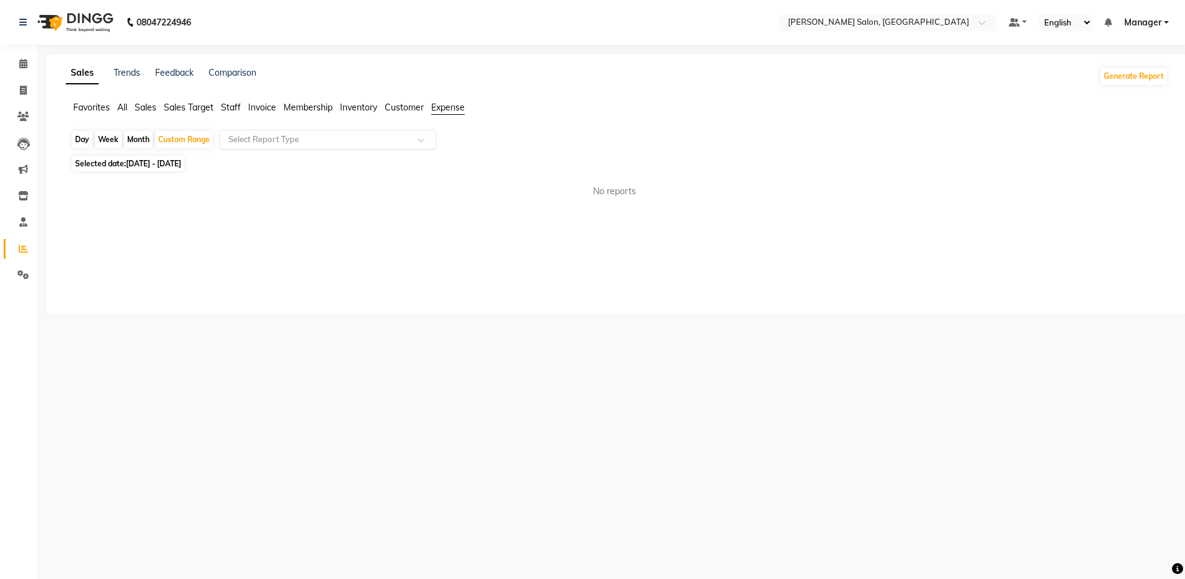
click at [385, 142] on input "text" at bounding box center [315, 139] width 179 height 12
click at [367, 166] on div "Expense by type" at bounding box center [328, 161] width 216 height 25
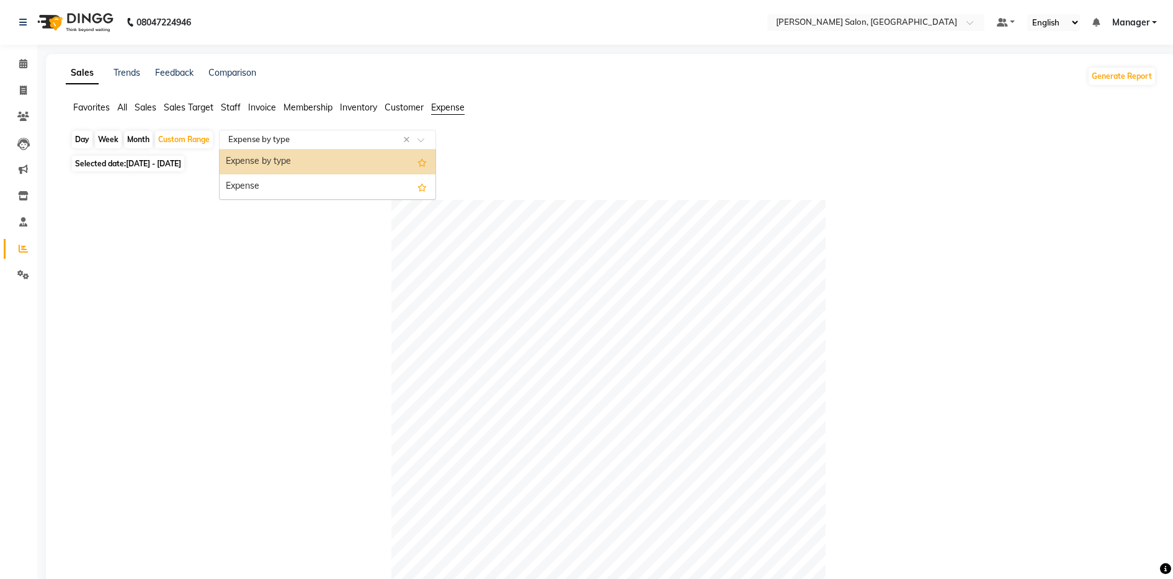
click at [373, 143] on input "text" at bounding box center [315, 139] width 179 height 12
click at [355, 181] on div "Expense" at bounding box center [328, 186] width 216 height 25
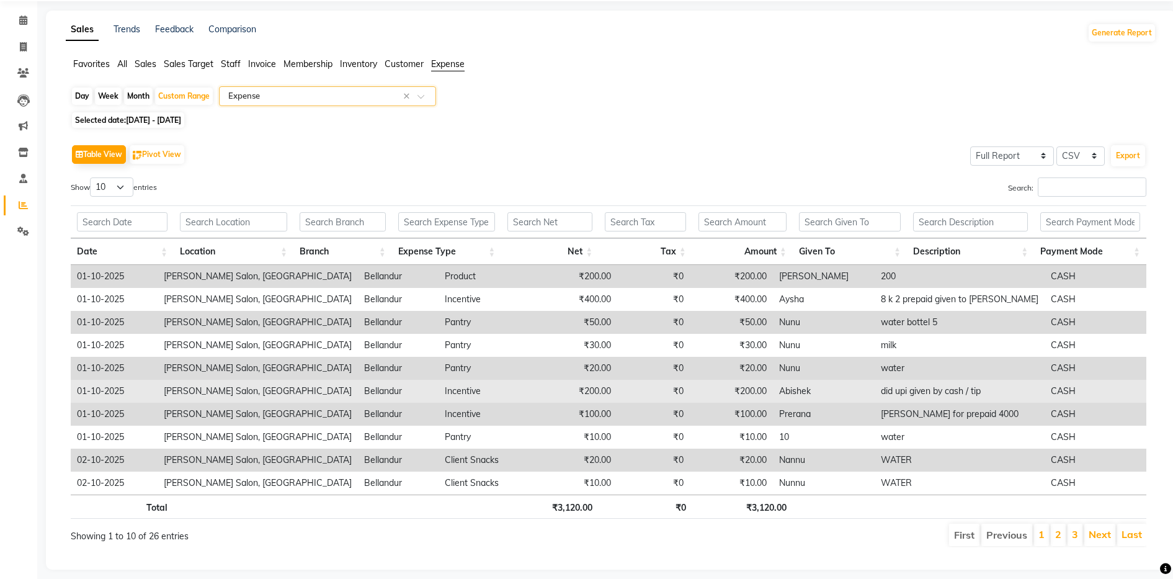
scroll to position [65, 0]
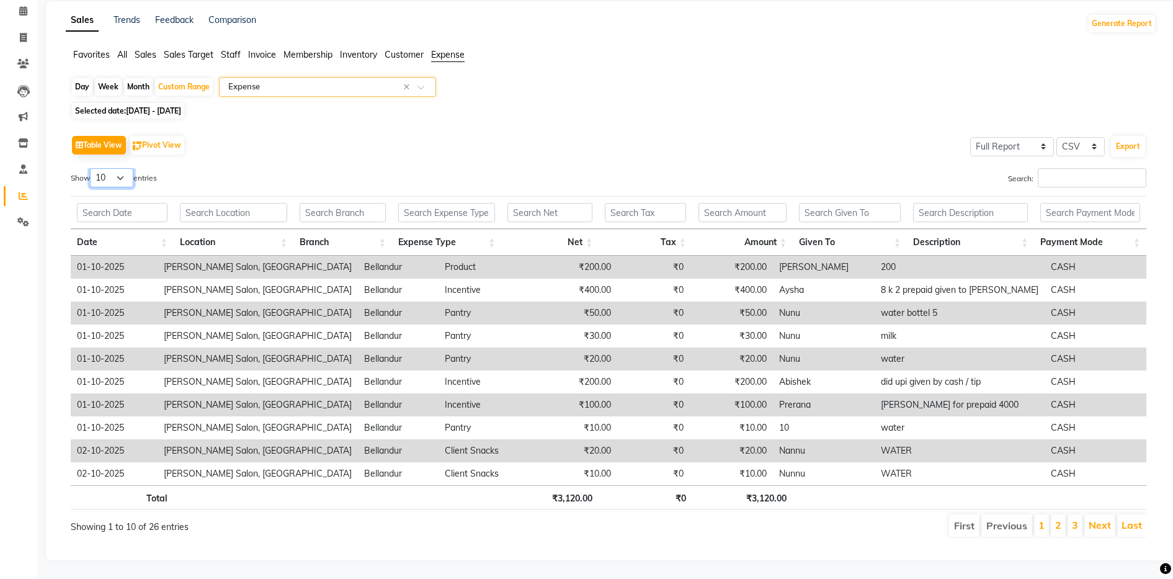
click at [124, 168] on select "10 25 50 100" at bounding box center [111, 177] width 43 height 19
click at [92, 168] on select "10 25 50 100" at bounding box center [111, 177] width 43 height 19
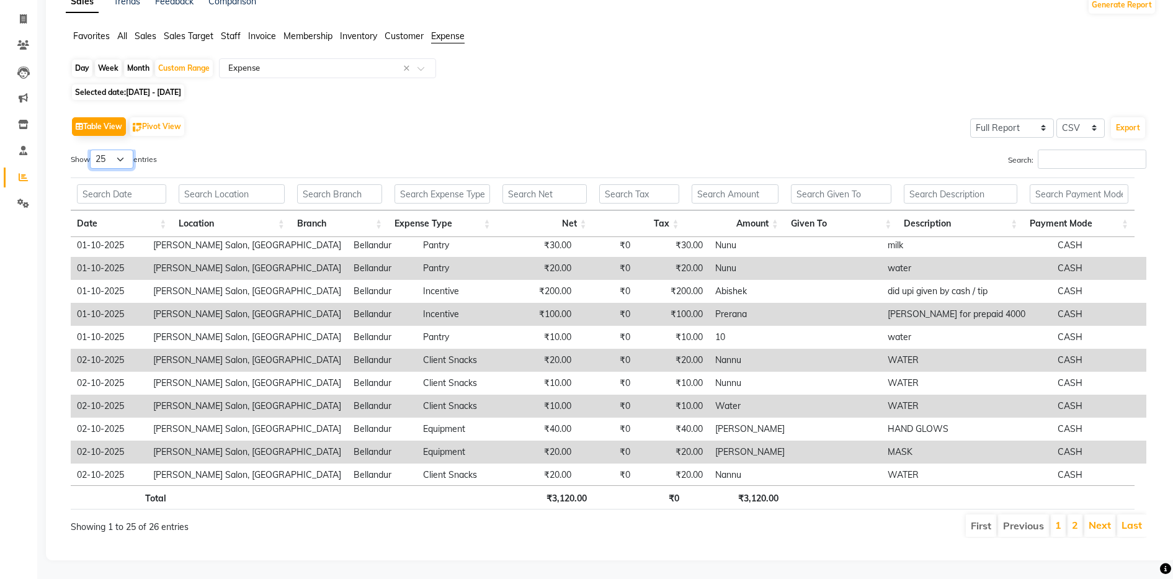
scroll to position [0, 0]
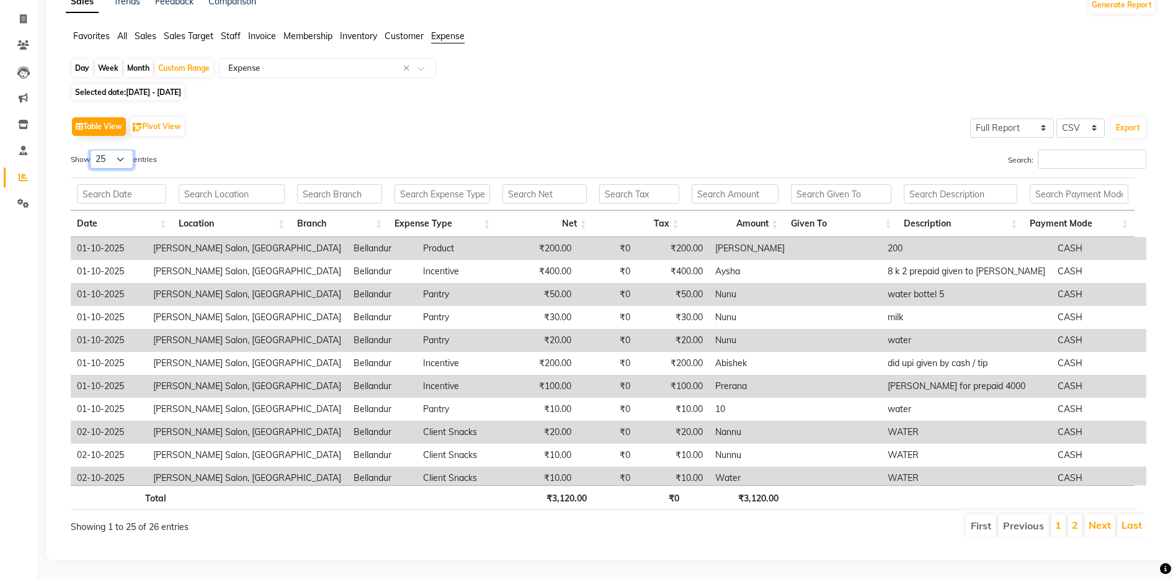
click at [126, 149] on select "10 25 50 100" at bounding box center [111, 158] width 43 height 19
click at [92, 149] on select "10 25 50 100" at bounding box center [111, 158] width 43 height 19
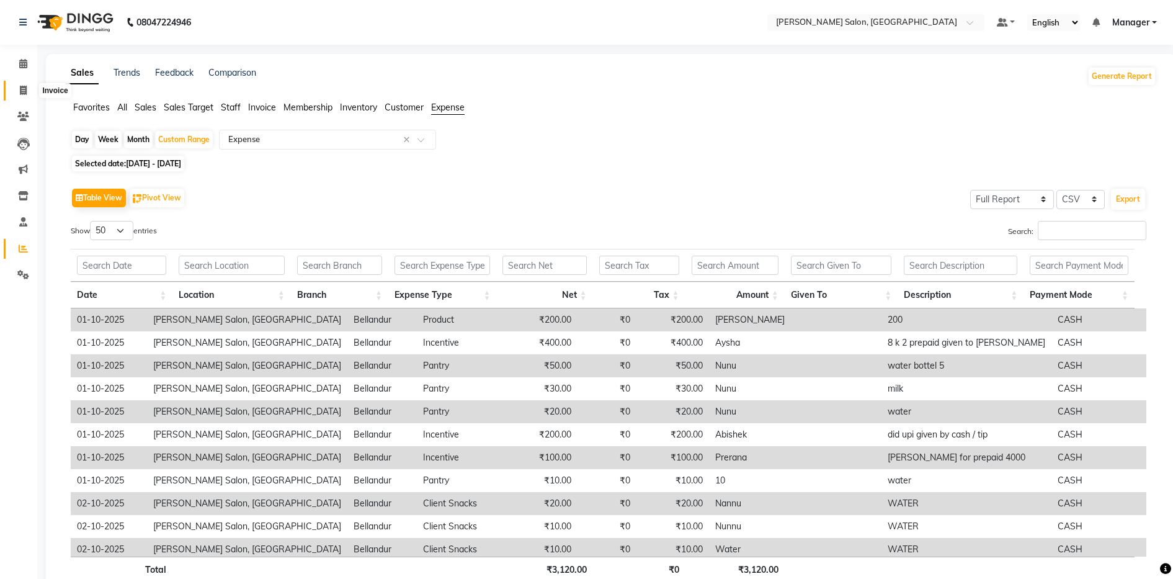
click at [29, 92] on span at bounding box center [23, 91] width 22 height 14
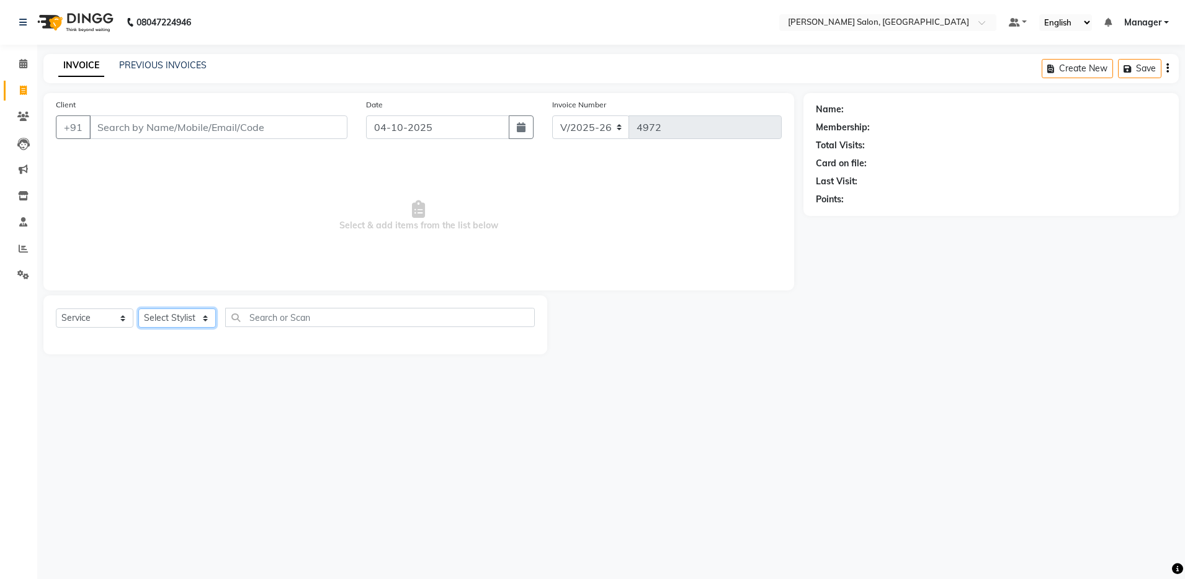
click at [203, 321] on select "Select Stylist" at bounding box center [177, 317] width 78 height 19
click at [203, 321] on select "Select Stylist Abhishek Aisha Barbhuiya Arjun Viswanathan dolma Faeem Khan Gour…" at bounding box center [177, 317] width 78 height 19
click at [138, 308] on select "Select Stylist Abhishek Aisha Barbhuiya Arjun Viswanathan dolma Faeem Khan Gour…" at bounding box center [177, 317] width 78 height 19
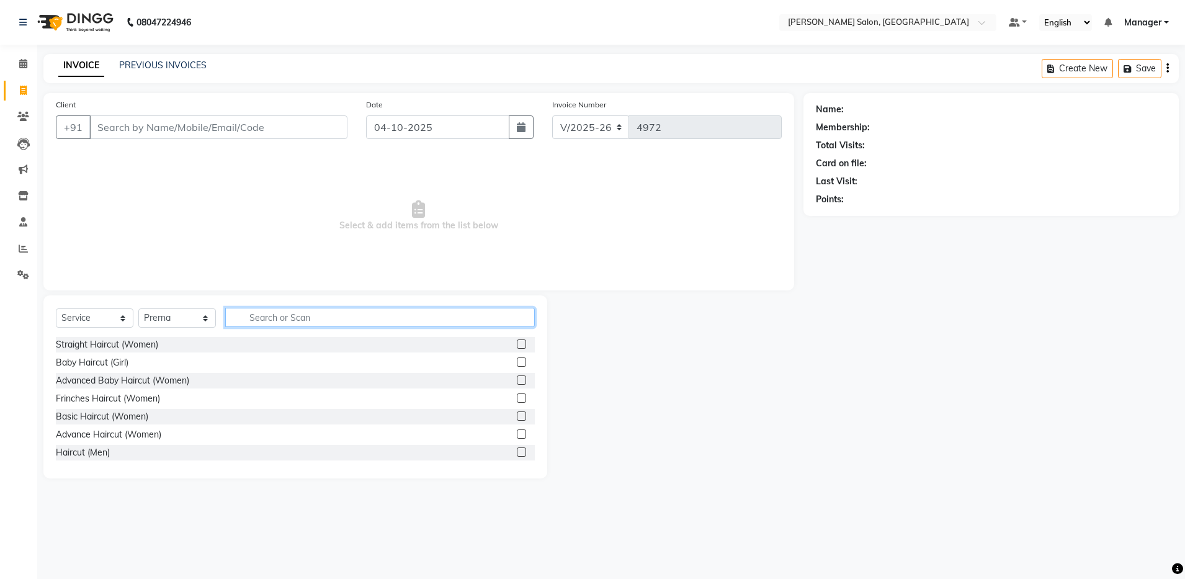
click at [334, 321] on input "text" at bounding box center [379, 317] width 309 height 19
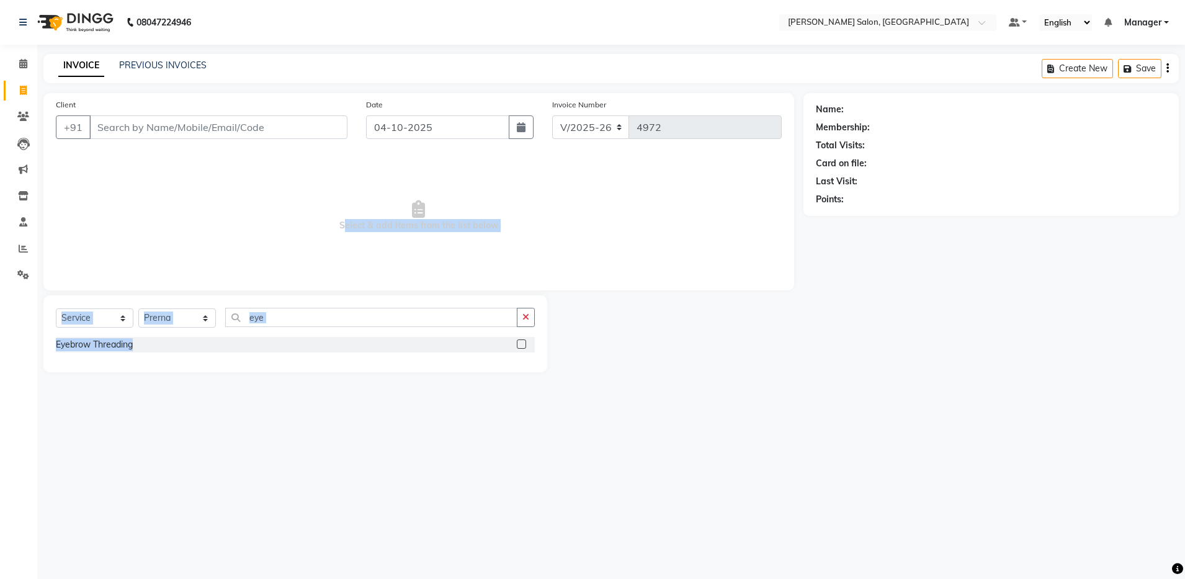
drag, startPoint x: 521, startPoint y: 344, endPoint x: 298, endPoint y: 227, distance: 251.9
click at [298, 227] on div "Client +91 Date 04-10-2025 Invoice Number V/2025 V/2025-26 4972 Select & add it…" at bounding box center [418, 232] width 769 height 279
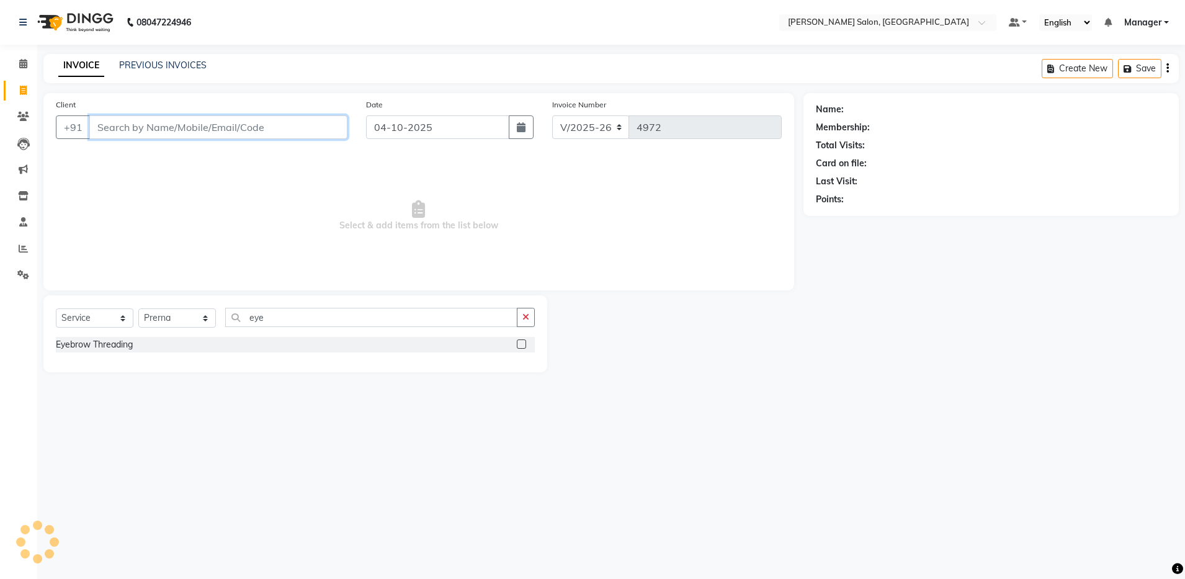
click at [223, 128] on input "Client" at bounding box center [218, 127] width 258 height 24
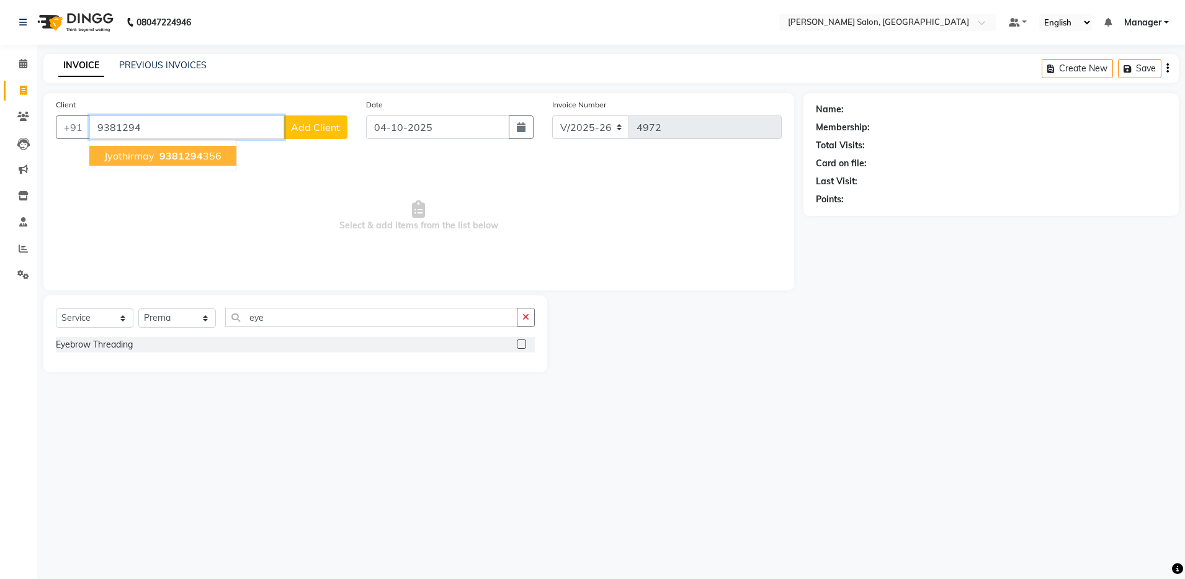
click at [184, 154] on span "9381294" at bounding box center [180, 155] width 43 height 12
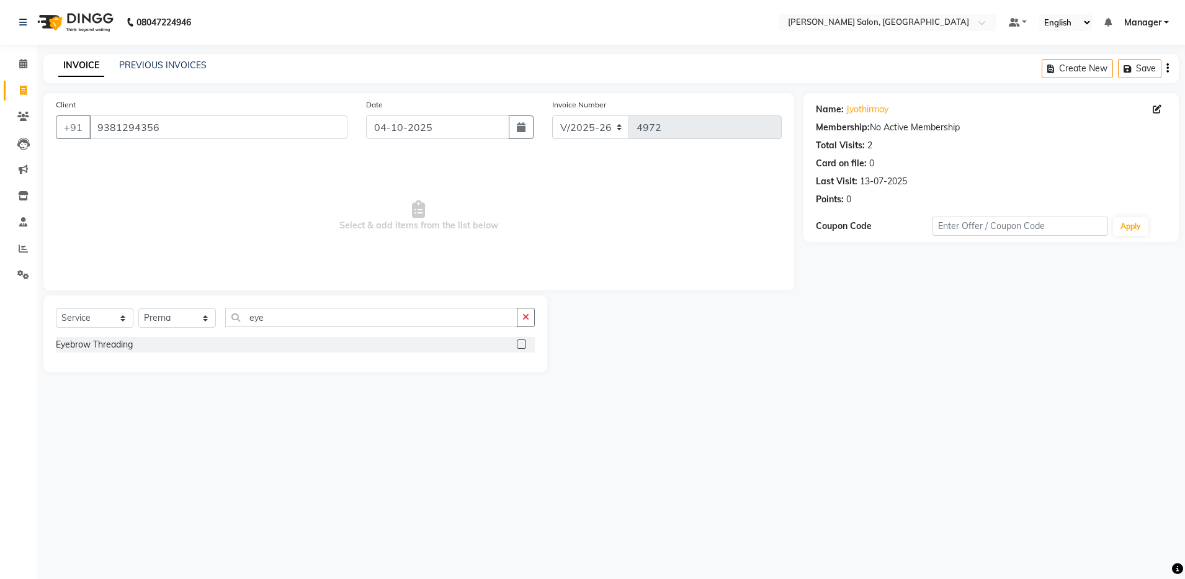
click at [522, 347] on label at bounding box center [521, 343] width 9 height 9
click at [522, 347] on input "checkbox" at bounding box center [521, 345] width 8 height 8
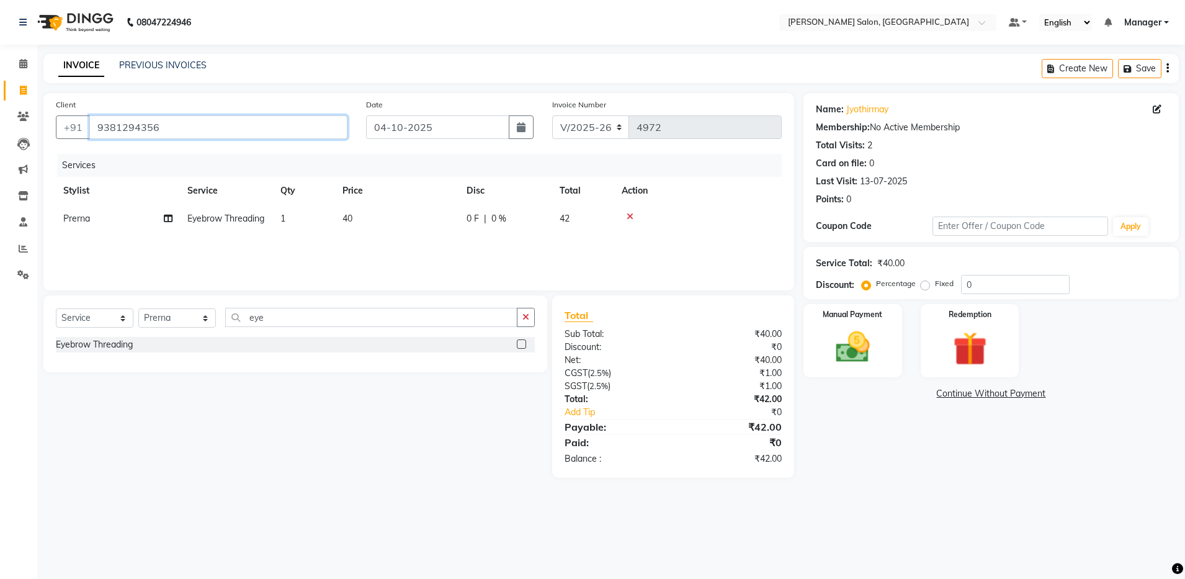
click at [91, 127] on input "9381294356" at bounding box center [218, 127] width 258 height 24
click at [96, 133] on input "9381294356" at bounding box center [218, 127] width 258 height 24
click at [889, 347] on div "Manual Payment" at bounding box center [852, 341] width 102 height 76
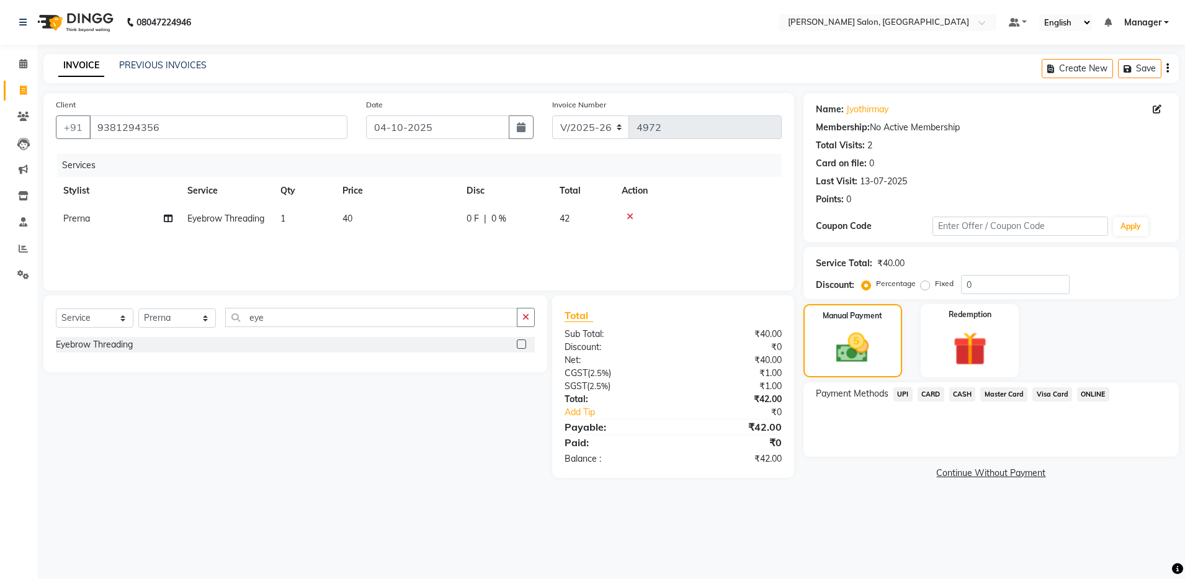
click at [897, 394] on span "UPI" at bounding box center [902, 394] width 19 height 14
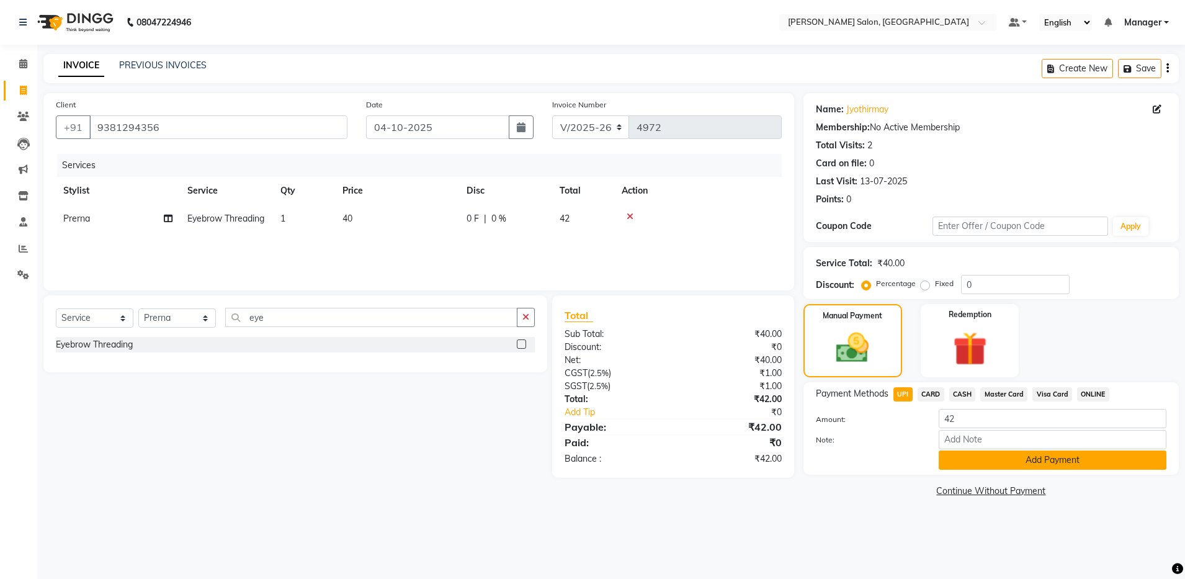
click at [992, 463] on button "Add Payment" at bounding box center [1052, 459] width 228 height 19
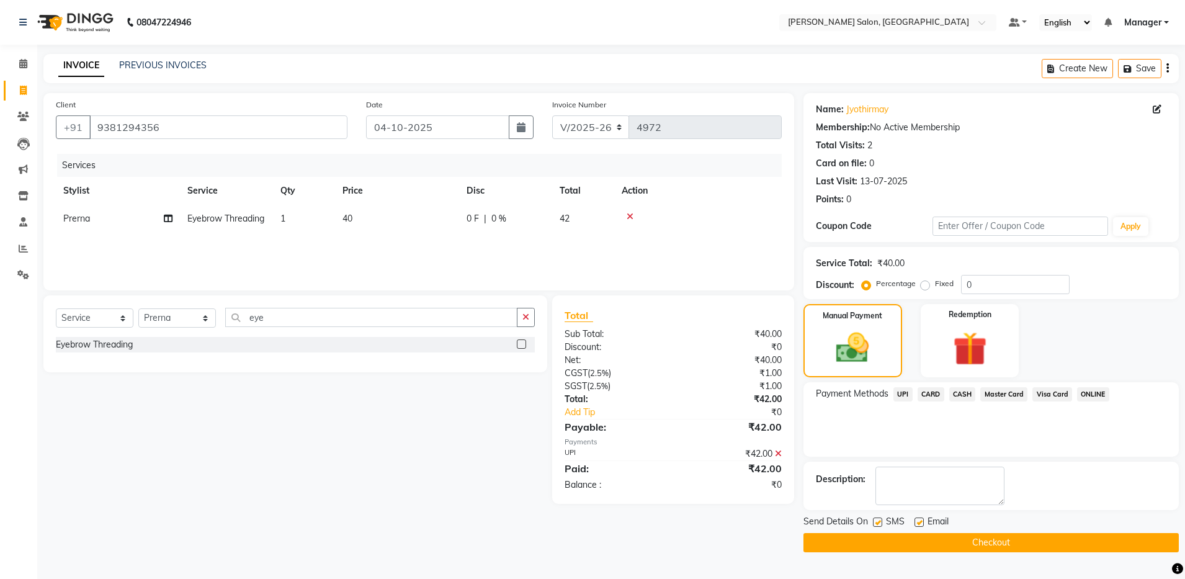
click at [918, 518] on label at bounding box center [918, 521] width 9 height 9
click at [918, 519] on input "checkbox" at bounding box center [918, 523] width 8 height 8
click at [920, 537] on button "Checkout" at bounding box center [990, 542] width 375 height 19
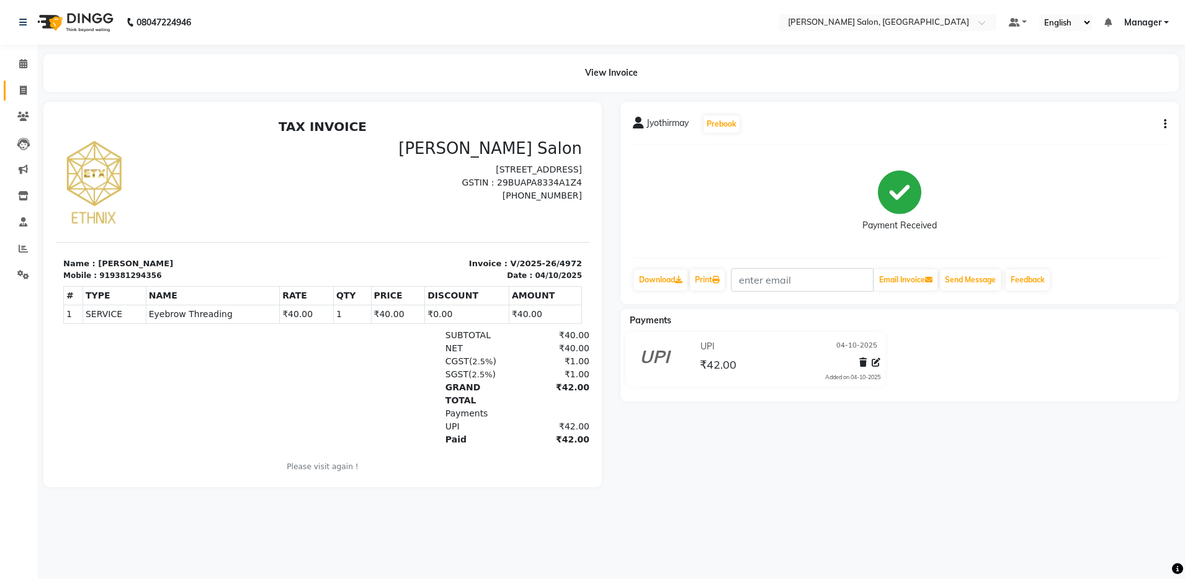
click at [20, 98] on link "Invoice" at bounding box center [19, 91] width 30 height 20
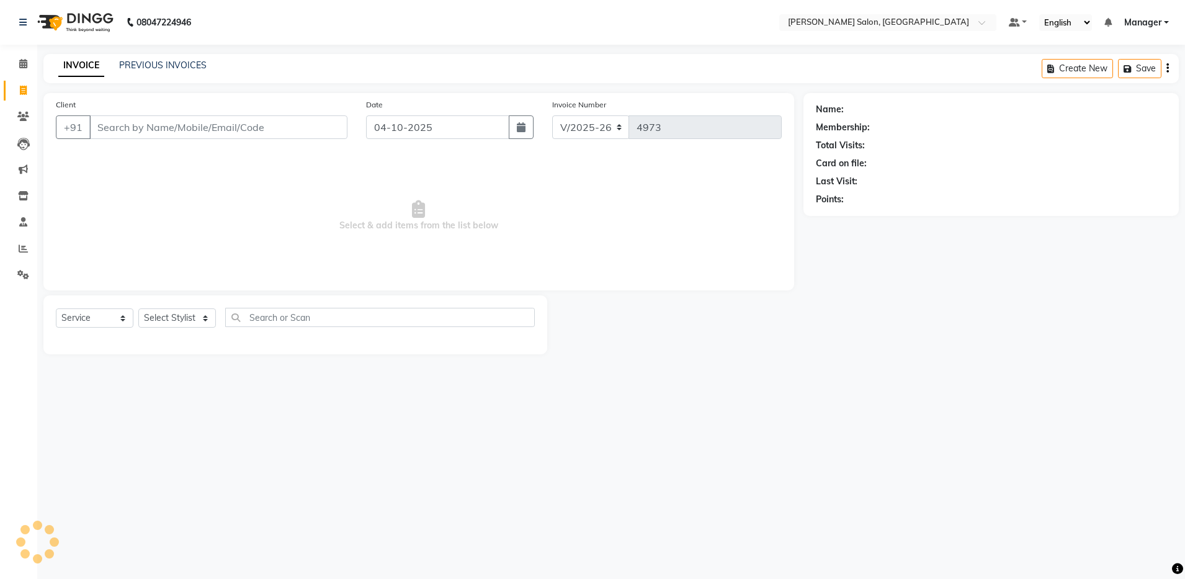
click at [115, 125] on input "Client" at bounding box center [218, 127] width 258 height 24
click at [190, 123] on input "9787202123" at bounding box center [186, 127] width 195 height 24
click at [128, 128] on input "9787202123" at bounding box center [186, 127] width 195 height 24
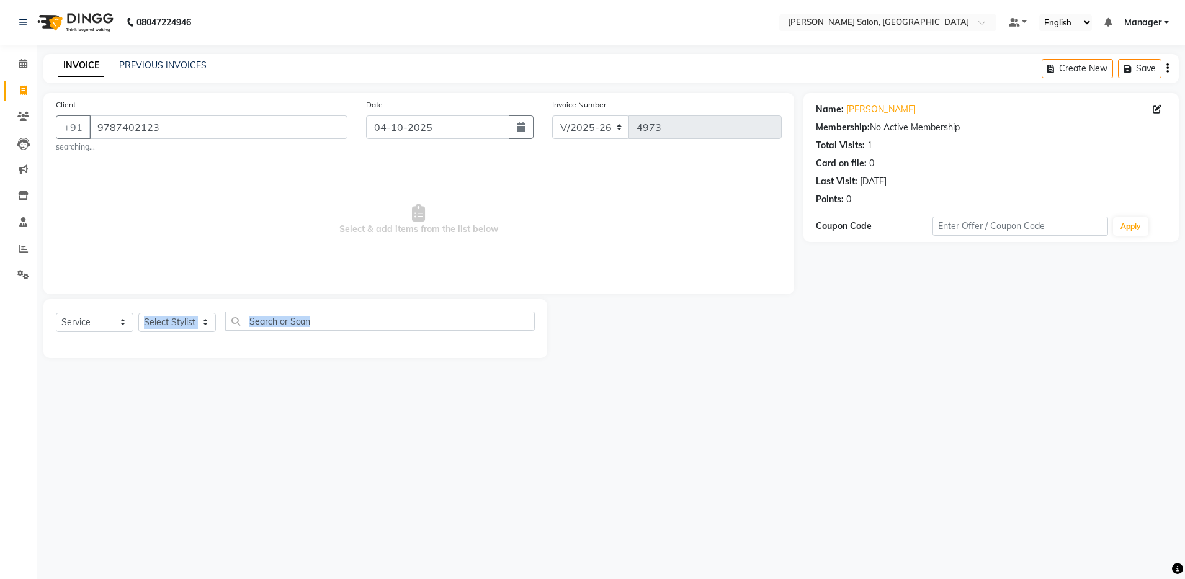
drag, startPoint x: 179, startPoint y: 344, endPoint x: 179, endPoint y: 322, distance: 22.3
click at [179, 322] on div "Select Service Product Membership Package Voucher Prepaid Gift Card Select Styl…" at bounding box center [295, 328] width 504 height 59
click at [179, 322] on select "Select Stylist Abhishek Aisha Barbhuiya Arjun Viswanathan dolma Faeem Khan Gour…" at bounding box center [177, 322] width 78 height 19
click at [138, 313] on select "Select Stylist Abhishek Aisha Barbhuiya Arjun Viswanathan dolma Faeem Khan Gour…" at bounding box center [177, 322] width 78 height 19
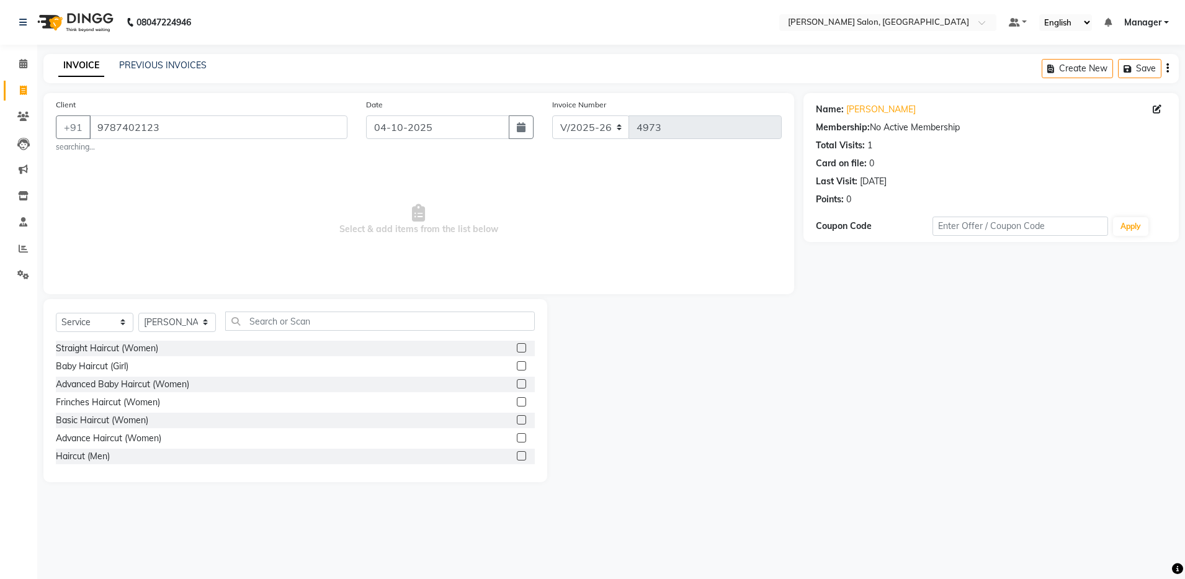
click at [517, 456] on label at bounding box center [521, 455] width 9 height 9
click at [517, 456] on input "checkbox" at bounding box center [521, 456] width 8 height 8
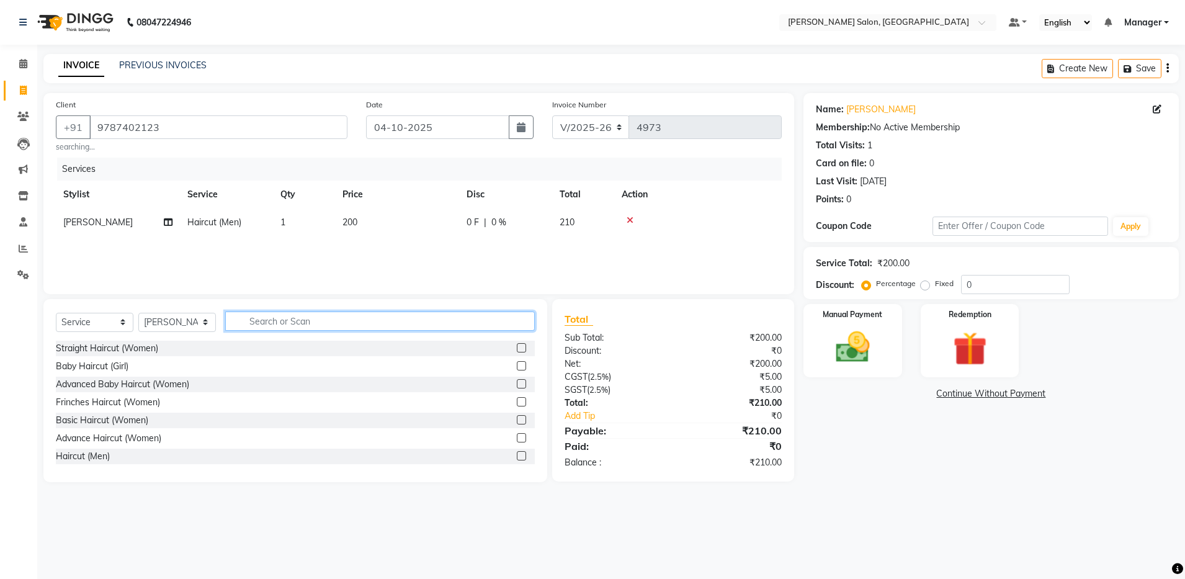
click at [277, 324] on input "text" at bounding box center [379, 320] width 309 height 19
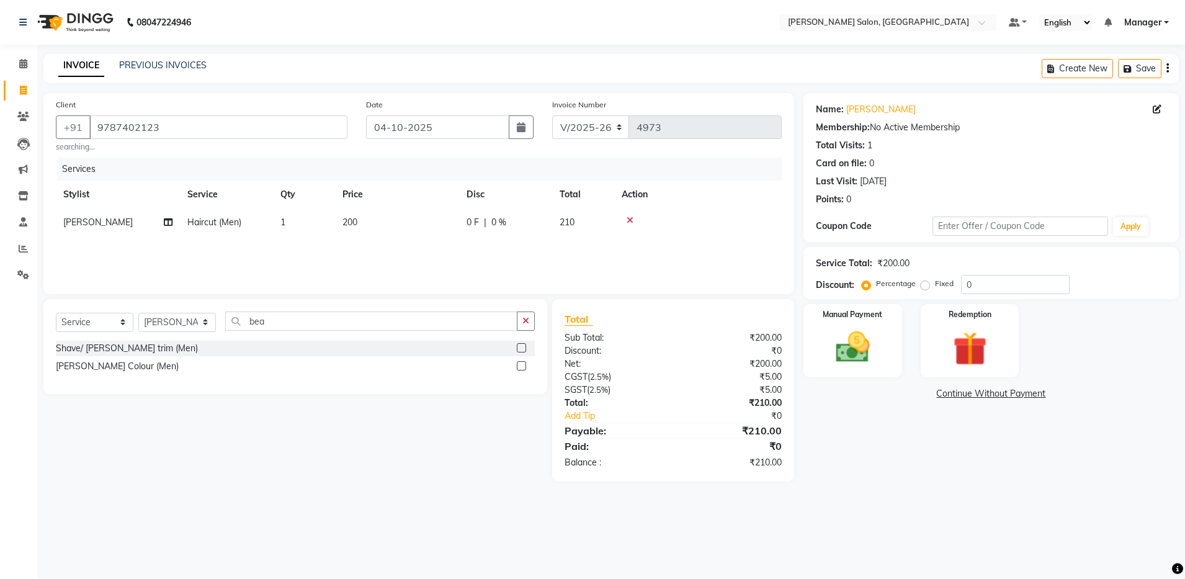
click at [520, 349] on label at bounding box center [521, 347] width 9 height 9
click at [520, 349] on input "checkbox" at bounding box center [521, 348] width 8 height 8
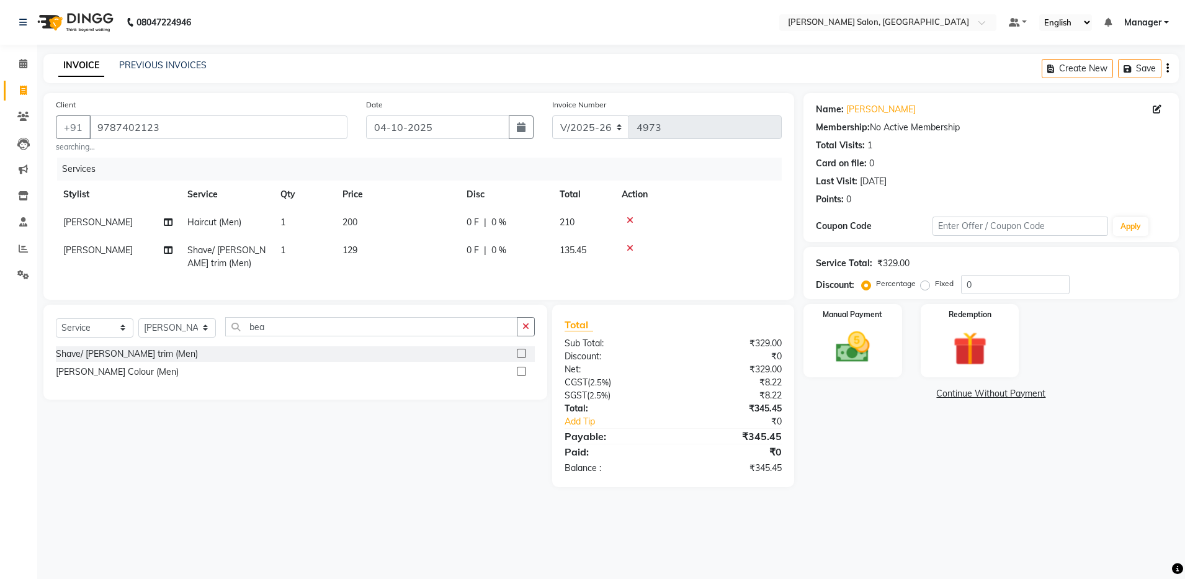
click at [85, 226] on span "KARAN" at bounding box center [97, 221] width 69 height 11
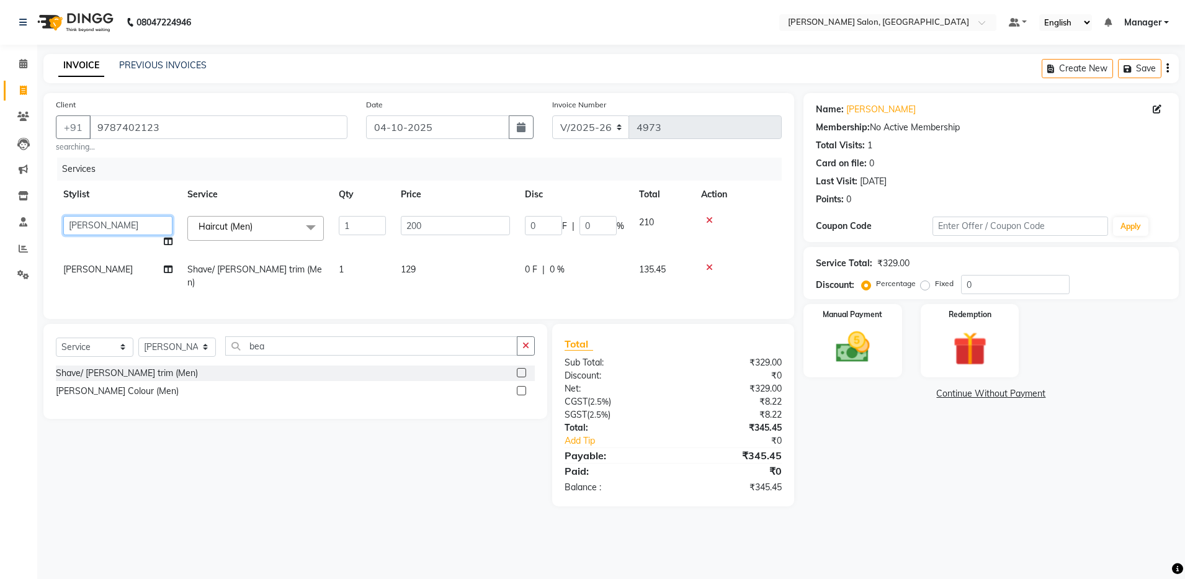
click at [103, 224] on select "Abhishek Aisha Barbhuiya Arjun Viswanathan dolma Faeem Khan Gourav JAMES KARAN …" at bounding box center [117, 225] width 109 height 19
drag, startPoint x: 123, startPoint y: 523, endPoint x: 112, endPoint y: 374, distance: 149.9
click at [112, 374] on div "08047224946 Select Location × Ethnix Salon, Bellandur Default Panel My Panel En…" at bounding box center [592, 289] width 1185 height 579
click at [106, 273] on td "KARAN" at bounding box center [118, 276] width 124 height 41
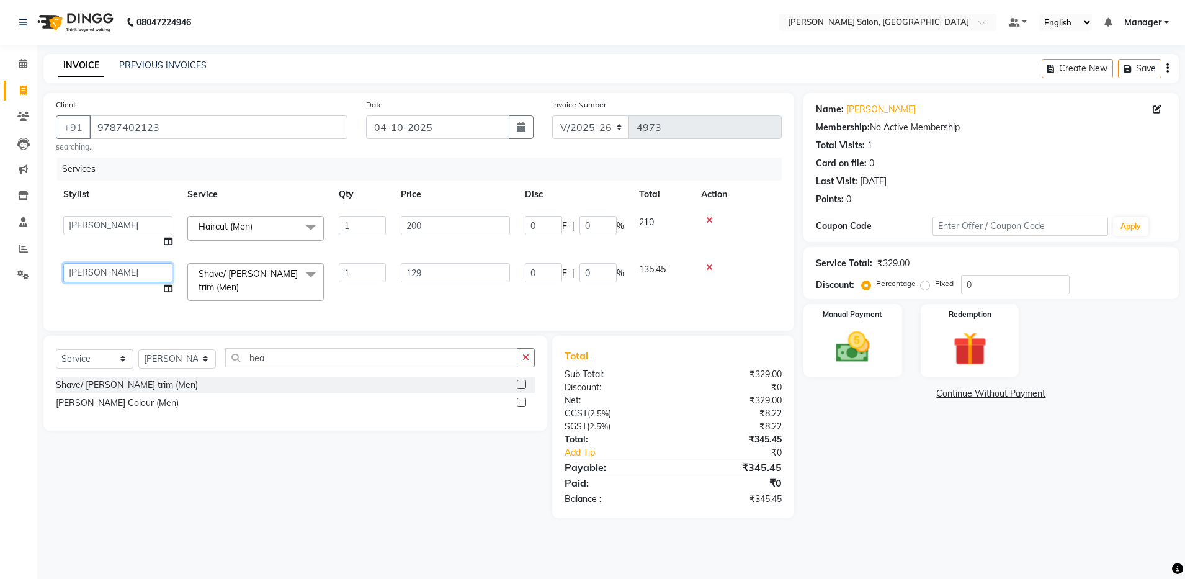
click at [121, 275] on select "Abhishek Aisha Barbhuiya Arjun Viswanathan dolma Faeem Khan Gourav JAMES KARAN …" at bounding box center [117, 272] width 109 height 19
click at [94, 132] on input "9787402123" at bounding box center [218, 127] width 258 height 24
click at [801, 339] on div "Manual Payment Redemption" at bounding box center [991, 340] width 394 height 73
click at [844, 356] on img at bounding box center [853, 347] width 58 height 41
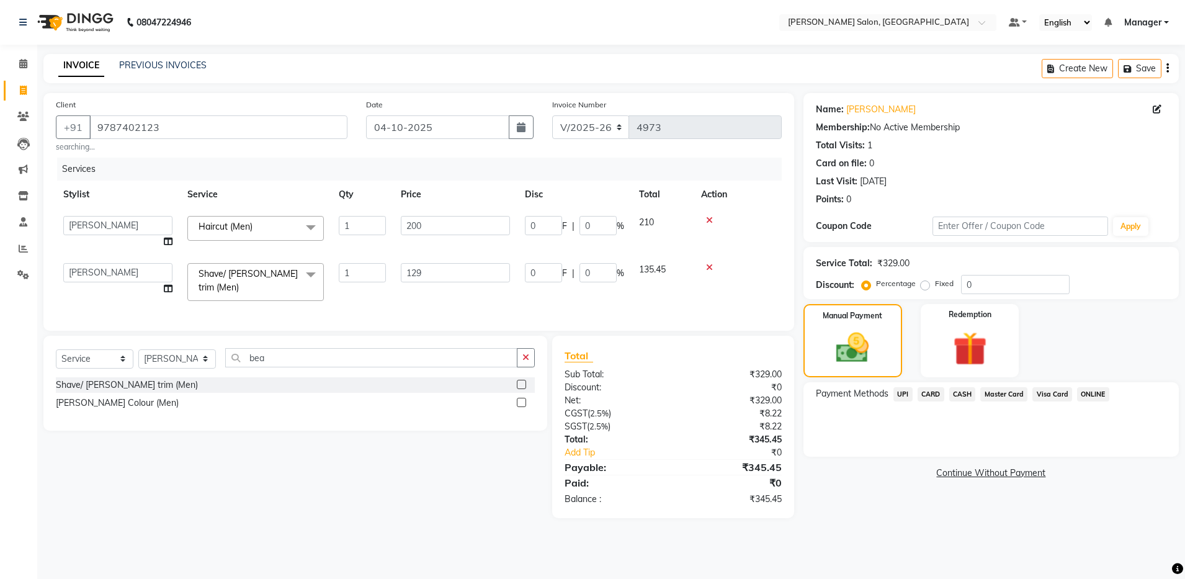
click at [902, 399] on span "UPI" at bounding box center [902, 394] width 19 height 14
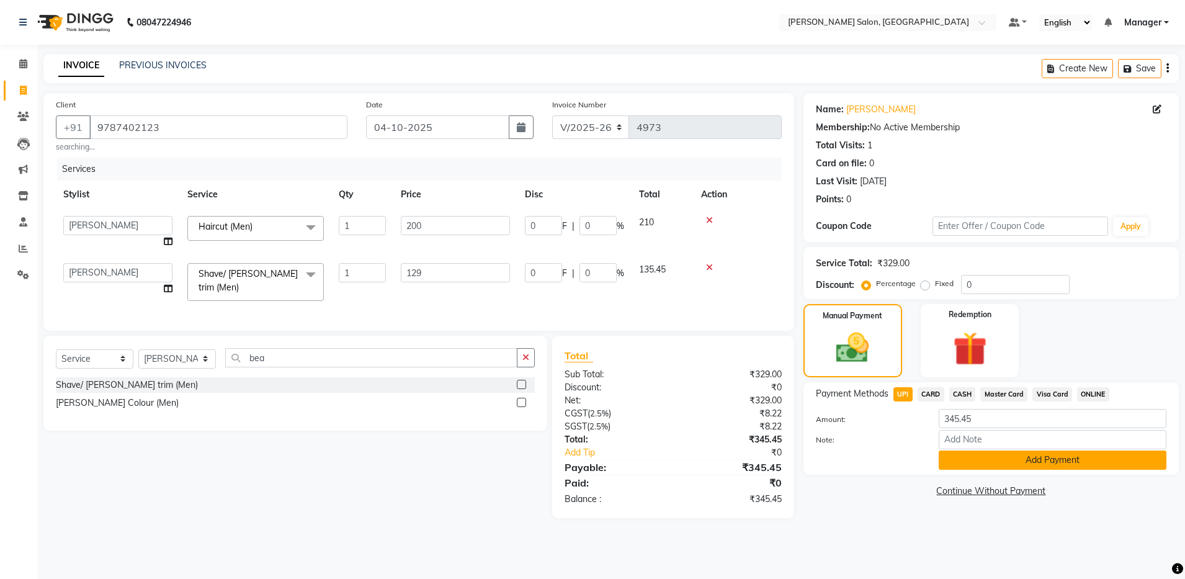
click at [945, 453] on button "Add Payment" at bounding box center [1052, 459] width 228 height 19
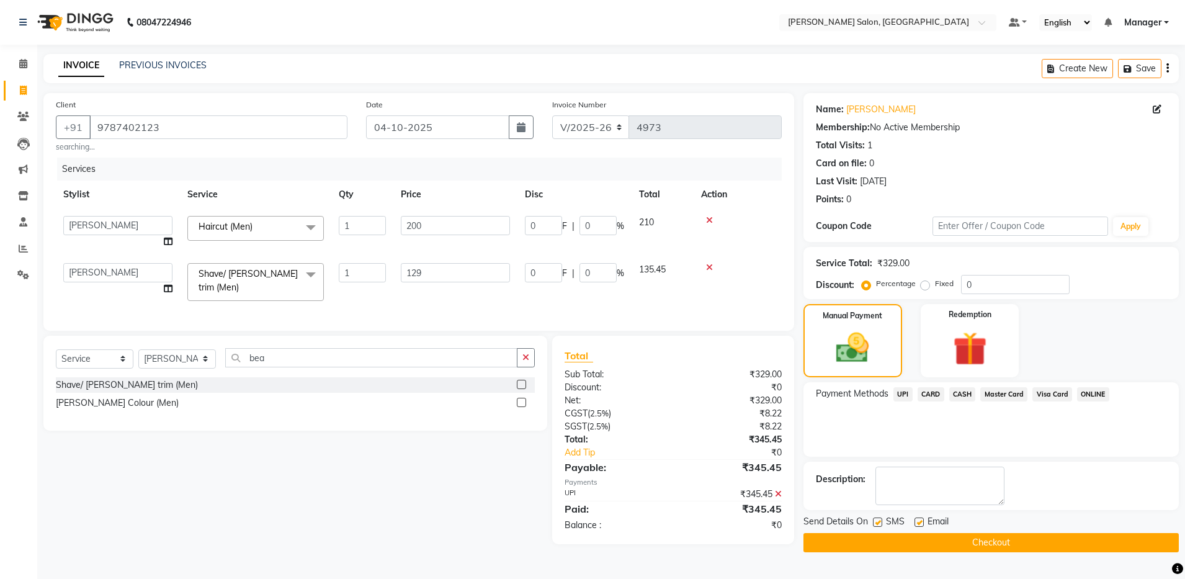
click at [917, 520] on label at bounding box center [918, 521] width 9 height 9
click at [917, 520] on input "checkbox" at bounding box center [918, 523] width 8 height 8
click at [915, 537] on button "Checkout" at bounding box center [990, 542] width 375 height 19
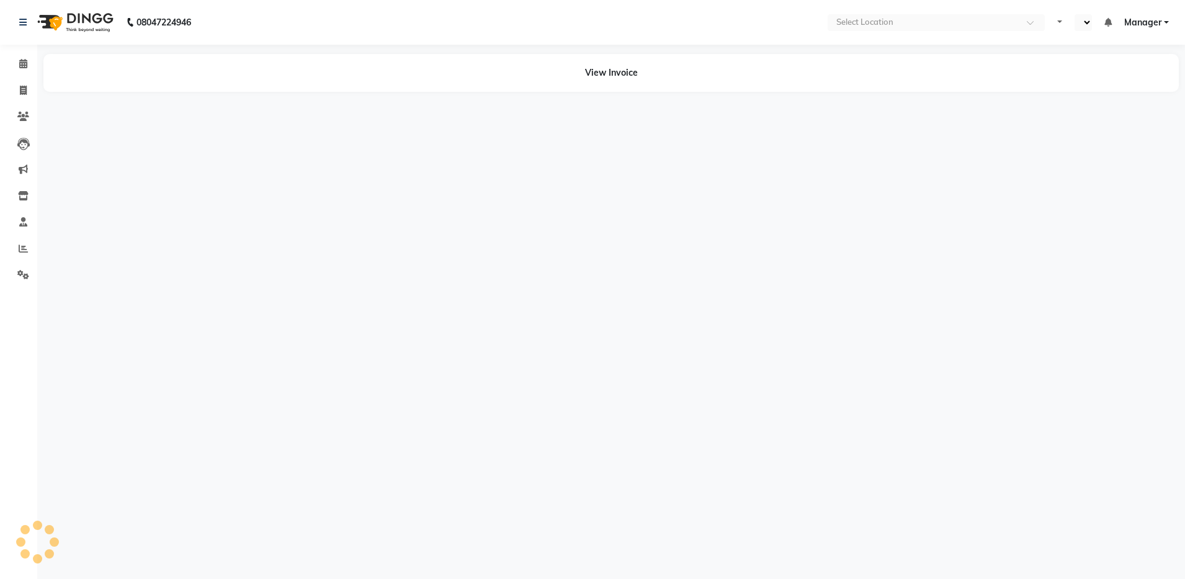
select select "en"
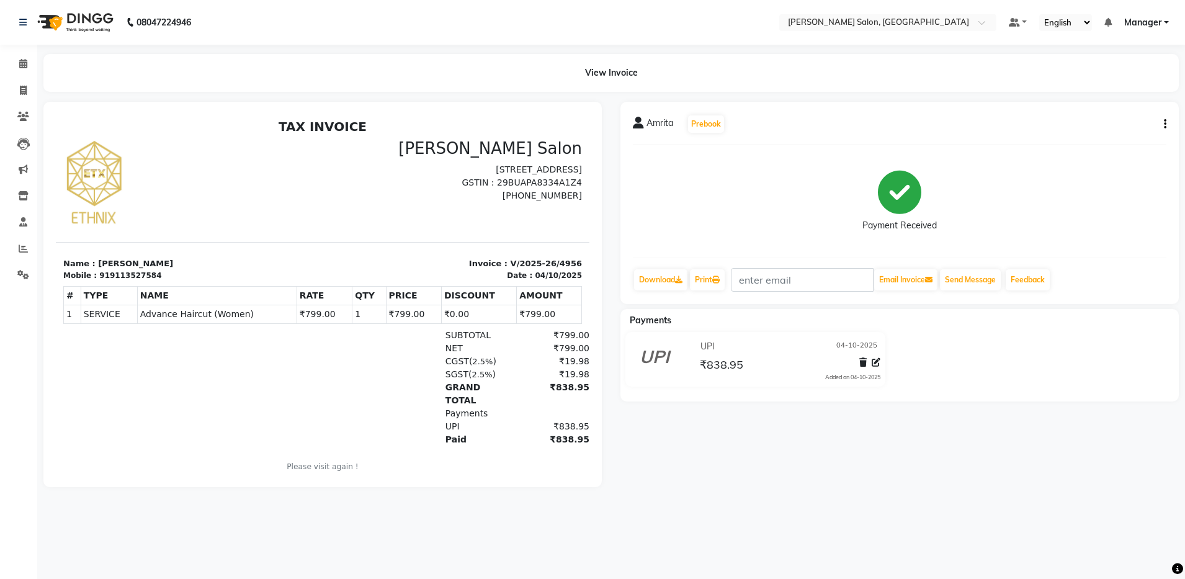
click at [129, 277] on div "919113527584" at bounding box center [130, 275] width 62 height 11
copy div "919113527584"
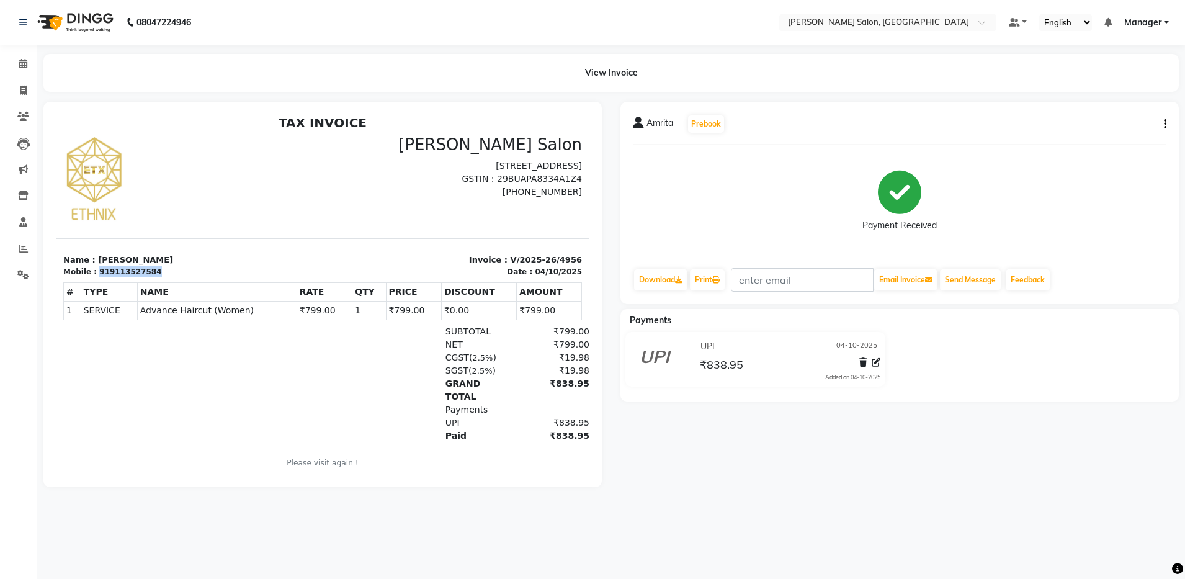
scroll to position [10, 0]
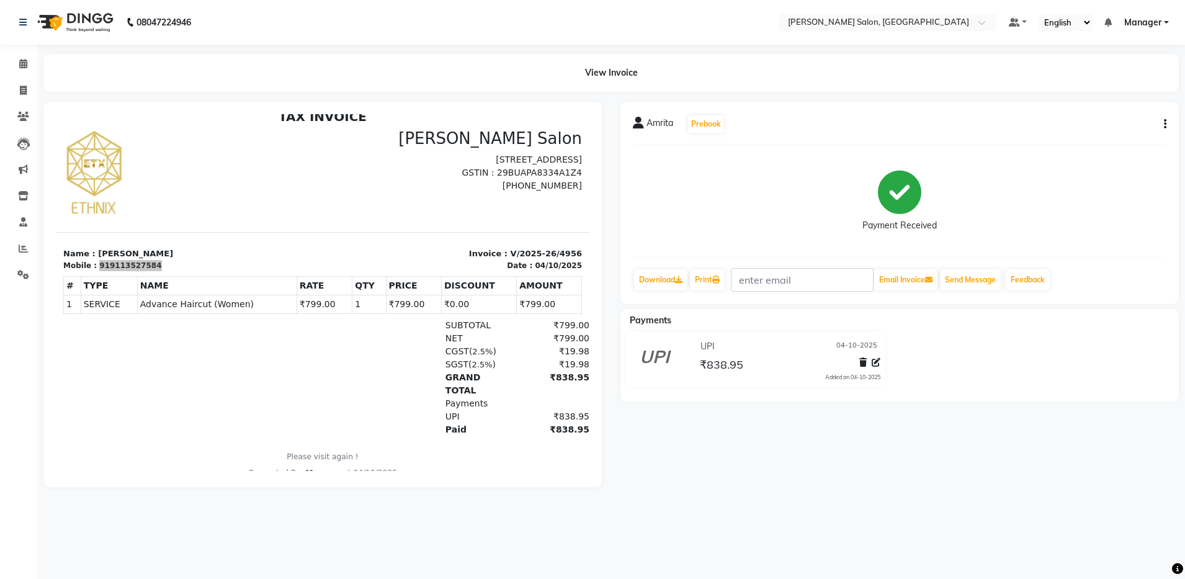
click at [1167, 126] on div "Amrita Prebook Payment Received Download Print Email Invoice Send Message Feedb…" at bounding box center [899, 203] width 558 height 202
click at [1162, 123] on button "button" at bounding box center [1162, 124] width 7 height 13
click at [1090, 128] on div "Edit Invoice" at bounding box center [1103, 132] width 85 height 16
select select "service"
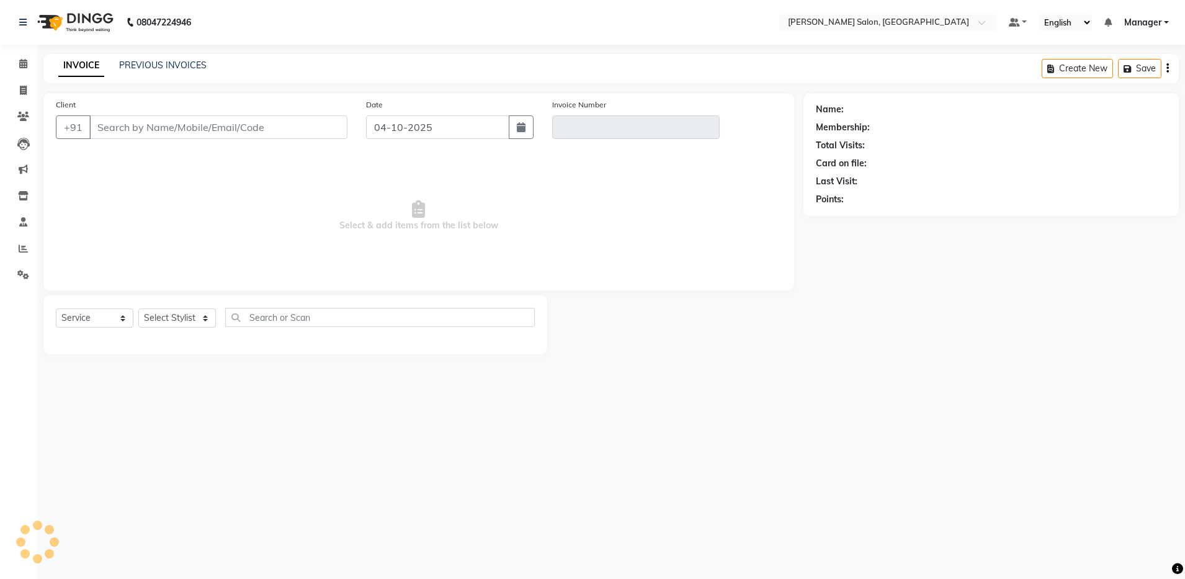
type input "9113527584"
type input "V/2025-26/4956"
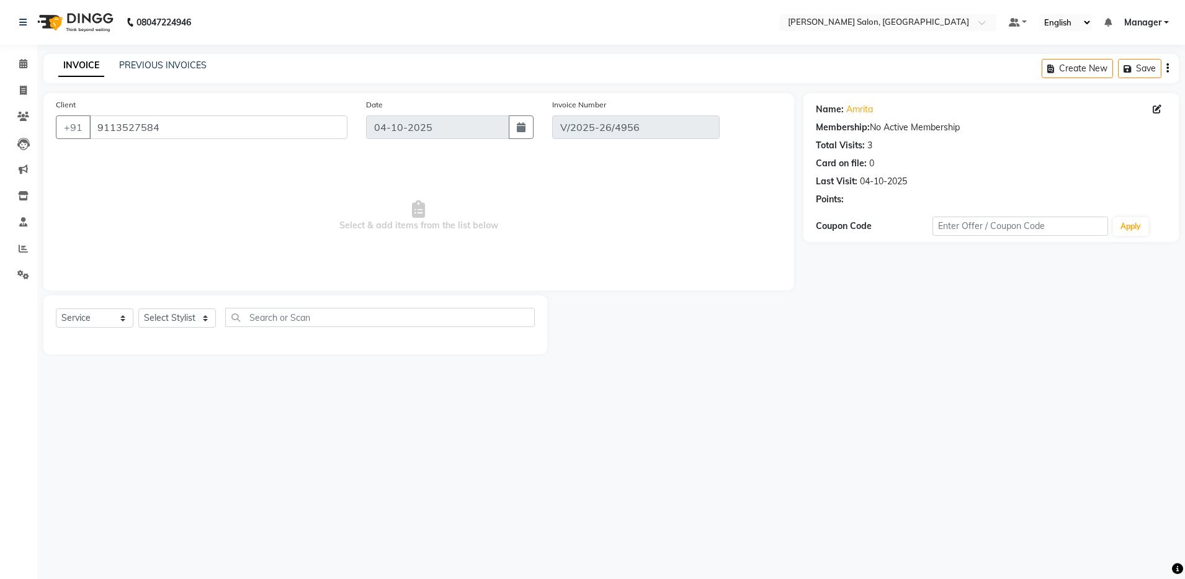
select select "select"
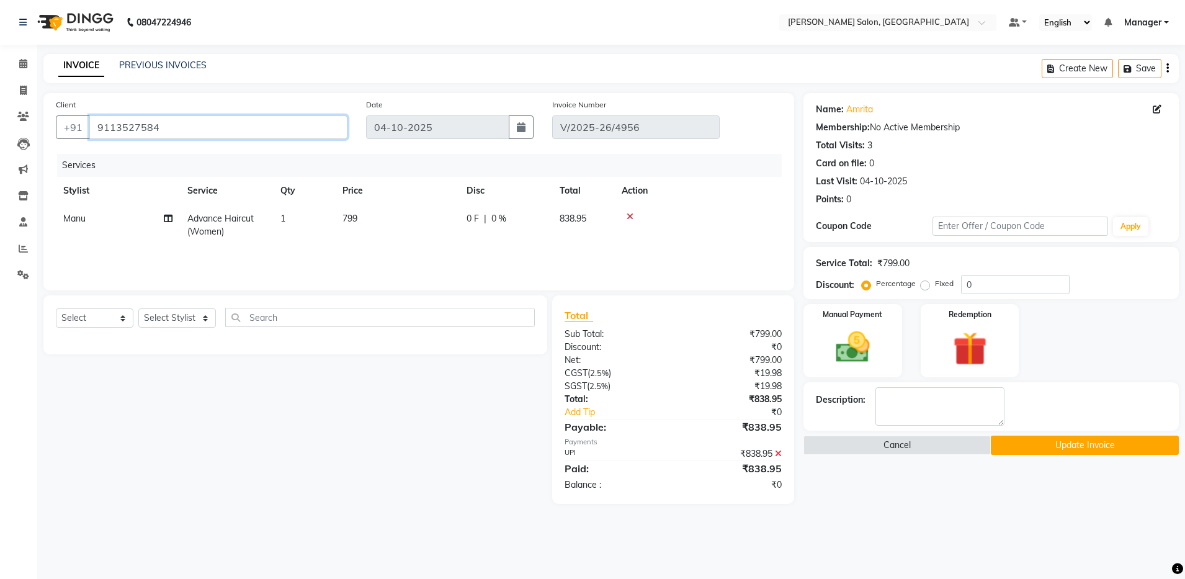
click at [127, 128] on input "9113527584" at bounding box center [218, 127] width 258 height 24
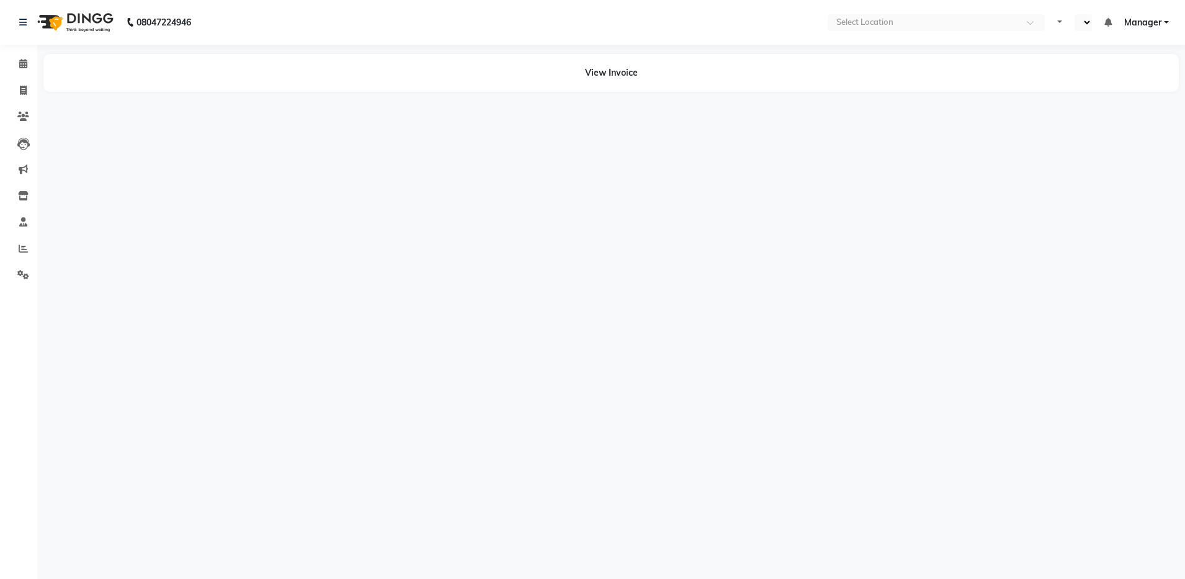
select select "en"
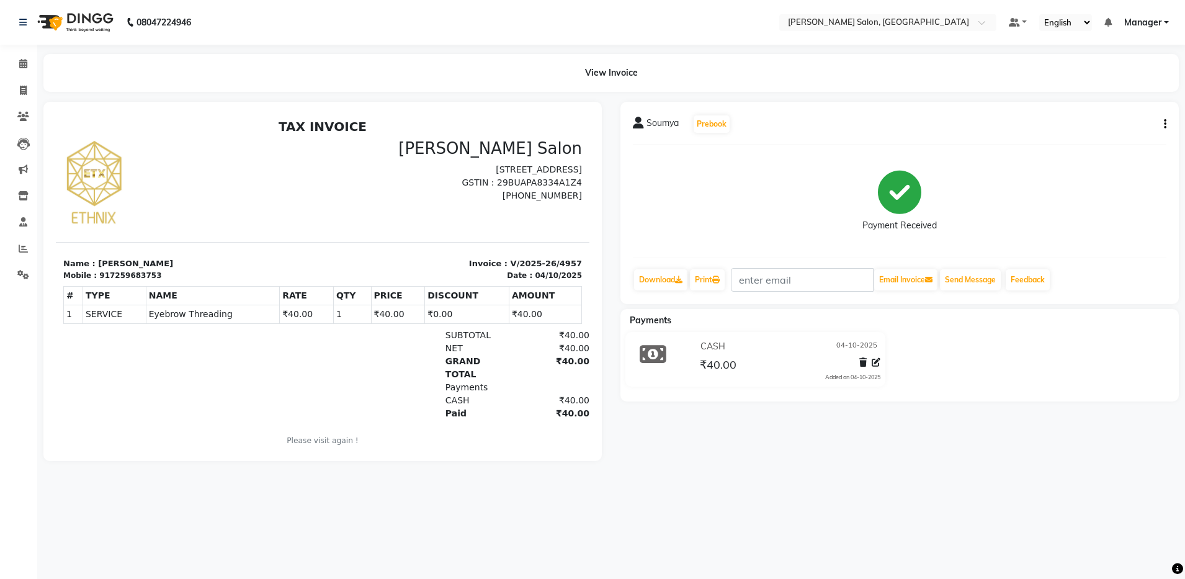
drag, startPoint x: 1160, startPoint y: 123, endPoint x: 1153, endPoint y: 127, distance: 8.1
click at [1157, 123] on div "[PERSON_NAME] Prebook" at bounding box center [899, 124] width 533 height 20
click at [1164, 125] on icon "button" at bounding box center [1165, 124] width 2 height 1
click at [1098, 130] on div "Edit Invoice" at bounding box center [1103, 132] width 85 height 16
select select "service"
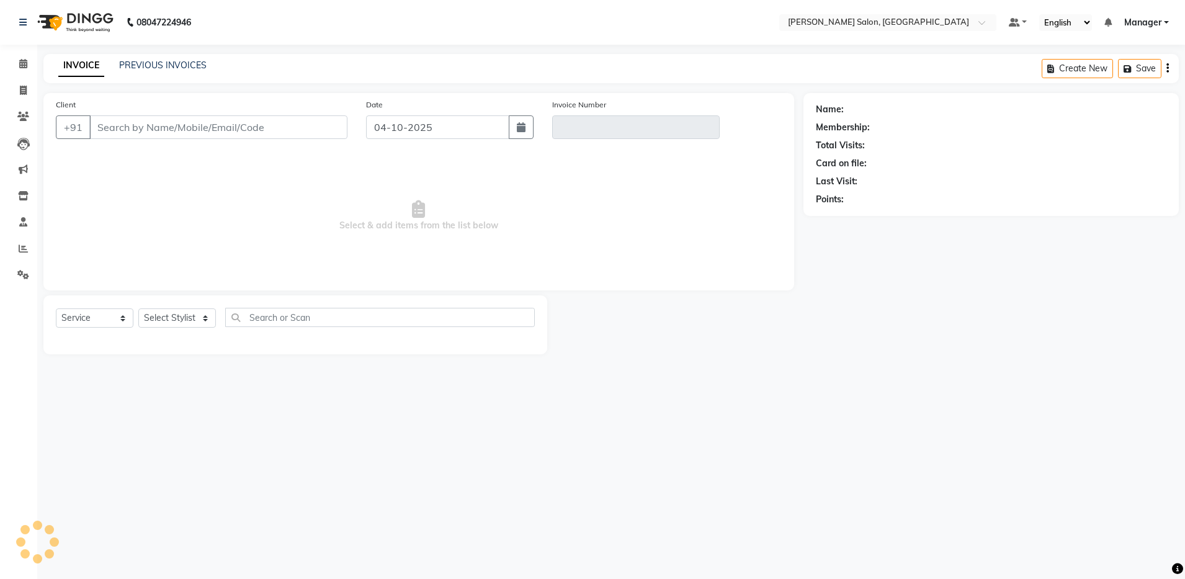
type input "7259683753"
type input "V/2025-26/4957"
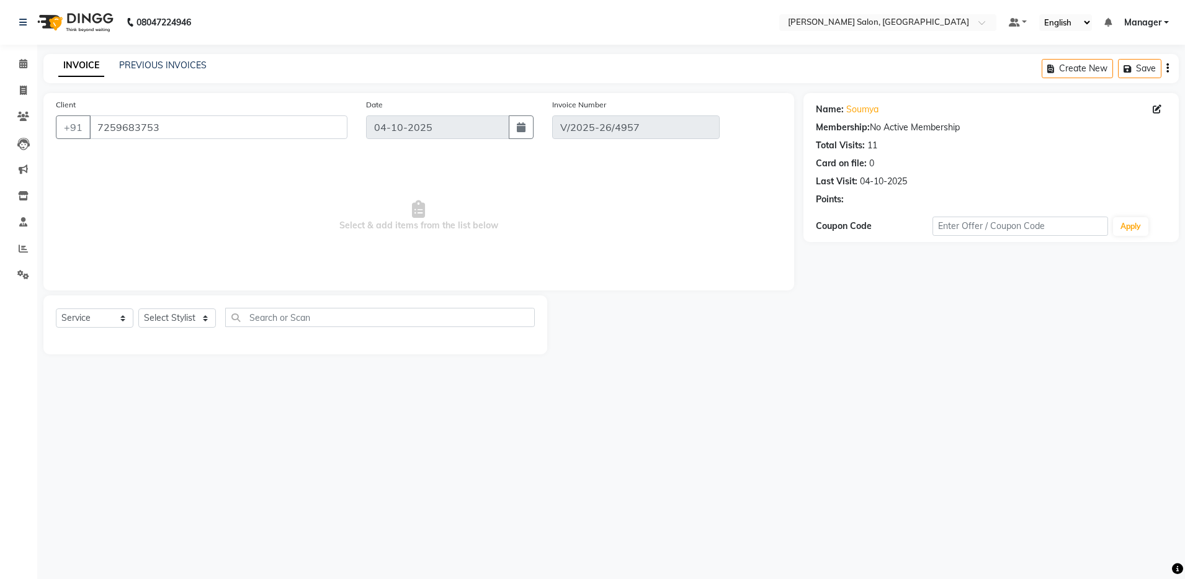
select select "select"
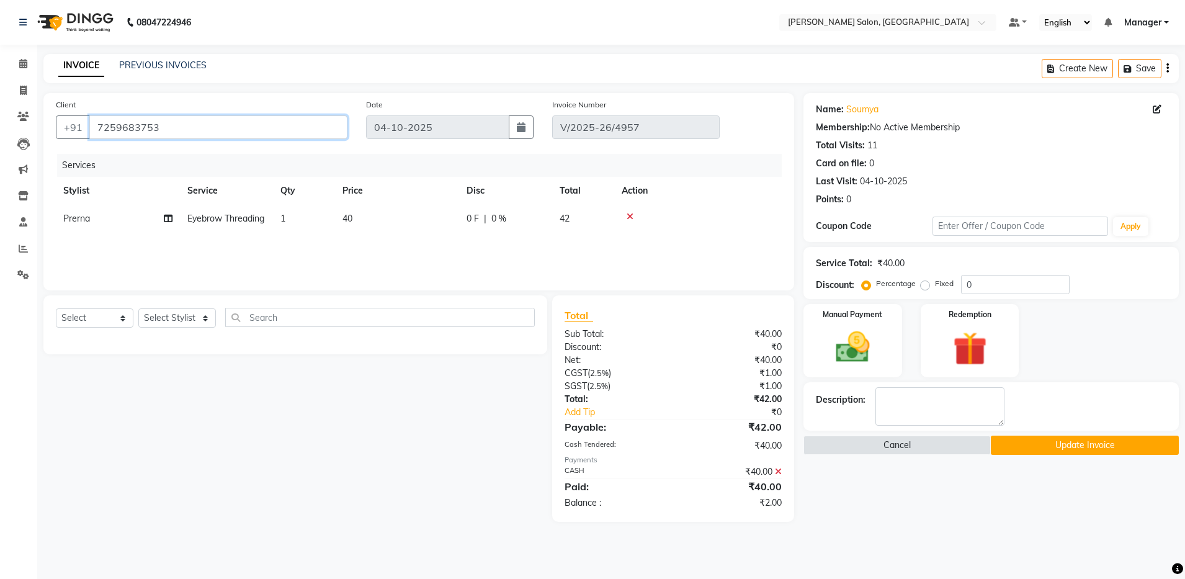
click at [133, 128] on input "7259683753" at bounding box center [218, 127] width 258 height 24
click at [133, 127] on input "7259683753" at bounding box center [218, 127] width 258 height 24
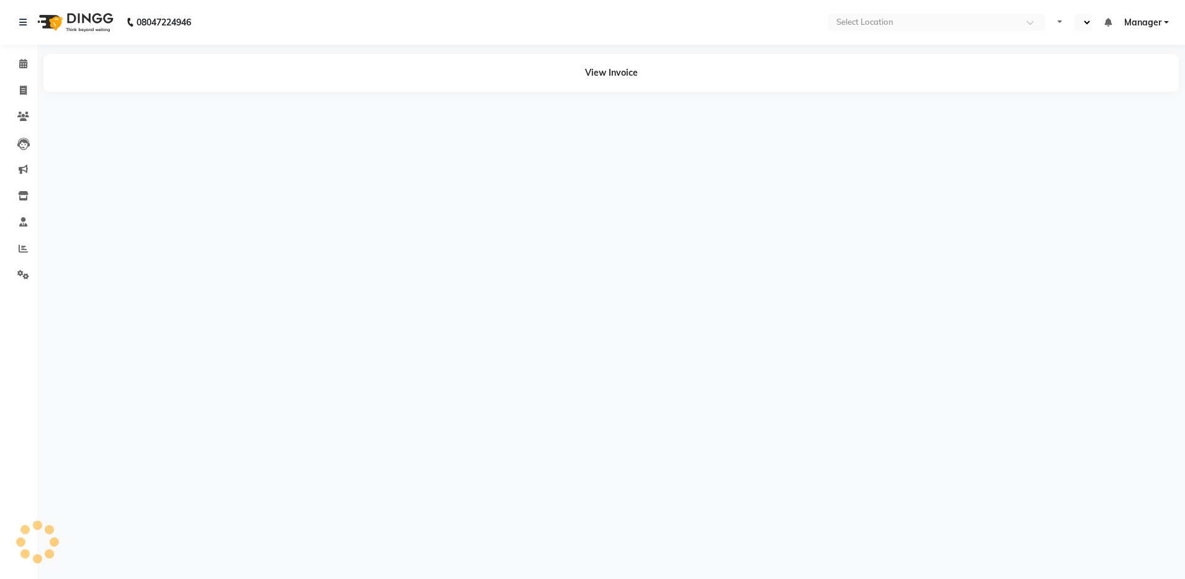
select select "en"
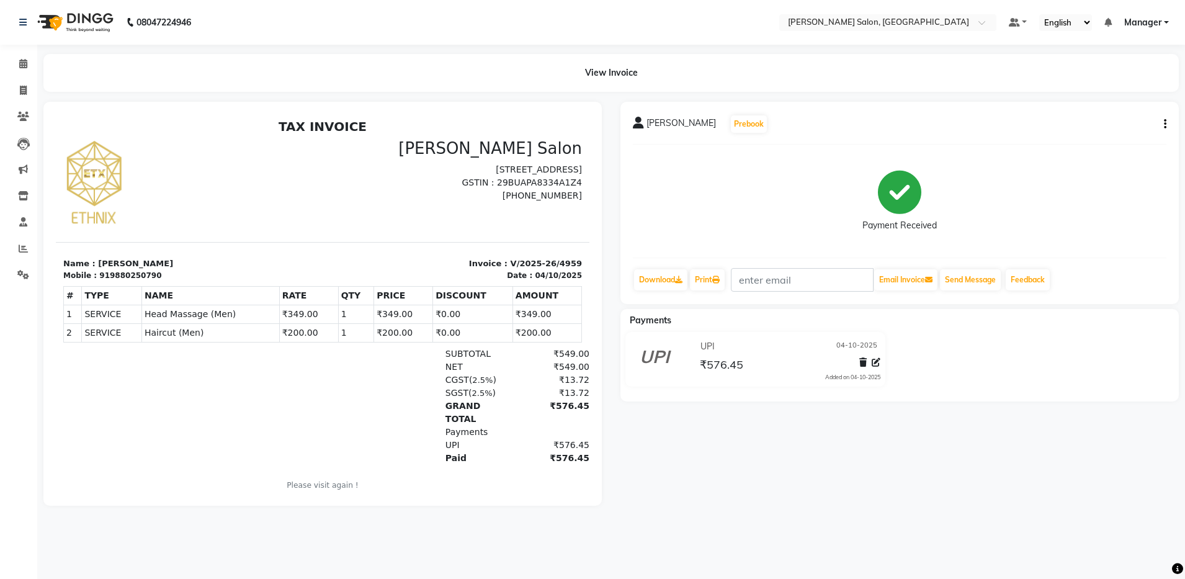
click at [509, 14] on nav "08047224946 Select Location × Ethnix Salon, Bellandur Default Panel My Panel En…" at bounding box center [592, 22] width 1185 height 45
click at [122, 272] on div "919880250790" at bounding box center [130, 275] width 62 height 11
copy div "919880250790"
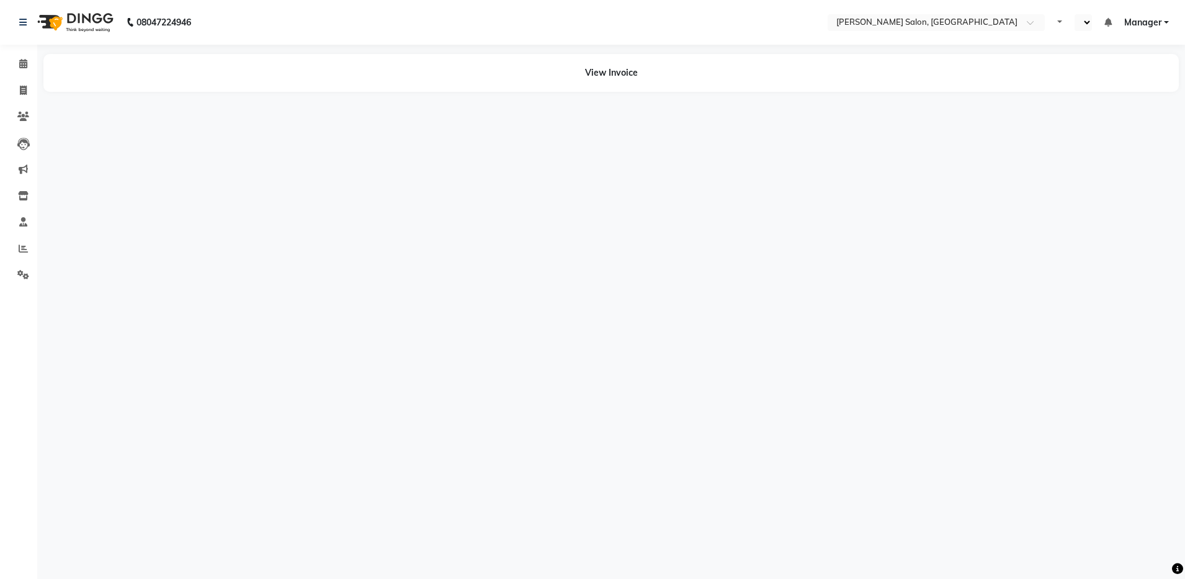
select select "en"
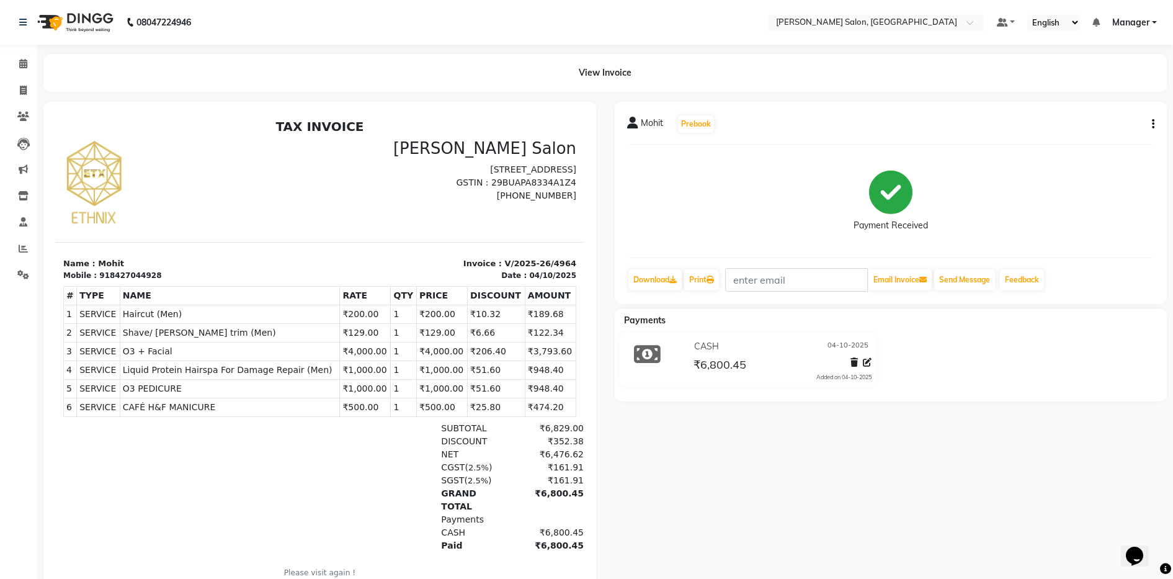
click at [123, 275] on div "918427044928" at bounding box center [130, 275] width 62 height 11
copy div "918427044928"
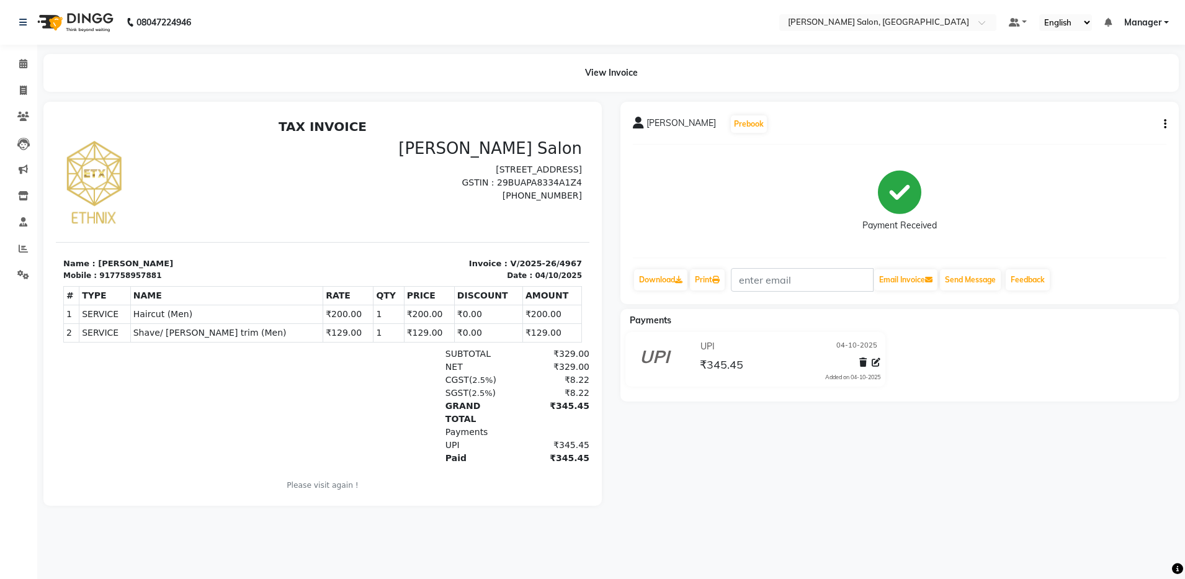
click at [112, 278] on div "917758957881" at bounding box center [130, 275] width 62 height 11
copy div "917758957881"
